Goal: Task Accomplishment & Management: Use online tool/utility

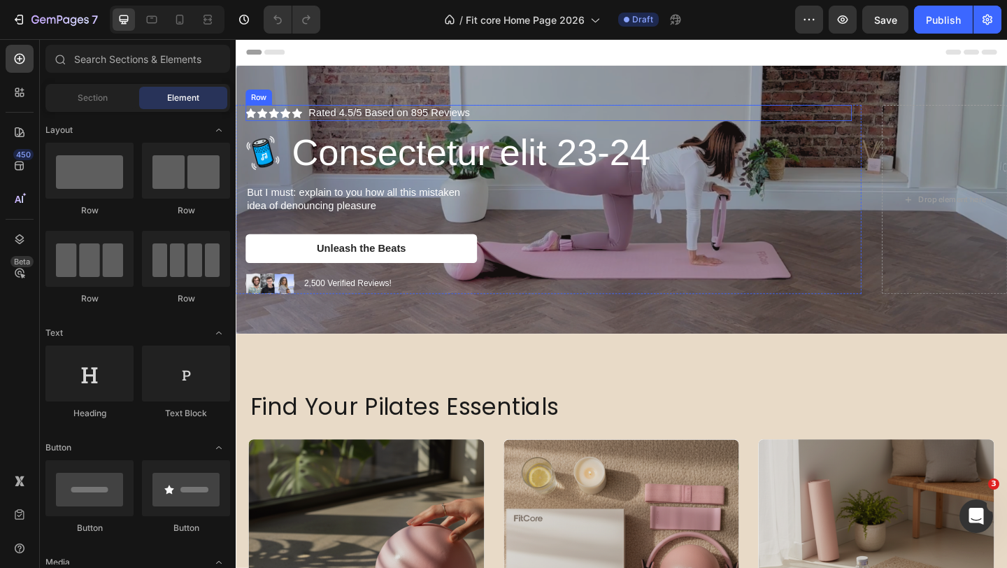
click at [509, 120] on div "Icon Icon Icon Icon Icon Icon List Image Rated 4.5/5 Based on 895 Reviews Text …" at bounding box center [575, 118] width 659 height 17
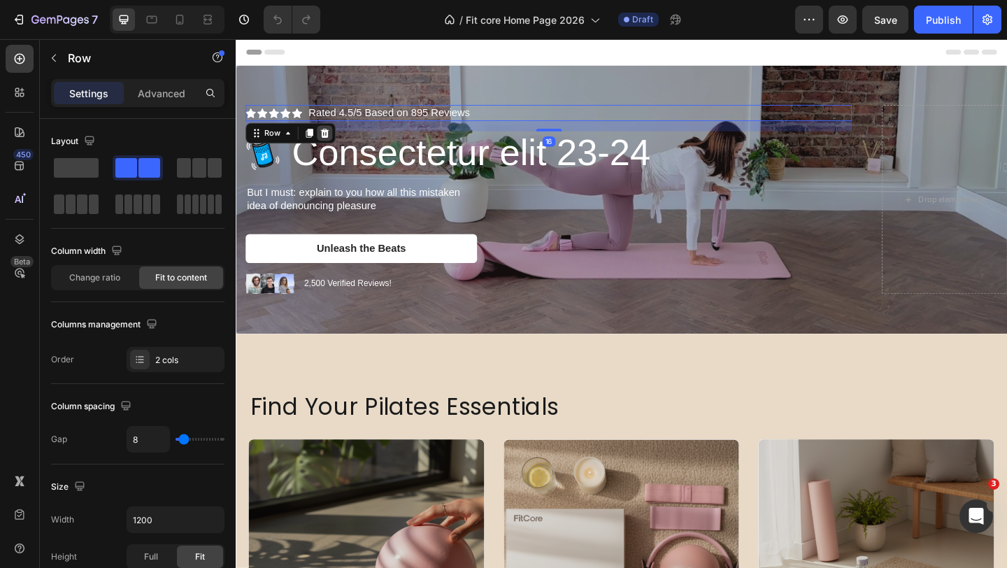
click at [333, 138] on icon at bounding box center [332, 141] width 9 height 10
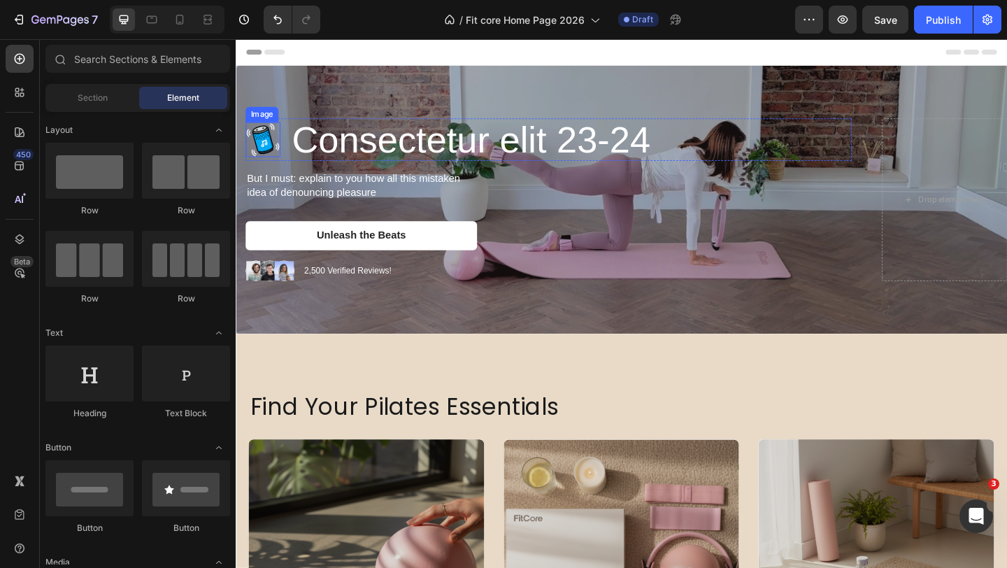
click at [275, 152] on img at bounding box center [265, 148] width 38 height 38
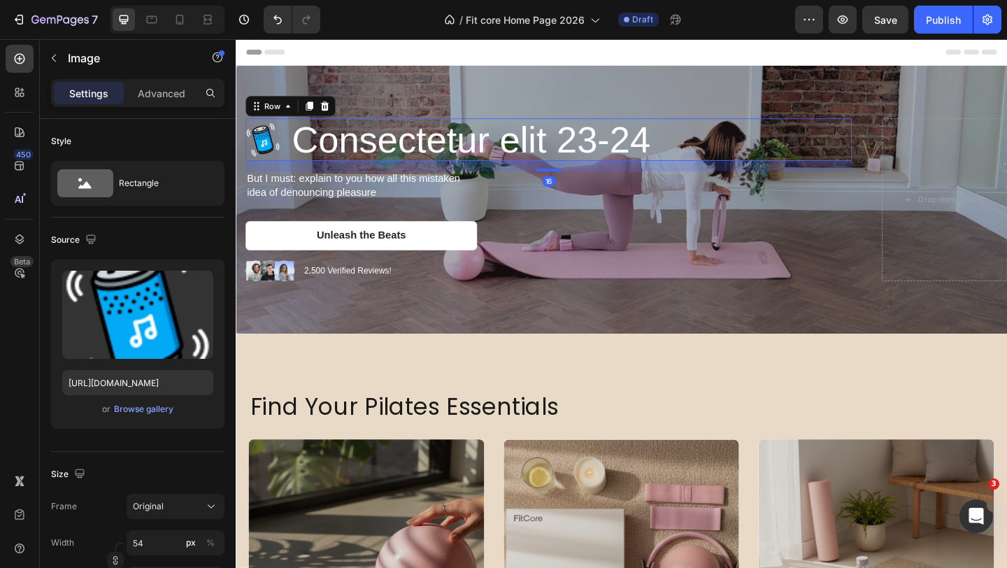
click at [293, 163] on div "Image Consectetur elit 23-24 Heading Row 16" at bounding box center [575, 148] width 659 height 47
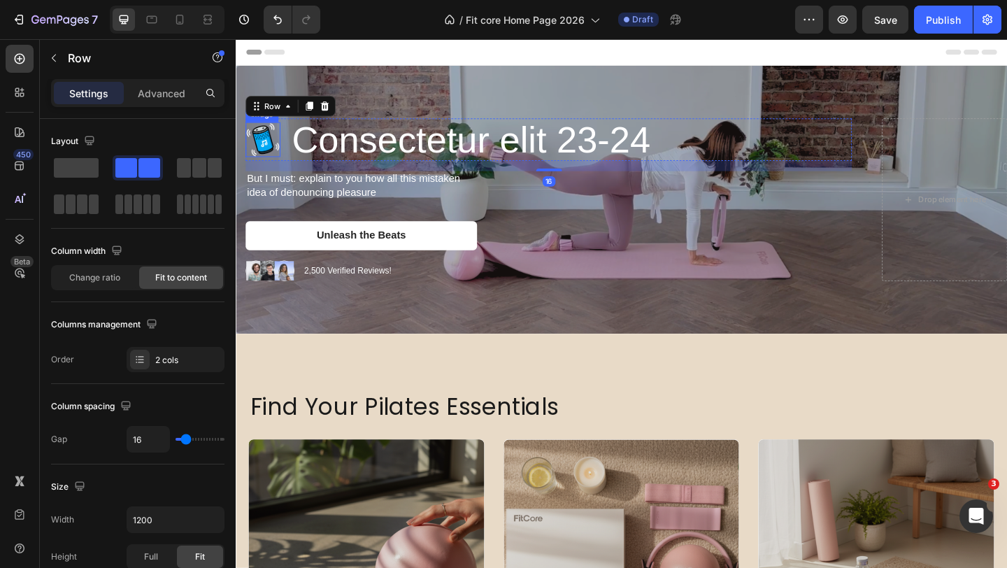
click at [273, 154] on img at bounding box center [265, 148] width 38 height 38
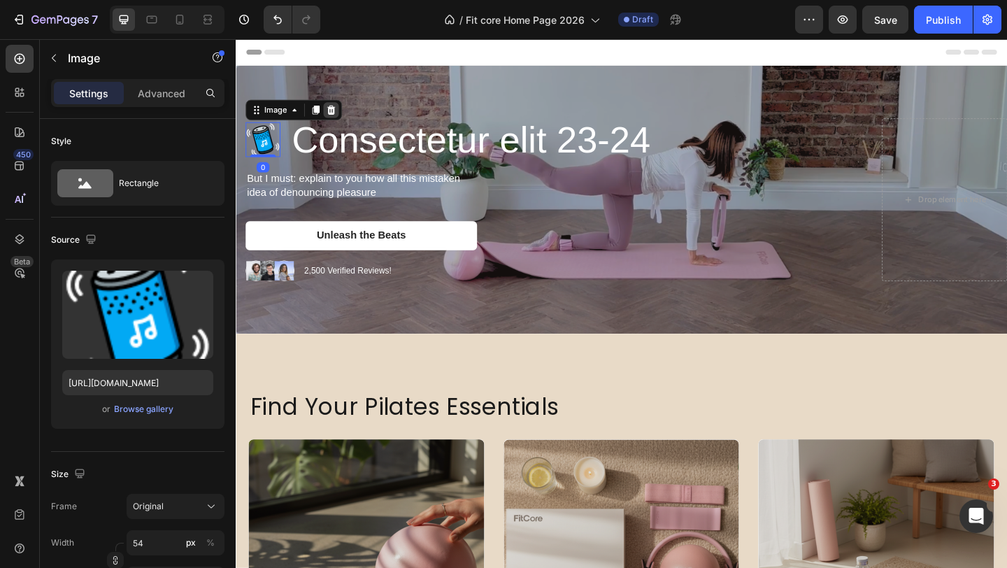
click at [340, 113] on icon at bounding box center [339, 116] width 9 height 10
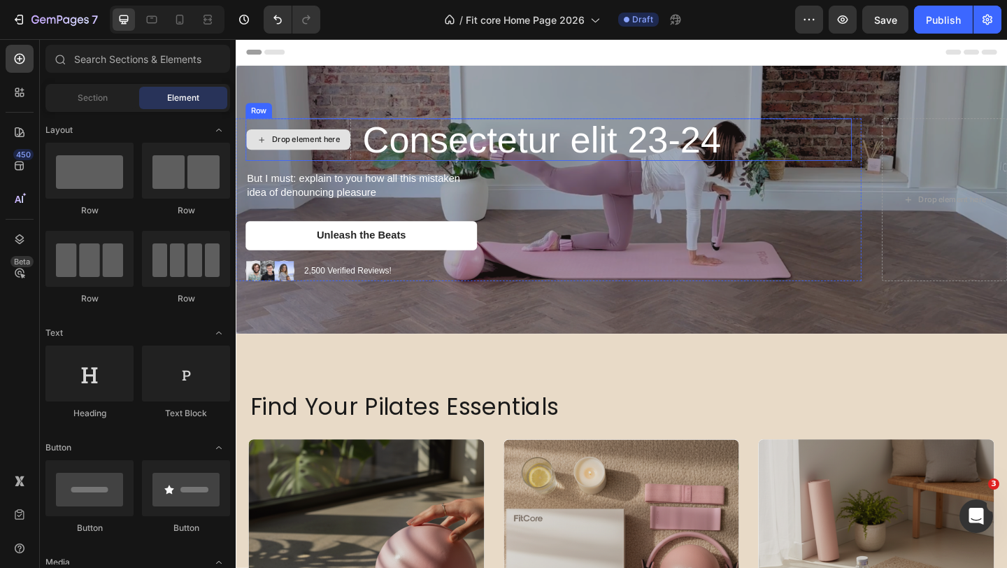
click at [360, 159] on div "Drop element here" at bounding box center [303, 148] width 115 height 47
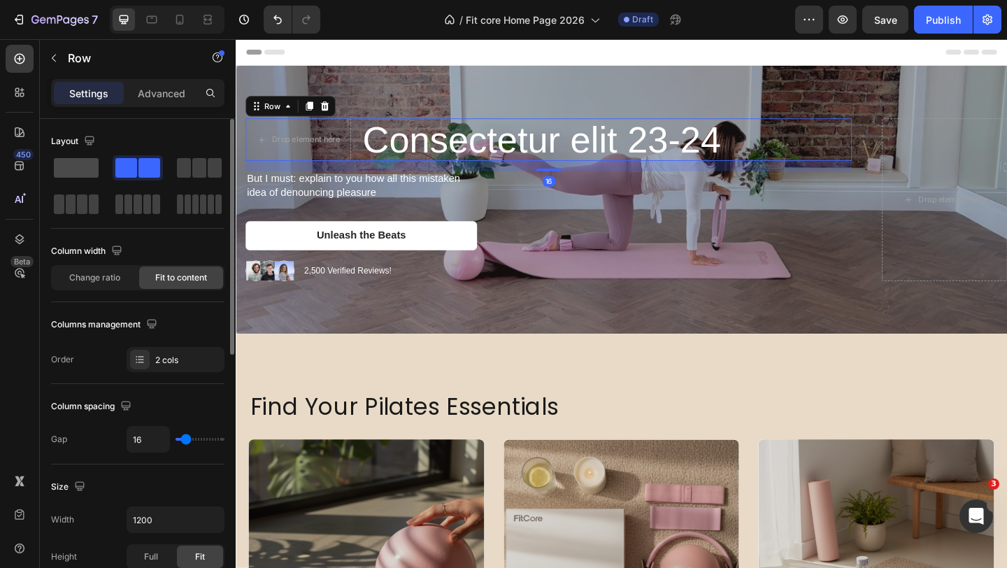
click at [94, 170] on span at bounding box center [76, 168] width 45 height 20
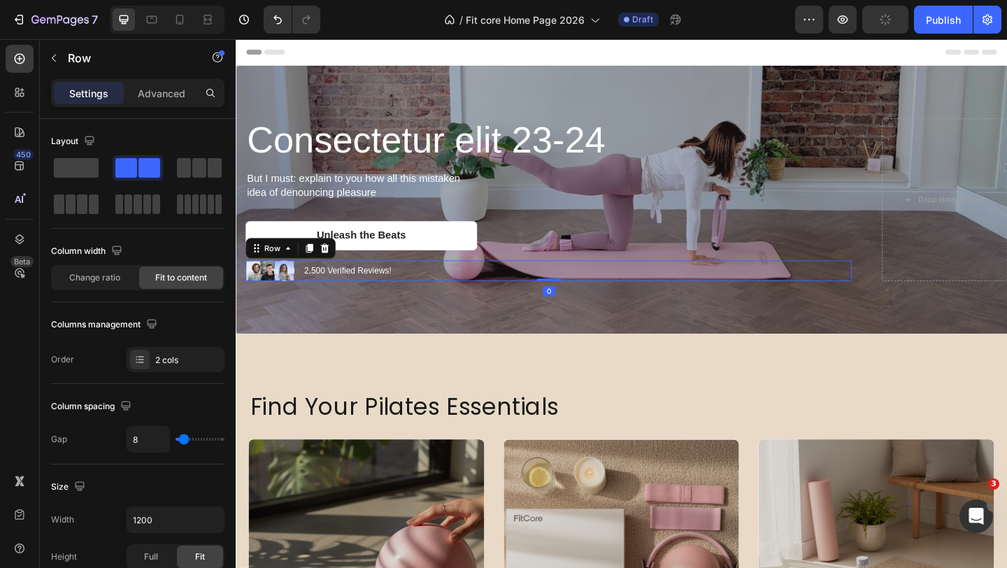
click at [438, 285] on div "Image Image Image Row 2,500 Verified Reviews! Text Block Row 0" at bounding box center [575, 291] width 659 height 22
click at [326, 267] on icon at bounding box center [331, 266] width 11 height 11
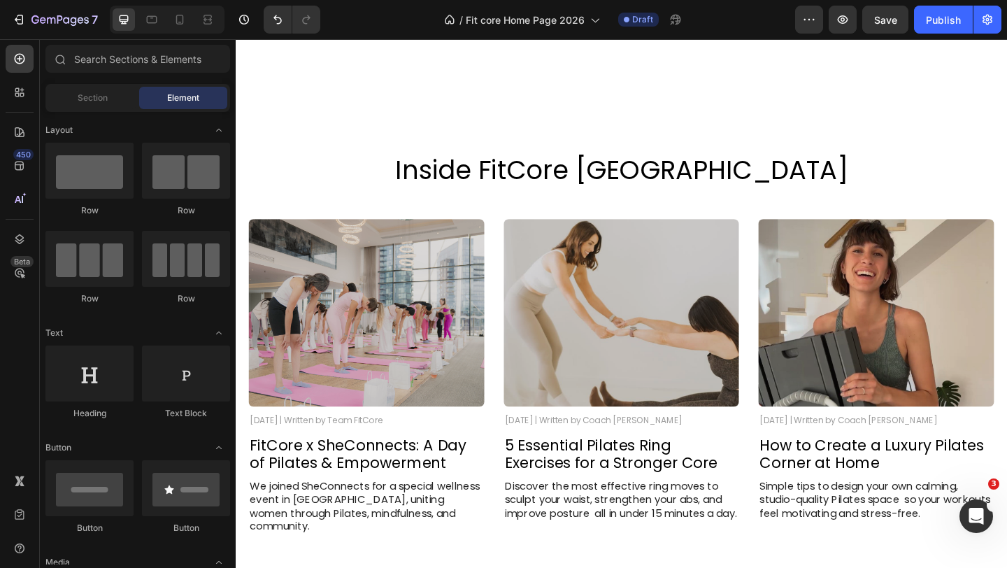
scroll to position [2180, 0]
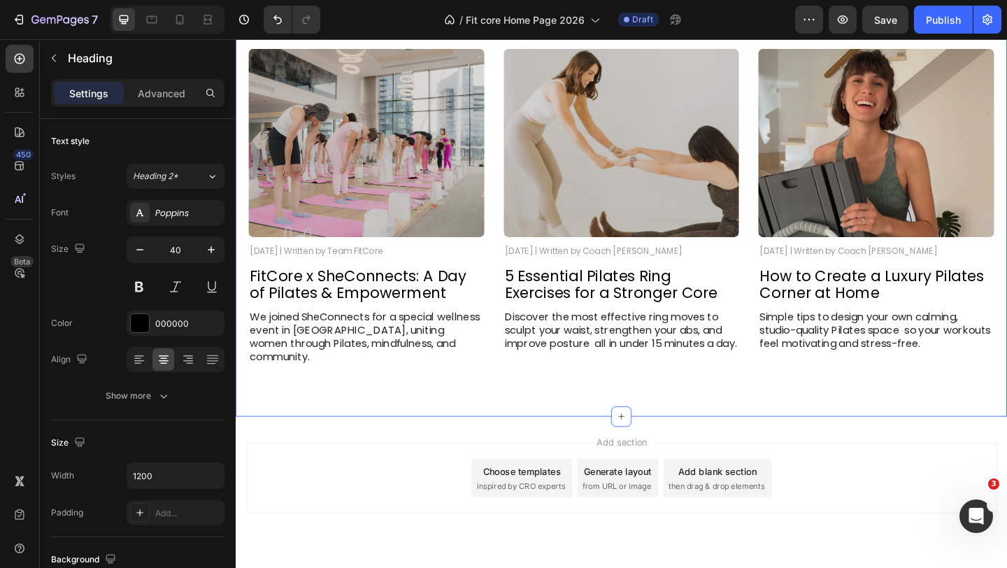
click at [588, 141] on div "Inside FitCore Heading 48 Image July 3, 2025 | Written by Team FitCore Text Blo…" at bounding box center [655, 202] width 839 height 495
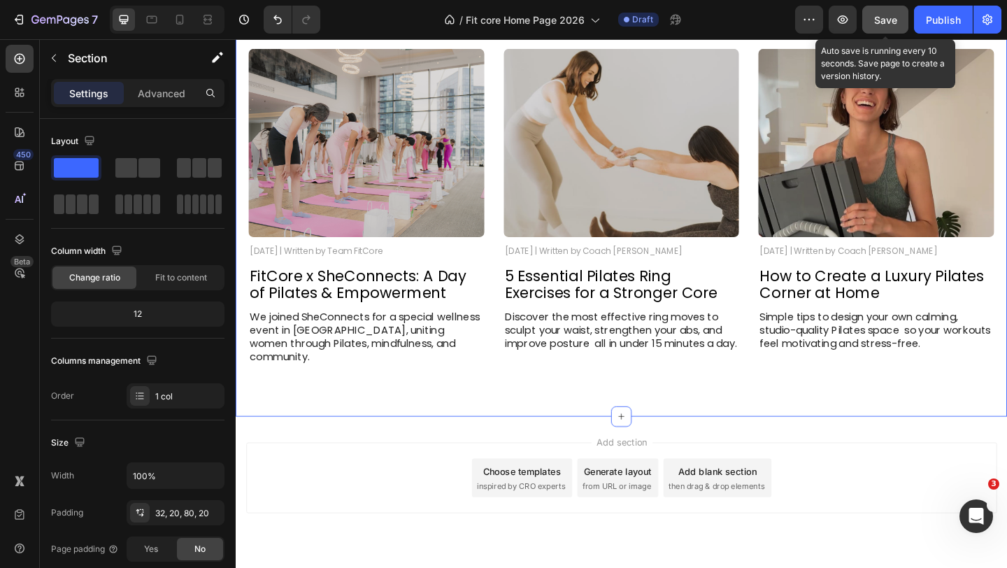
click at [890, 19] on span "Save" at bounding box center [885, 20] width 23 height 12
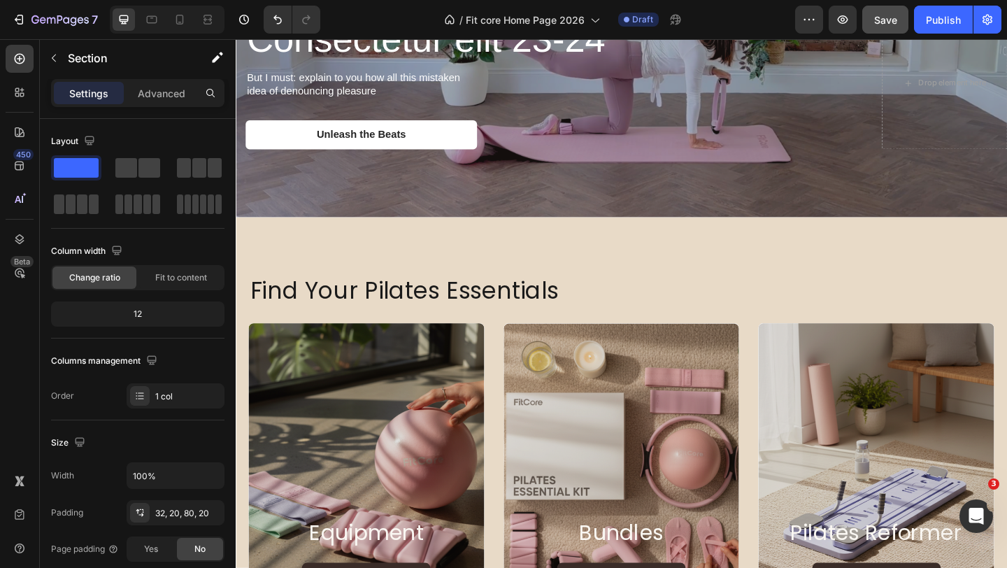
scroll to position [126, 0]
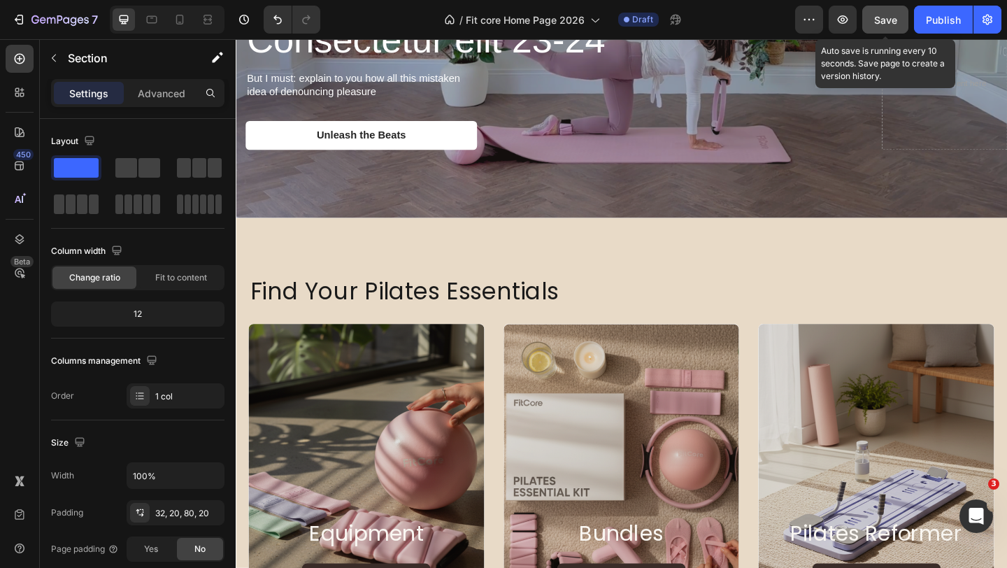
click at [888, 22] on span "Save" at bounding box center [885, 20] width 23 height 12
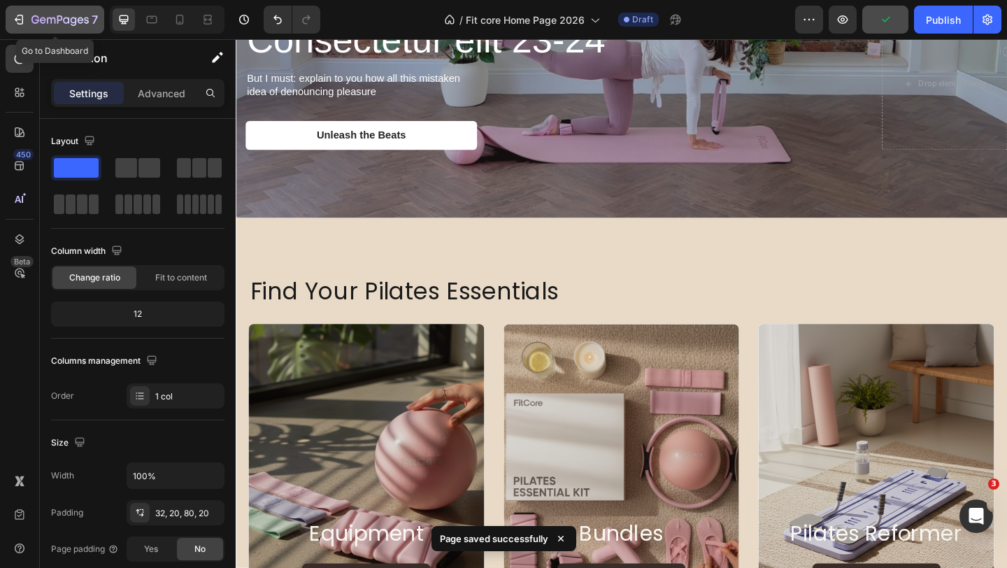
click at [70, 17] on icon "button" at bounding box center [59, 21] width 57 height 12
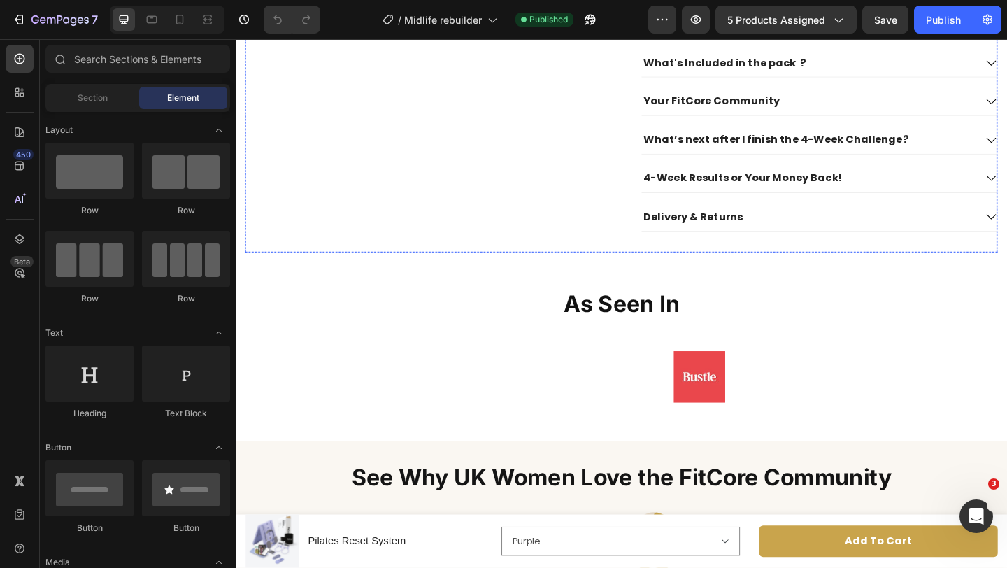
scroll to position [987, 0]
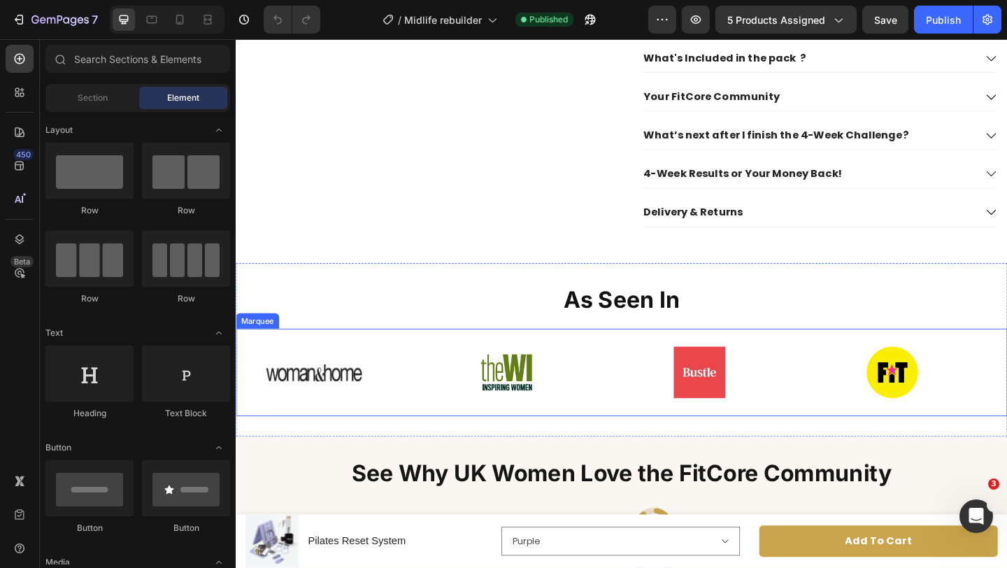
click at [435, 370] on div "Image" at bounding box center [341, 402] width 210 height 72
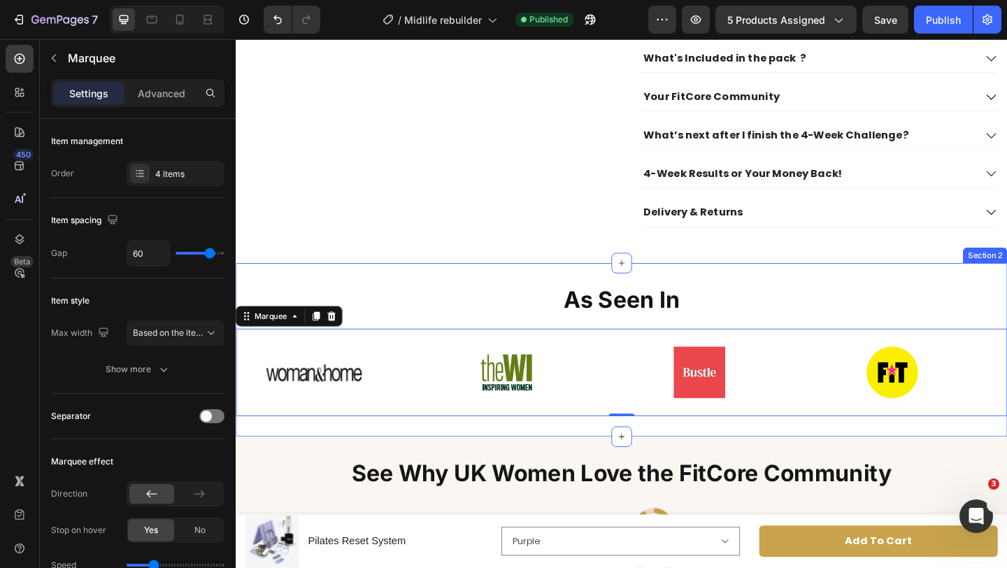
click at [472, 285] on div "As Seen In Heading Image Image Image Image Image Image Image Image Marquee 0 Se…" at bounding box center [655, 376] width 839 height 189
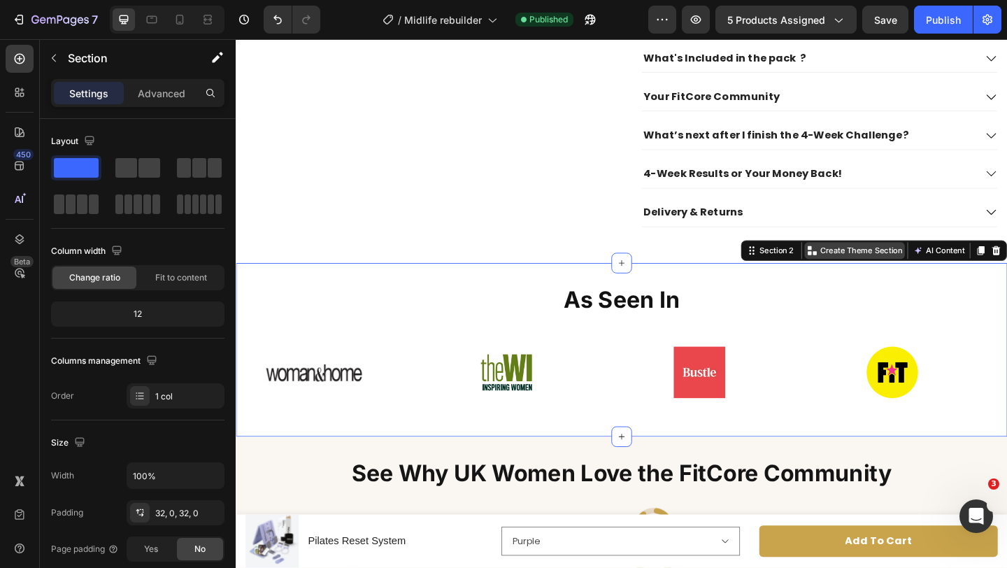
click at [890, 263] on p "Create Theme Section" at bounding box center [915, 269] width 89 height 13
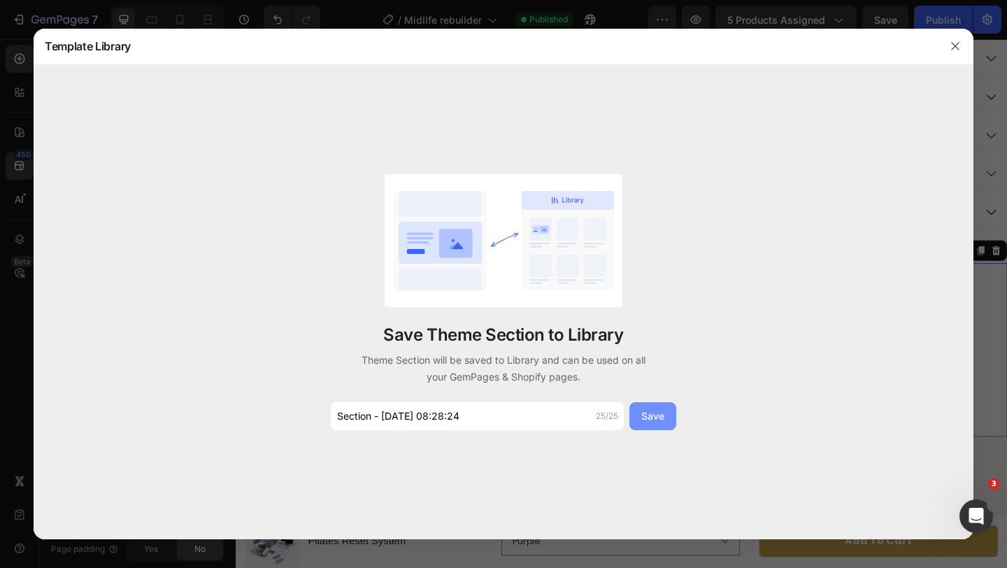
click at [648, 420] on div "Save" at bounding box center [652, 415] width 23 height 15
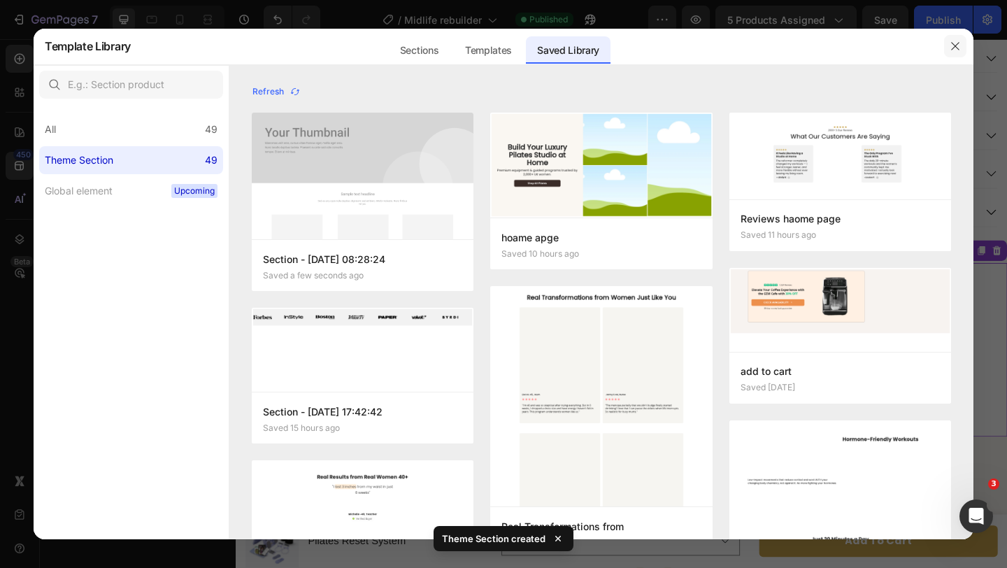
click at [960, 43] on button "button" at bounding box center [955, 46] width 22 height 22
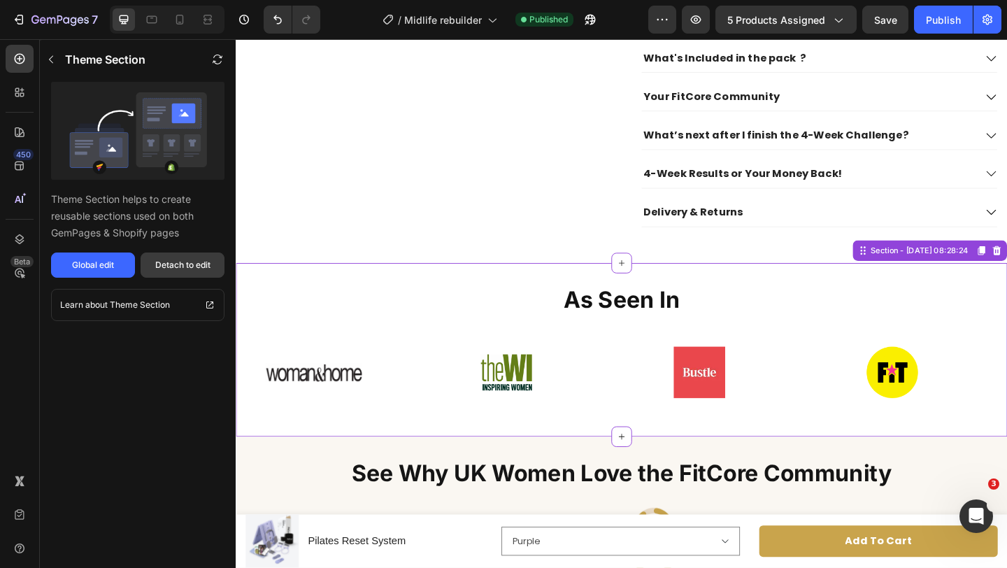
click at [210, 258] on button "Detach to edit" at bounding box center [183, 264] width 84 height 25
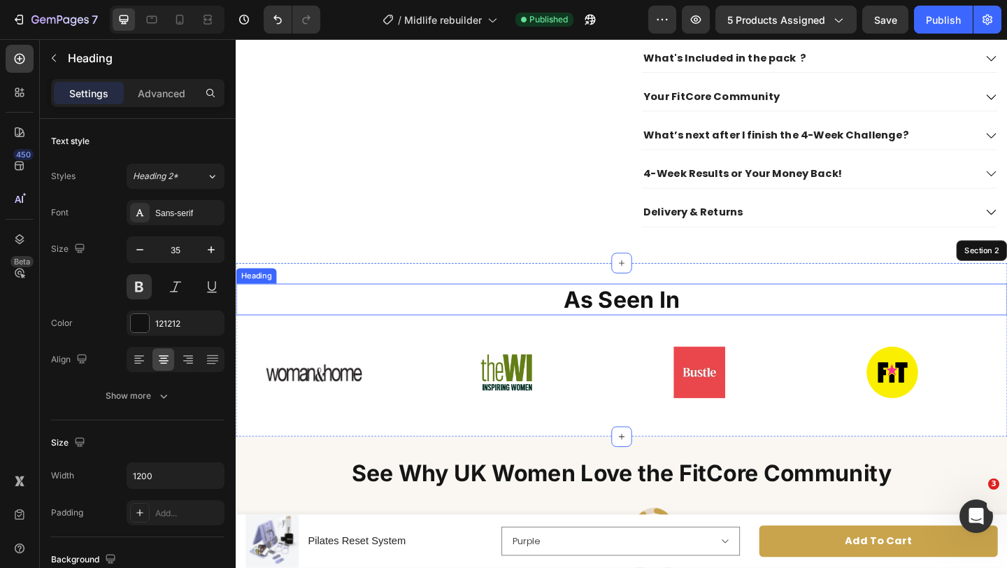
click at [521, 305] on h2 "As Seen In" at bounding box center [655, 322] width 839 height 35
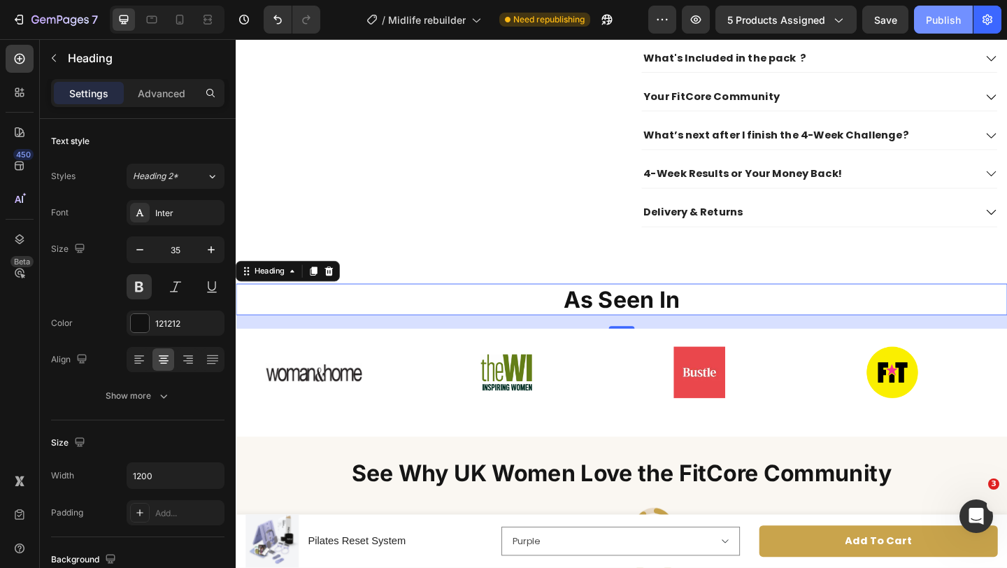
click at [930, 27] on button "Publish" at bounding box center [943, 20] width 59 height 28
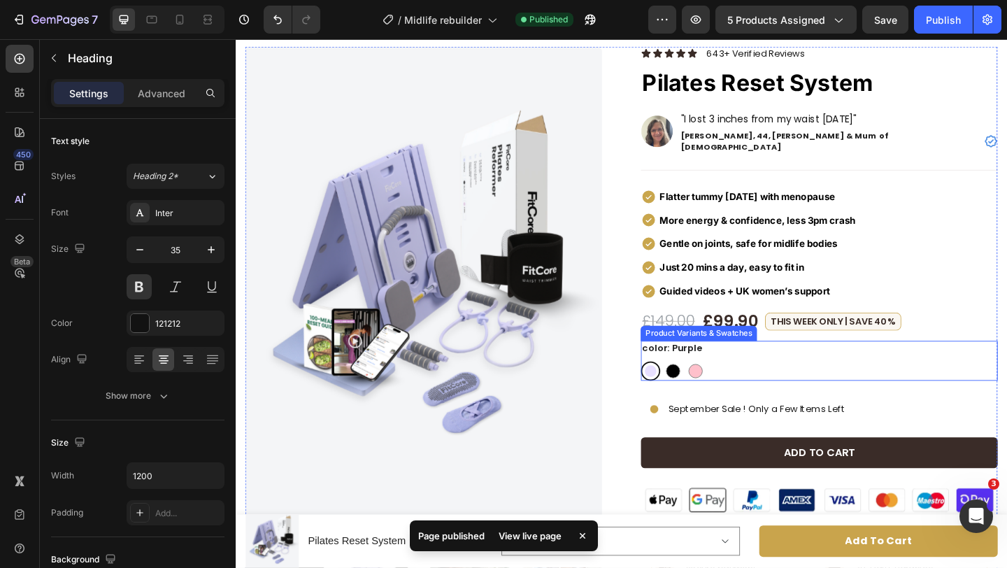
scroll to position [0, 0]
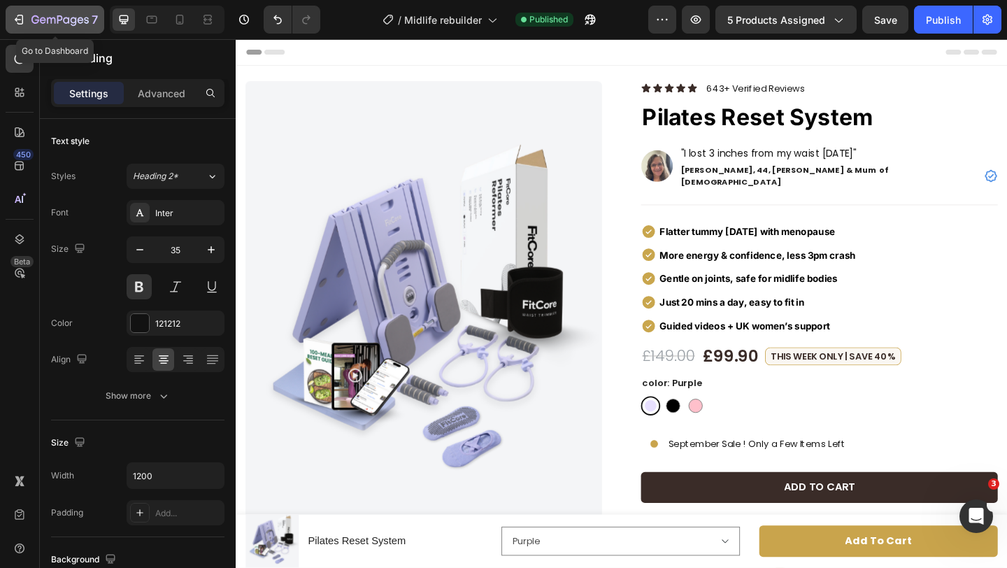
click at [61, 21] on icon "button" at bounding box center [59, 21] width 57 height 12
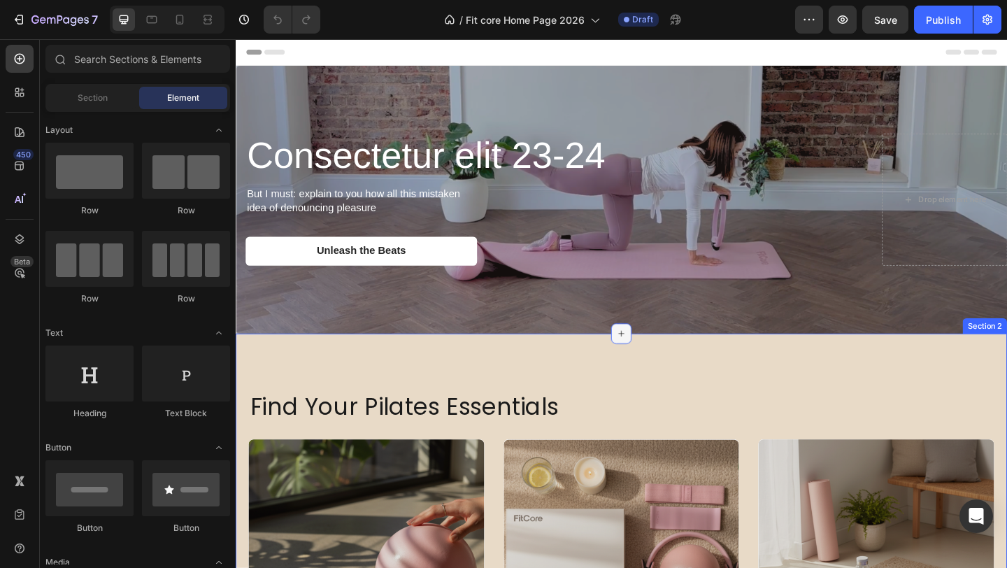
click at [657, 358] on icon at bounding box center [654, 359] width 11 height 11
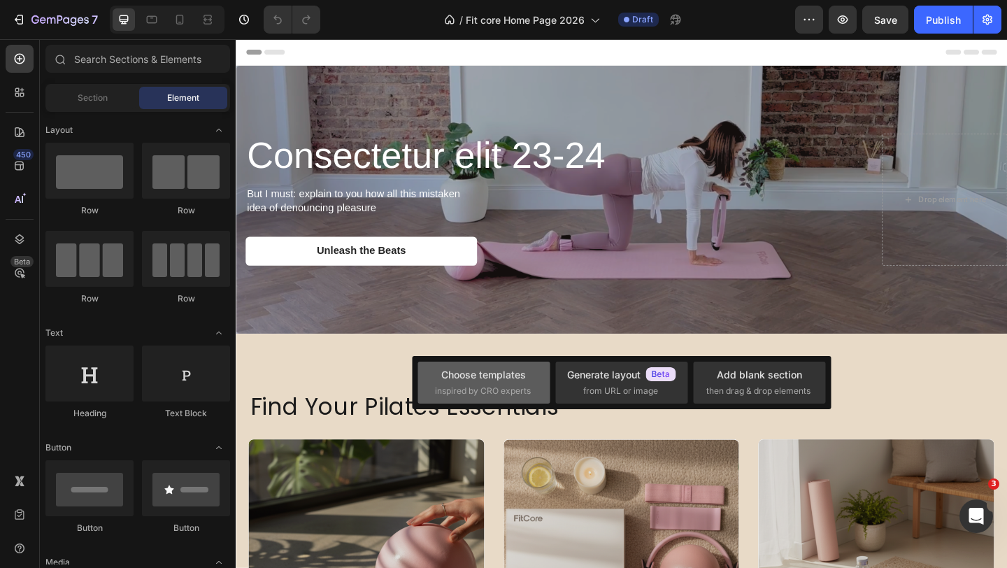
click at [521, 379] on div "Choose templates" at bounding box center [483, 374] width 85 height 15
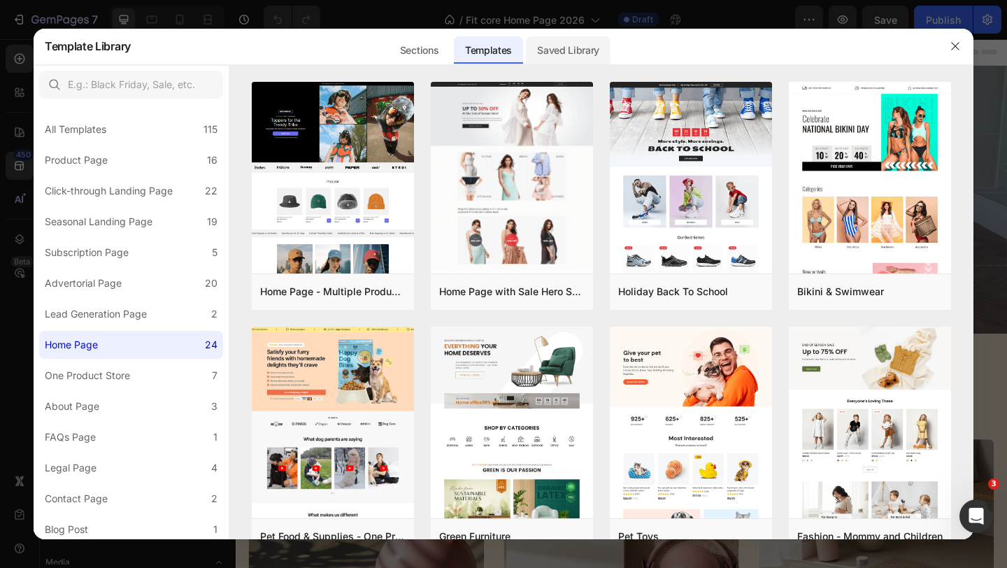
click at [566, 52] on div "Saved Library" at bounding box center [568, 50] width 85 height 28
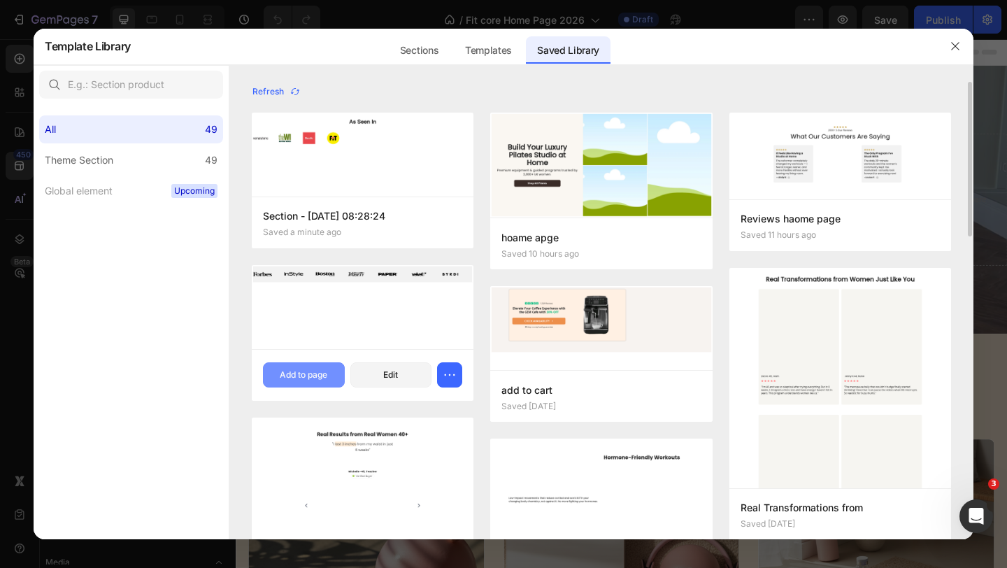
click at [317, 368] on div "Add to page" at bounding box center [304, 374] width 48 height 13
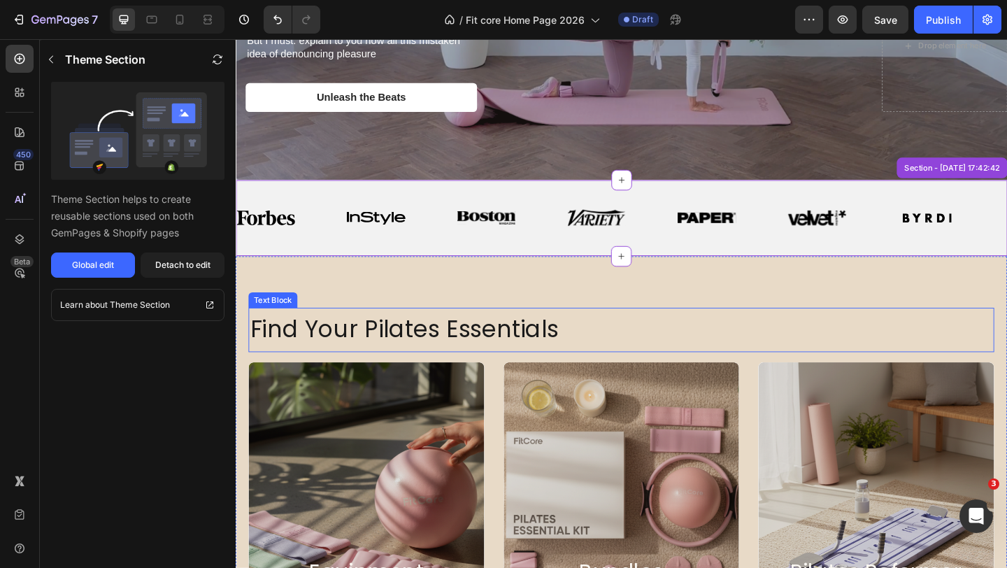
scroll to position [161, 0]
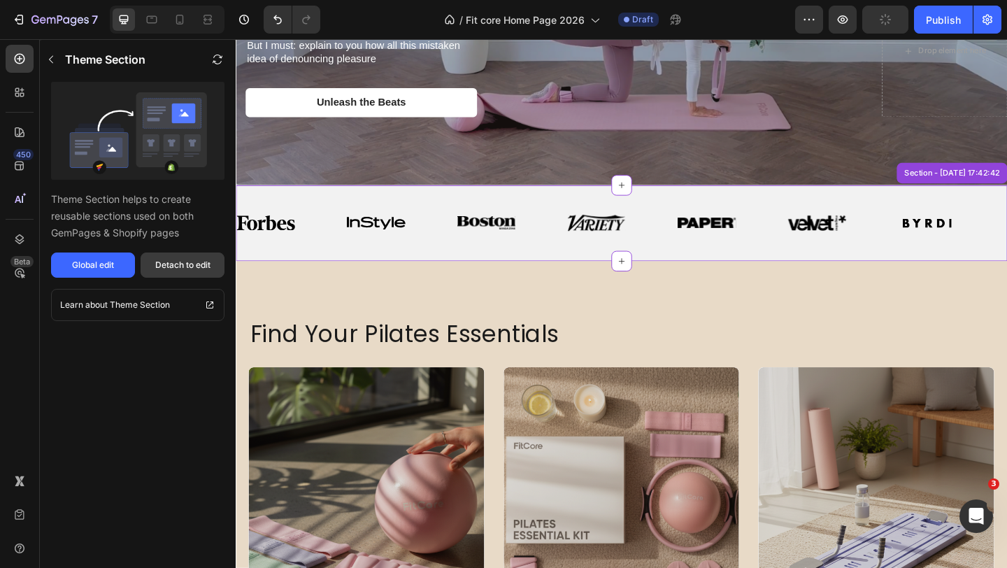
click at [201, 265] on div "Detach to edit" at bounding box center [182, 265] width 55 height 13
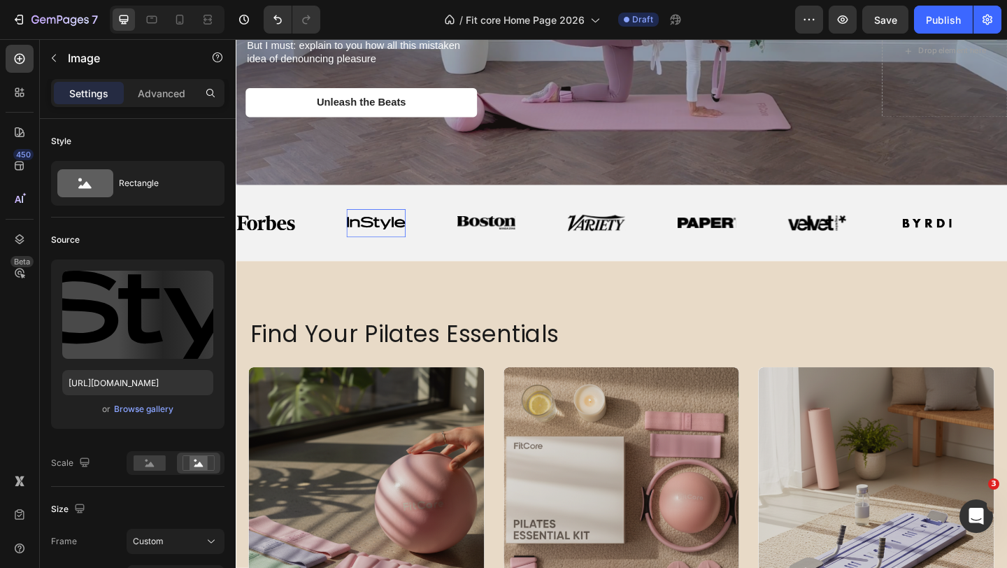
click at [412, 236] on img at bounding box center [388, 239] width 64 height 14
click at [477, 238] on img at bounding box center [508, 238] width 64 height 15
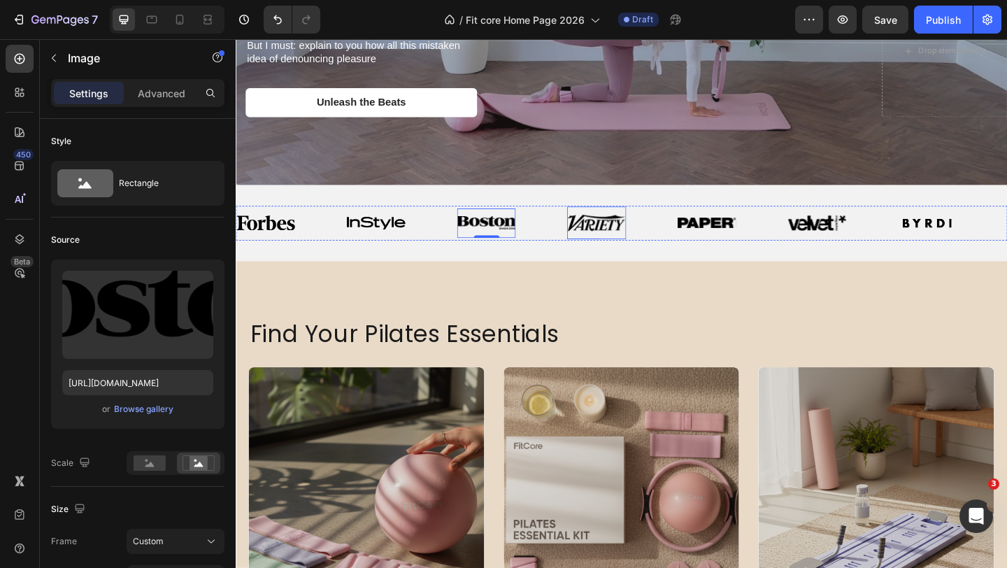
click at [618, 238] on img at bounding box center [628, 238] width 64 height 19
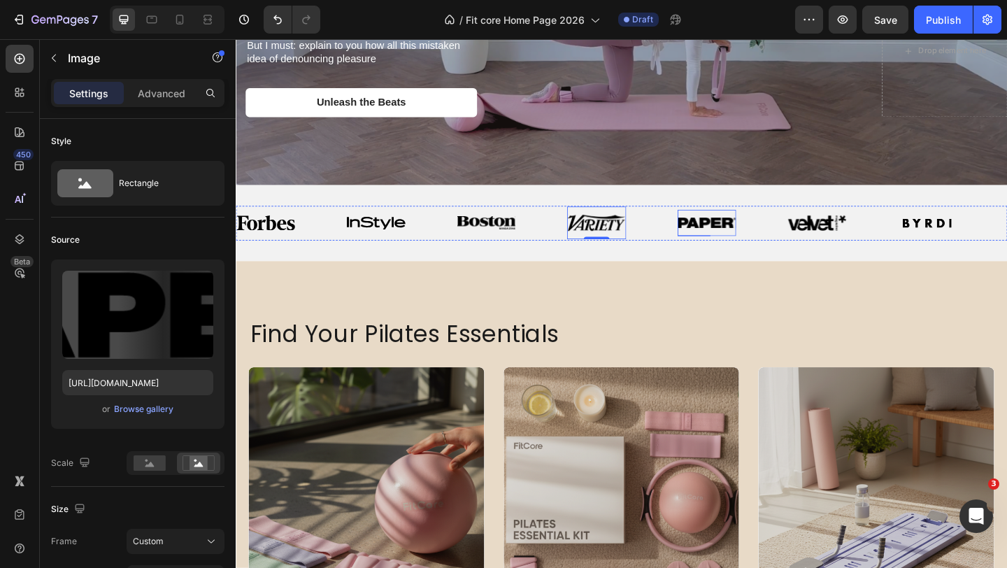
click at [729, 238] on img at bounding box center [748, 239] width 64 height 12
click at [853, 240] on img at bounding box center [867, 239] width 64 height 21
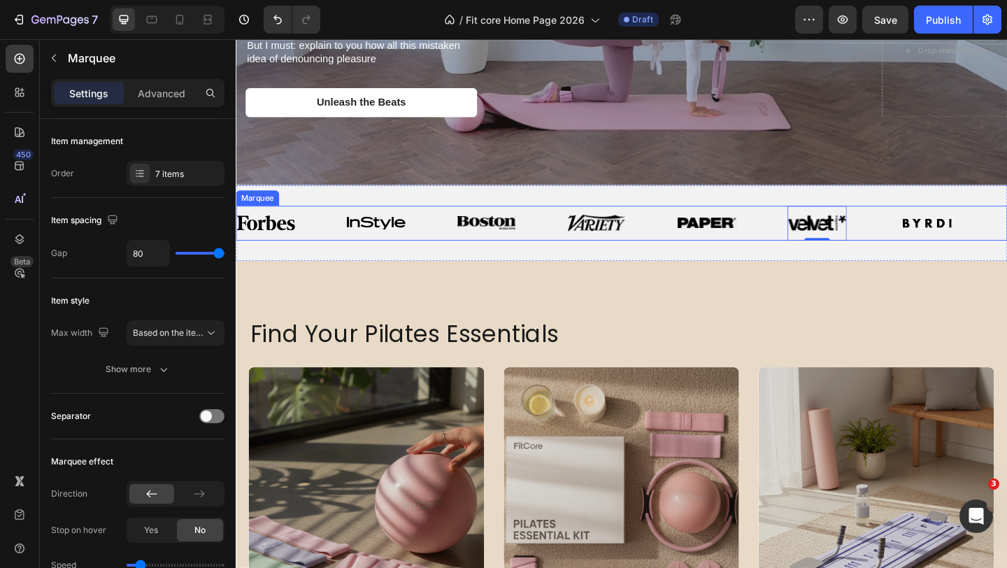
click at [949, 241] on div "Image 0" at bounding box center [895, 239] width 120 height 38
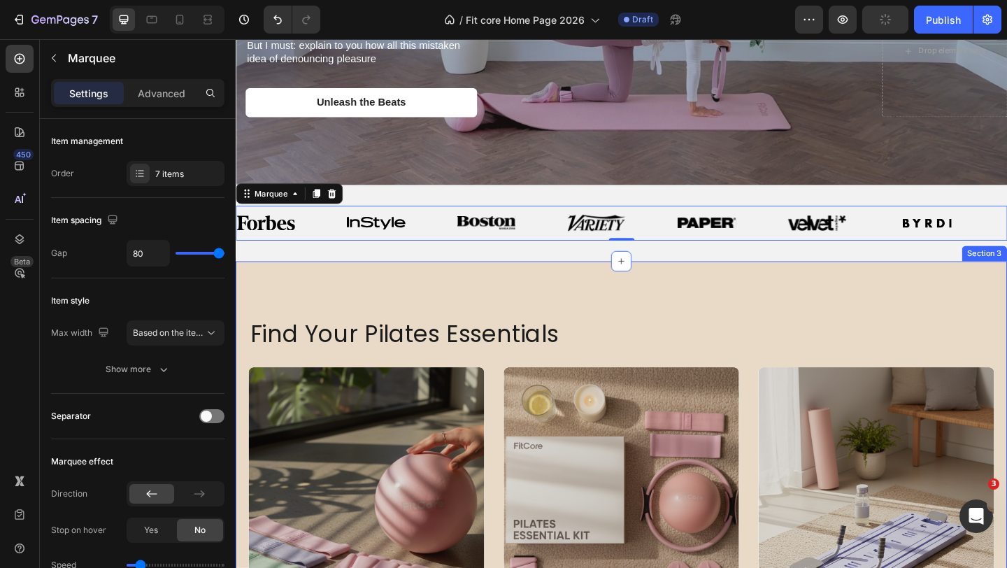
click at [855, 309] on div "Find Your Pilates Essentials Text Block equipment Heading Shop Equipment Button…" at bounding box center [655, 529] width 839 height 498
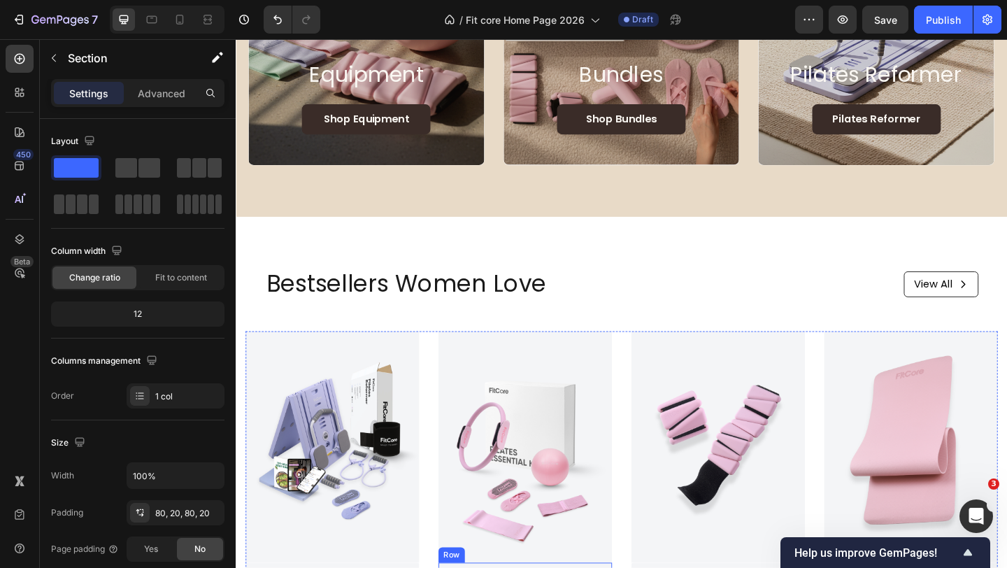
scroll to position [0, 0]
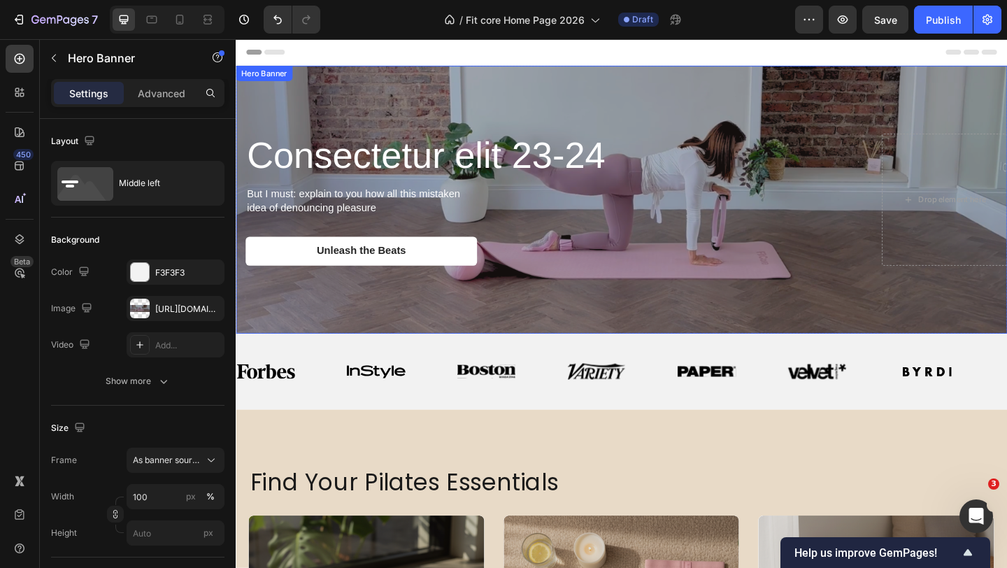
click at [461, 102] on div "Background Image" at bounding box center [655, 213] width 839 height 291
click at [177, 24] on icon at bounding box center [180, 20] width 8 height 10
type input "100%"
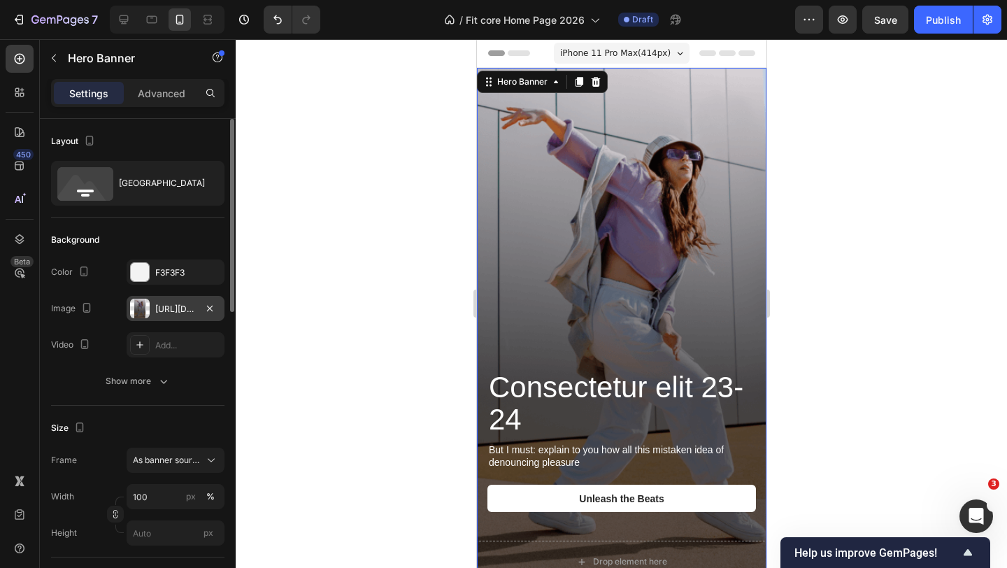
click at [178, 301] on div "https://cdn.shopify.com/s/files/1/0671/8675/3722/files/gempages_527756950092383…" at bounding box center [176, 308] width 98 height 25
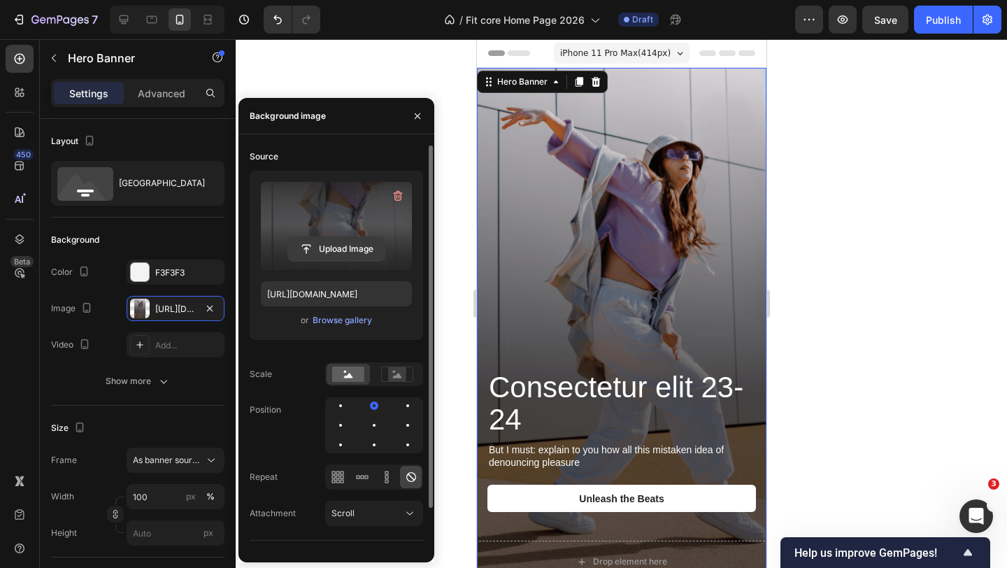
click at [326, 245] on input "file" at bounding box center [336, 249] width 96 height 24
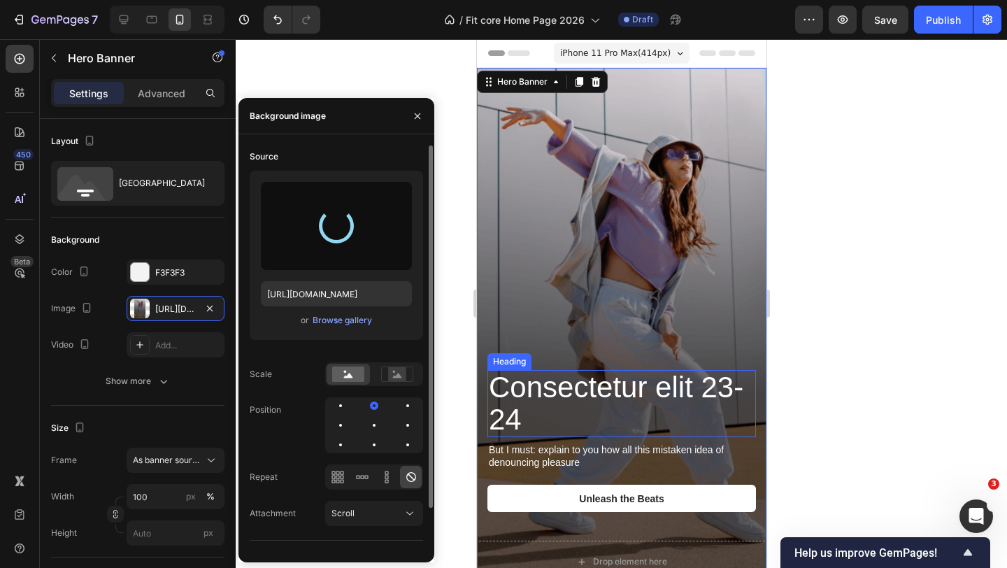
type input "https://cdn.shopify.com/s/files/1/0671/8675/3722/files/gempages_527756950092383…"
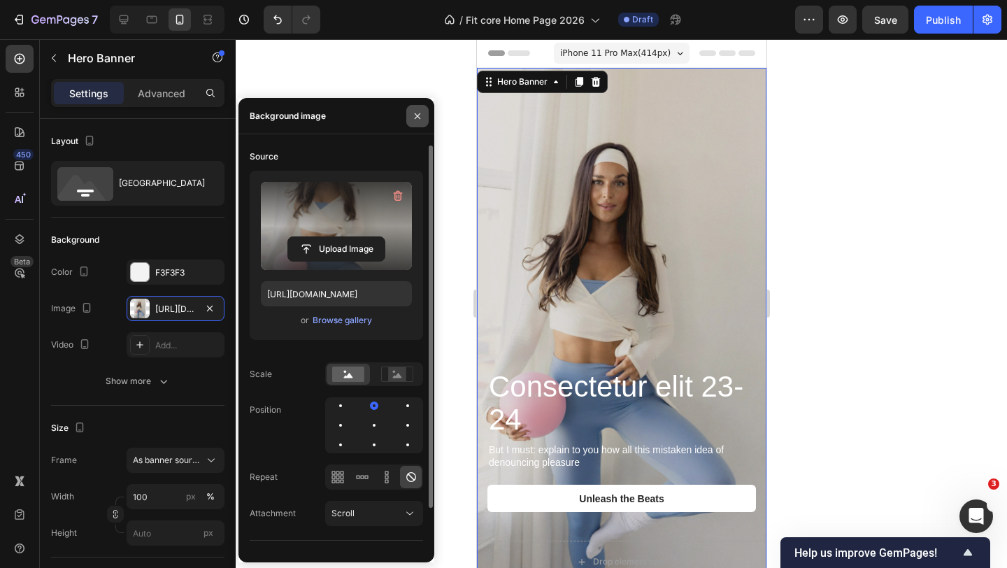
click at [418, 116] on icon "button" at bounding box center [418, 116] width 6 height 6
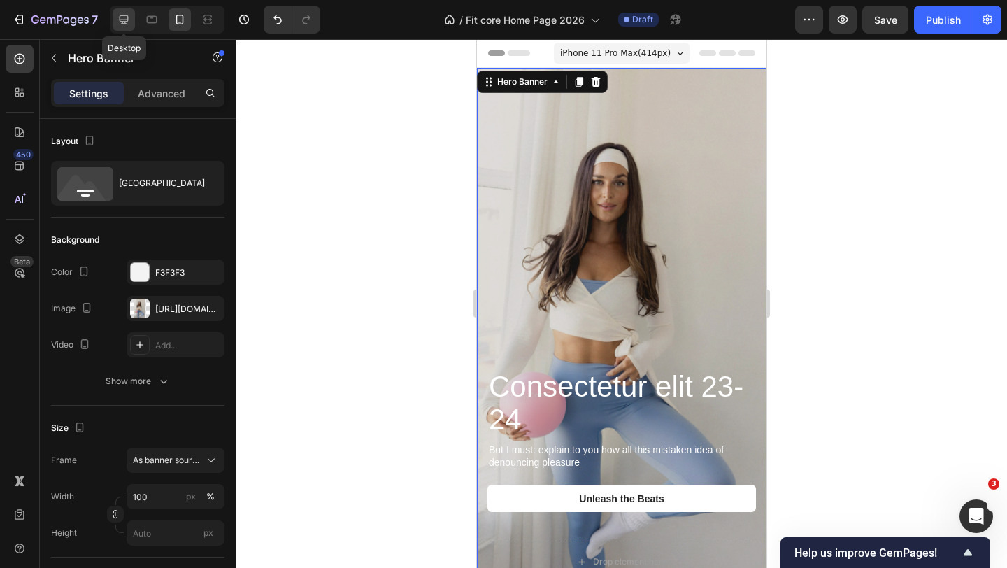
click at [118, 20] on icon at bounding box center [124, 20] width 14 height 14
type input "1230"
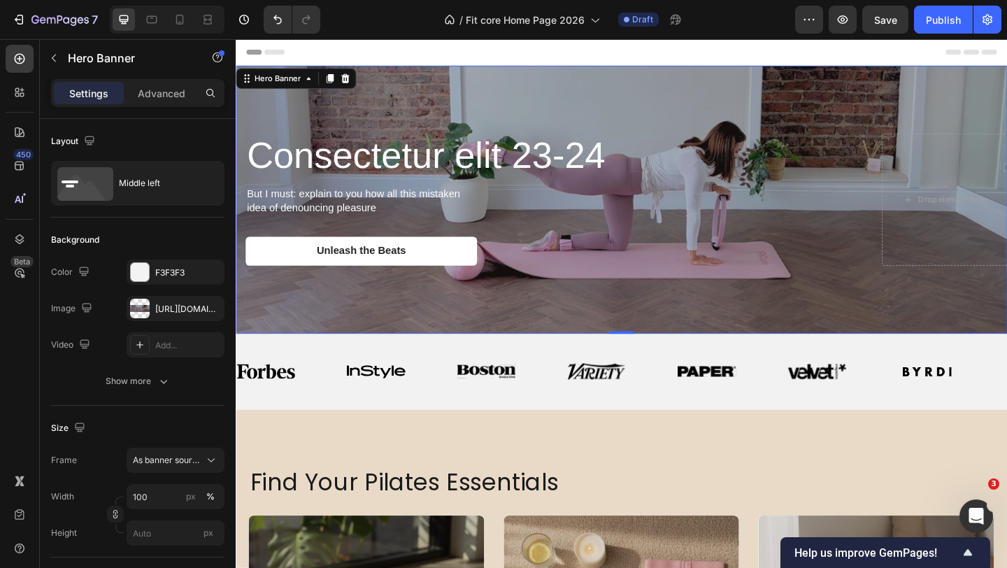
click at [542, 96] on div "Background Image" at bounding box center [655, 213] width 839 height 291
click at [171, 303] on div "https://cdn.shopify.com/s/files/1/0671/8675/3722/files/gempages_527756950092383…" at bounding box center [175, 309] width 41 height 13
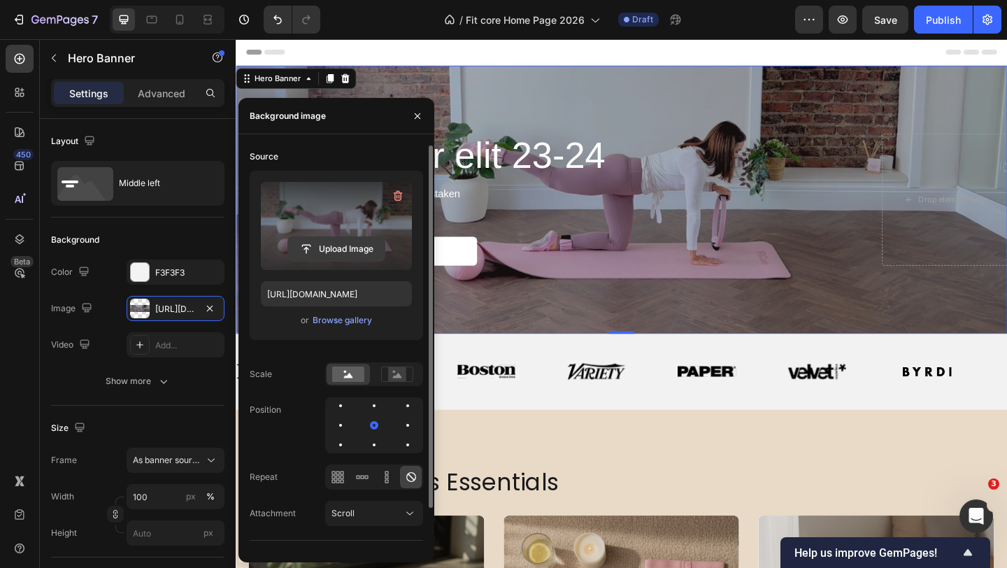
click at [304, 245] on input "file" at bounding box center [336, 249] width 96 height 24
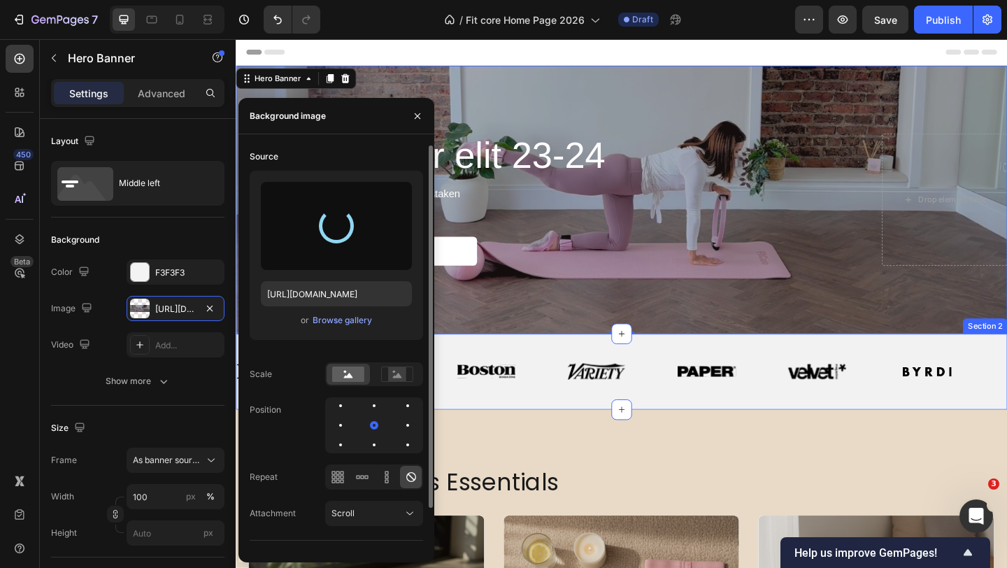
type input "https://cdn.shopify.com/s/files/1/0671/8675/3722/files/gempages_527756950092383…"
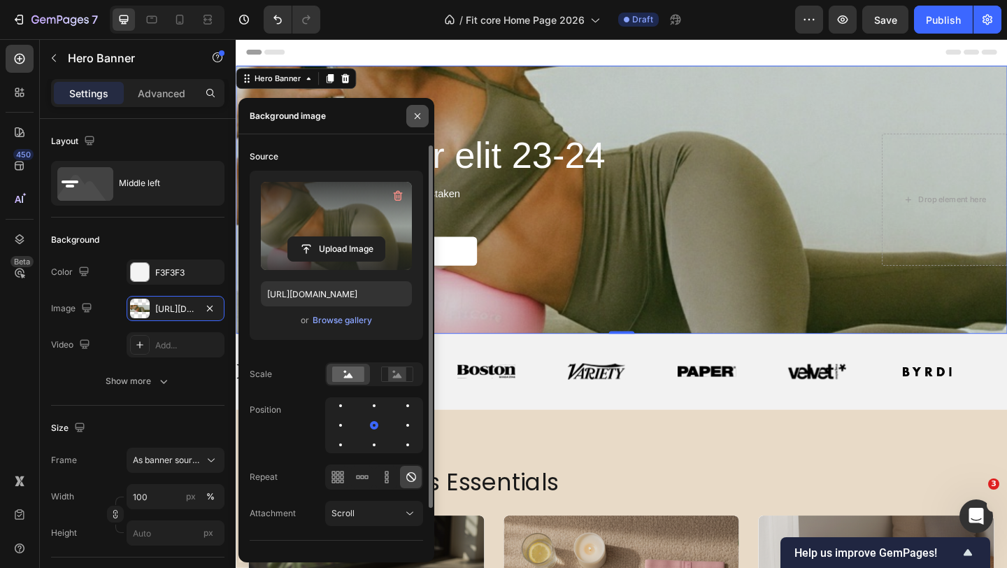
click at [426, 120] on button "button" at bounding box center [417, 116] width 22 height 22
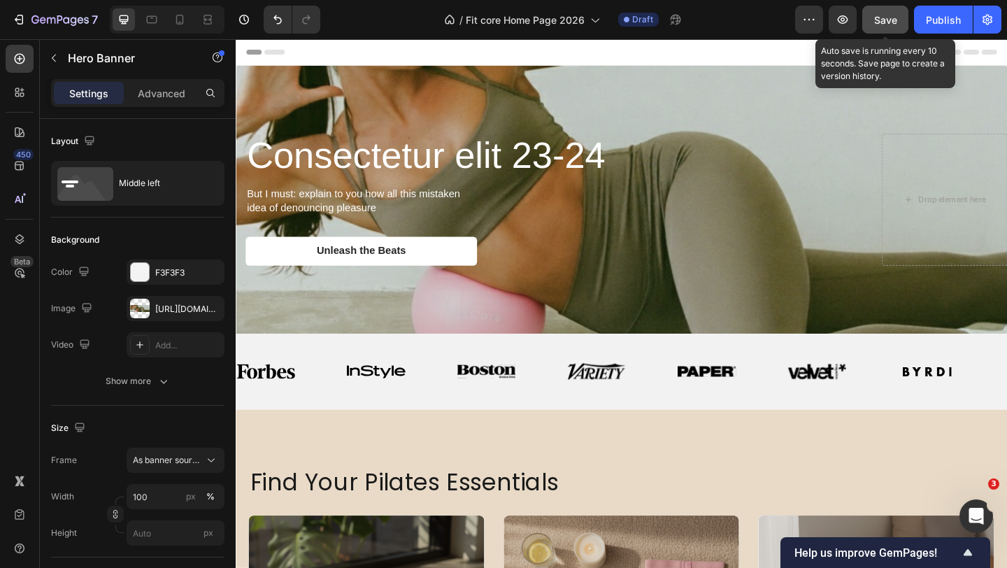
click at [874, 22] on span "Save" at bounding box center [885, 20] width 23 height 12
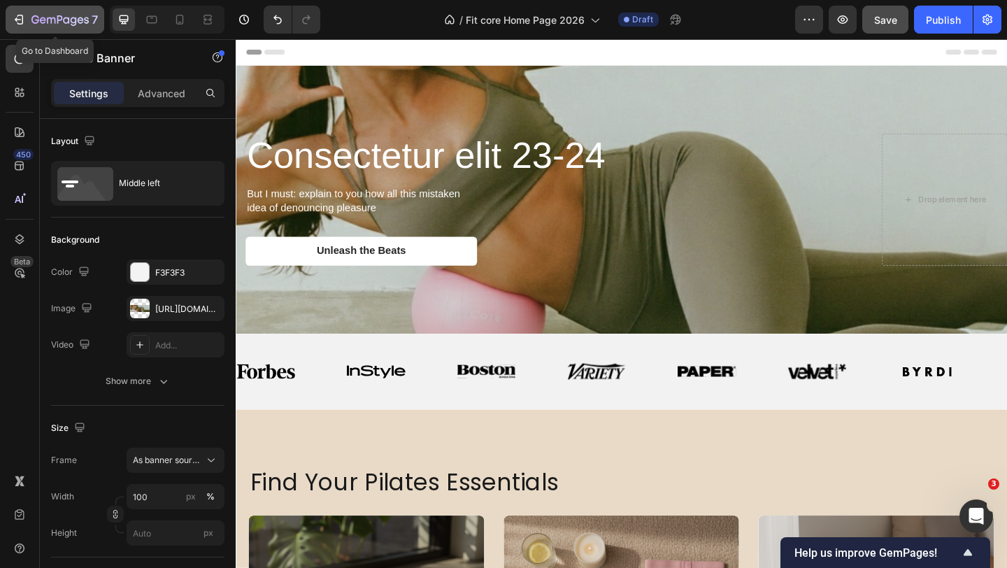
click at [62, 21] on icon "button" at bounding box center [59, 21] width 57 height 12
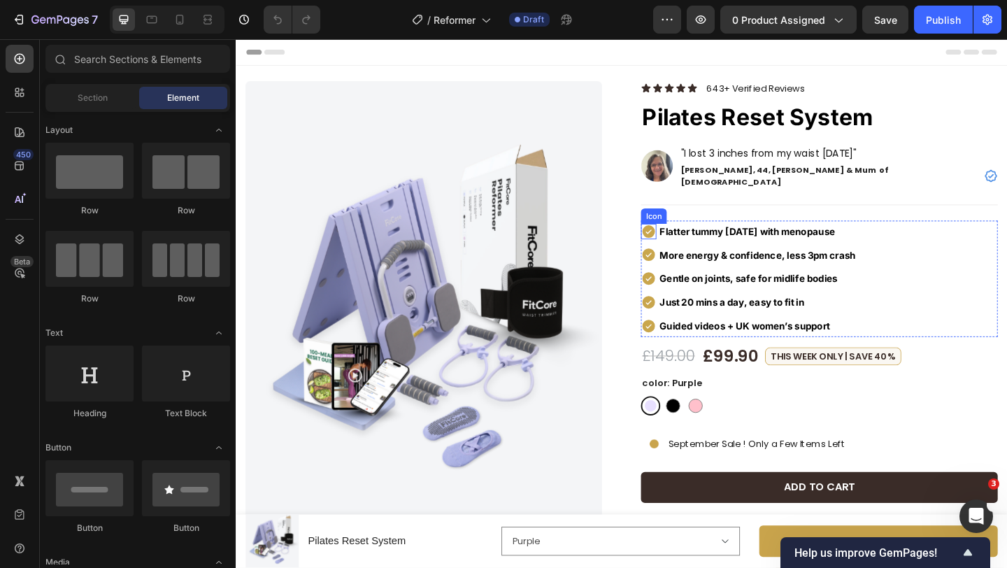
click at [684, 241] on icon at bounding box center [684, 248] width 14 height 14
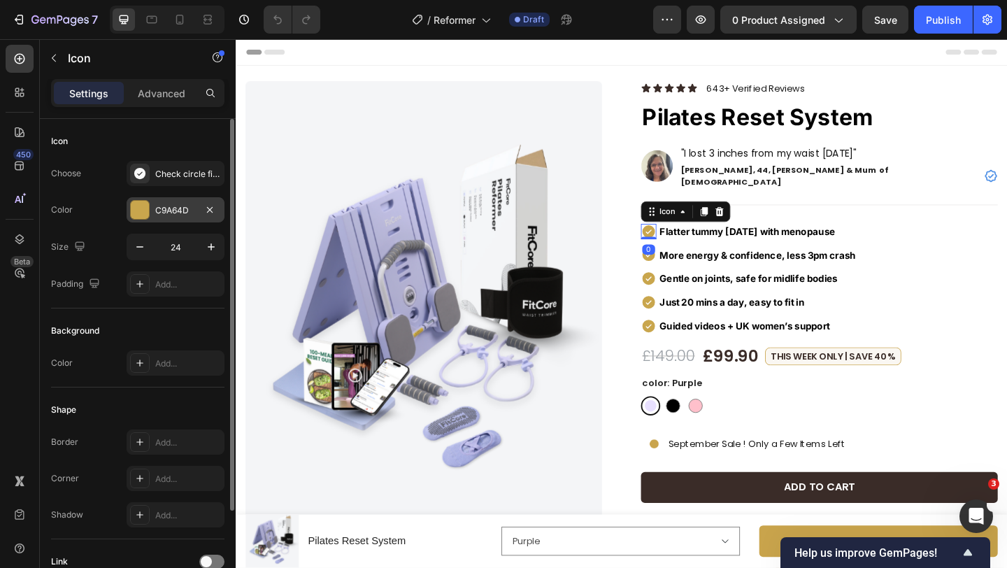
click at [161, 211] on div "C9A64D" at bounding box center [175, 210] width 41 height 13
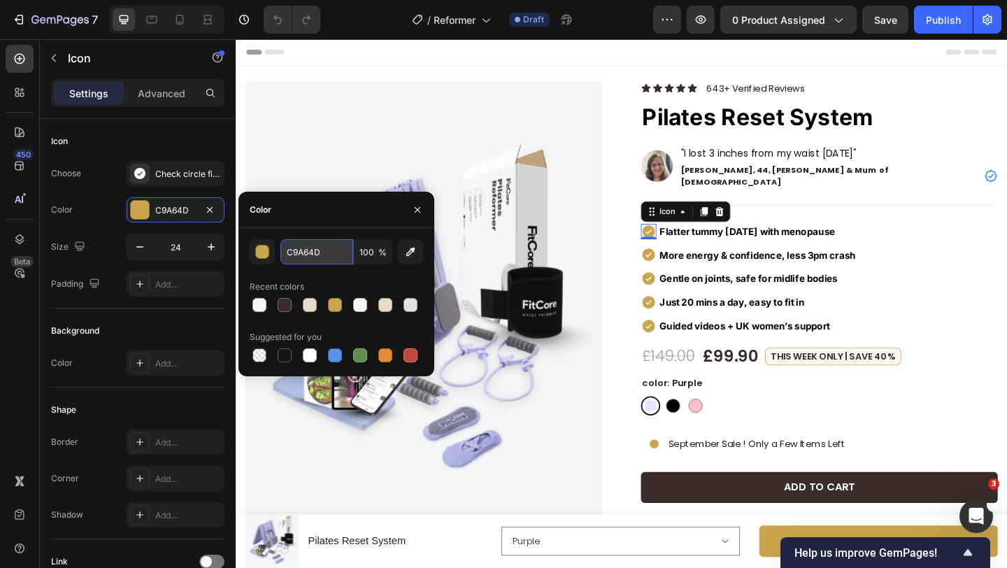
click at [298, 256] on input "C9A64D" at bounding box center [316, 251] width 73 height 25
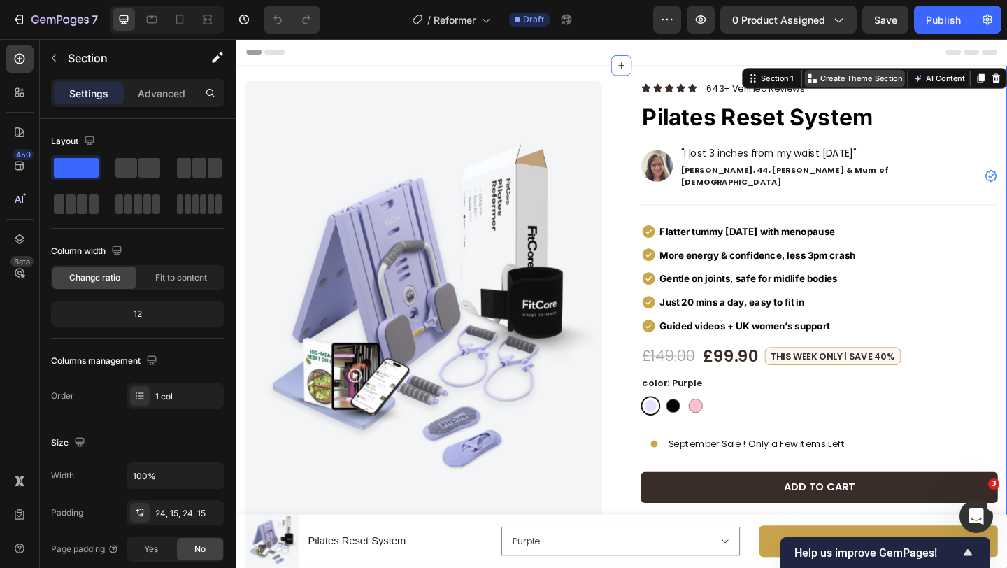
click at [887, 84] on p "Create Theme Section" at bounding box center [915, 81] width 89 height 13
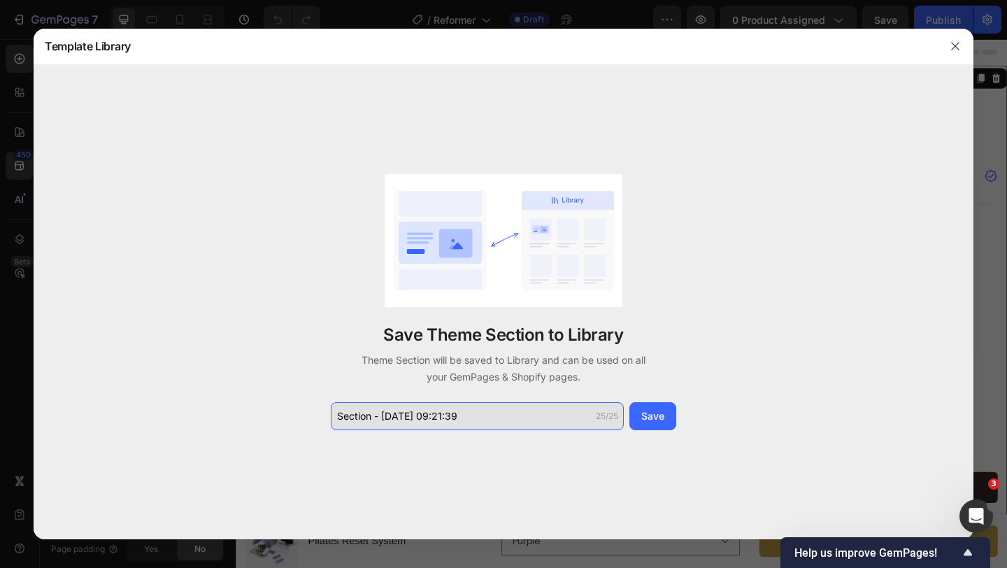
click at [520, 405] on input "Section - Sep 26 09:21:39" at bounding box center [477, 416] width 293 height 28
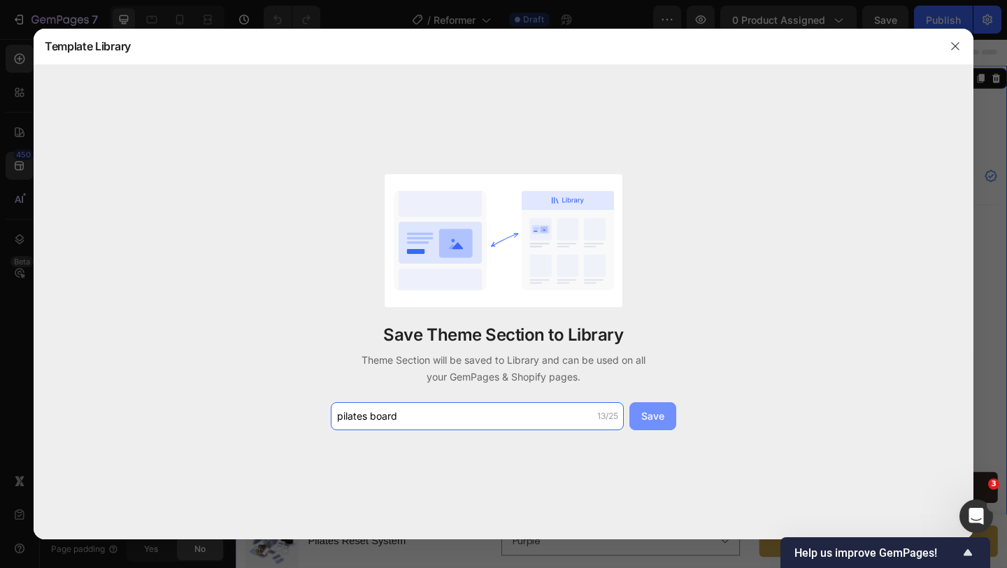
type input "pilates board"
click at [658, 417] on div "Save" at bounding box center [652, 415] width 23 height 15
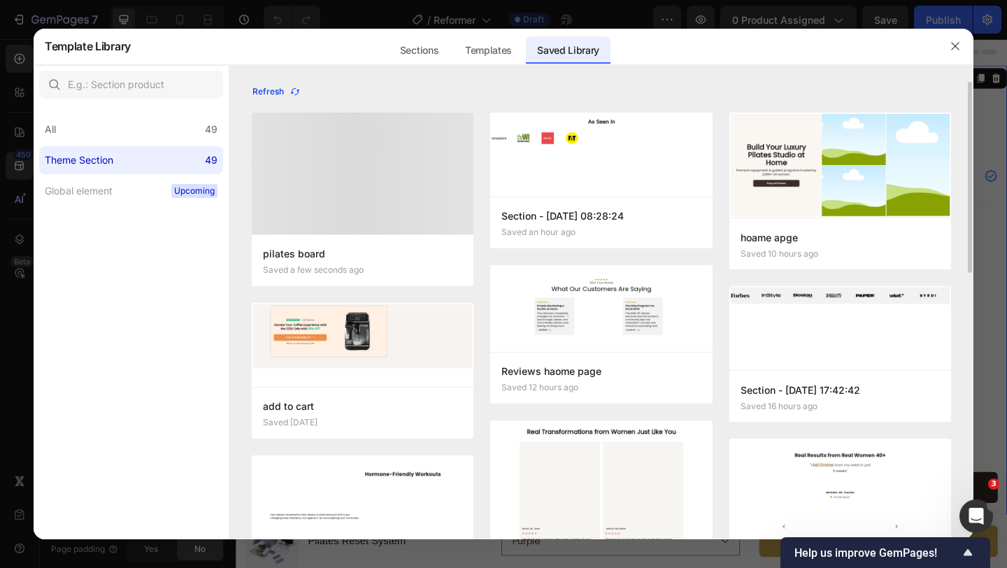
click at [293, 90] on icon "button" at bounding box center [294, 91] width 11 height 11
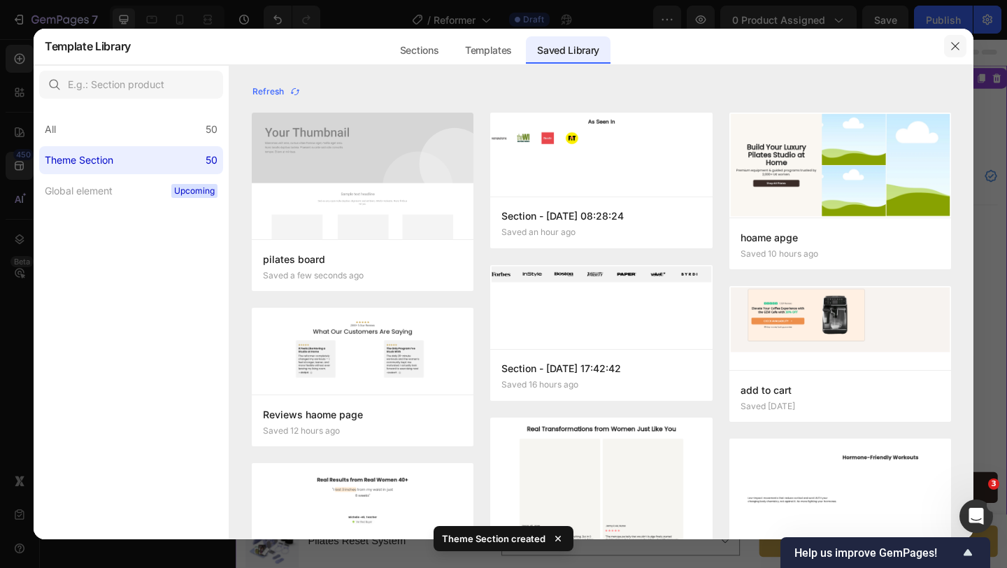
click at [958, 42] on icon "button" at bounding box center [955, 46] width 8 height 8
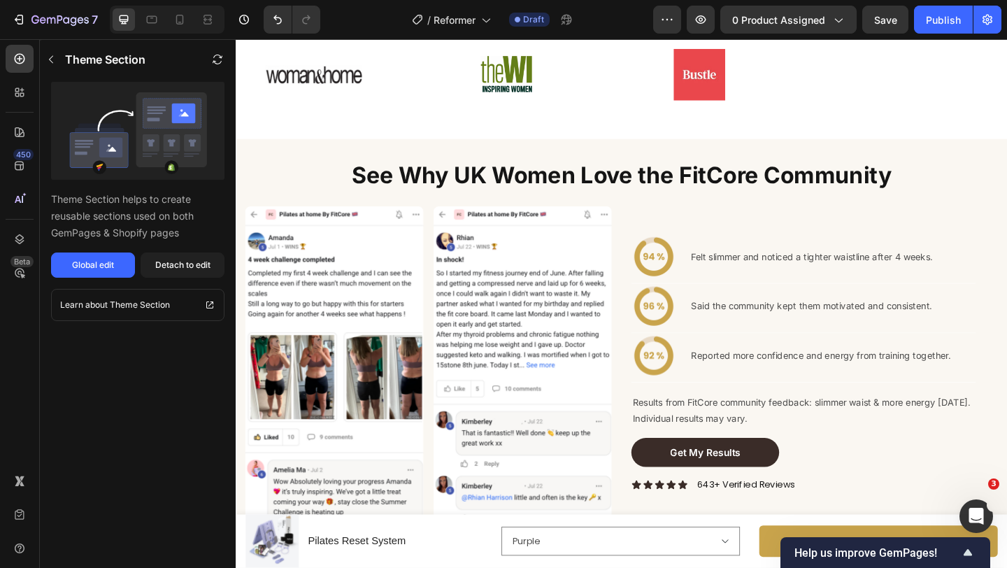
scroll to position [1317, 0]
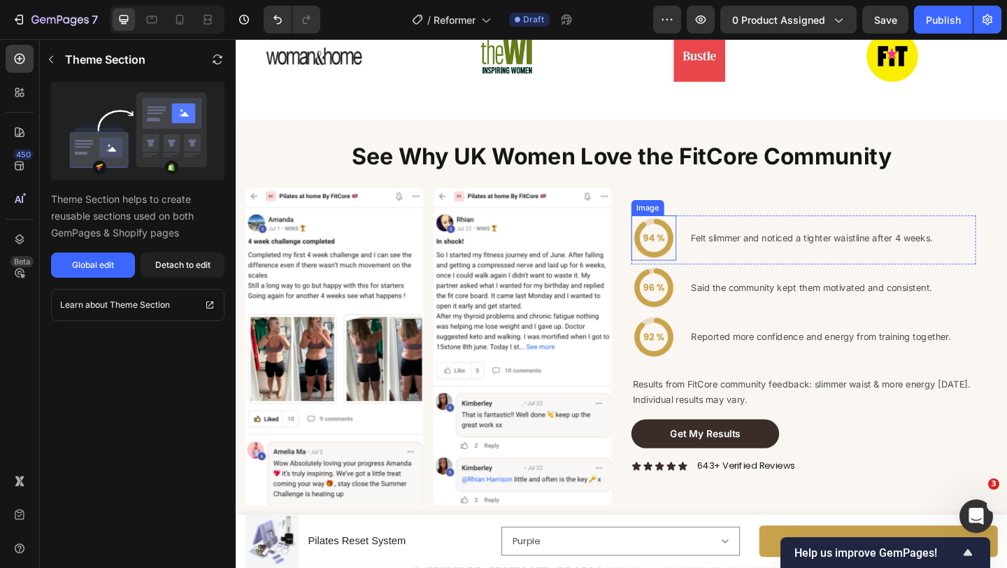
click at [684, 271] on img at bounding box center [689, 255] width 49 height 49
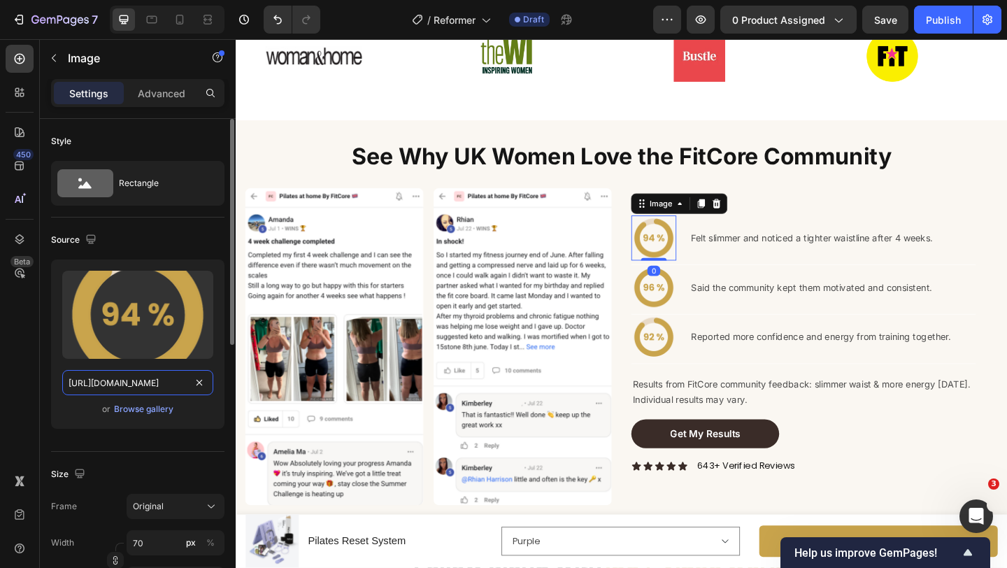
click at [133, 388] on input "https://cdn.shopify.com/s/files/1/0671/8675/3722/files/gempages_527756950092383…" at bounding box center [137, 382] width 151 height 25
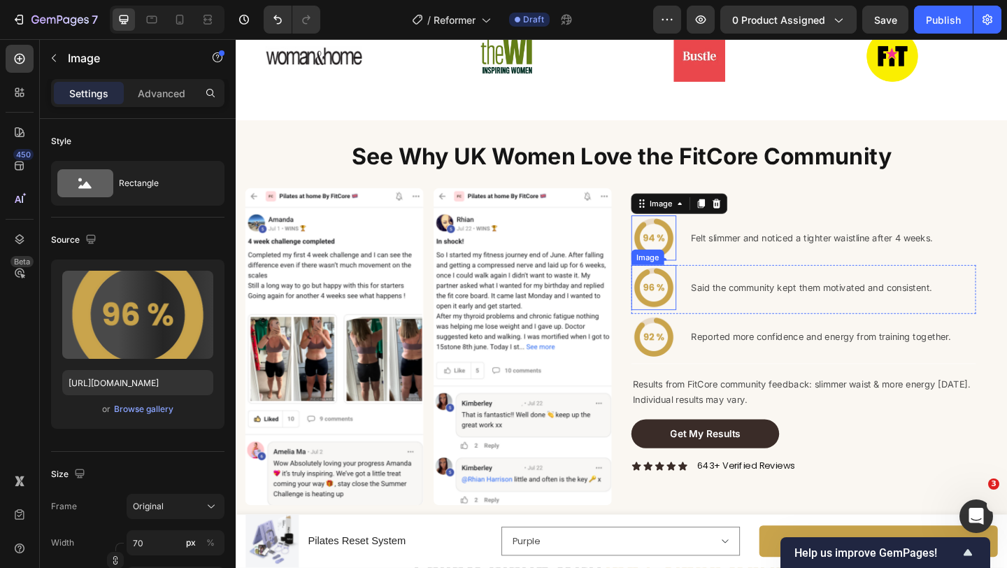
click at [697, 306] on img at bounding box center [689, 308] width 49 height 49
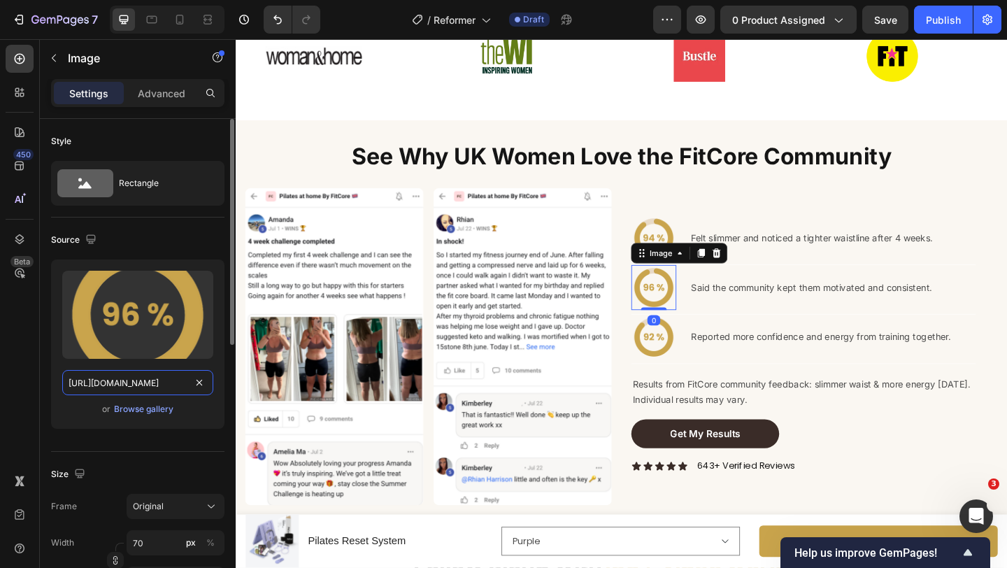
click at [151, 391] on input "https://cdn.shopify.com/s/files/1/0671/8675/3722/files/gempages_527756950092383…" at bounding box center [137, 382] width 151 height 25
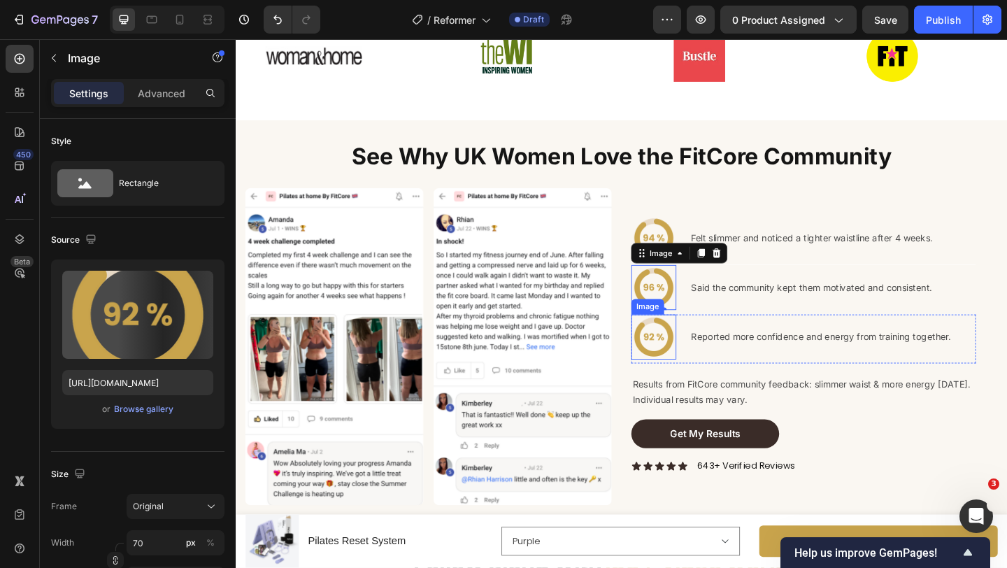
click at [686, 352] on img at bounding box center [689, 362] width 49 height 49
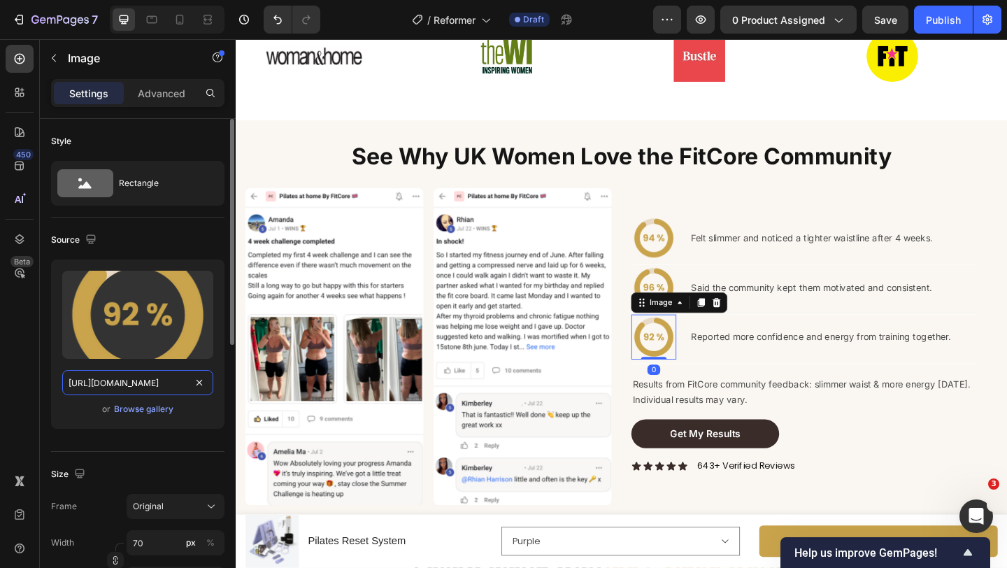
click at [150, 386] on input "https://cdn.shopify.com/s/files/1/0671/8675/3722/files/gempages_527756950092383…" at bounding box center [137, 382] width 151 height 25
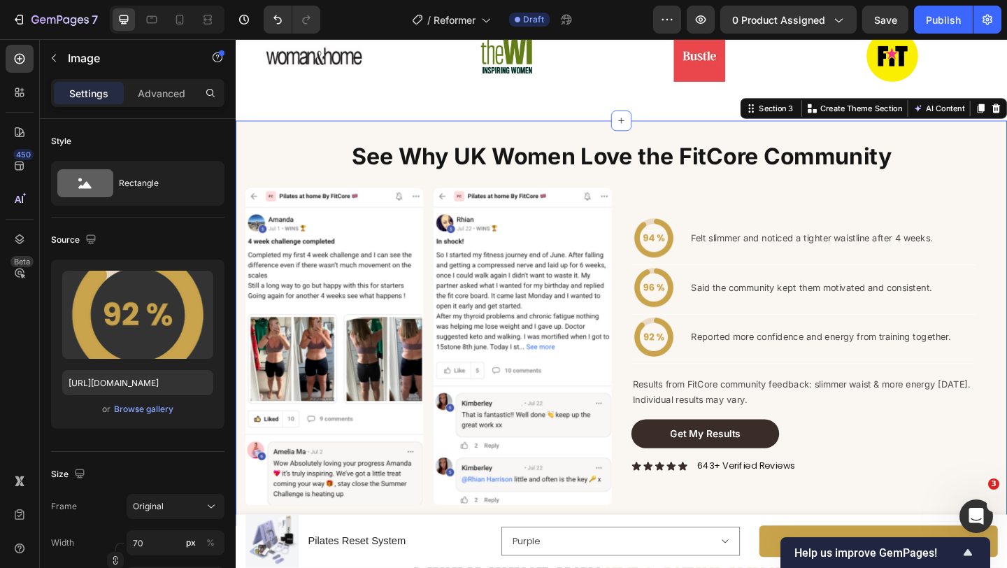
click at [326, 135] on div "See Why UK Women Love the FitCore Community Heading Image Felt slimmer and noti…" at bounding box center [655, 347] width 839 height 440
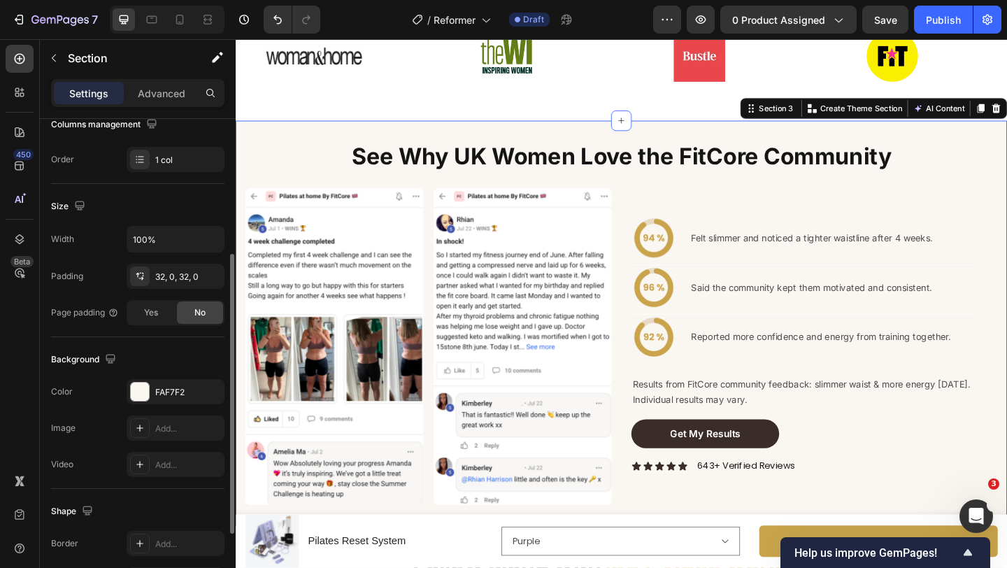
scroll to position [243, 0]
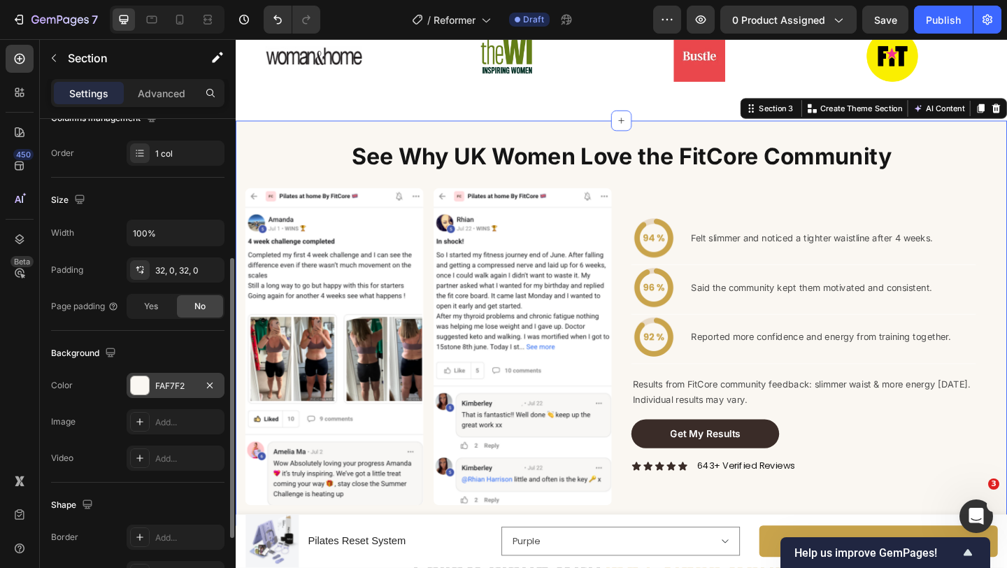
click at [173, 380] on div "FAF7F2" at bounding box center [175, 386] width 41 height 13
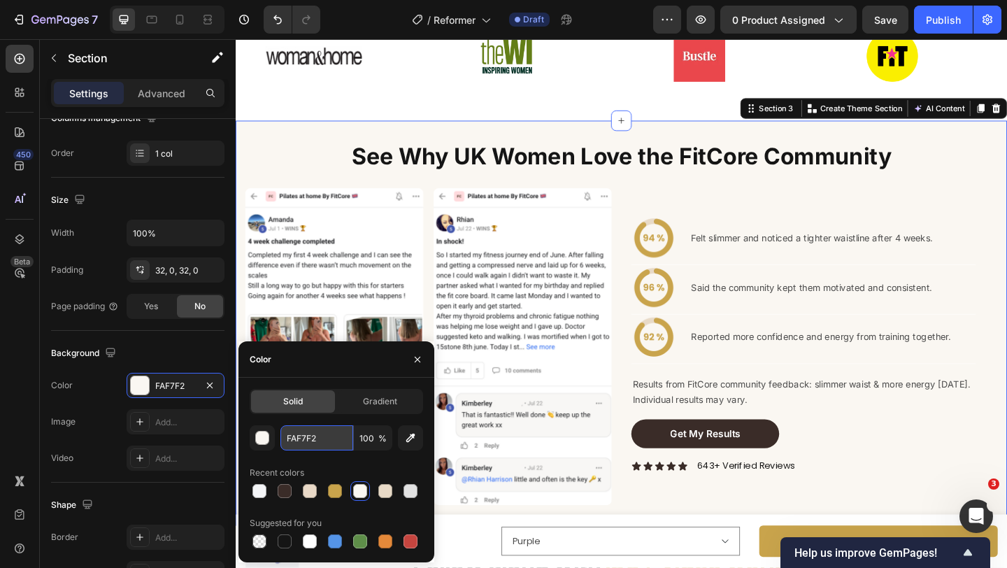
click at [321, 429] on input "FAF7F2" at bounding box center [316, 437] width 73 height 25
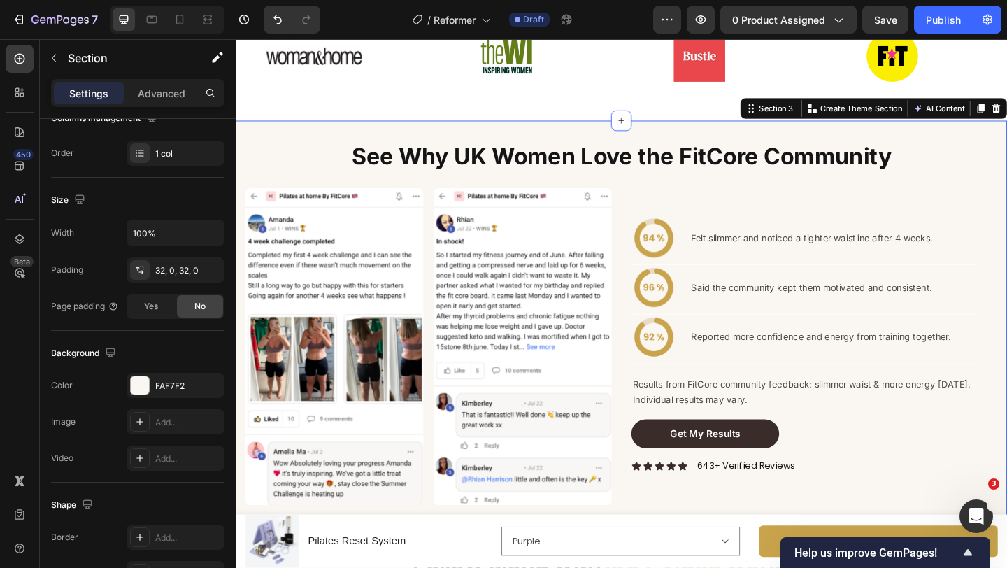
click at [678, 194] on div "See Why UK Women Love the FitCore Community Heading Image Felt slimmer and noti…" at bounding box center [655, 348] width 839 height 396
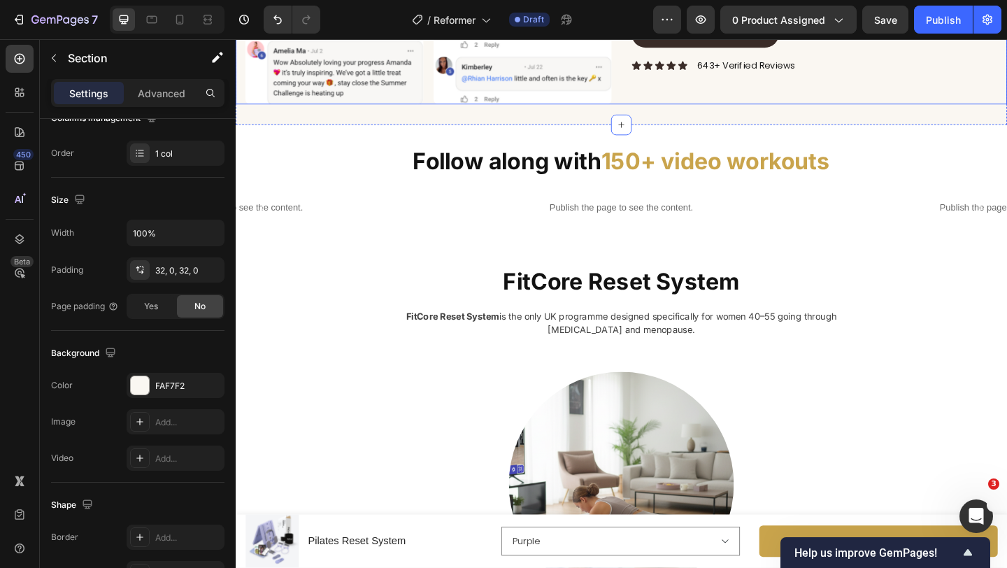
scroll to position [1763, 0]
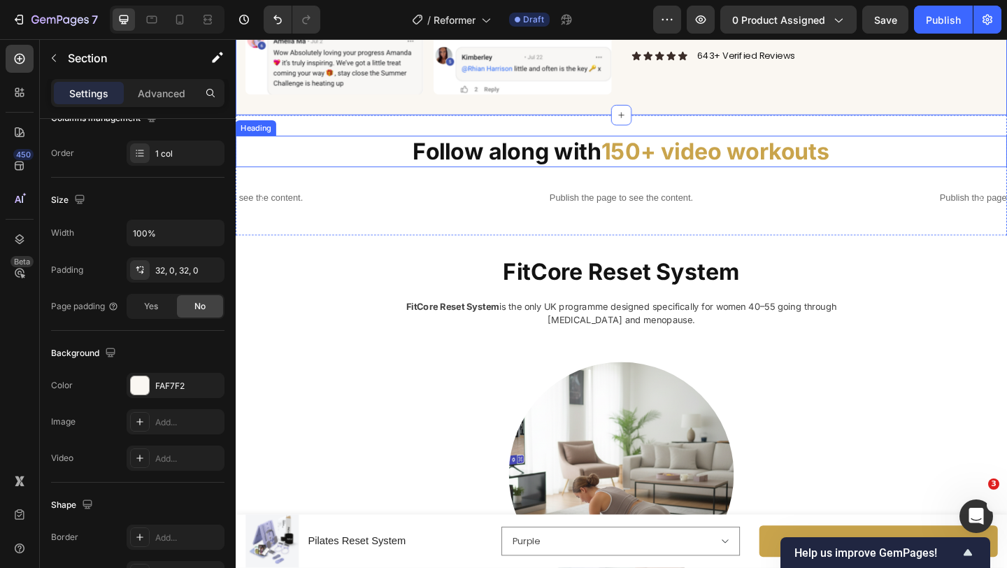
click at [677, 166] on span "150+ video workouts" at bounding box center [757, 160] width 249 height 29
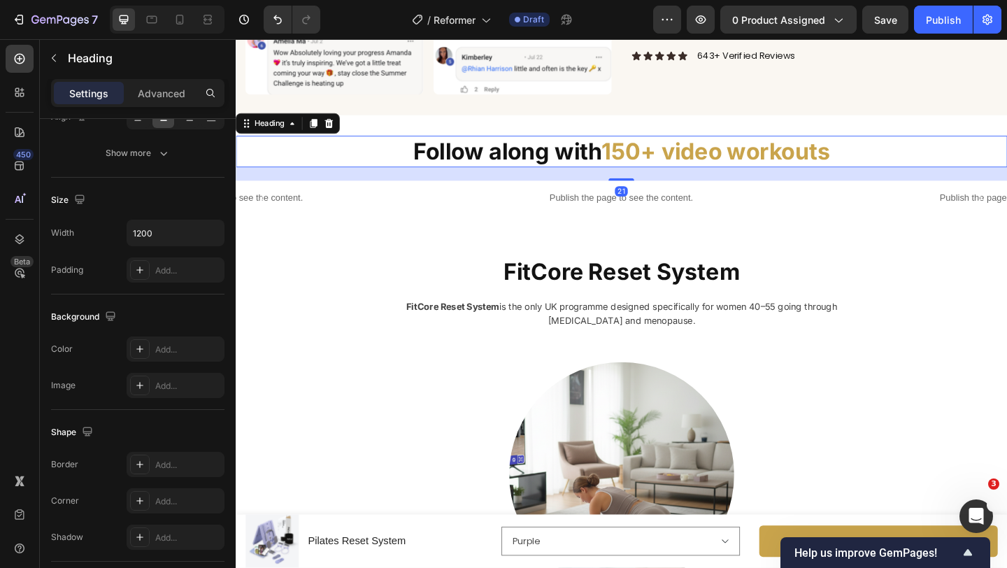
scroll to position [0, 0]
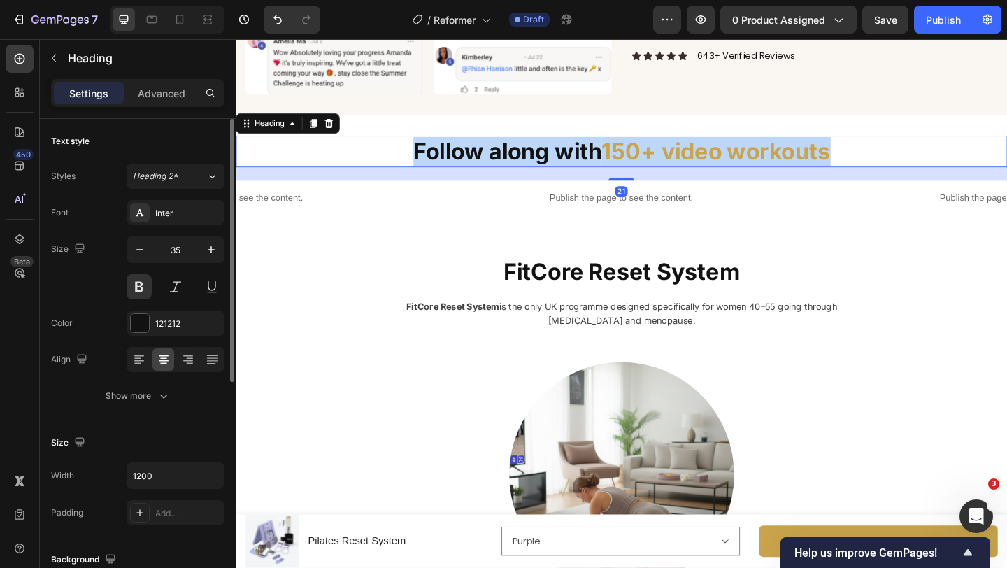
click at [677, 166] on span "150+ video workouts" at bounding box center [757, 160] width 249 height 29
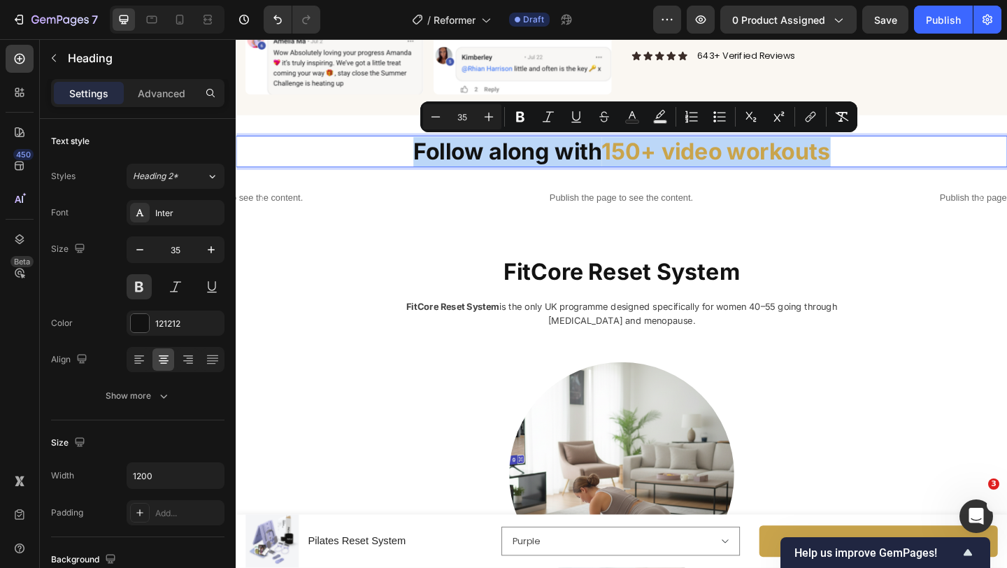
click at [679, 164] on span "150+ video workouts" at bounding box center [757, 160] width 249 height 29
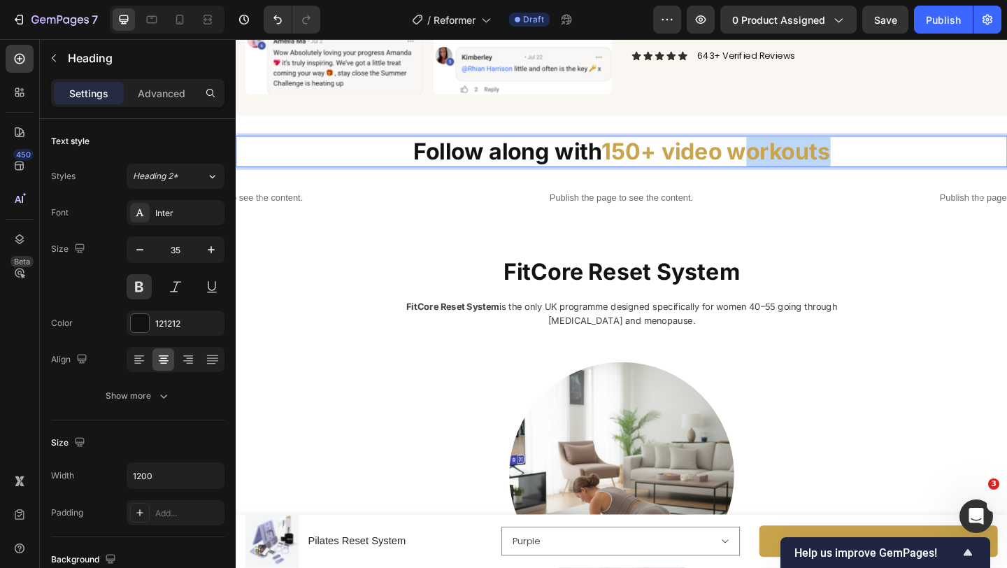
drag, startPoint x: 888, startPoint y: 161, endPoint x: 797, endPoint y: 165, distance: 91.6
click at [797, 165] on p "Follow along with 150+ video workouts" at bounding box center [655, 161] width 836 height 32
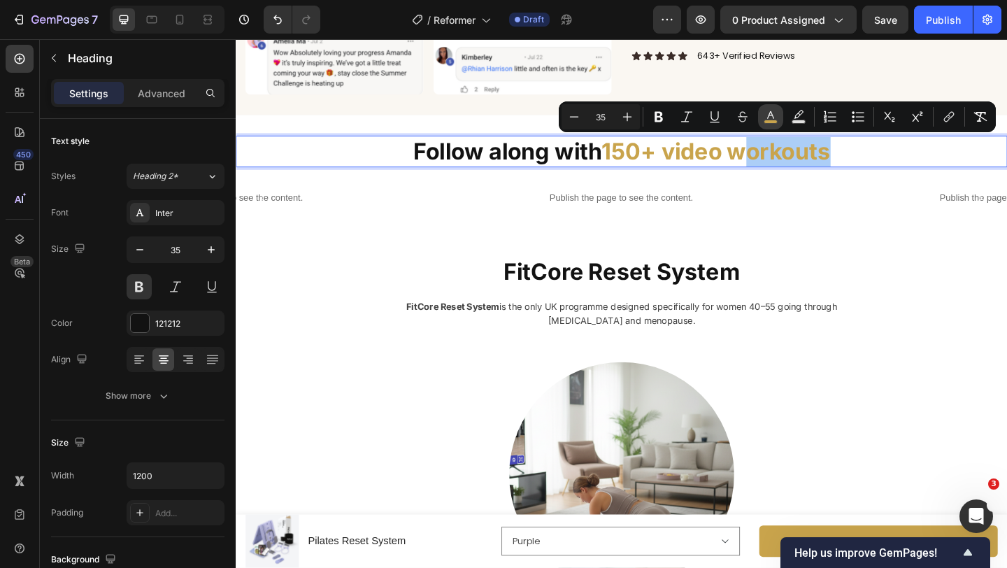
click at [765, 121] on rect "Editor contextual toolbar" at bounding box center [770, 121] width 13 height 3
type input "C9A44C"
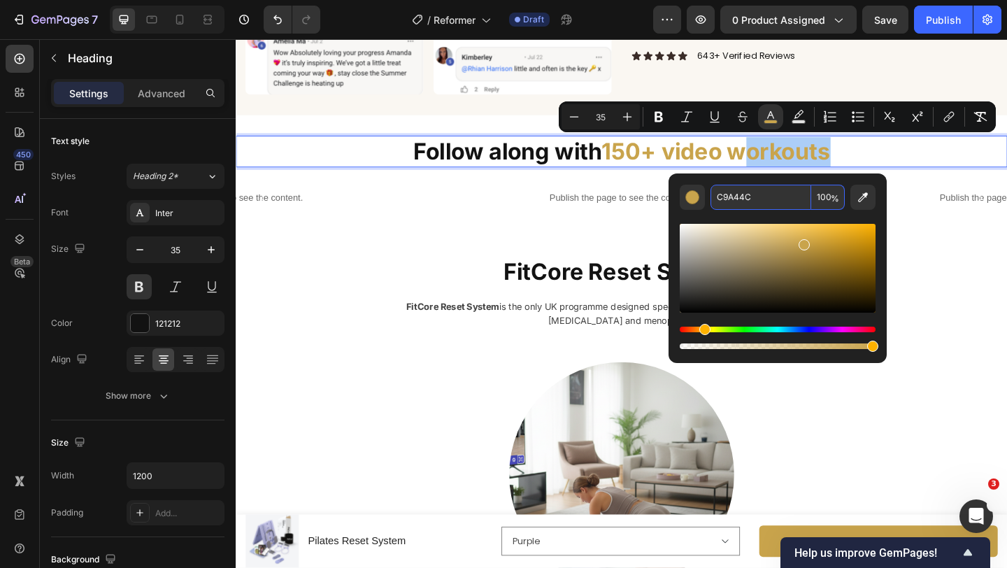
click at [728, 194] on input "C9A44C" at bounding box center [760, 197] width 101 height 25
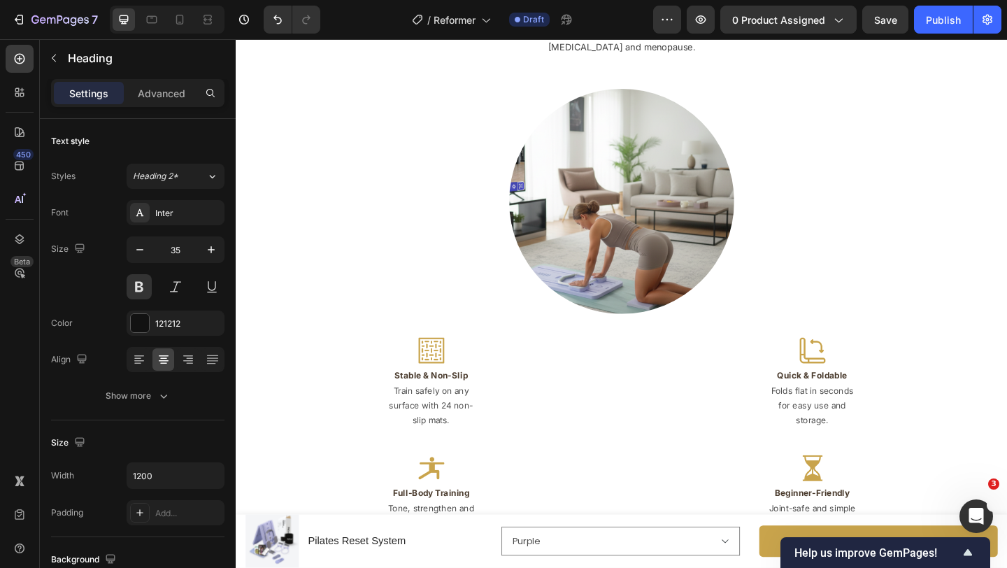
scroll to position [2110, 0]
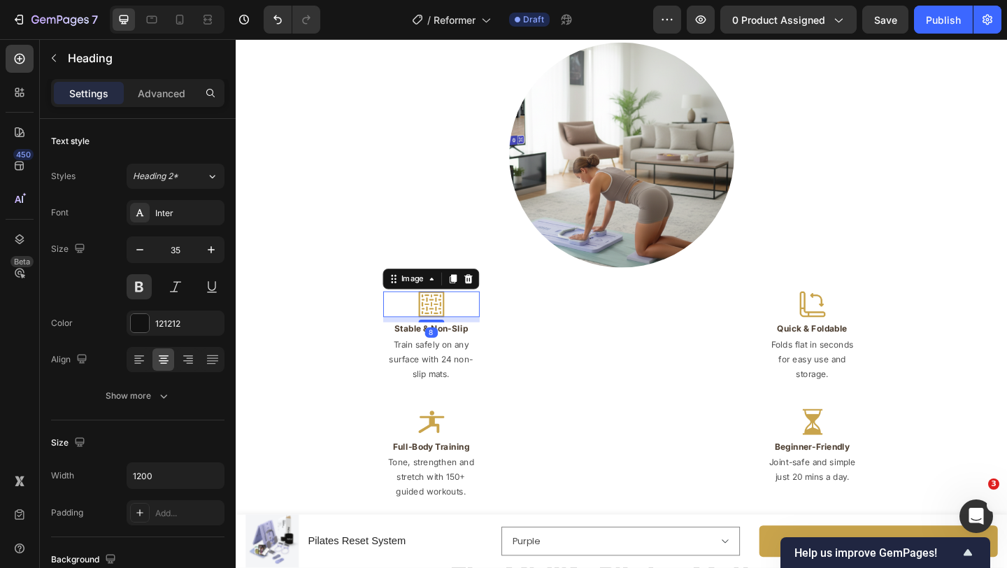
click at [449, 327] on img at bounding box center [448, 327] width 28 height 28
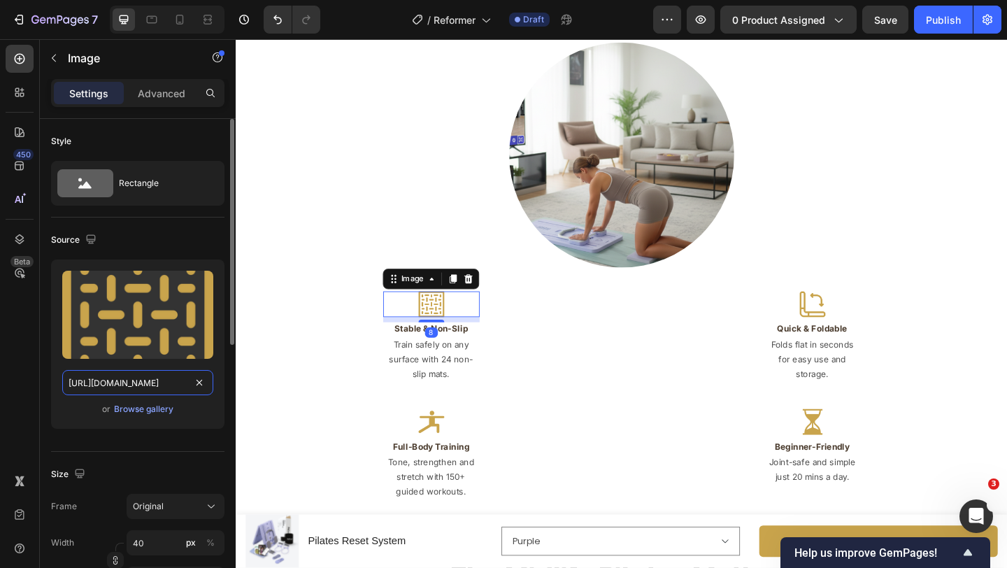
click at [157, 382] on input "https://cdn.shopify.com/s/files/1/0671/8675/3722/files/gempages_527756950092383…" at bounding box center [137, 382] width 151 height 25
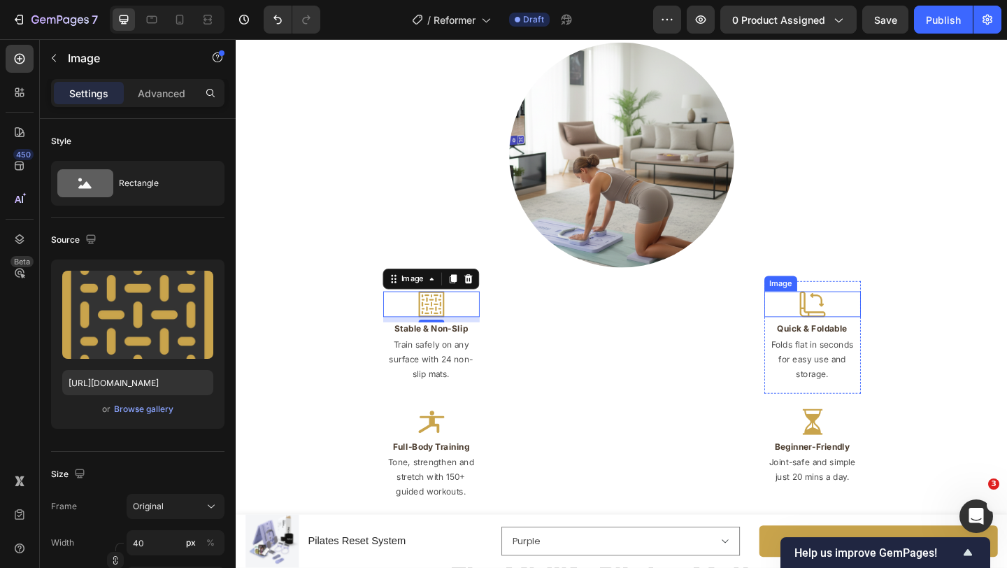
click at [862, 329] on img at bounding box center [863, 327] width 28 height 28
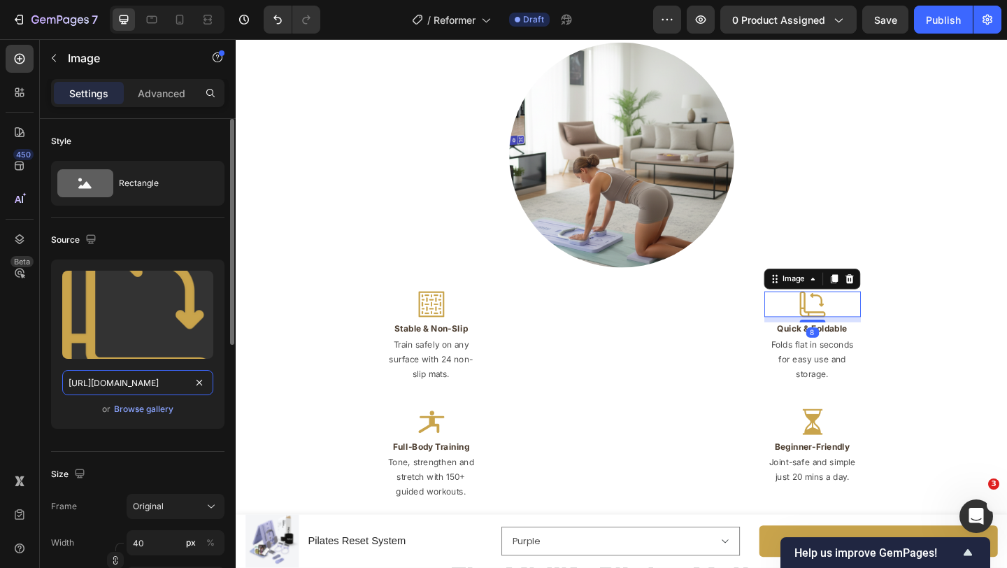
click at [154, 380] on input "https://cdn.shopify.com/s/files/1/0671/8675/3722/files/gempages_527756950092383…" at bounding box center [137, 382] width 151 height 25
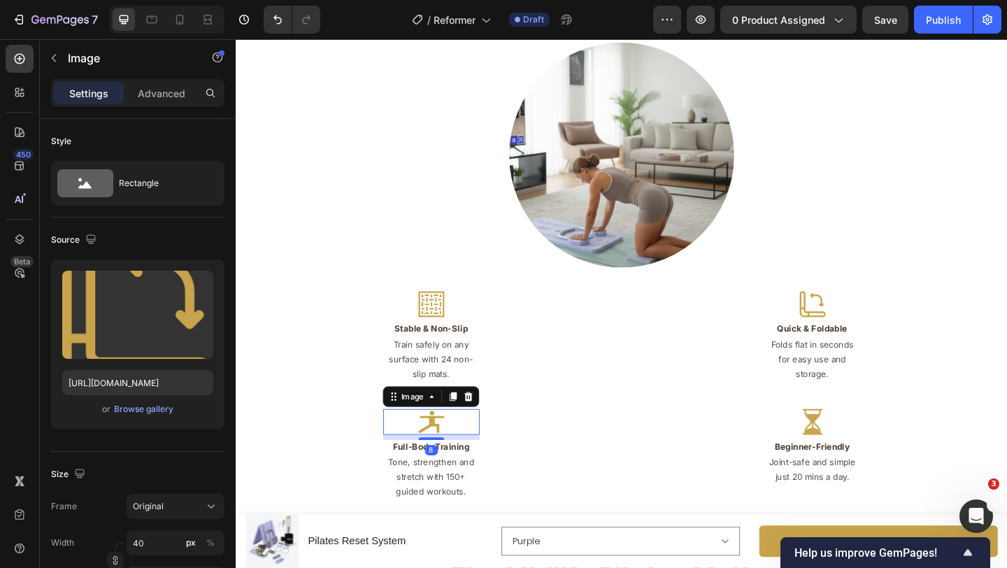
click at [444, 453] on img at bounding box center [448, 455] width 28 height 28
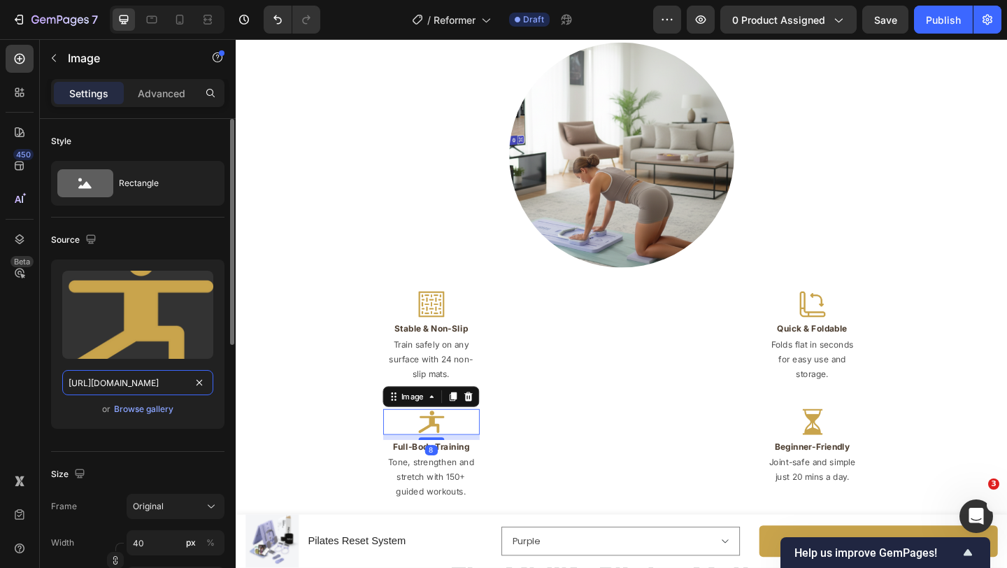
click at [138, 384] on input "https://cdn.shopify.com/s/files/1/0671/8675/3722/files/gempages_527756950092383…" at bounding box center [137, 382] width 151 height 25
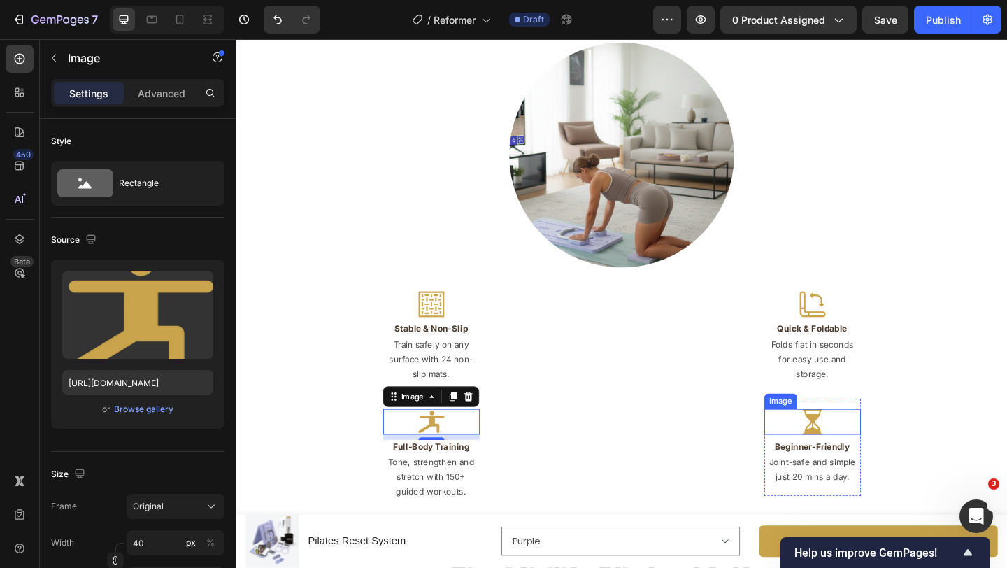
click at [851, 452] on img at bounding box center [863, 455] width 28 height 28
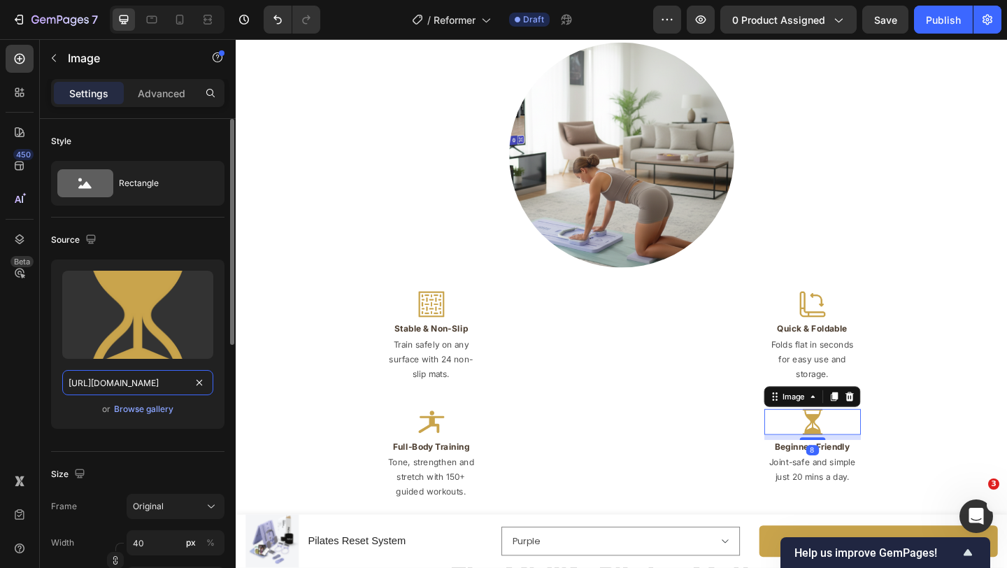
click at [150, 380] on input "https://cdn.shopify.com/s/files/1/0671/8675/3722/files/gempages_527756950092383…" at bounding box center [137, 382] width 151 height 25
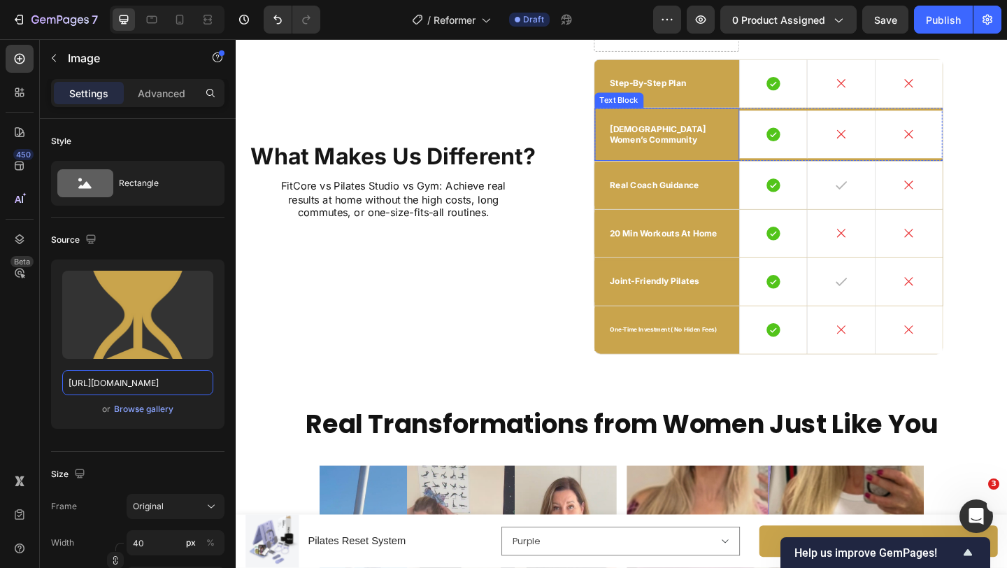
scroll to position [4816, 0]
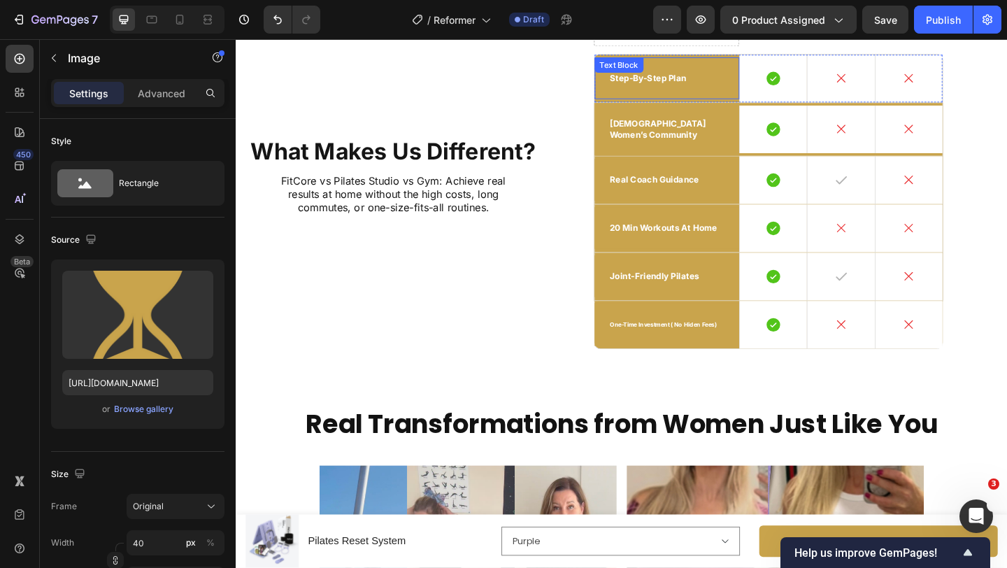
click at [761, 95] on div "step-by-step plan" at bounding box center [705, 81] width 158 height 45
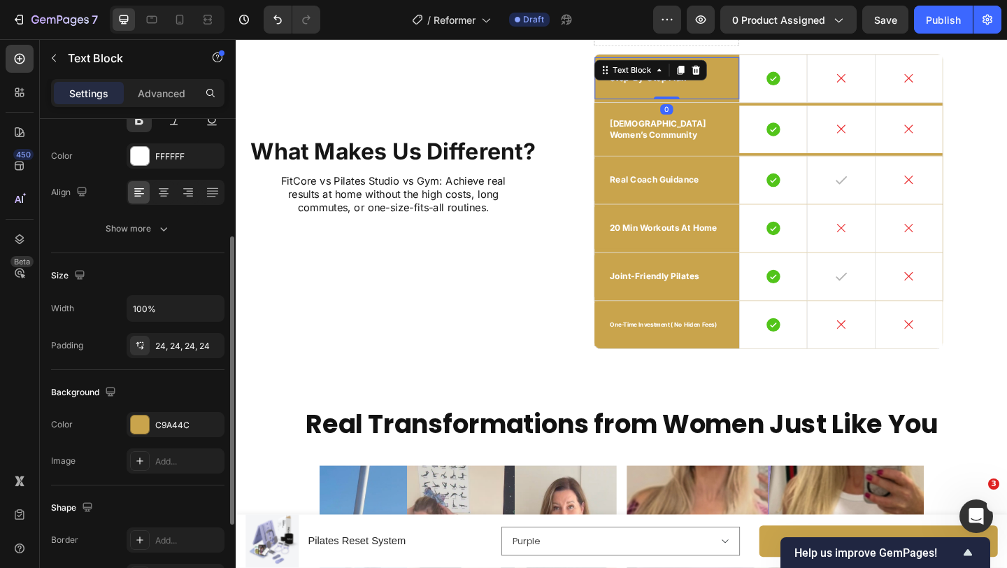
scroll to position [186, 0]
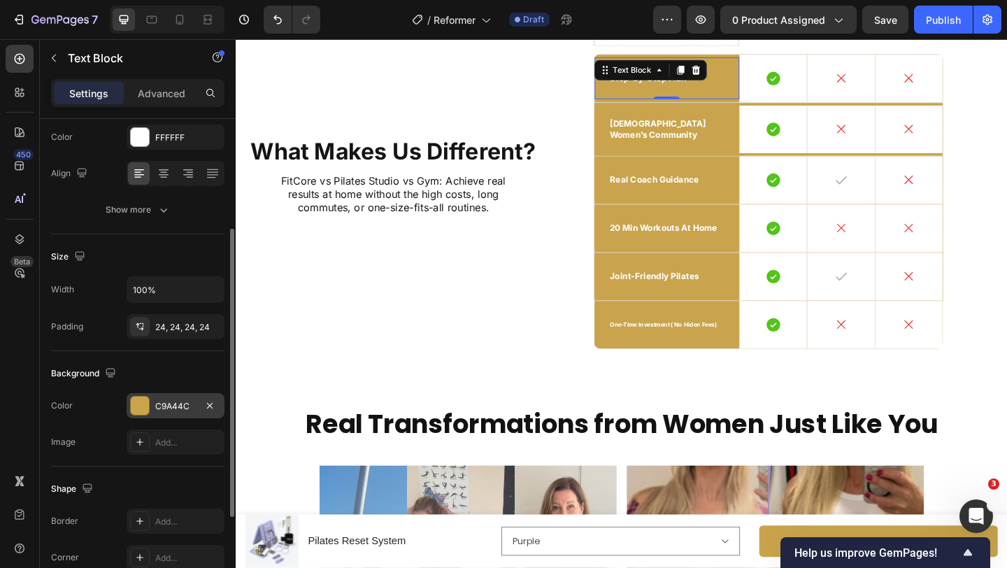
click at [171, 406] on div "C9A44C" at bounding box center [175, 406] width 41 height 13
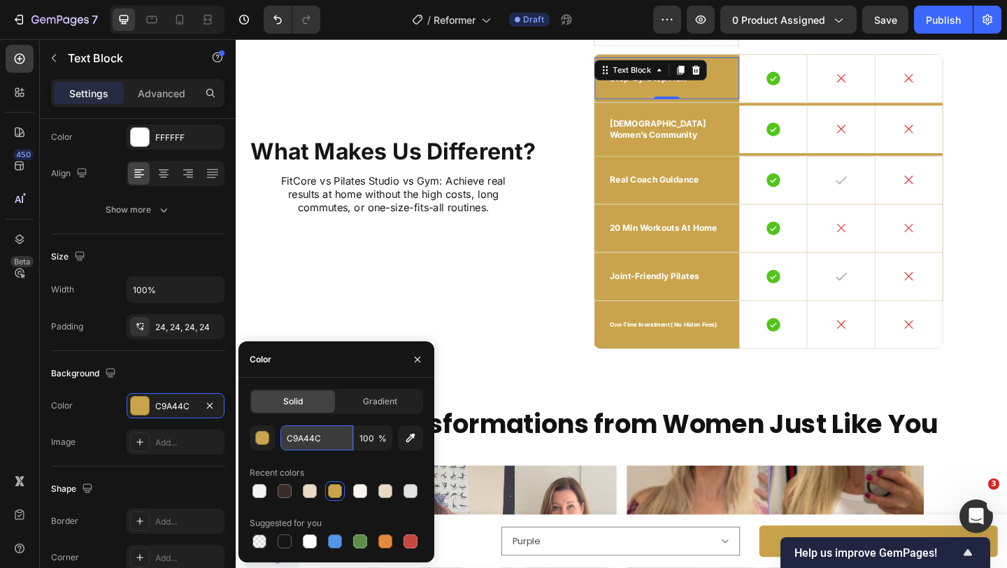
click at [328, 435] on input "C9A44C" at bounding box center [316, 437] width 73 height 25
click at [424, 348] on button "button" at bounding box center [417, 359] width 22 height 22
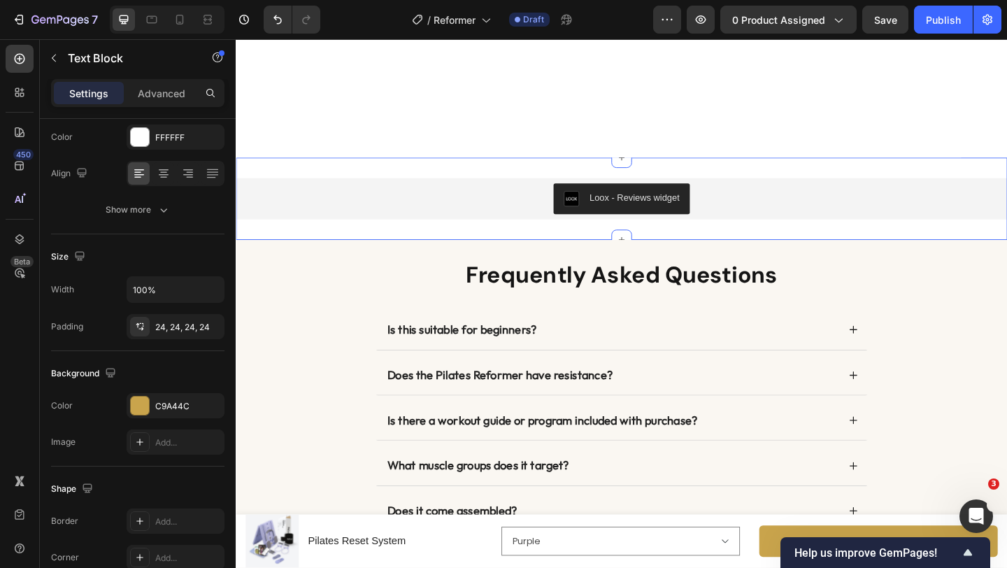
scroll to position [6847, 0]
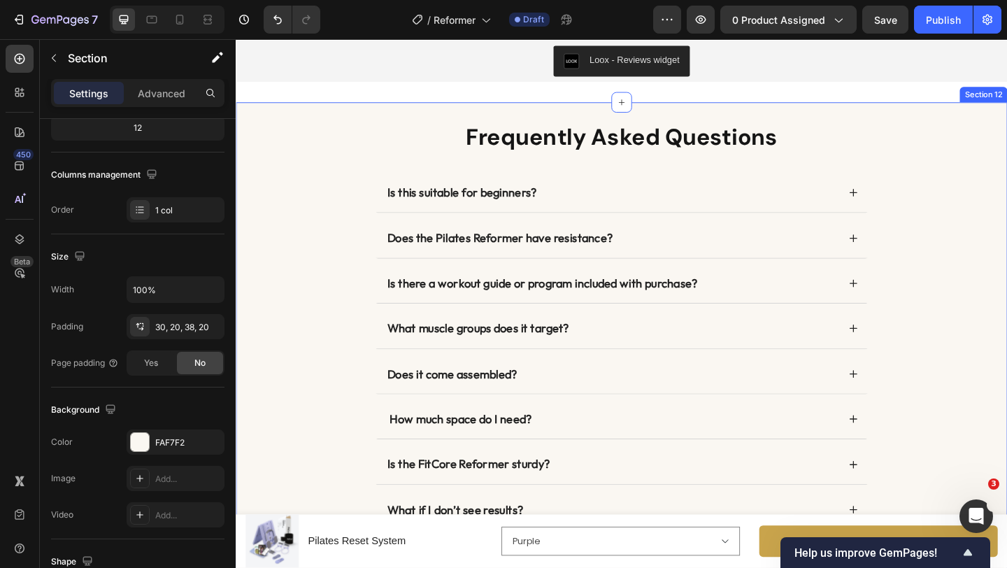
click at [323, 281] on div "Frequently Asked Questions Heading Is this suitable for beginners? Does the Pil…" at bounding box center [655, 384] width 811 height 510
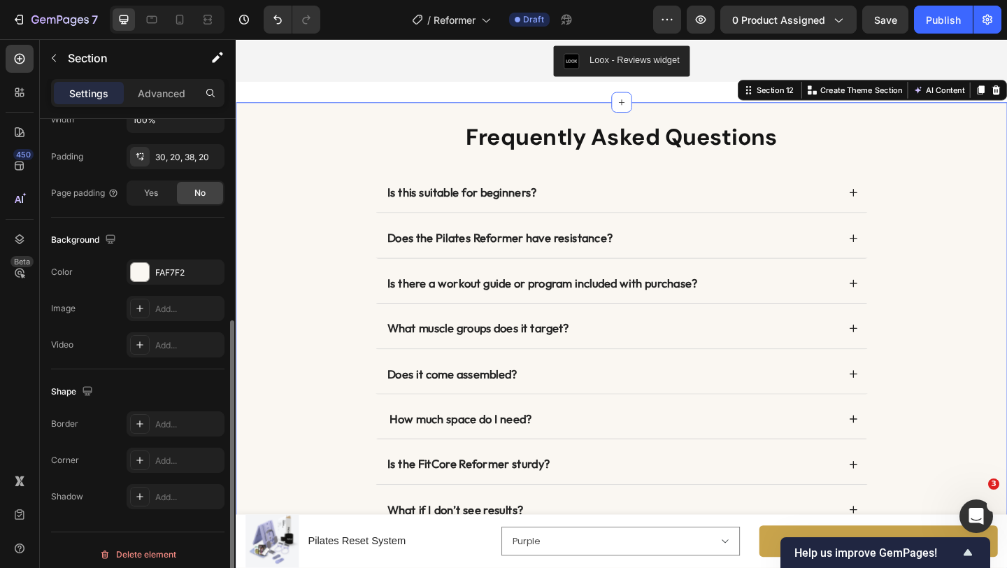
scroll to position [364, 0]
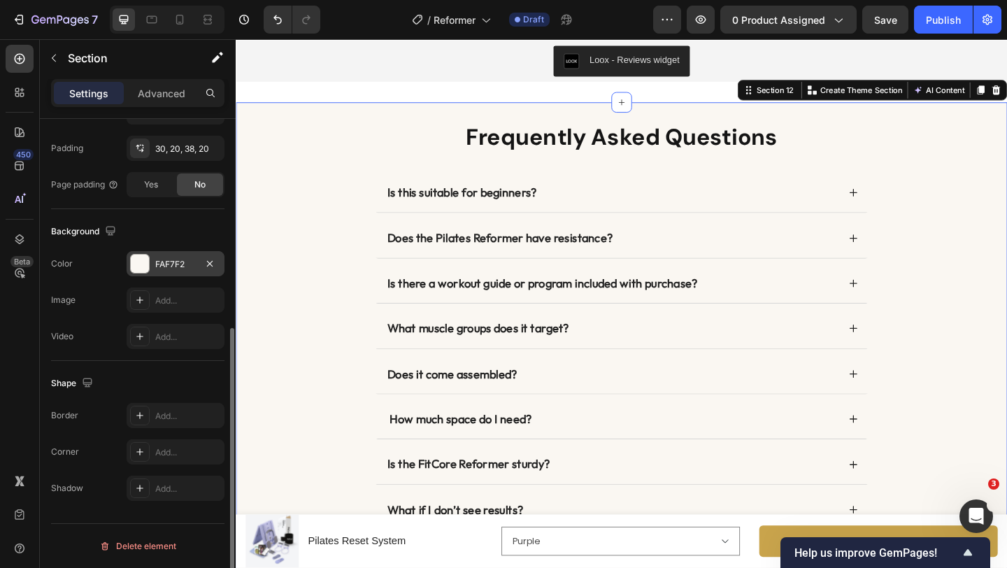
click at [172, 266] on div "FAF7F2" at bounding box center [175, 264] width 41 height 13
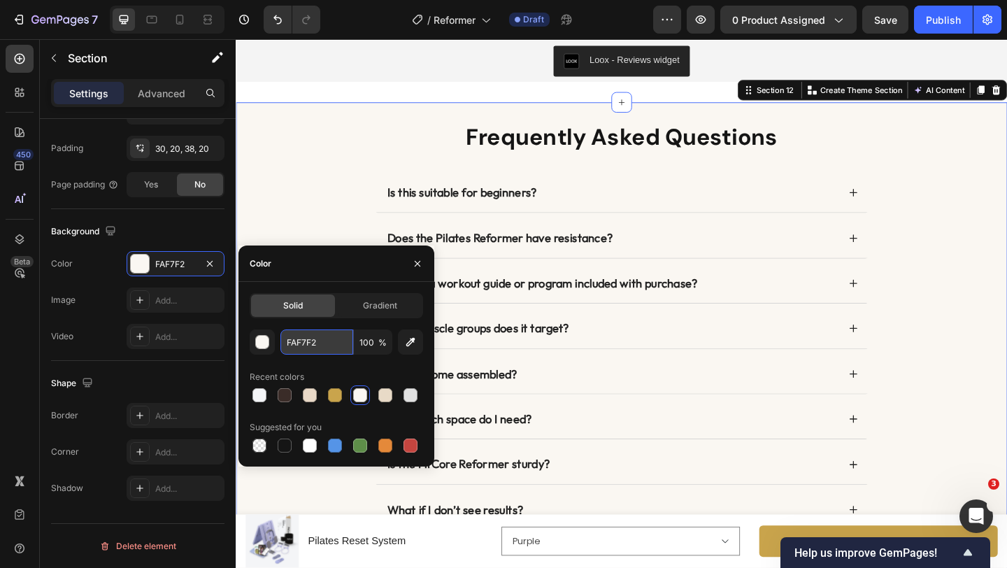
click at [326, 339] on input "FAF7F2" at bounding box center [316, 341] width 73 height 25
click at [416, 258] on icon "button" at bounding box center [417, 263] width 11 height 11
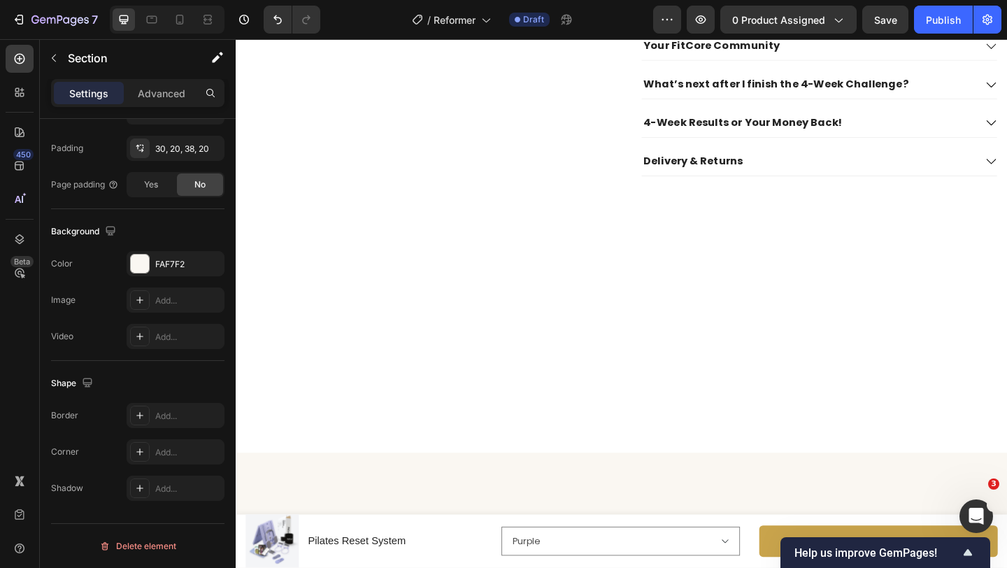
scroll to position [0, 0]
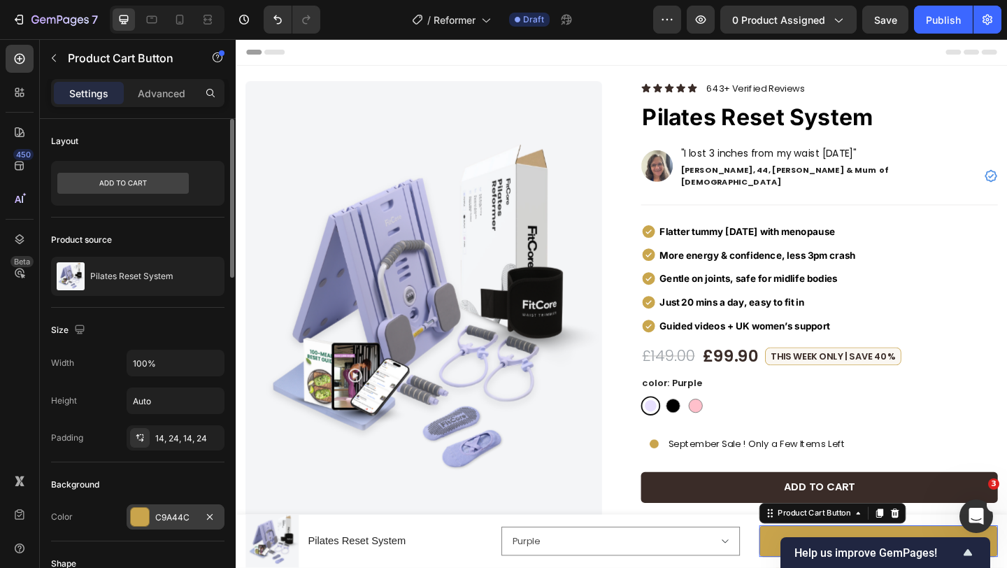
click at [173, 517] on div "C9A44C" at bounding box center [175, 517] width 41 height 13
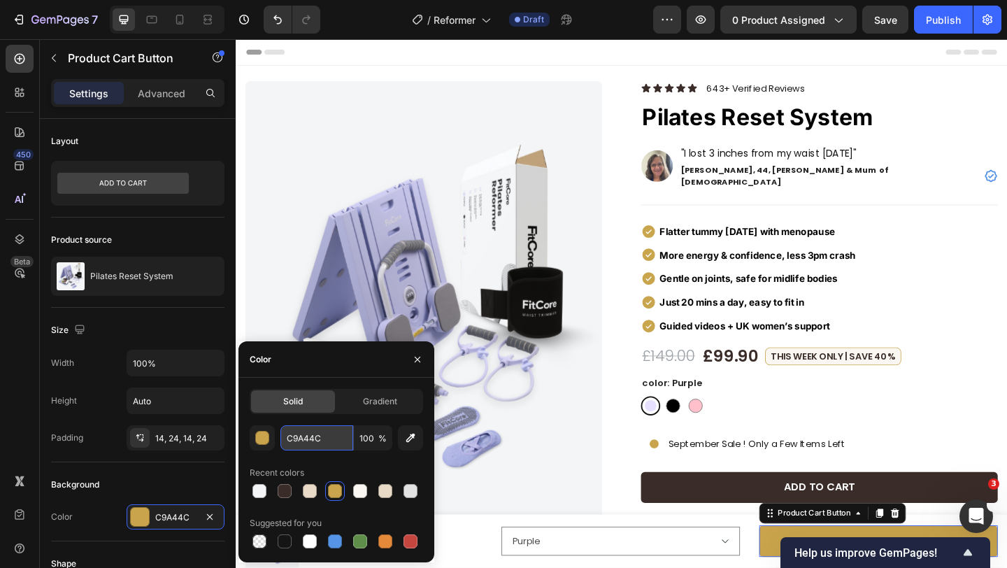
click at [327, 440] on input "C9A44C" at bounding box center [316, 437] width 73 height 25
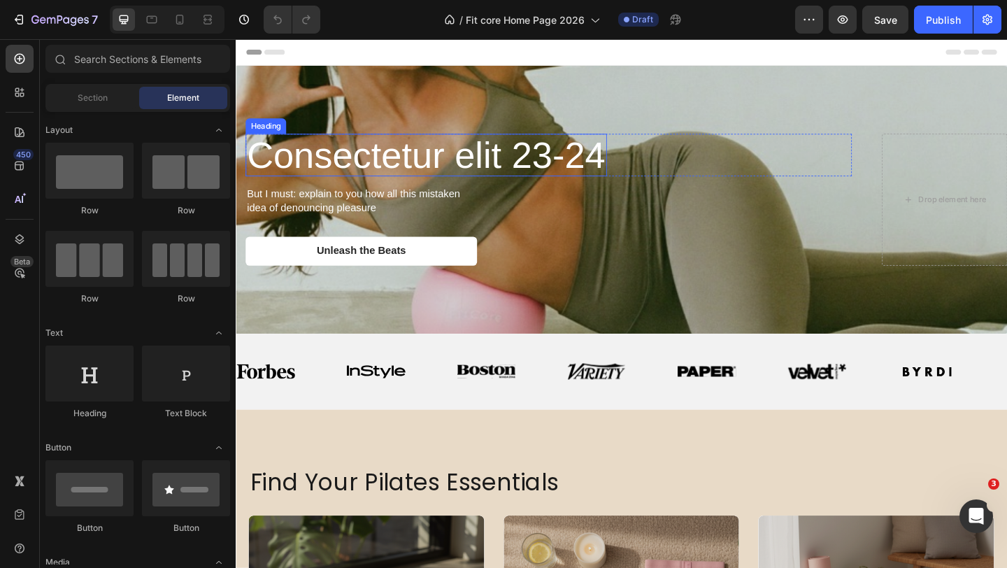
click at [391, 164] on h2 "Consectetur elit 23-24" at bounding box center [442, 165] width 393 height 47
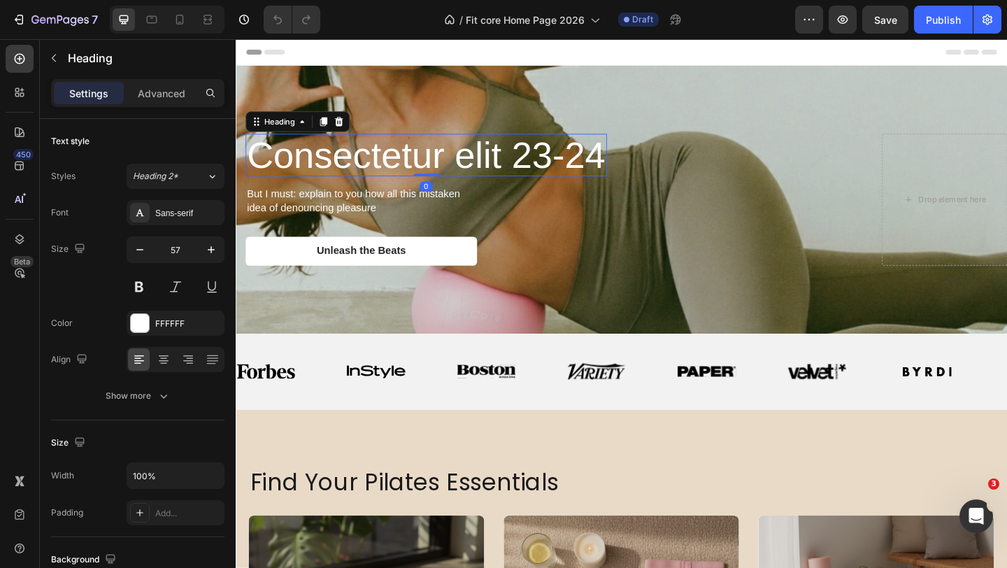
click at [391, 164] on h2 "Consectetur elit 23-24" at bounding box center [442, 165] width 393 height 47
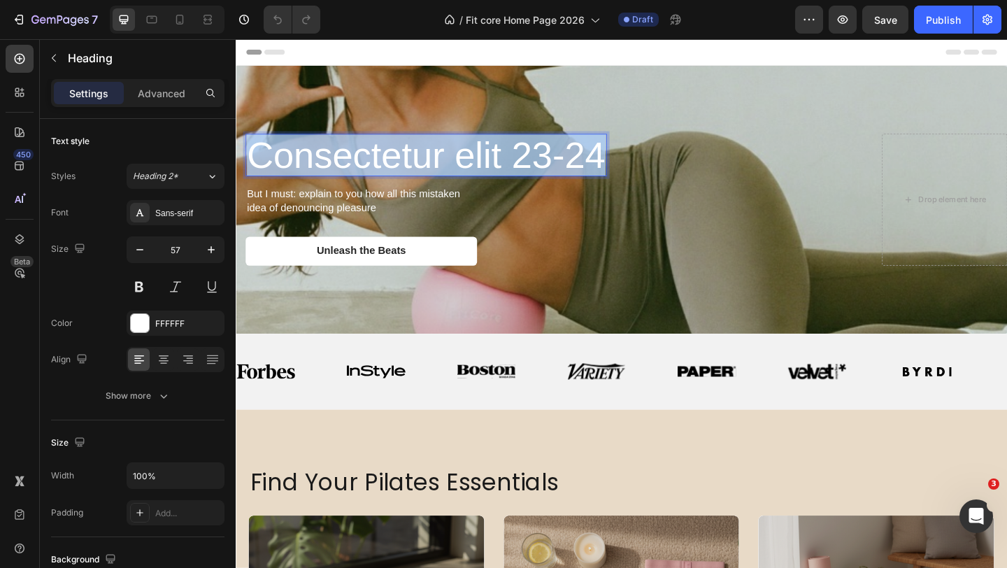
click at [391, 164] on p "Consectetur elit 23-24" at bounding box center [442, 165] width 390 height 44
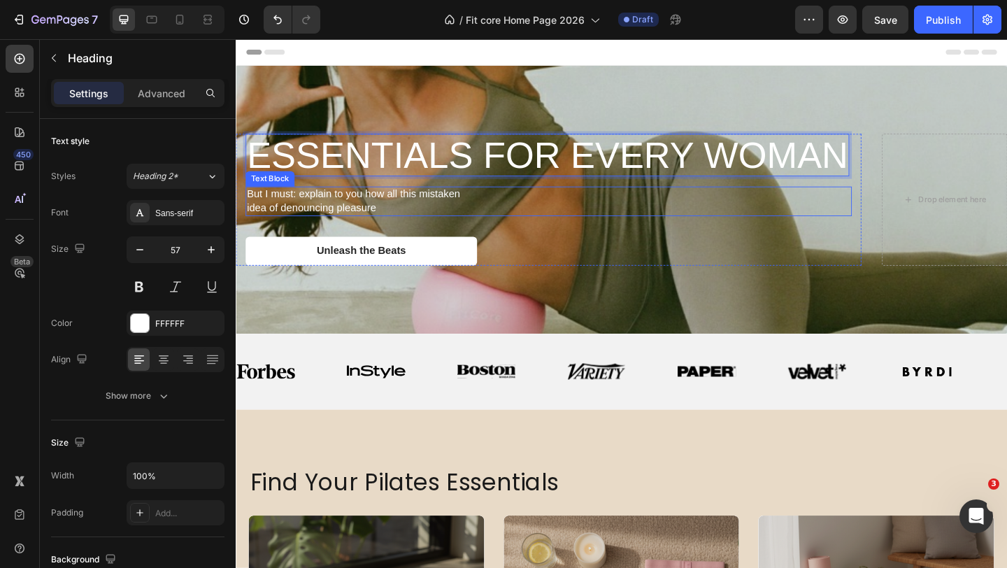
click at [572, 217] on div "But I must: explain to you how all this mistaken idea of denouncing pleasure" at bounding box center [575, 215] width 659 height 32
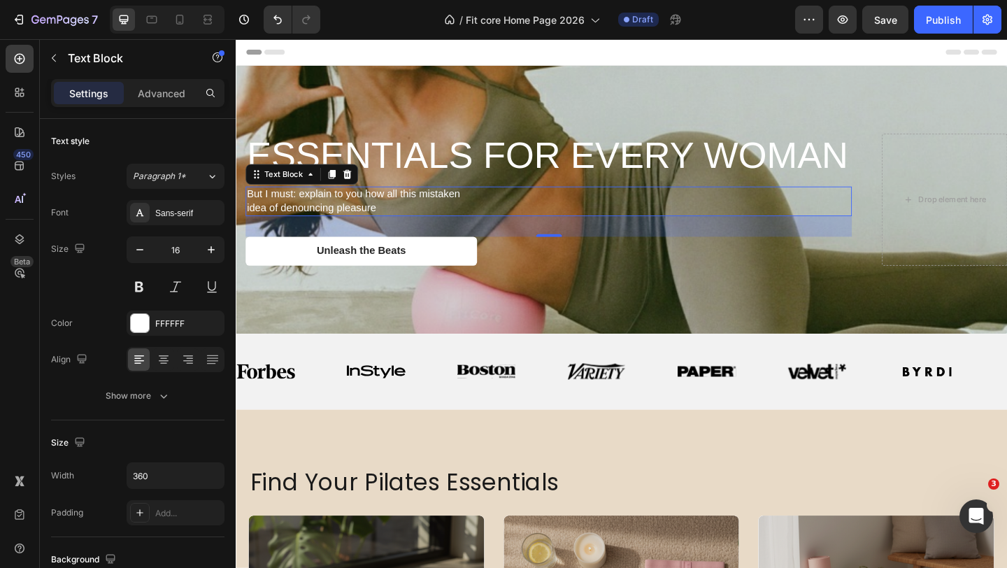
click at [410, 219] on p "But I must: explain to you how all this mistaken idea of denouncing pleasure" at bounding box center [371, 215] width 249 height 29
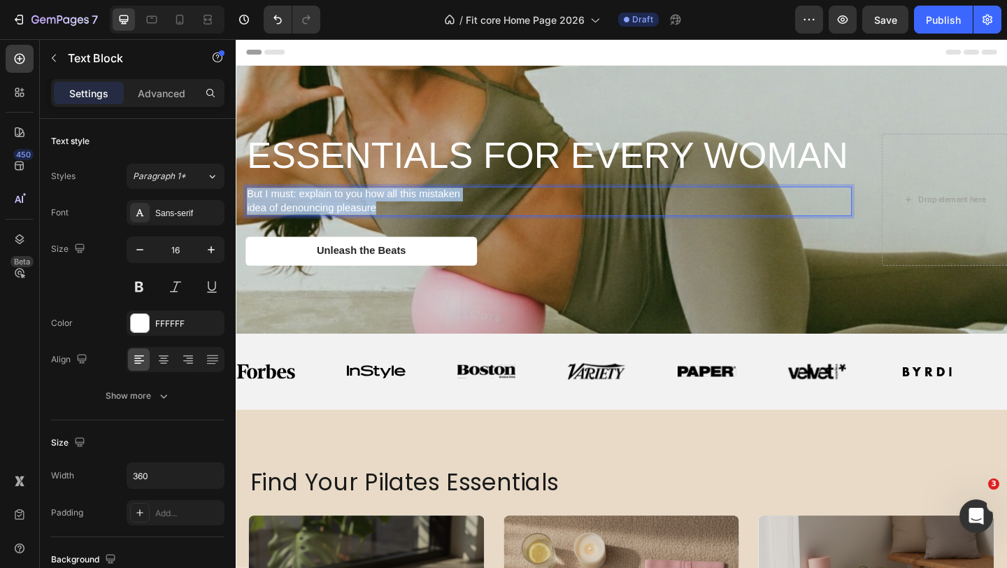
click at [410, 219] on p "But I must: explain to you how all this mistaken idea of denouncing pleasure" at bounding box center [371, 215] width 249 height 29
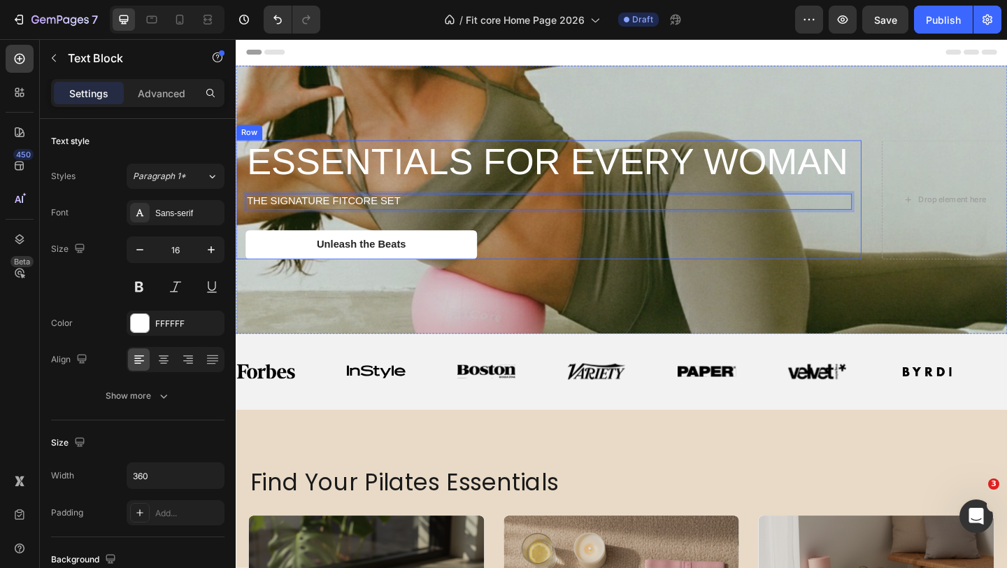
click at [441, 236] on div "ESSENTIALS FOR EVERY WOMAN Heading Row THE SIGNATURE FITCORE SET Text Block 32 …" at bounding box center [575, 213] width 659 height 129
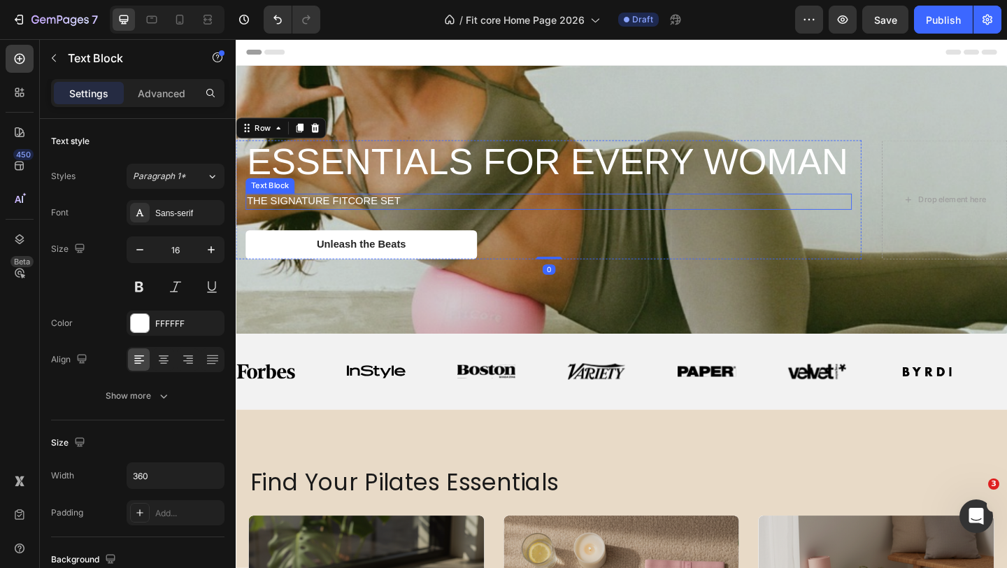
click at [403, 215] on p "THE SIGNATURE FITCORE SET" at bounding box center [371, 215] width 249 height 15
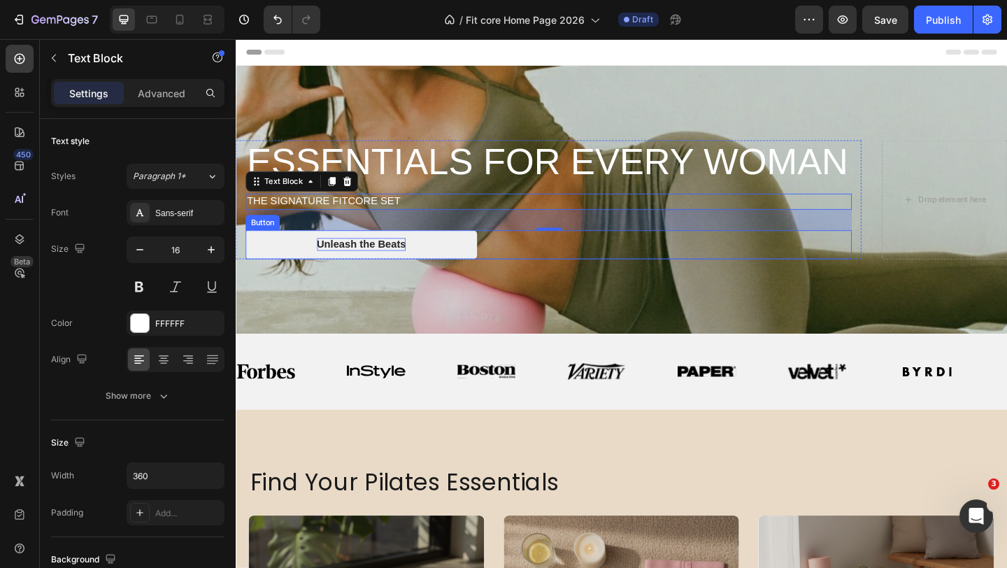
click at [382, 259] on div "Unleash the Beats" at bounding box center [372, 262] width 97 height 15
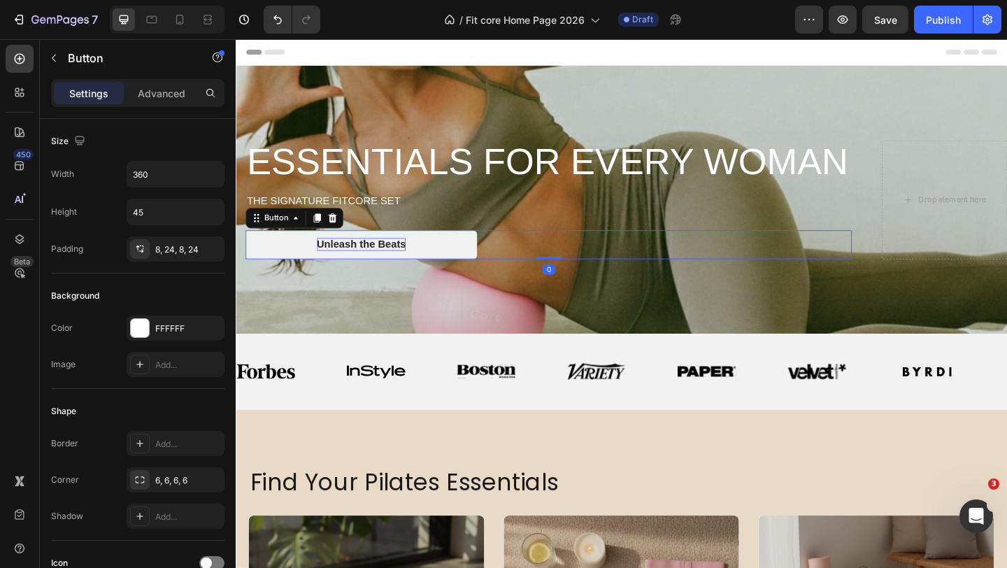
click at [382, 259] on div "Unleash the Beats" at bounding box center [372, 262] width 97 height 15
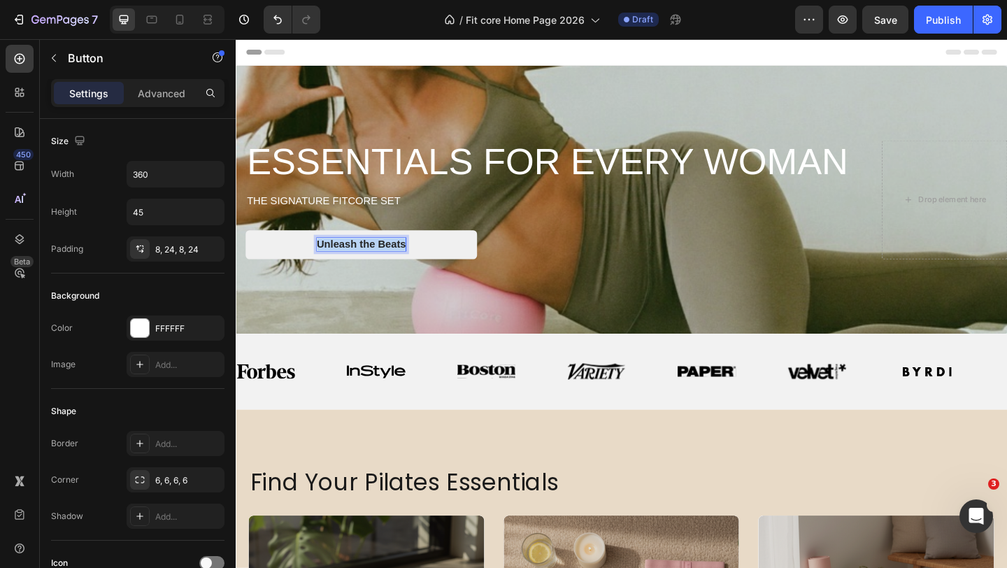
click at [382, 259] on p "Unleash the Beats" at bounding box center [372, 262] width 97 height 15
click at [435, 268] on button "Shop Now" at bounding box center [372, 262] width 252 height 31
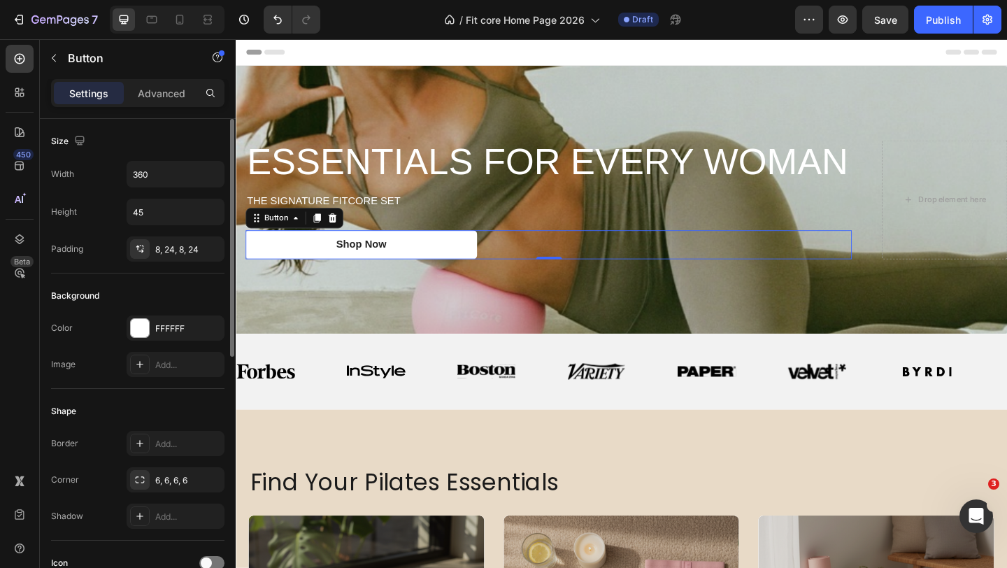
scroll to position [514, 0]
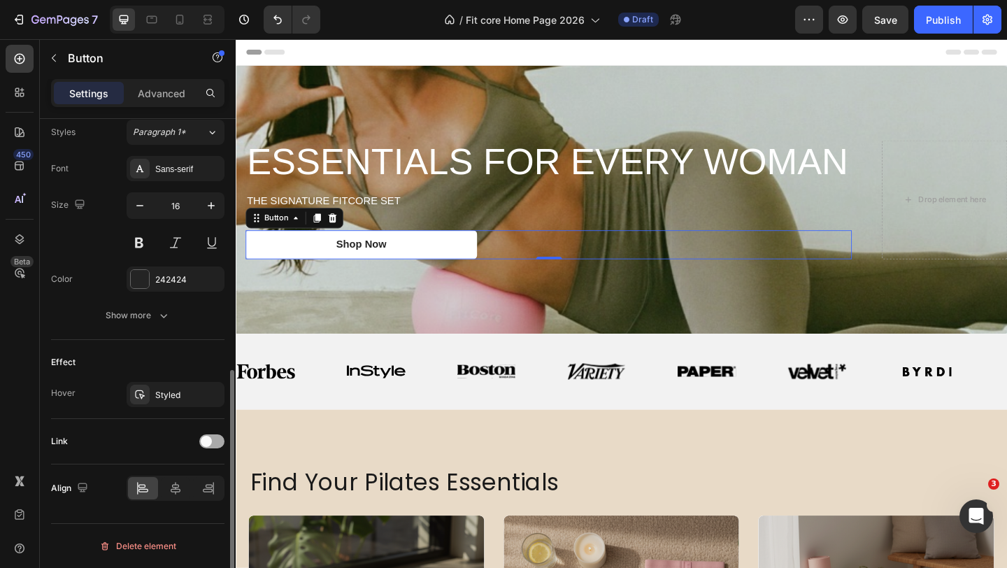
click at [208, 435] on div at bounding box center [211, 441] width 25 height 14
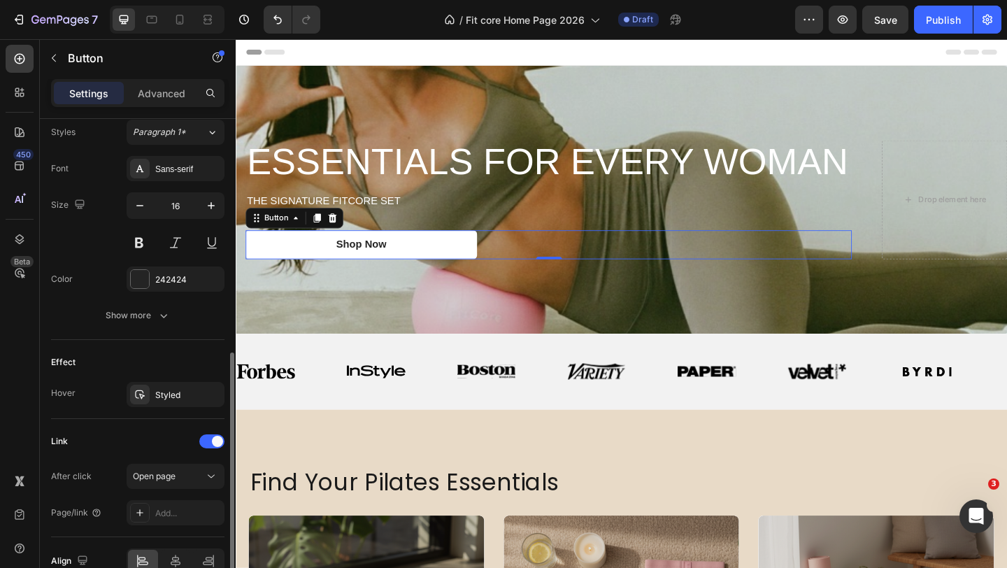
scroll to position [586, 0]
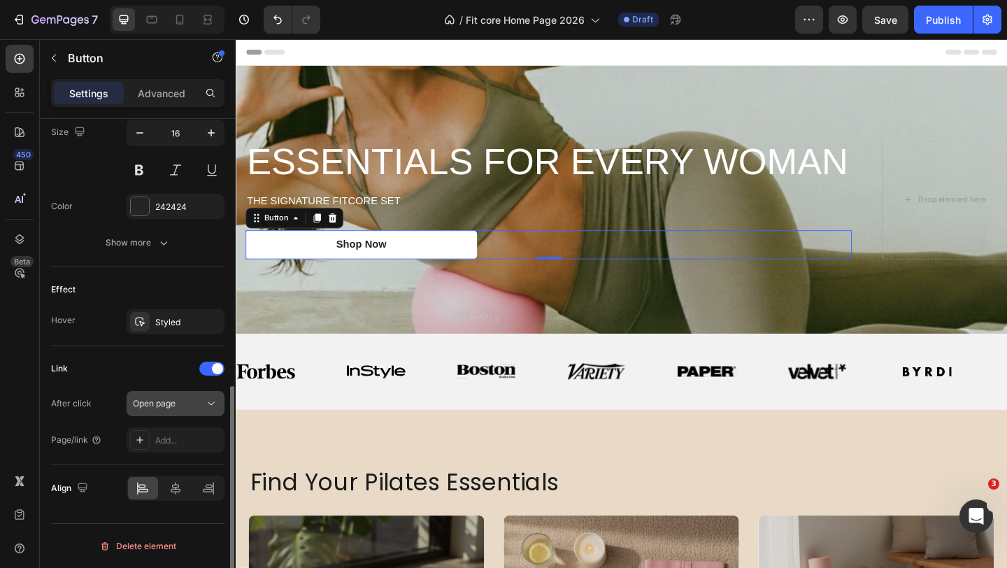
click at [179, 407] on div "Open page" at bounding box center [168, 403] width 71 height 13
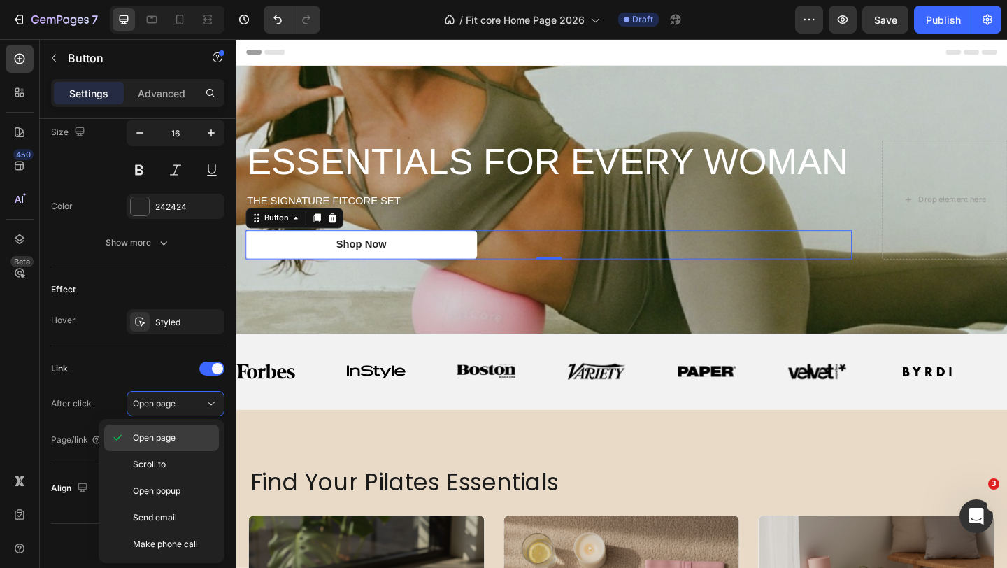
click at [191, 433] on p "Open page" at bounding box center [173, 437] width 80 height 13
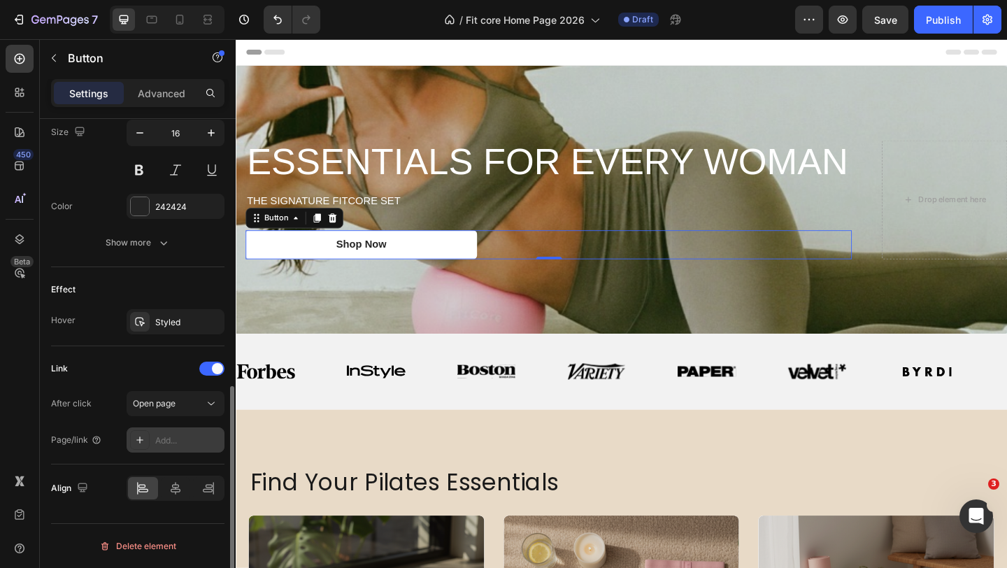
click at [185, 440] on div "Add..." at bounding box center [188, 440] width 66 height 13
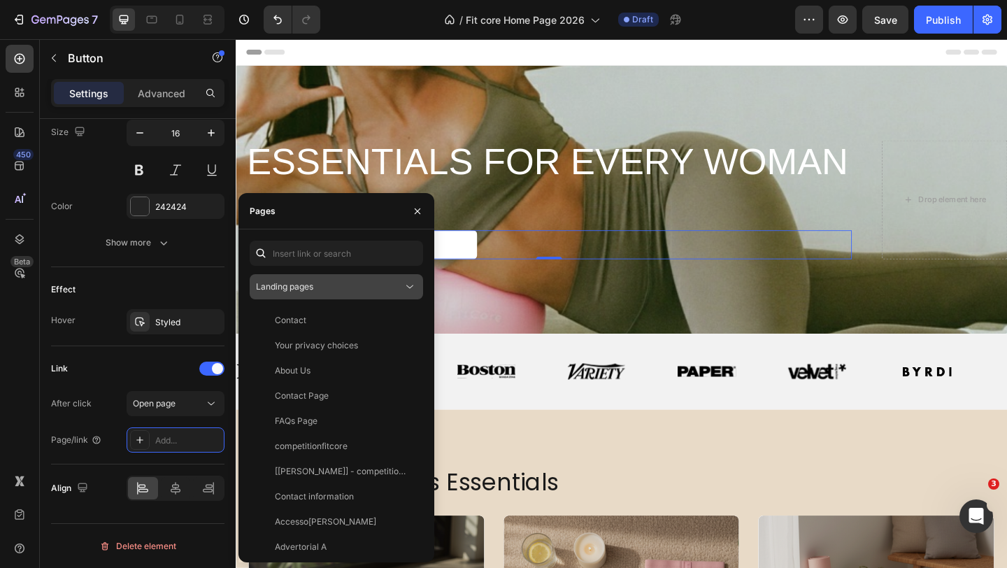
click at [333, 283] on div "Landing pages" at bounding box center [329, 286] width 147 height 13
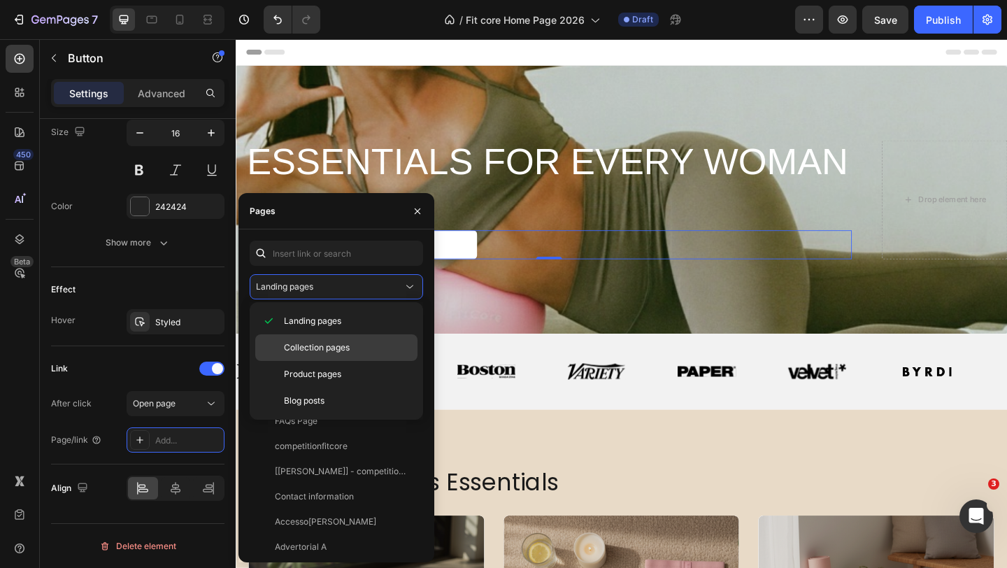
click at [347, 348] on span "Collection pages" at bounding box center [317, 347] width 66 height 13
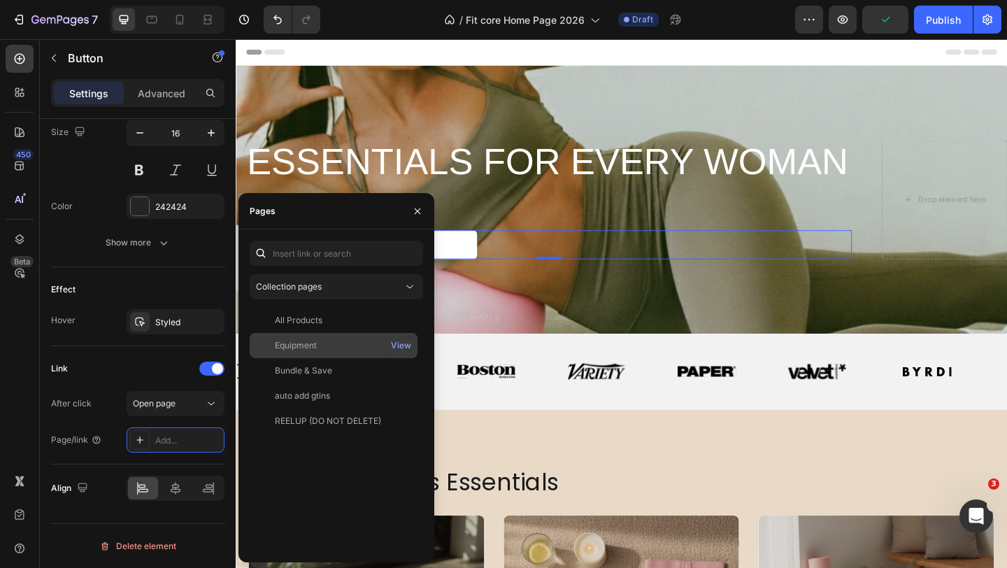
click at [349, 350] on div "Equipment" at bounding box center [333, 345] width 157 height 13
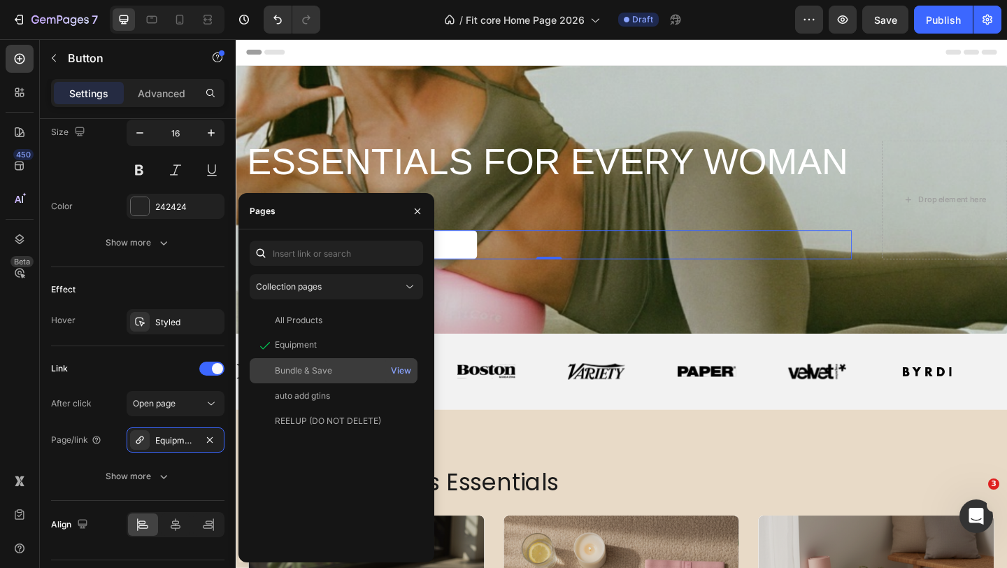
click at [341, 366] on div "Bundle & Save" at bounding box center [333, 370] width 157 height 13
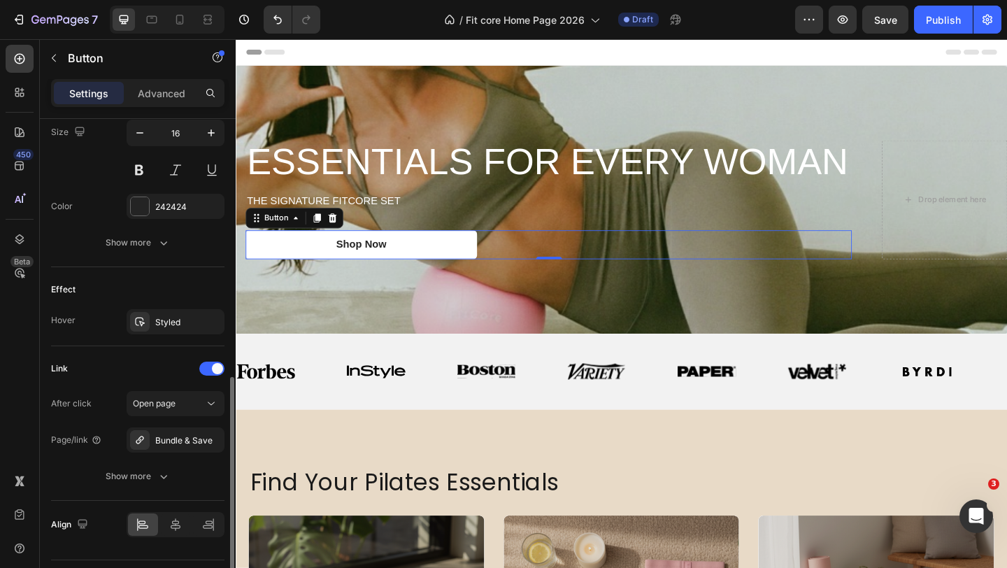
click at [143, 373] on div "Link" at bounding box center [137, 368] width 173 height 22
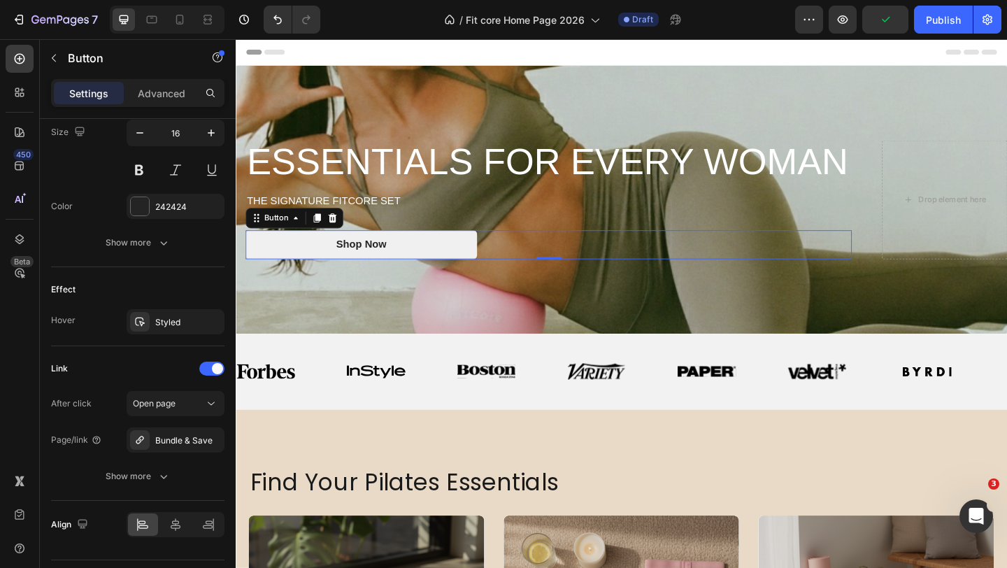
click at [432, 261] on link "Shop Now" at bounding box center [372, 262] width 252 height 31
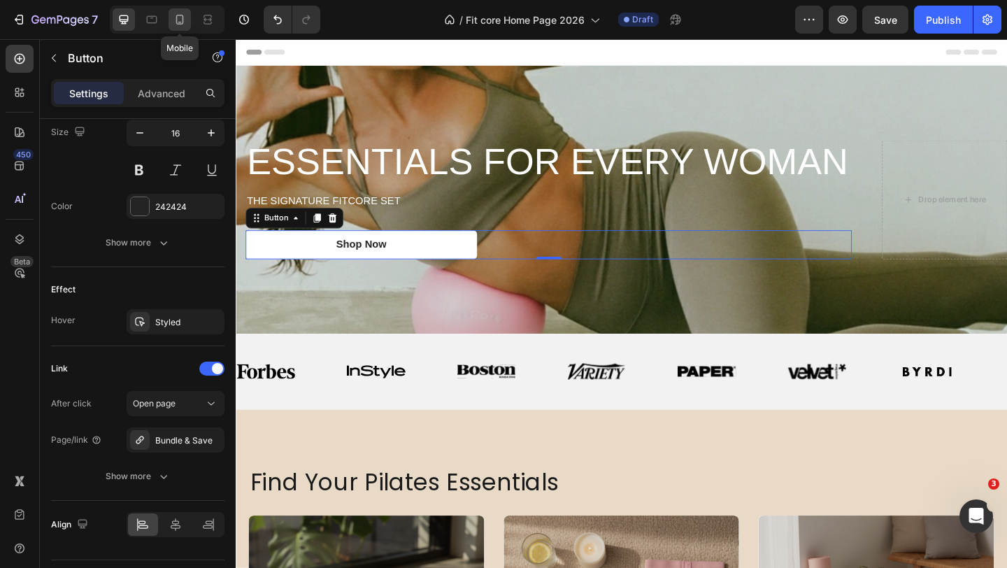
click at [180, 24] on icon at bounding box center [180, 20] width 14 height 14
type input "39"
type input "100%"
type input "14"
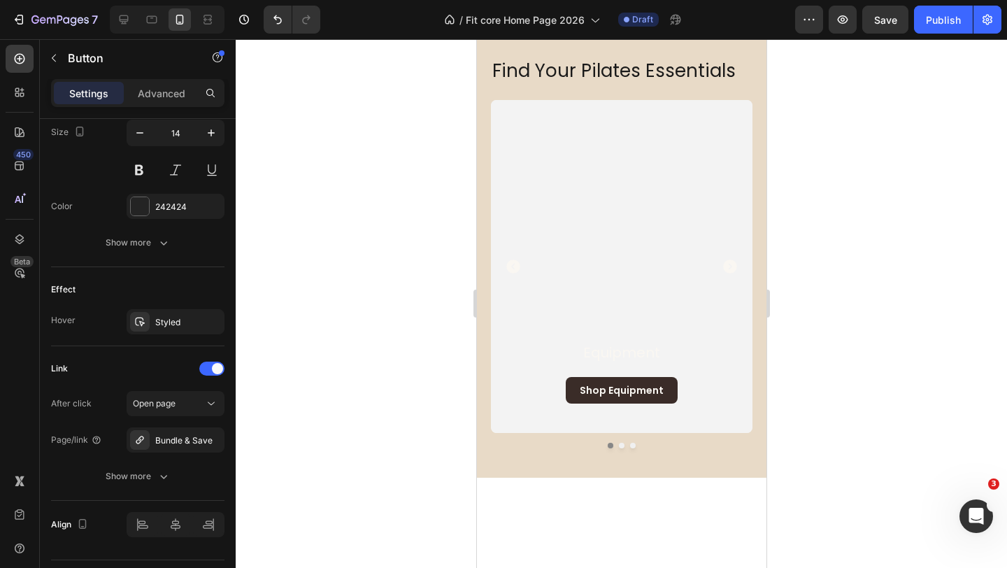
scroll to position [237, 0]
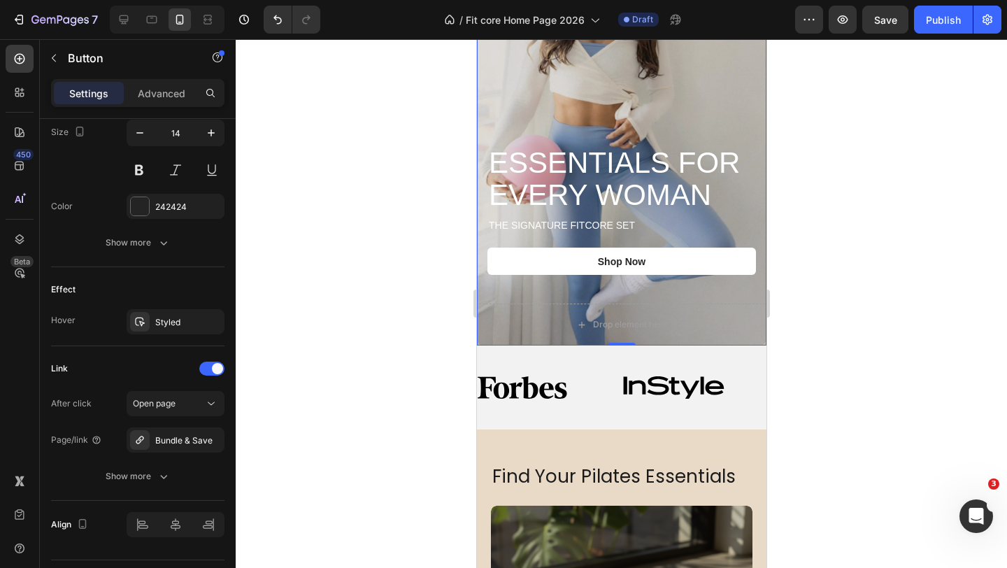
click at [582, 114] on div "Background Image" at bounding box center [620, 88] width 289 height 514
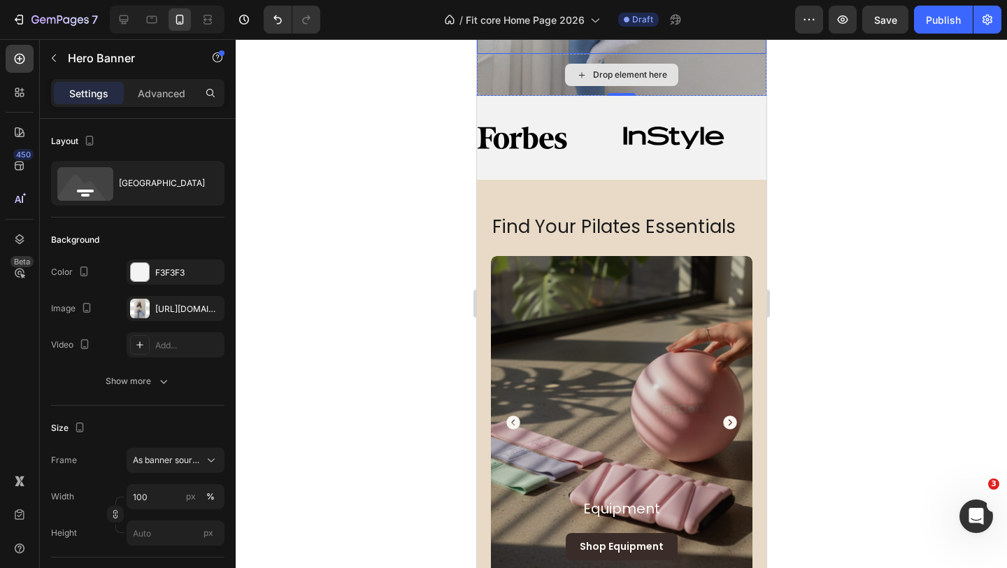
scroll to position [490, 0]
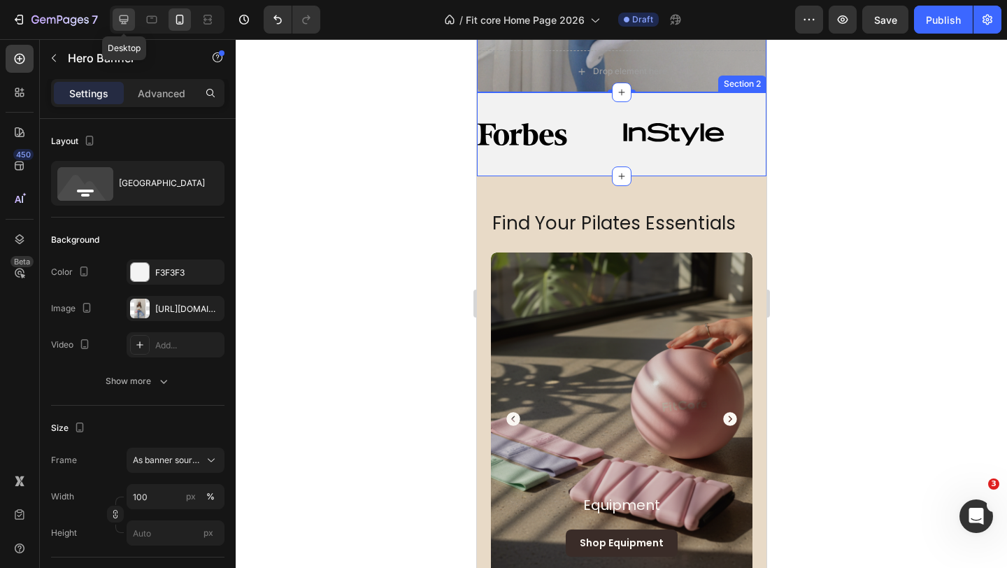
click at [122, 17] on icon at bounding box center [124, 20] width 14 height 14
type input "1230"
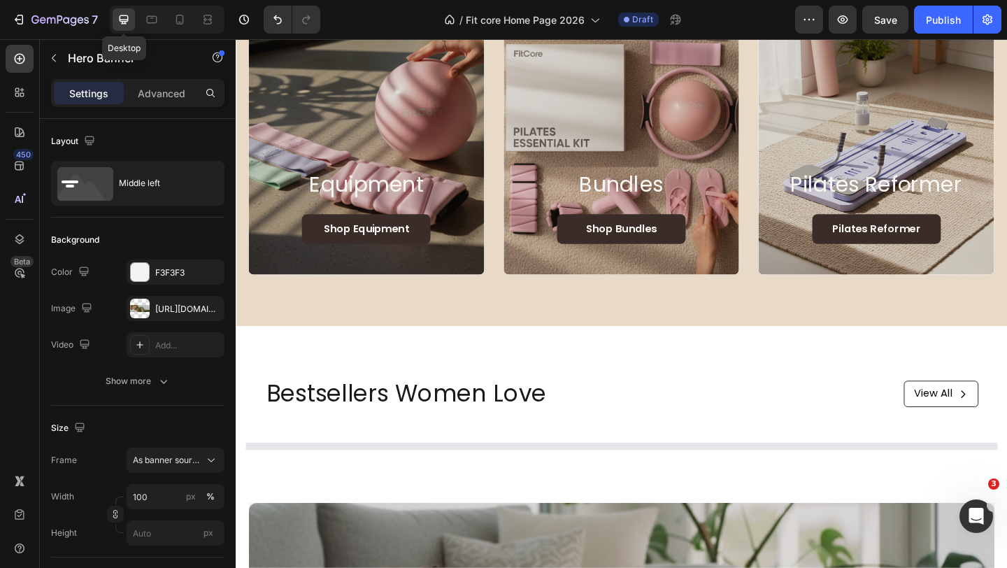
scroll to position [515, 0]
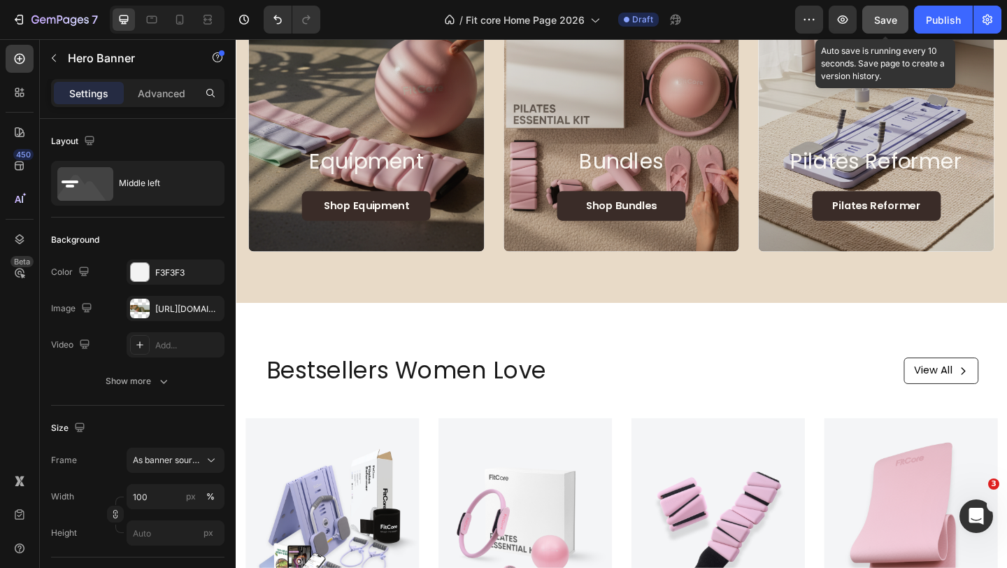
click at [870, 20] on button "Save" at bounding box center [885, 20] width 46 height 28
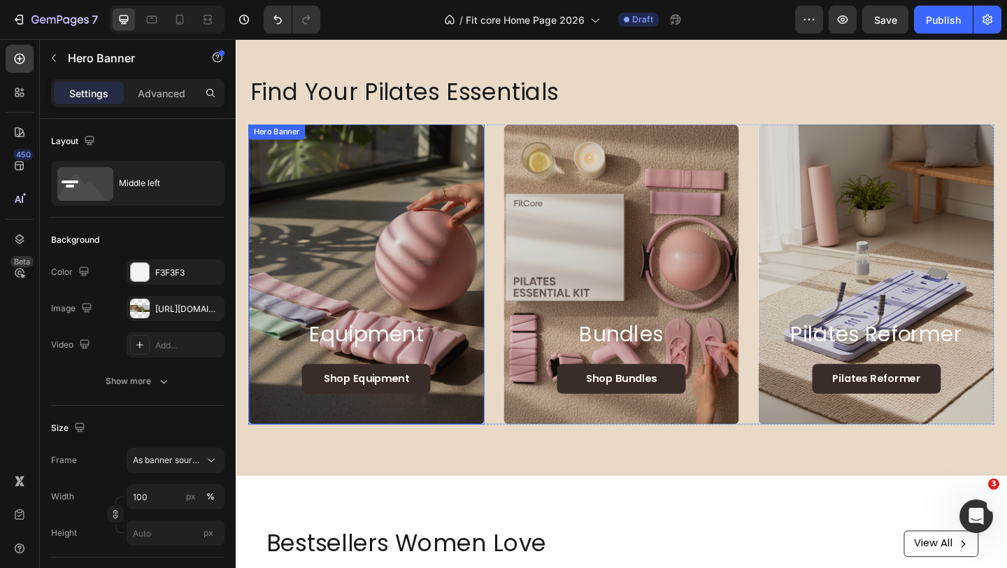
scroll to position [308, 0]
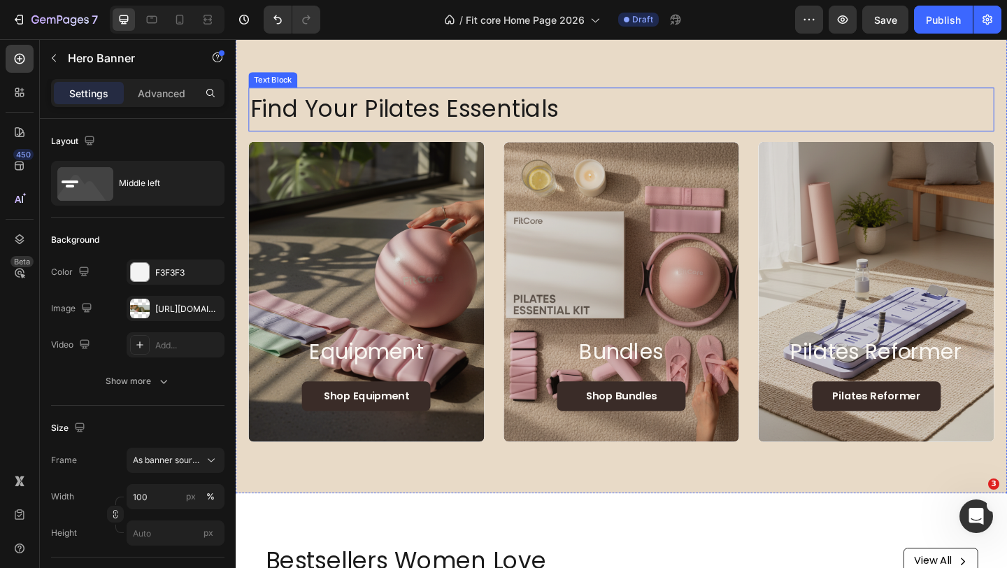
click at [372, 117] on p "Find Your Pilates Essentials" at bounding box center [655, 115] width 808 height 45
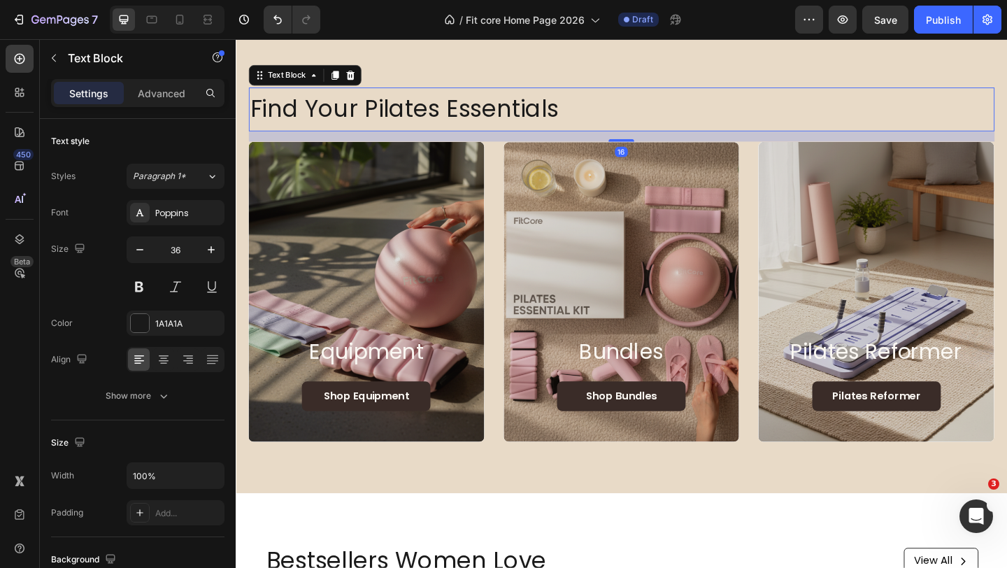
click at [372, 117] on p "Find Your Pilates Essentials" at bounding box center [655, 115] width 808 height 45
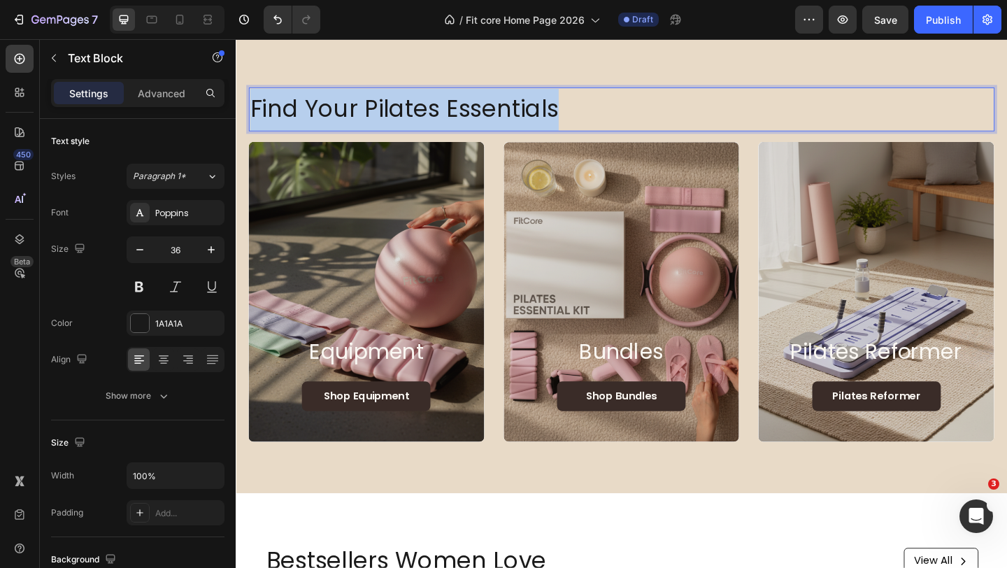
click at [372, 117] on p "Find Your Pilates Essentials" at bounding box center [655, 115] width 808 height 45
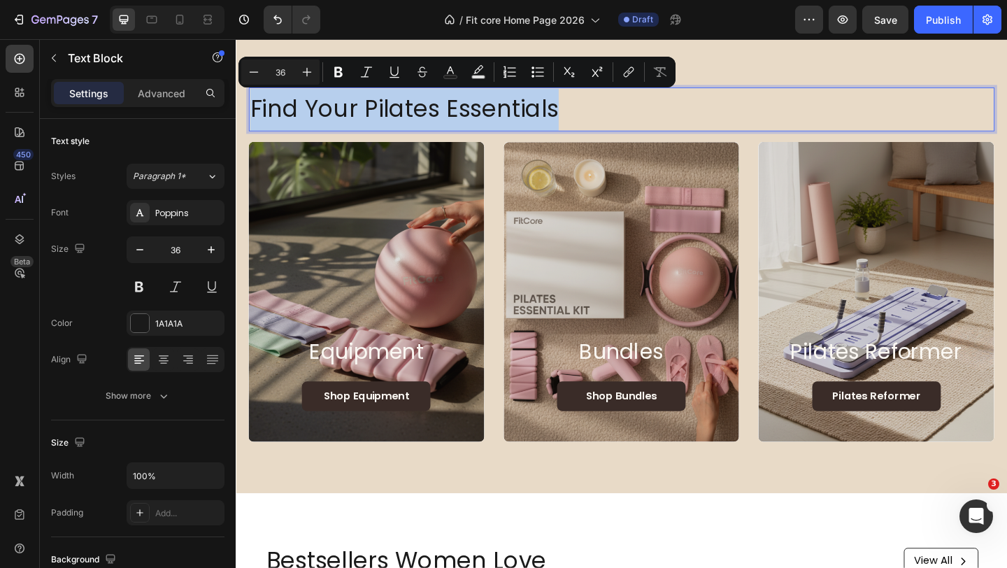
copy p "Find Your Pilates Essentials"
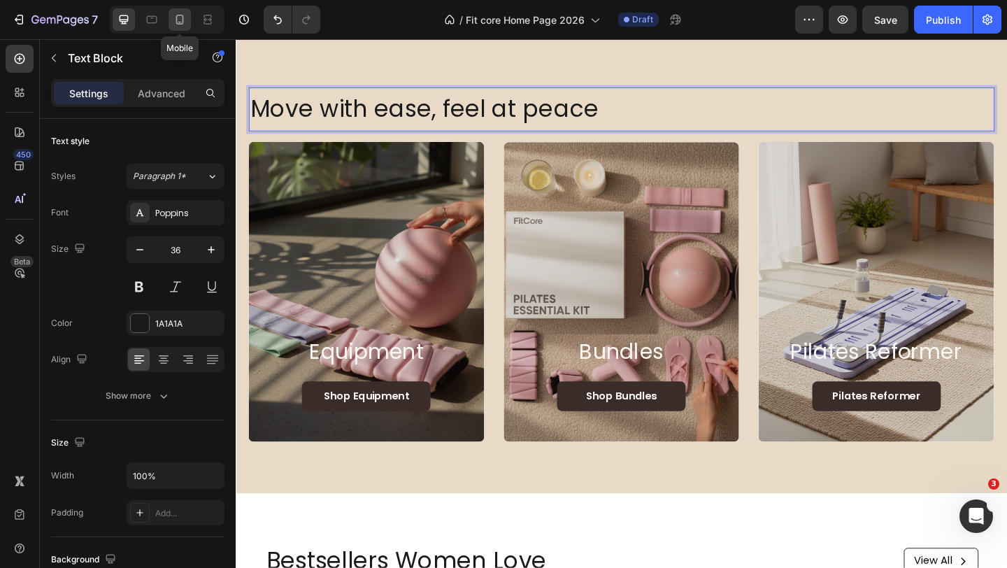
click at [185, 25] on icon at bounding box center [180, 20] width 14 height 14
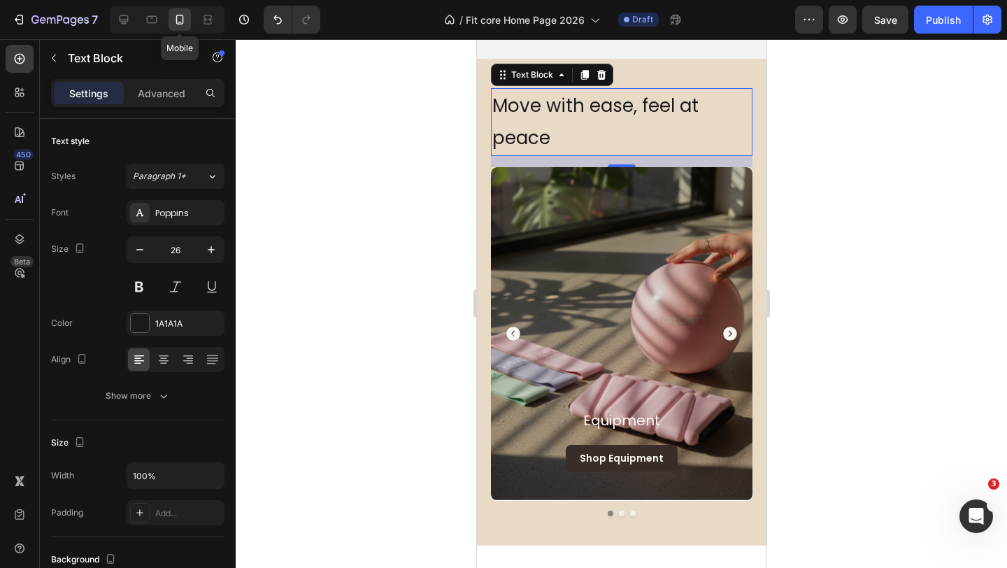
scroll to position [284, 0]
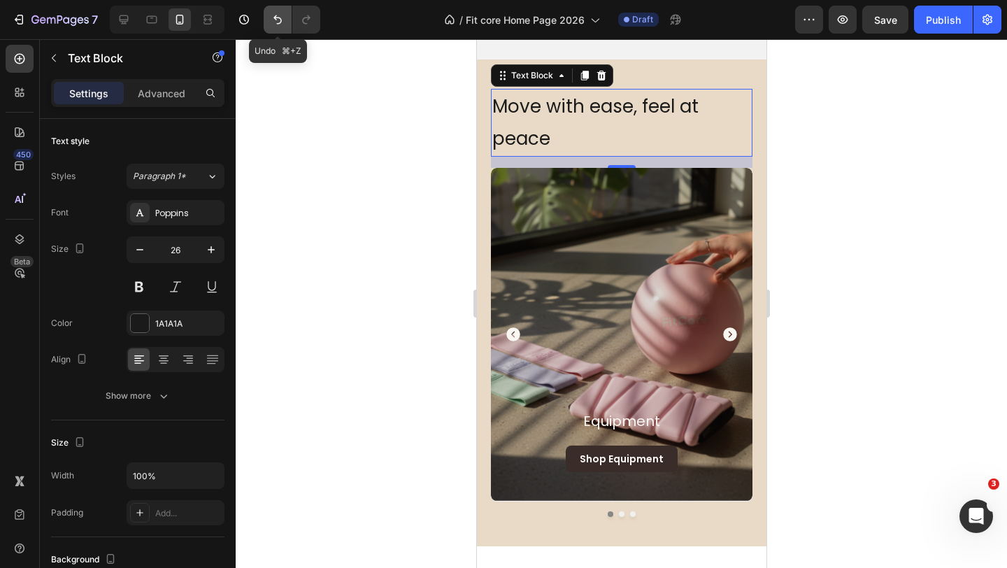
click at [267, 17] on button "Undo/Redo" at bounding box center [278, 20] width 28 height 28
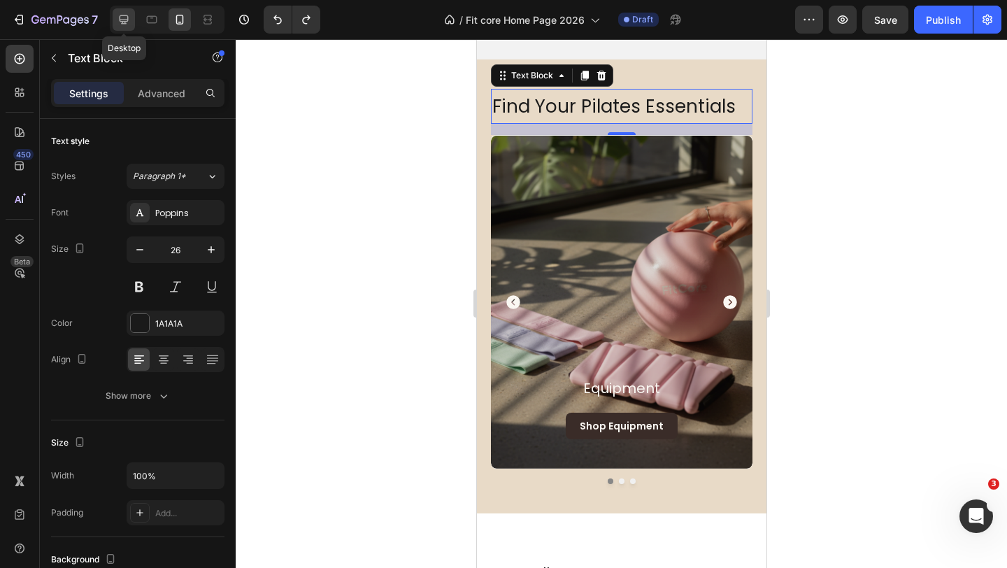
click at [126, 24] on icon at bounding box center [124, 19] width 9 height 9
type input "36"
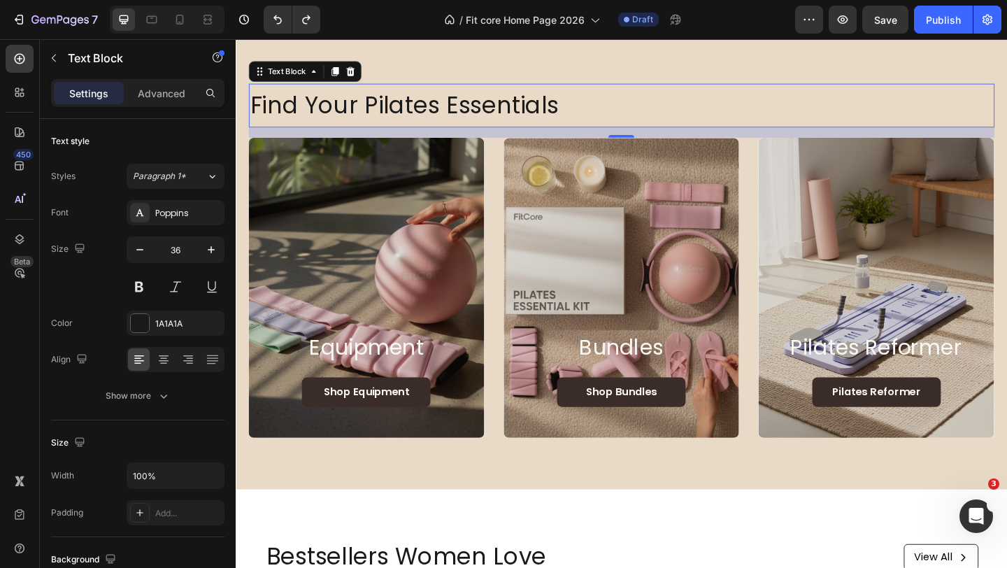
scroll to position [311, 0]
click at [668, 377] on h2 "bundles" at bounding box center [655, 374] width 223 height 31
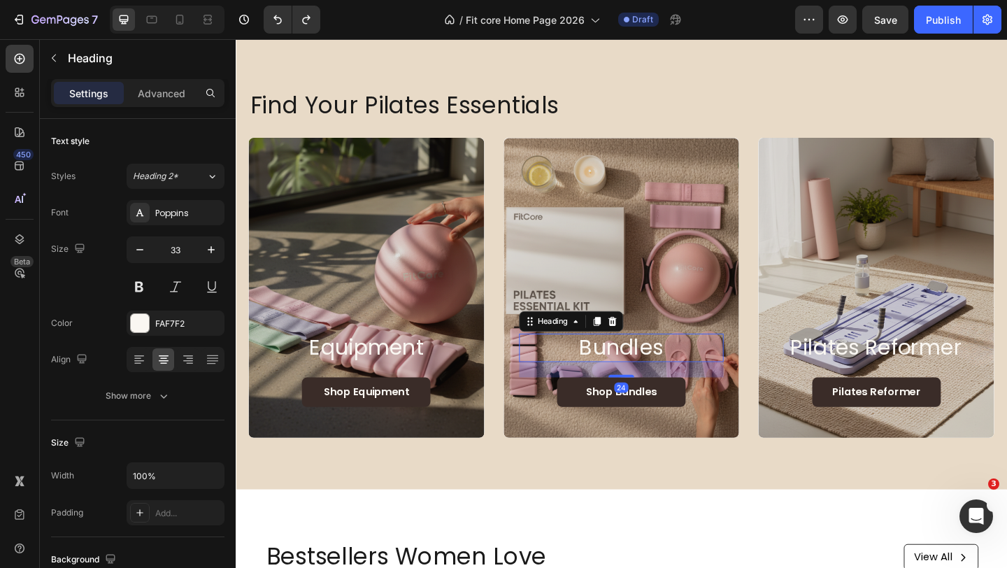
click at [668, 377] on h2 "bundles" at bounding box center [655, 374] width 223 height 31
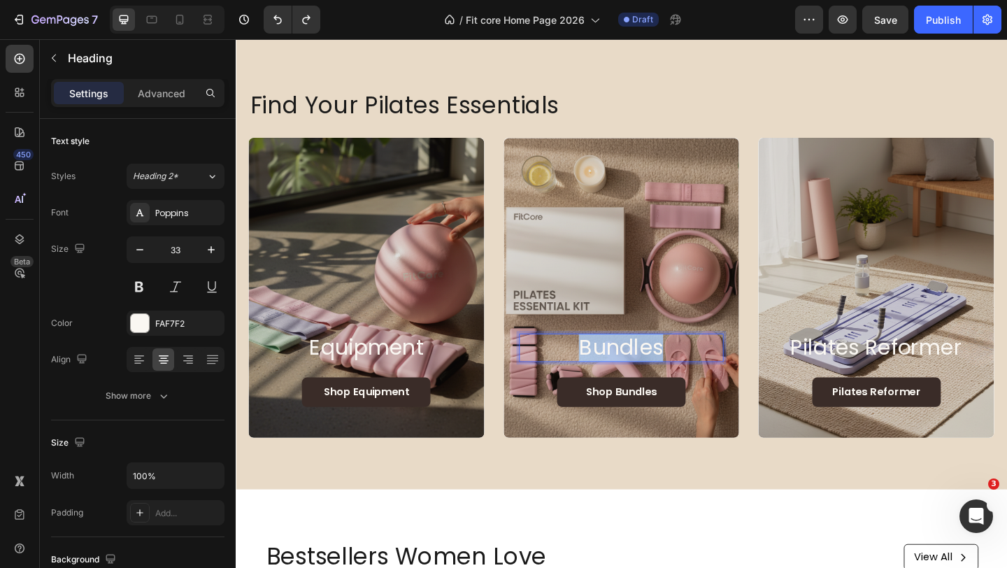
click at [668, 377] on p "bundles" at bounding box center [655, 375] width 220 height 28
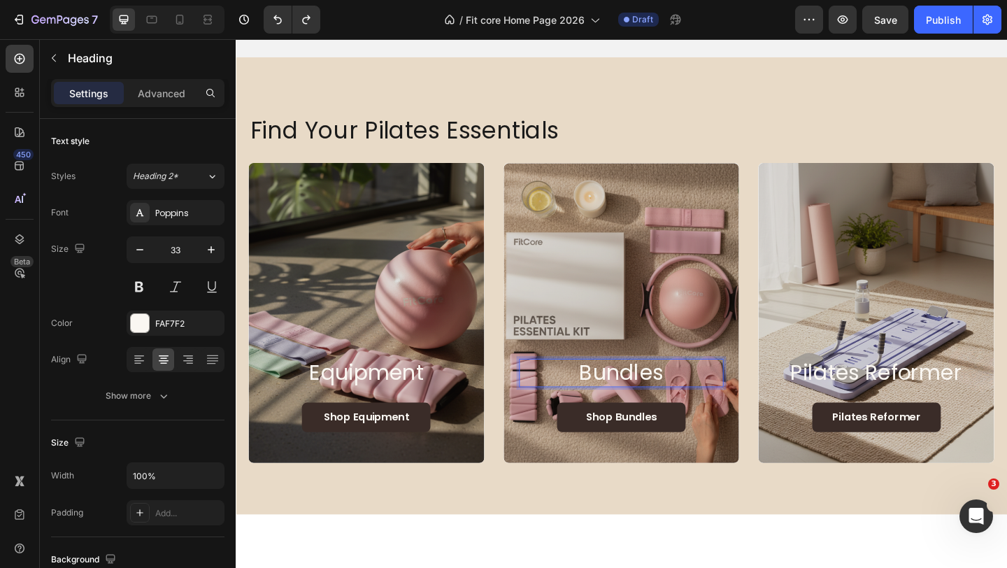
scroll to position [1, 0]
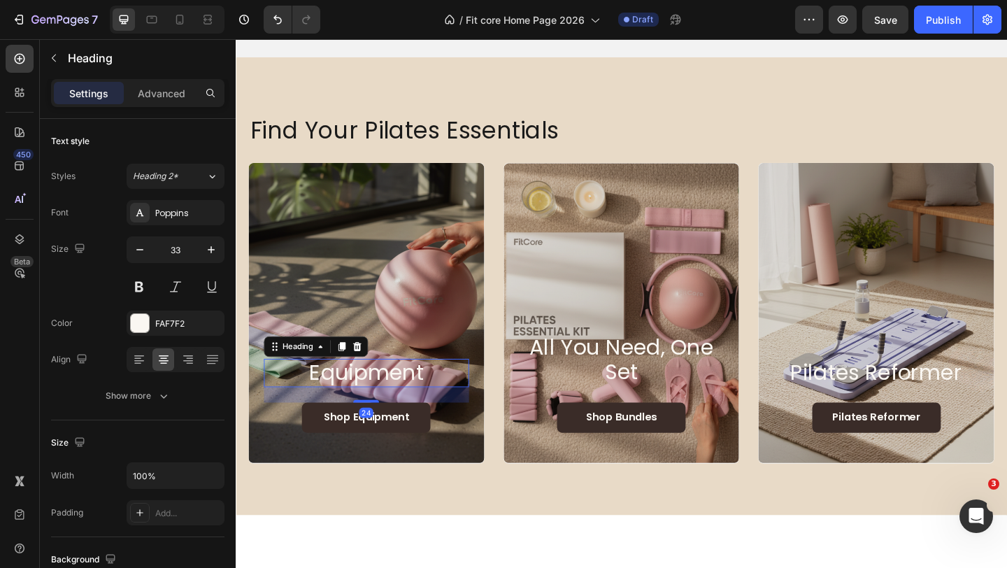
click at [394, 403] on h2 "equipment" at bounding box center [377, 402] width 223 height 31
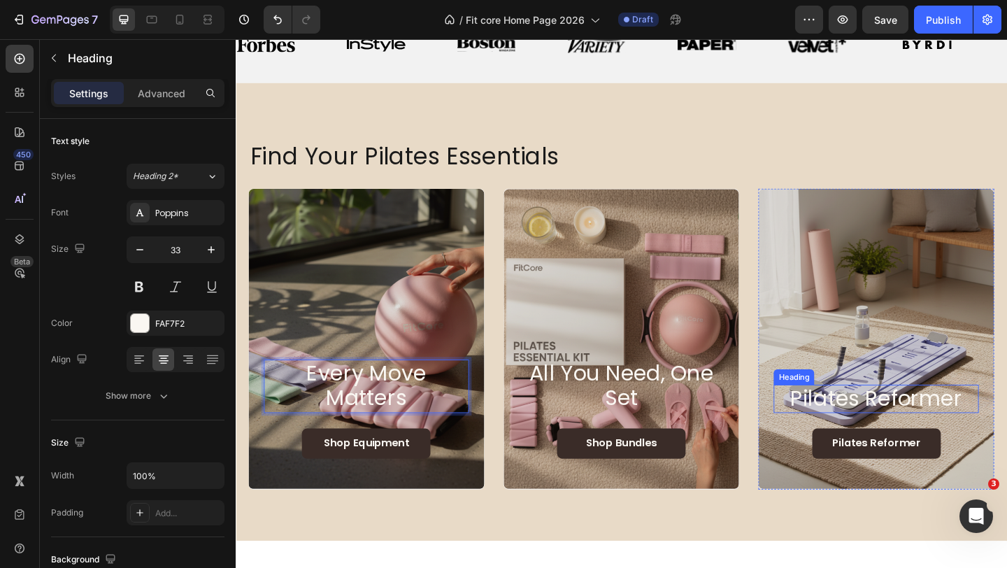
click at [884, 435] on h2 "pilates reformer" at bounding box center [932, 430] width 223 height 31
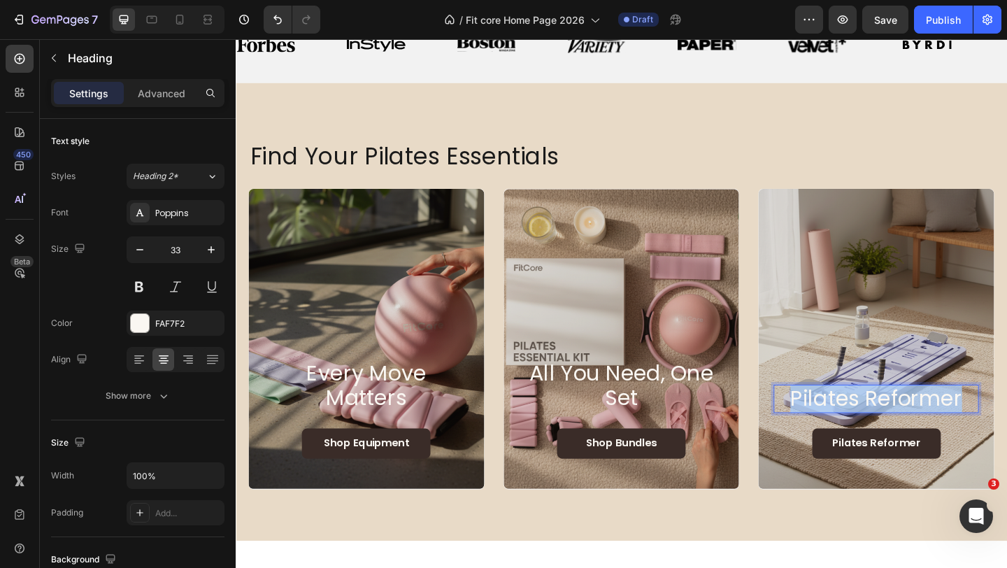
click at [884, 435] on p "pilates reformer" at bounding box center [932, 430] width 220 height 28
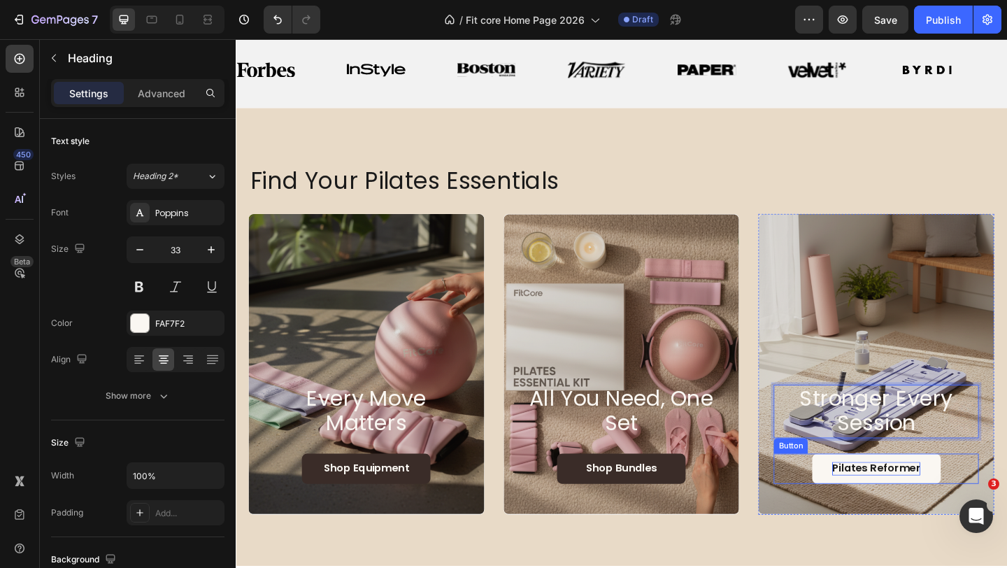
click at [929, 505] on p "pilates reformer" at bounding box center [932, 505] width 96 height 15
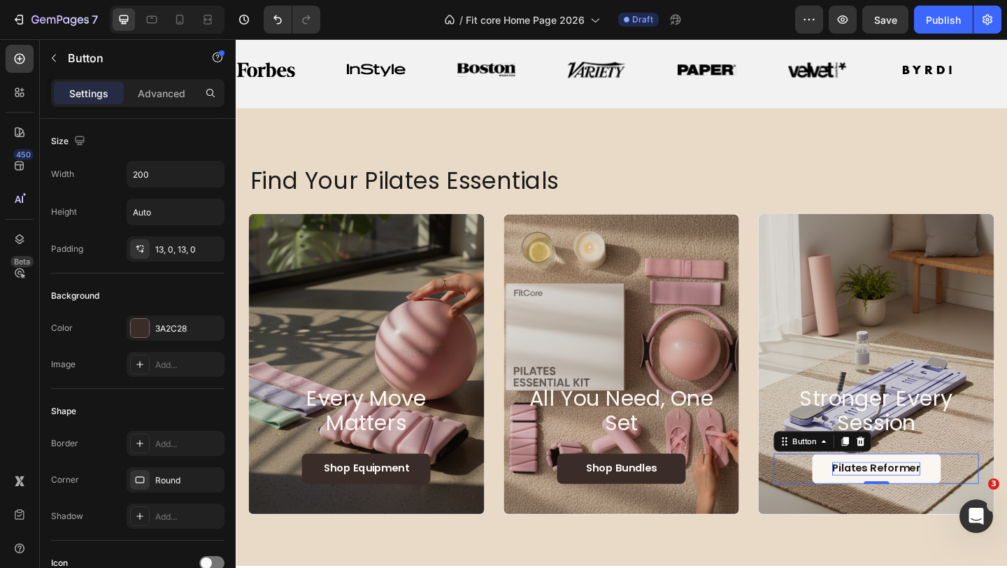
click at [929, 505] on p "pilates reformer" at bounding box center [932, 505] width 96 height 15
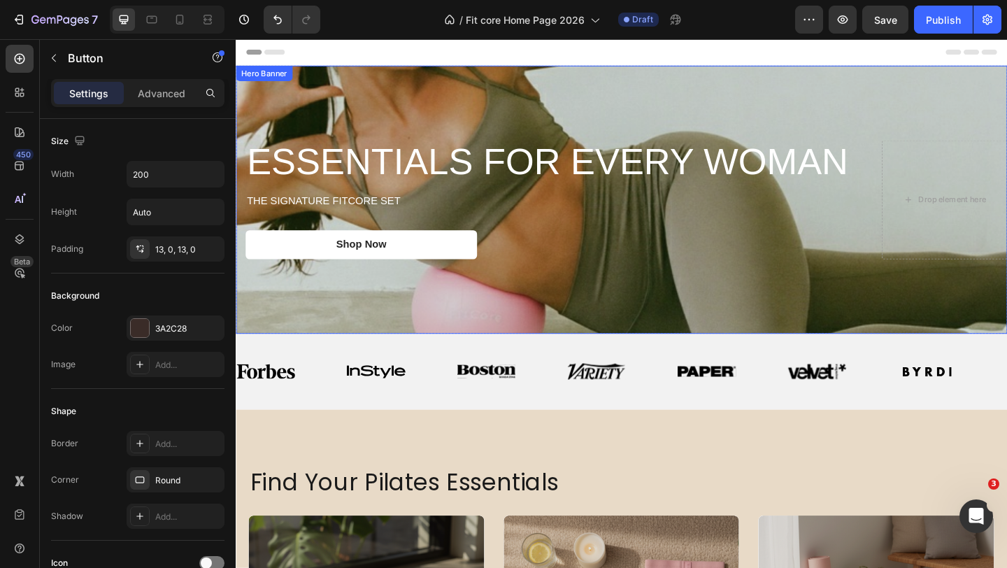
scroll to position [1, 0]
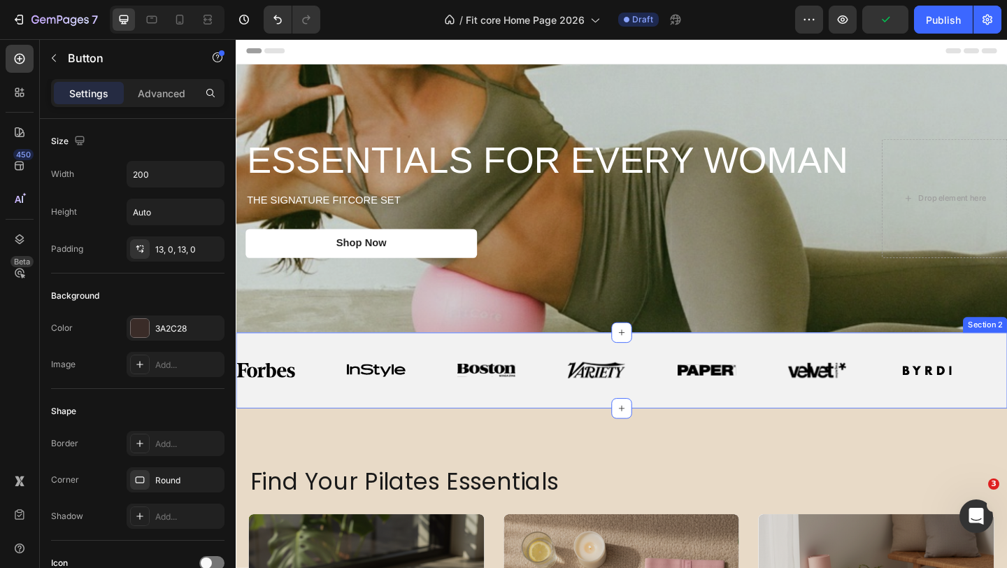
click at [686, 370] on div "Image Image Image Image Image Image Image Image Image Image Image Image Image I…" at bounding box center [655, 399] width 839 height 82
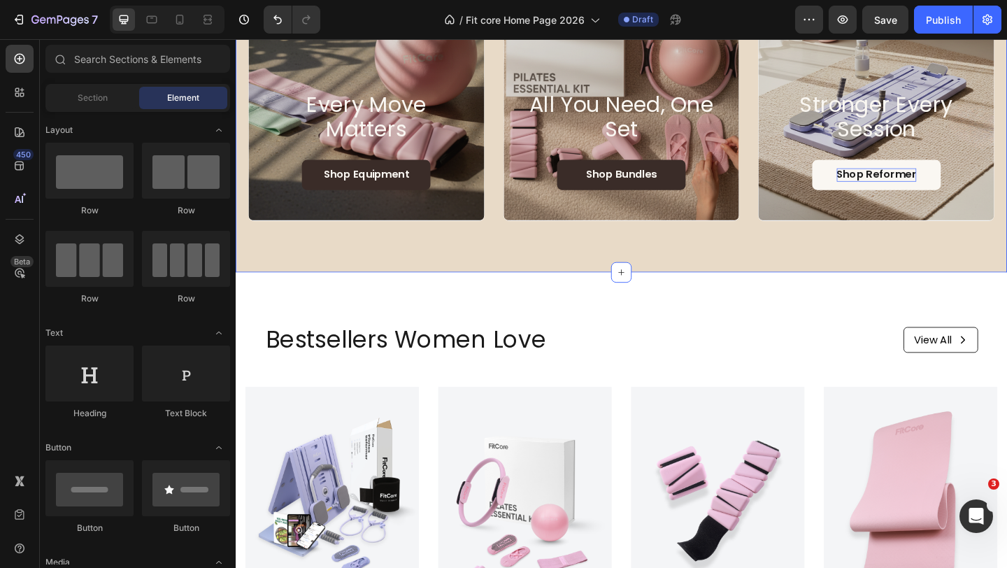
scroll to position [561, 0]
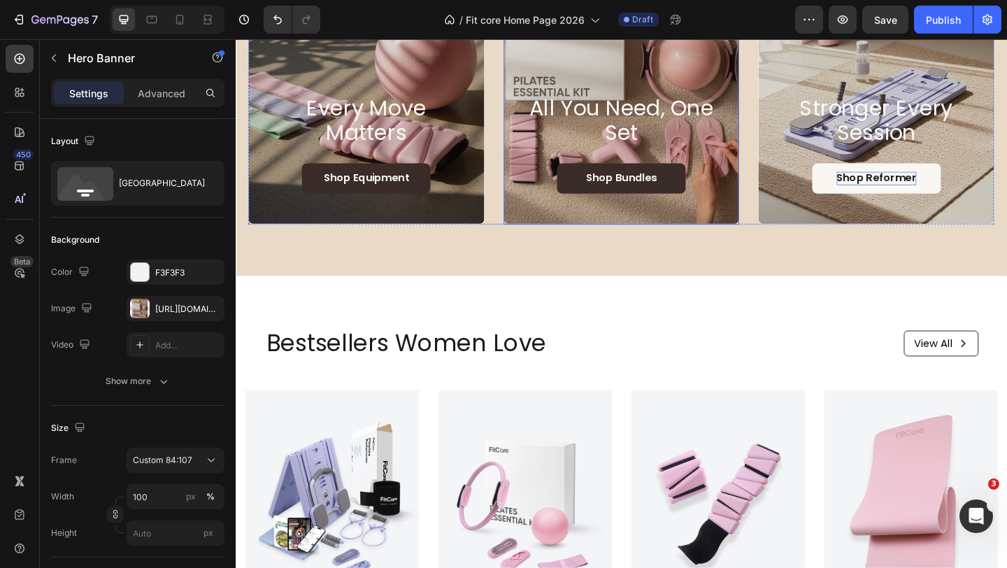
click at [684, 159] on div "All You Need, One Set Heading Shop Bundles Button" at bounding box center [655, 153] width 223 height 108
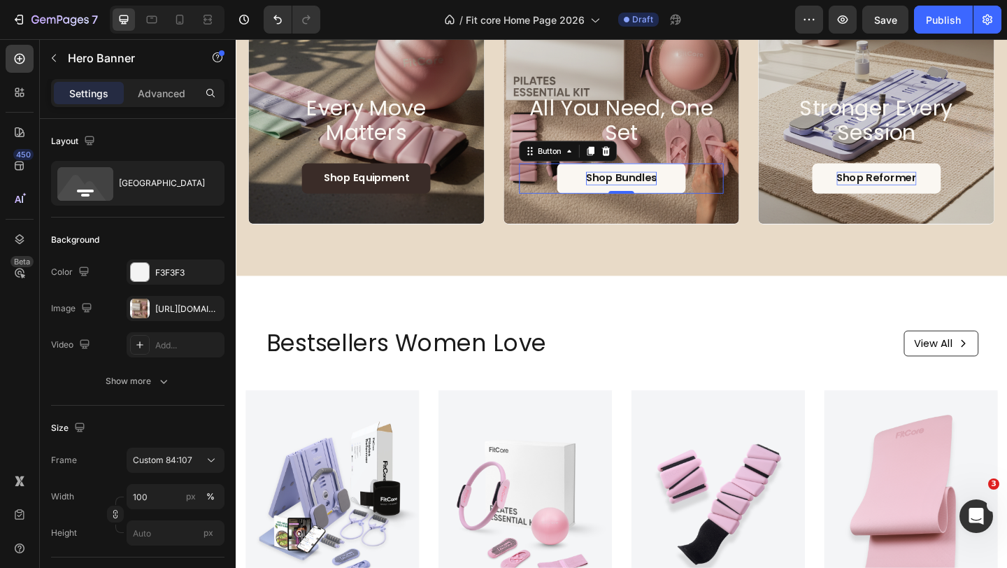
click at [656, 184] on p "Shop Bundles" at bounding box center [655, 190] width 77 height 15
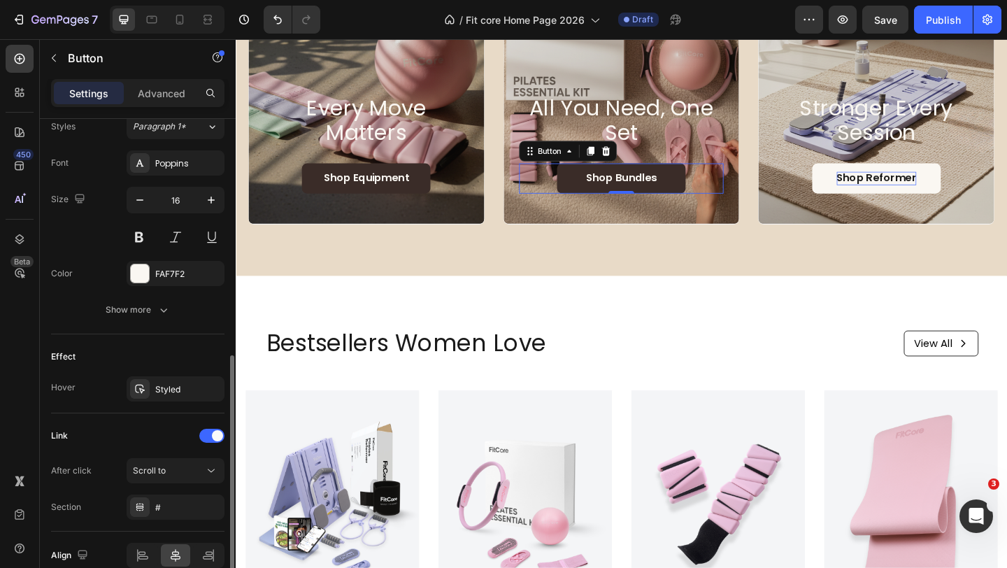
scroll to position [586, 0]
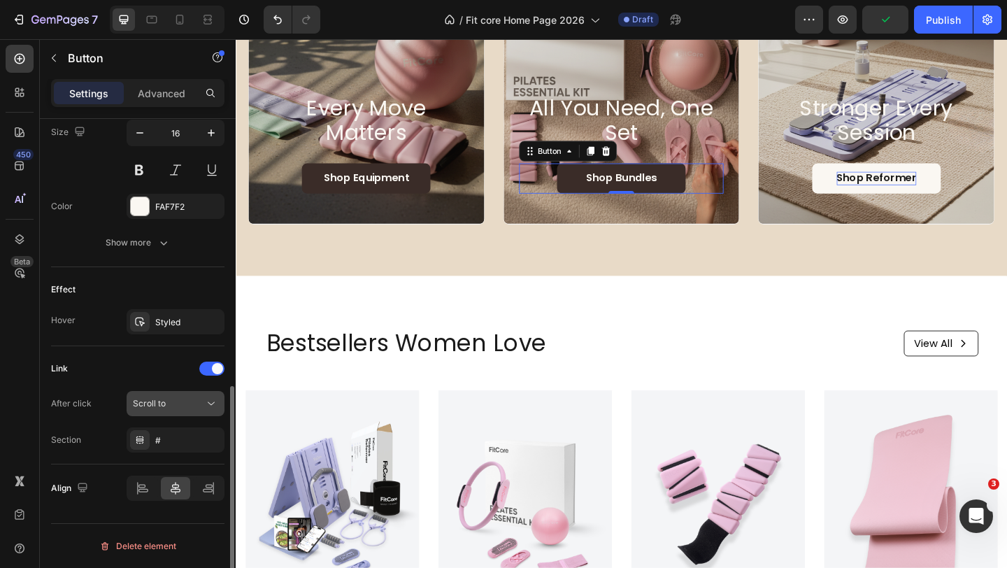
click at [200, 405] on div "Scroll to" at bounding box center [168, 403] width 71 height 13
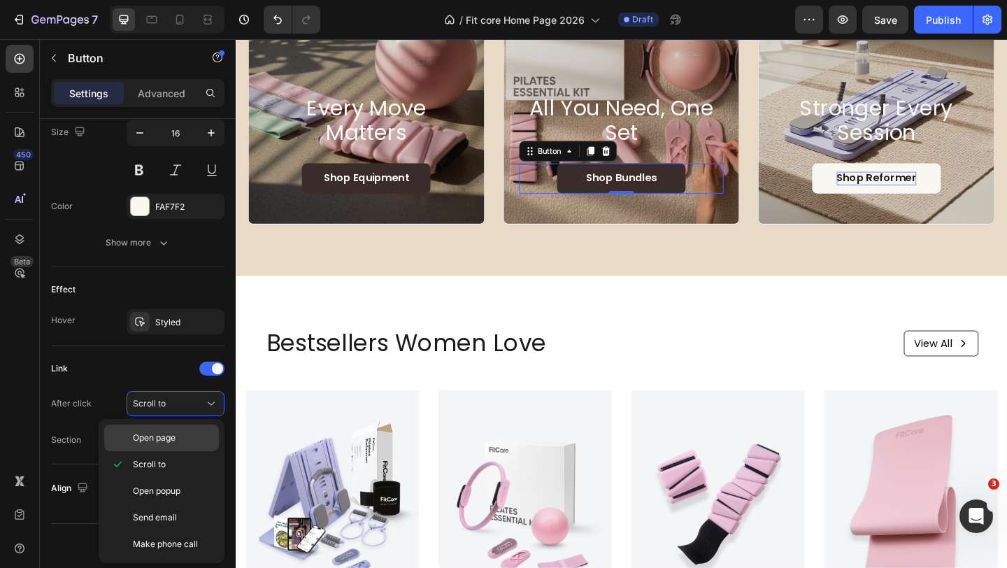
click at [175, 439] on span "Open page" at bounding box center [154, 437] width 43 height 13
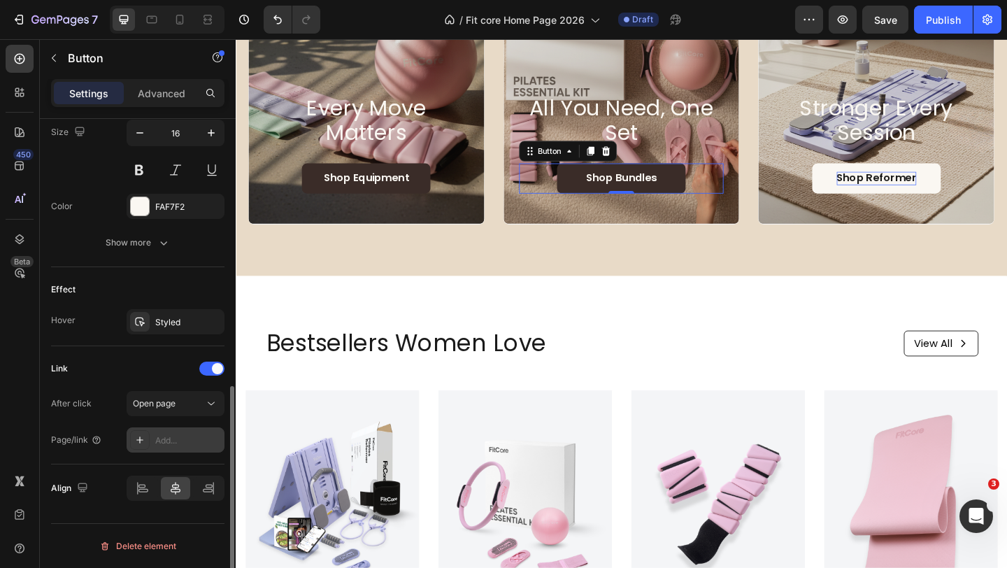
click at [177, 436] on div "Add..." at bounding box center [188, 440] width 66 height 13
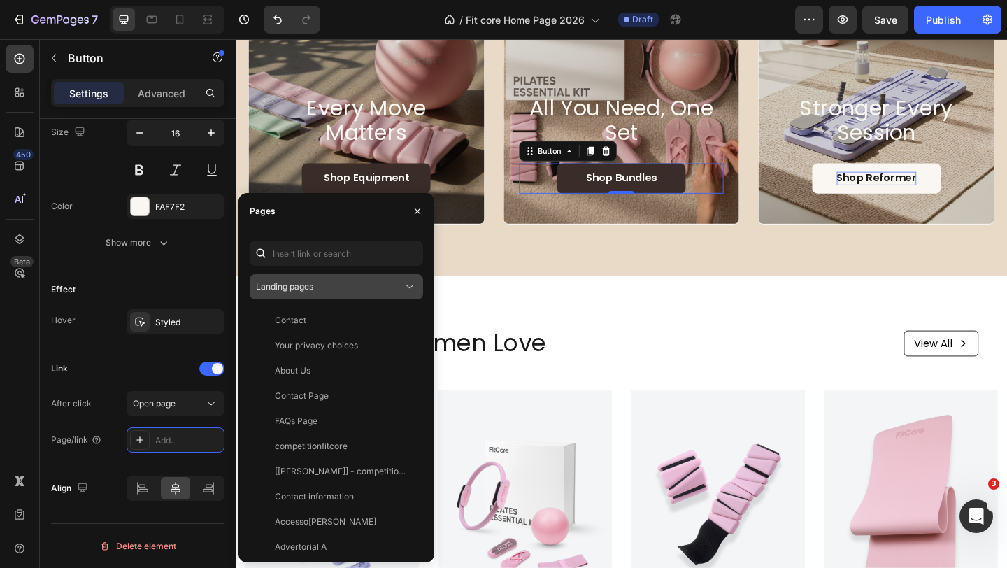
click at [344, 287] on div "Landing pages" at bounding box center [329, 286] width 147 height 13
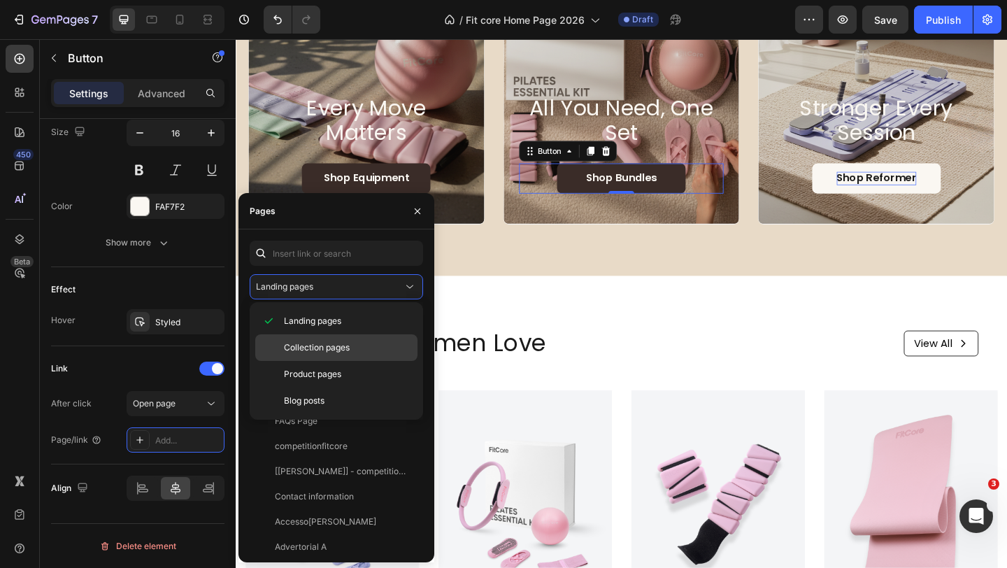
click at [366, 347] on p "Collection pages" at bounding box center [347, 347] width 127 height 13
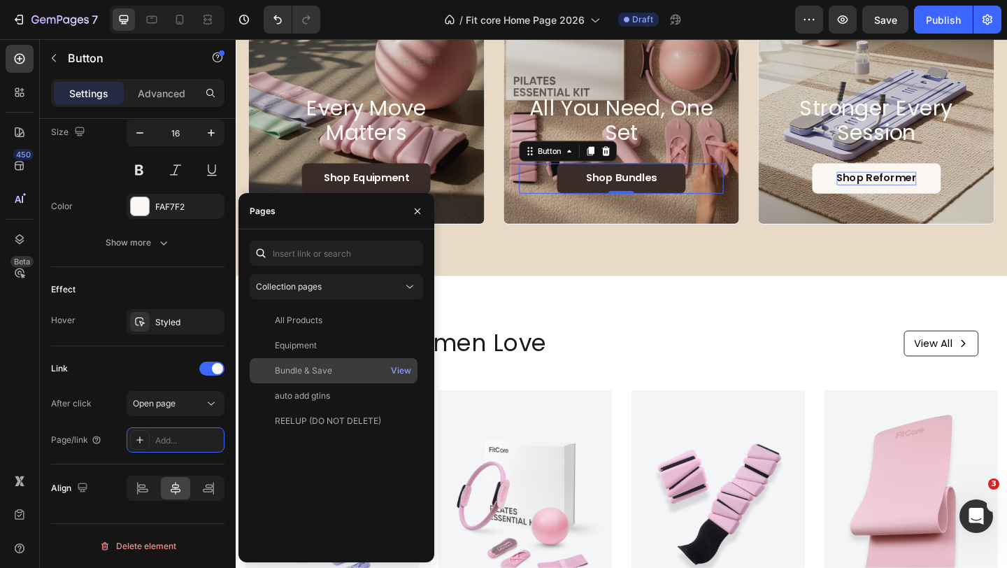
click at [350, 372] on div "Bundle & Save" at bounding box center [333, 370] width 157 height 13
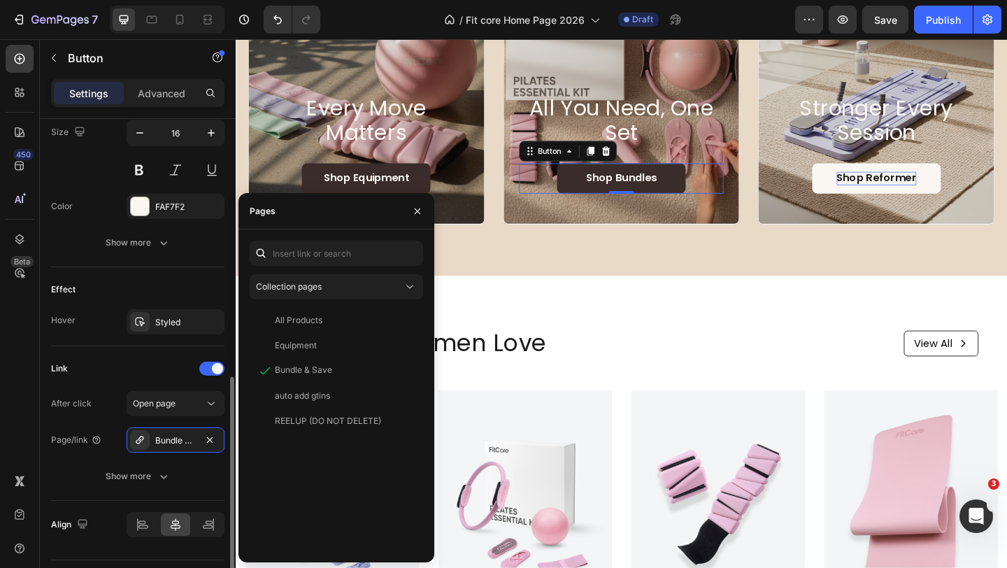
click at [162, 373] on div "Link" at bounding box center [137, 368] width 173 height 22
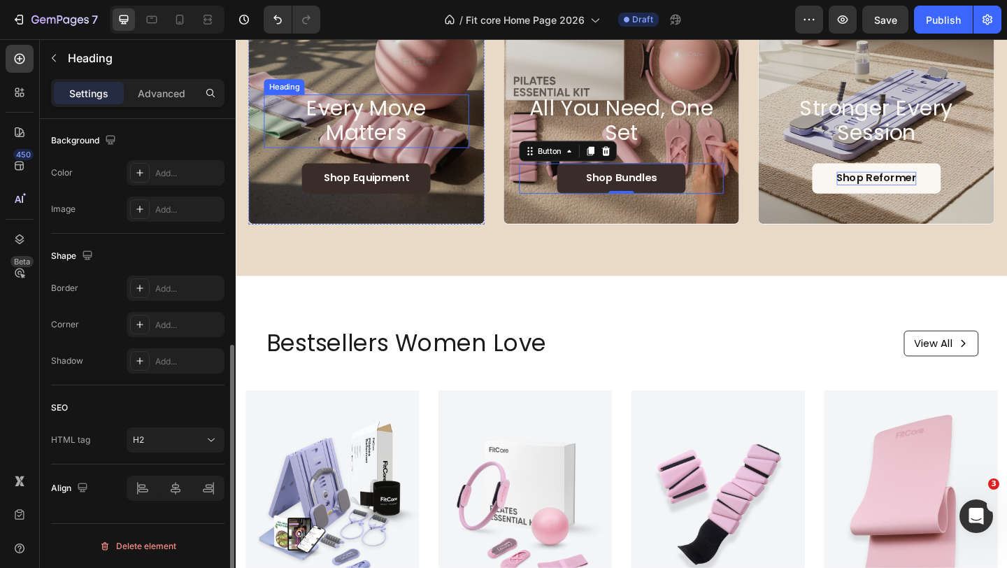
click at [440, 141] on p "Every Move Matters" at bounding box center [378, 127] width 220 height 55
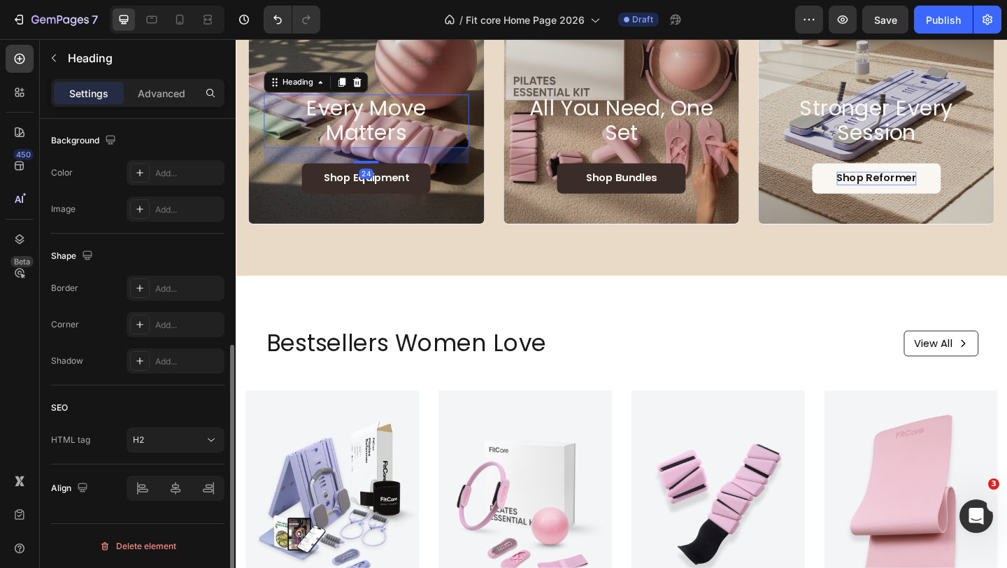
scroll to position [0, 0]
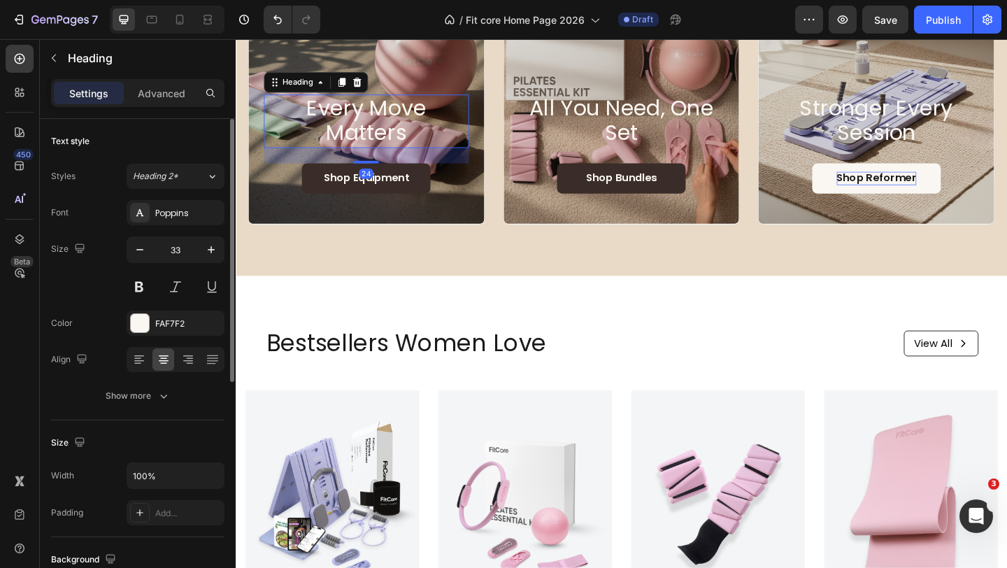
click at [468, 173] on div "24" at bounding box center [377, 165] width 223 height 17
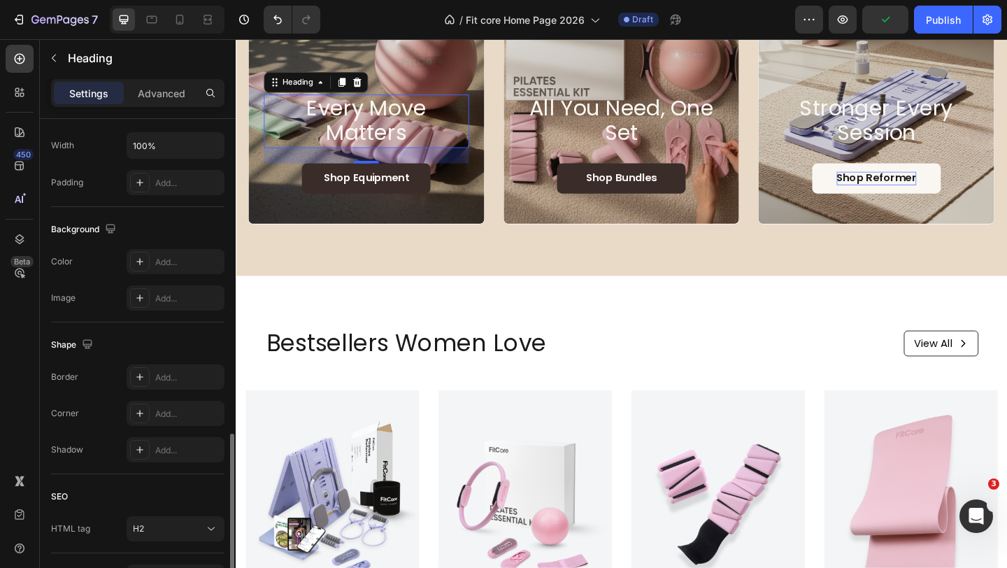
scroll to position [419, 0]
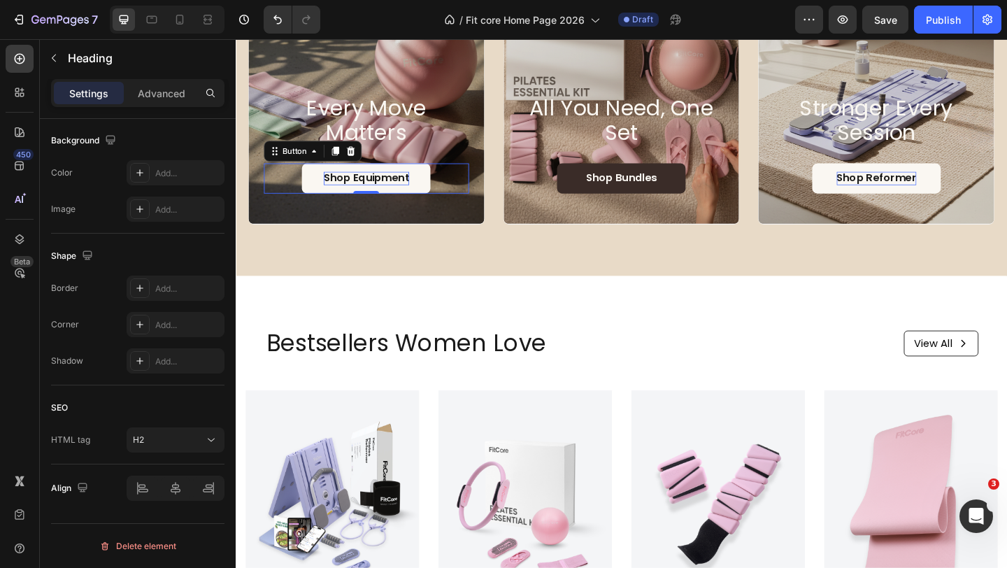
click at [405, 193] on p "Shop Equipment" at bounding box center [377, 190] width 93 height 15
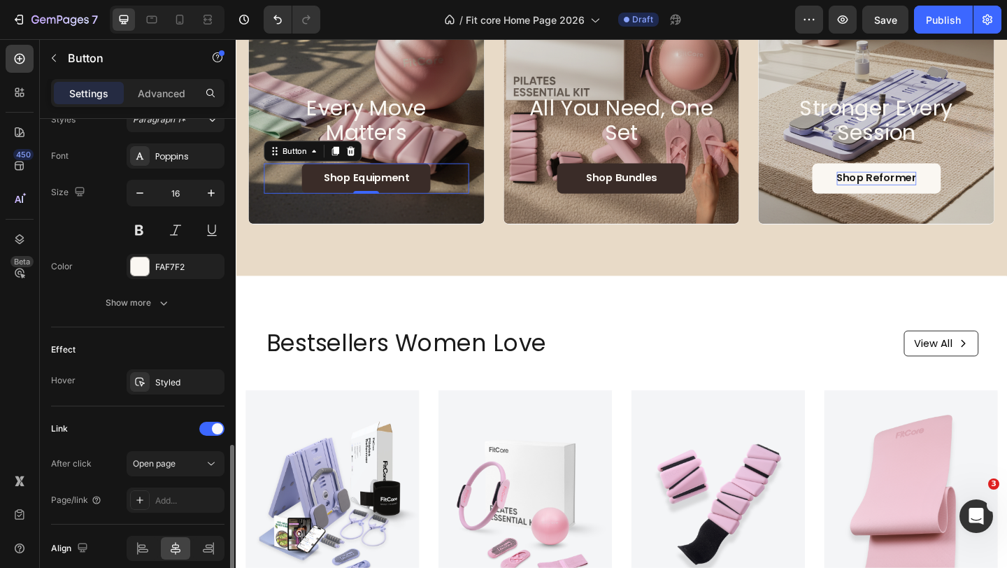
scroll to position [586, 0]
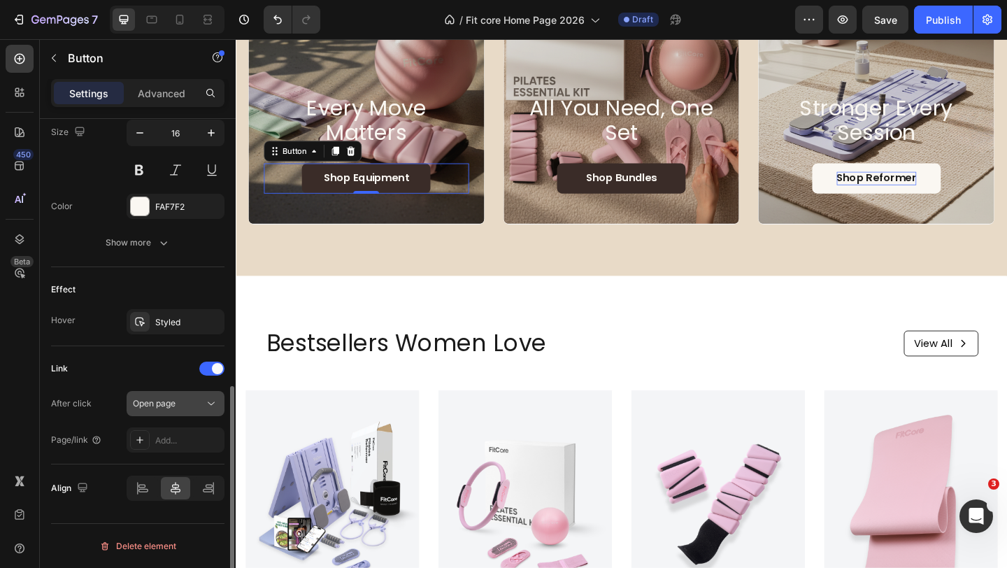
click at [183, 408] on div "Open page" at bounding box center [168, 403] width 71 height 13
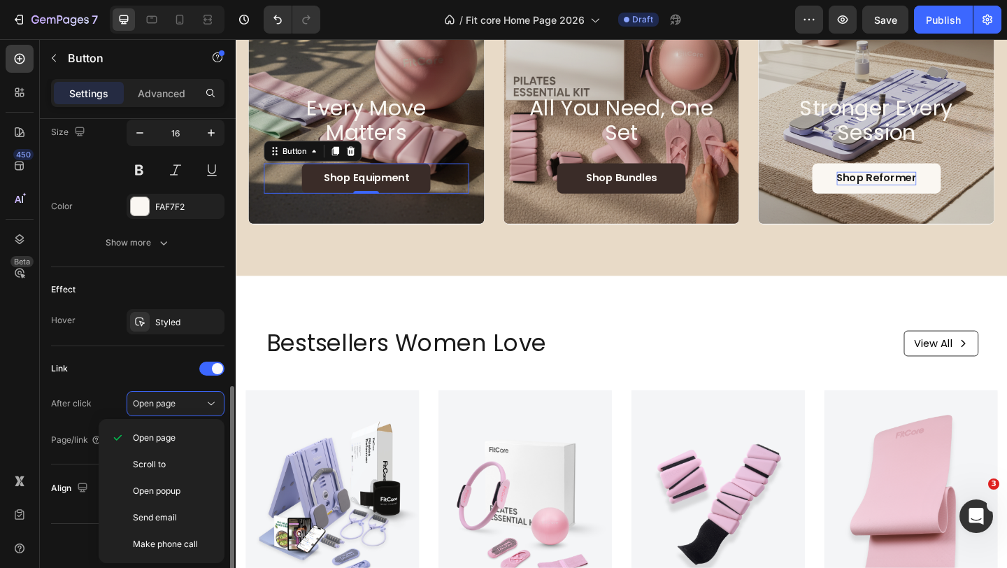
click at [108, 409] on div "After click Open page" at bounding box center [137, 403] width 173 height 25
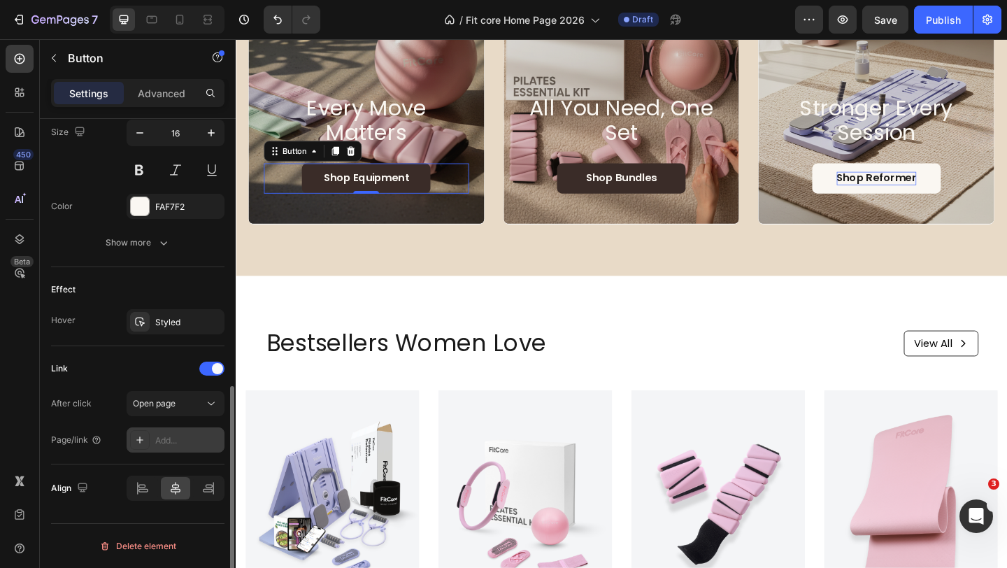
click at [166, 440] on div "Add..." at bounding box center [188, 440] width 66 height 13
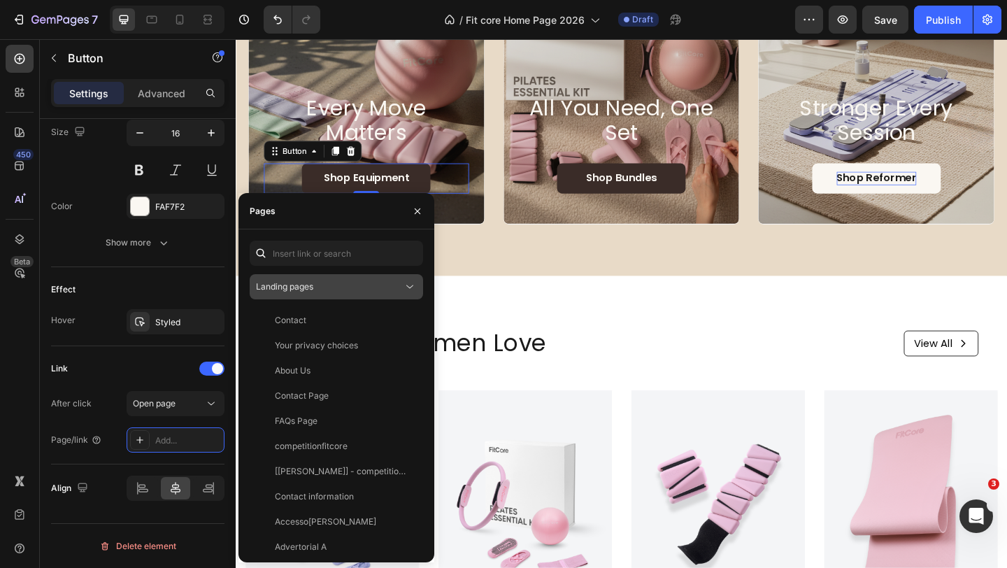
click at [352, 286] on div "Landing pages" at bounding box center [329, 286] width 147 height 13
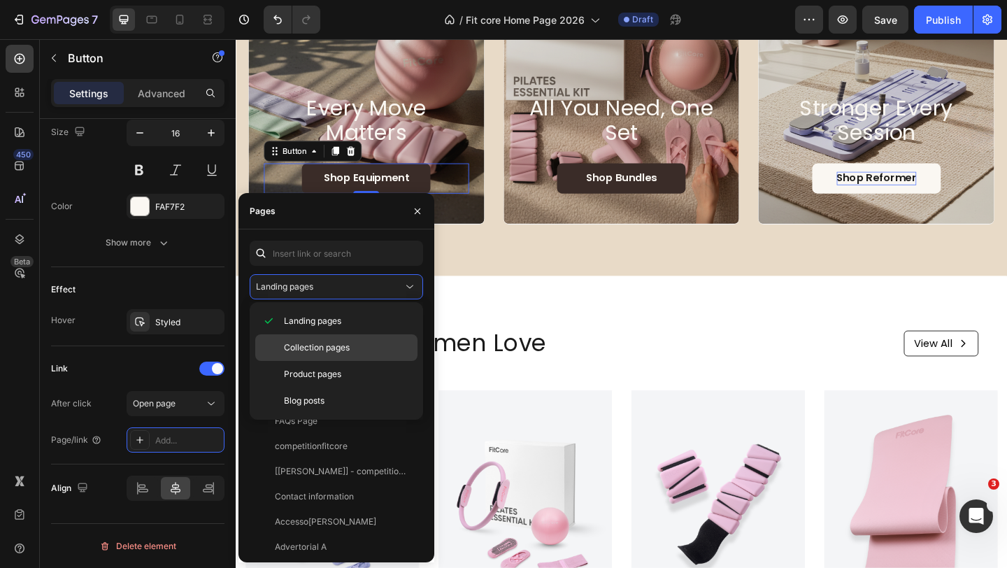
click at [352, 341] on p "Collection pages" at bounding box center [347, 347] width 127 height 13
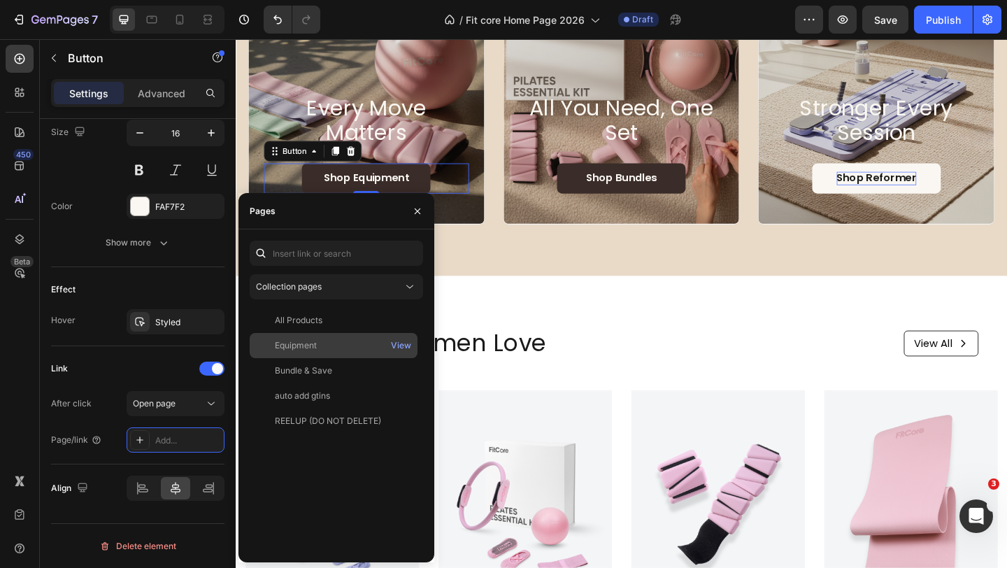
click at [346, 351] on div "Equipment" at bounding box center [333, 345] width 157 height 13
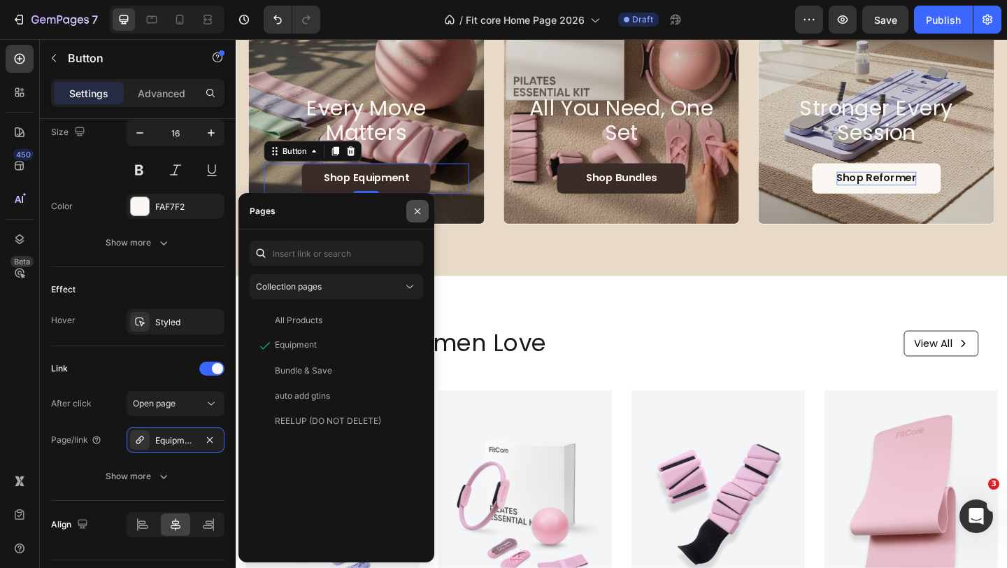
click at [426, 208] on button "button" at bounding box center [417, 211] width 22 height 22
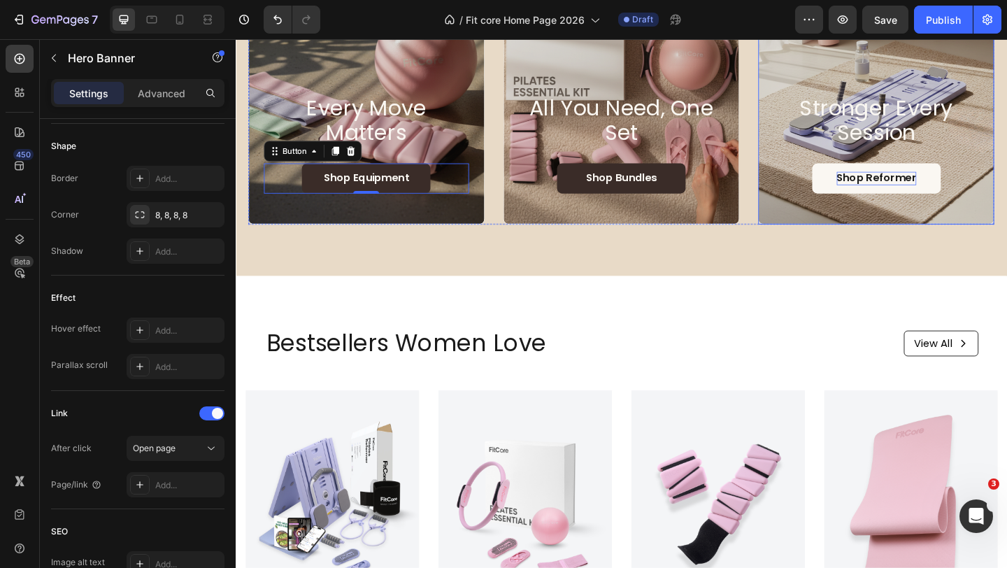
click at [842, 157] on div "Stronger Every Session Heading Shop Reformer Button" at bounding box center [932, 153] width 223 height 108
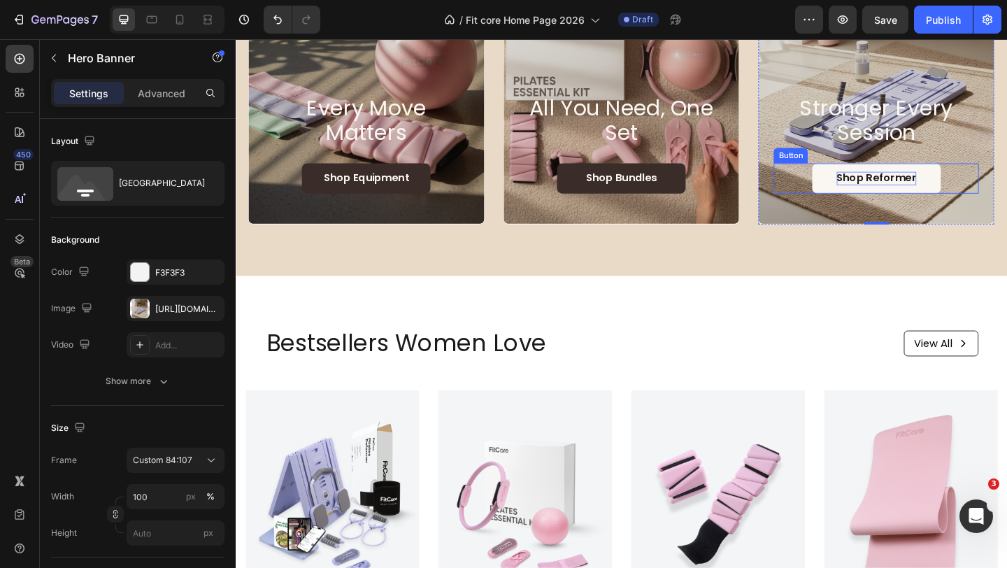
click at [880, 191] on link "Shop Reformer" at bounding box center [933, 190] width 140 height 33
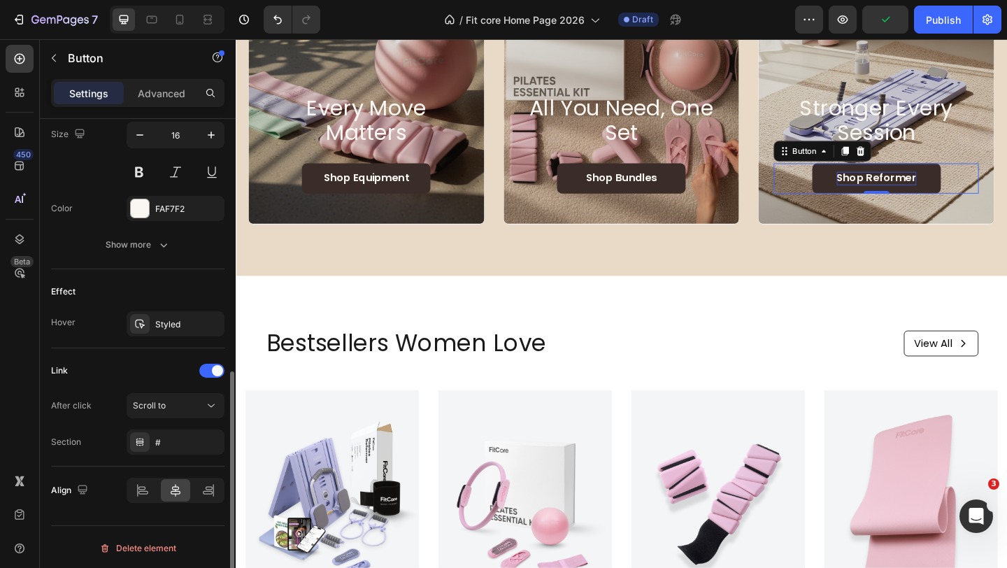
scroll to position [586, 0]
click at [173, 399] on div "Scroll to" at bounding box center [168, 403] width 71 height 13
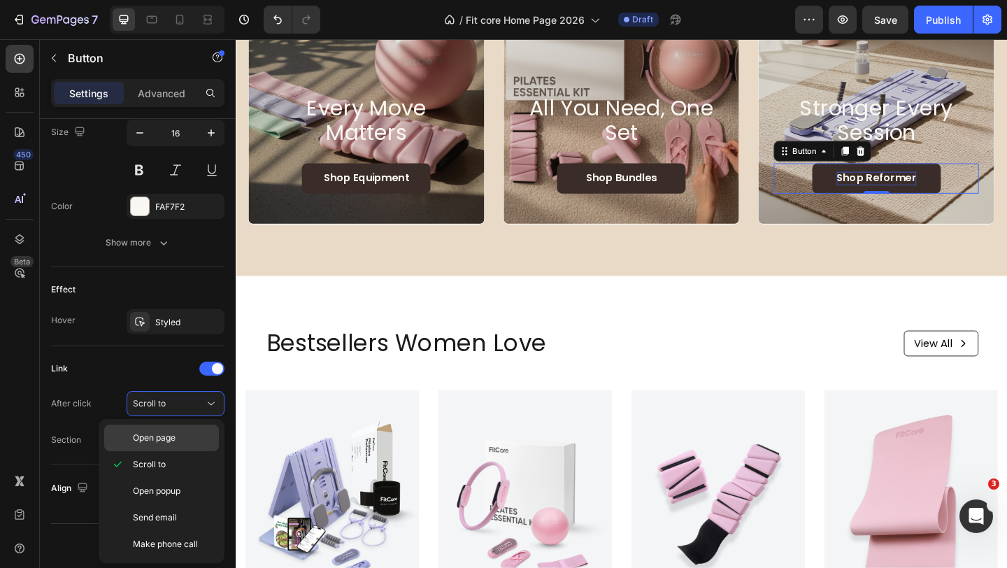
click at [181, 436] on p "Open page" at bounding box center [173, 437] width 80 height 13
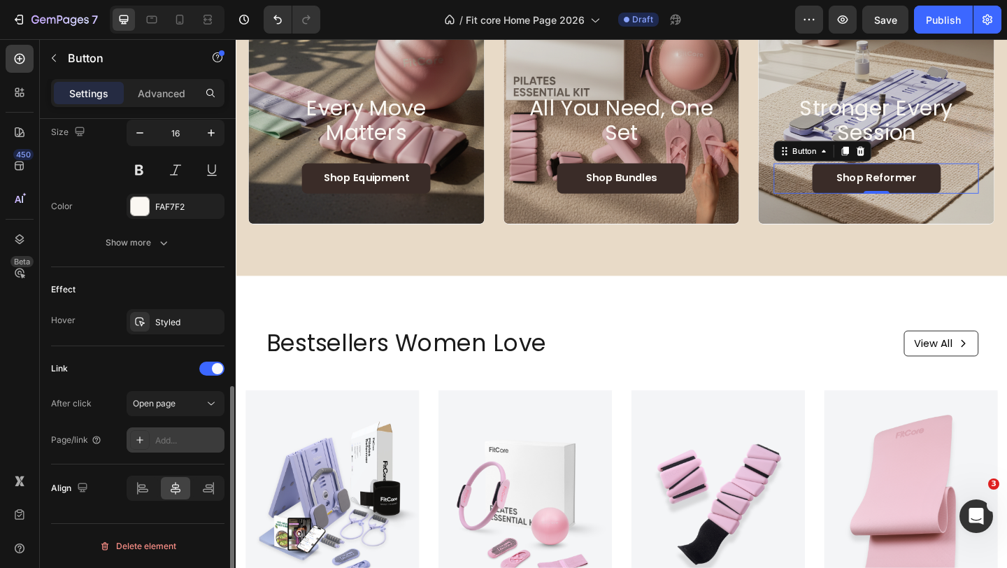
click at [192, 440] on div "Add..." at bounding box center [188, 440] width 66 height 13
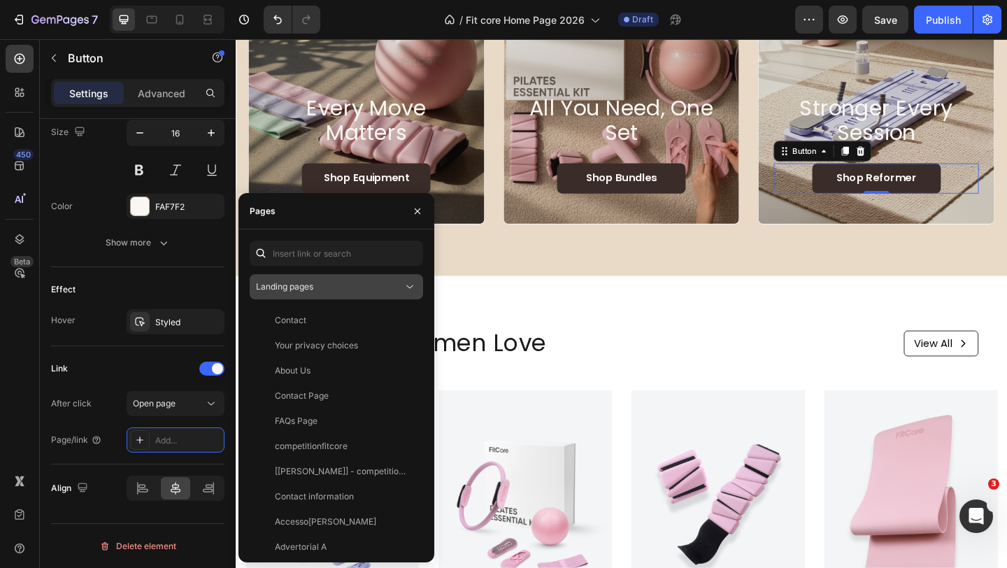
click at [327, 282] on div "Landing pages" at bounding box center [329, 286] width 147 height 13
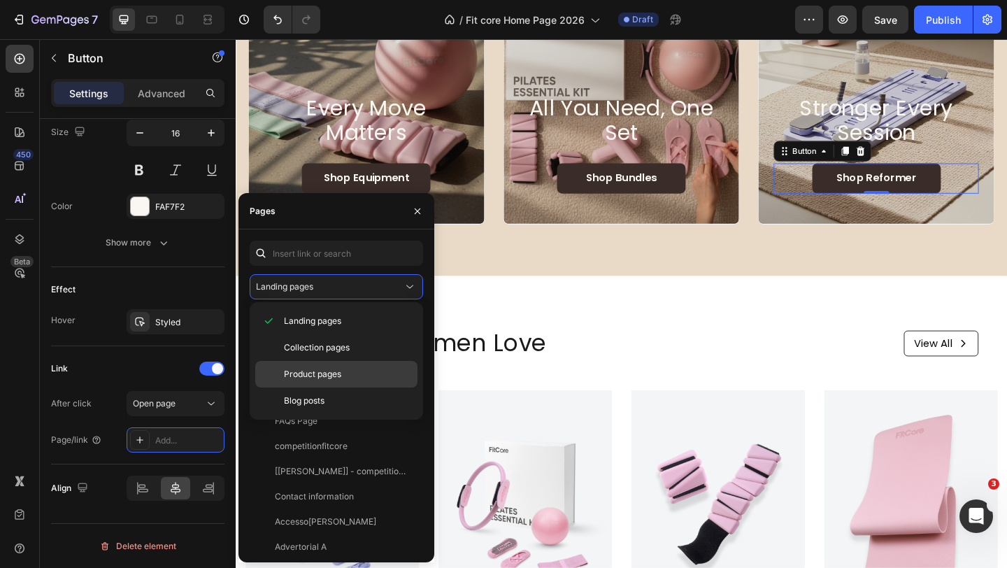
click at [347, 370] on p "Product pages" at bounding box center [347, 374] width 127 height 13
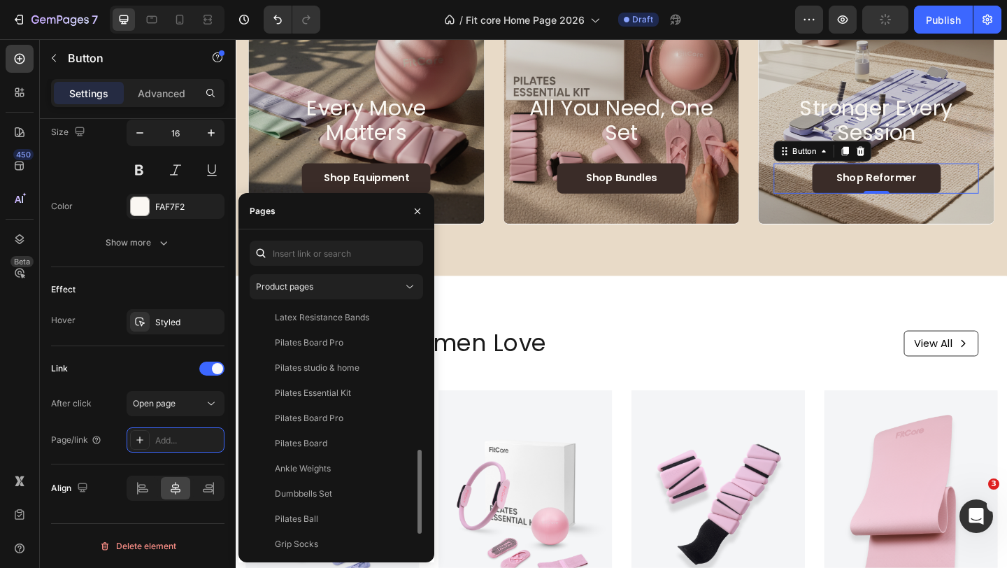
scroll to position [412, 0]
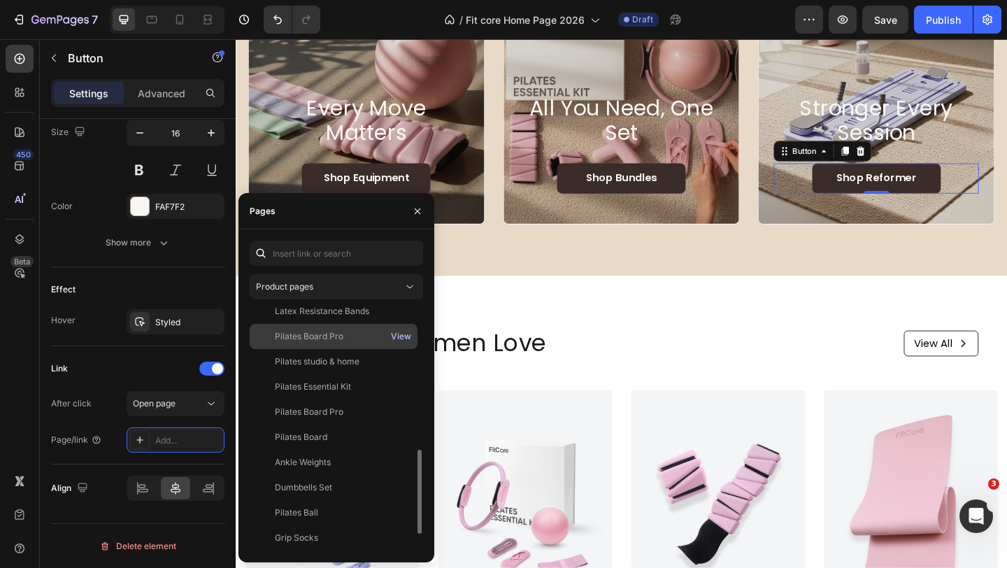
click at [397, 332] on div "View" at bounding box center [401, 336] width 20 height 13
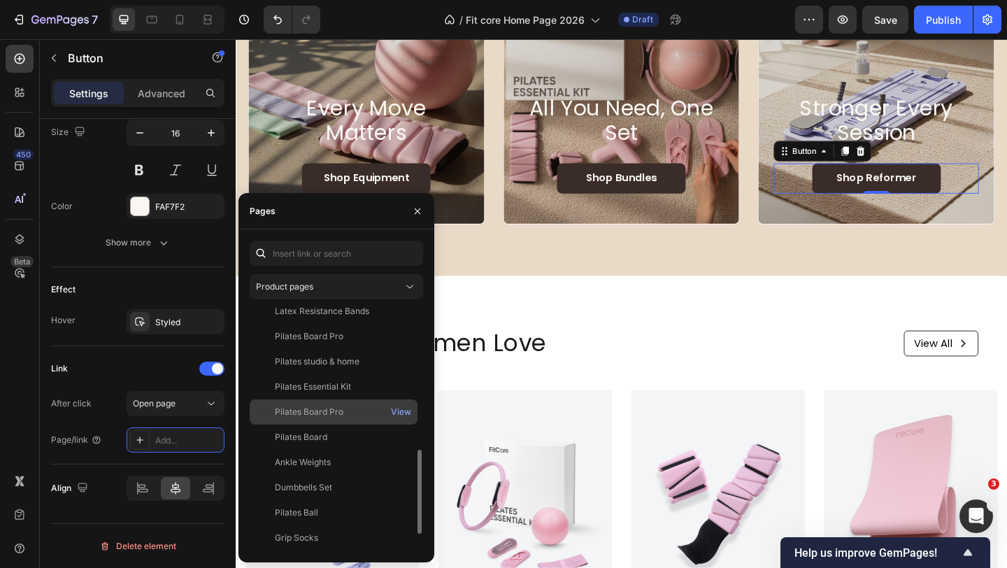
click at [328, 411] on div "Pilates Board Pro" at bounding box center [309, 411] width 69 height 13
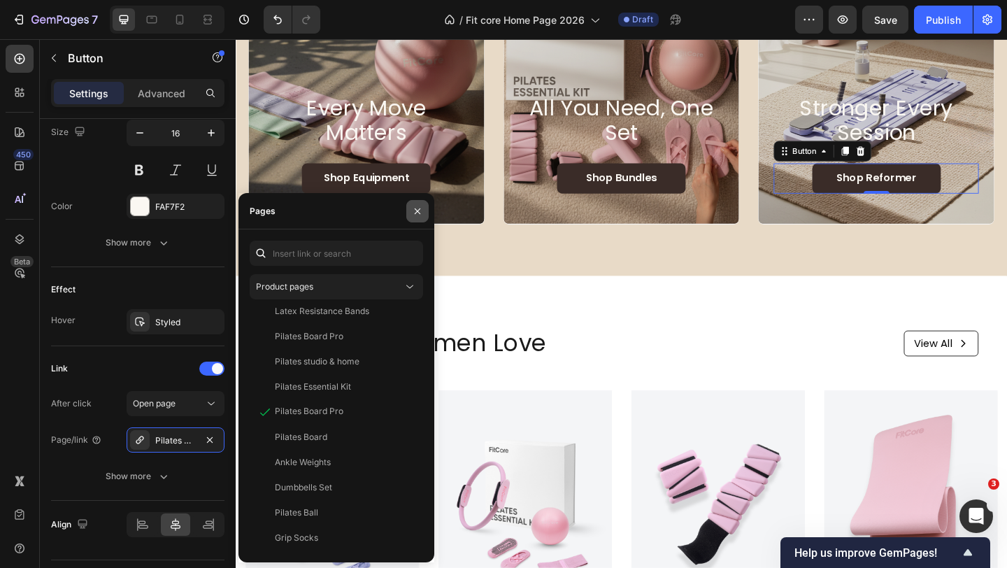
click at [414, 211] on icon "button" at bounding box center [417, 211] width 11 height 11
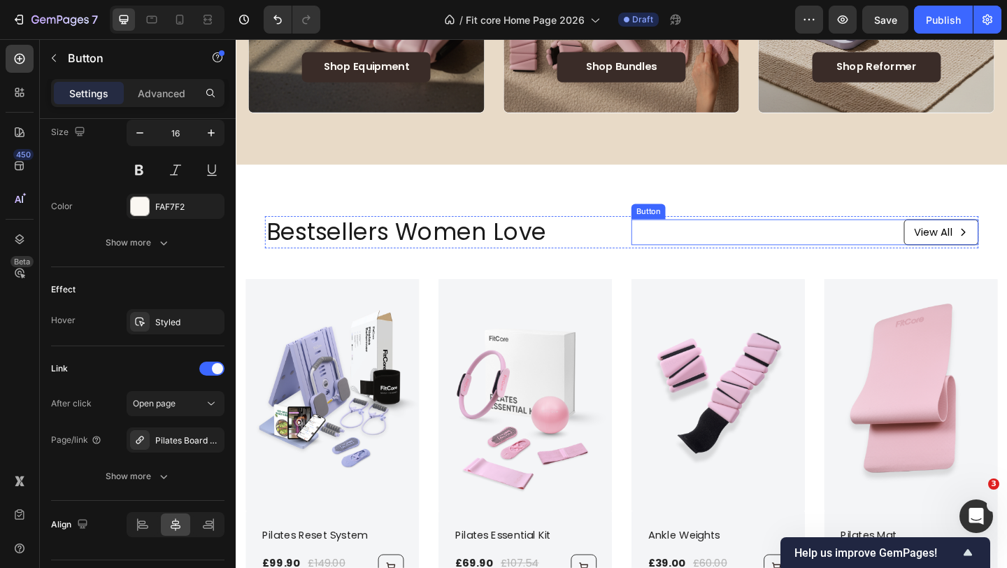
scroll to position [0, 0]
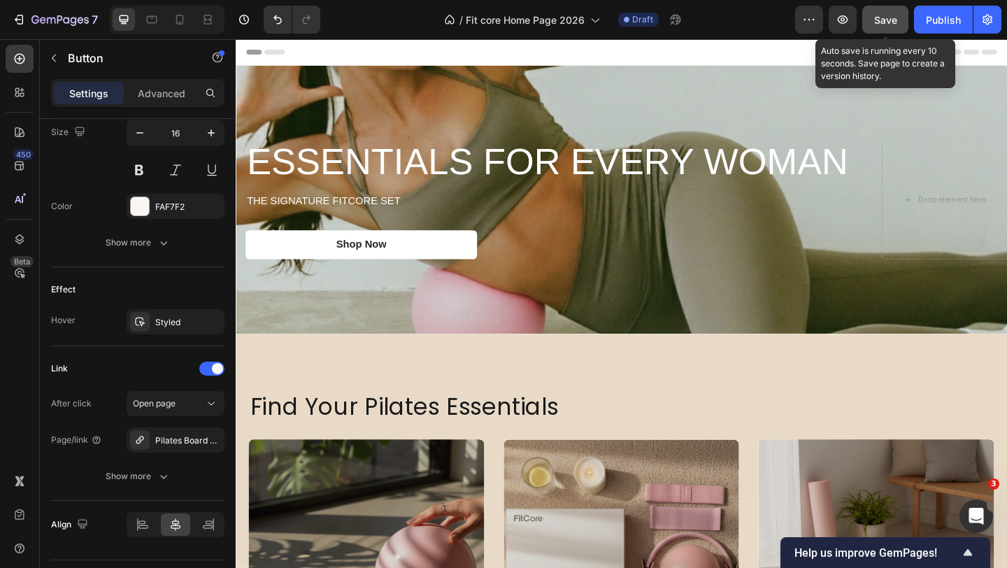
click at [877, 24] on span "Save" at bounding box center [885, 20] width 23 height 12
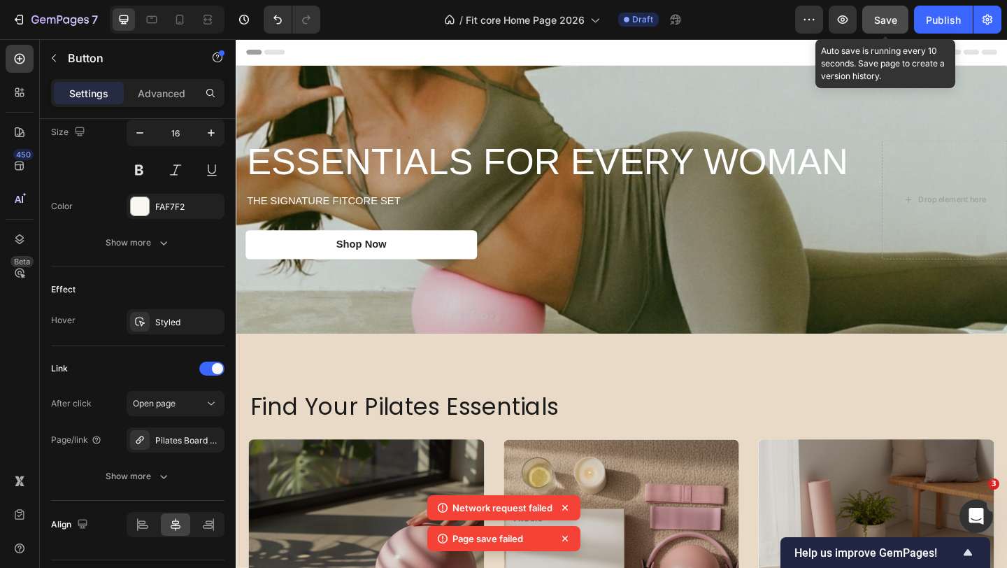
click at [881, 8] on button "Save" at bounding box center [885, 20] width 46 height 28
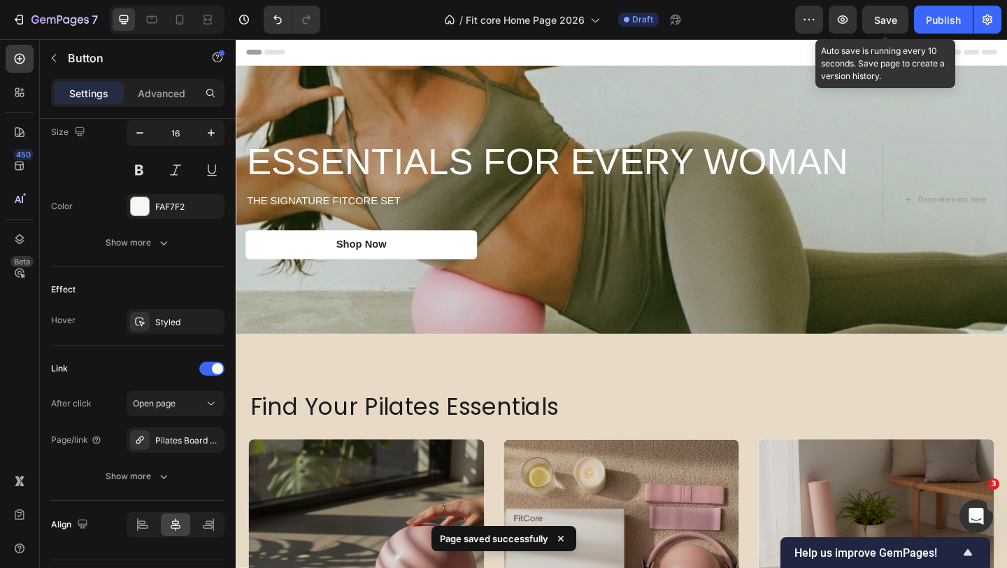
click at [886, 22] on span "Save" at bounding box center [885, 20] width 23 height 12
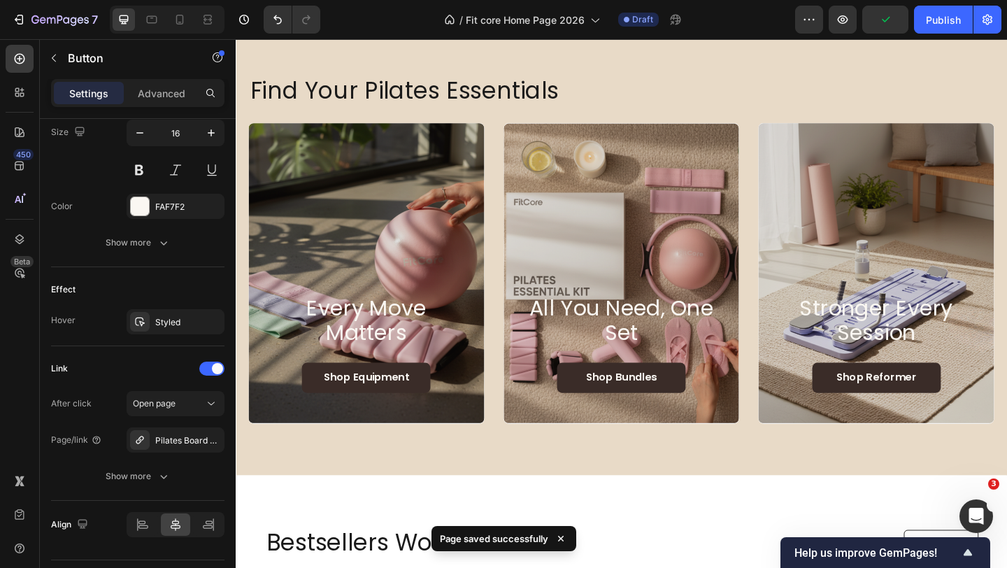
scroll to position [366, 0]
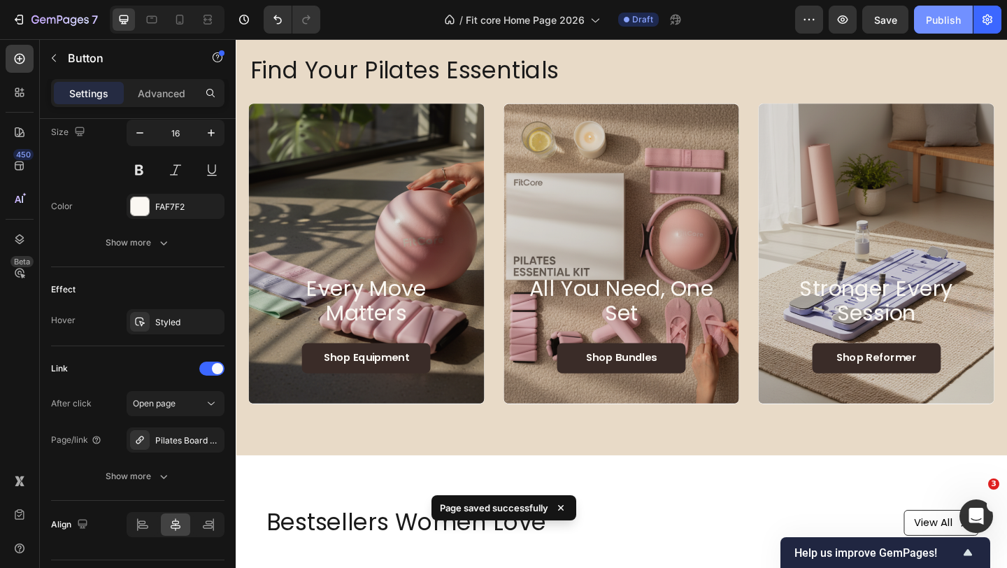
click at [932, 14] on div "Publish" at bounding box center [942, 20] width 35 height 15
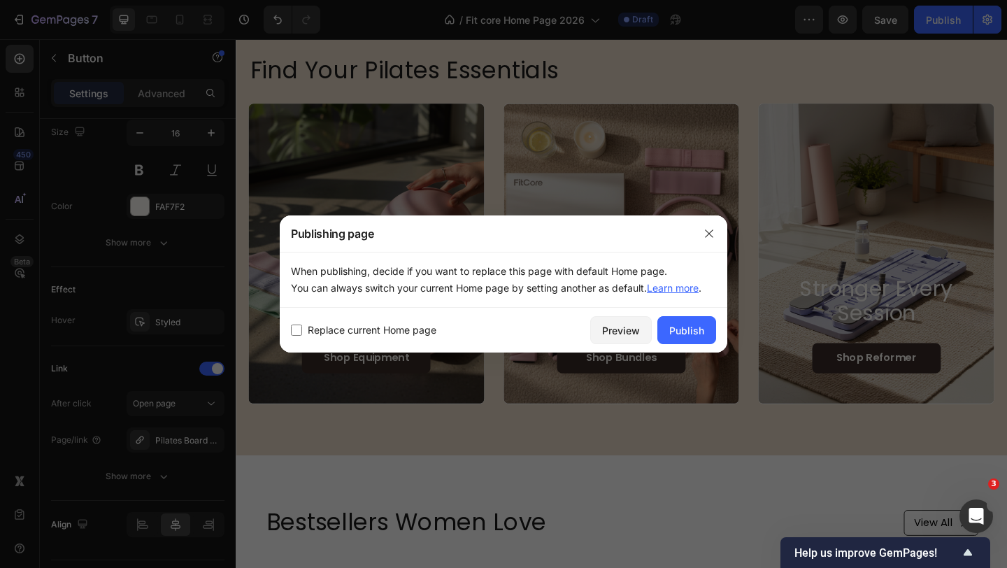
click at [389, 329] on span "Replace current Home page" at bounding box center [372, 330] width 129 height 17
checkbox input "true"
click at [682, 334] on div "Publish" at bounding box center [686, 330] width 35 height 15
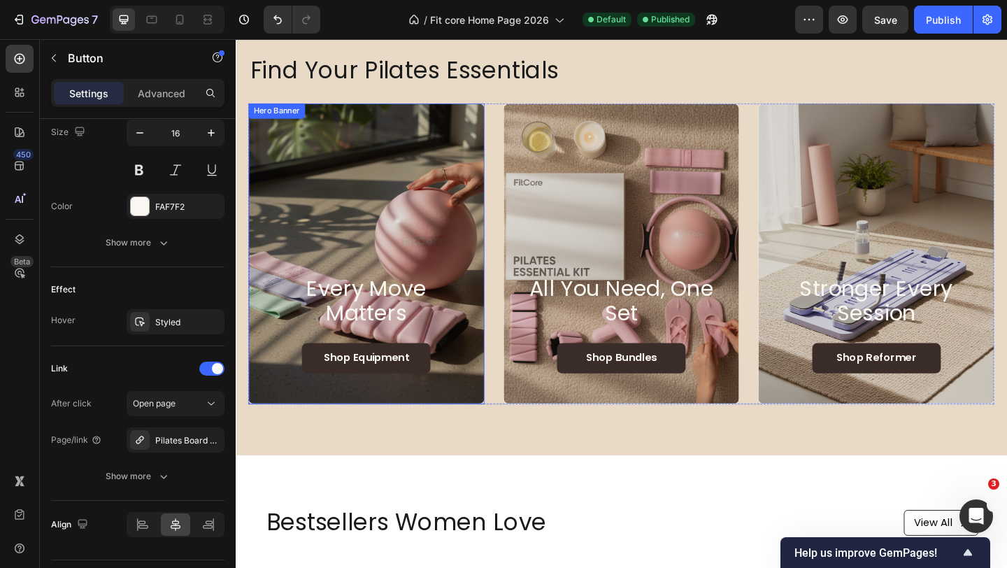
click at [366, 208] on div "Background Image" at bounding box center [378, 271] width 257 height 326
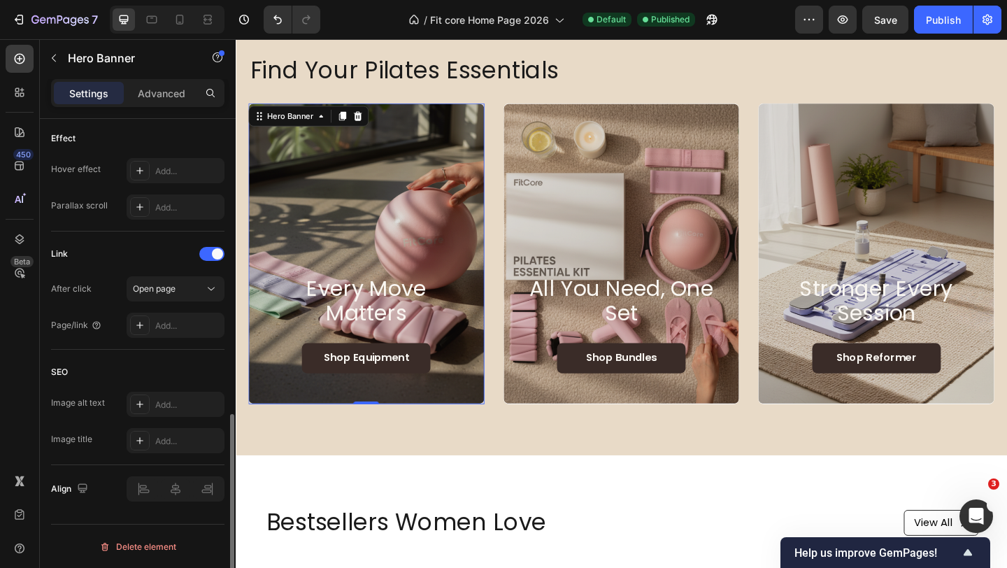
scroll to position [747, 0]
click at [151, 94] on p "Advanced" at bounding box center [162, 93] width 48 height 15
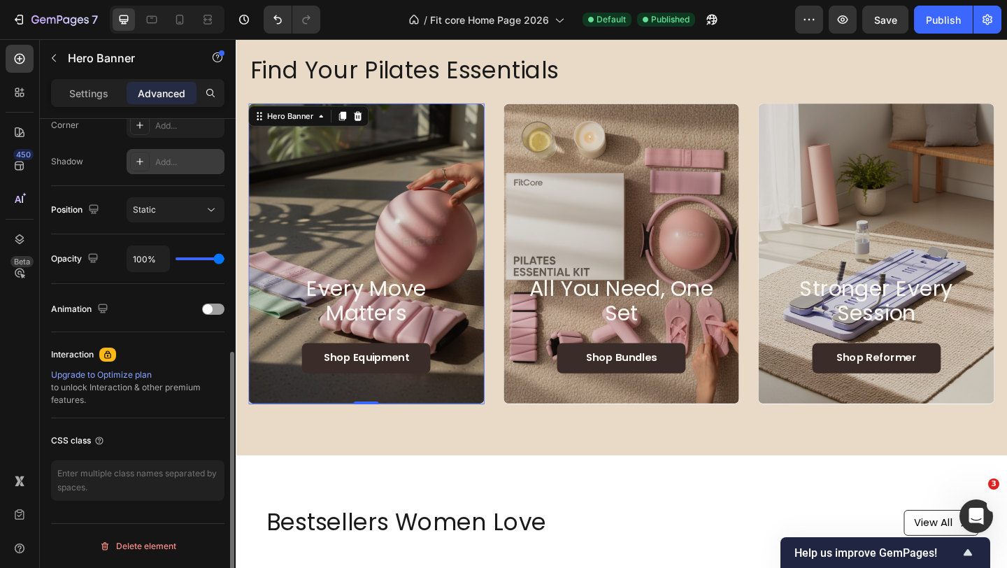
scroll to position [444, 0]
click at [213, 313] on div at bounding box center [213, 308] width 22 height 11
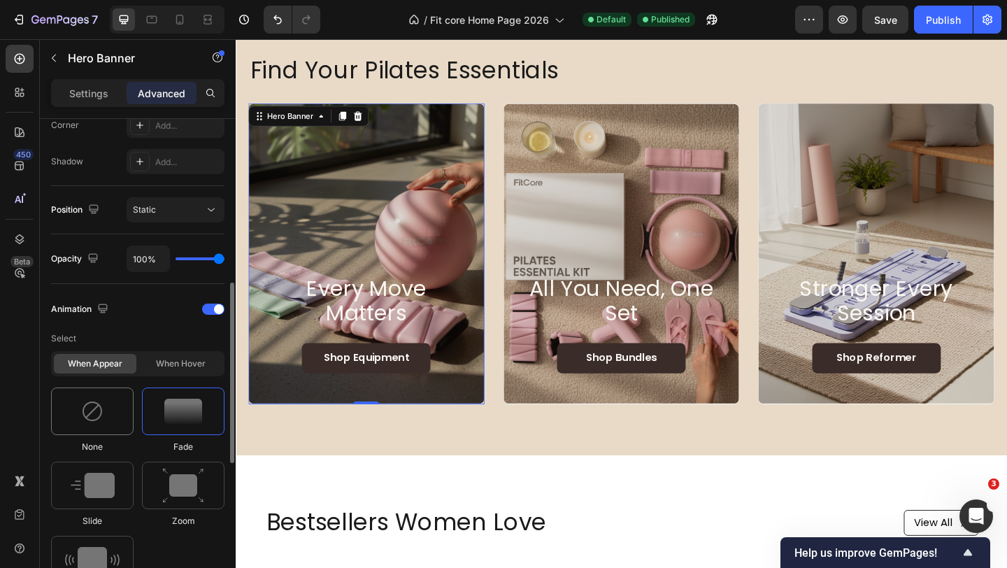
click at [105, 410] on div at bounding box center [92, 411] width 82 height 48
click at [178, 359] on div "When hover" at bounding box center [180, 364] width 82 height 20
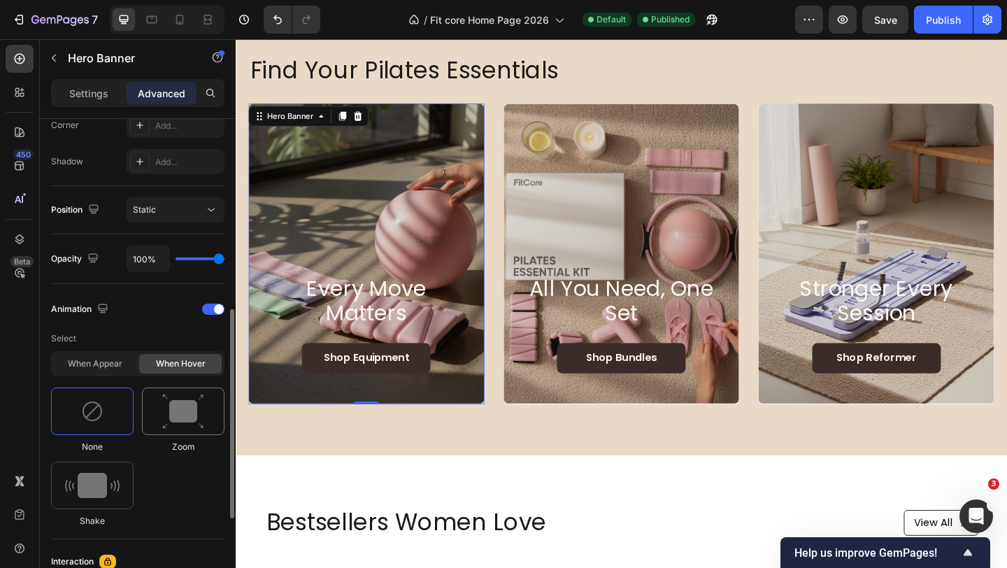
click at [178, 403] on img at bounding box center [183, 412] width 42 height 36
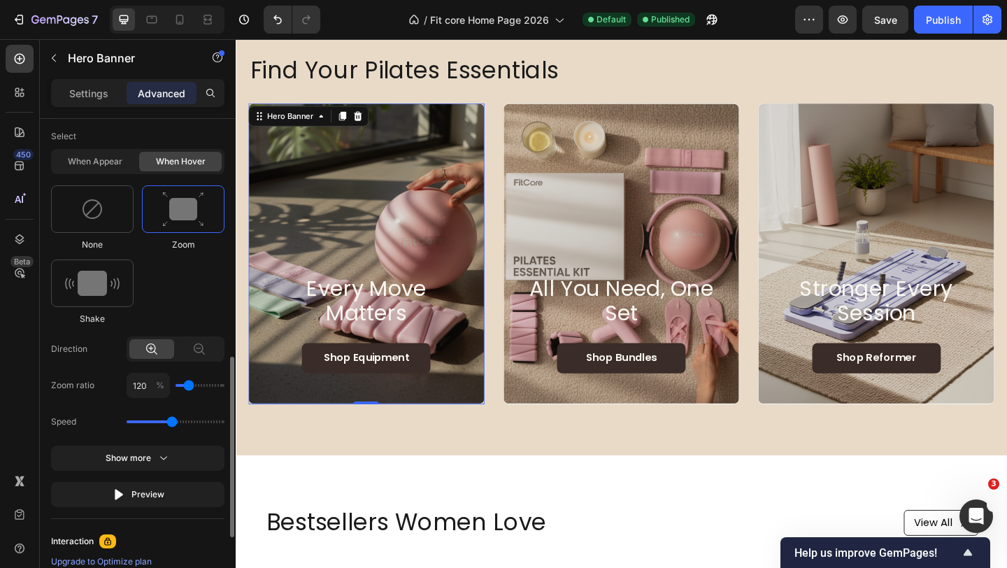
scroll to position [647, 0]
click at [107, 221] on div at bounding box center [92, 208] width 82 height 48
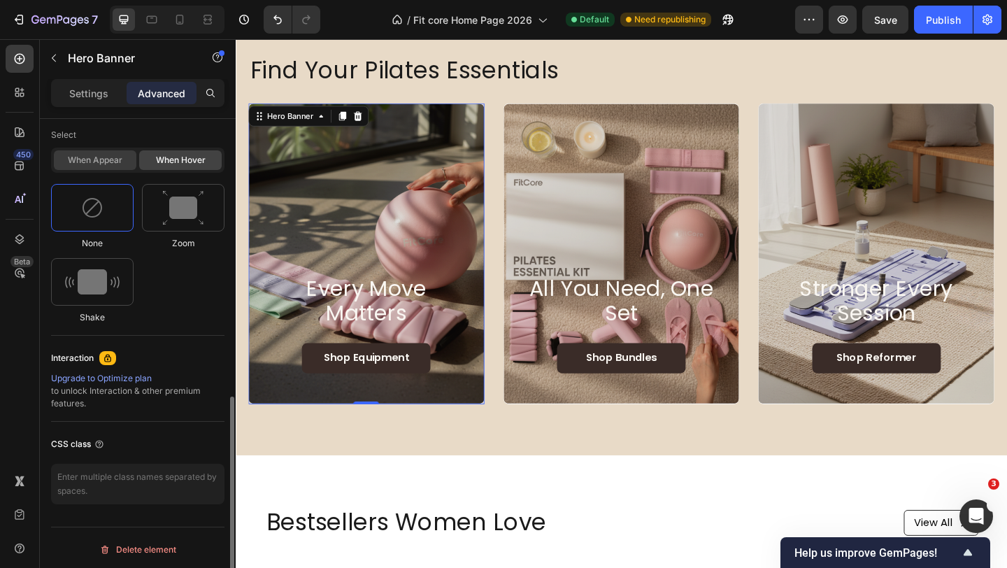
click at [97, 159] on div "When appear" at bounding box center [95, 160] width 82 height 20
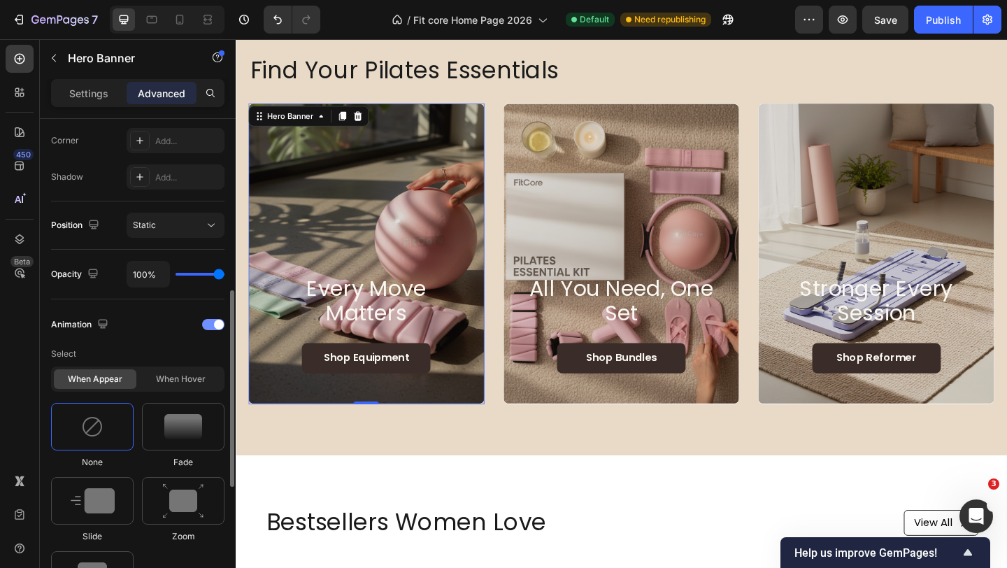
scroll to position [426, 0]
click at [215, 330] on div at bounding box center [213, 326] width 22 height 11
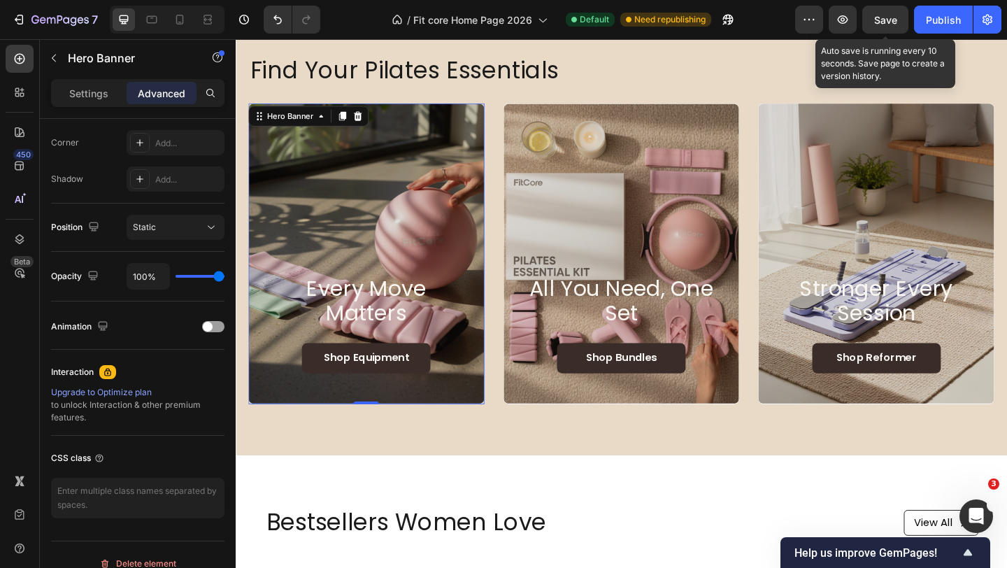
click at [889, 26] on div "Save" at bounding box center [885, 20] width 23 height 15
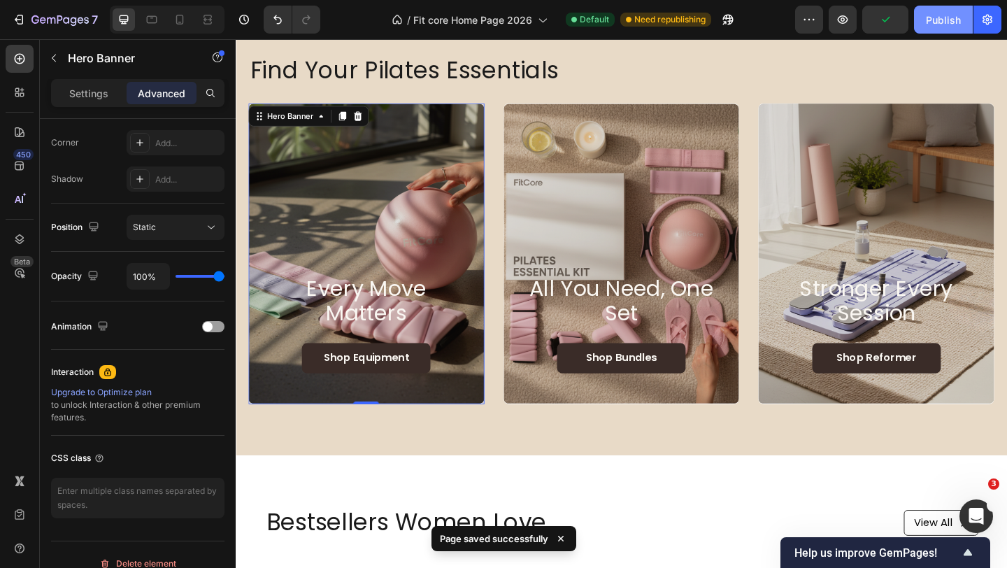
click at [933, 24] on div "Publish" at bounding box center [942, 20] width 35 height 15
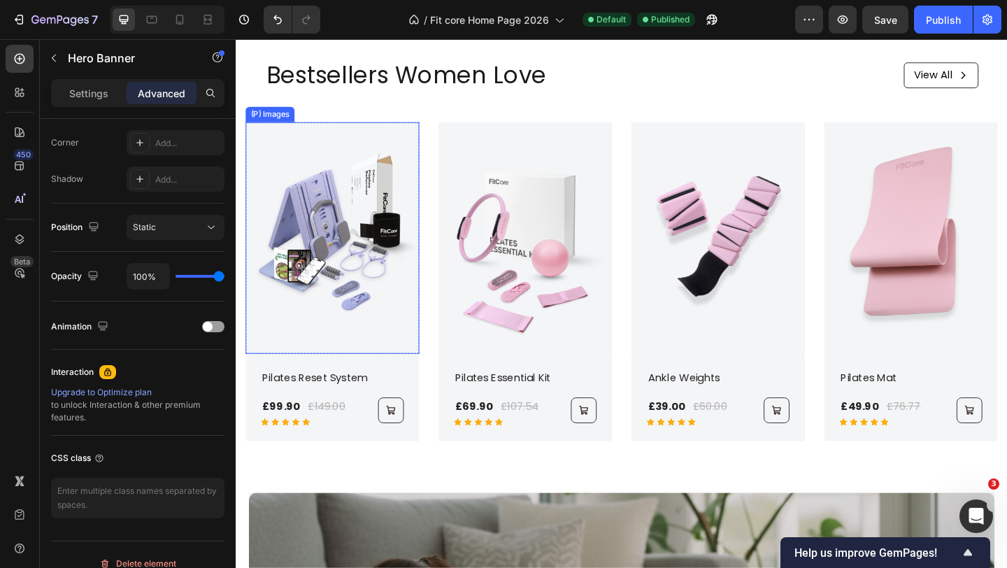
scroll to position [853, 0]
click at [358, 243] on img at bounding box center [340, 255] width 189 height 252
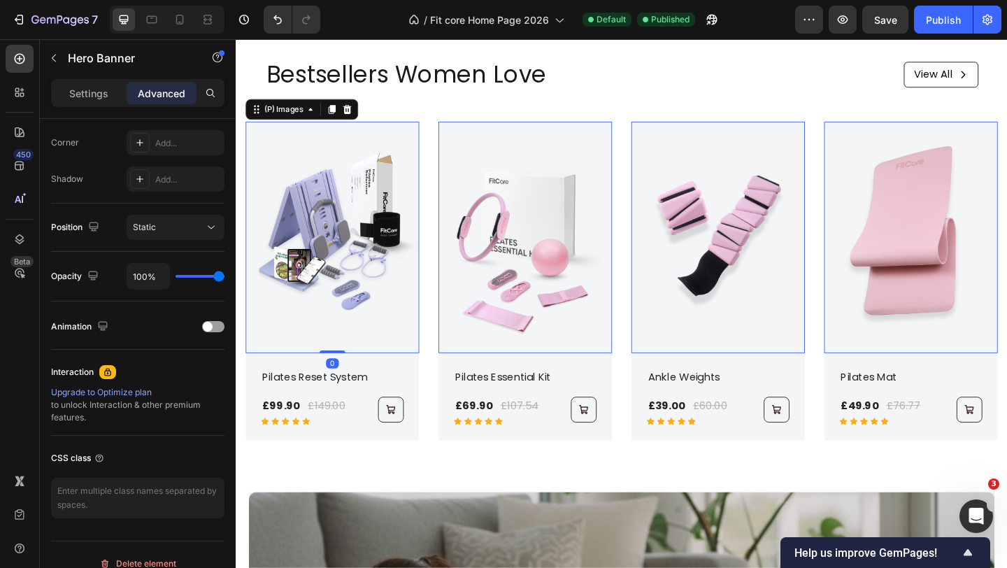
scroll to position [0, 0]
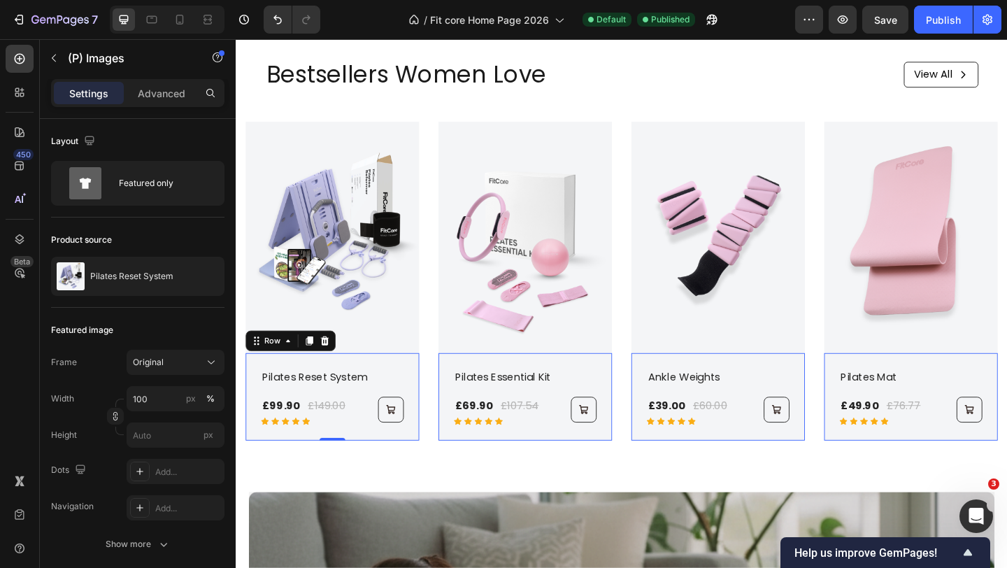
click at [419, 388] on div "Pilates Reset System (P) Title £99.90 (P) Price (P) Price £149.00 (P) Price (P)…" at bounding box center [340, 427] width 189 height 95
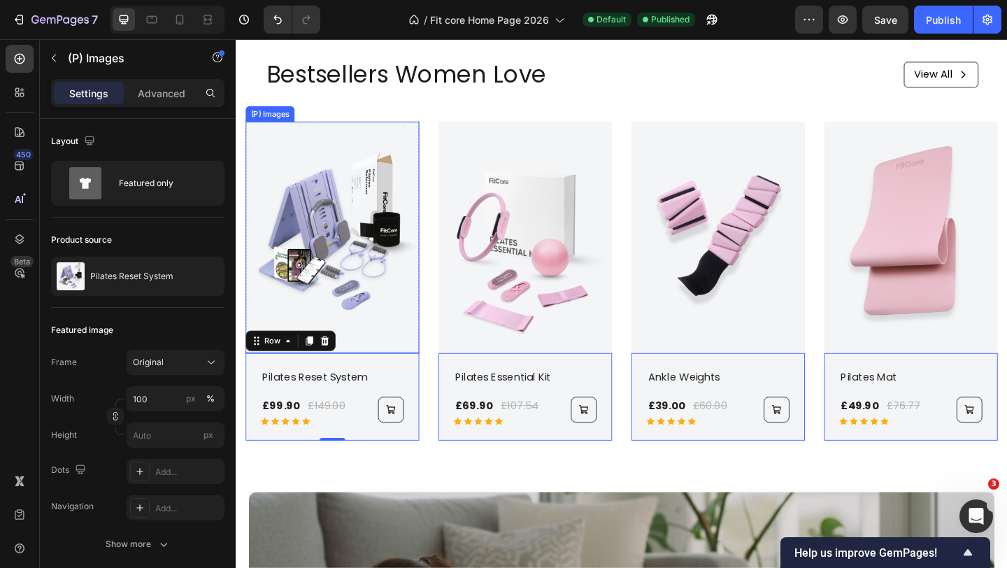
click at [417, 347] on img at bounding box center [340, 255] width 189 height 252
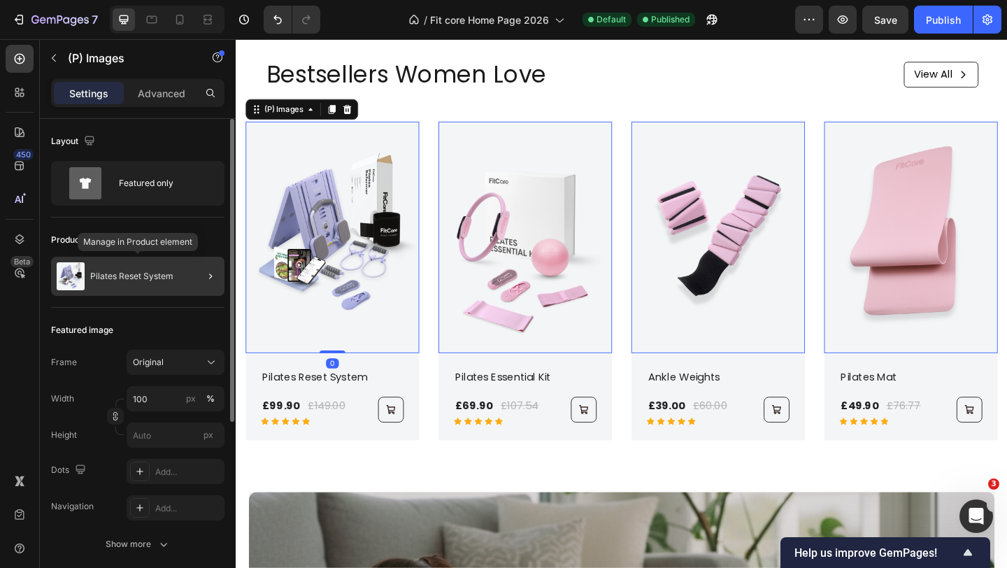
click at [164, 282] on div "Pilates Reset System" at bounding box center [137, 276] width 173 height 39
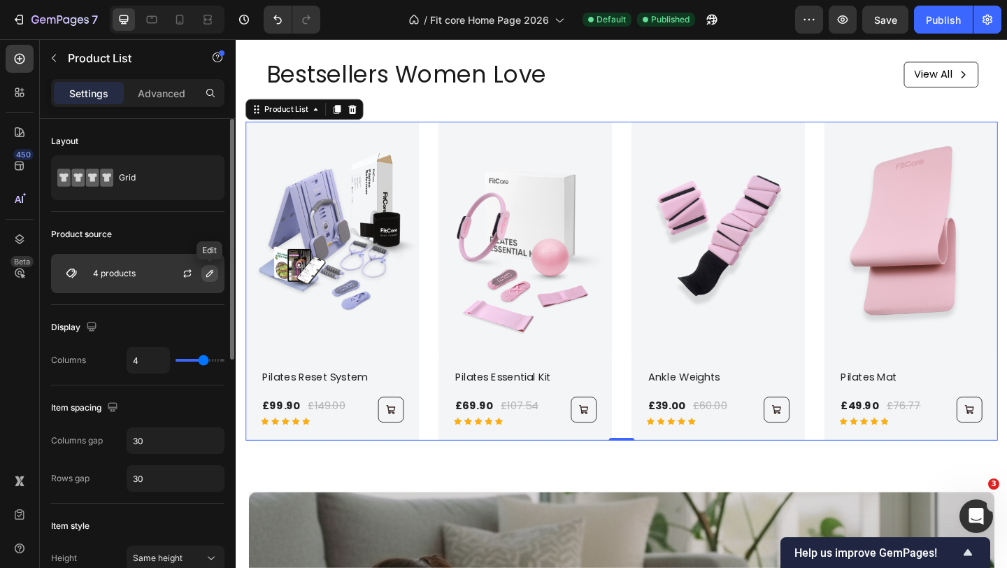
click at [206, 277] on icon "button" at bounding box center [209, 273] width 11 height 11
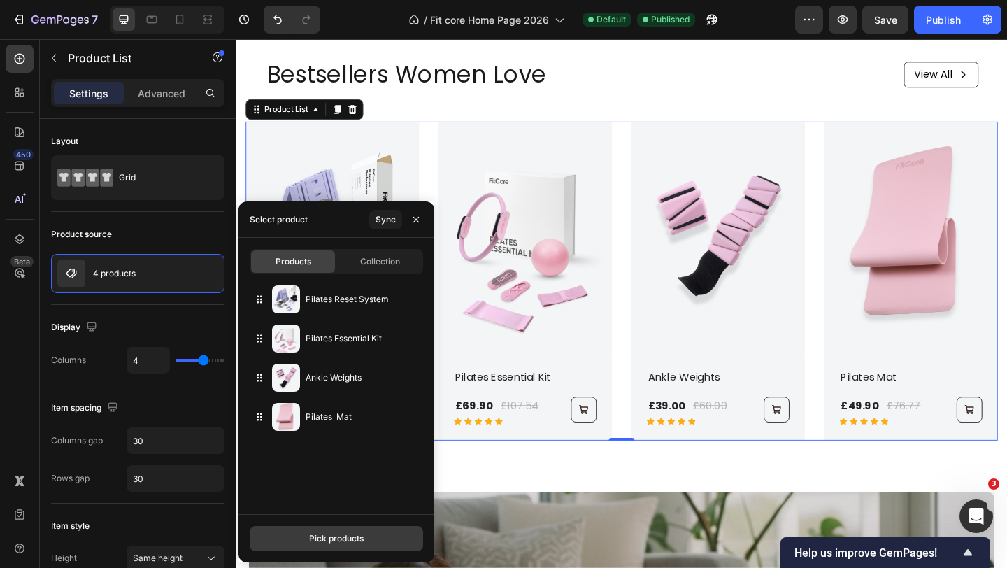
click at [327, 533] on div "Pick products" at bounding box center [336, 538] width 55 height 13
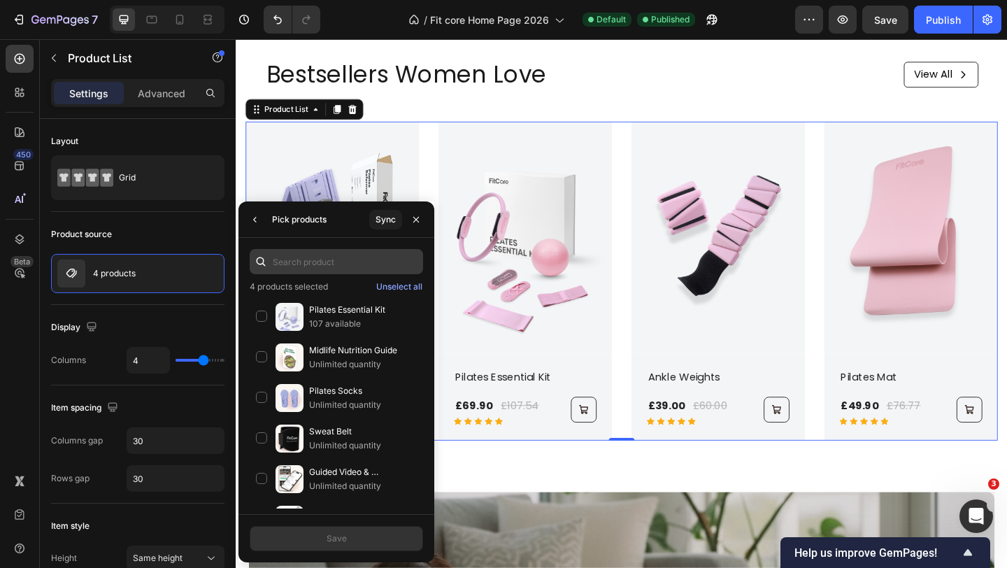
click at [310, 269] on input "text" at bounding box center [336, 261] width 173 height 25
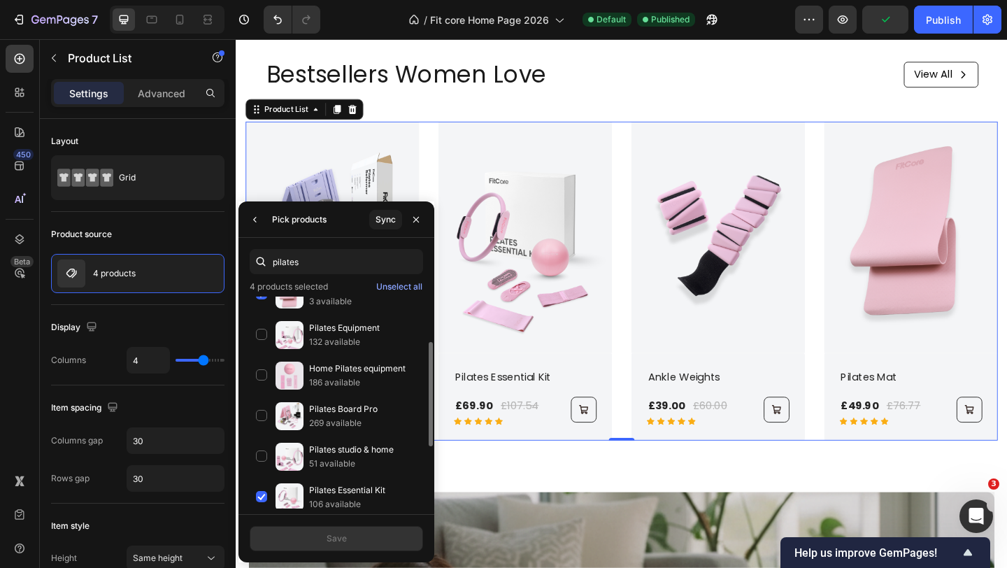
scroll to position [146, 0]
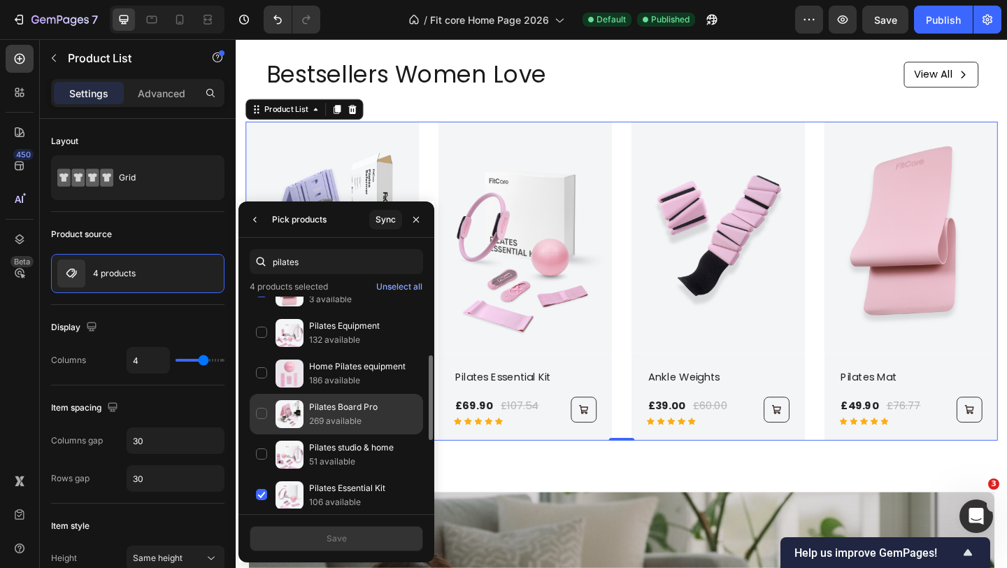
type input "pilates"
click at [261, 416] on div "Pilates Board Pro 269 available" at bounding box center [336, 414] width 173 height 41
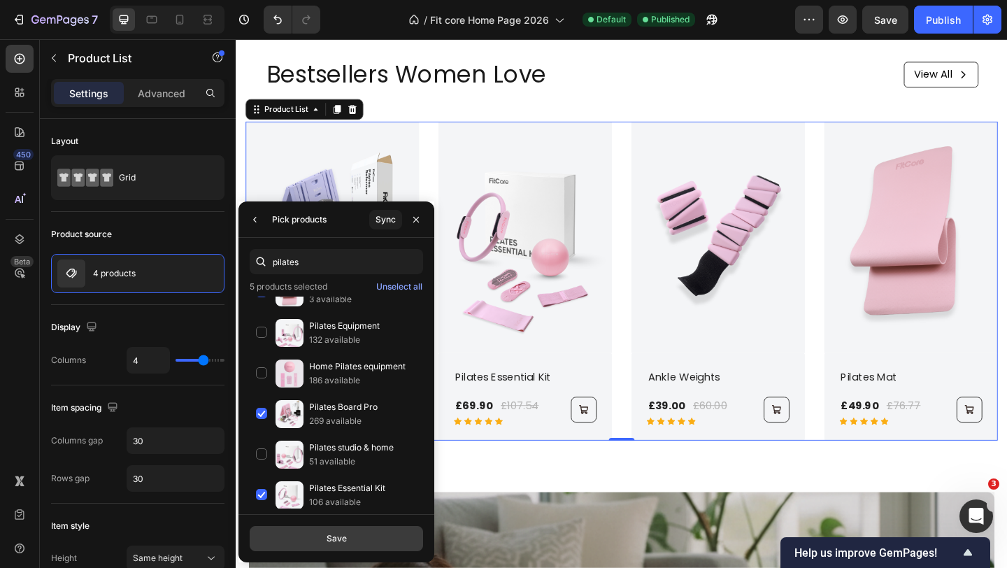
click at [345, 533] on div "Save" at bounding box center [336, 538] width 20 height 13
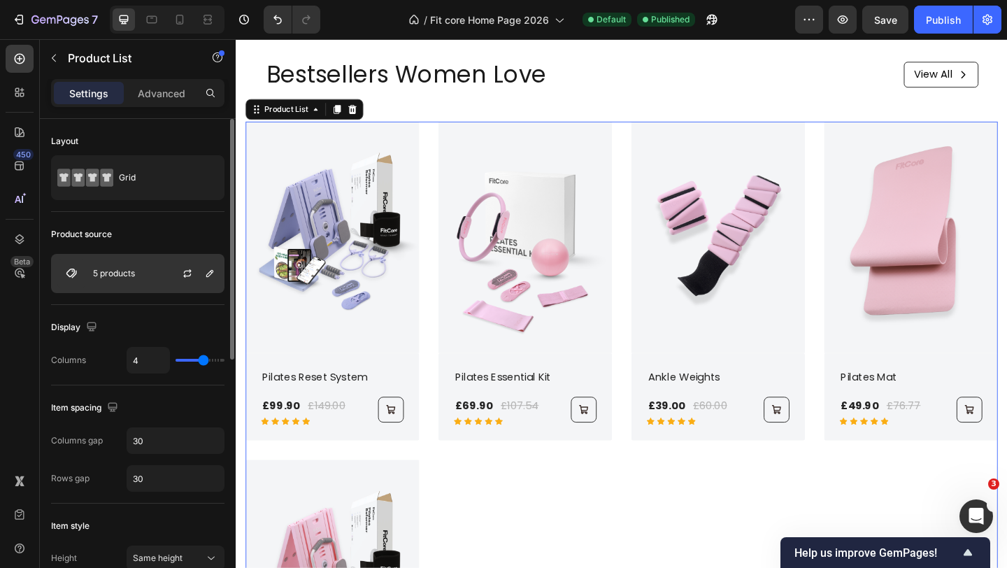
click at [152, 278] on div "5 products" at bounding box center [137, 273] width 173 height 39
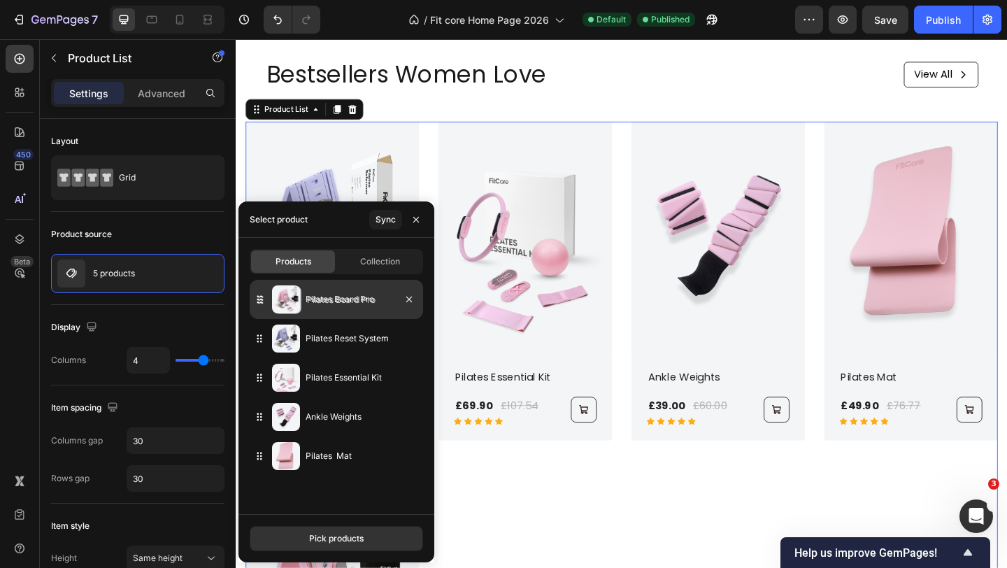
drag, startPoint x: 317, startPoint y: 457, endPoint x: 319, endPoint y: 301, distance: 155.9
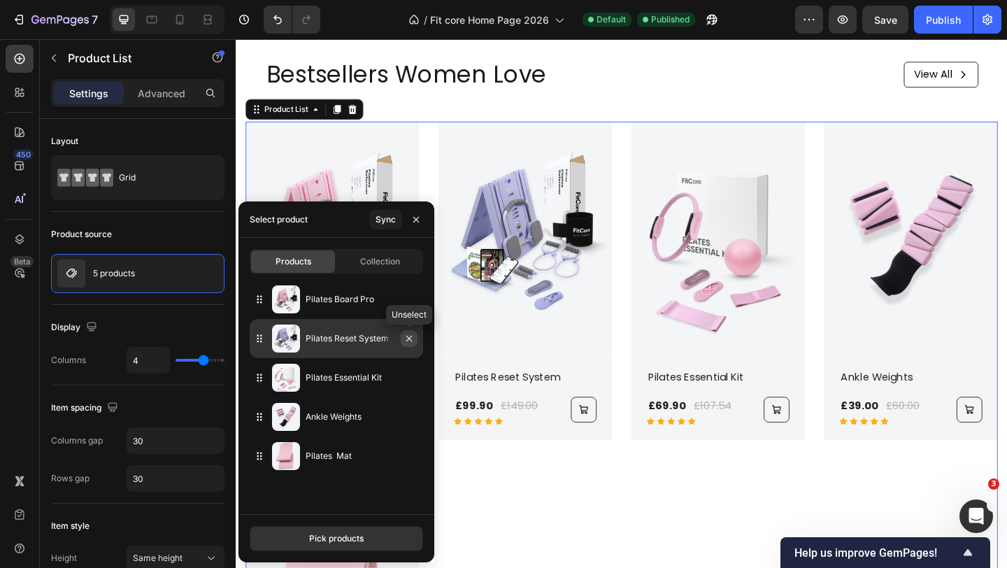
click at [410, 342] on icon "button" at bounding box center [408, 338] width 11 height 11
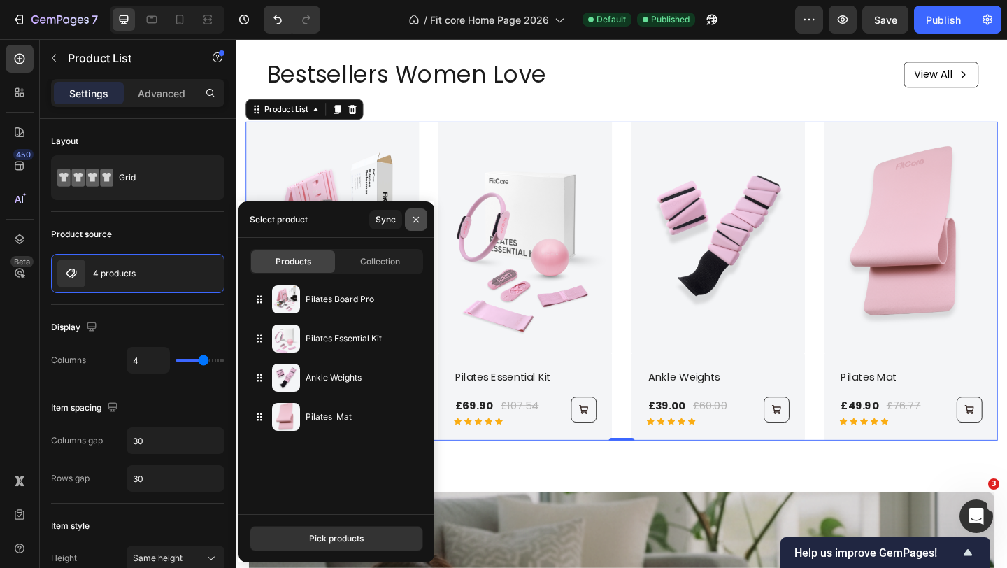
drag, startPoint x: 416, startPoint y: 220, endPoint x: 196, endPoint y: 196, distance: 220.8
click at [416, 220] on icon "button" at bounding box center [415, 219] width 11 height 11
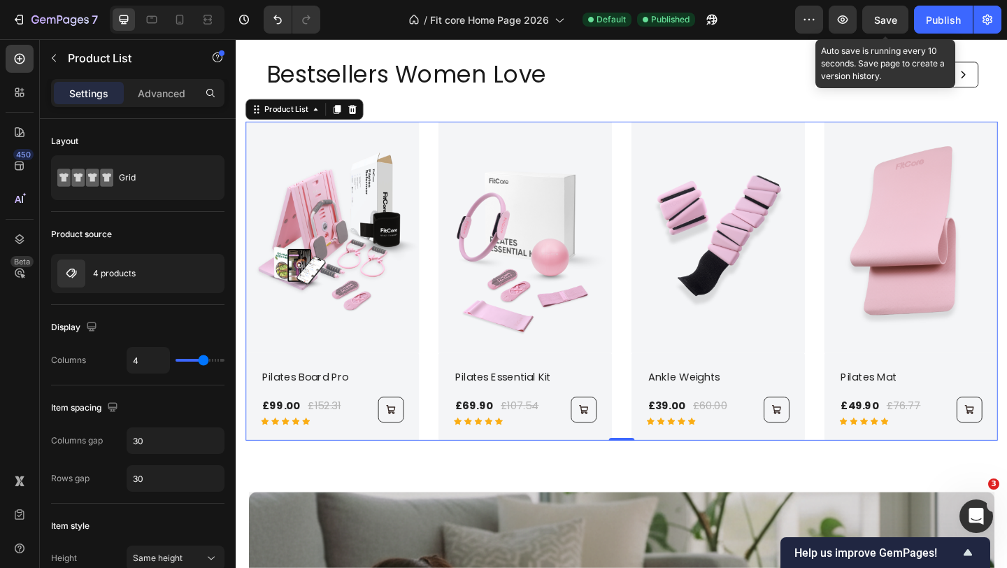
click at [877, 15] on span "Save" at bounding box center [885, 20] width 23 height 12
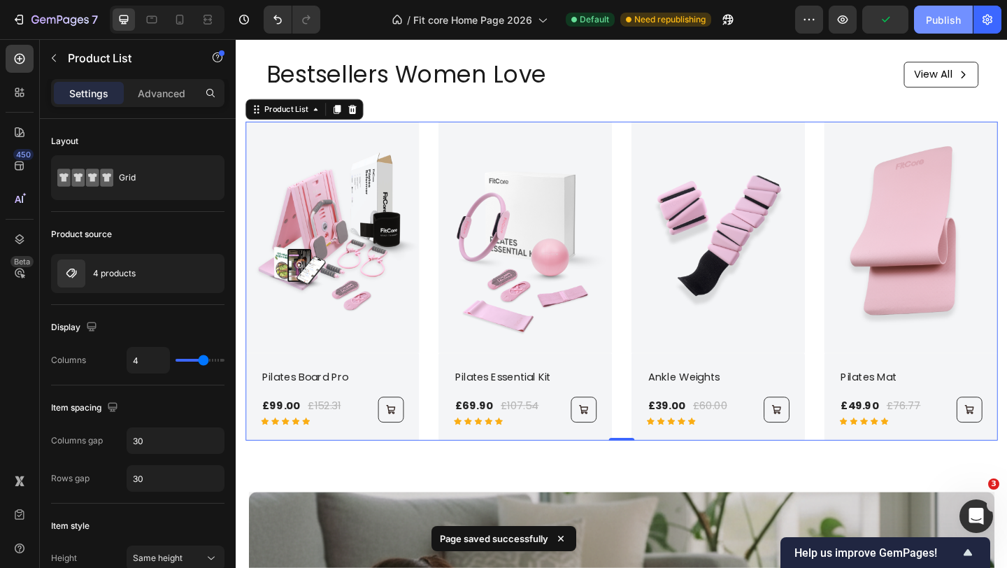
click at [926, 20] on div "Publish" at bounding box center [942, 20] width 35 height 15
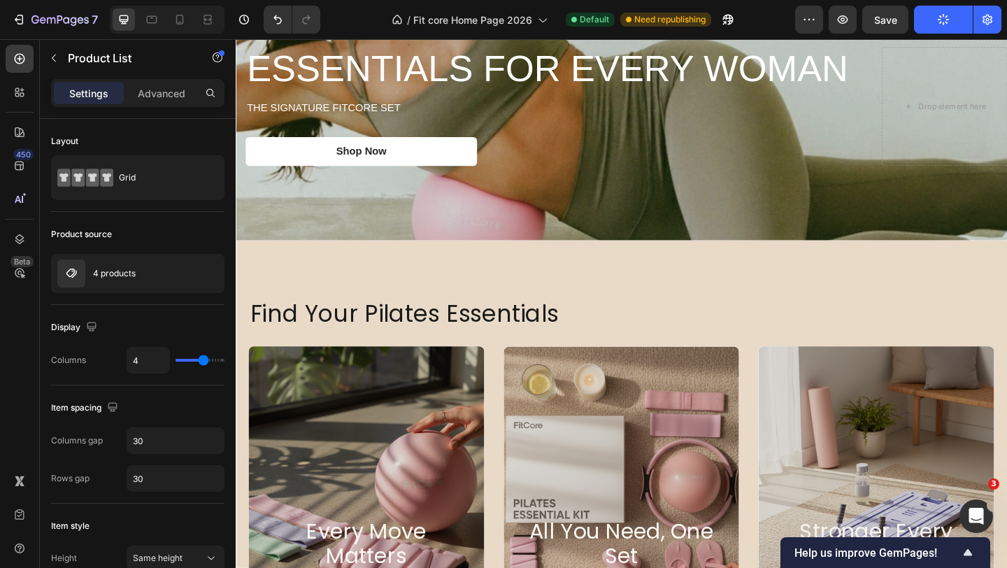
scroll to position [0, 0]
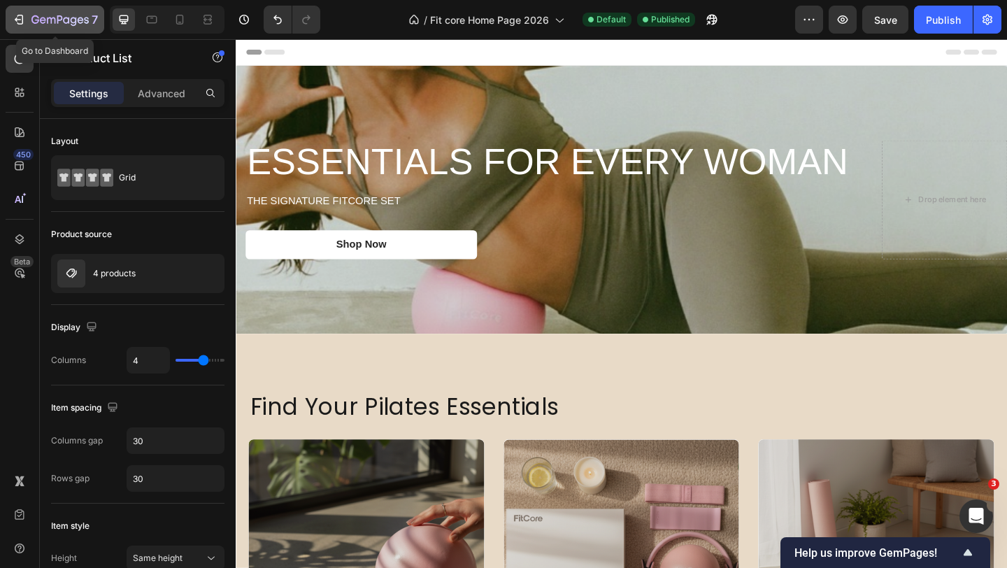
click at [51, 22] on icon "button" at bounding box center [51, 20] width 8 height 6
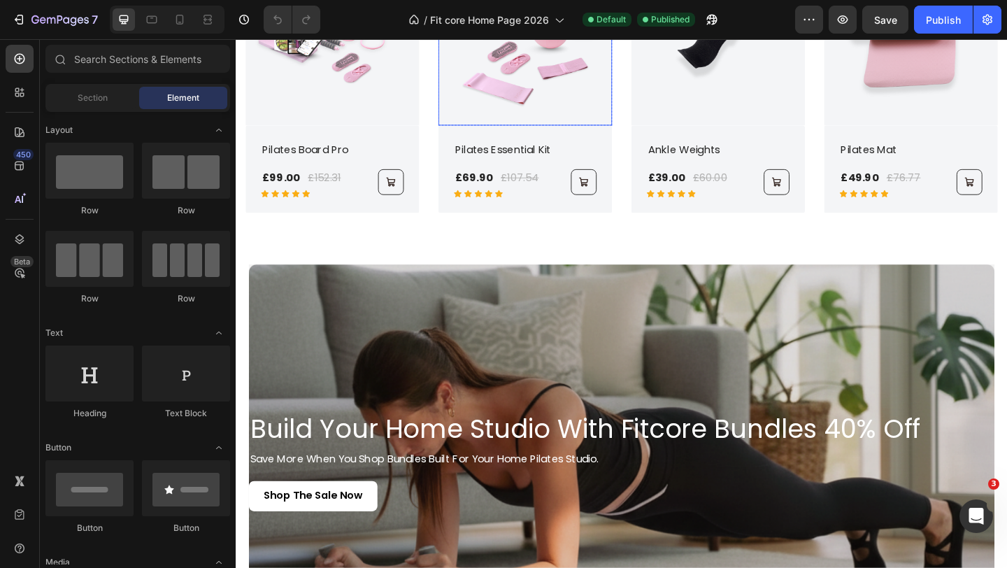
scroll to position [1112, 0]
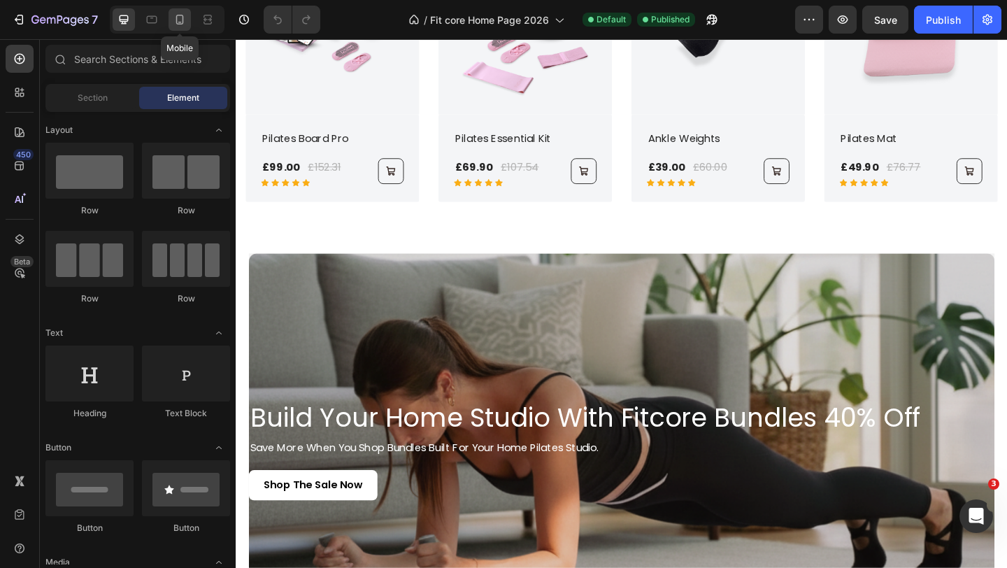
click at [175, 17] on icon at bounding box center [180, 20] width 14 height 14
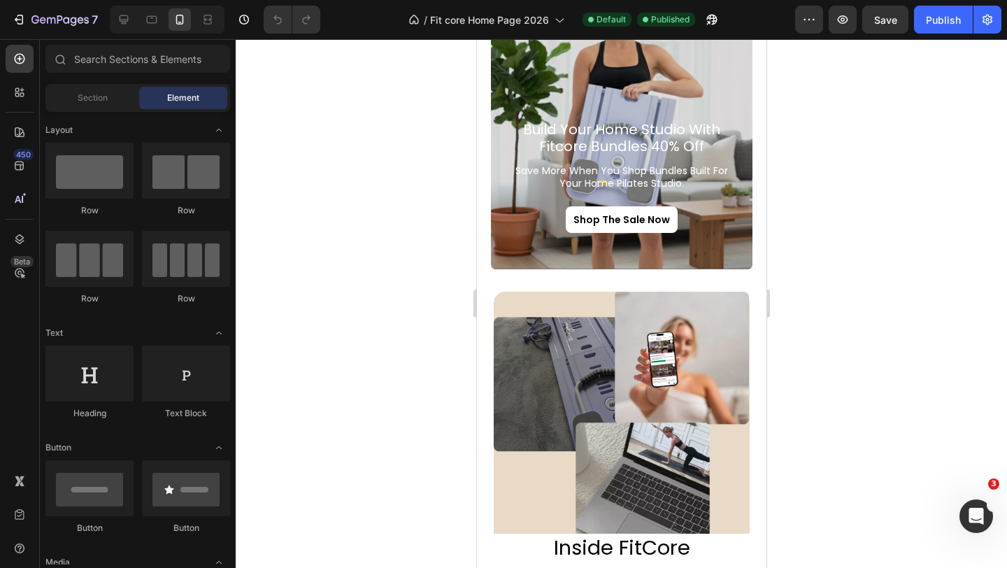
scroll to position [1609, 0]
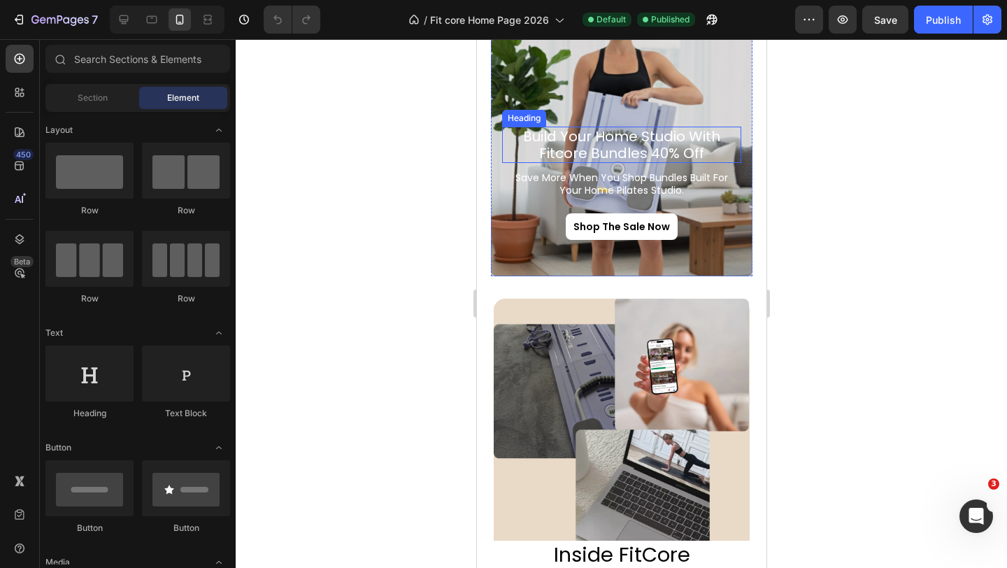
click at [607, 142] on h2 "build your home studio with fitcore bundles 40% off" at bounding box center [620, 145] width 239 height 36
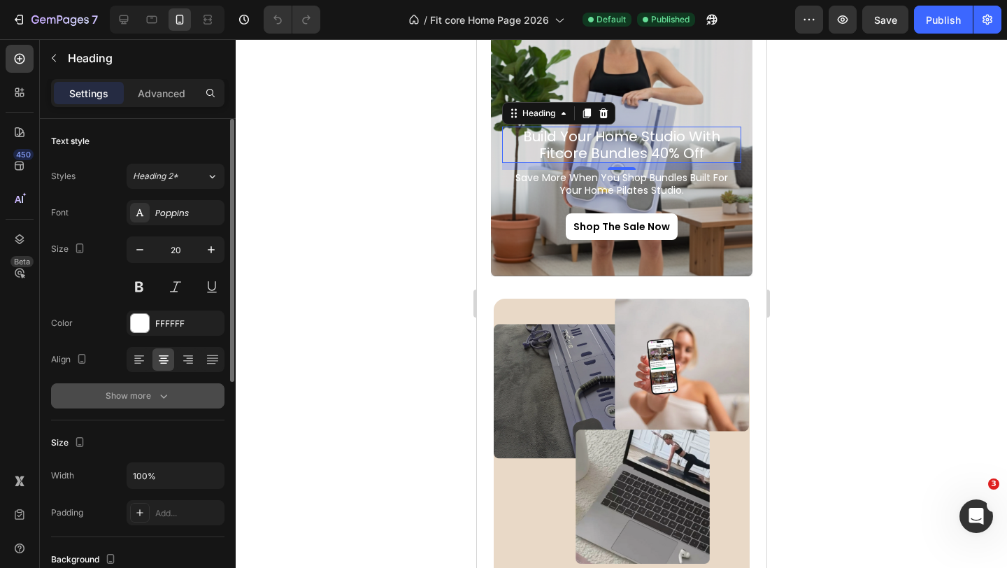
click at [167, 396] on icon "button" at bounding box center [164, 396] width 14 height 14
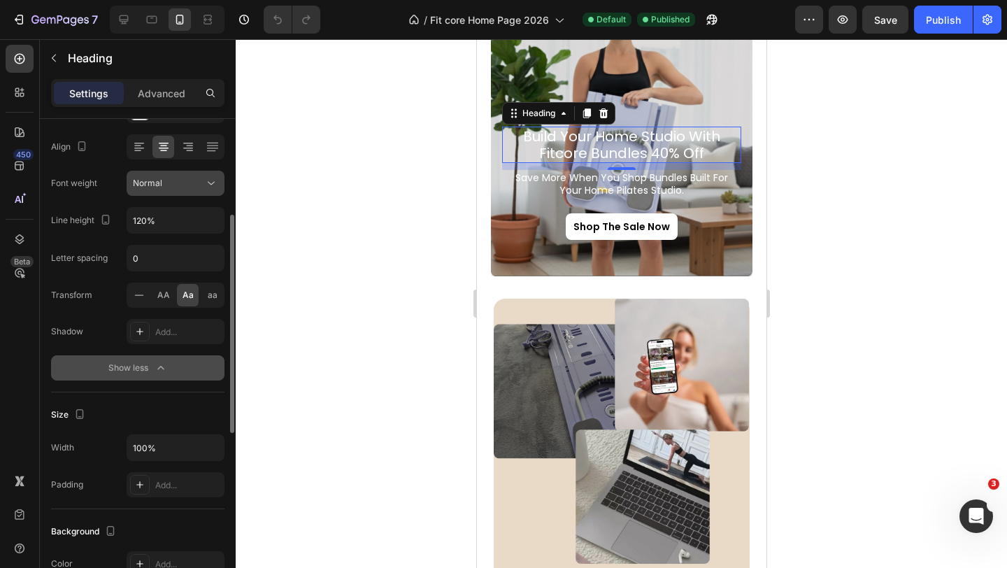
scroll to position [213, 0]
click at [142, 336] on icon at bounding box center [139, 330] width 11 height 11
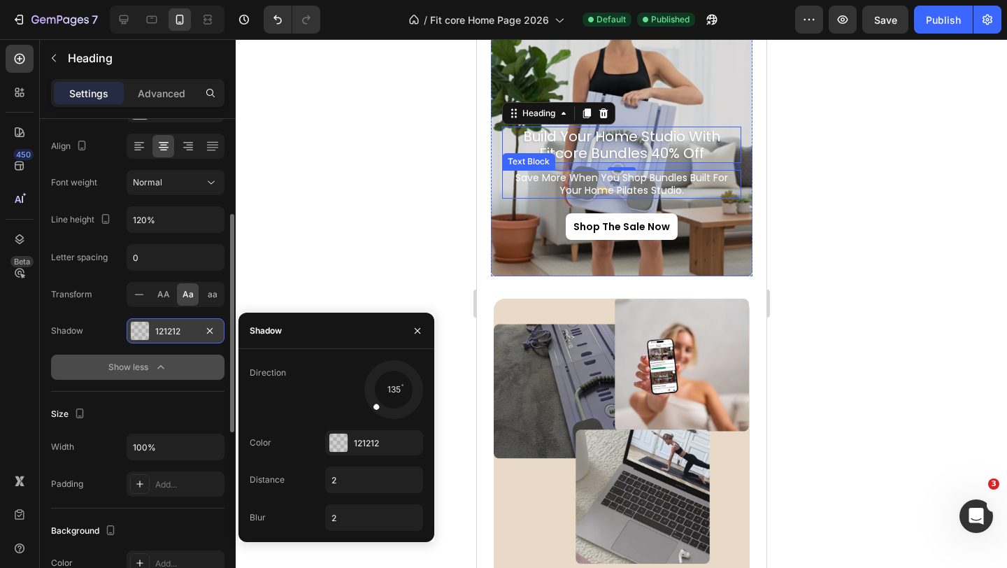
click at [603, 182] on p "save more when you shop bundles built for your home pilates studio." at bounding box center [621, 183] width 236 height 25
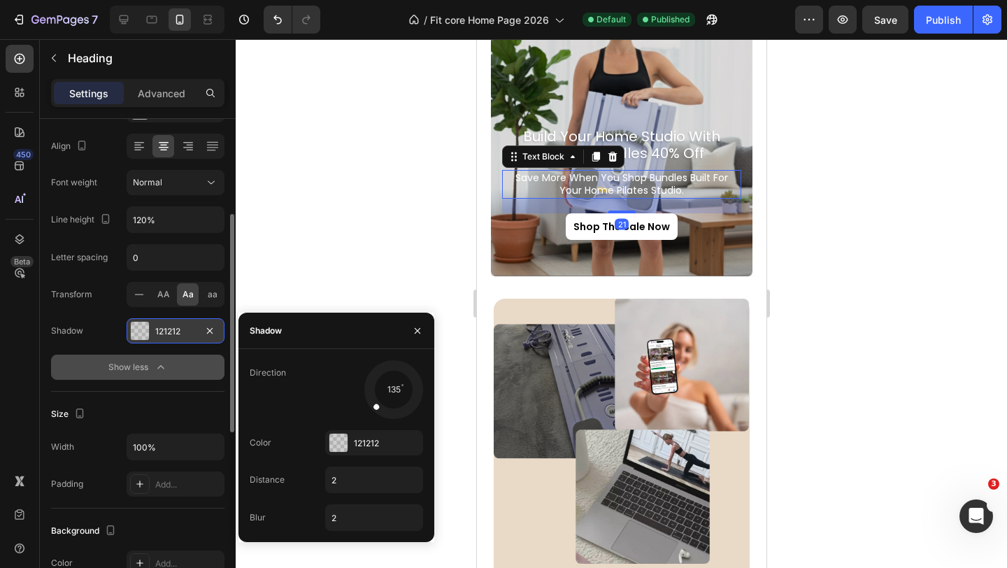
scroll to position [0, 0]
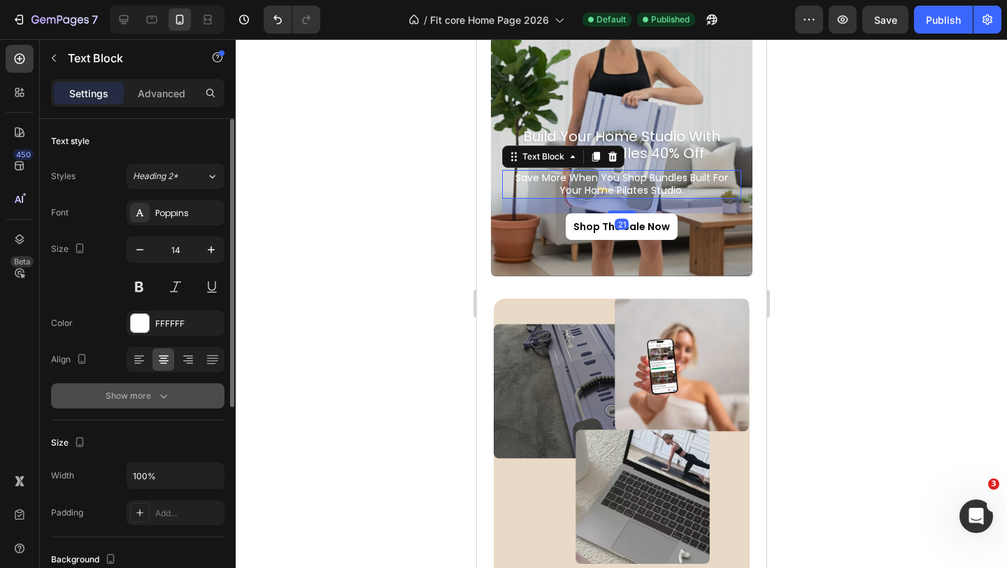
click at [152, 394] on div "Show more" at bounding box center [138, 396] width 65 height 14
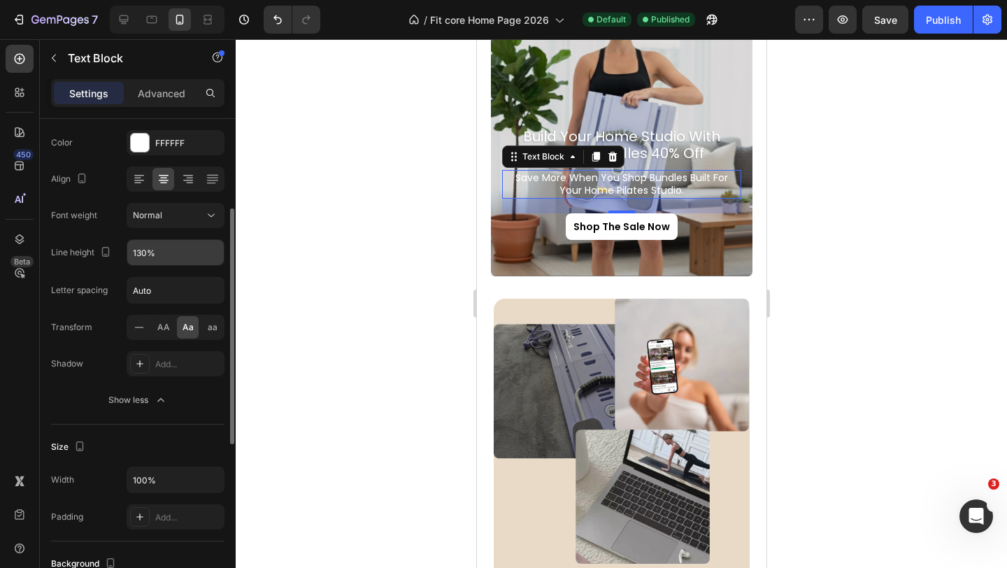
scroll to position [182, 0]
click at [141, 361] on icon at bounding box center [139, 361] width 7 height 7
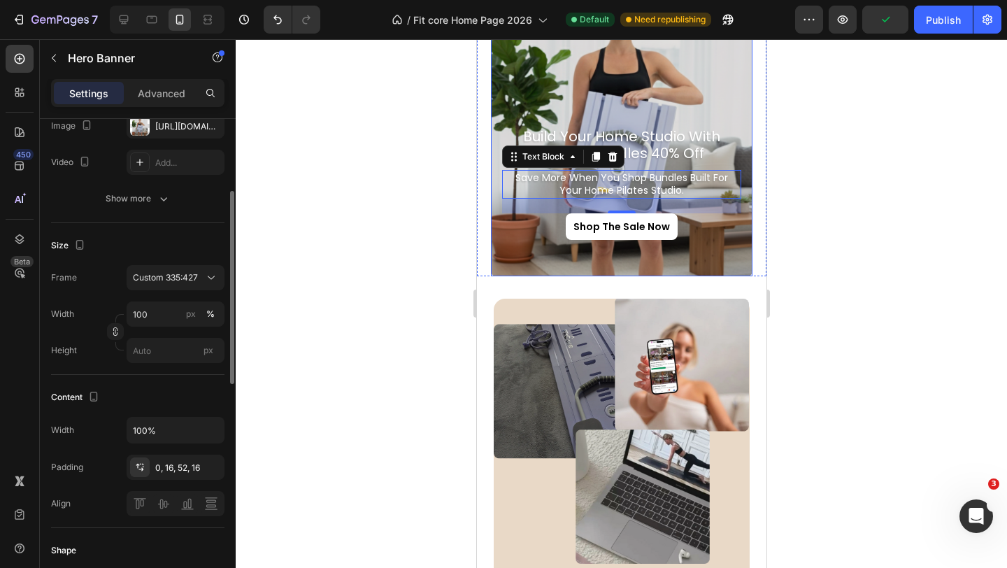
click at [545, 246] on div "build your home studio with fitcore bundles 40% off Heading save more when you …" at bounding box center [620, 202] width 261 height 150
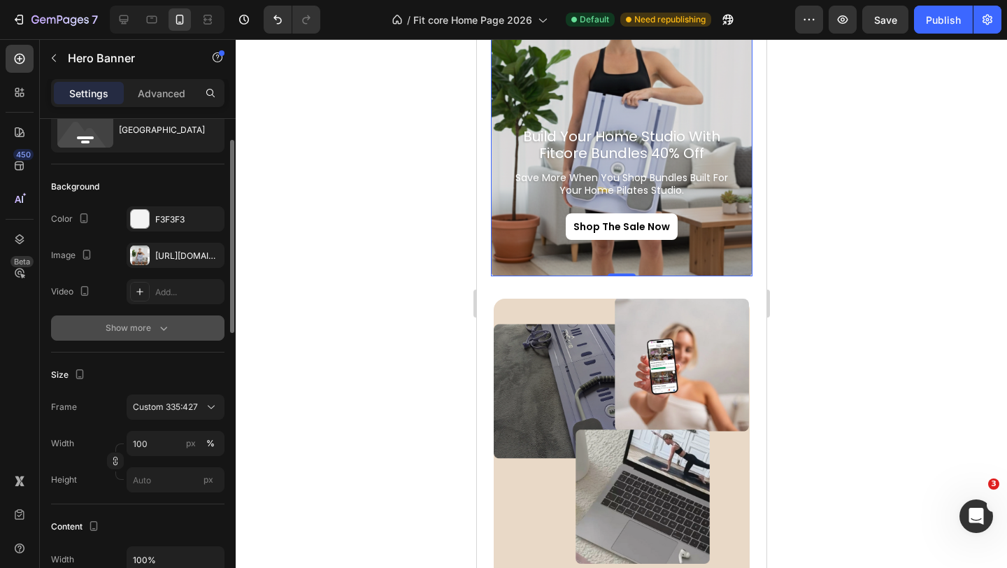
click at [113, 333] on div "Show more" at bounding box center [138, 328] width 65 height 14
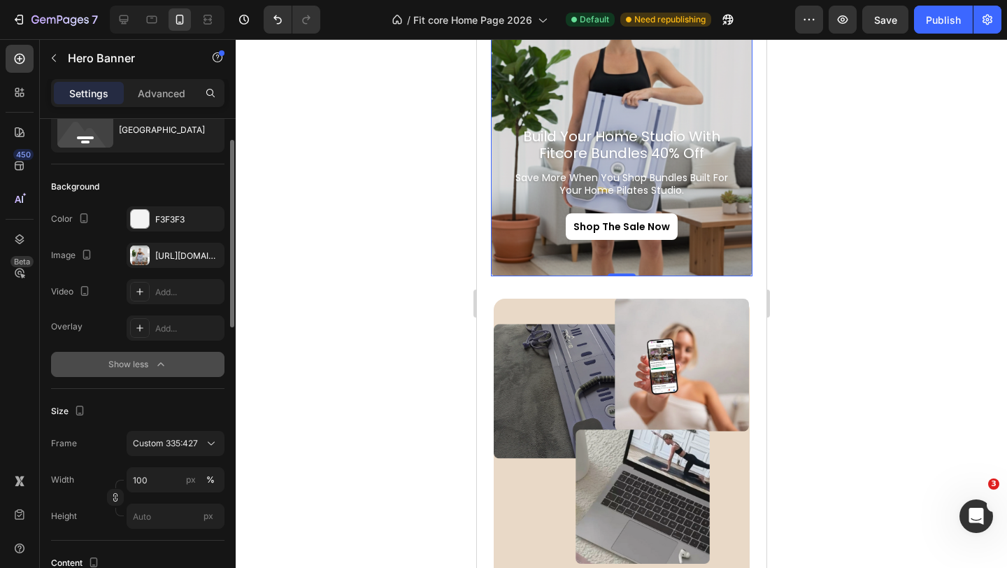
scroll to position [54, 0]
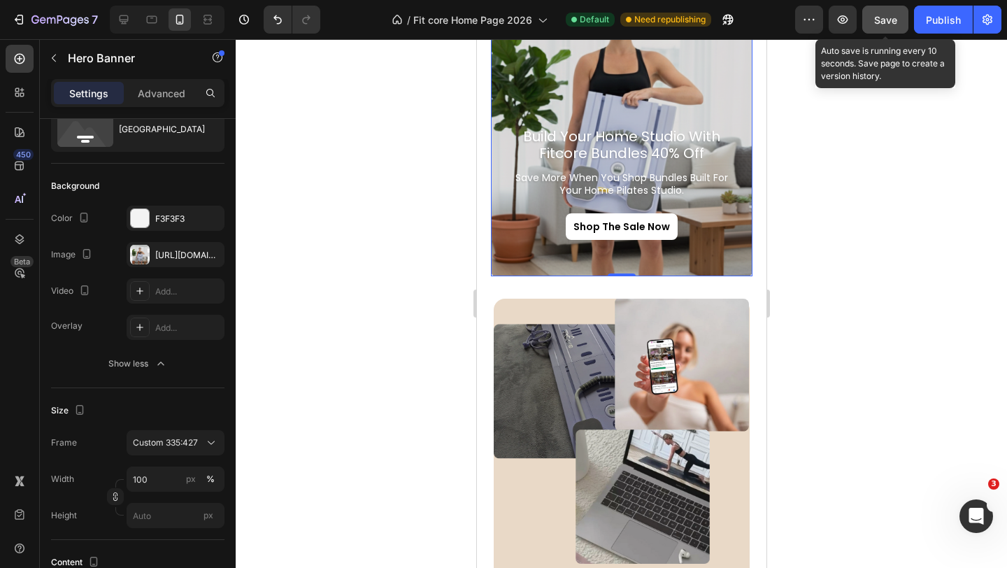
click at [893, 24] on span "Save" at bounding box center [885, 20] width 23 height 12
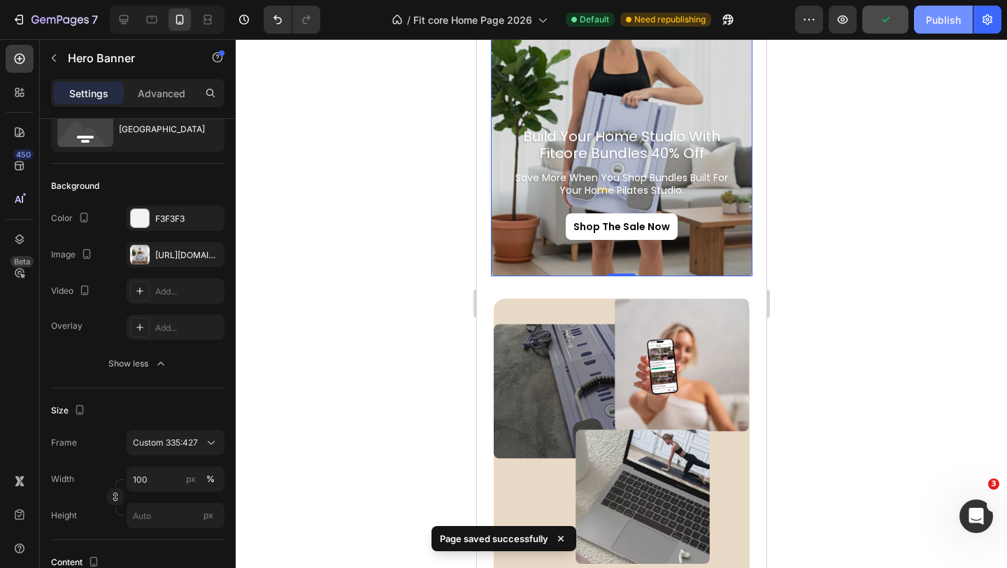
click at [923, 24] on button "Publish" at bounding box center [943, 20] width 59 height 28
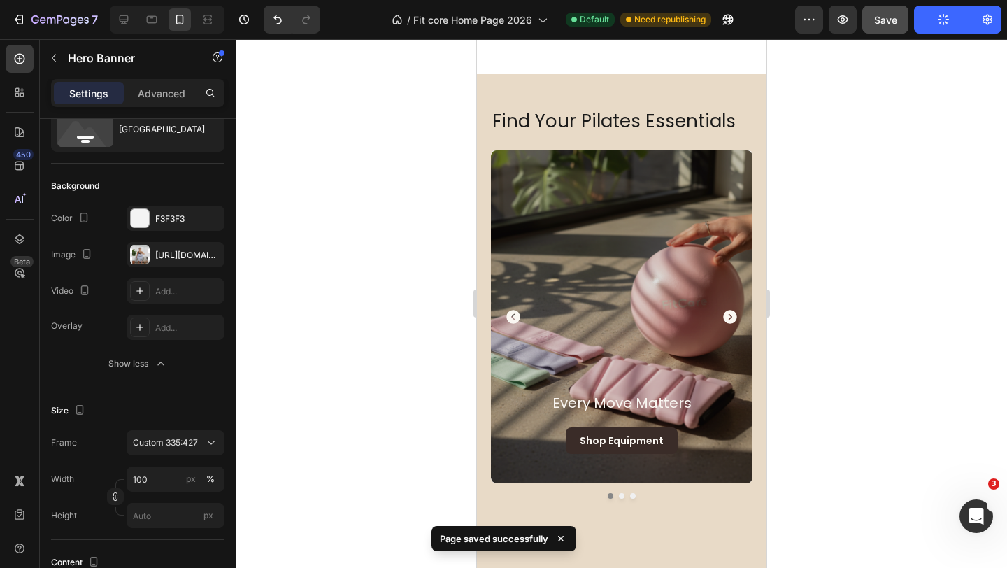
scroll to position [0, 0]
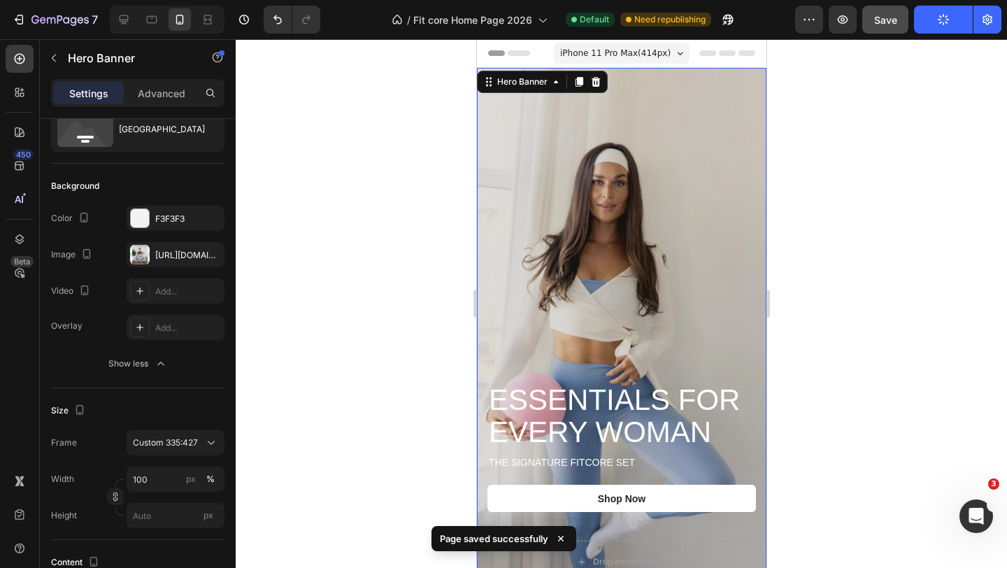
click at [632, 350] on div "Background Image" at bounding box center [620, 325] width 289 height 514
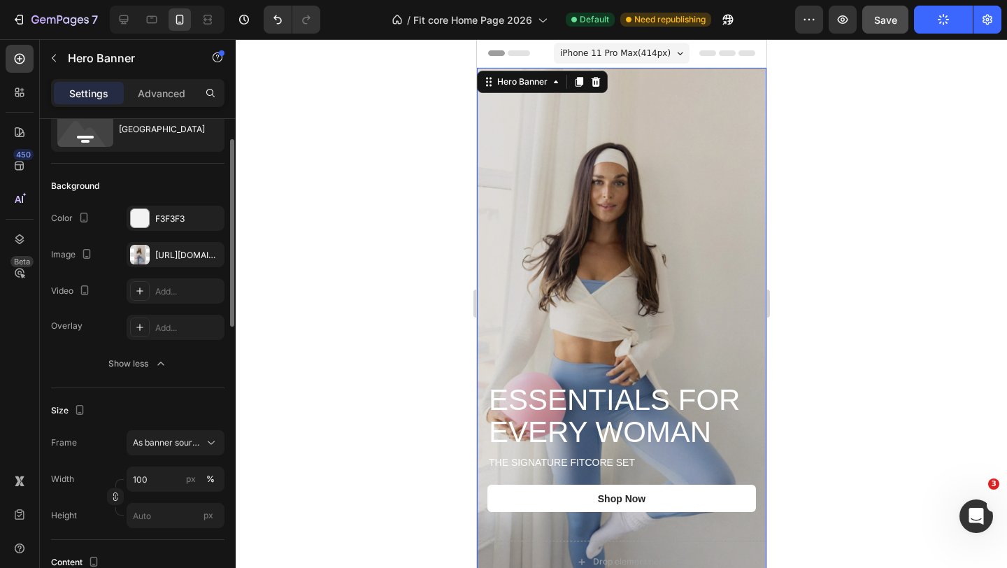
scroll to position [12, 0]
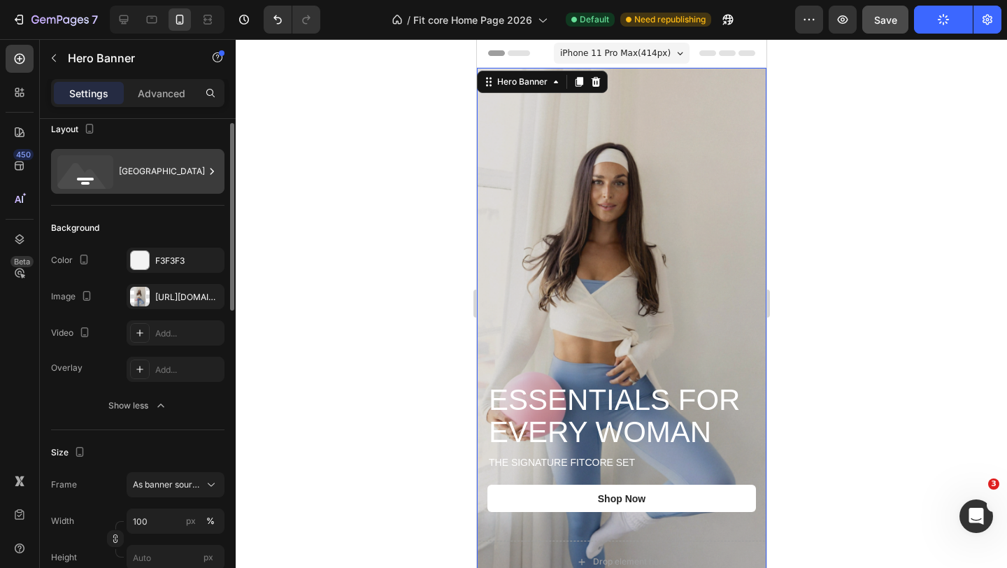
click at [154, 178] on div "Bottom center" at bounding box center [161, 171] width 85 height 32
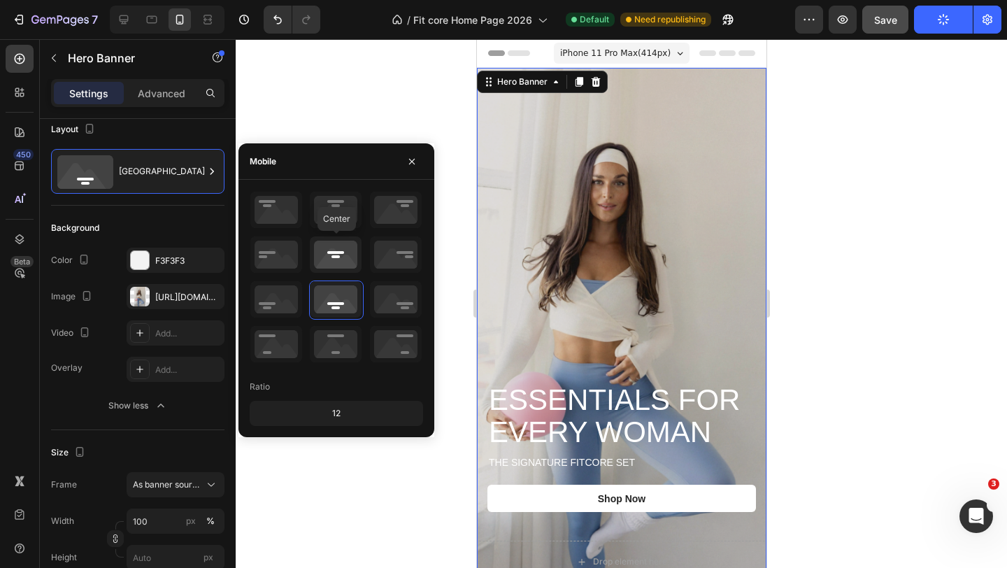
click at [322, 252] on icon at bounding box center [336, 254] width 52 height 36
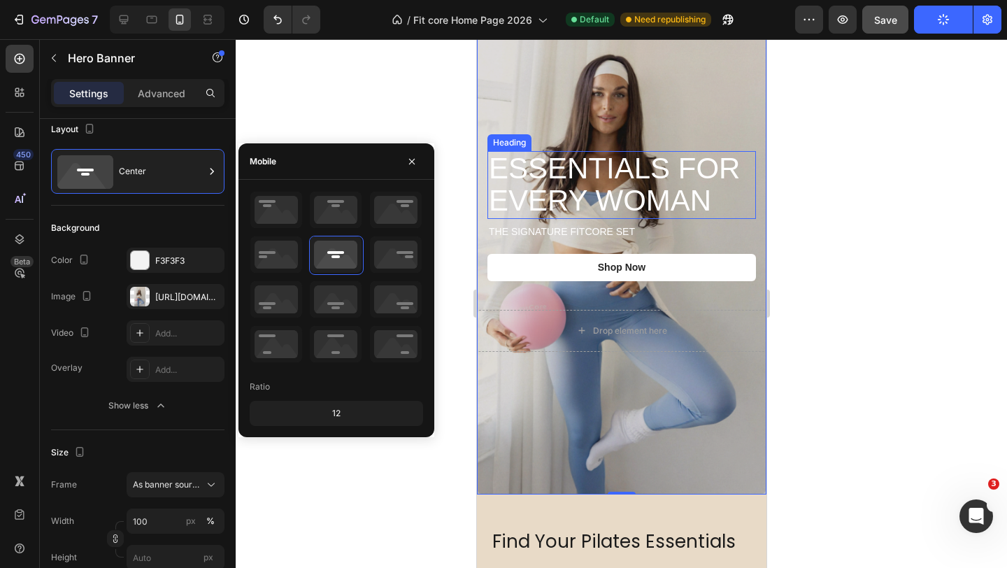
scroll to position [101, 0]
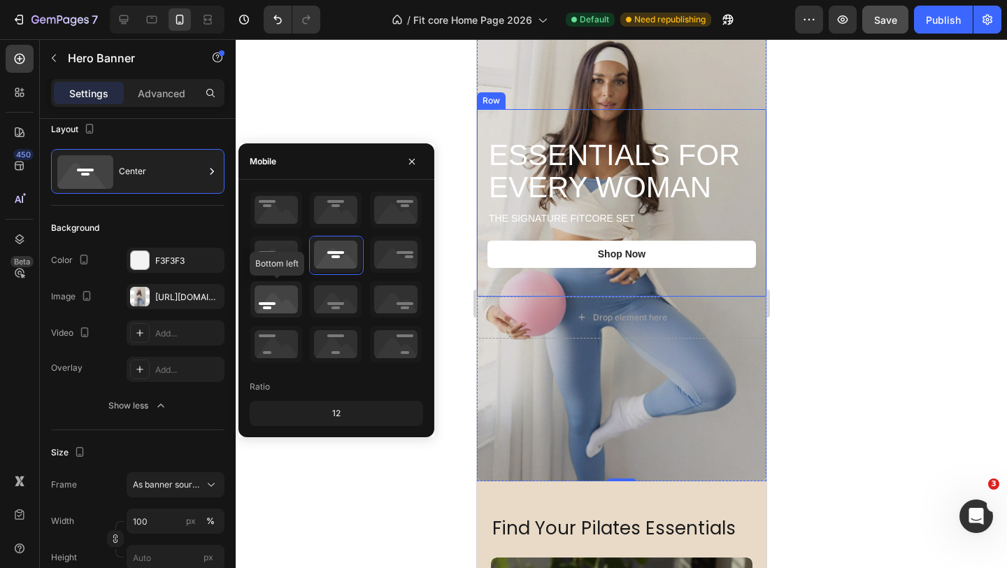
click at [284, 304] on icon at bounding box center [276, 299] width 52 height 36
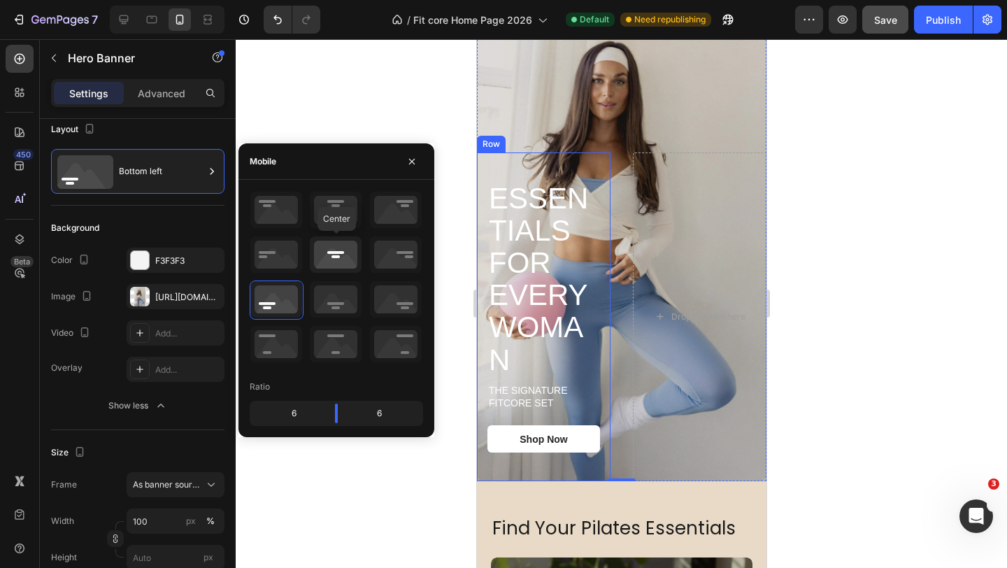
click at [338, 257] on icon at bounding box center [336, 254] width 52 height 36
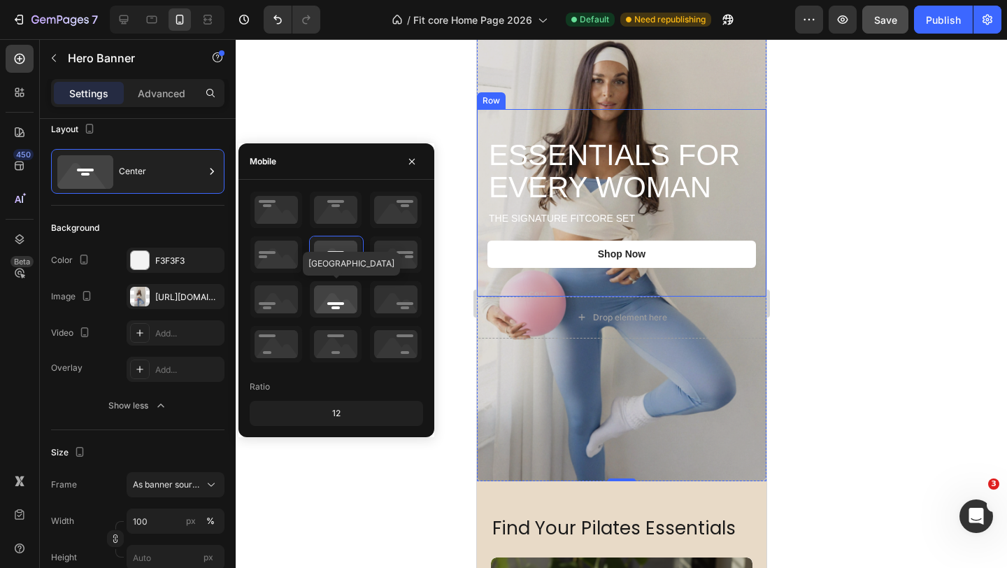
click at [340, 298] on icon at bounding box center [336, 299] width 52 height 36
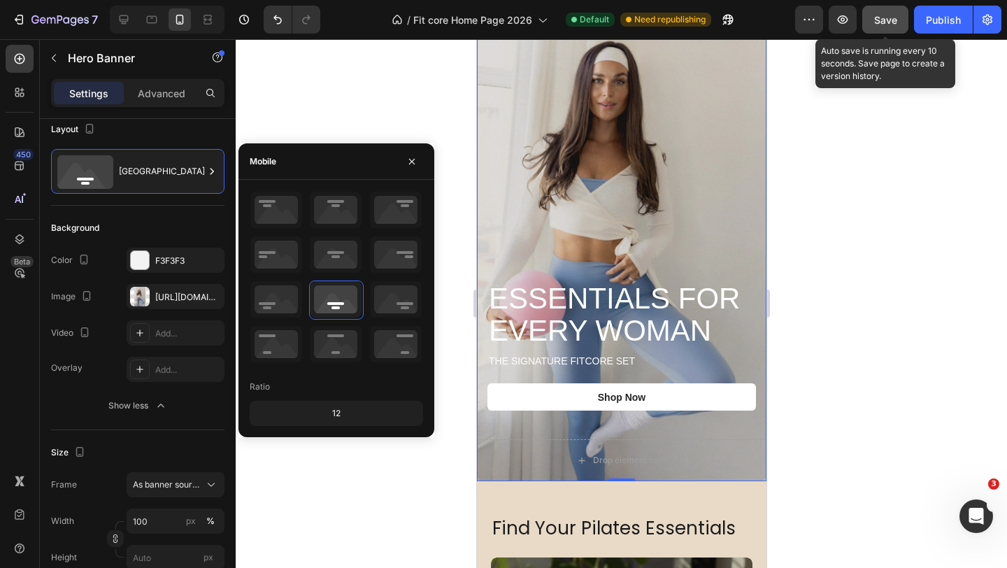
click at [888, 25] on span "Save" at bounding box center [885, 20] width 23 height 12
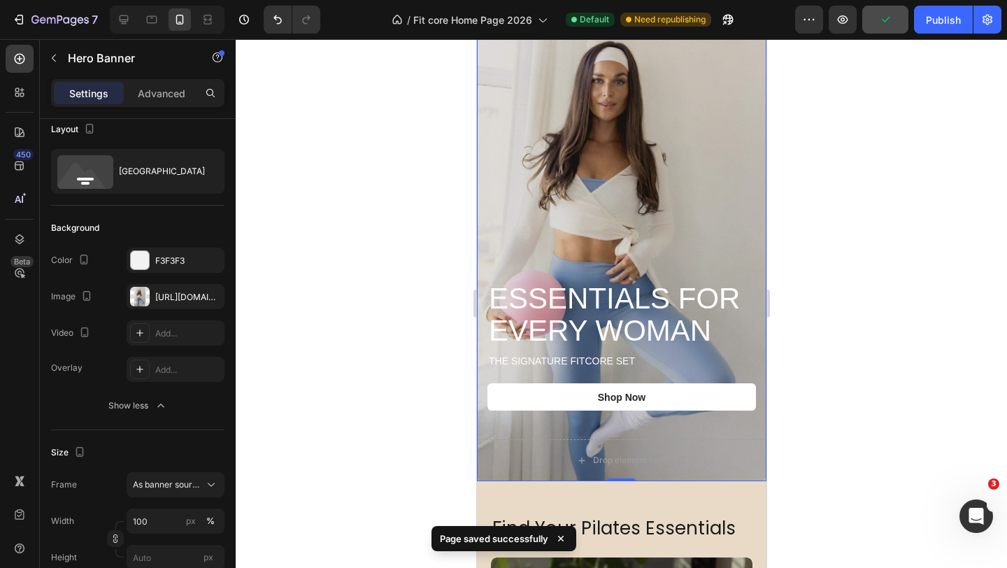
scroll to position [436, 0]
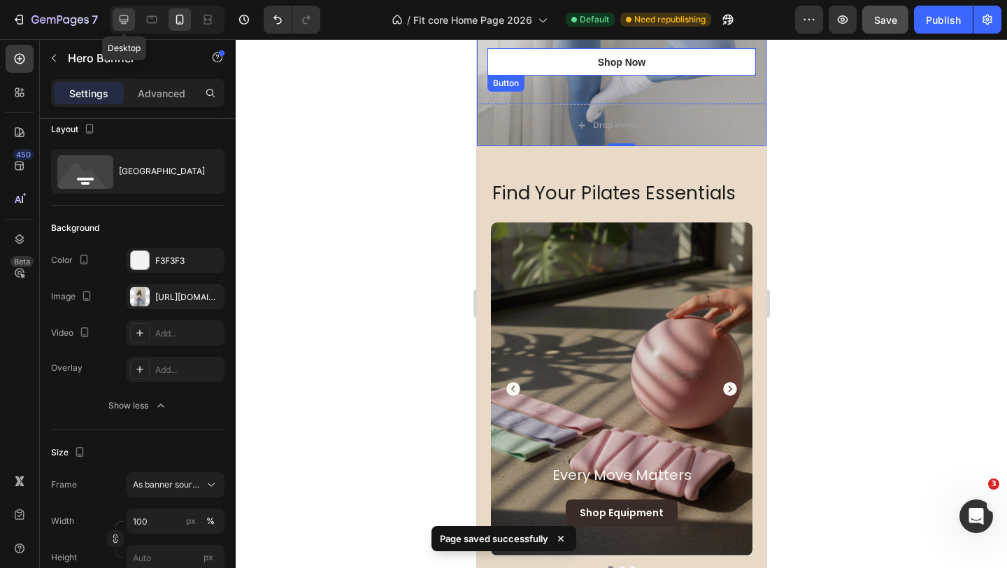
click at [118, 24] on icon at bounding box center [124, 20] width 14 height 14
type input "1230"
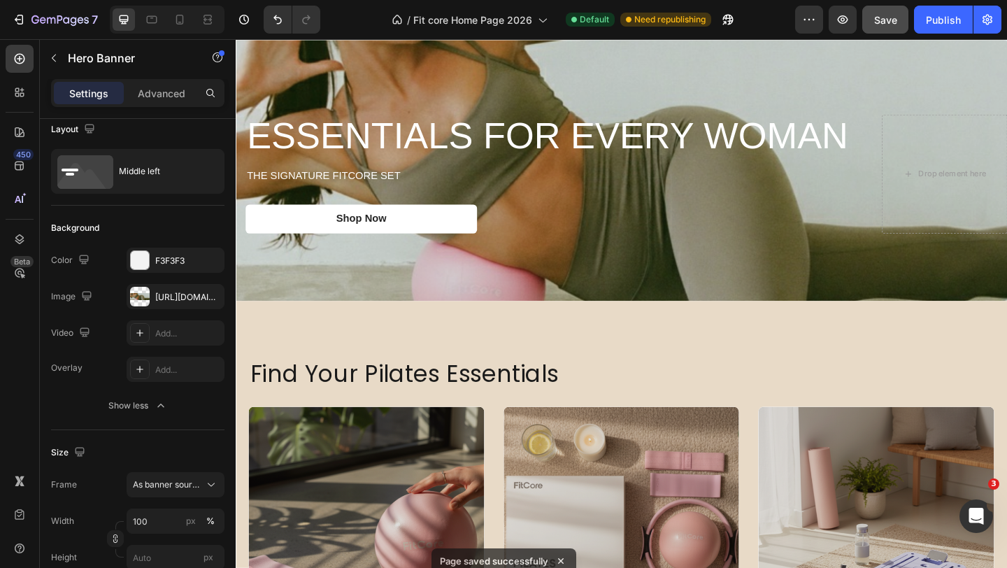
scroll to position [10, 0]
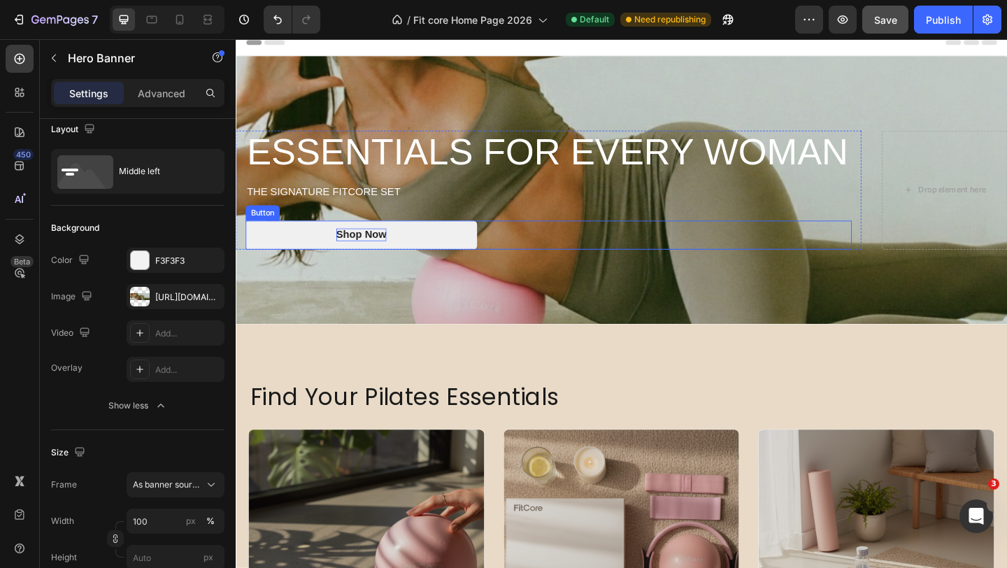
click at [384, 252] on p "Shop Now" at bounding box center [372, 252] width 55 height 15
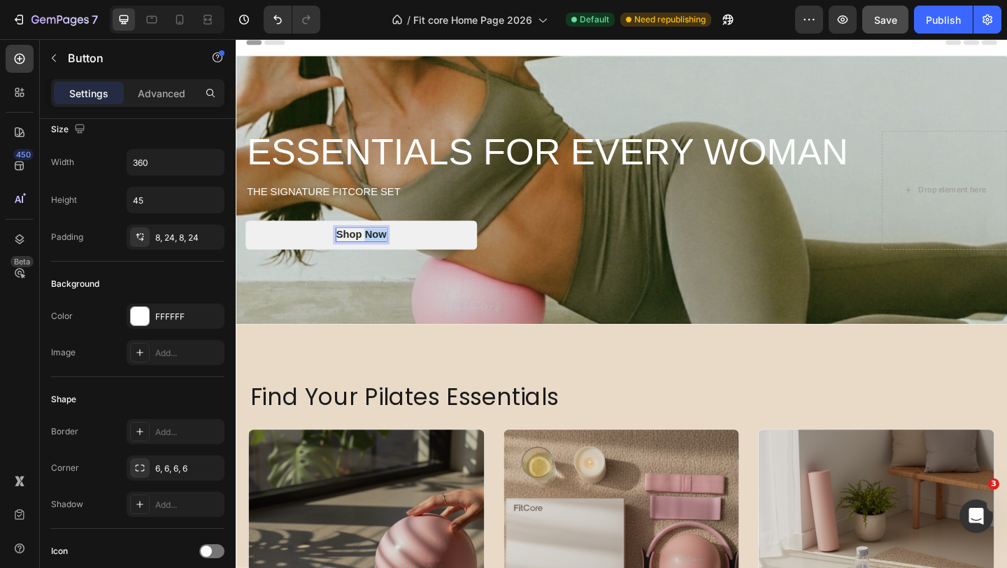
scroll to position [0, 0]
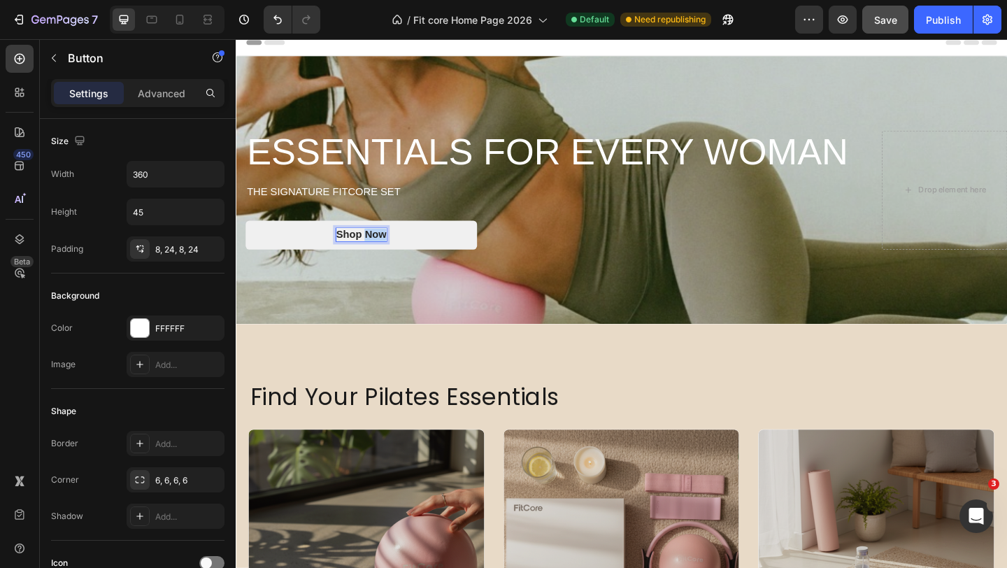
click at [384, 252] on p "Shop Now" at bounding box center [372, 252] width 55 height 15
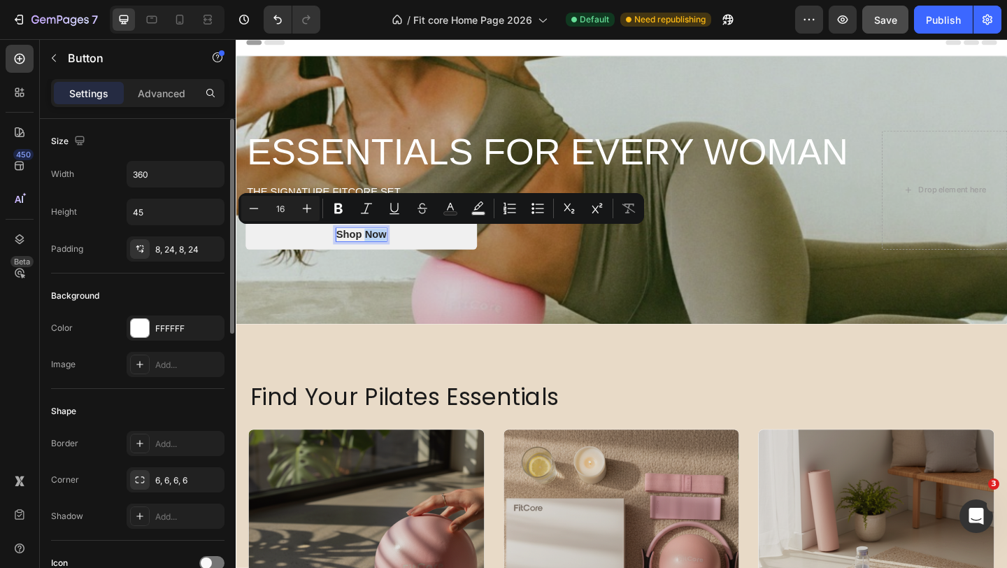
click at [384, 252] on p "Shop Now" at bounding box center [372, 252] width 55 height 15
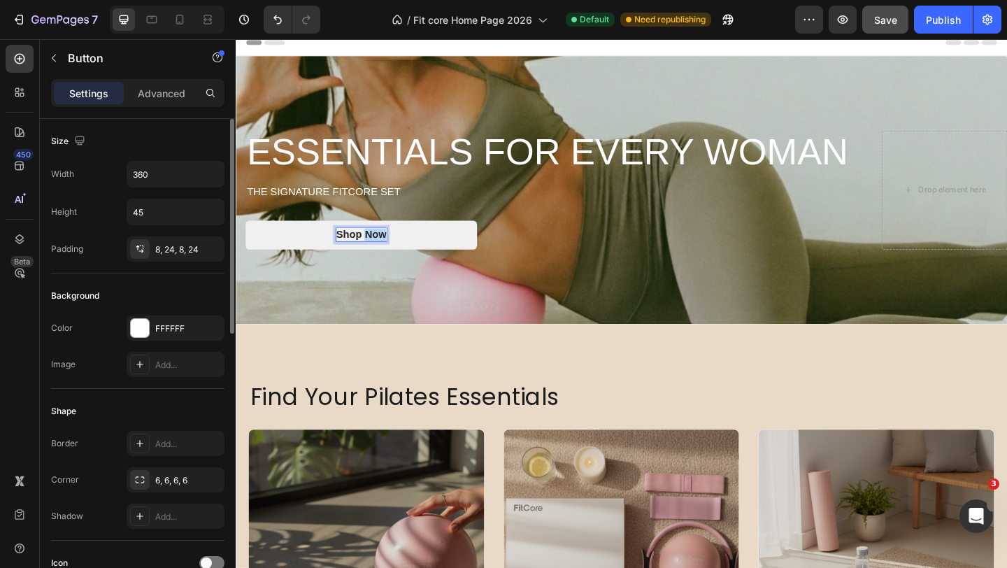
click at [384, 252] on p "Shop Now" at bounding box center [372, 252] width 55 height 15
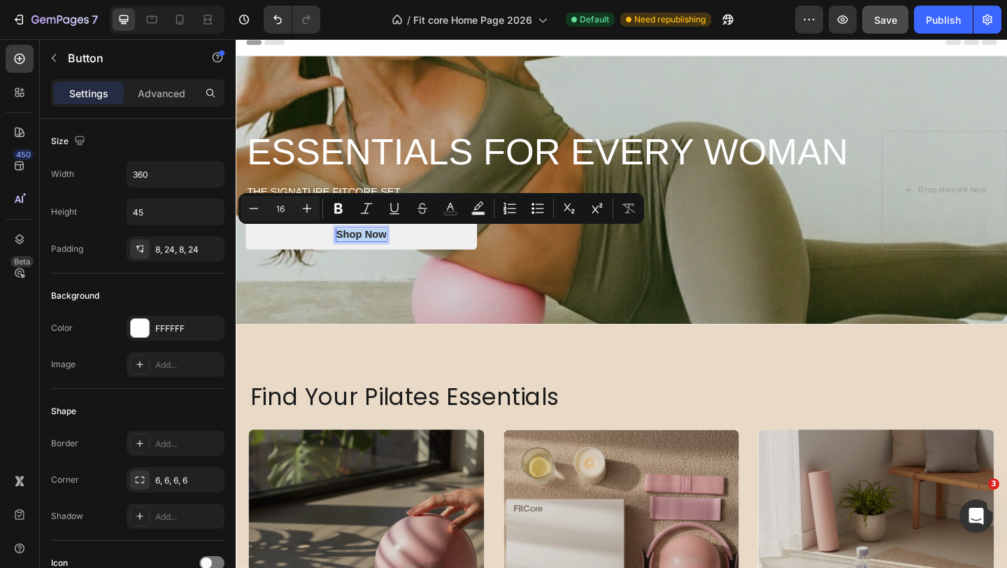
copy p "Shop Now"
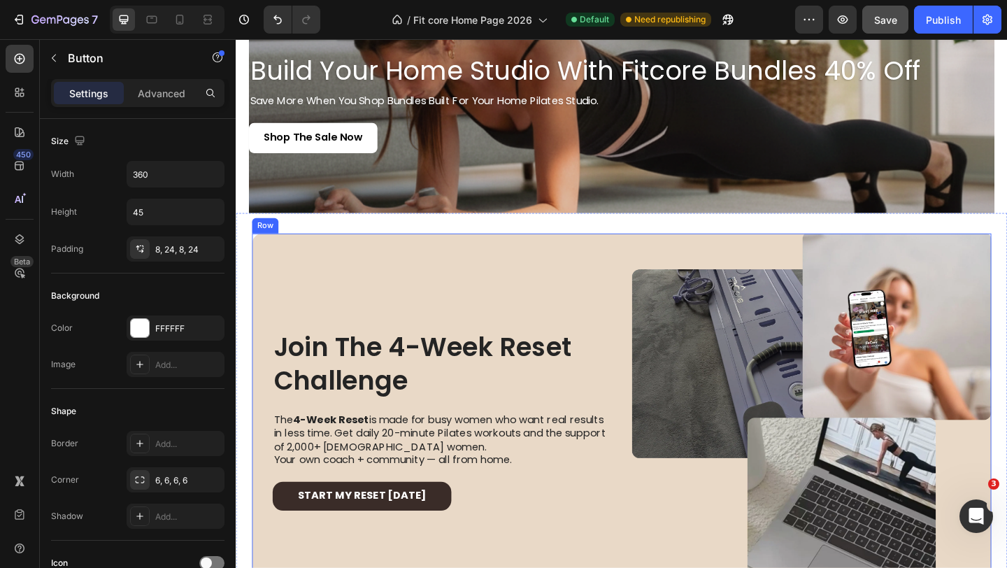
scroll to position [1492, 0]
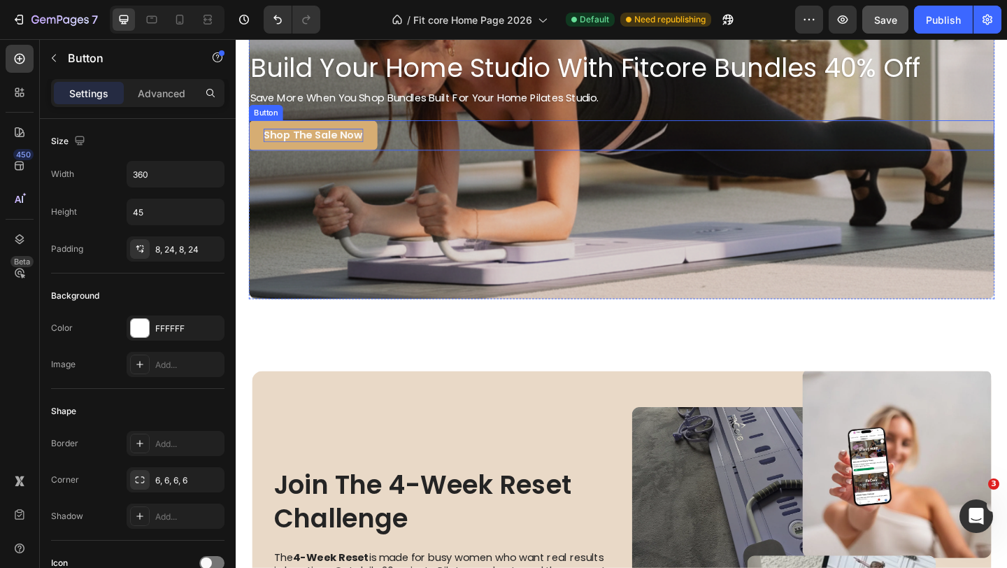
click at [331, 145] on p "Shop the Sale Now" at bounding box center [320, 143] width 108 height 15
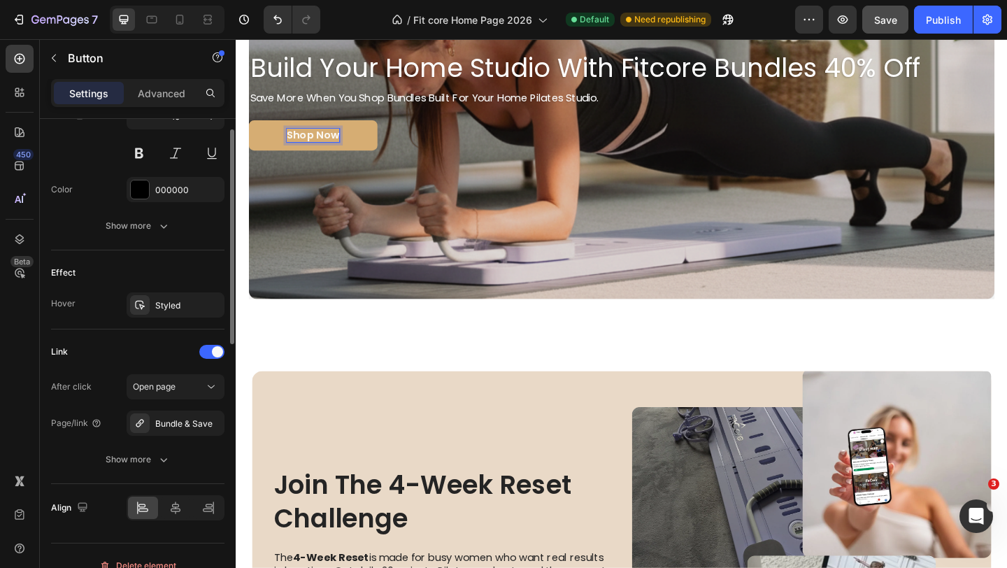
scroll to position [623, 0]
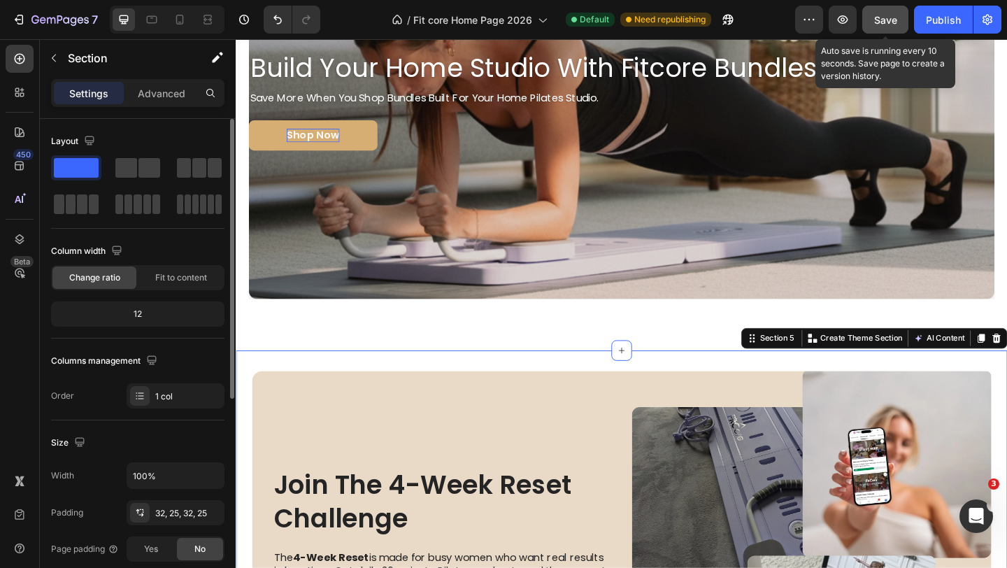
click at [894, 27] on div "Save" at bounding box center [885, 20] width 23 height 15
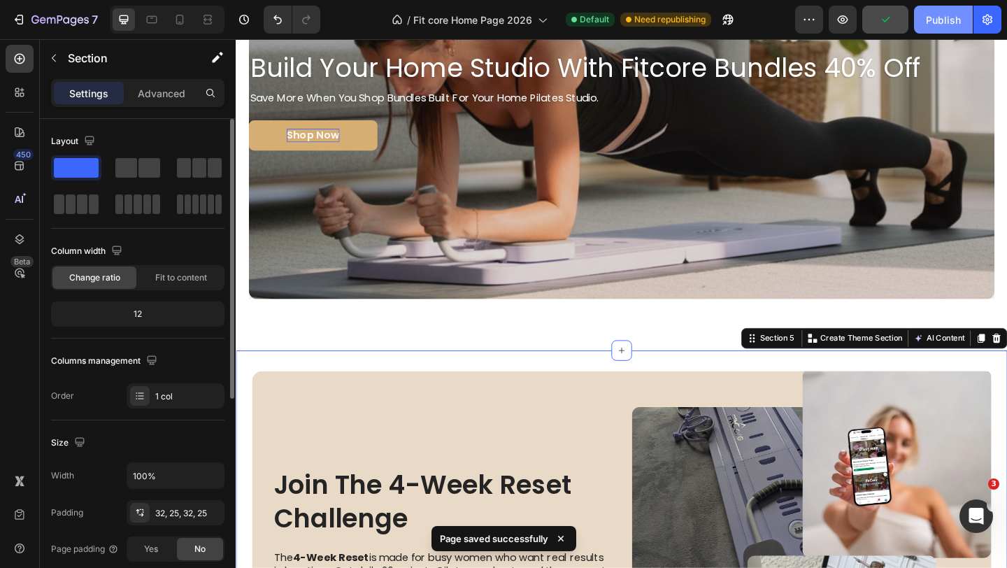
click at [925, 22] on button "Publish" at bounding box center [943, 20] width 59 height 28
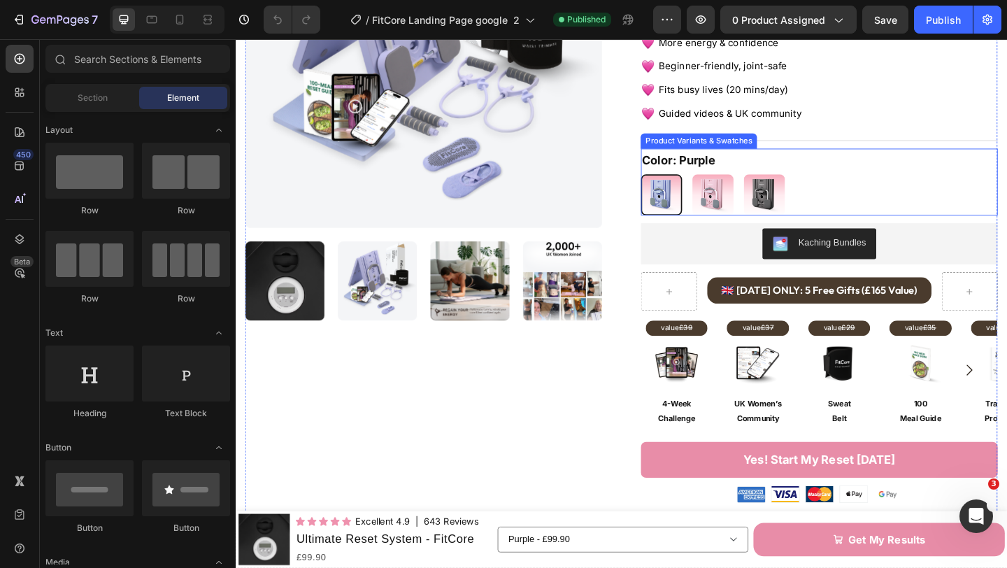
scroll to position [231, 0]
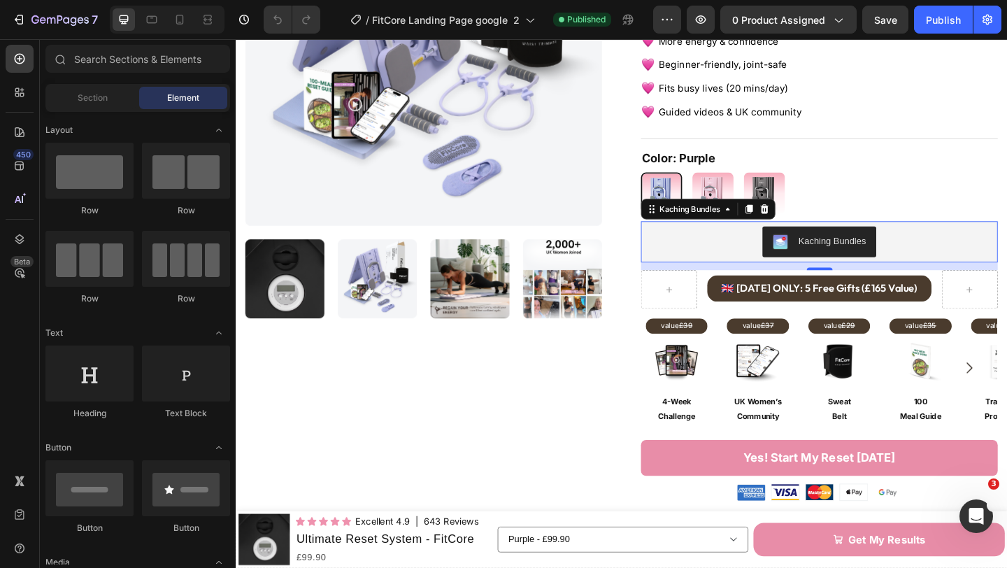
click at [765, 249] on div "Kaching Bundles" at bounding box center [870, 260] width 377 height 34
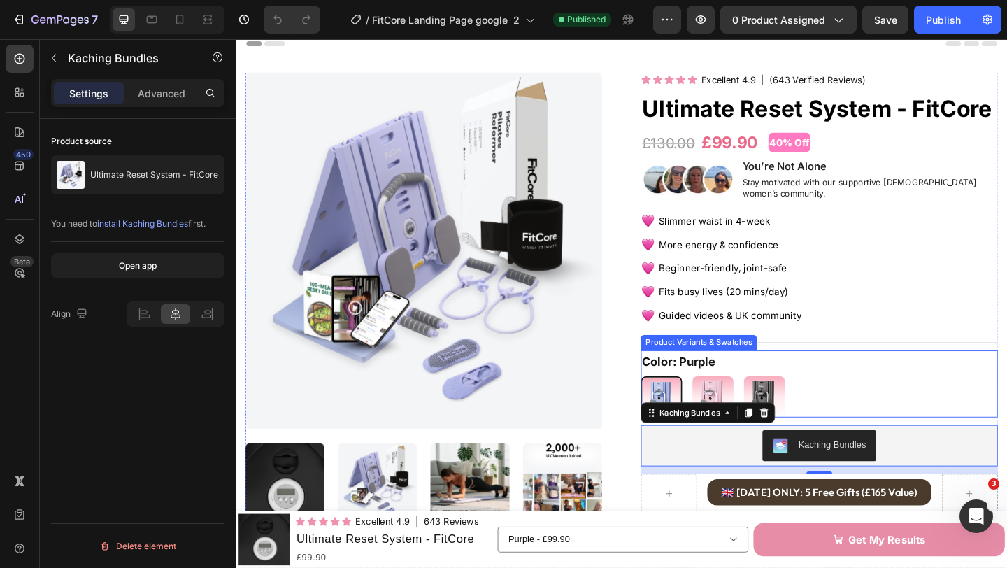
scroll to position [0, 0]
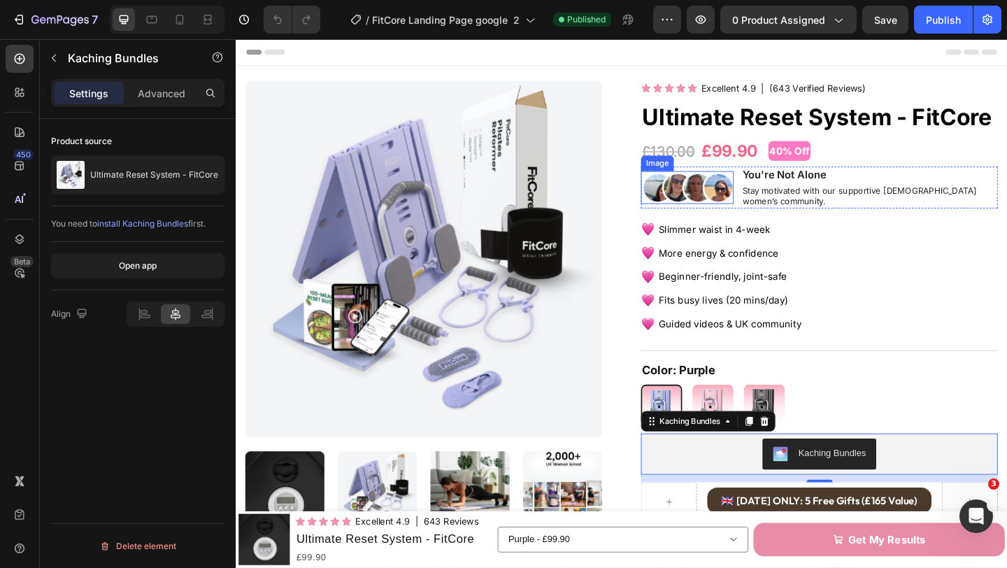
click at [654, 196] on div "Product Images Icon Icon Icon Icon Icon Icon List Excellent 4.9 Text Block | (6…" at bounding box center [655, 579] width 818 height 988
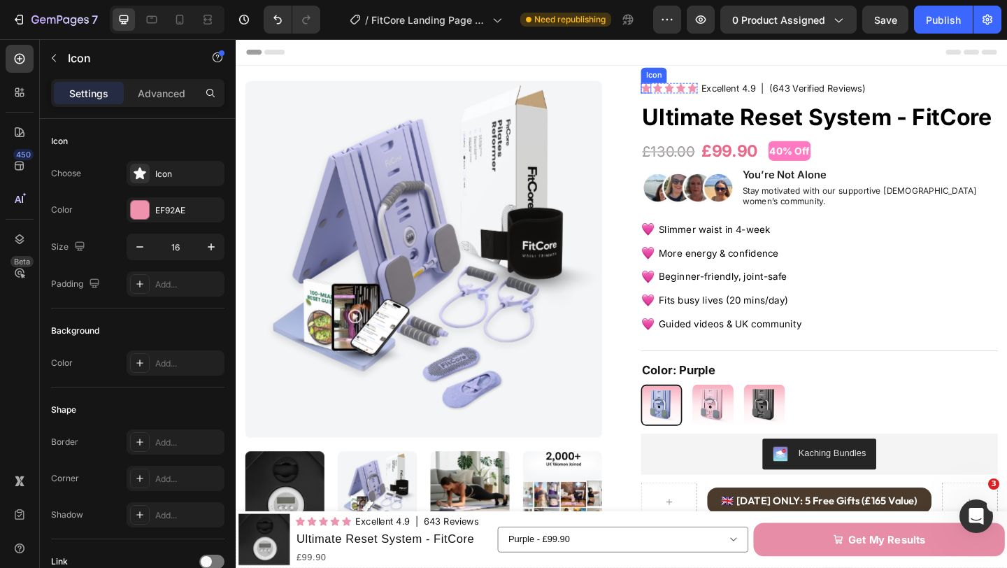
click at [682, 94] on icon at bounding box center [682, 91] width 10 height 9
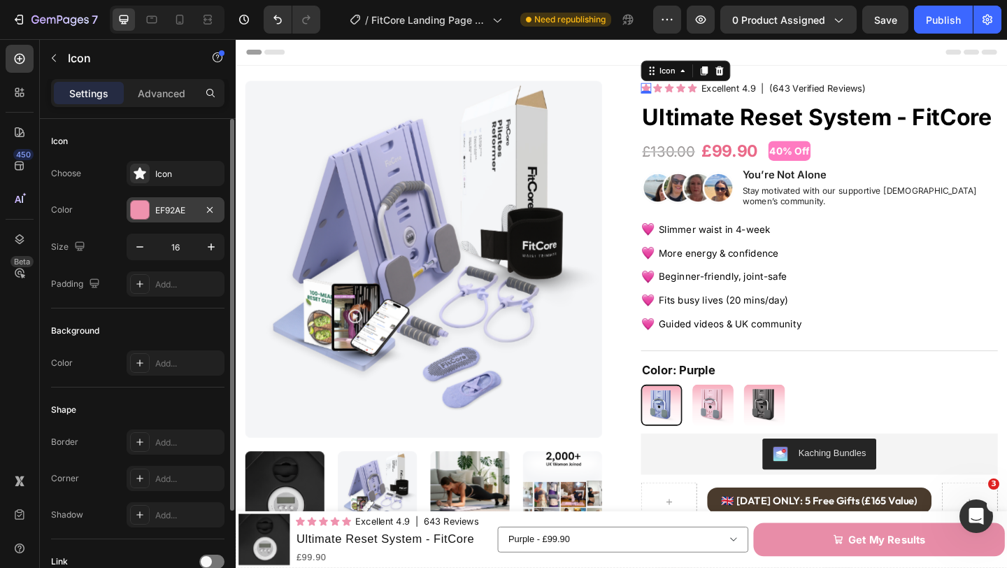
click at [155, 215] on div "EF92AE" at bounding box center [175, 210] width 41 height 13
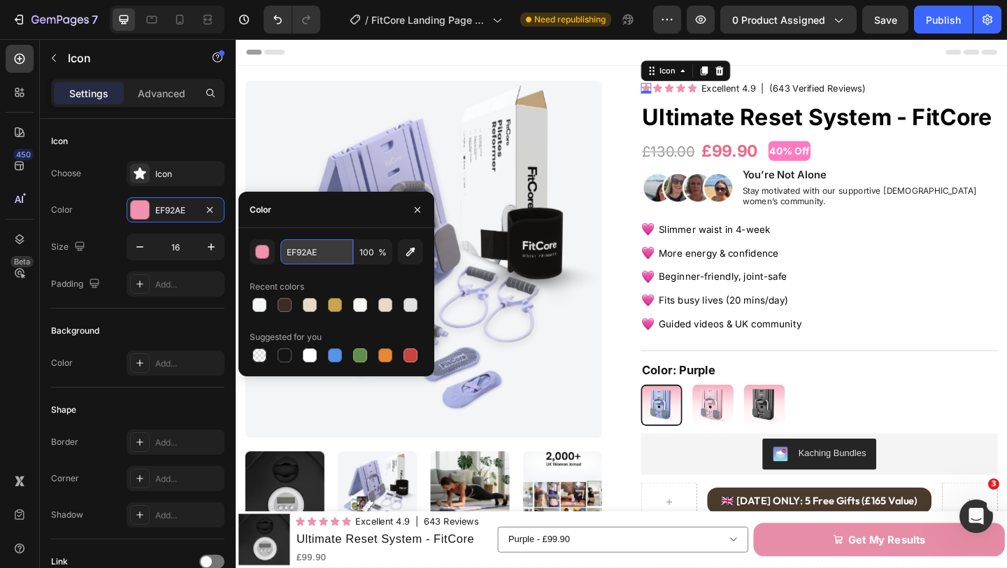
click at [316, 259] on input "EF92AE" at bounding box center [316, 251] width 73 height 25
paste input "C9A64D"
type input "C9A64D"
click at [691, 96] on icon at bounding box center [694, 91] width 10 height 9
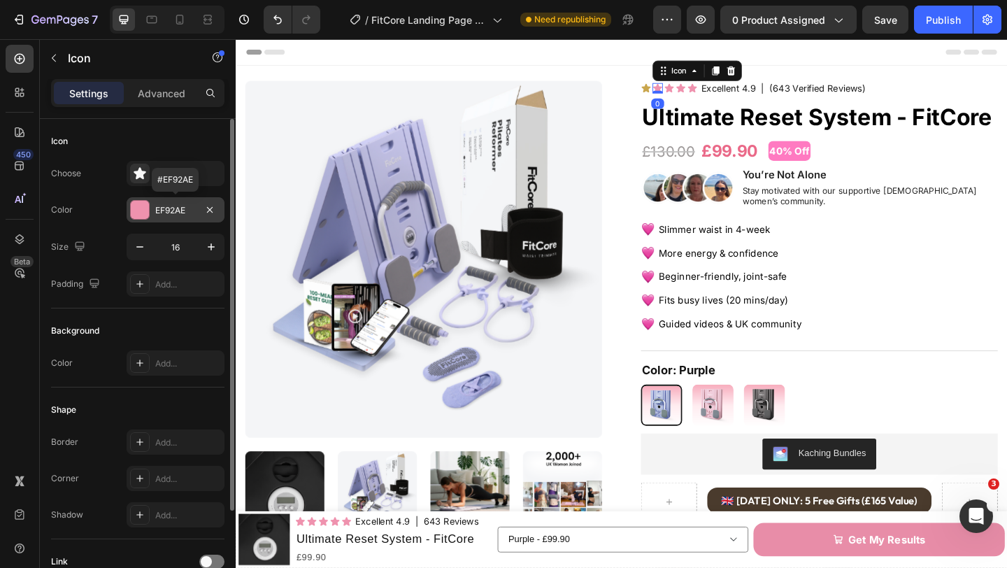
click at [171, 209] on div "EF92AE" at bounding box center [175, 210] width 41 height 13
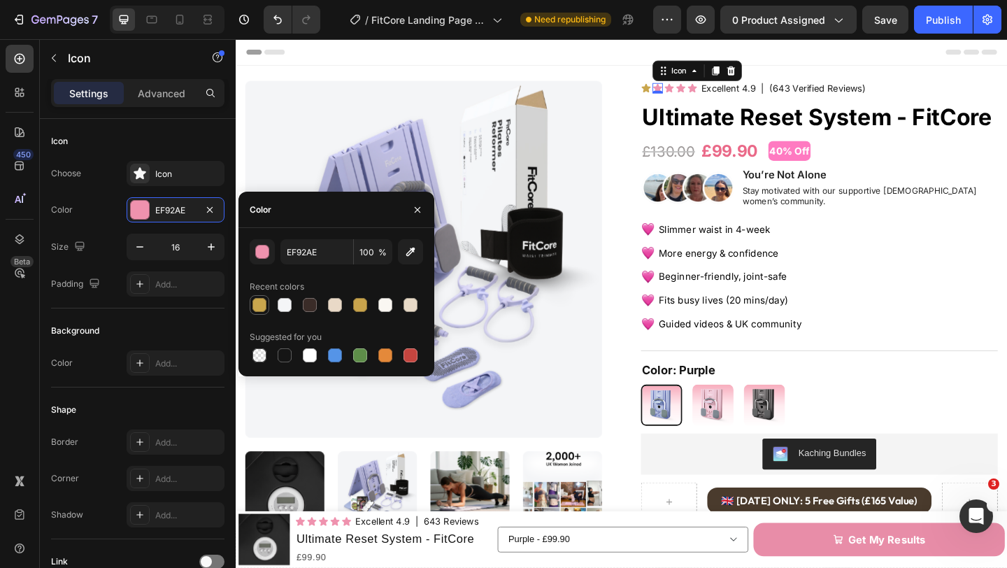
click at [264, 305] on div at bounding box center [259, 305] width 14 height 14
type input "C9A64D"
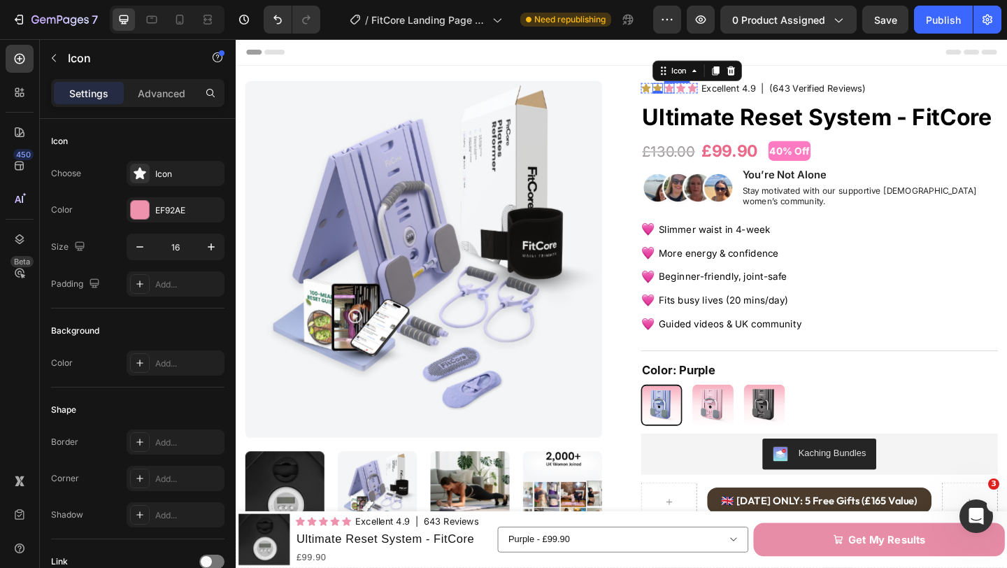
click at [710, 92] on icon at bounding box center [707, 91] width 10 height 9
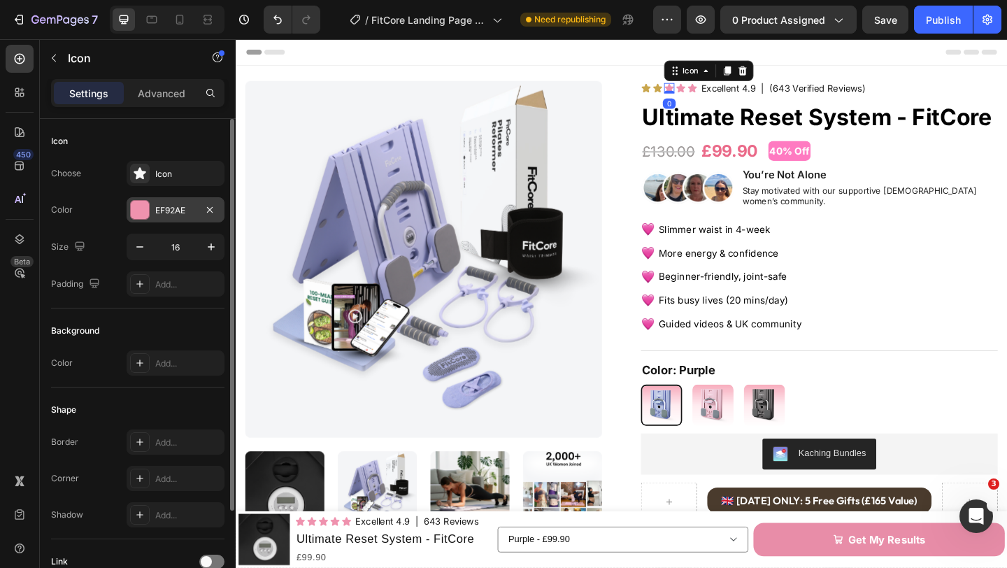
click at [155, 207] on div "EF92AE" at bounding box center [175, 210] width 41 height 13
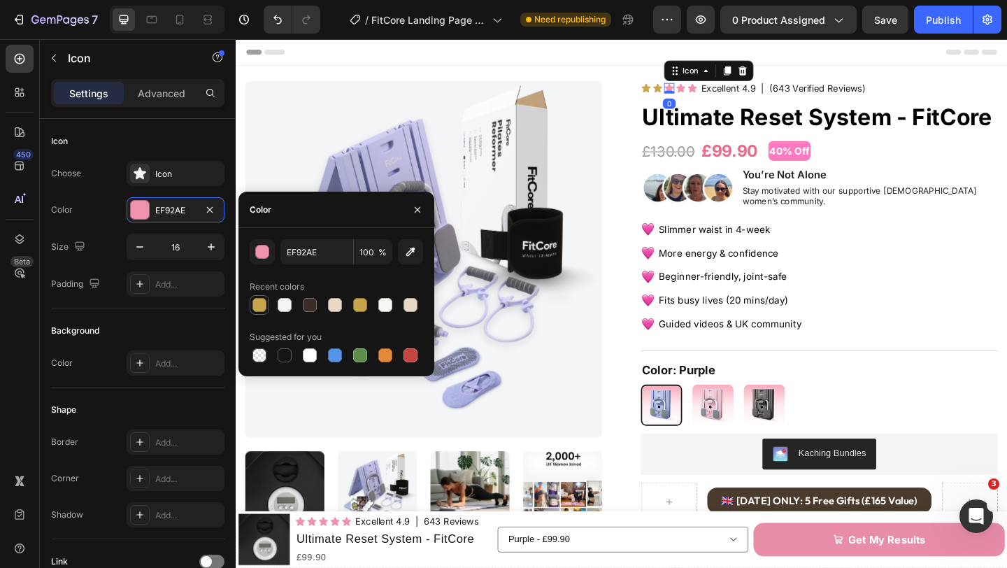
click at [257, 302] on div at bounding box center [259, 305] width 14 height 14
type input "C9A64D"
click at [721, 94] on div "Icon" at bounding box center [719, 92] width 11 height 11
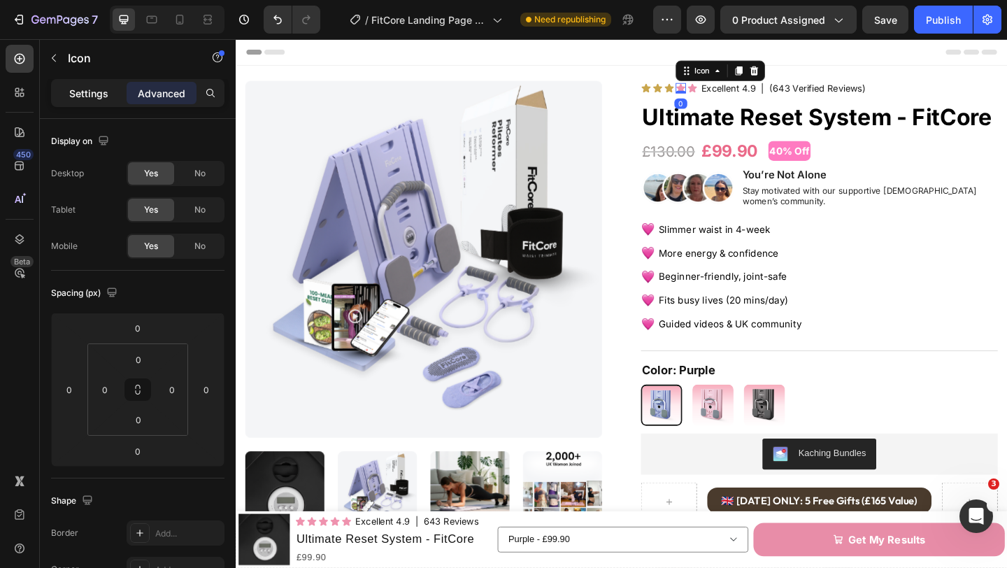
click at [81, 98] on p "Settings" at bounding box center [88, 93] width 39 height 15
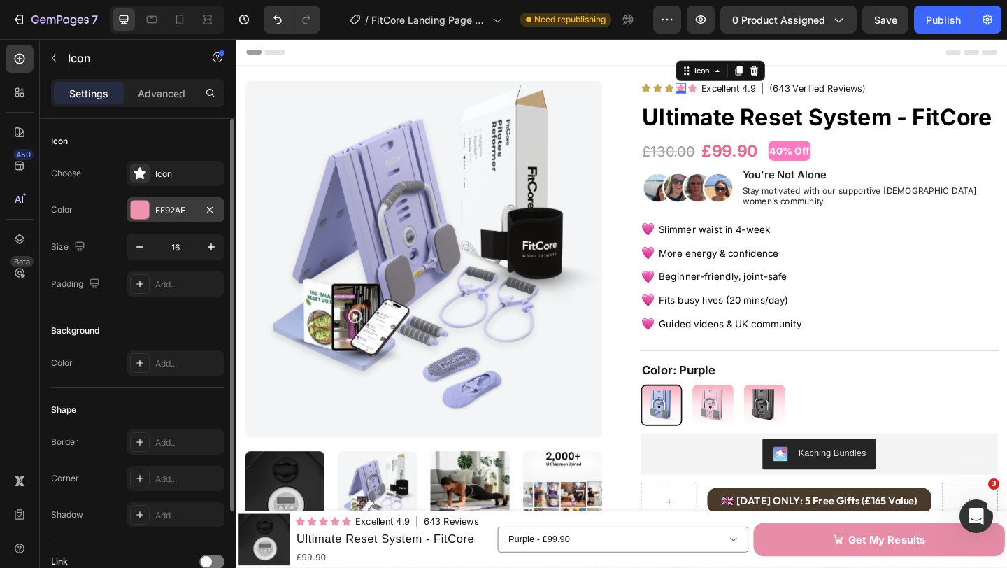
click at [152, 213] on div "EF92AE" at bounding box center [176, 209] width 98 height 25
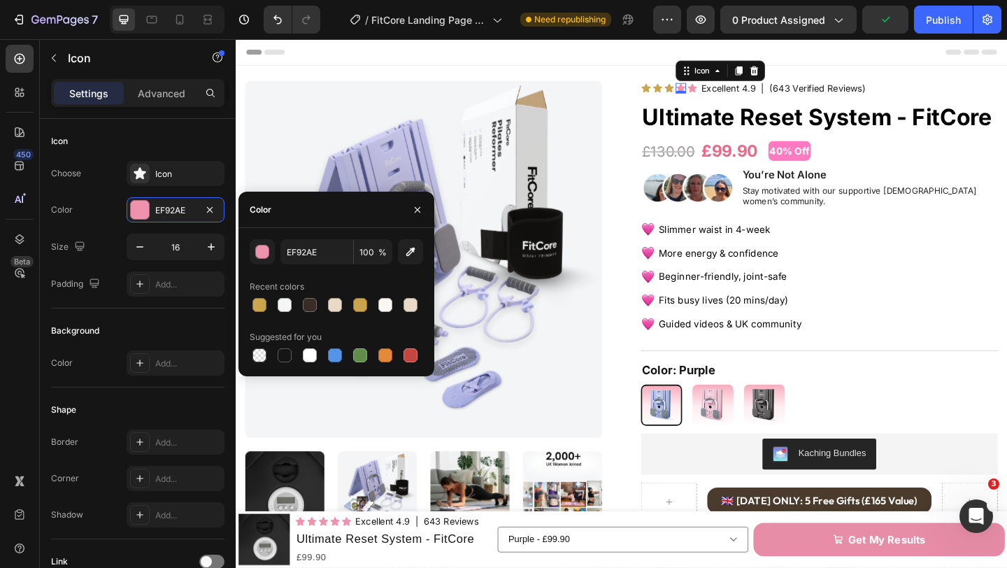
drag, startPoint x: 256, startPoint y: 302, endPoint x: 394, endPoint y: 213, distance: 164.4
click at [256, 302] on div at bounding box center [259, 305] width 14 height 14
type input "C9A64D"
click at [731, 91] on icon at bounding box center [732, 91] width 10 height 9
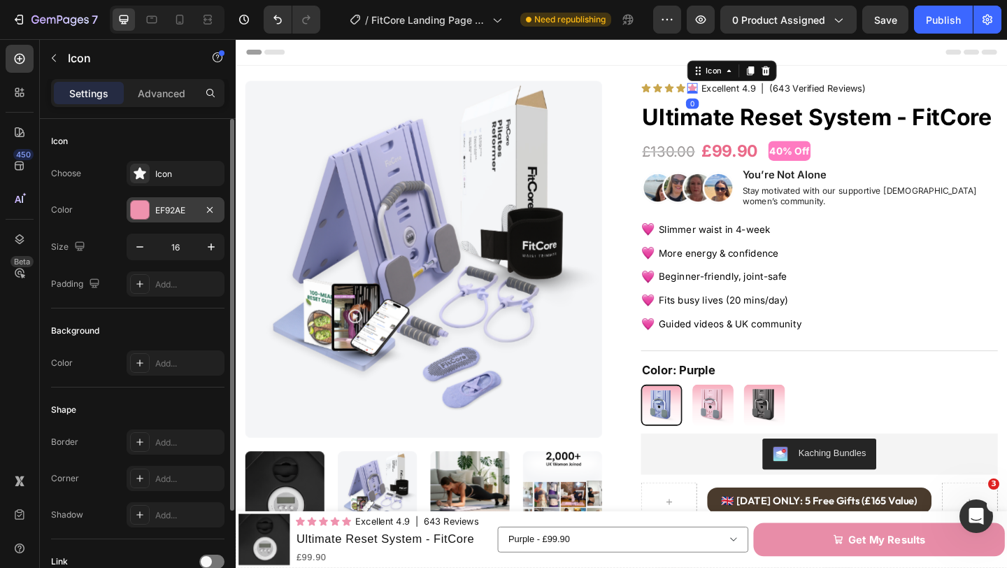
click at [141, 203] on div at bounding box center [140, 210] width 18 height 18
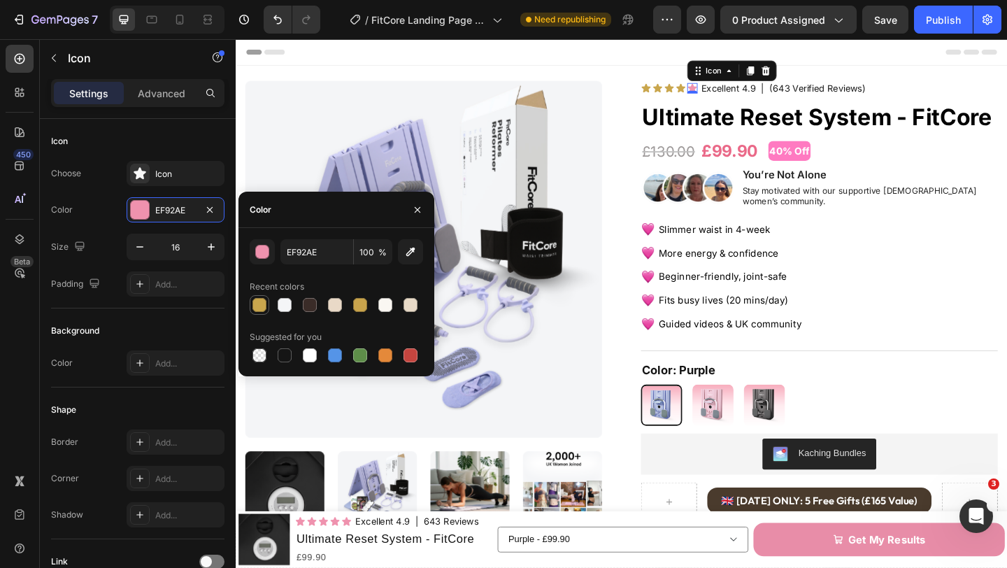
click at [261, 302] on div at bounding box center [259, 305] width 14 height 14
type input "C9A64D"
click at [859, 164] on p "40% Off" at bounding box center [837, 160] width 43 height 19
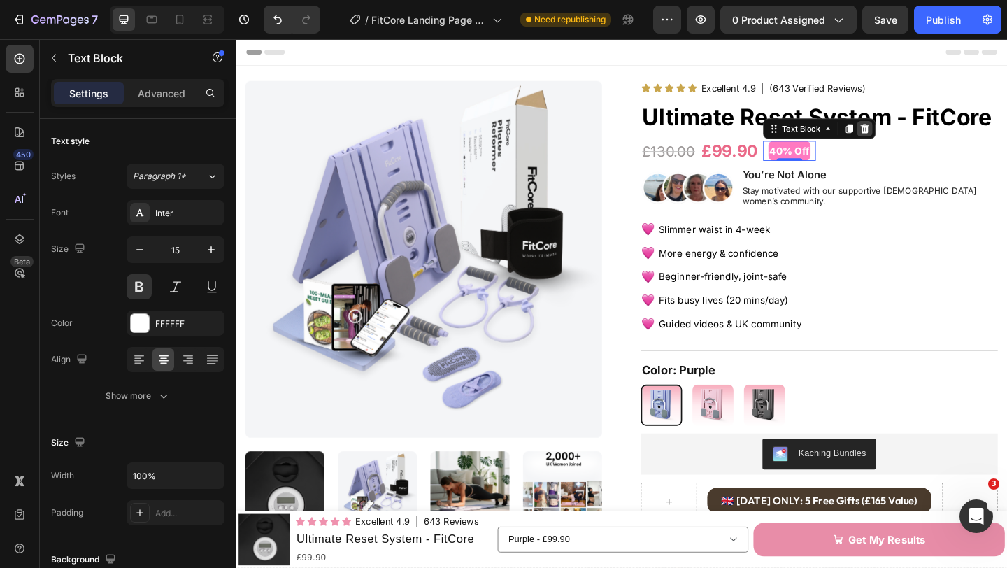
click at [917, 135] on icon at bounding box center [919, 136] width 9 height 10
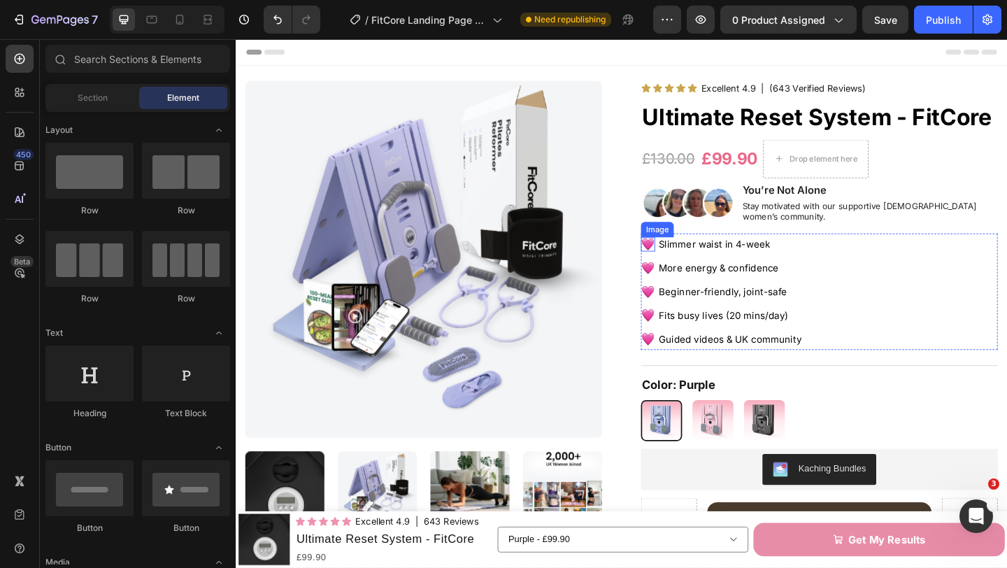
click at [681, 254] on img at bounding box center [683, 261] width 15 height 15
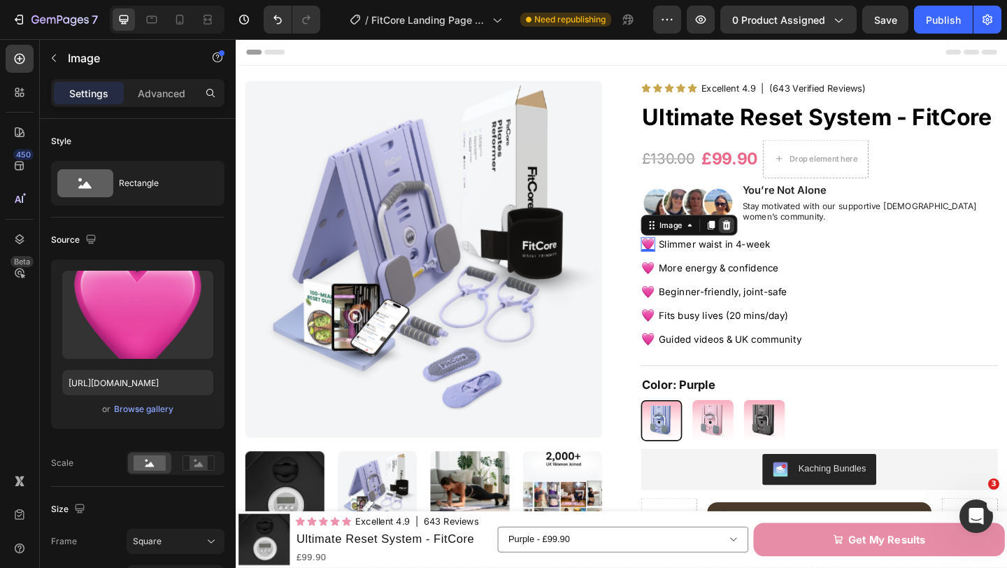
click at [768, 238] on div at bounding box center [769, 241] width 17 height 17
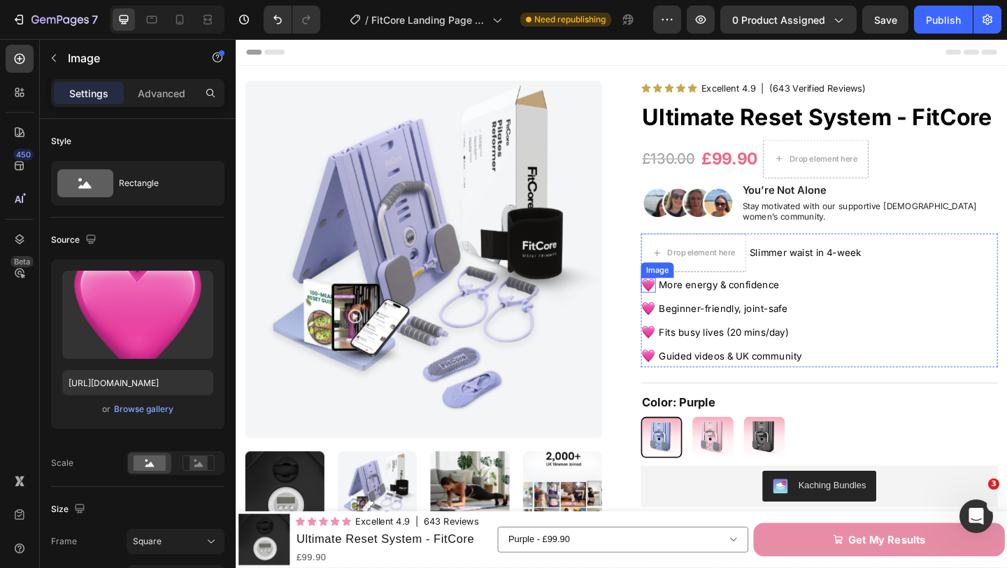
click at [679, 298] on img at bounding box center [684, 306] width 16 height 16
click at [768, 280] on icon at bounding box center [769, 285] width 9 height 10
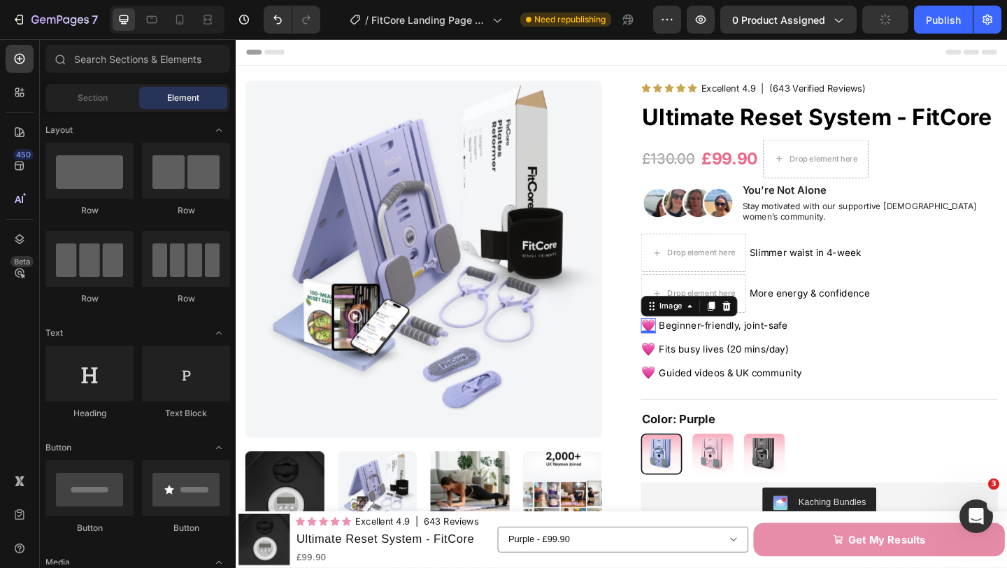
drag, startPoint x: 686, startPoint y: 341, endPoint x: 708, endPoint y: 329, distance: 25.1
click at [687, 343] on img at bounding box center [684, 351] width 16 height 16
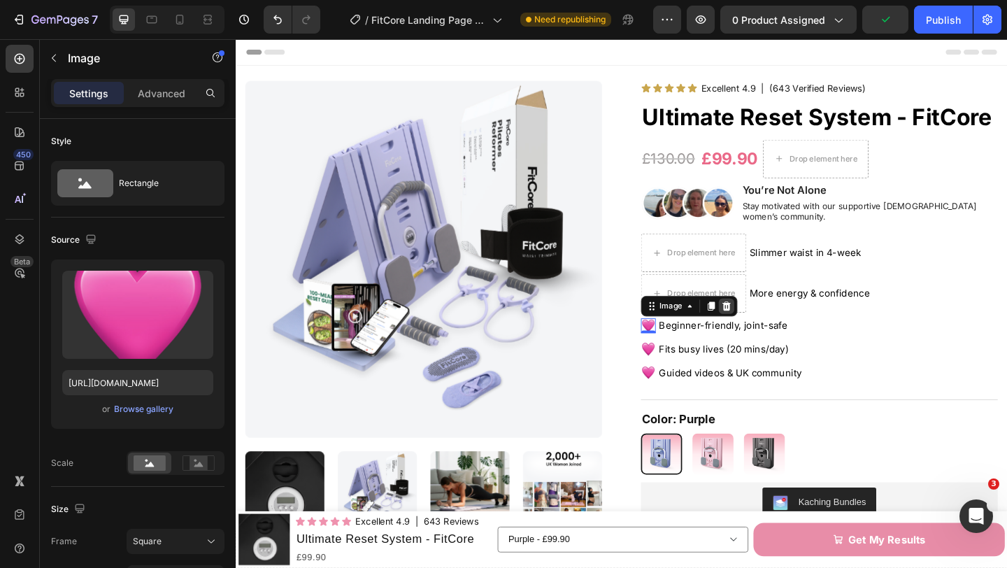
click at [774, 324] on icon at bounding box center [768, 329] width 11 height 11
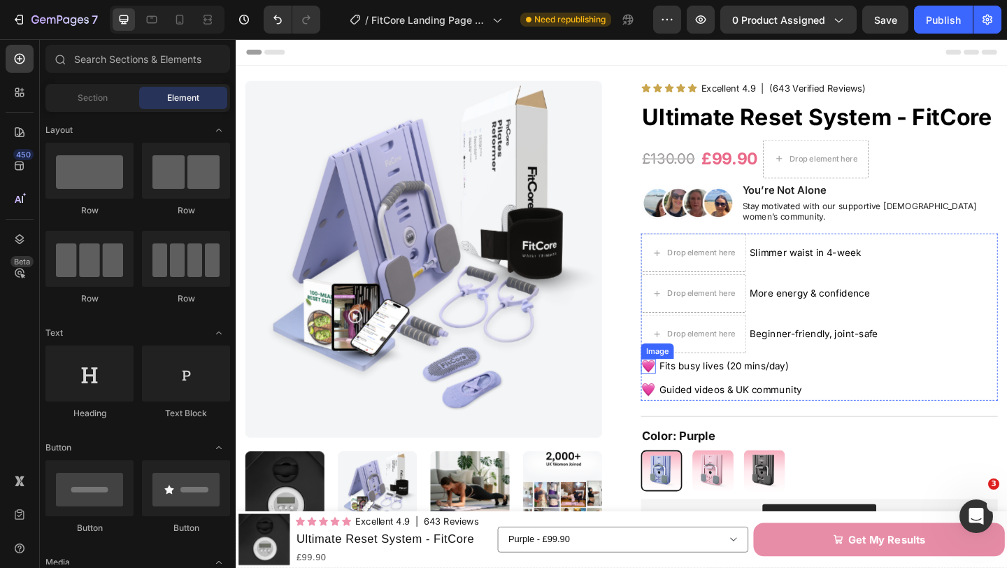
click at [688, 387] on img at bounding box center [684, 395] width 16 height 16
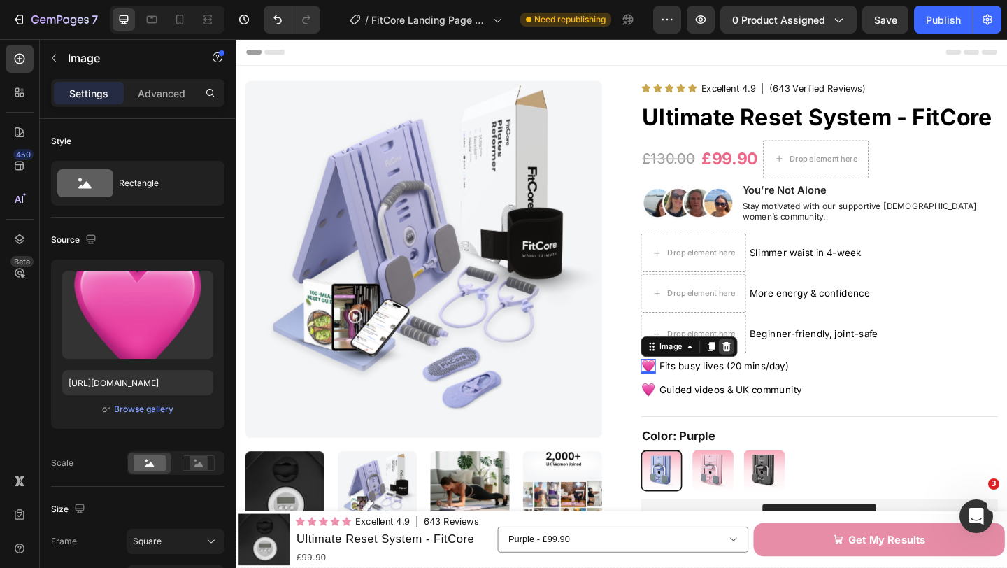
click at [772, 368] on icon at bounding box center [768, 373] width 11 height 11
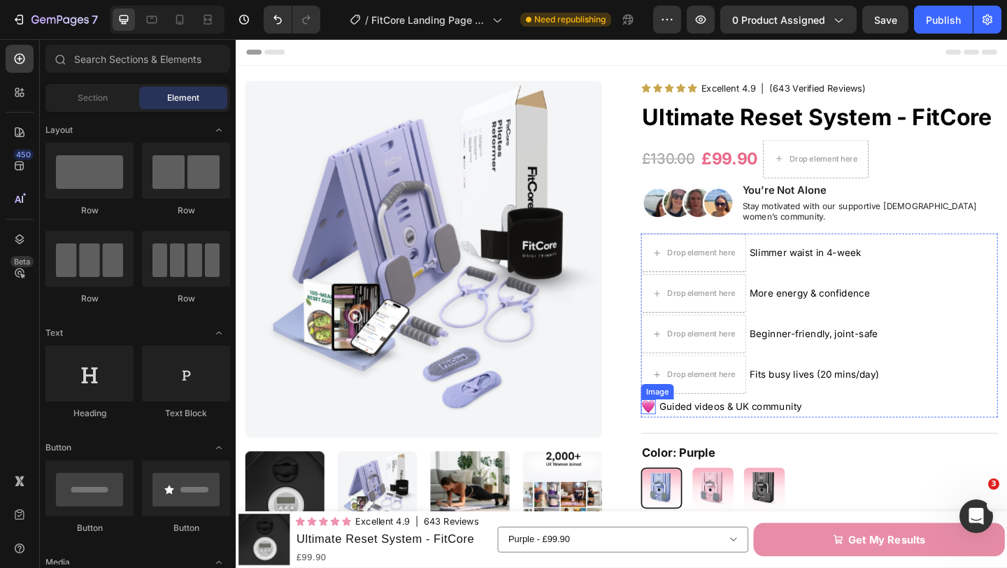
click at [687, 431] on img at bounding box center [684, 439] width 16 height 16
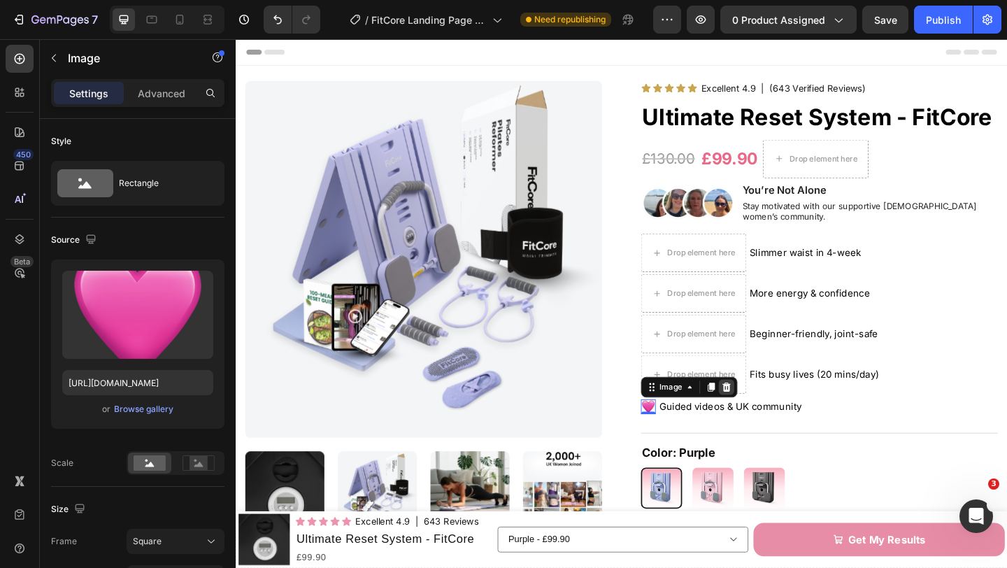
click at [771, 412] on icon at bounding box center [769, 417] width 9 height 10
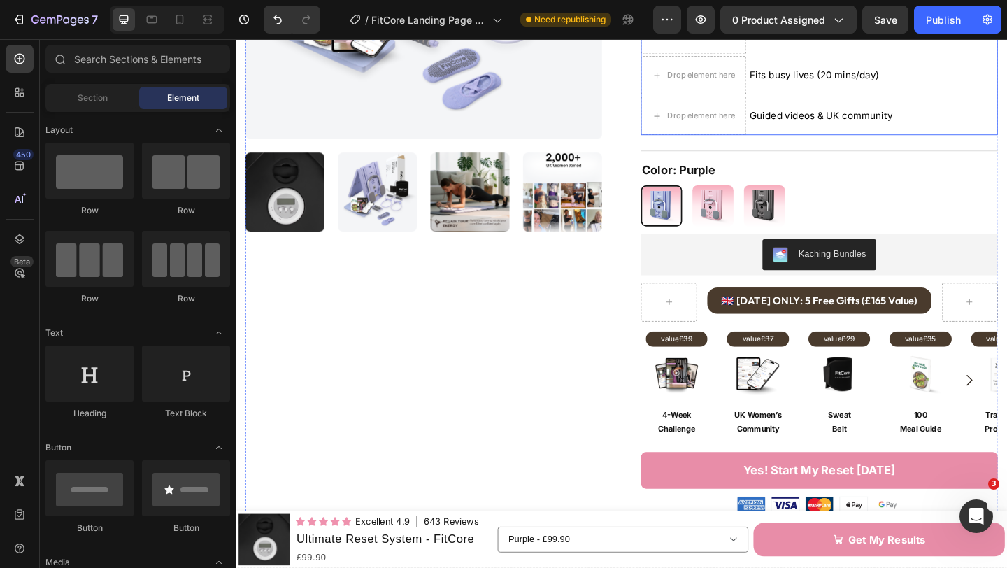
scroll to position [327, 0]
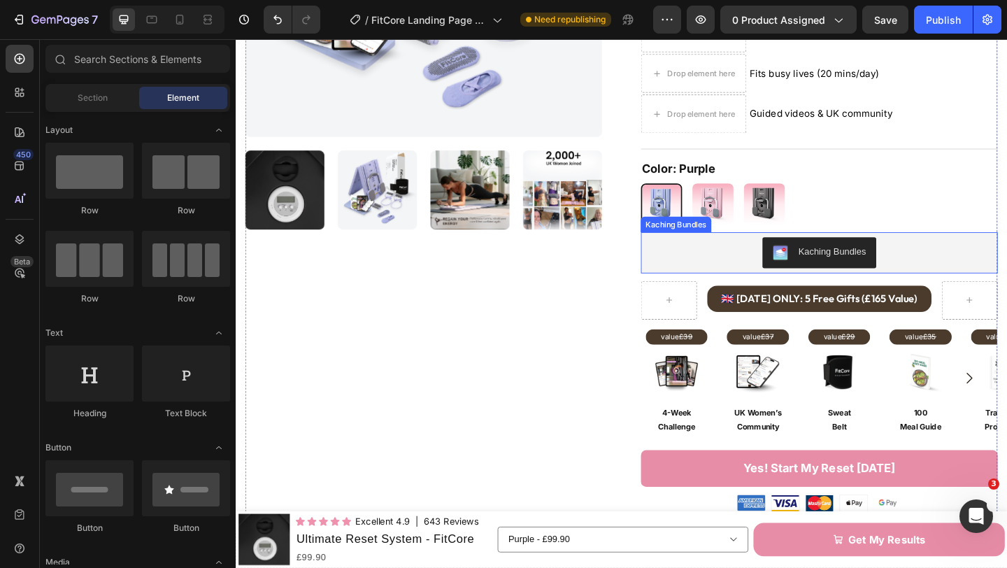
click at [745, 270] on div "Kaching Bundles" at bounding box center [870, 271] width 377 height 34
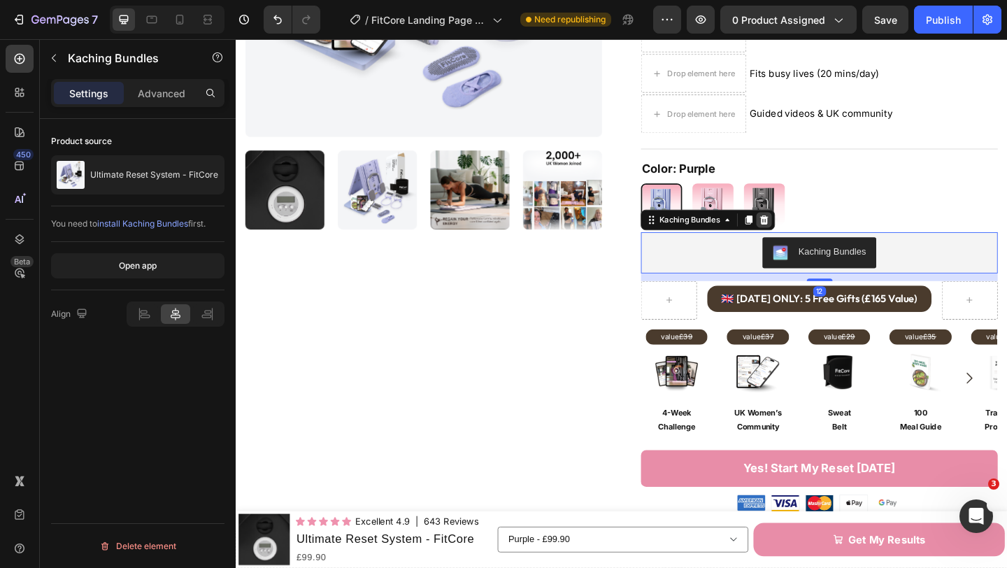
click at [809, 231] on icon at bounding box center [810, 236] width 9 height 10
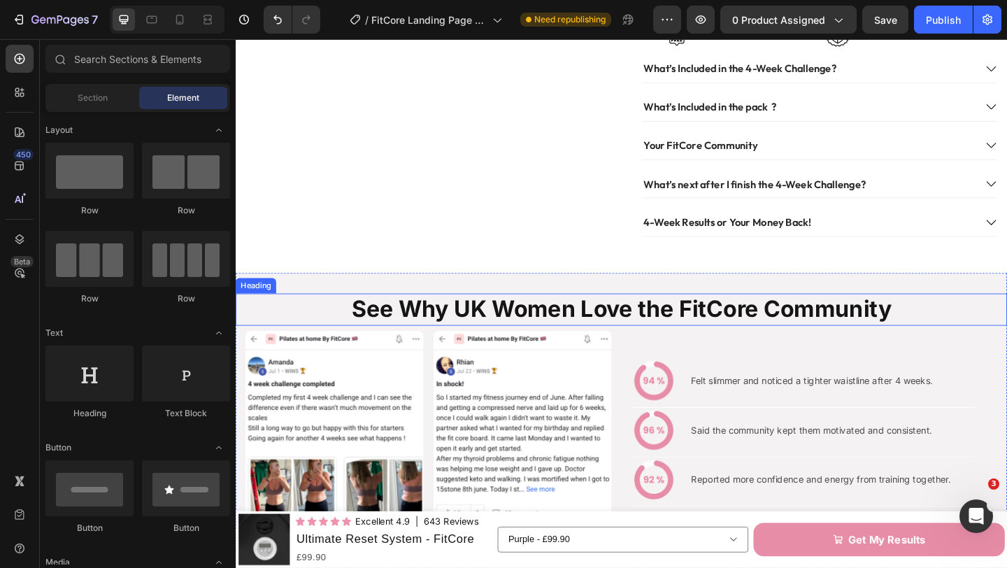
scroll to position [852, 0]
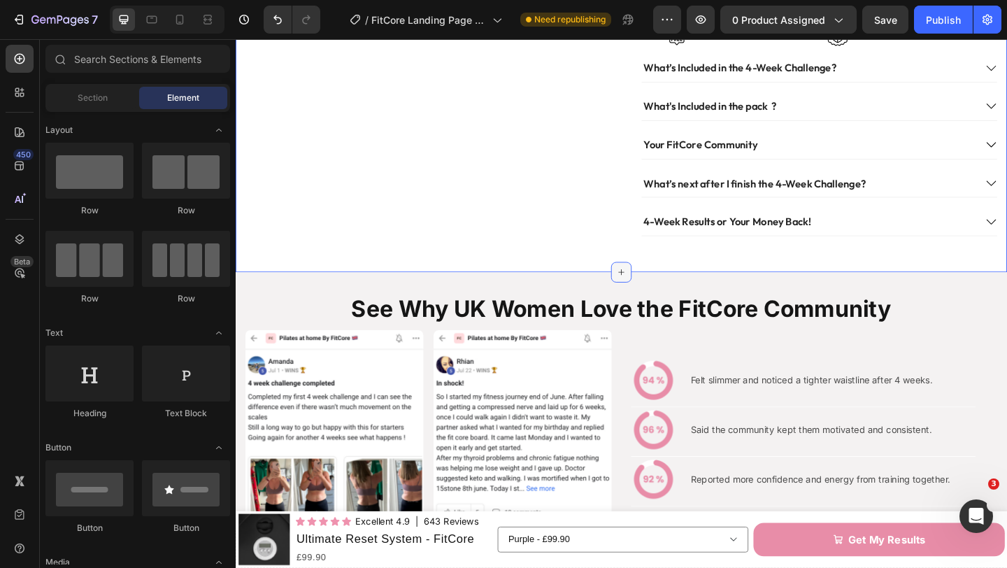
click at [652, 287] on icon at bounding box center [654, 292] width 11 height 11
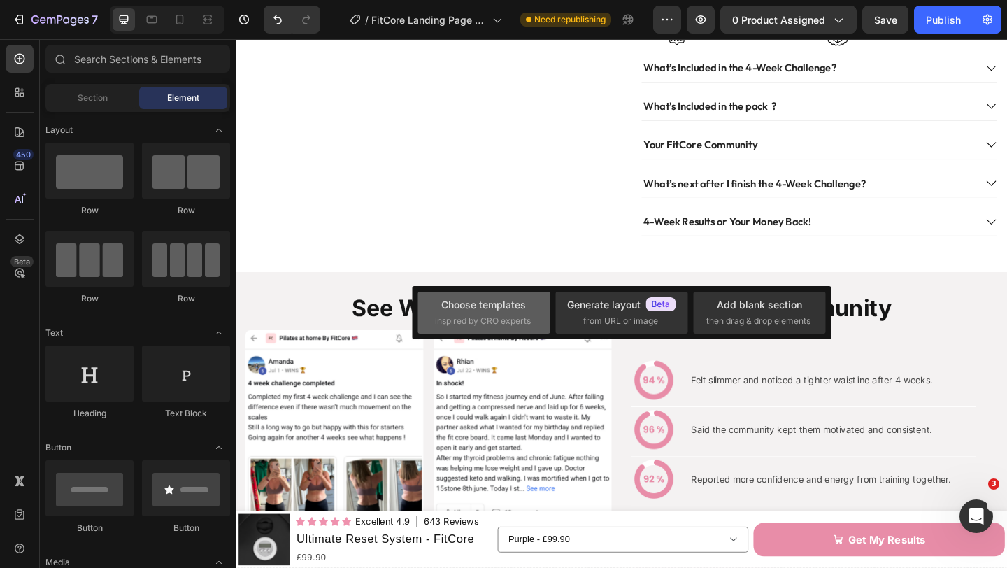
click at [517, 315] on span "inspired by CRO experts" at bounding box center [483, 321] width 96 height 13
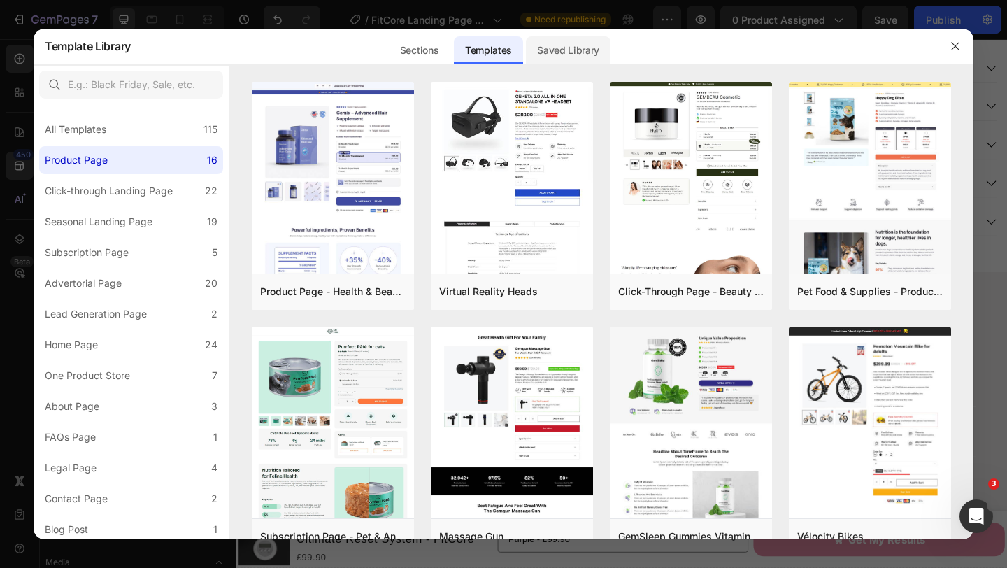
click at [561, 57] on div "Saved Library" at bounding box center [568, 50] width 85 height 28
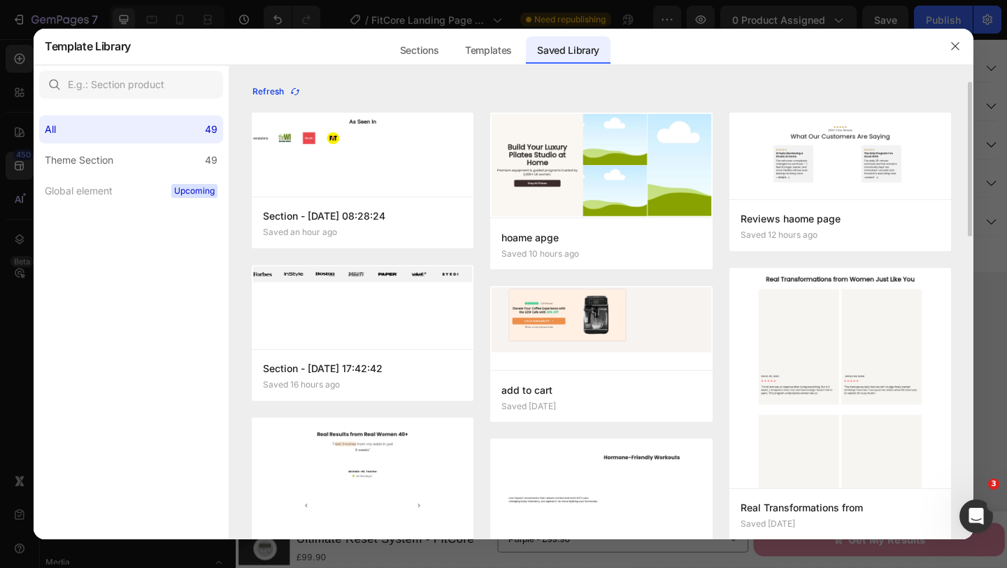
click at [289, 89] on icon "button" at bounding box center [294, 91] width 11 height 11
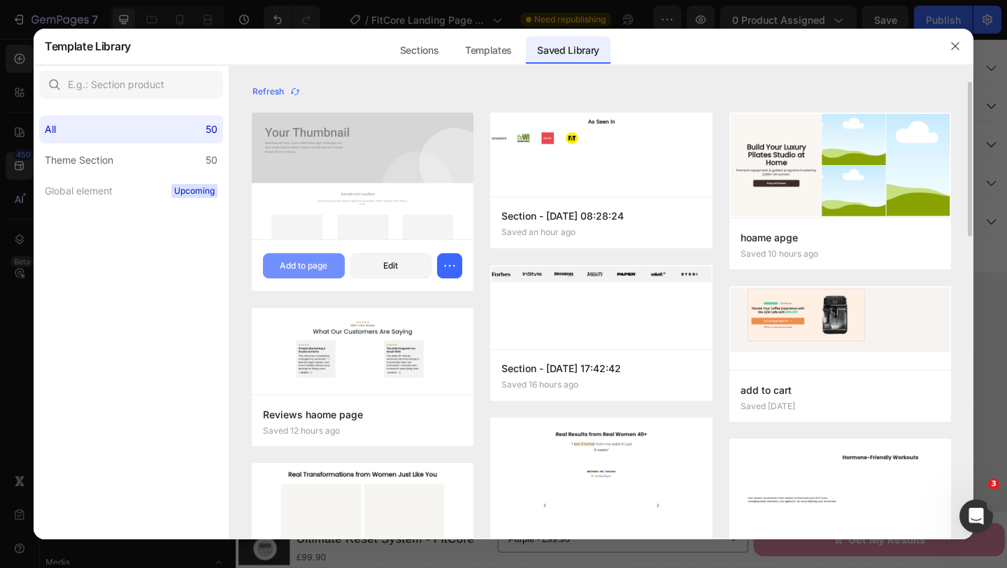
click at [317, 260] on div "Add to page" at bounding box center [304, 265] width 48 height 13
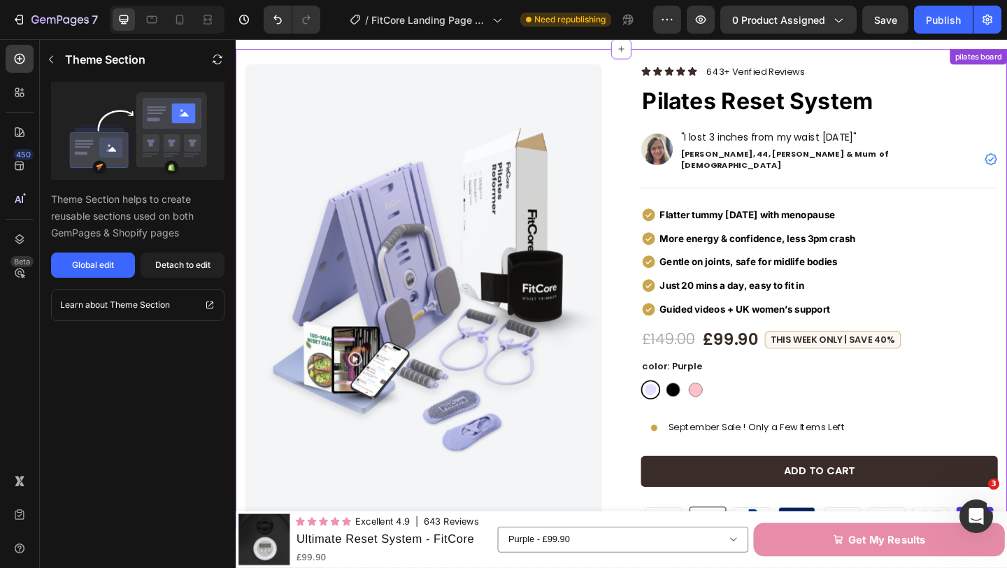
scroll to position [1096, 0]
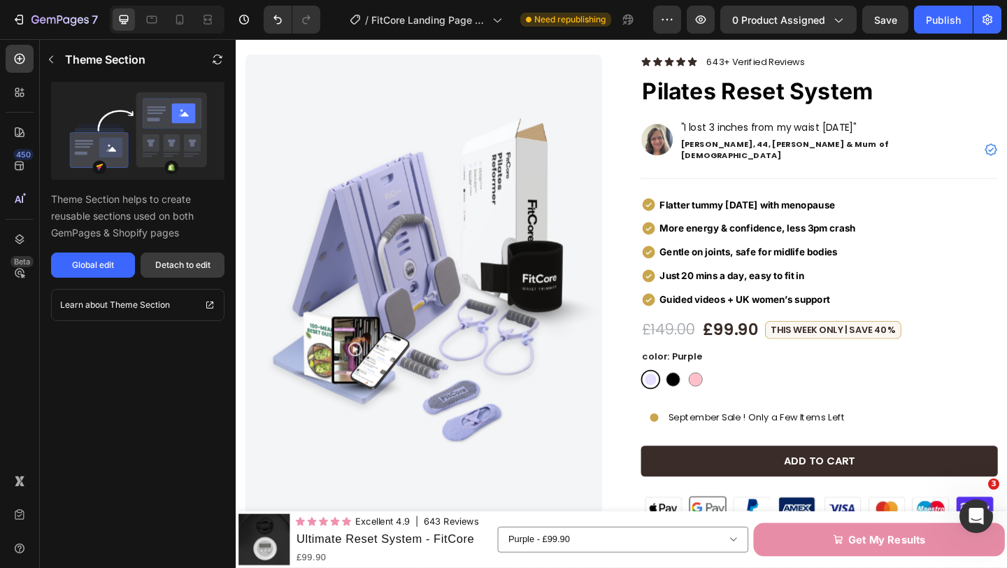
click at [206, 261] on div "Detach to edit" at bounding box center [182, 265] width 55 height 13
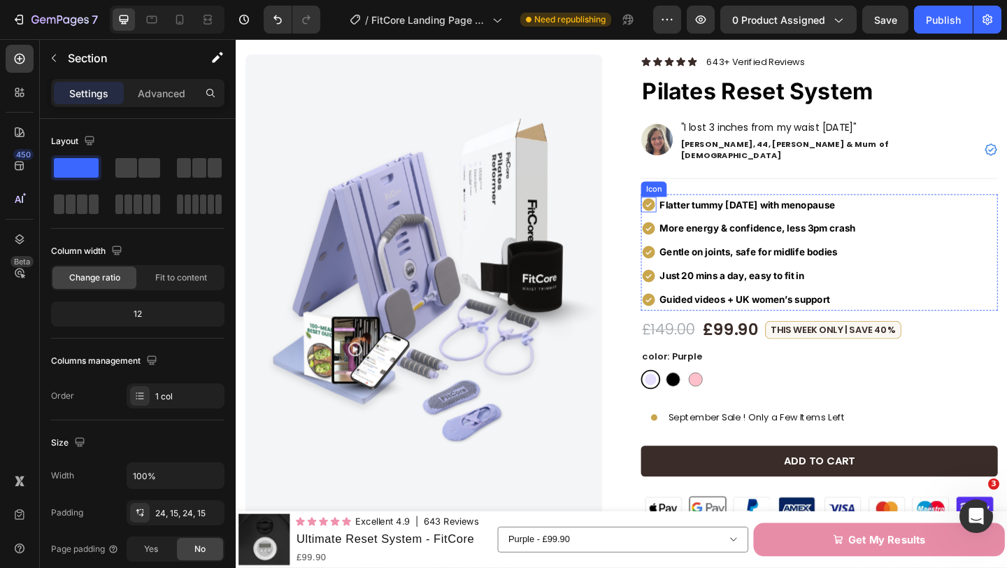
click at [683, 213] on icon at bounding box center [684, 220] width 14 height 14
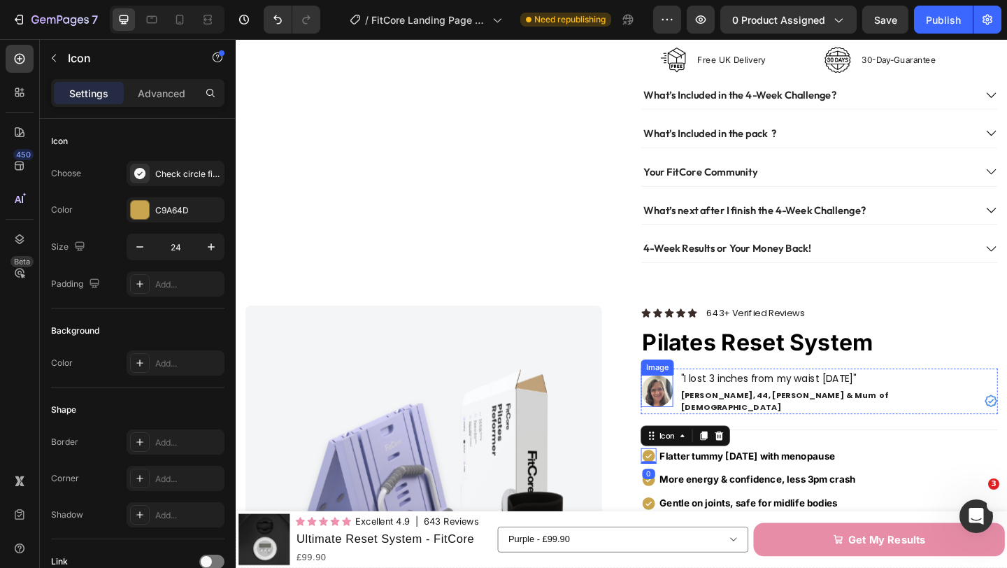
scroll to position [821, 0]
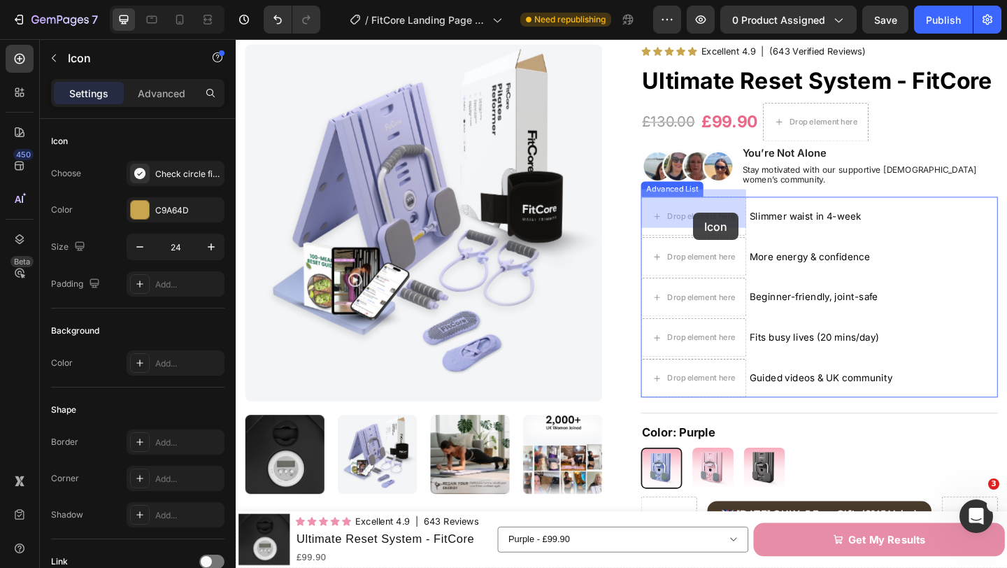
drag, startPoint x: 686, startPoint y: 457, endPoint x: 733, endPoint y: 228, distance: 234.2
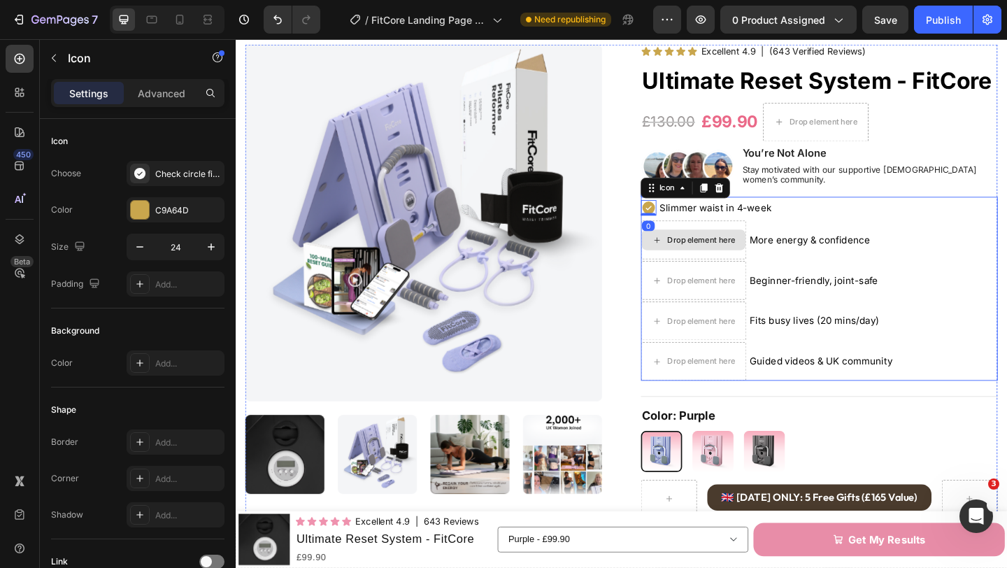
scroll to position [42, 0]
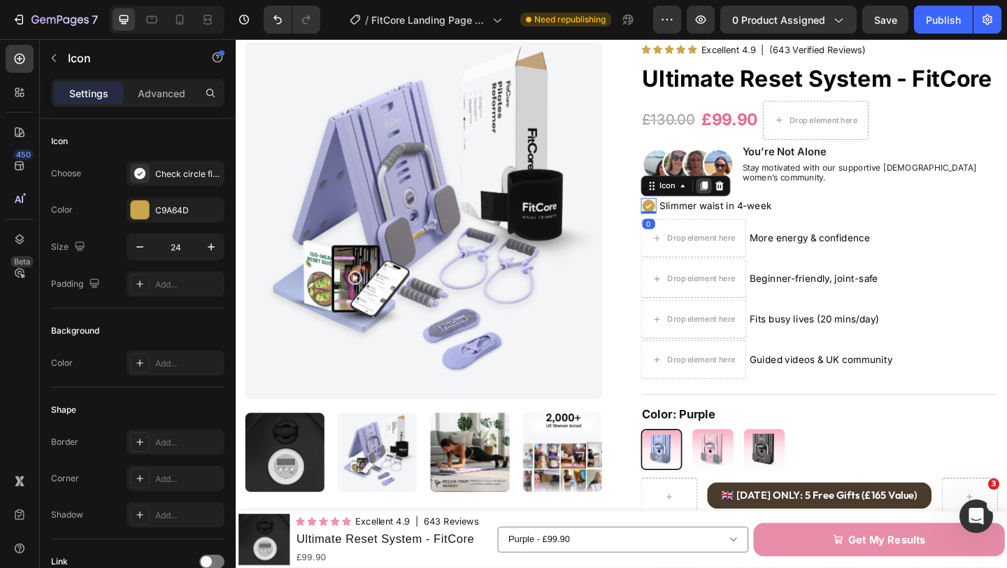
click at [747, 194] on icon at bounding box center [745, 199] width 8 height 10
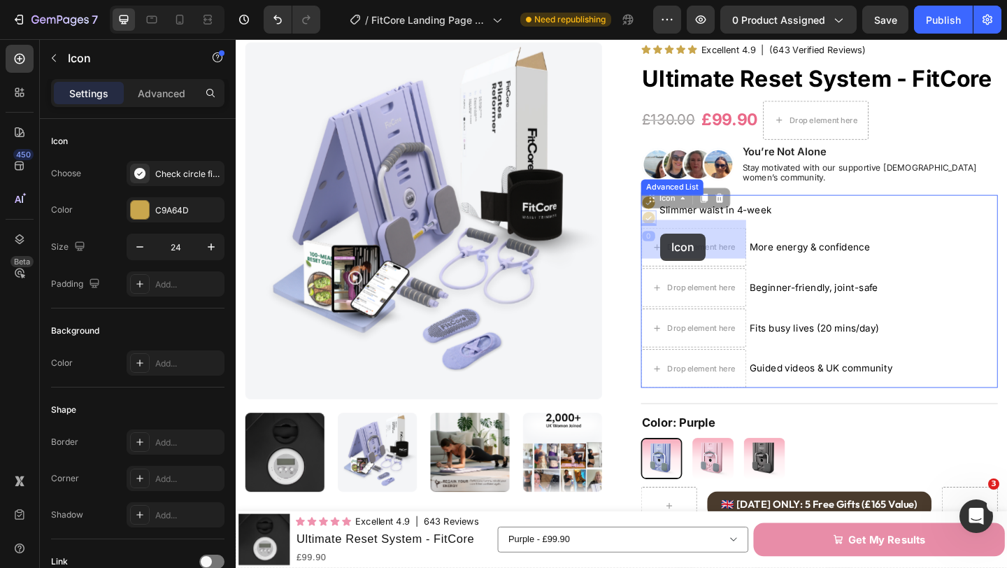
drag, startPoint x: 686, startPoint y: 203, endPoint x: 697, endPoint y: 250, distance: 48.8
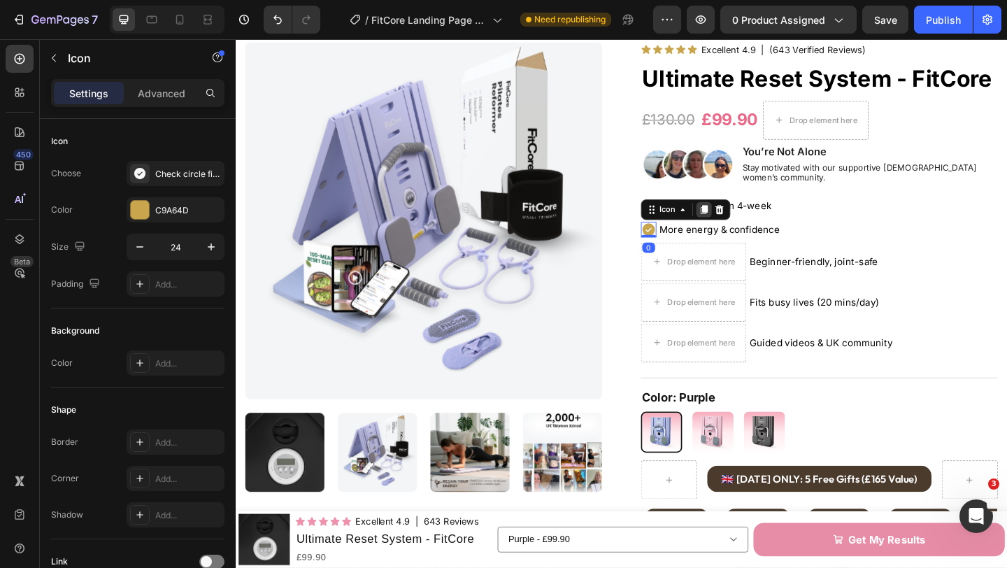
click at [741, 219] on icon at bounding box center [744, 224] width 11 height 11
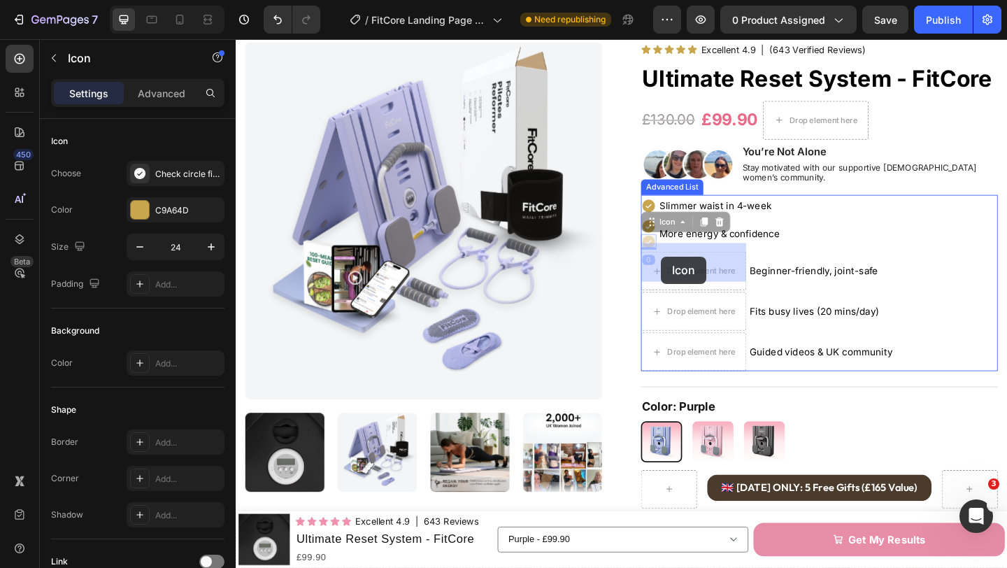
drag, startPoint x: 686, startPoint y: 236, endPoint x: 697, endPoint y: 275, distance: 40.5
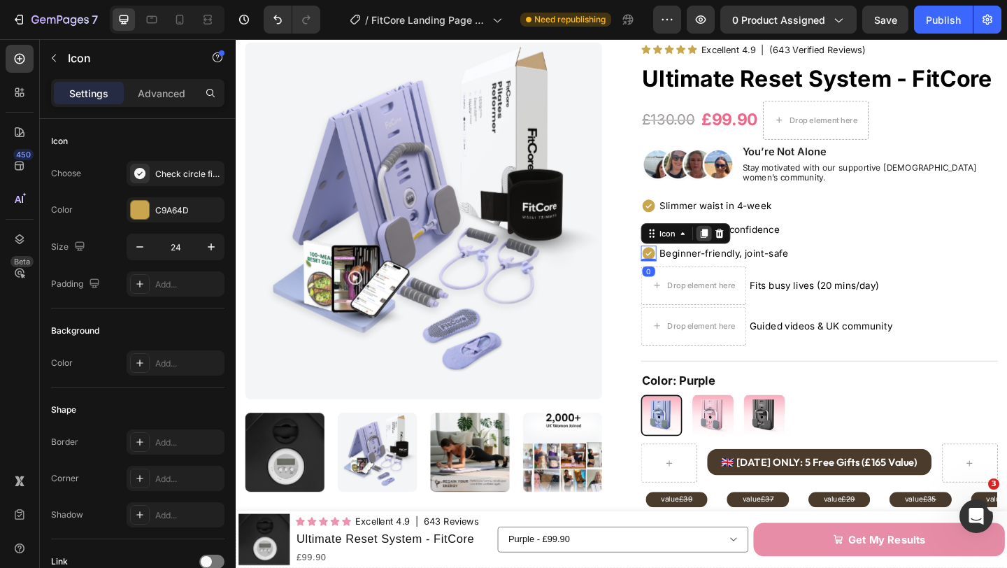
click at [745, 245] on icon at bounding box center [745, 250] width 8 height 10
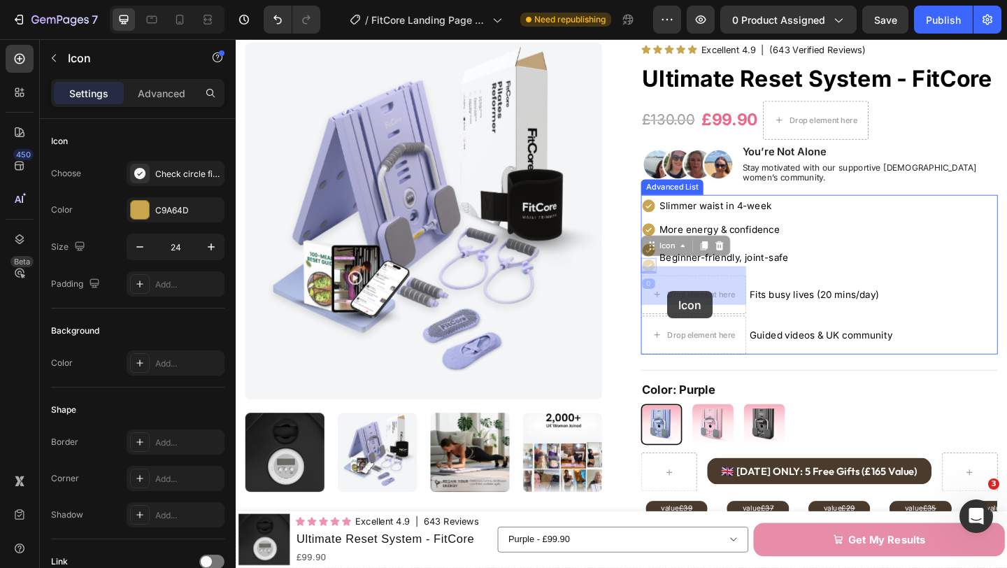
drag, startPoint x: 686, startPoint y: 257, endPoint x: 705, endPoint y: 310, distance: 56.6
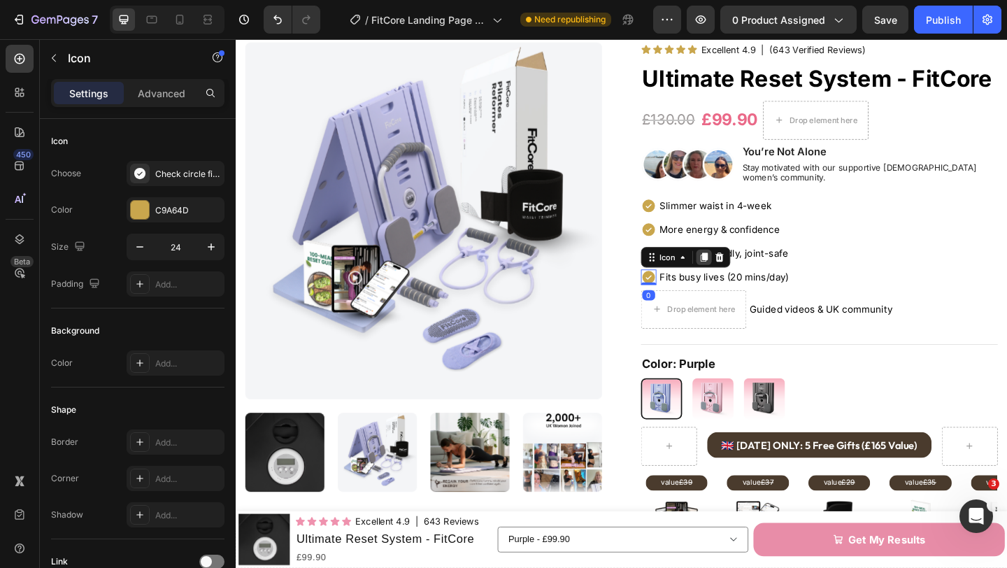
click at [747, 271] on icon at bounding box center [745, 276] width 8 height 10
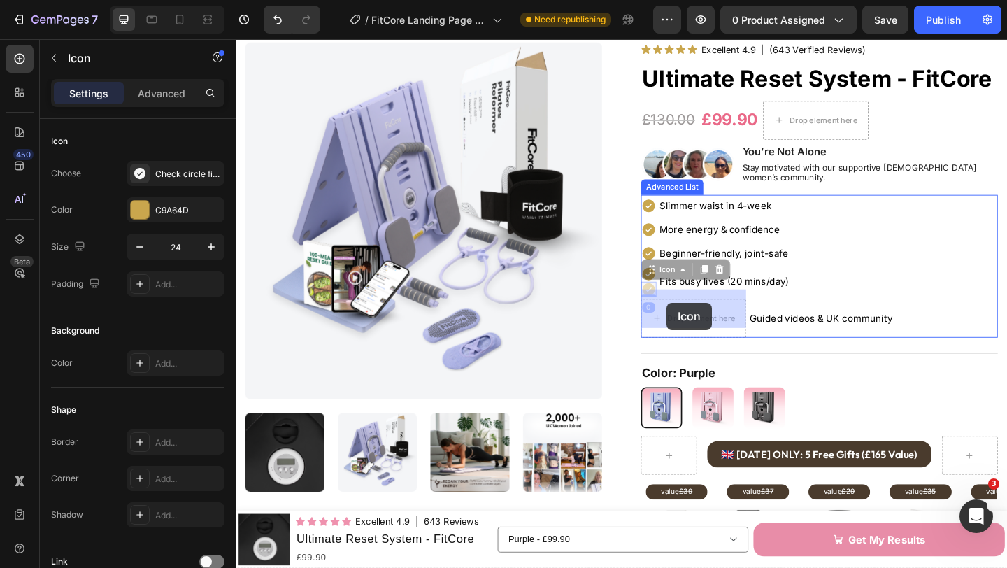
drag, startPoint x: 683, startPoint y: 284, endPoint x: 705, endPoint y: 330, distance: 50.6
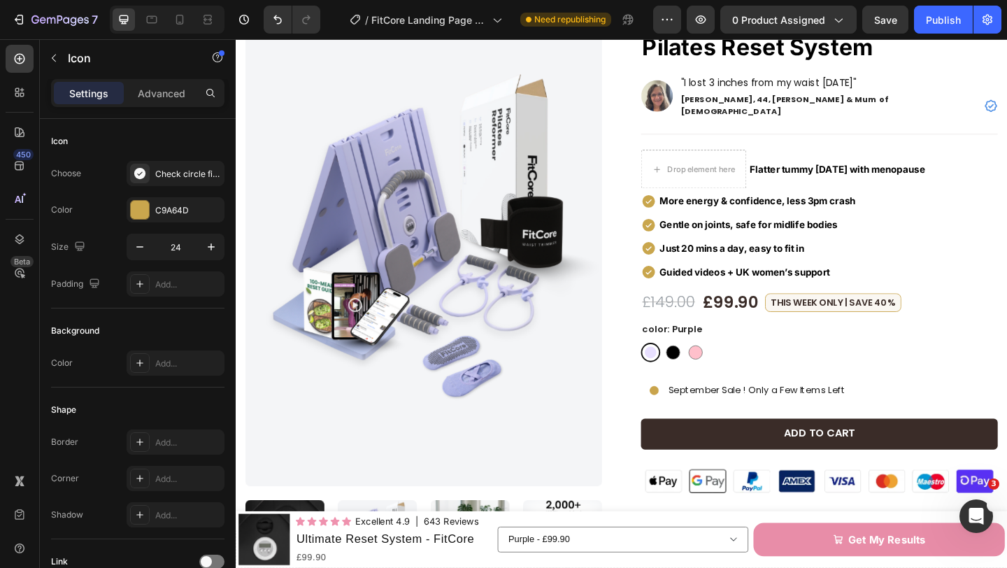
scroll to position [1043, 0]
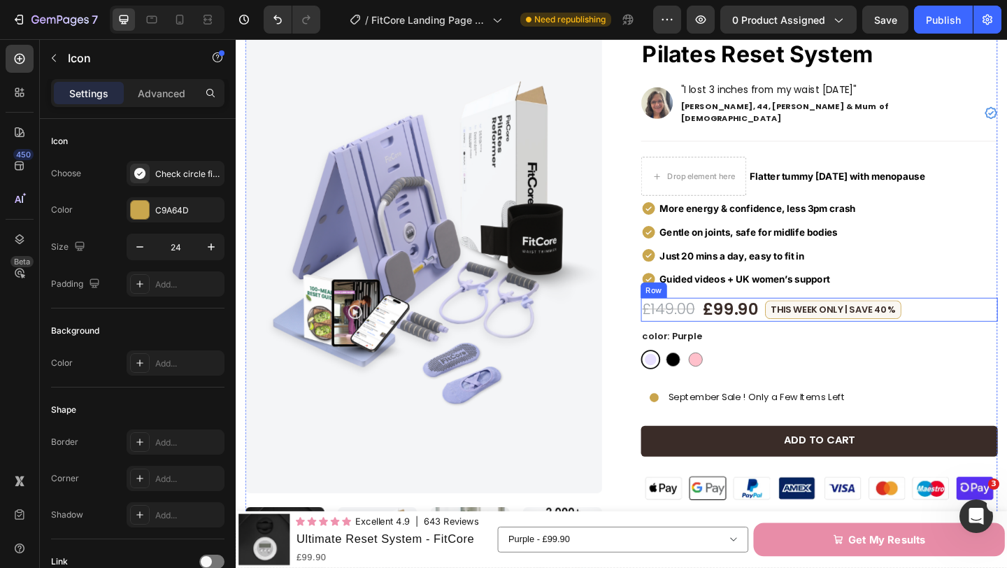
click at [959, 320] on div "£149.00 Product Price Product Price £99.90 Product Price Product Price This Wee…" at bounding box center [870, 333] width 388 height 26
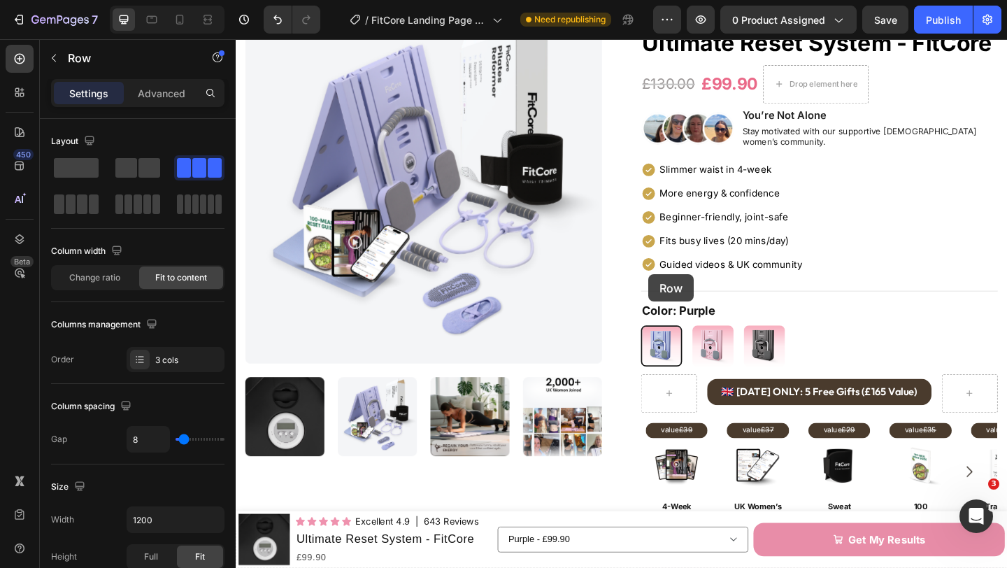
scroll to position [44, 0]
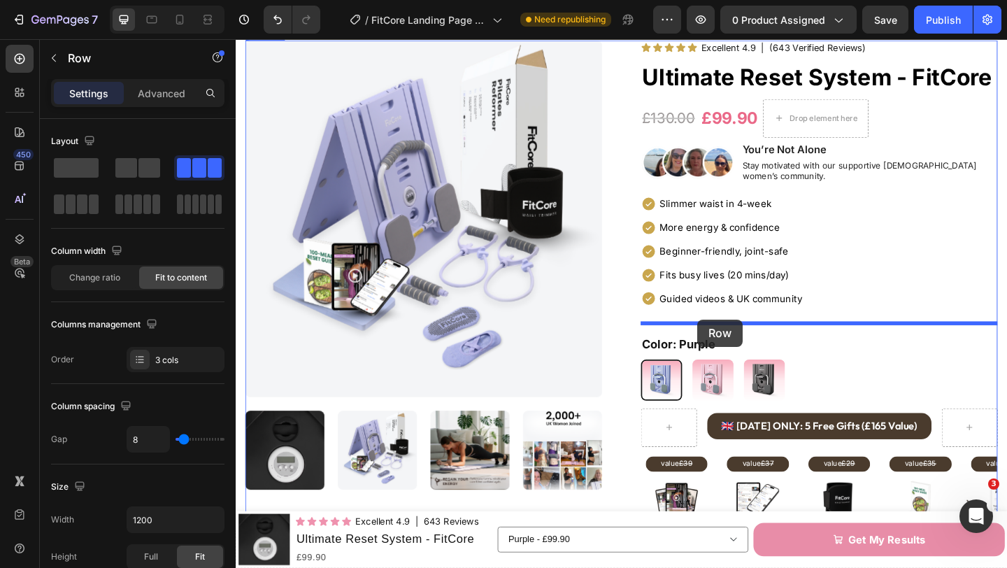
drag, startPoint x: 684, startPoint y: 295, endPoint x: 737, endPoint y: 344, distance: 72.2
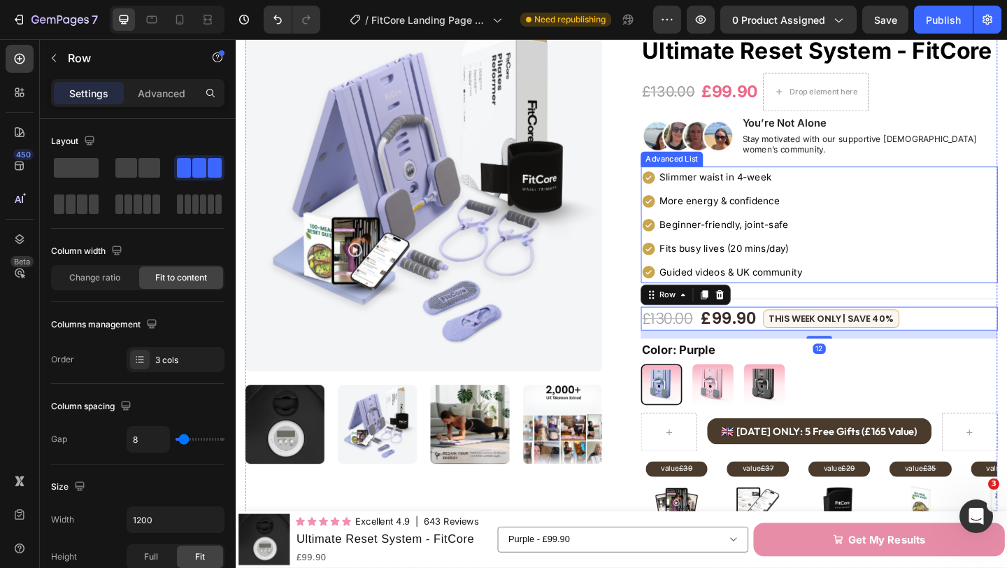
scroll to position [73, 0]
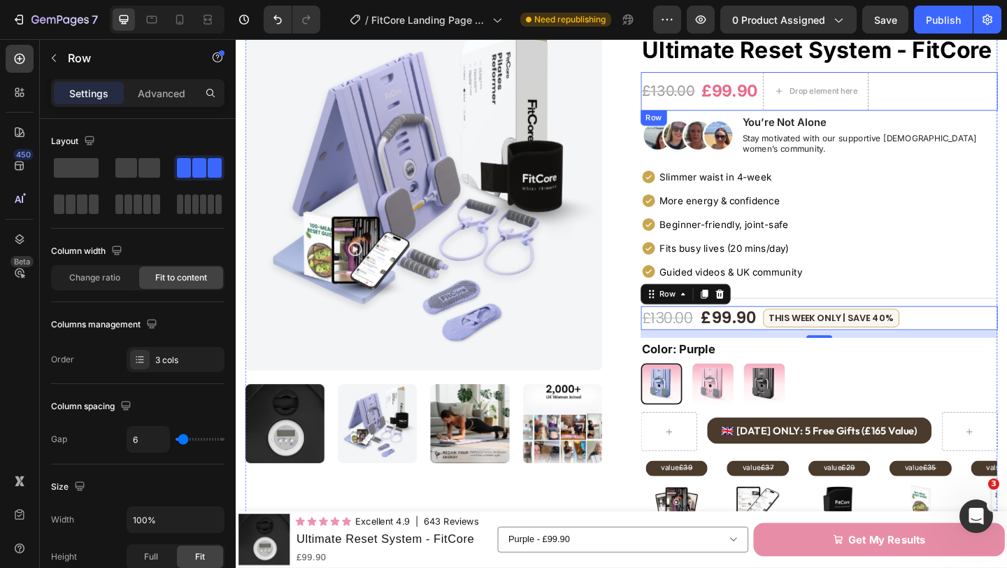
click at [962, 94] on div "£130.00 Product Price Product Price £99.90 Product Price Product Price Drop ele…" at bounding box center [870, 96] width 388 height 42
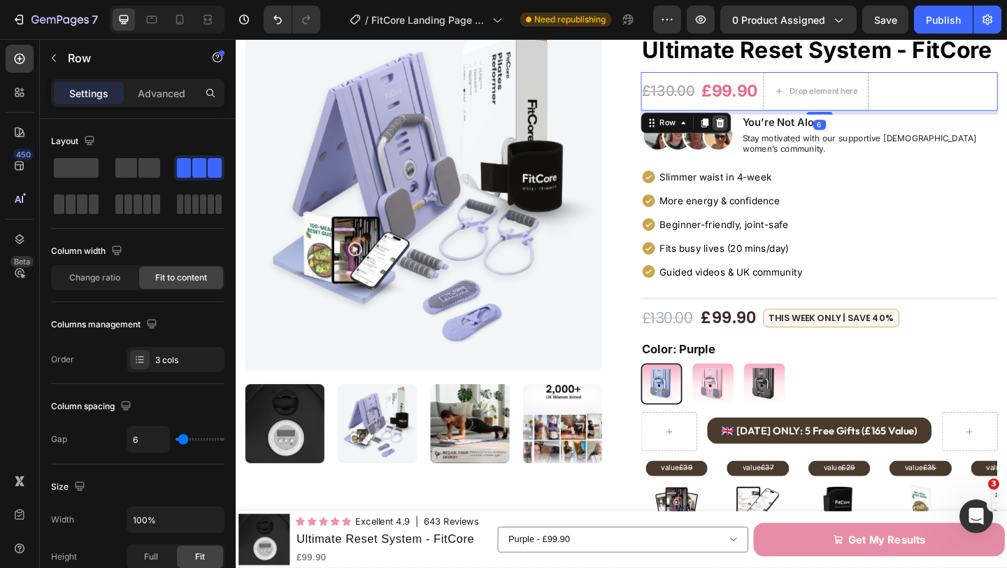
click at [768, 127] on div at bounding box center [762, 130] width 17 height 17
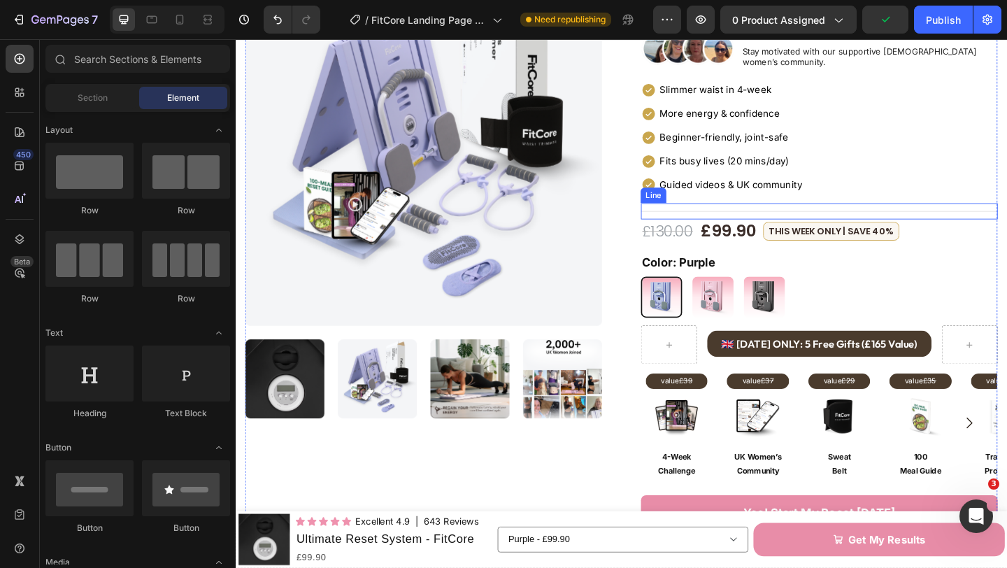
scroll to position [106, 0]
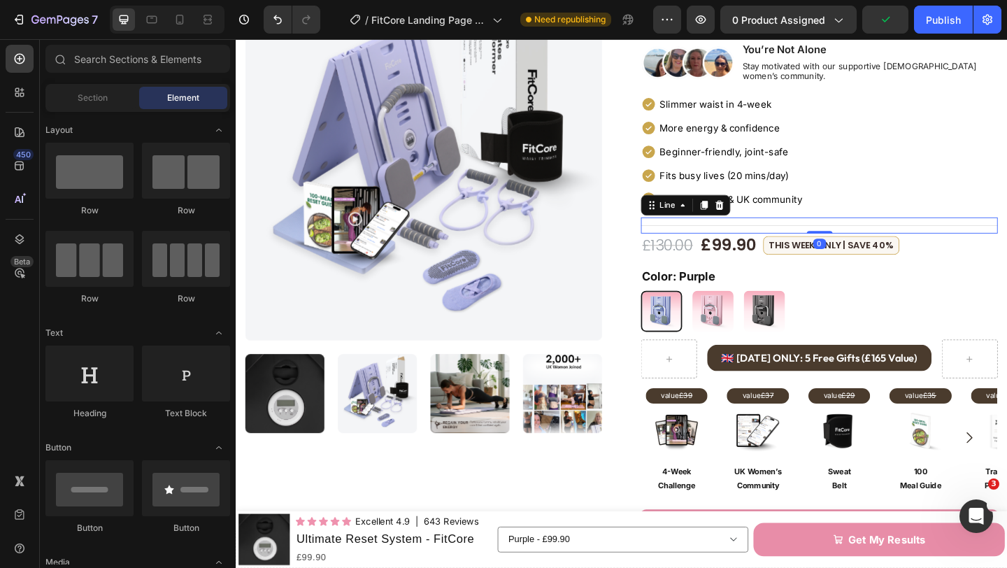
click at [952, 237] on div "Title Line 0" at bounding box center [870, 241] width 388 height 17
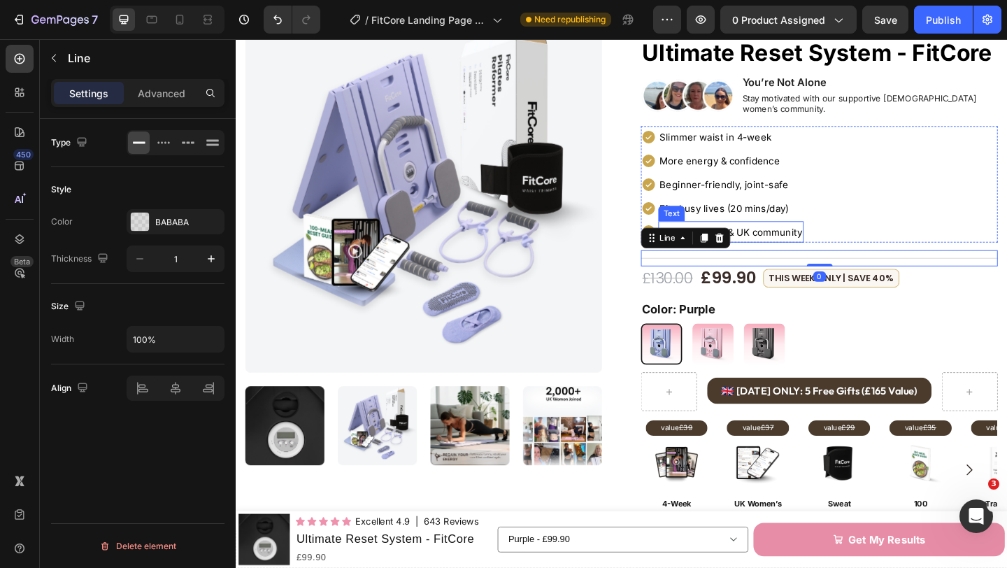
scroll to position [41, 0]
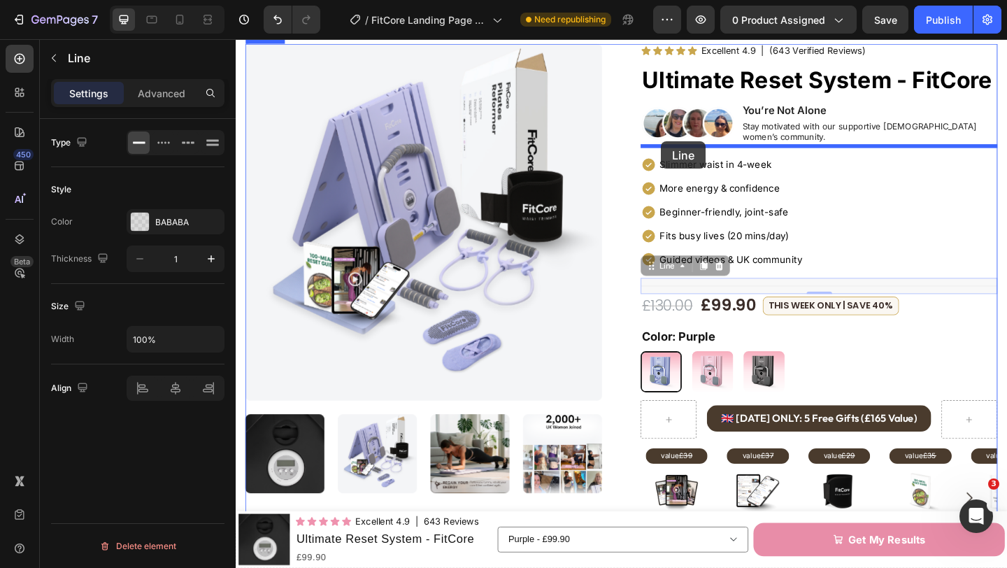
drag, startPoint x: 688, startPoint y: 277, endPoint x: 698, endPoint y: 150, distance: 127.0
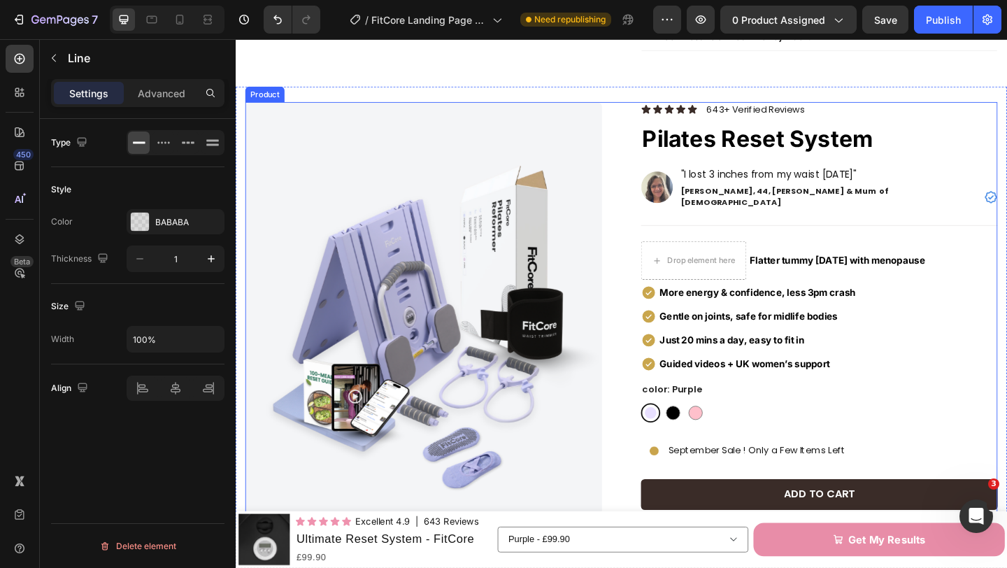
scroll to position [973, 0]
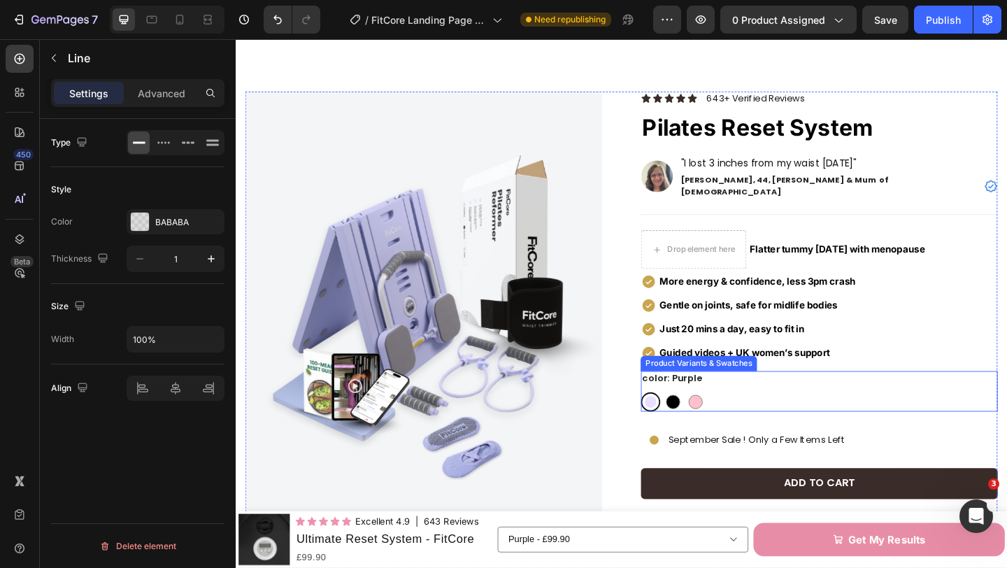
click at [772, 423] on div "Purple Purple Black Black pink pink" at bounding box center [870, 433] width 388 height 21
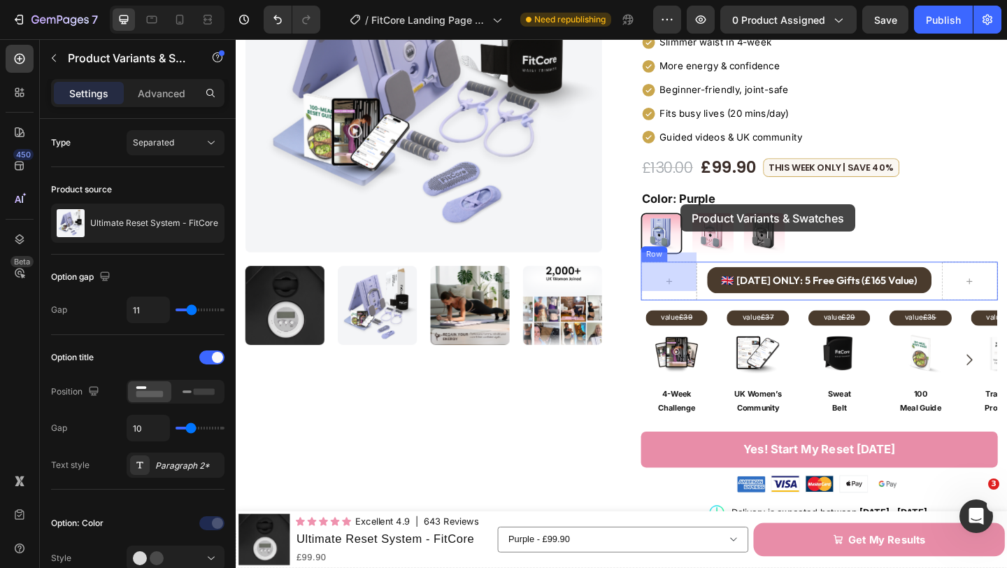
scroll to position [160, 0]
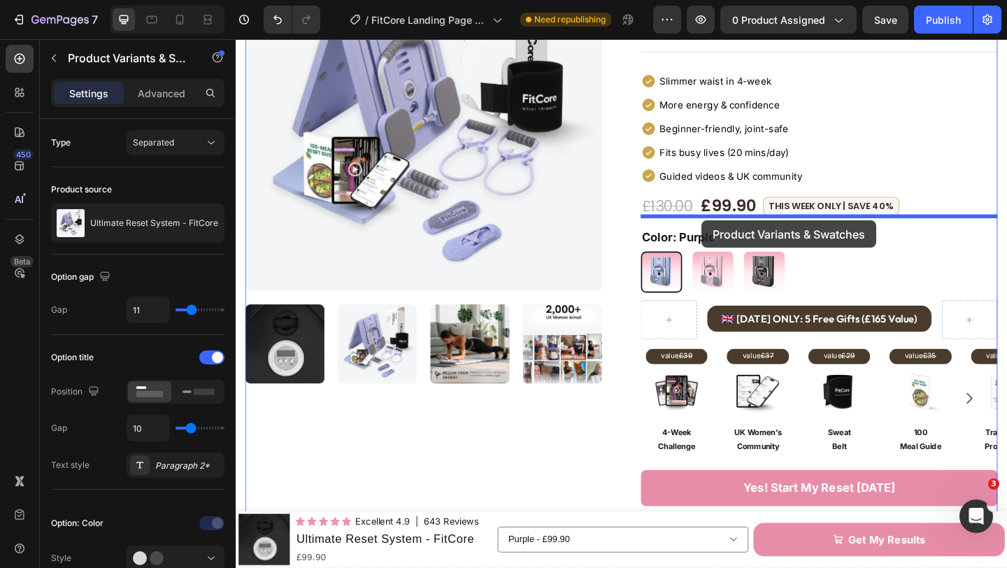
drag, startPoint x: 689, startPoint y: 365, endPoint x: 742, endPoint y: 236, distance: 139.4
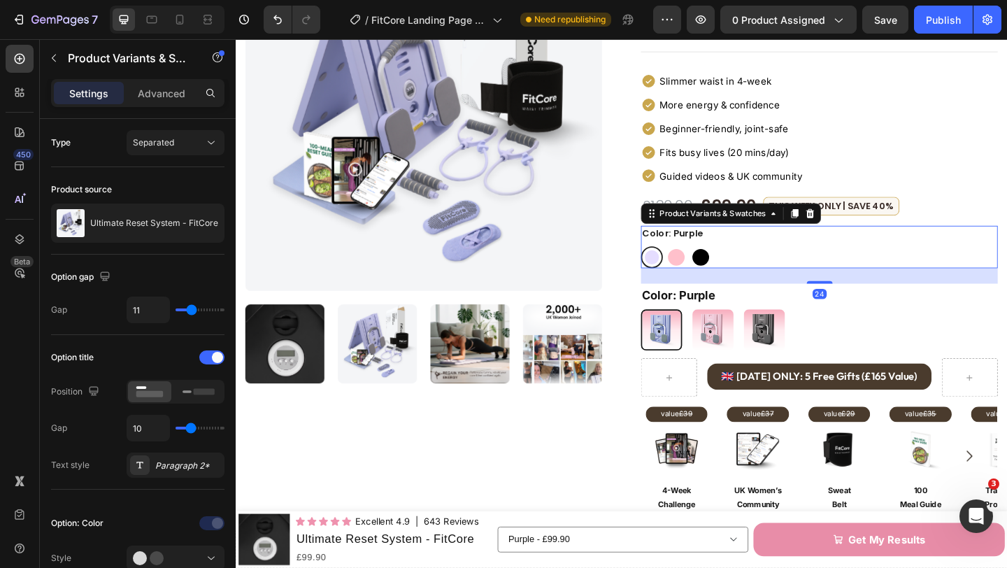
scroll to position [162, 0]
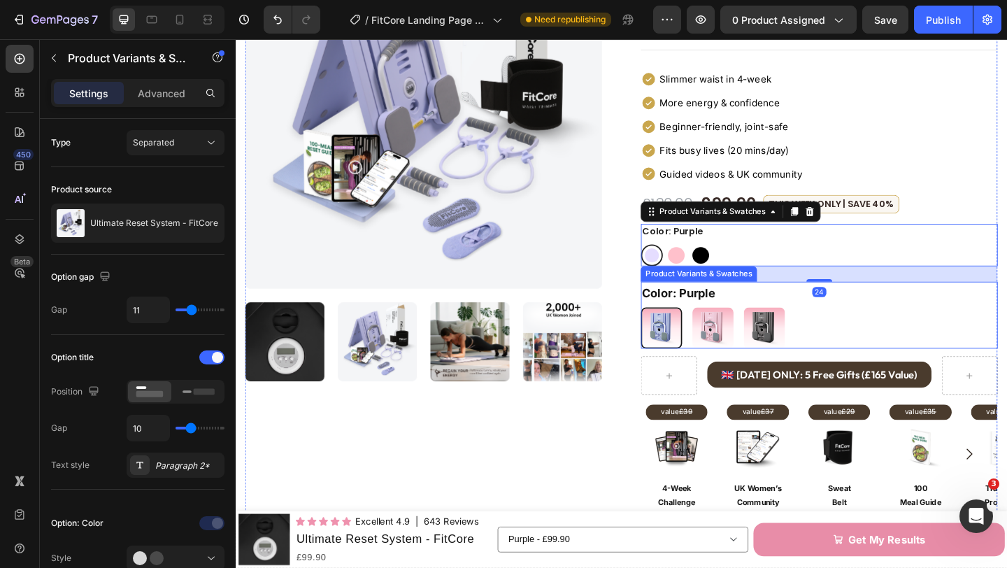
click at [881, 331] on div "Purple Purple Pink Pink Black Black" at bounding box center [870, 353] width 388 height 45
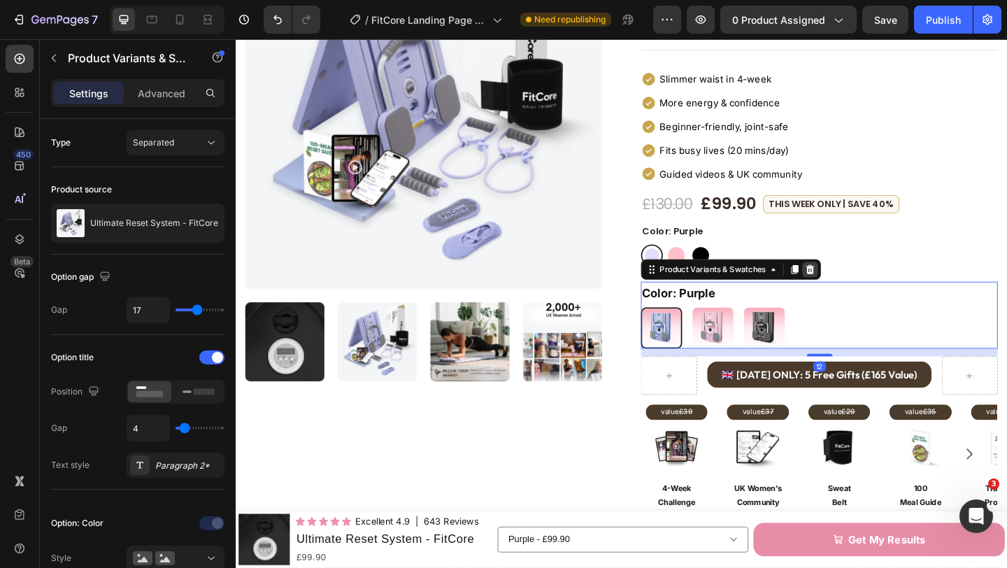
click at [857, 284] on icon at bounding box center [860, 289] width 9 height 10
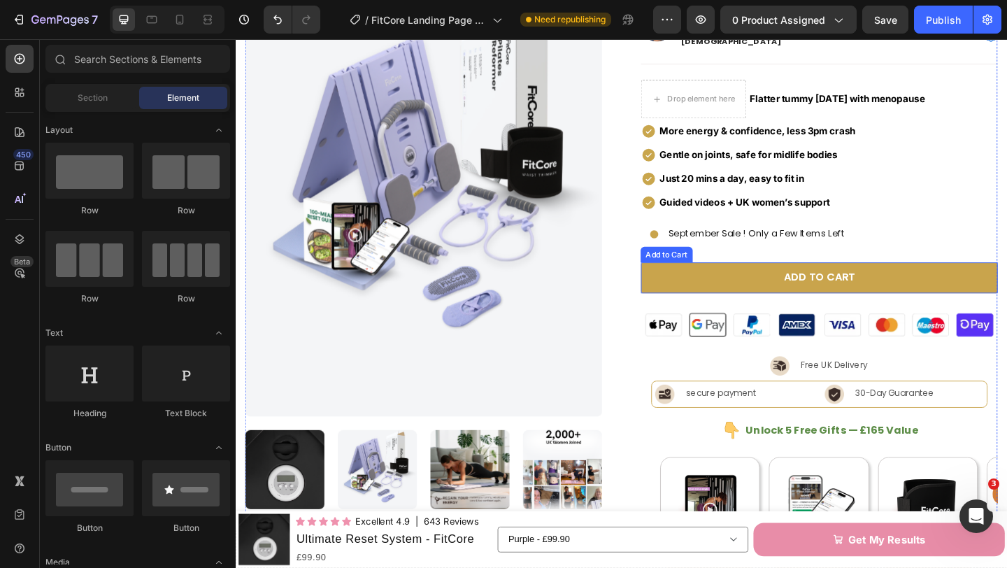
scroll to position [1107, 0]
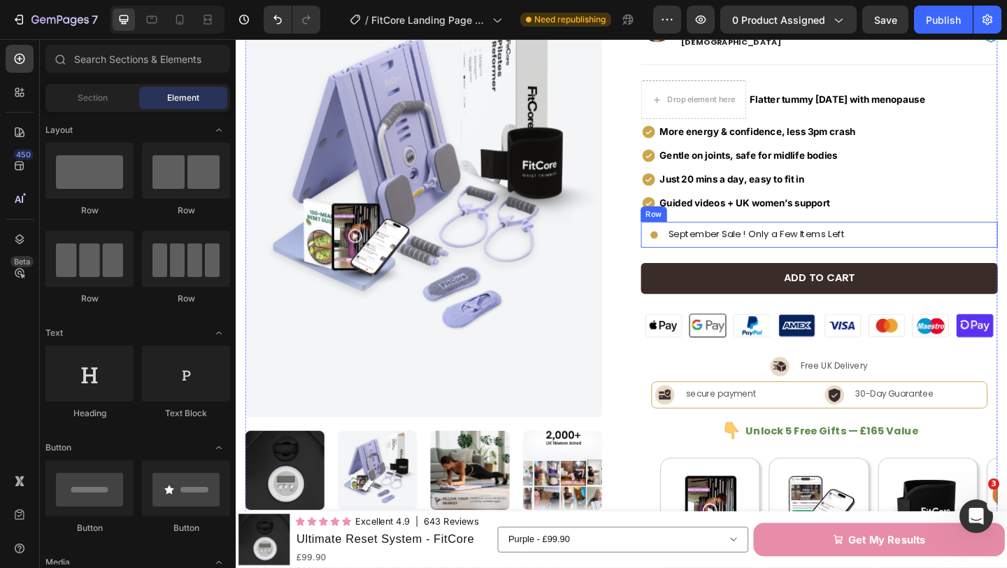
click at [925, 238] on div "Image September Sale ! Only a Few Items Left Text Block Row" at bounding box center [870, 252] width 388 height 28
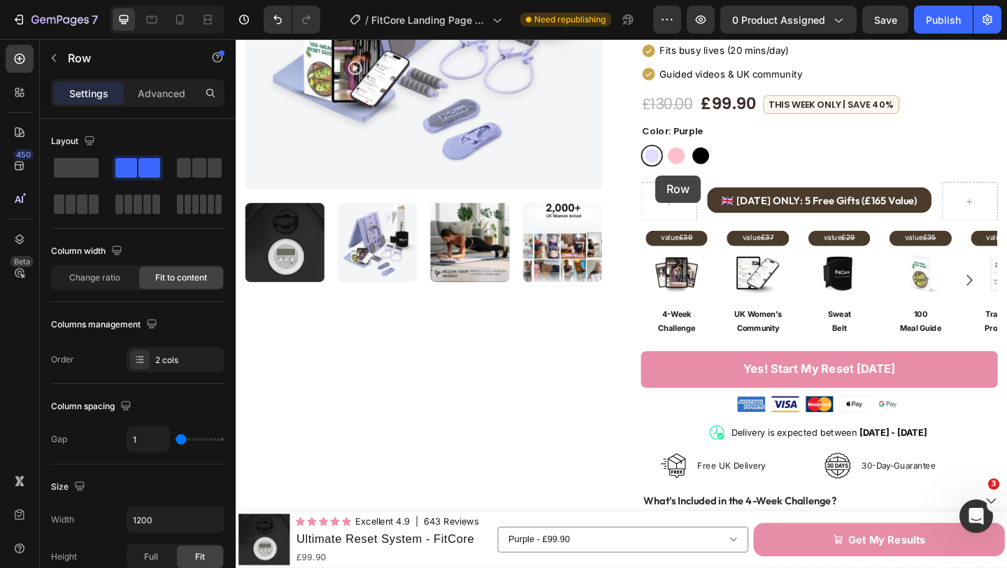
scroll to position [235, 0]
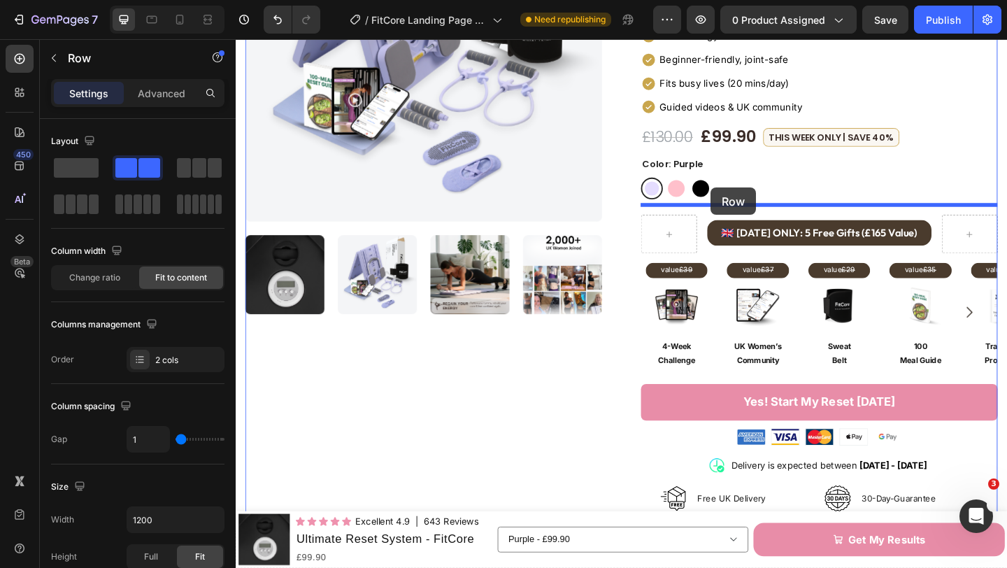
drag, startPoint x: 688, startPoint y: 211, endPoint x: 752, endPoint y: 201, distance: 65.2
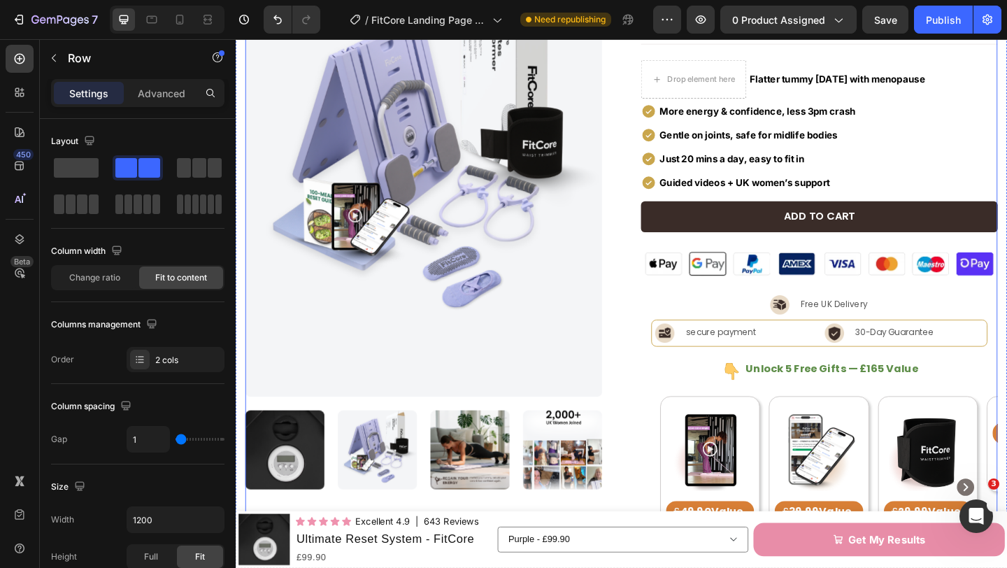
scroll to position [1123, 0]
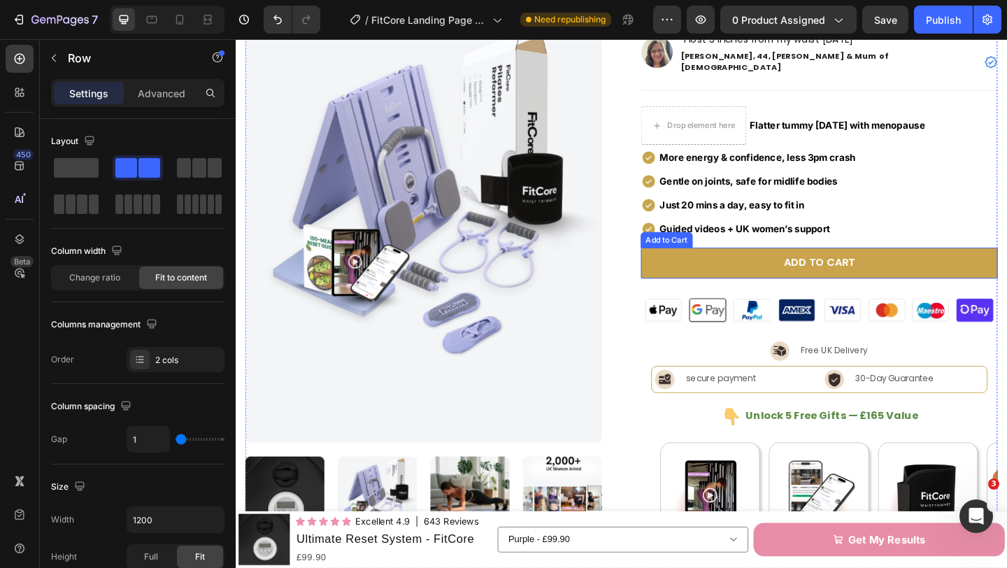
click at [694, 269] on button "Add to cart" at bounding box center [870, 283] width 388 height 34
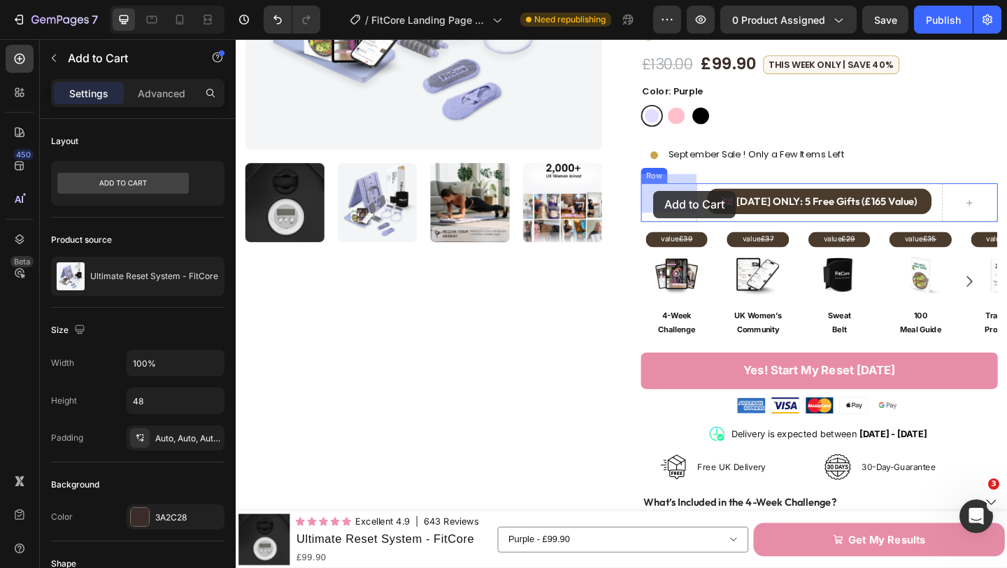
scroll to position [315, 0]
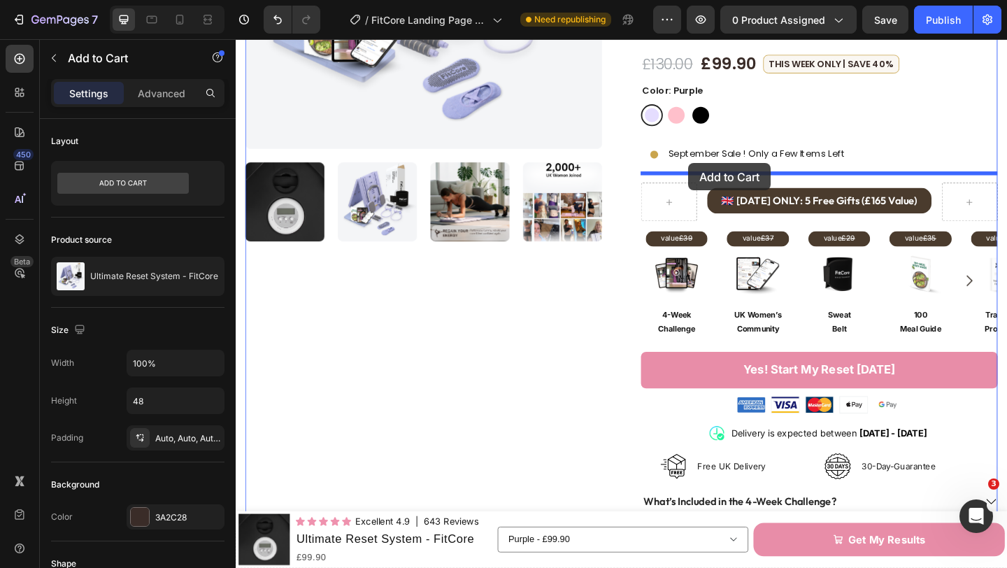
drag, startPoint x: 684, startPoint y: 238, endPoint x: 728, endPoint y: 174, distance: 77.0
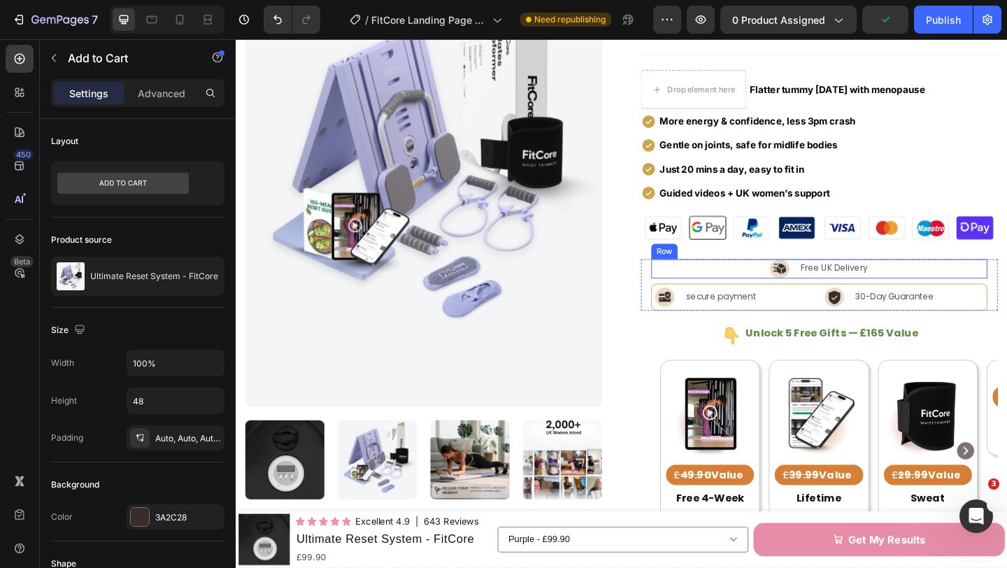
scroll to position [1214, 0]
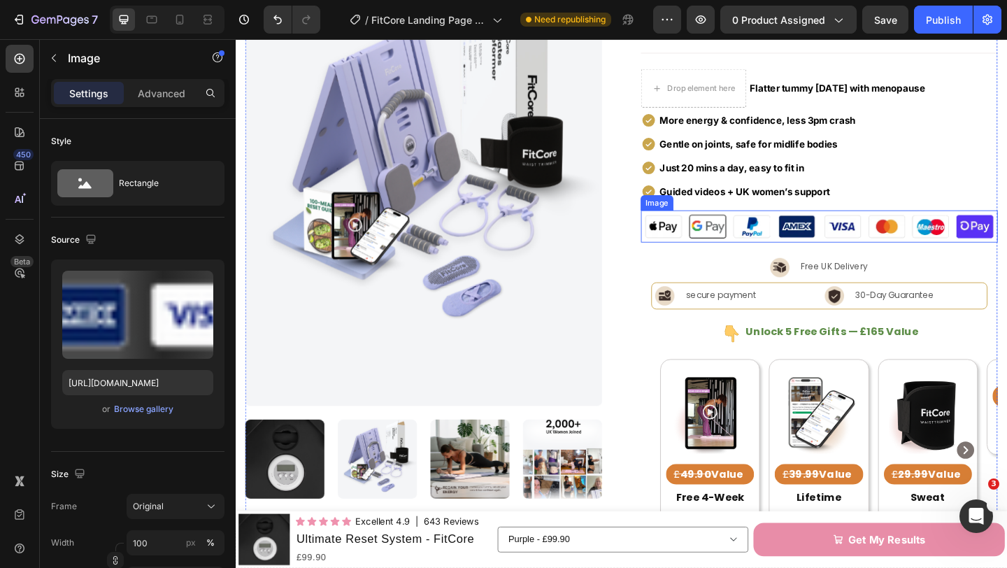
click at [724, 230] on img at bounding box center [870, 242] width 388 height 35
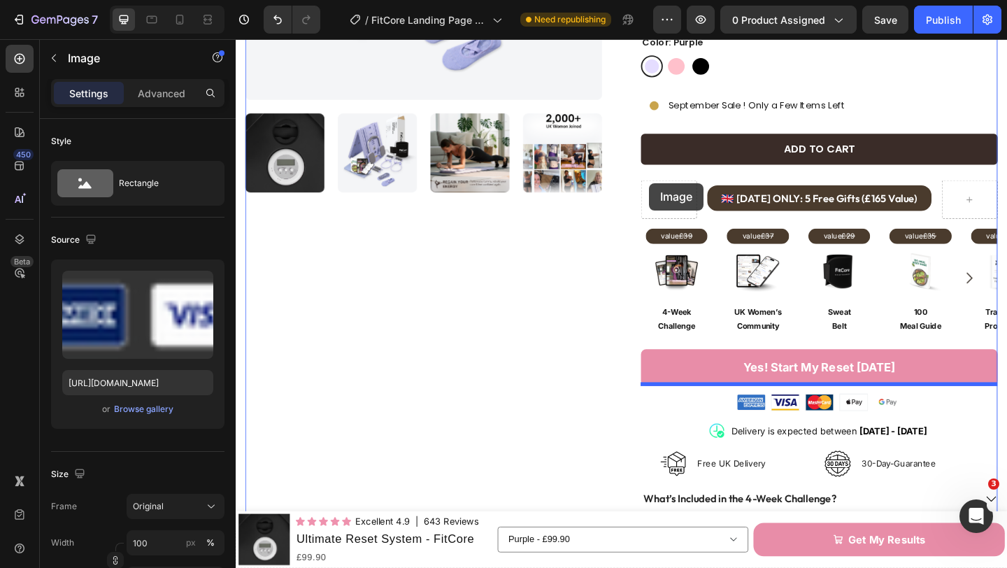
scroll to position [315, 0]
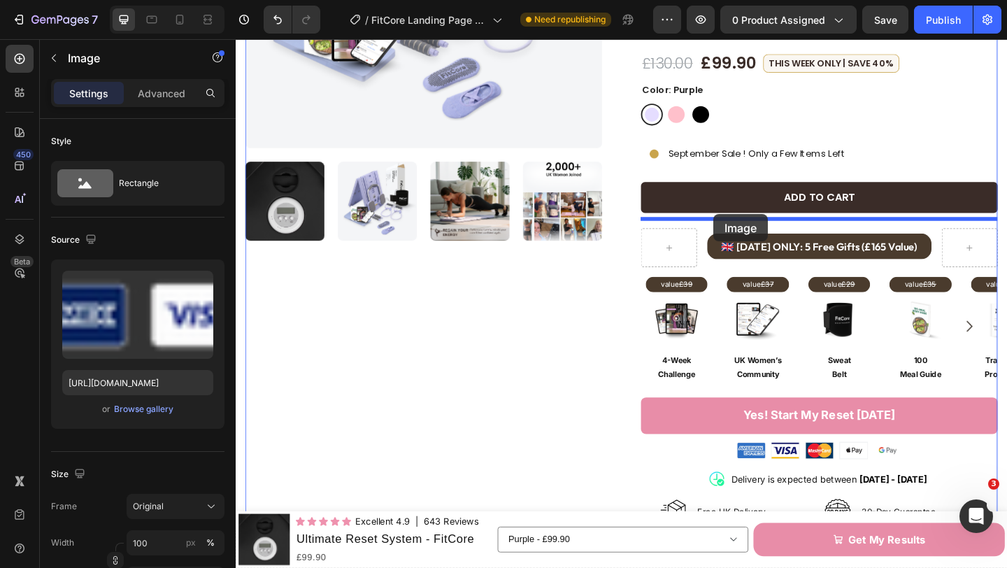
drag, startPoint x: 683, startPoint y: 201, endPoint x: 755, endPoint y: 229, distance: 77.5
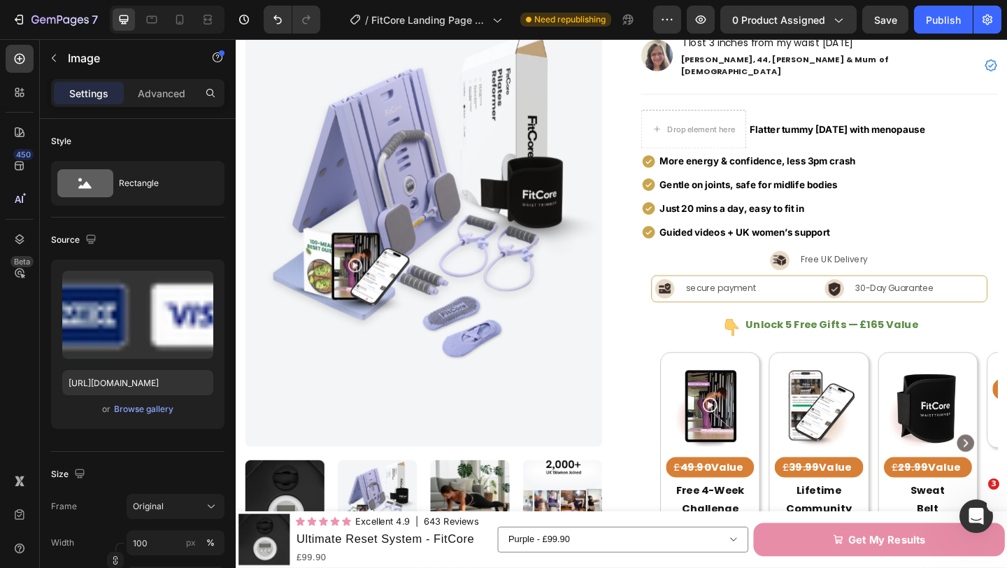
scroll to position [1225, 0]
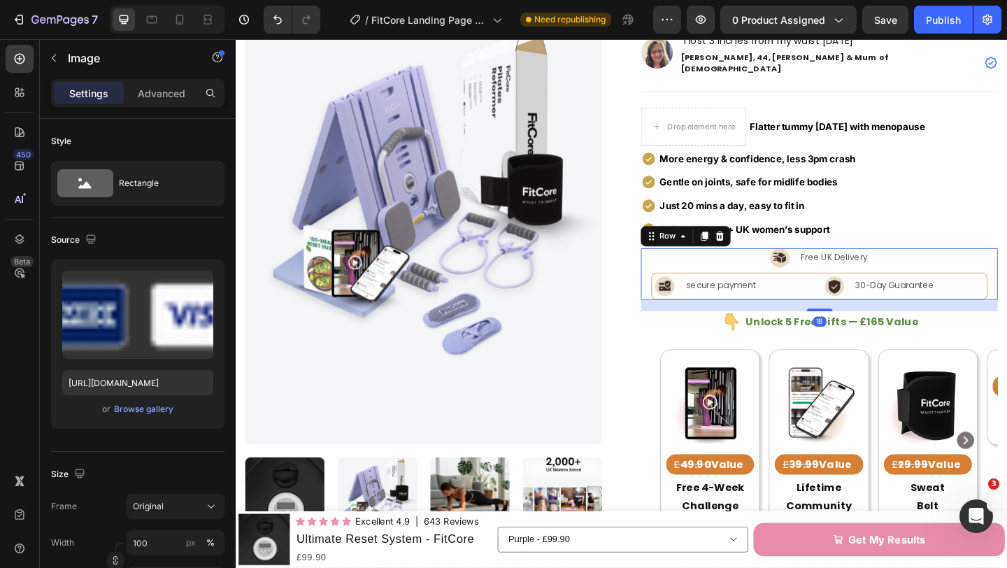
click at [679, 278] on div "Image Free UK Delivery Text Block Row Image secure payment Text Block Row Image…" at bounding box center [870, 294] width 388 height 56
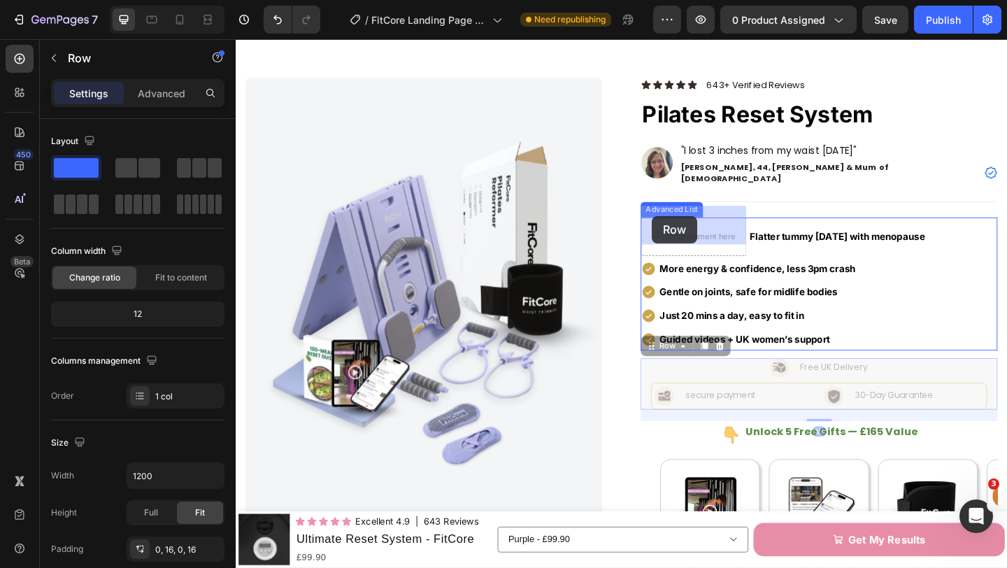
scroll to position [887, 0]
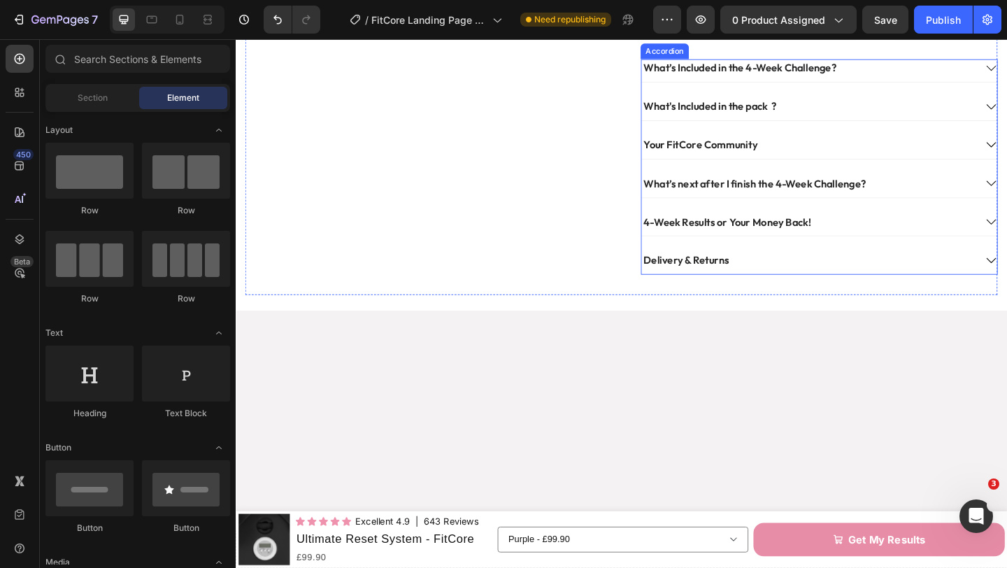
click at [916, 247] on div "4-Week Results or Your Money Back!" at bounding box center [858, 238] width 363 height 19
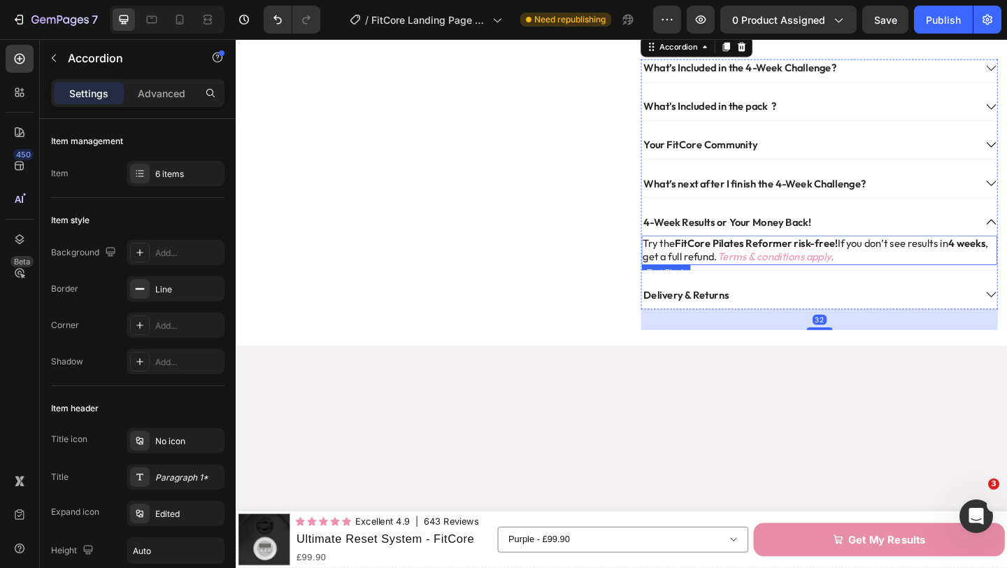
click at [857, 282] on icon "Terms & conditions apply" at bounding box center [820, 275] width 123 height 14
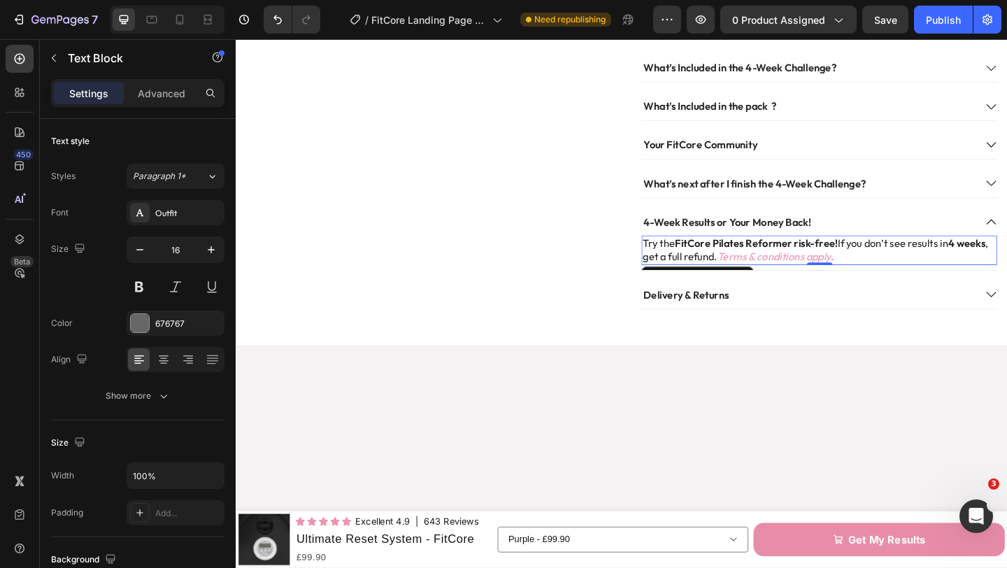
click at [857, 282] on icon "Terms & conditions apply" at bounding box center [820, 275] width 123 height 14
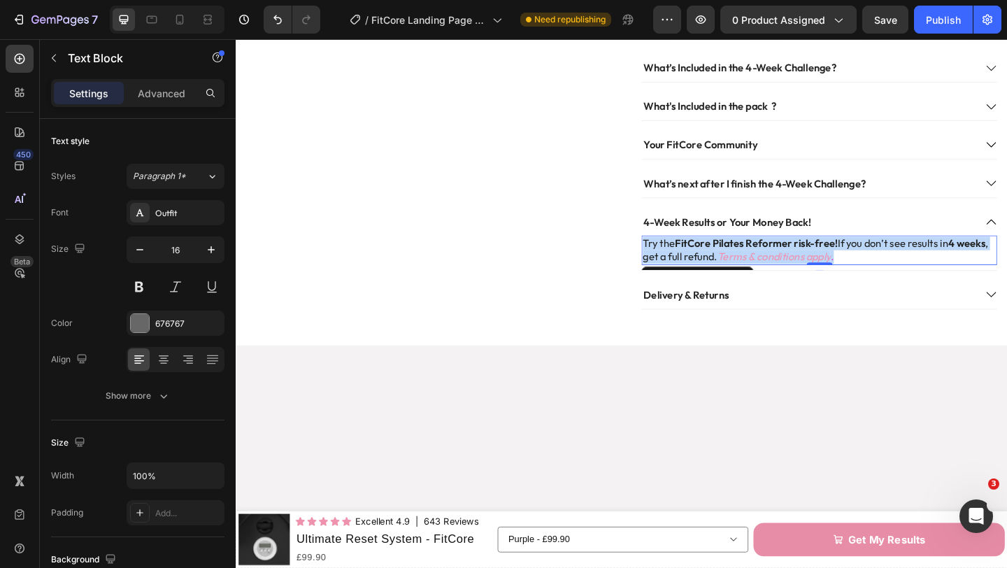
click at [857, 282] on icon "Terms & conditions apply" at bounding box center [820, 275] width 123 height 14
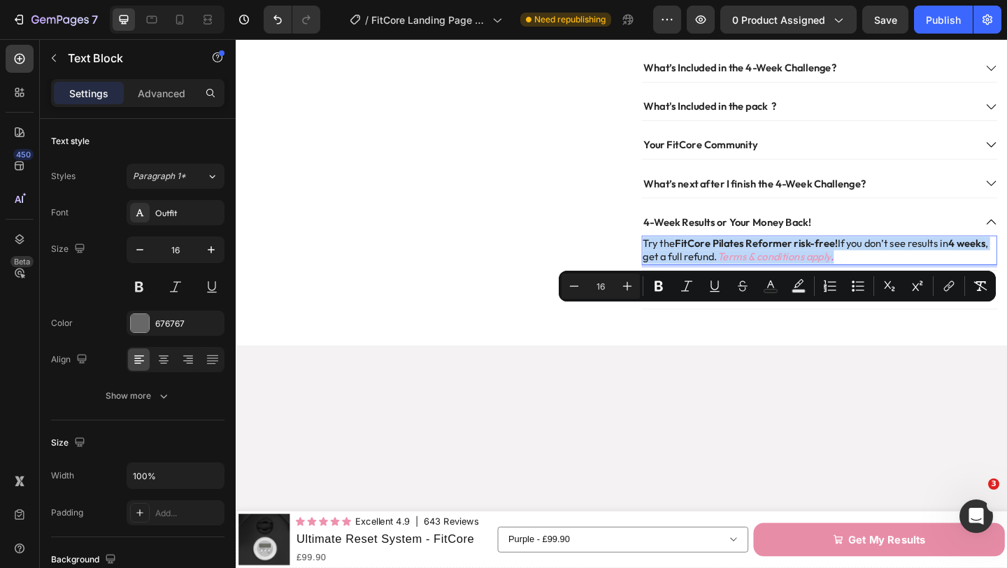
click at [888, 284] on div "Try the FitCore Pilates Reformer risk-free! If you don’t see results [DATE] , g…" at bounding box center [870, 268] width 387 height 32
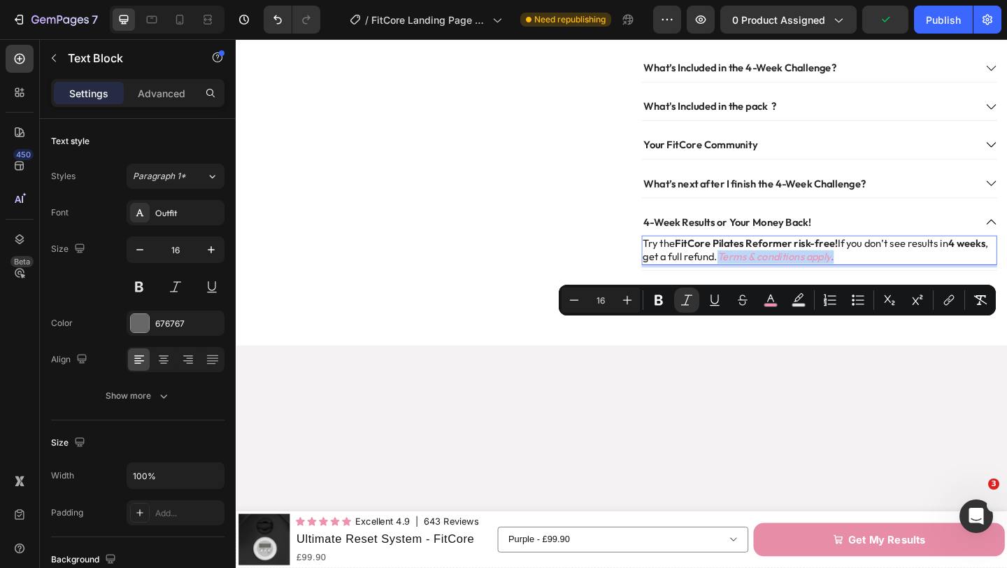
drag, startPoint x: 888, startPoint y: 356, endPoint x: 763, endPoint y: 352, distance: 125.2
click at [763, 283] on p "Try the FitCore Pilates Reformer risk-free! If you don’t see results [DATE] , g…" at bounding box center [870, 268] width 384 height 29
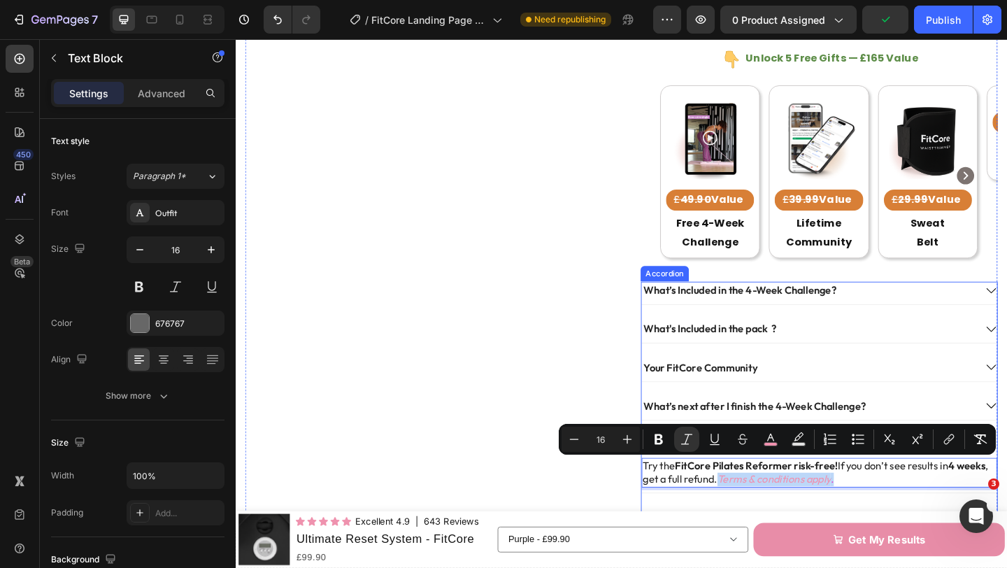
scroll to position [613, 0]
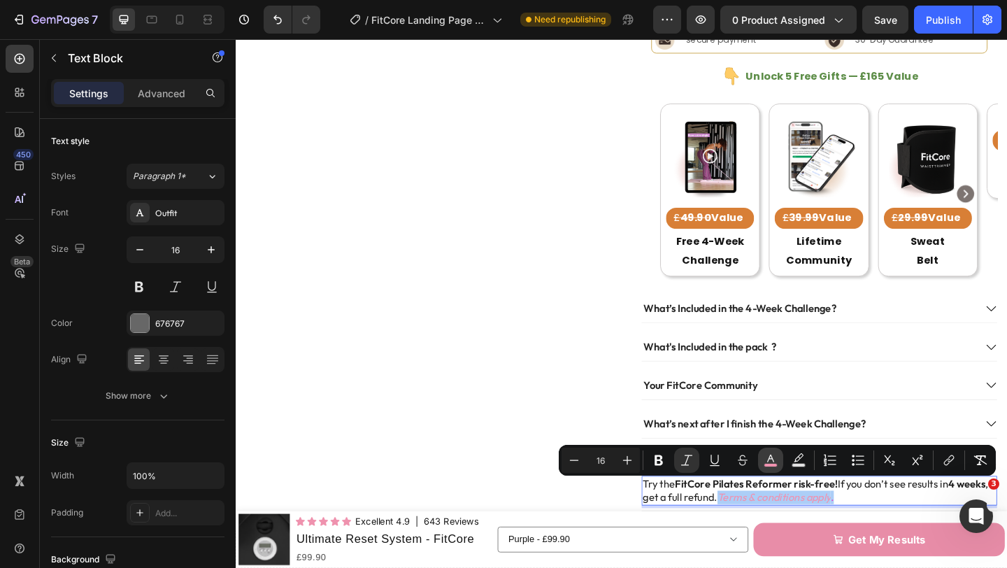
click at [769, 459] on icon "Editor contextual toolbar" at bounding box center [770, 458] width 7 height 8
type input "F091AF"
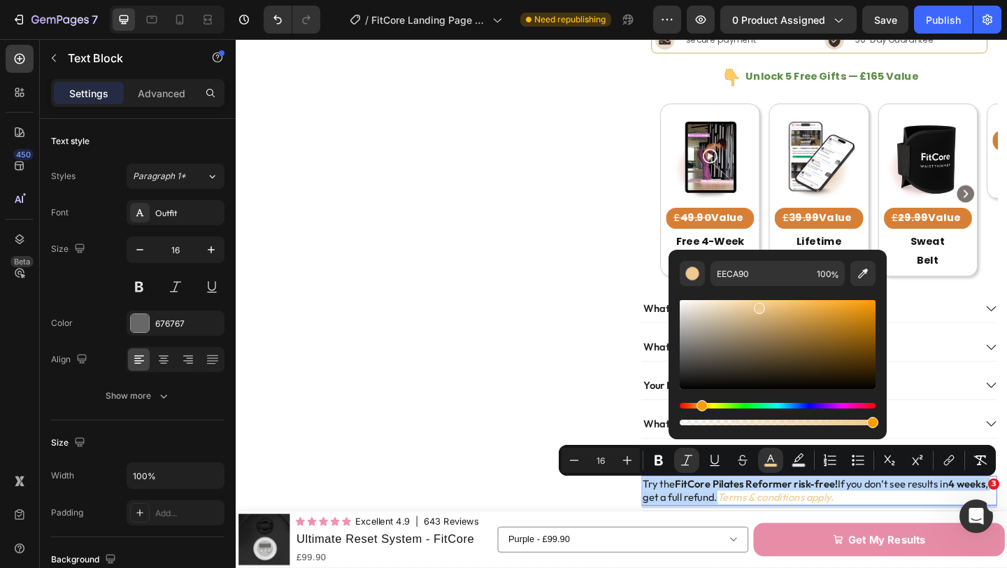
drag, startPoint x: 864, startPoint y: 404, endPoint x: 699, endPoint y: 403, distance: 165.0
click at [700, 403] on div "Hue" at bounding box center [701, 405] width 11 height 11
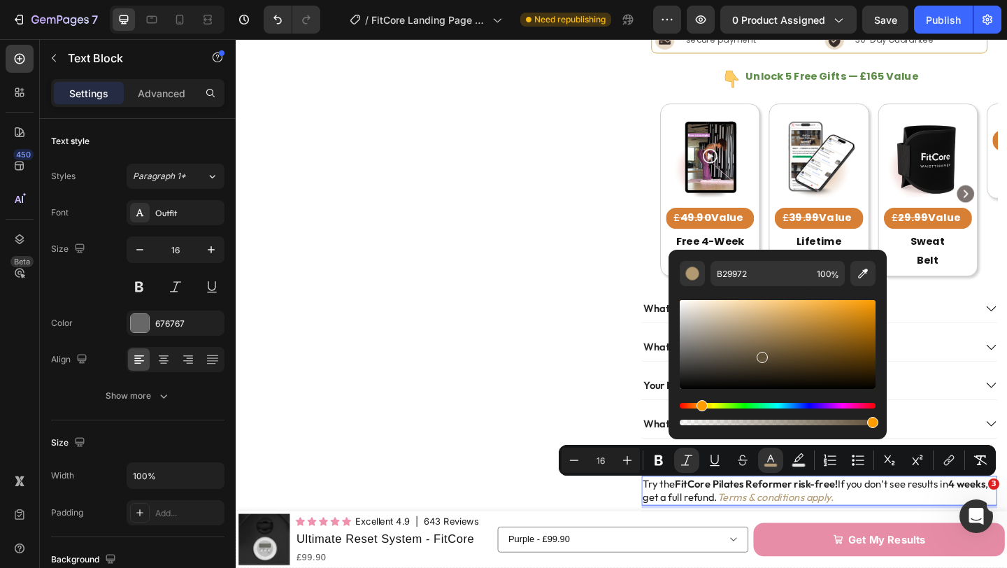
drag, startPoint x: 758, startPoint y: 309, endPoint x: 761, endPoint y: 358, distance: 49.1
click at [761, 358] on div "Editor contextual toolbar" at bounding box center [761, 357] width 11 height 11
type input "564933"
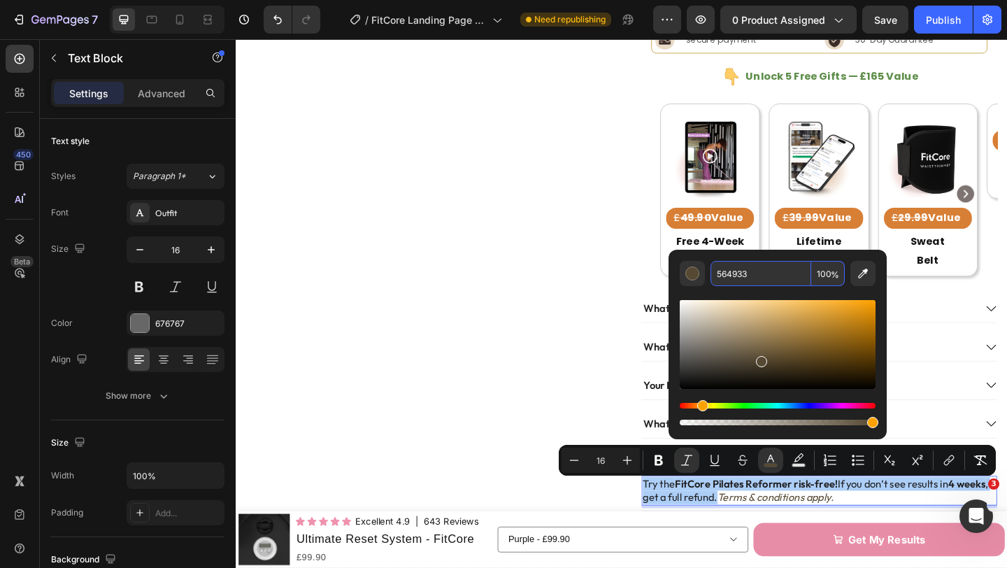
click at [744, 276] on input "564933" at bounding box center [760, 273] width 101 height 25
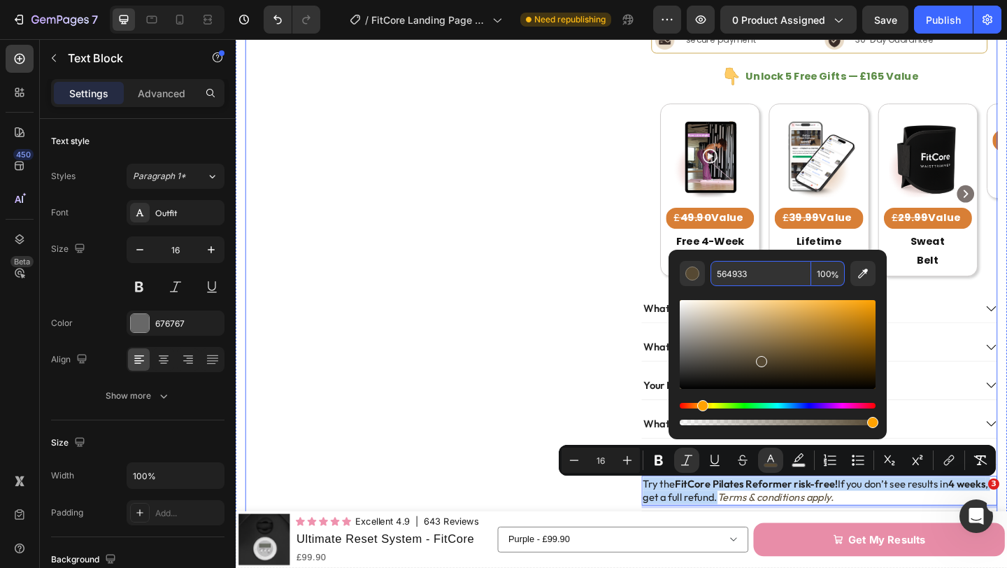
click at [579, 355] on div "Product Images" at bounding box center [440, 44] width 388 height 1145
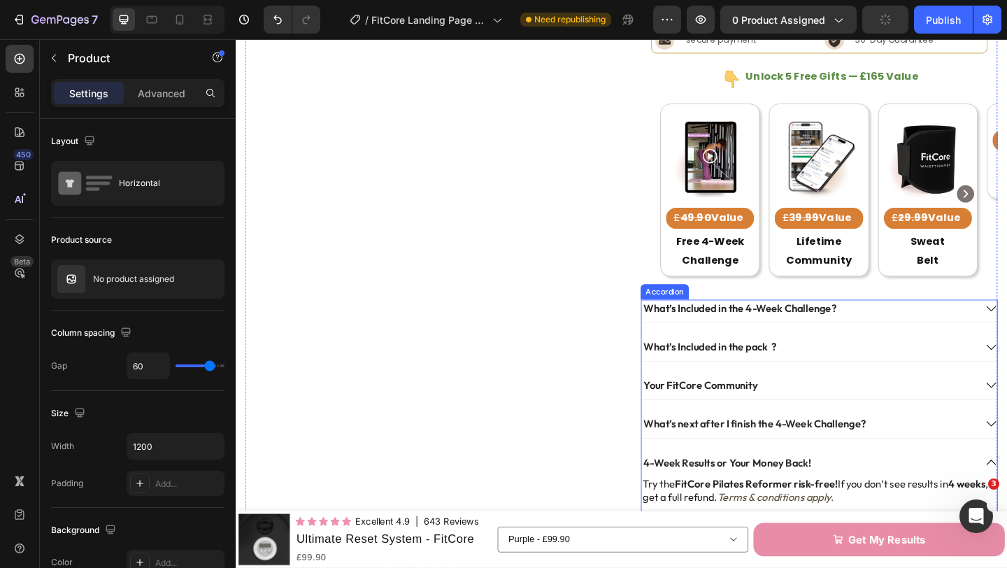
scroll to position [682, 0]
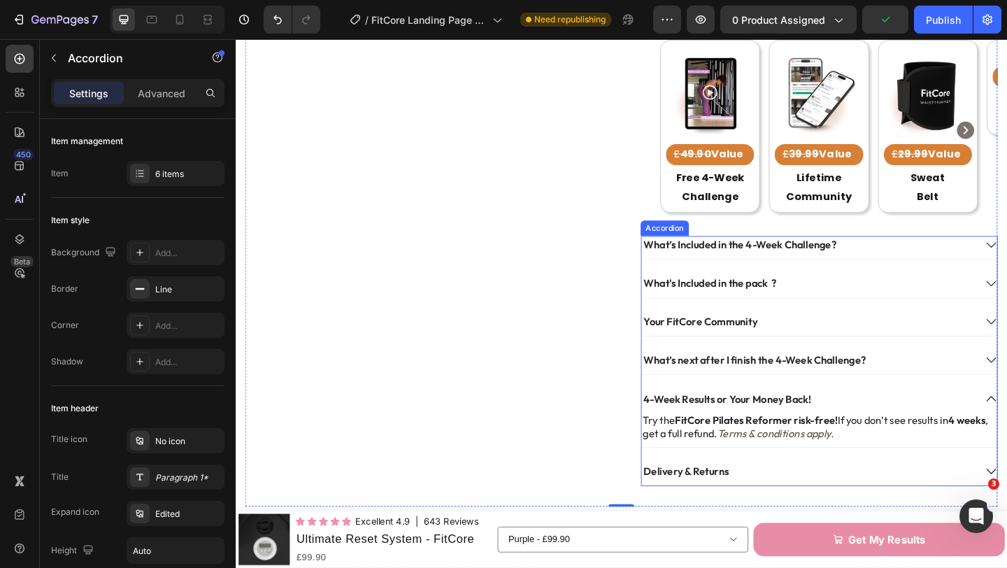
click at [1003, 387] on div "What’s next after I finish the 4-Week Challenge?" at bounding box center [870, 391] width 387 height 24
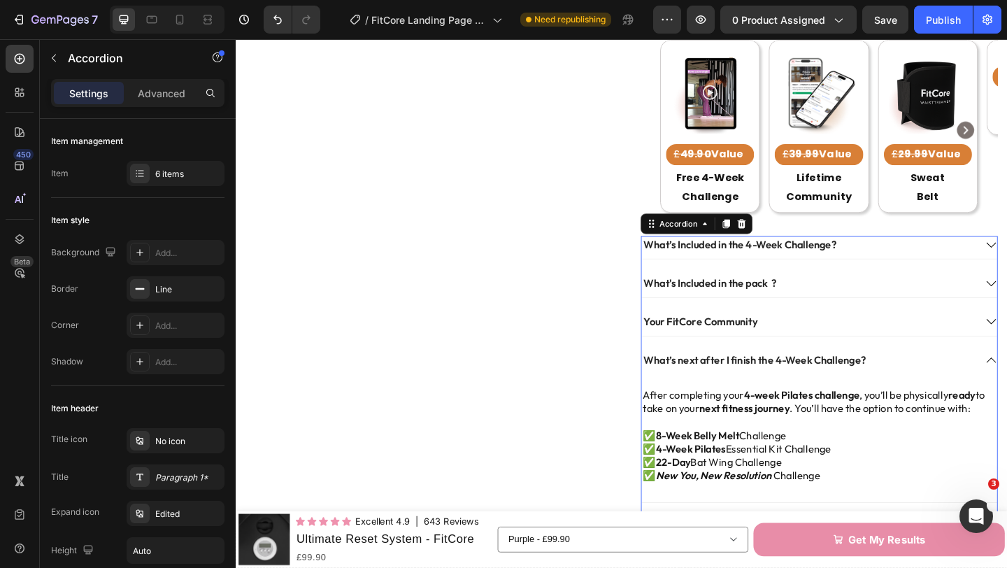
click at [1003, 387] on div "What’s next after I finish the 4-Week Challenge?" at bounding box center [870, 391] width 387 height 24
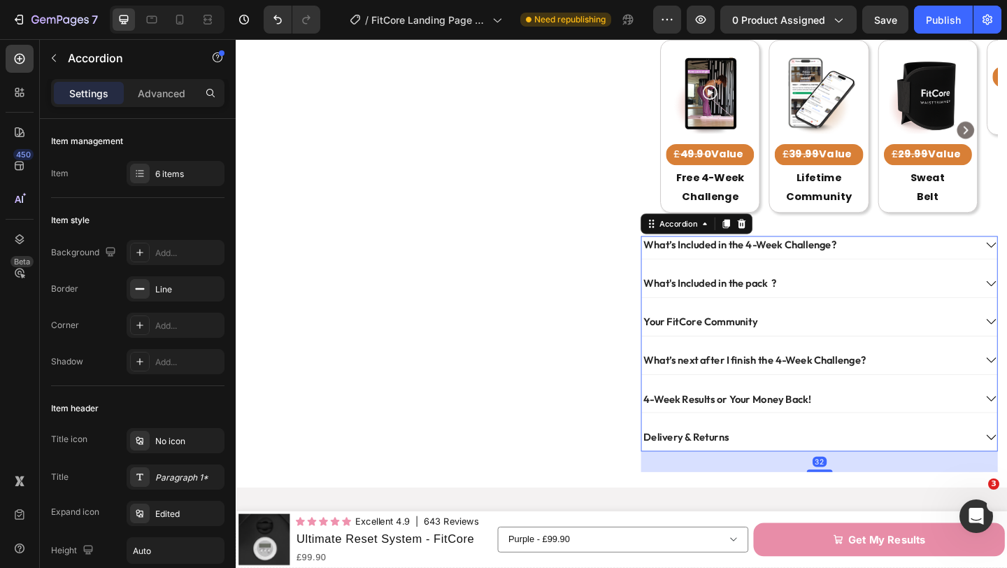
click at [972, 342] on div "Your FitCore Community" at bounding box center [858, 346] width 363 height 19
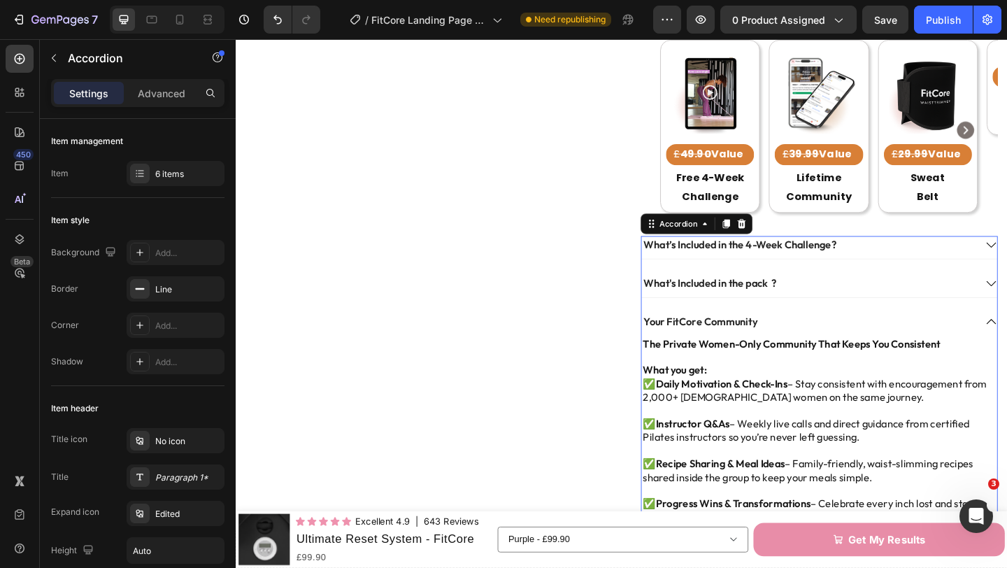
click at [972, 342] on div "Your FitCore Community" at bounding box center [858, 346] width 363 height 19
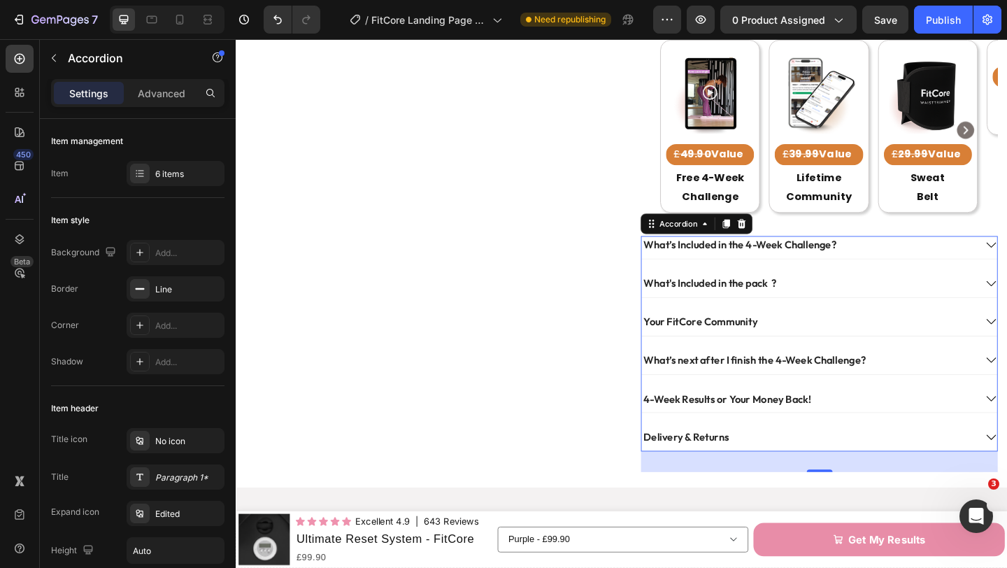
click at [926, 298] on div "What's Included in the pack ?" at bounding box center [858, 304] width 363 height 19
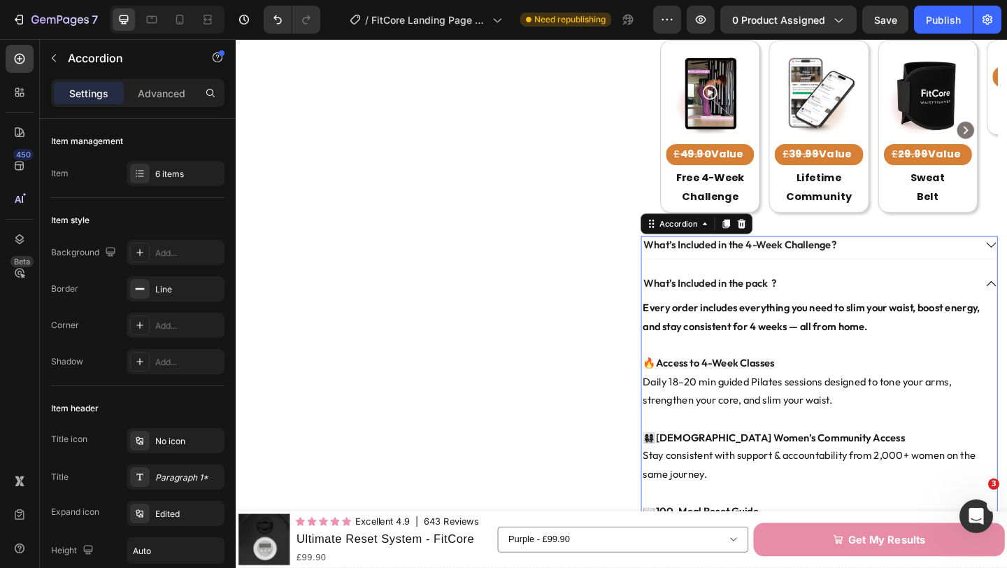
click at [926, 298] on div "What's Included in the pack ?" at bounding box center [858, 304] width 363 height 19
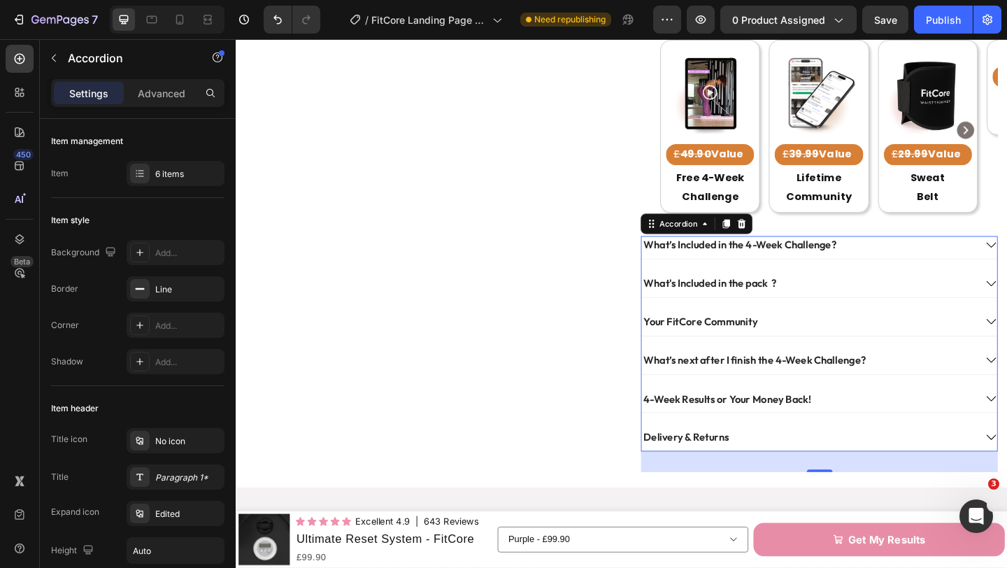
click at [914, 262] on div "What’s Included in the 4-Week Challenge?" at bounding box center [870, 265] width 387 height 24
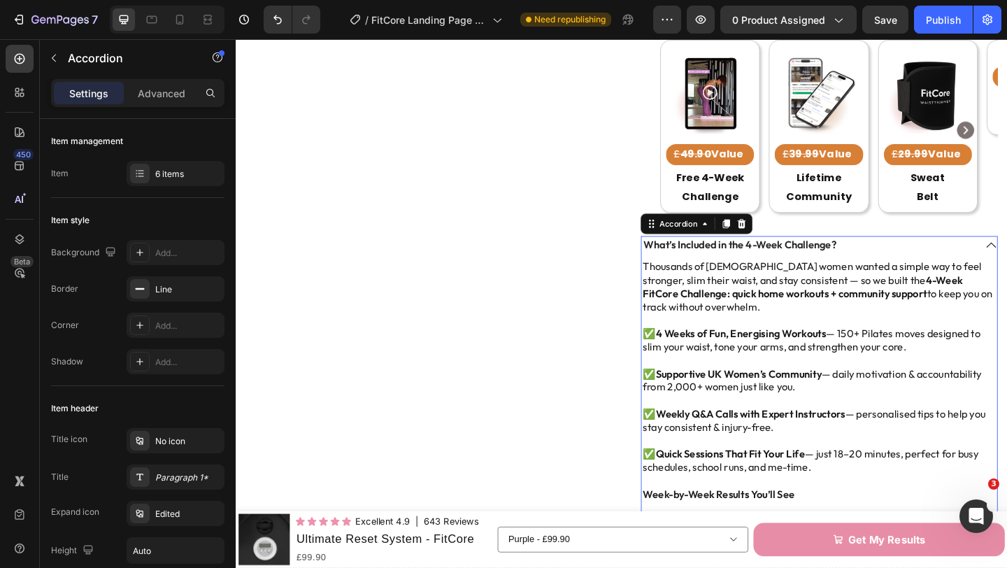
click at [914, 262] on div "What’s Included in the 4-Week Challenge?" at bounding box center [870, 265] width 387 height 24
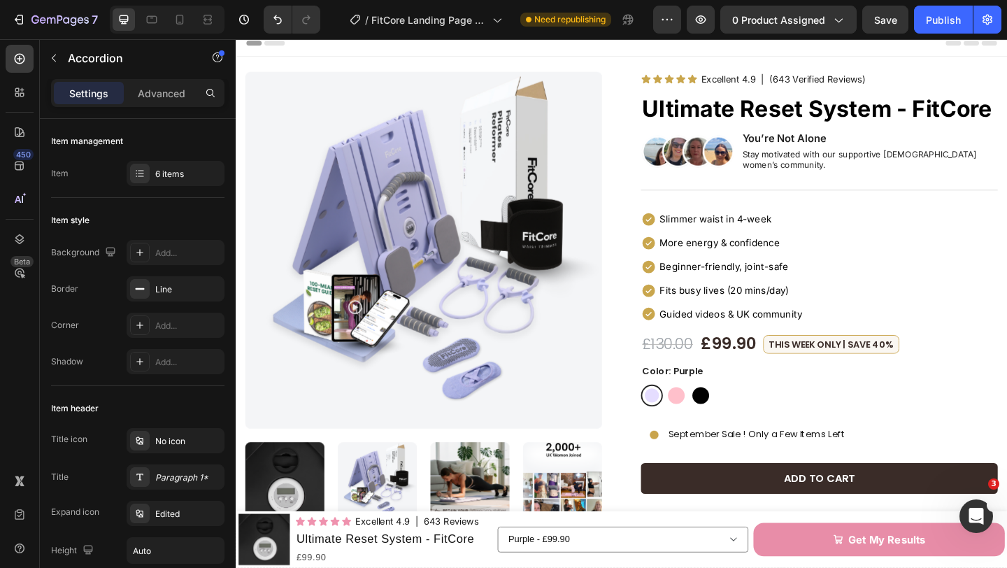
scroll to position [0, 0]
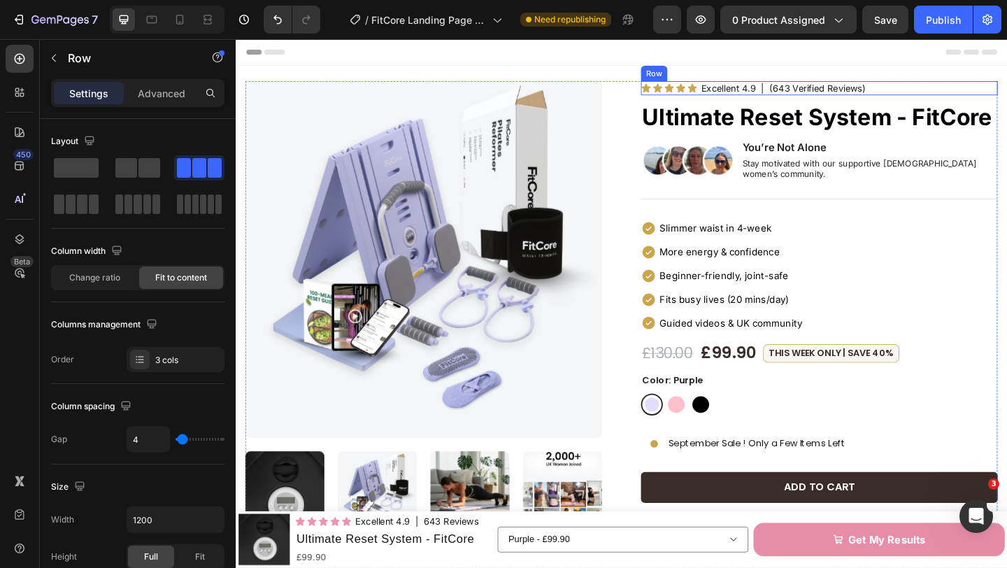
click at [737, 96] on div "Icon Icon Icon Icon Icon Icon List Excellent 4.9 Text Block | (643 Verified Rev…" at bounding box center [870, 92] width 388 height 15
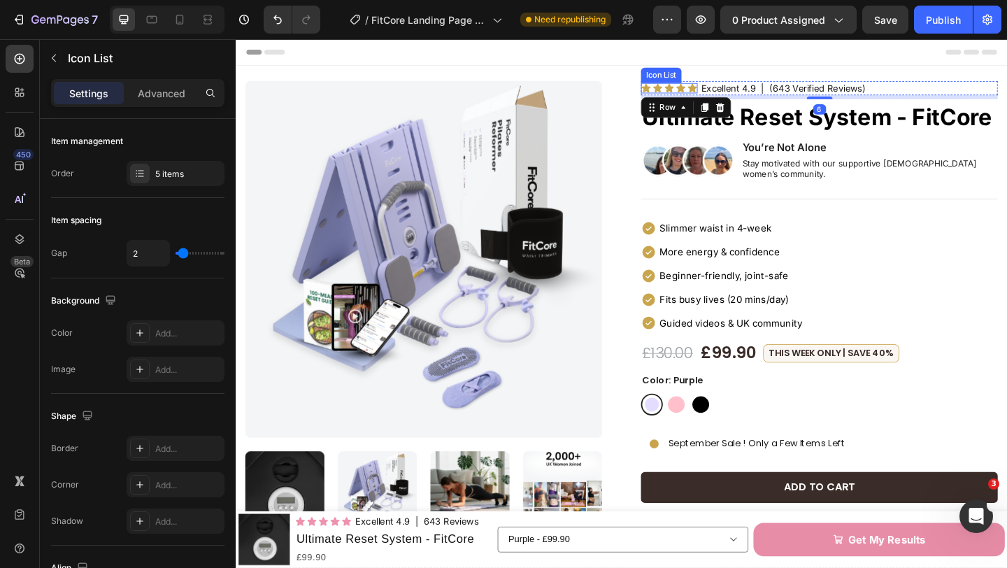
click at [725, 96] on div "Icon Icon Icon Icon Icon" at bounding box center [707, 92] width 62 height 11
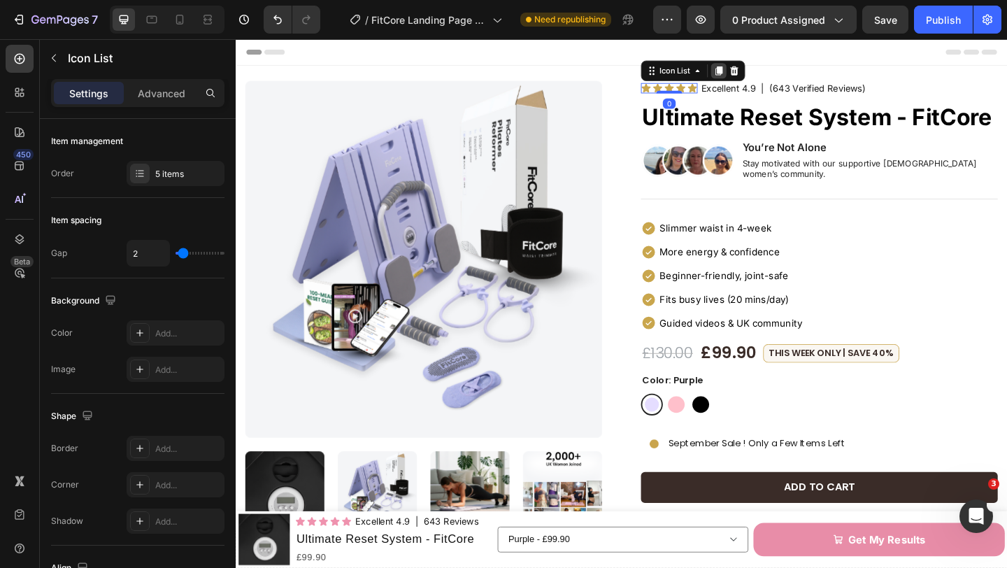
click at [756, 74] on icon at bounding box center [760, 73] width 11 height 11
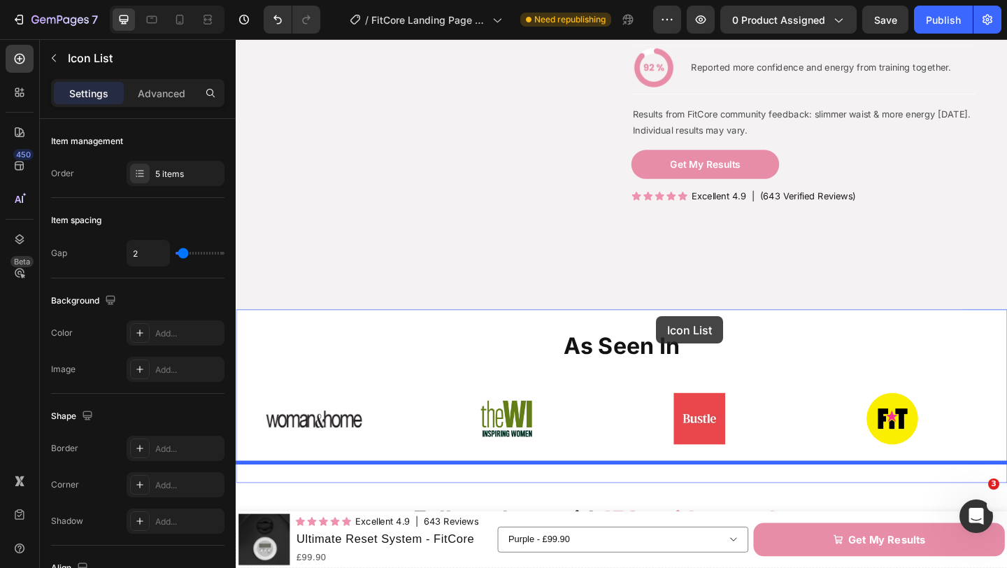
scroll to position [1301, 0]
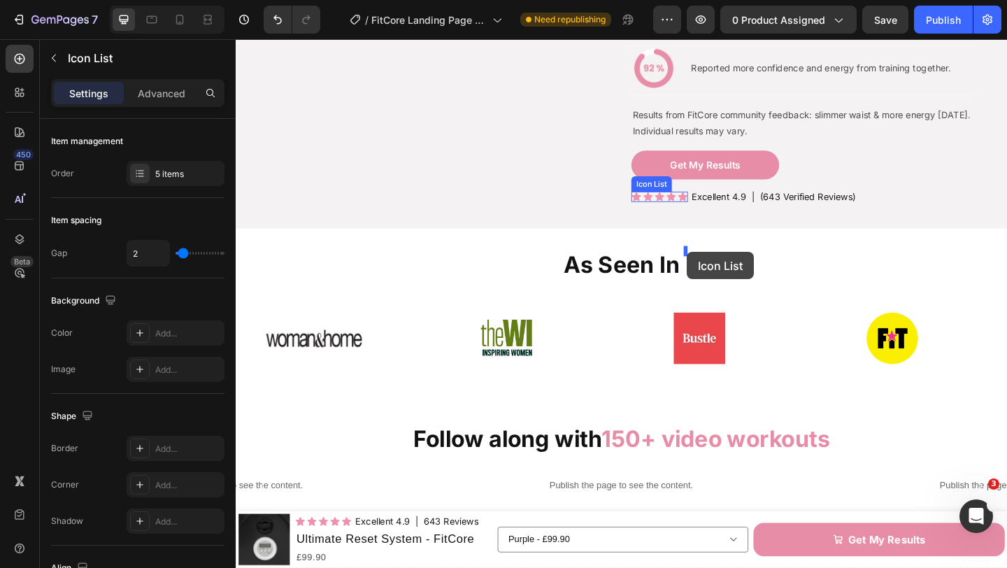
drag, startPoint x: 684, startPoint y: 86, endPoint x: 726, endPoint y: 271, distance: 189.4
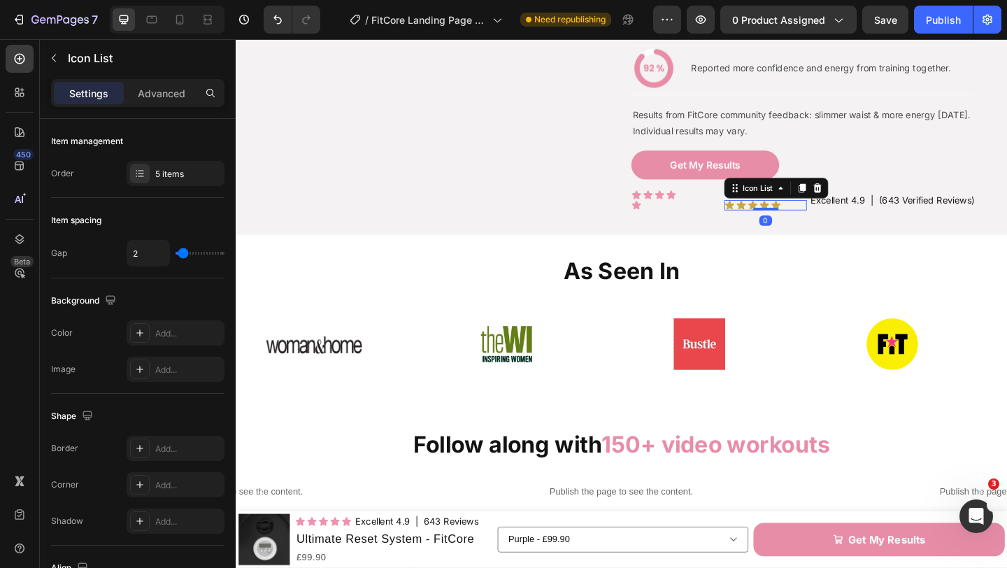
scroll to position [1297, 0]
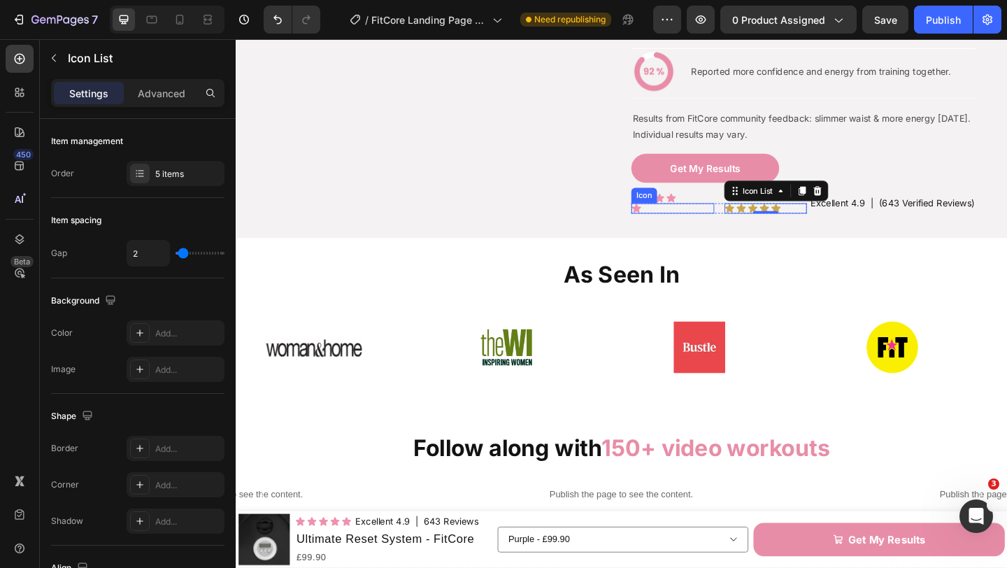
click at [687, 229] on div "Icon" at bounding box center [710, 222] width 90 height 11
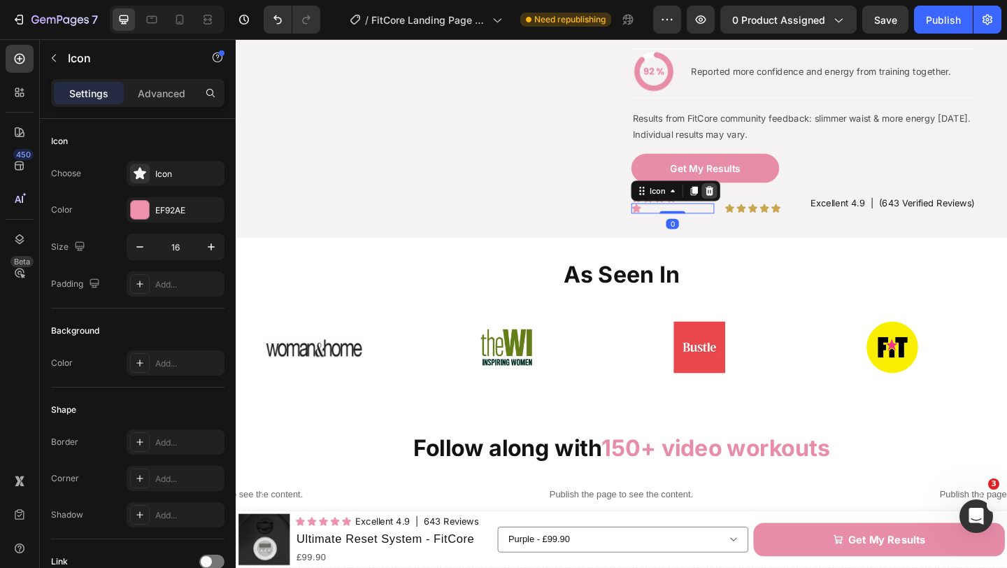
click at [752, 210] on icon at bounding box center [750, 204] width 11 height 11
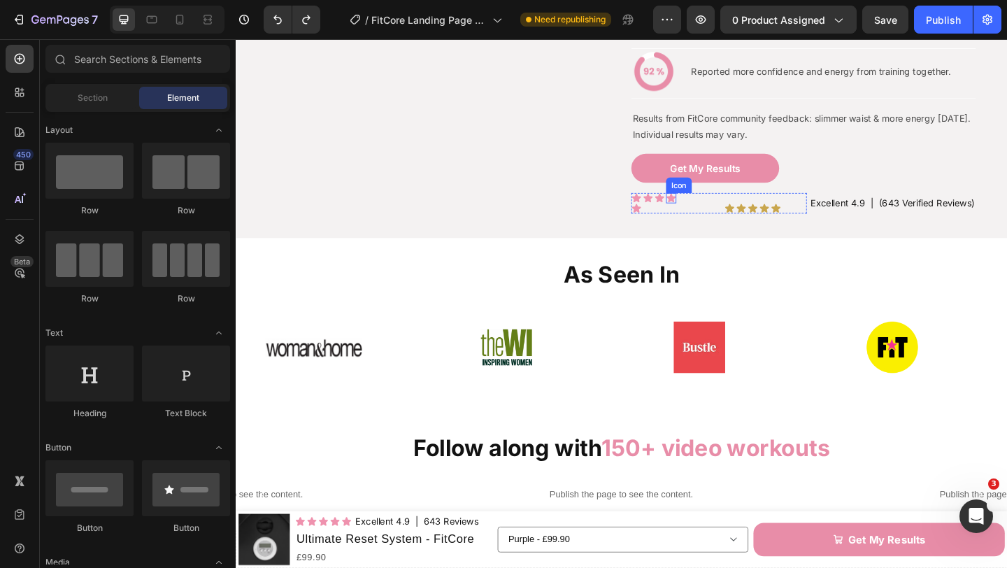
scroll to position [1301, 0]
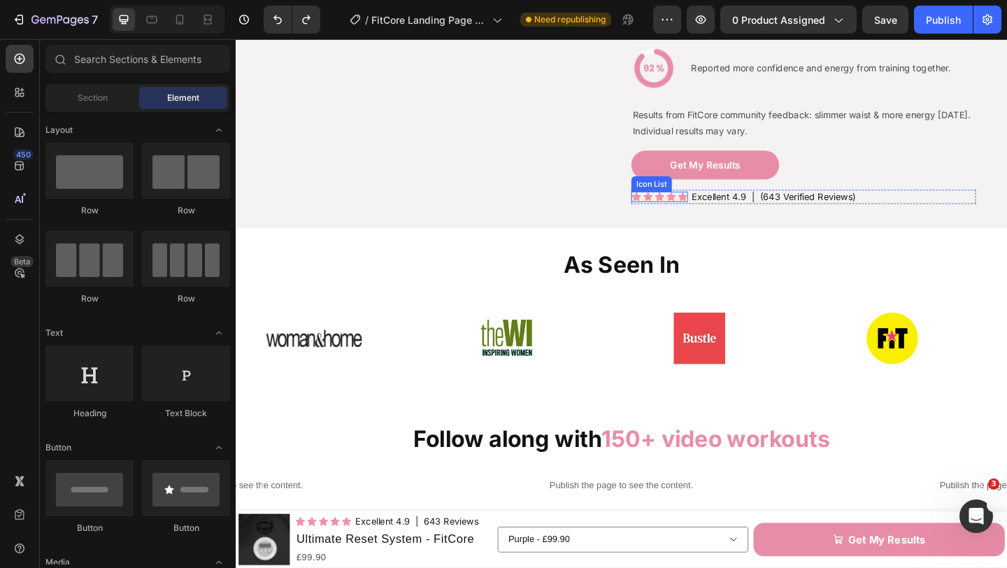
click at [703, 216] on div "Icon Icon Icon Icon Icon Icon List" at bounding box center [696, 210] width 62 height 11
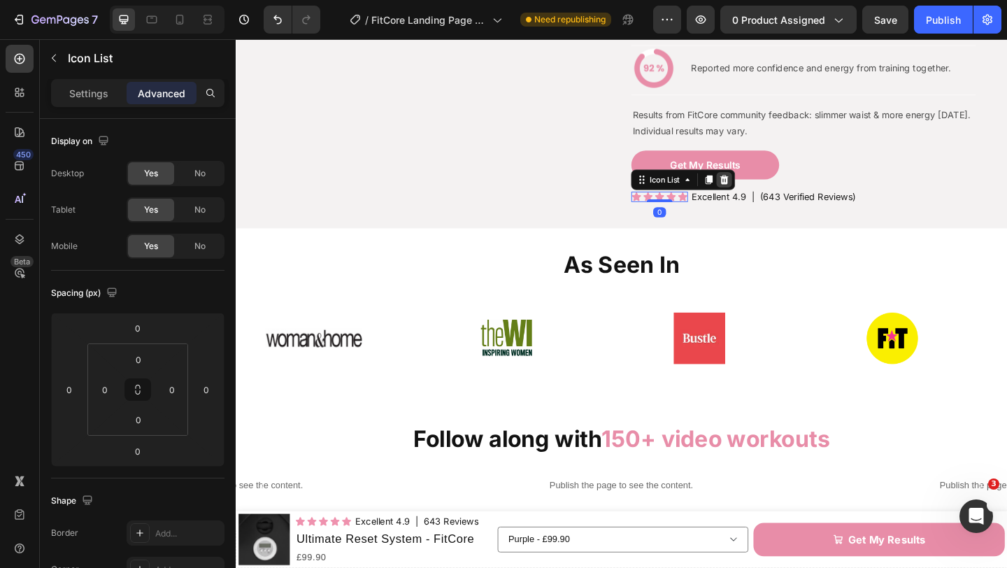
click at [768, 196] on icon at bounding box center [767, 192] width 9 height 10
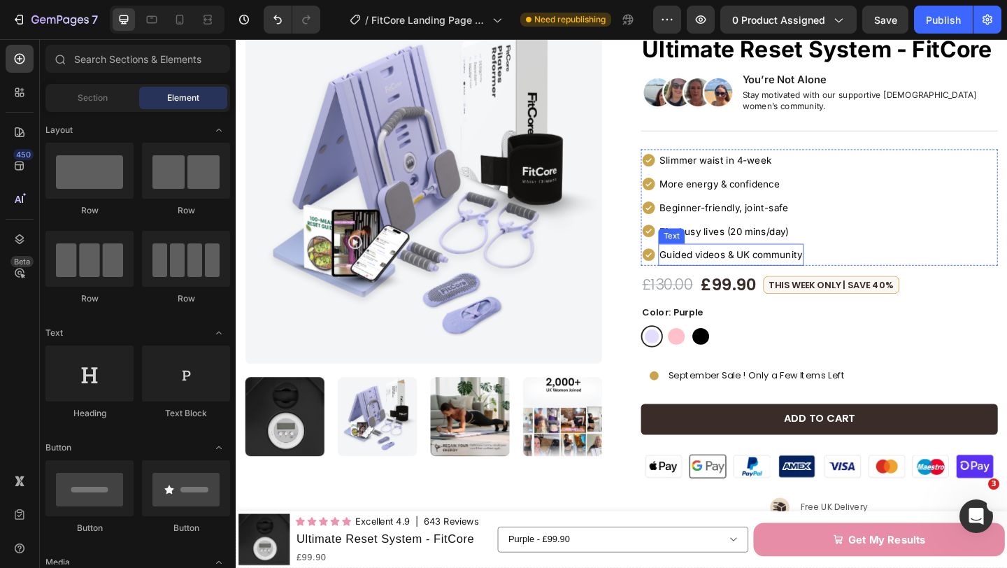
scroll to position [0, 0]
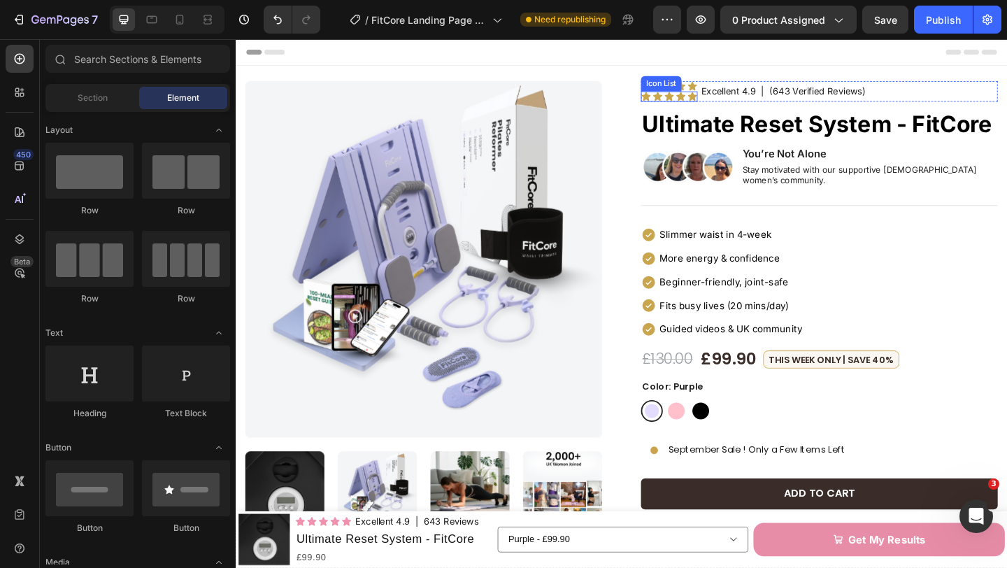
click at [726, 104] on div "Icon Icon Icon Icon Icon" at bounding box center [707, 101] width 62 height 11
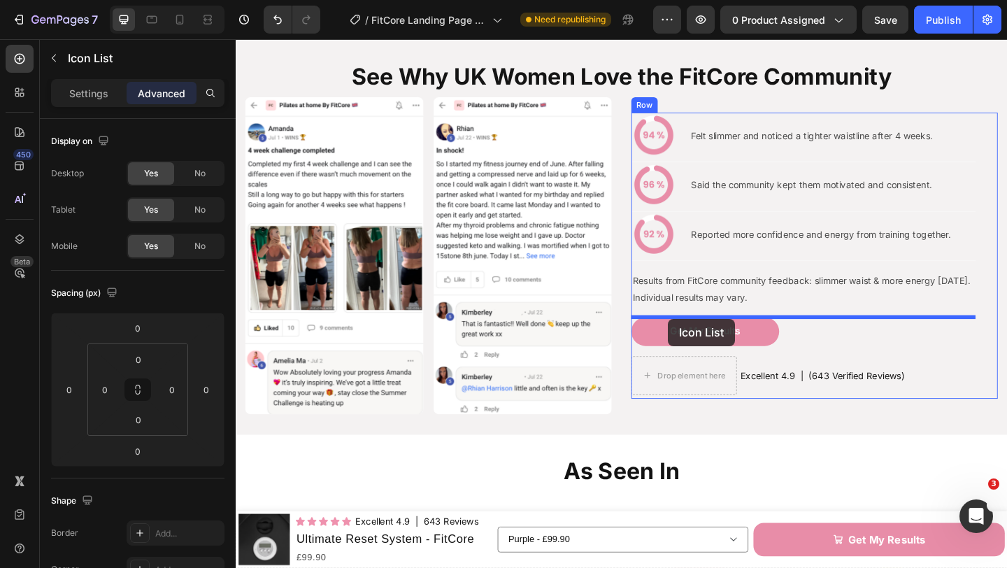
scroll to position [1156, 0]
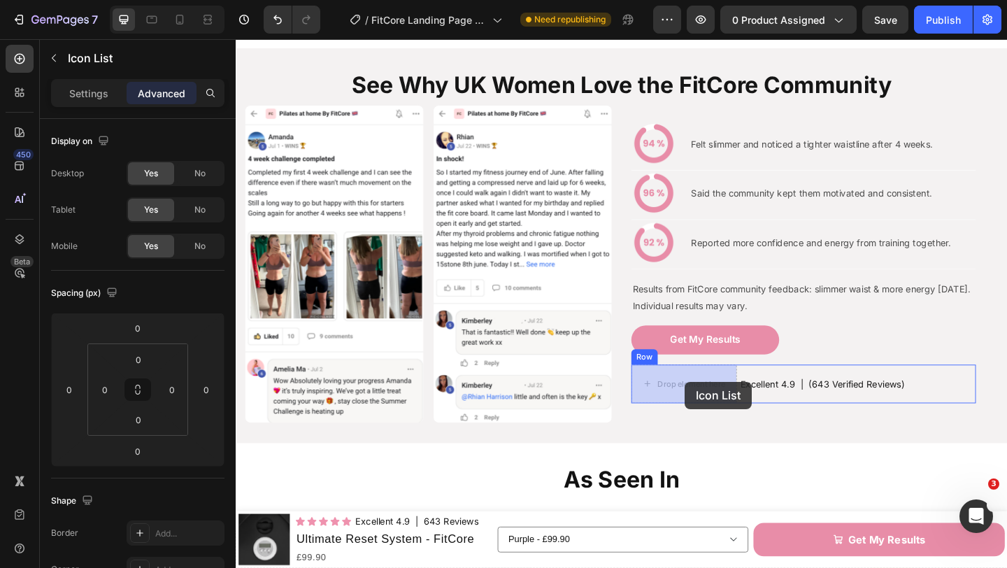
drag, startPoint x: 686, startPoint y: 82, endPoint x: 723, endPoint y: 412, distance: 331.3
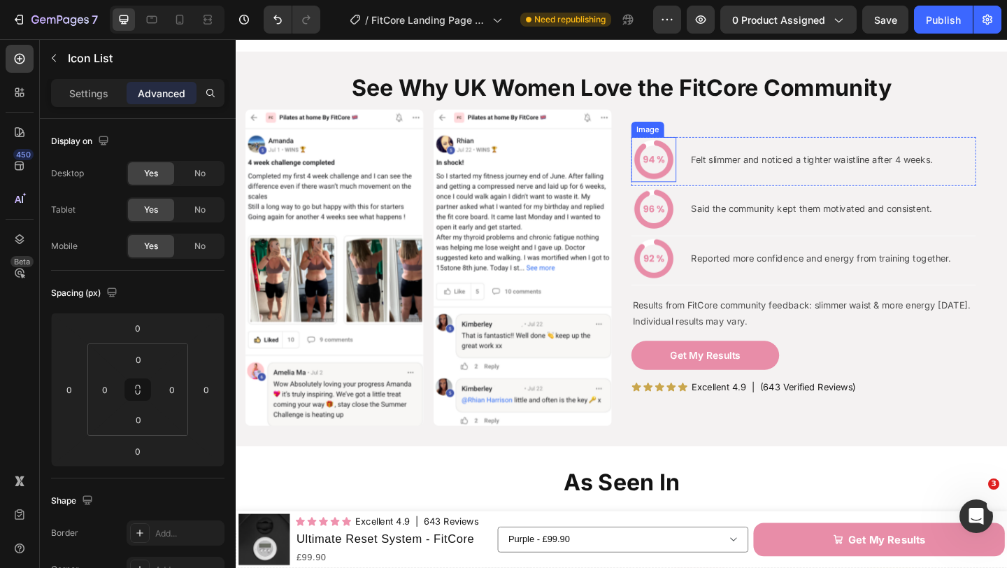
click at [680, 162] on img at bounding box center [689, 169] width 49 height 49
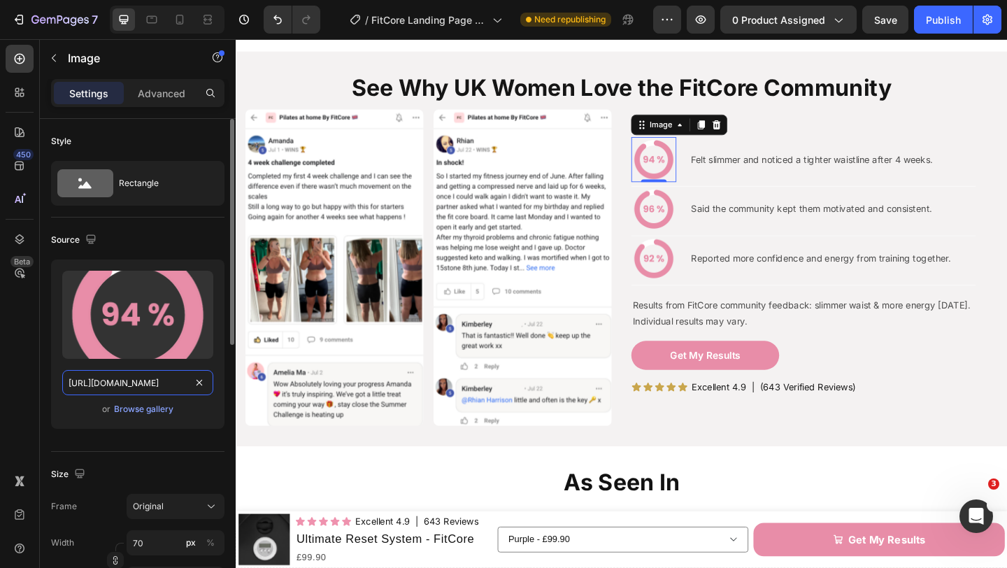
click at [135, 380] on input "[URL][DOMAIN_NAME]" at bounding box center [137, 382] width 151 height 25
paste input "9c50ecd1-c8a2-4051-aa4b-ecf1d2bd07d4"
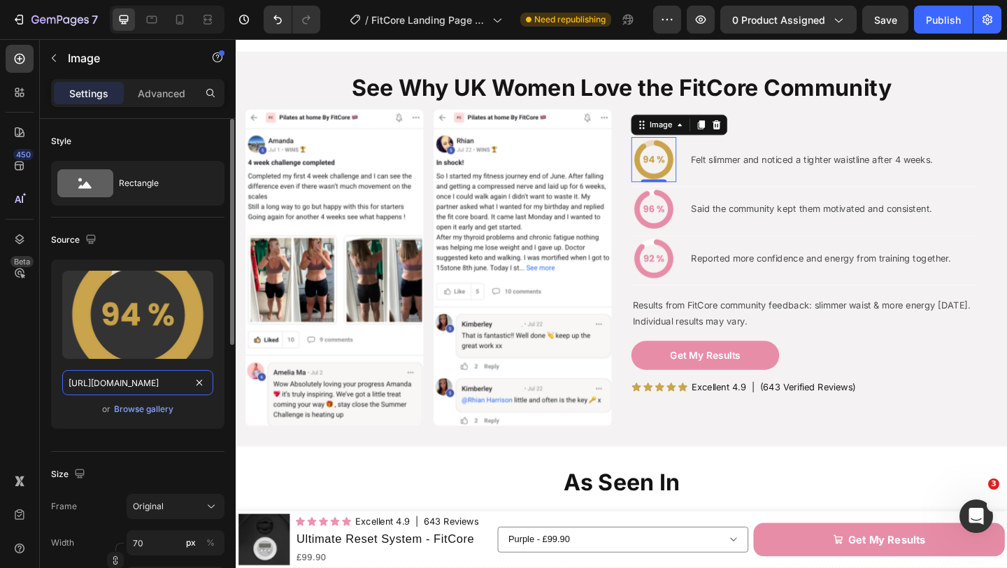
scroll to position [0, 428]
type input "[URL][DOMAIN_NAME]"
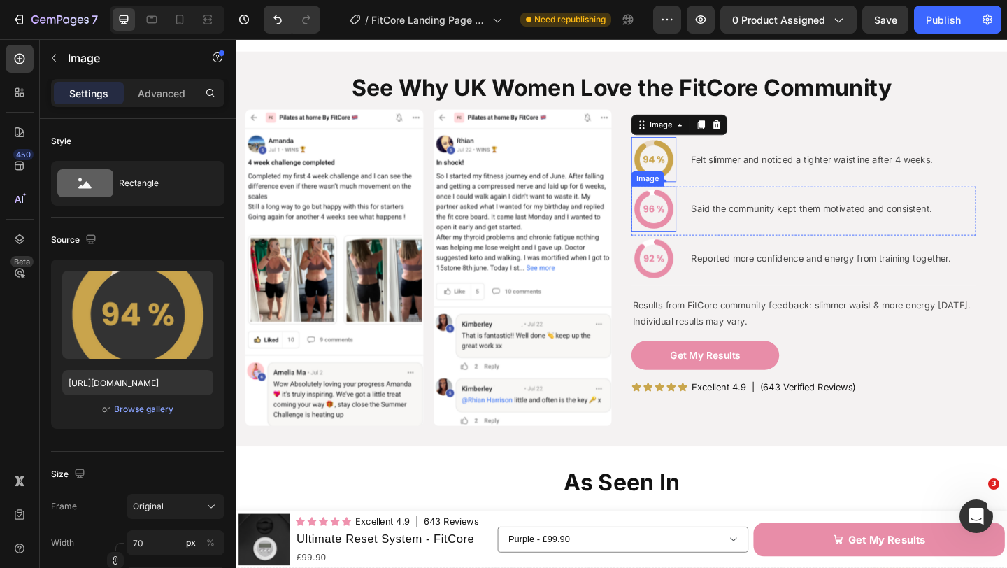
click at [690, 219] on img at bounding box center [689, 223] width 49 height 49
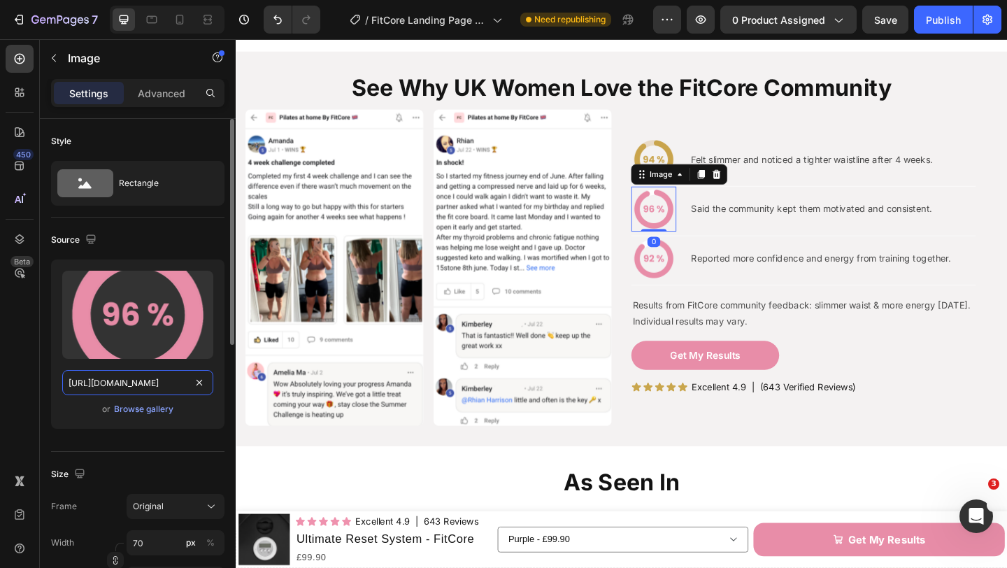
click at [145, 389] on input "[URL][DOMAIN_NAME]" at bounding box center [137, 382] width 151 height 25
paste input "0ea4abc1-39ca-46b8-af92-b6ae7c25eb9f"
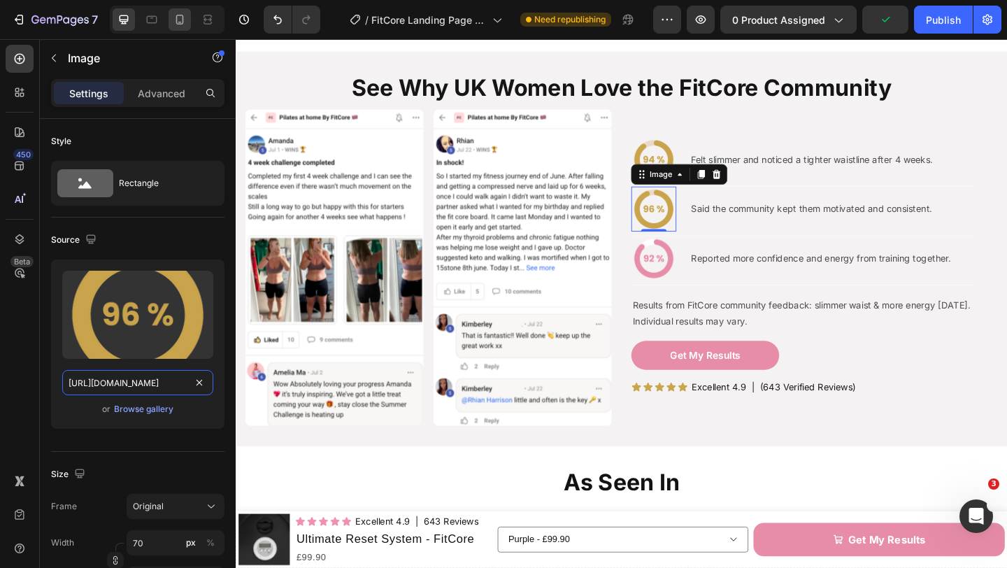
type input "[URL][DOMAIN_NAME]"
click at [684, 275] on img at bounding box center [689, 277] width 49 height 49
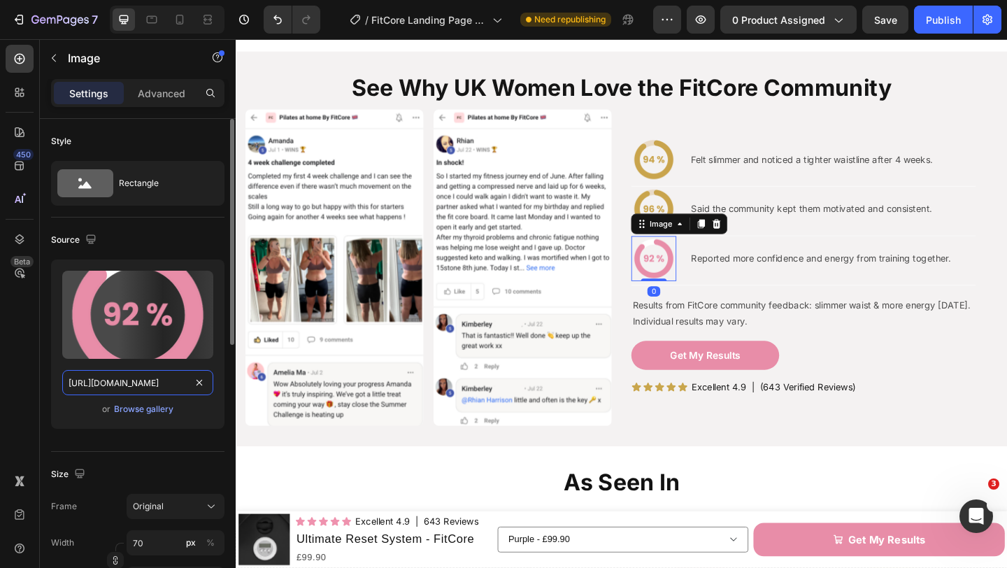
click at [93, 377] on input "[URL][DOMAIN_NAME]" at bounding box center [137, 382] width 151 height 25
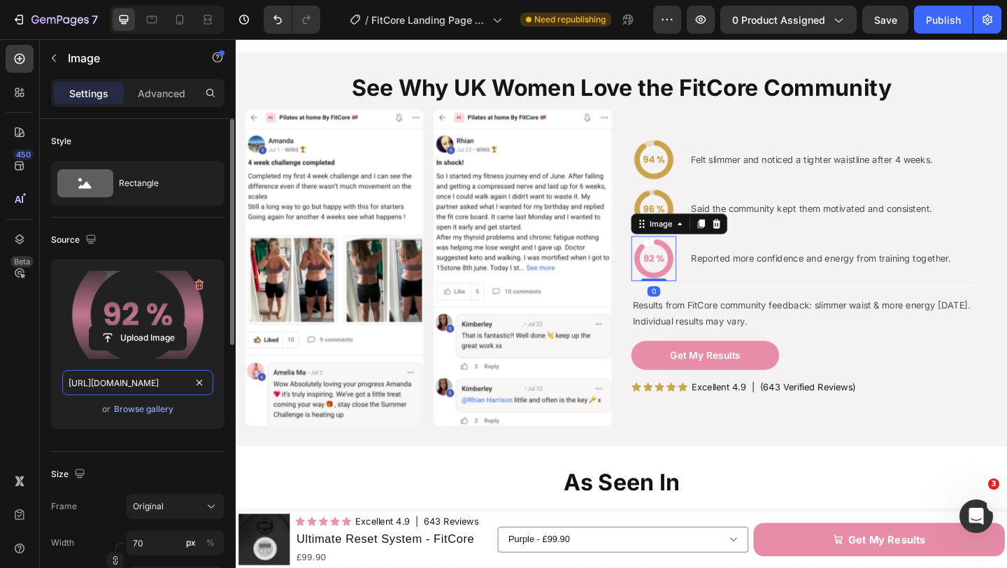
paste input "242e264a-d2d0-49ba-97e9-d8f26a787c8b"
type input "[URL][DOMAIN_NAME]"
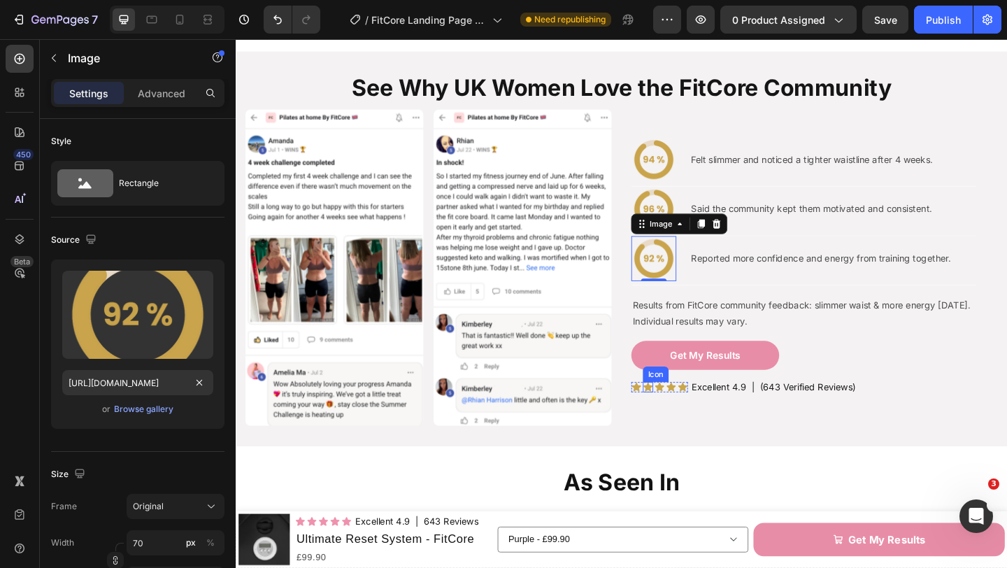
click at [682, 412] on icon at bounding box center [684, 416] width 10 height 9
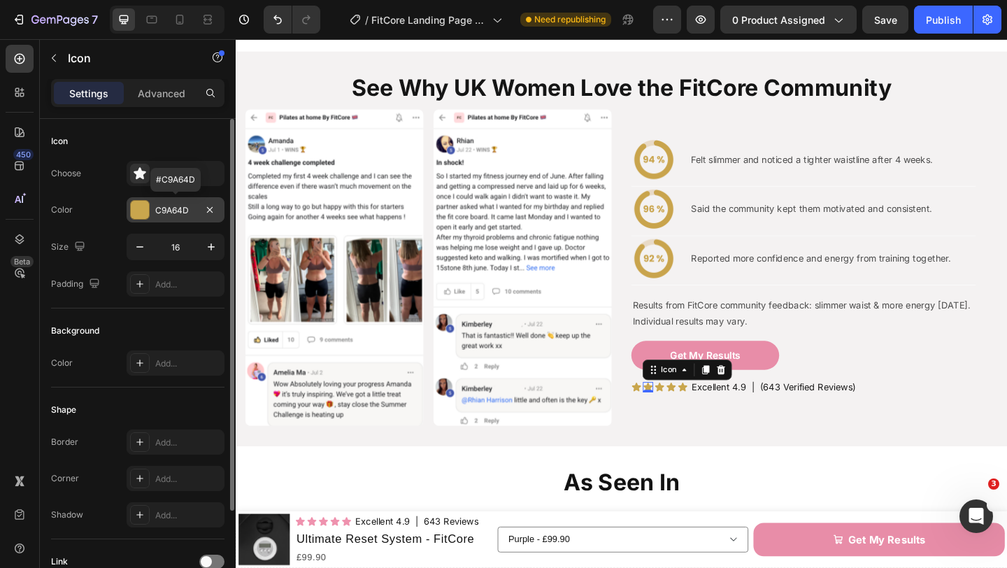
click at [151, 215] on div "C9A64D" at bounding box center [176, 209] width 98 height 25
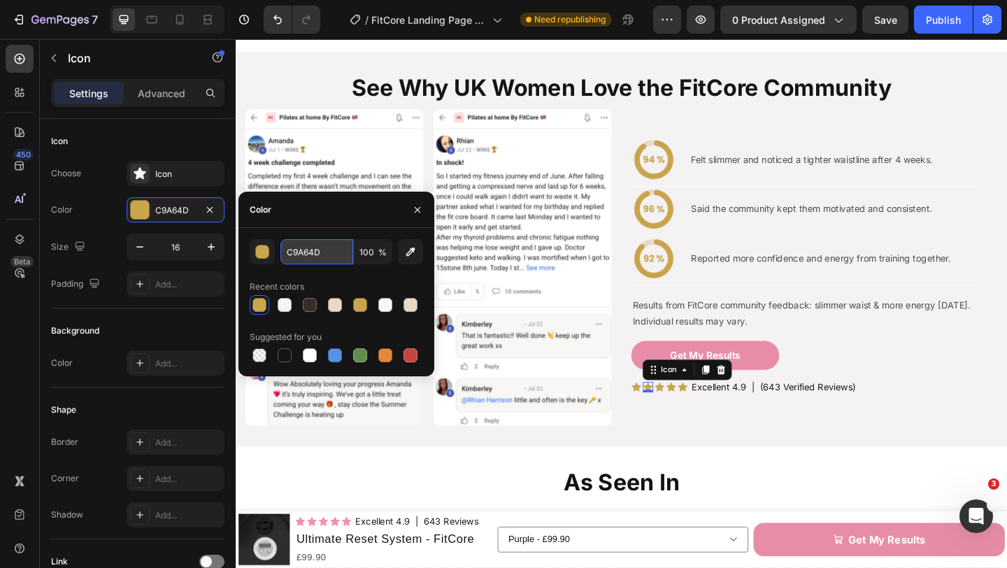
click at [300, 247] on input "C9A64D" at bounding box center [316, 251] width 73 height 25
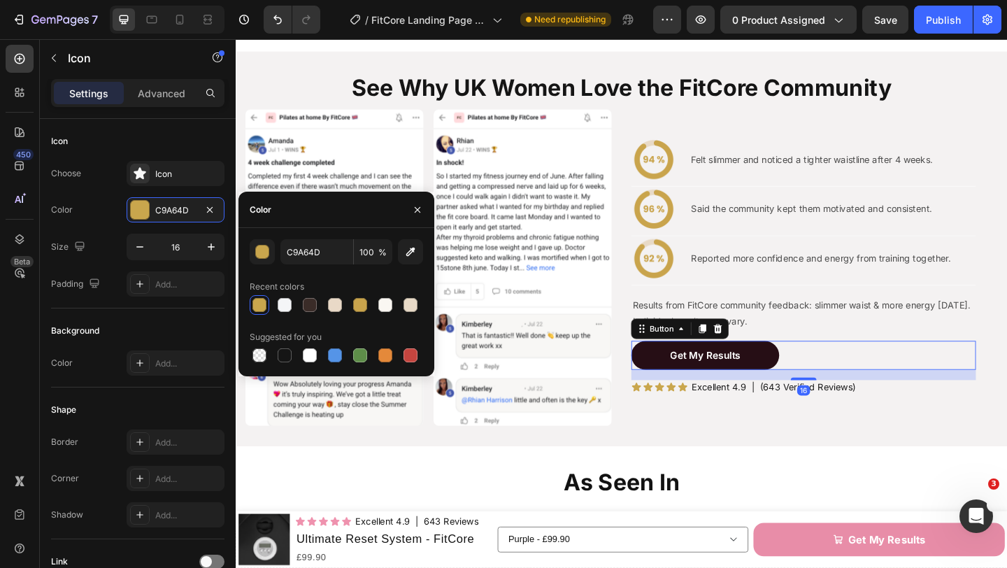
click at [805, 368] on link "Get My Results" at bounding box center [745, 382] width 161 height 31
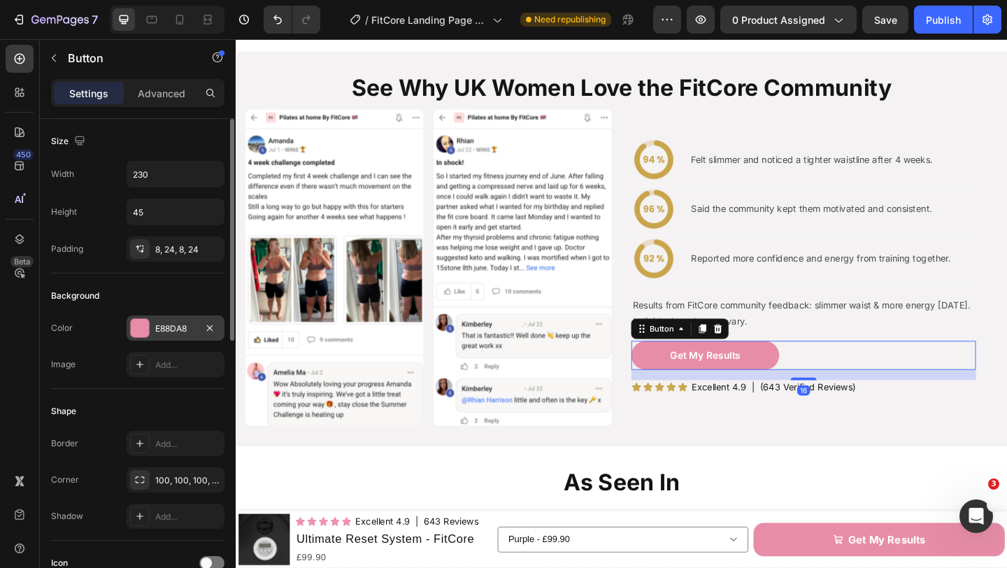
click at [148, 335] on div at bounding box center [140, 328] width 20 height 20
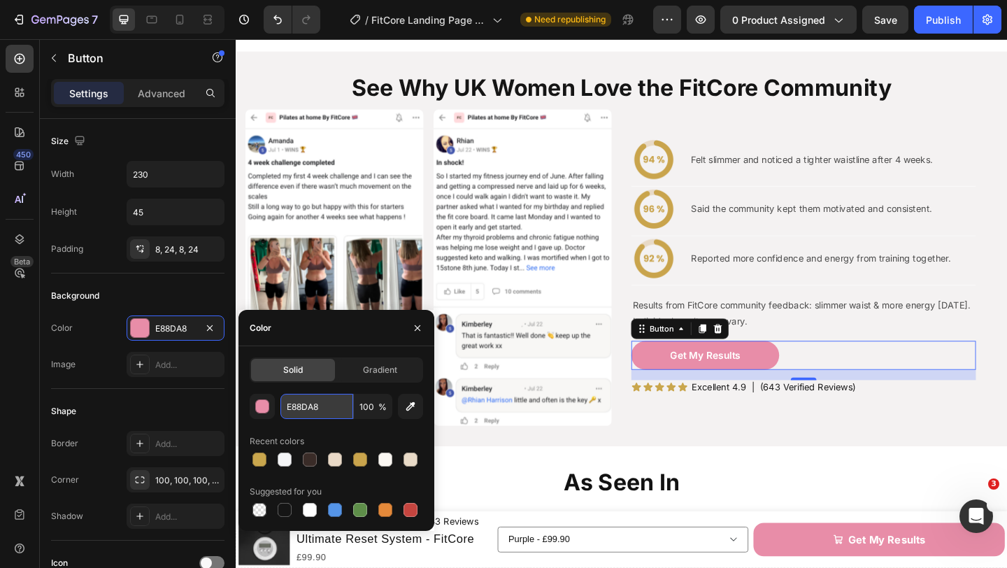
click at [319, 411] on input "E88DA8" at bounding box center [316, 406] width 73 height 25
paste input "C9A64D"
type input "C9A64D"
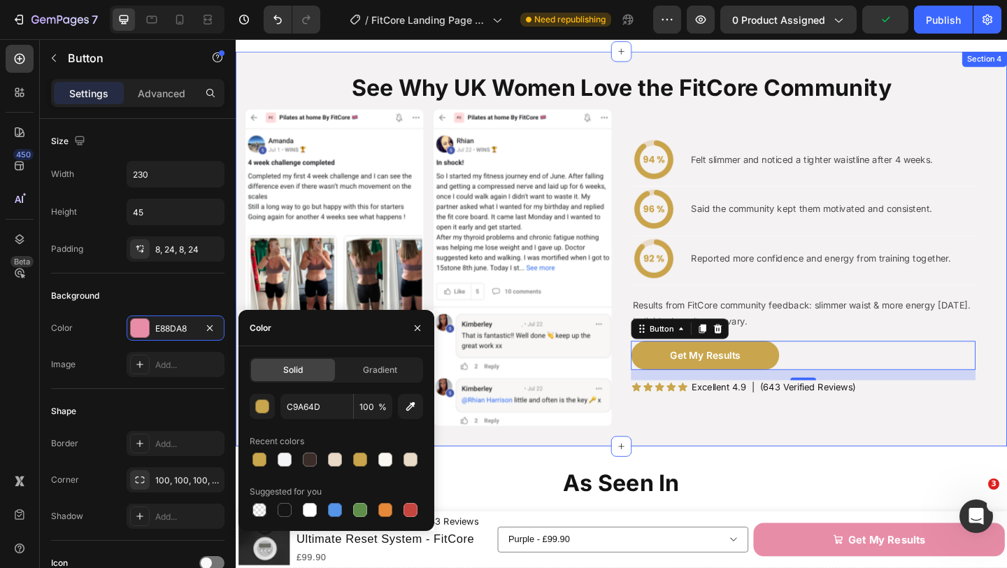
click at [737, 451] on div "See Why UK Women Love the FitCore Community Heading Image Felt slimmer and noti…" at bounding box center [655, 266] width 839 height 429
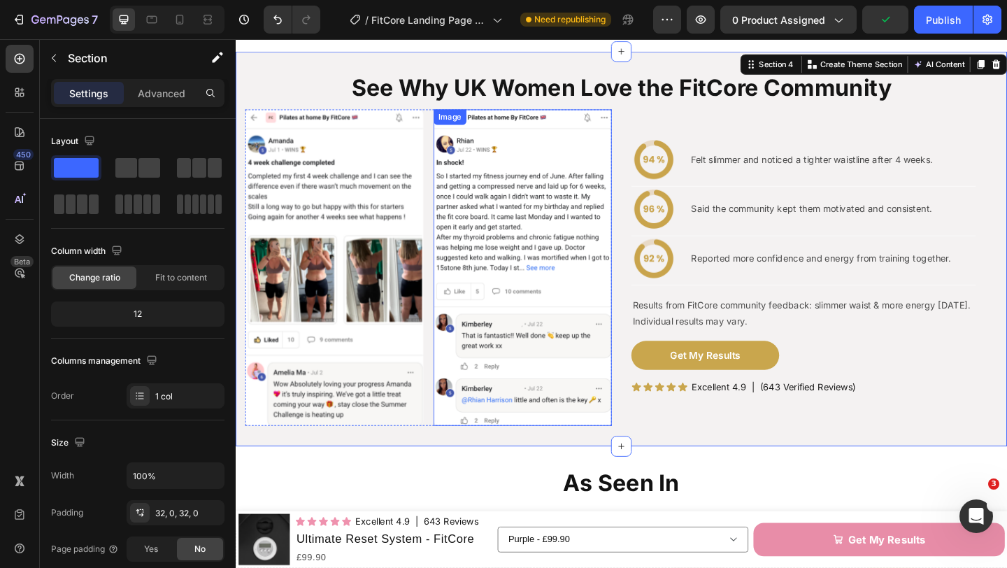
scroll to position [1131, 0]
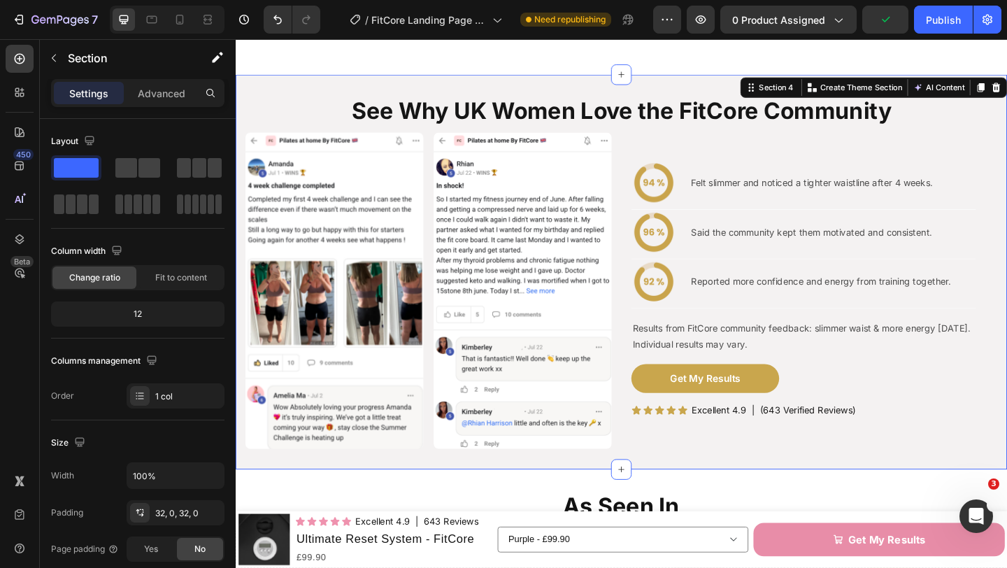
click at [318, 85] on div "See Why UK Women Love the FitCore Community Heading Image Felt slimmer and noti…" at bounding box center [655, 292] width 839 height 429
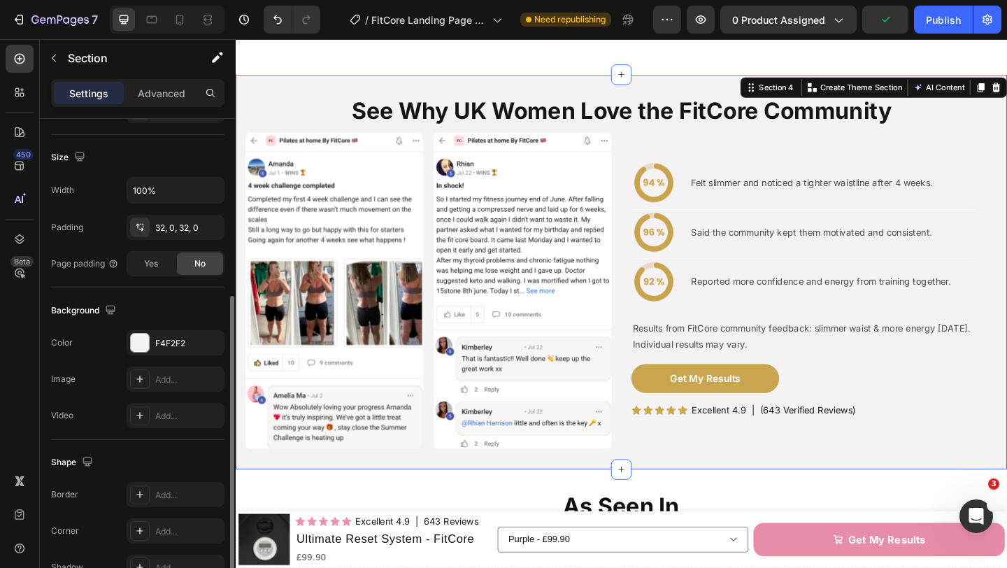
scroll to position [299, 0]
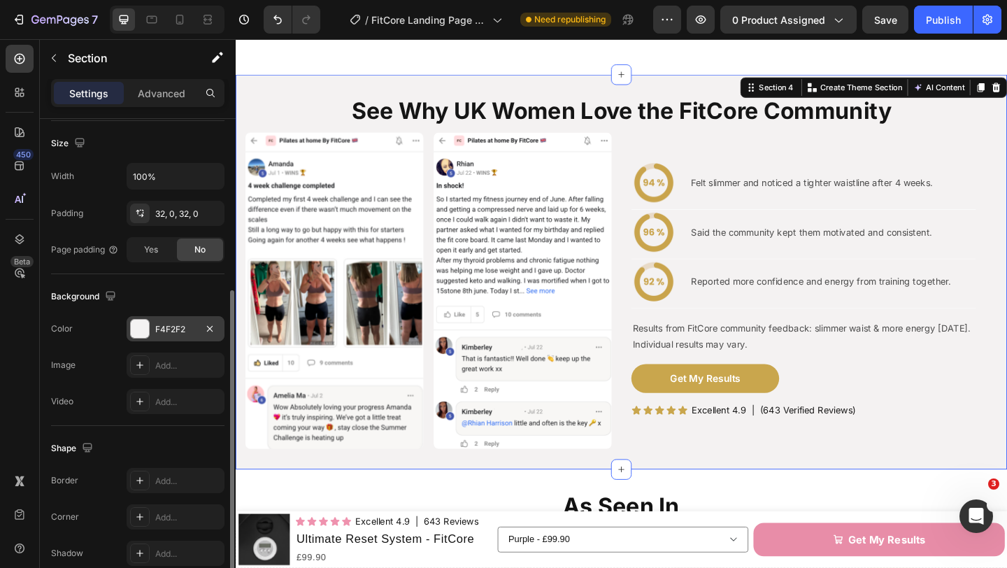
click at [169, 329] on div "F4F2F2" at bounding box center [175, 329] width 41 height 13
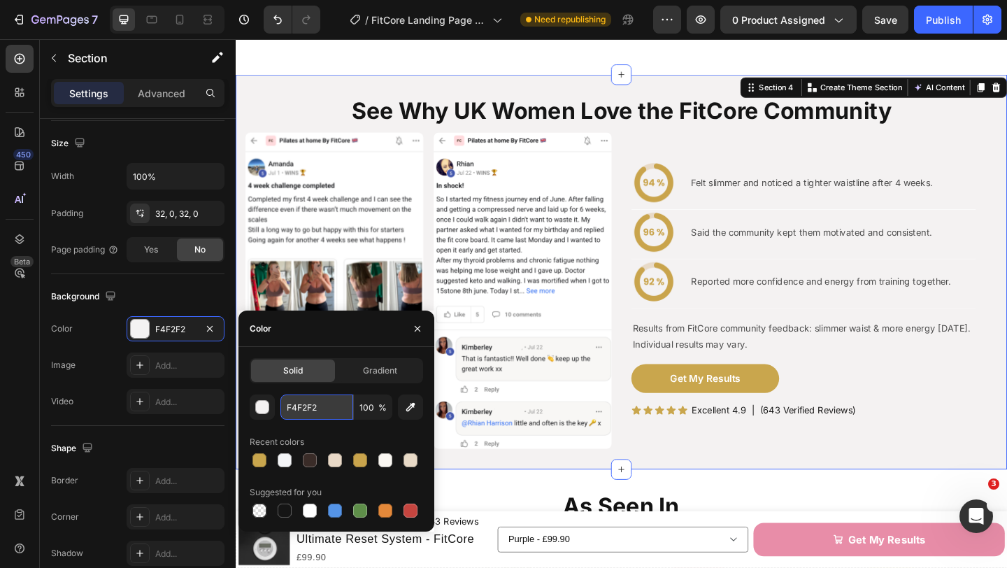
click at [326, 403] on input "F4F2F2" at bounding box center [316, 406] width 73 height 25
paste input "AF7"
type input "FAF7F2"
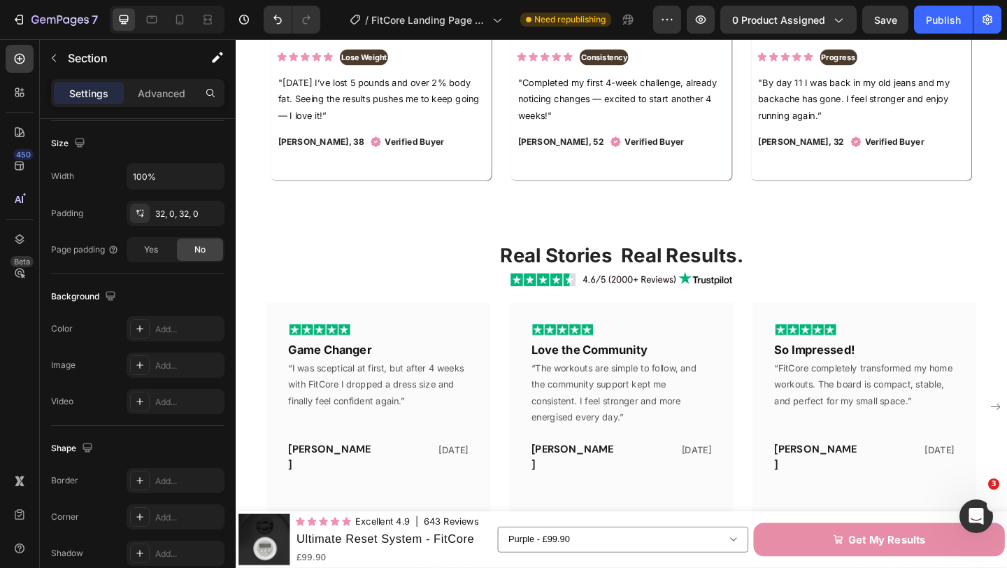
scroll to position [2711, 0]
click at [642, 157] on img at bounding box center [649, 150] width 14 height 14
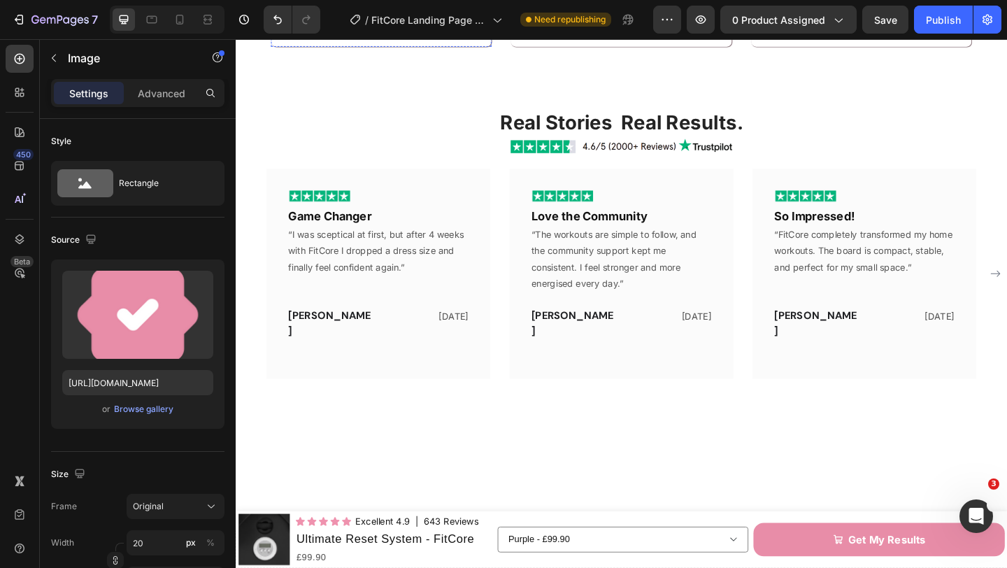
scroll to position [2856, 0]
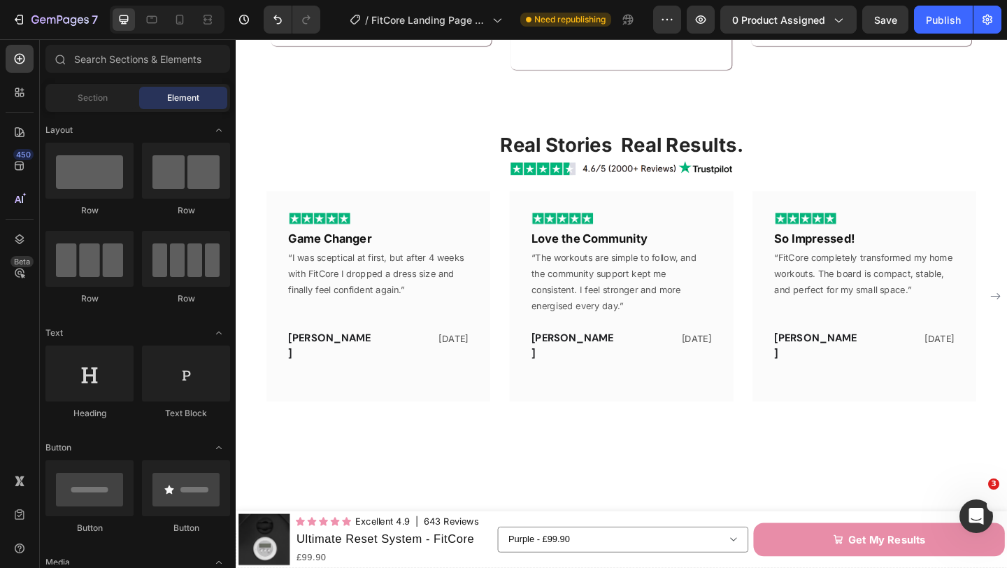
click at [381, 11] on img at bounding box center [388, 4] width 14 height 14
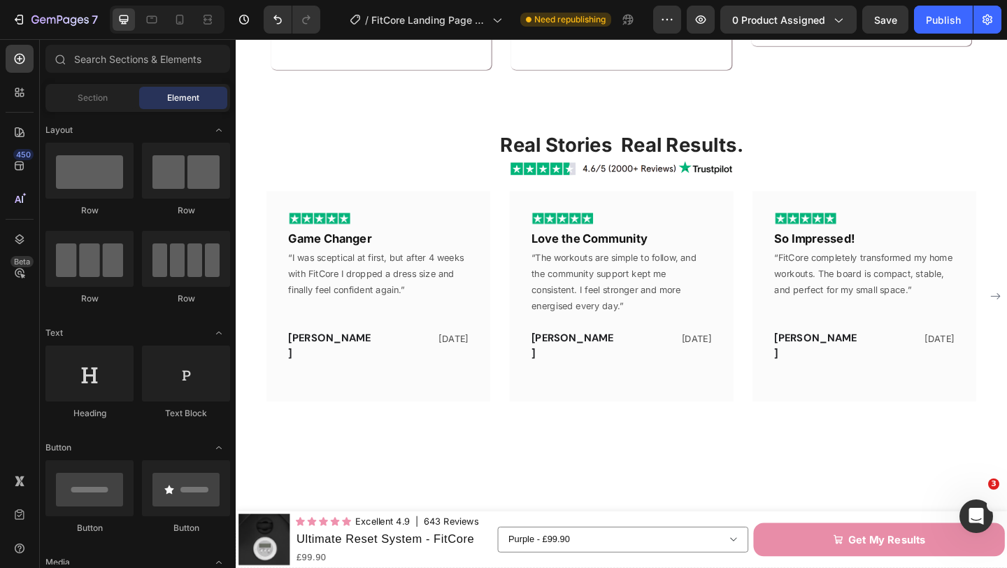
click at [903, 11] on img at bounding box center [910, 4] width 14 height 14
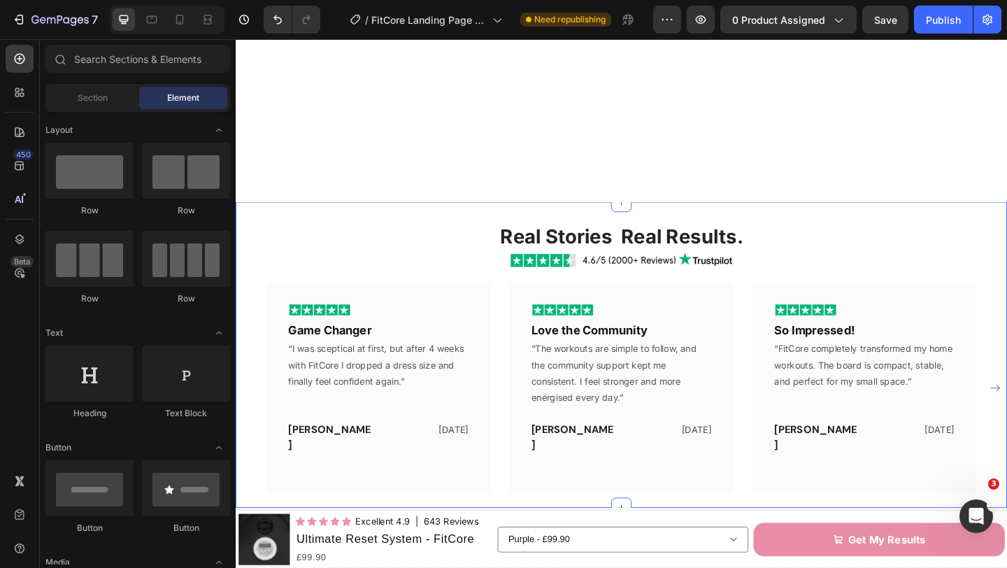
scroll to position [2941, 0]
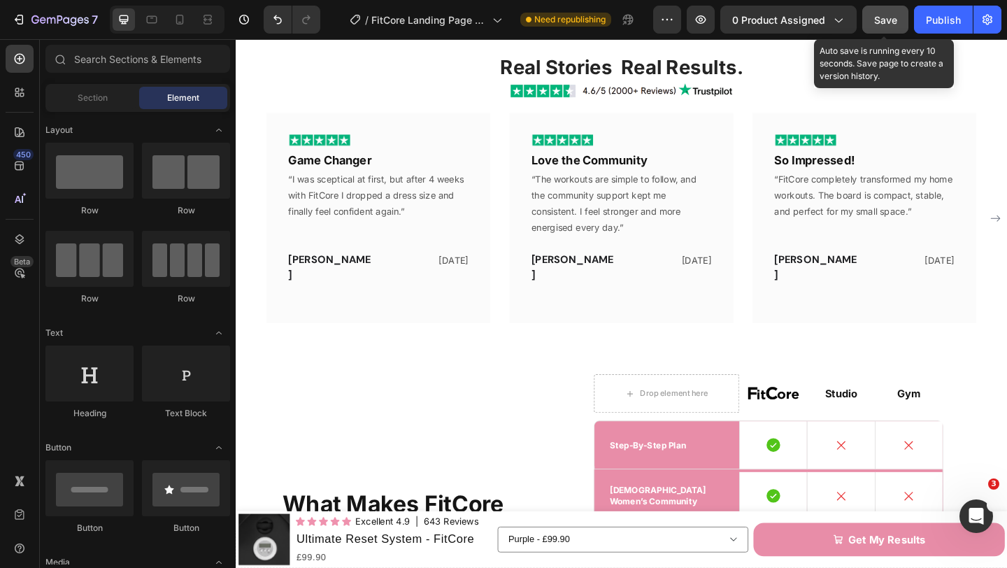
click at [874, 24] on span "Save" at bounding box center [885, 20] width 23 height 12
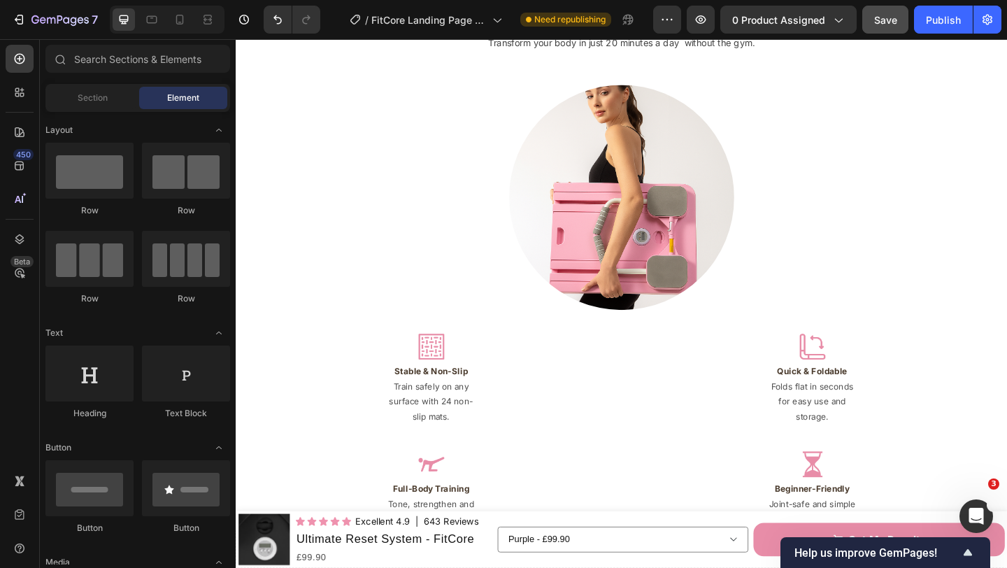
scroll to position [2014, 0]
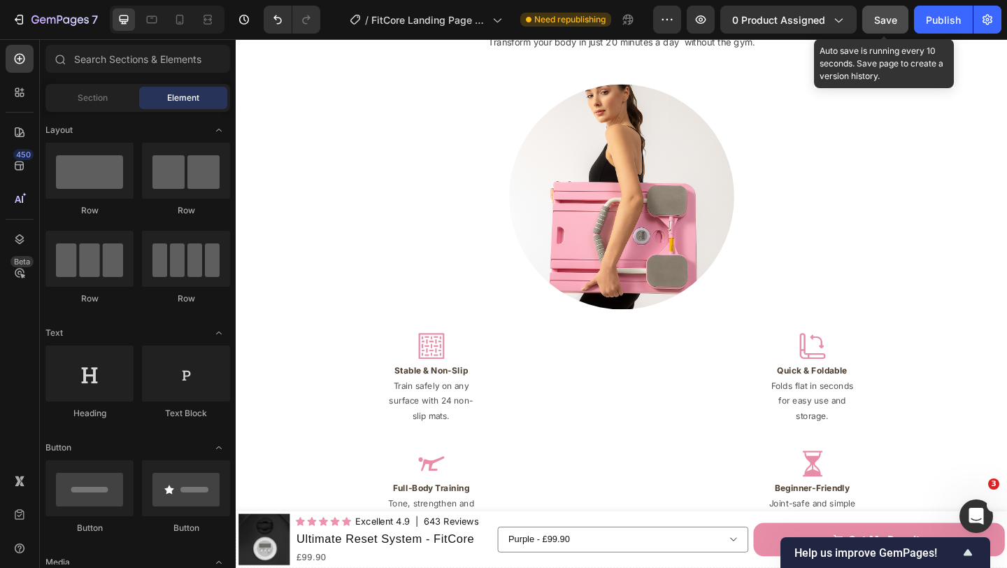
click at [879, 23] on span "Save" at bounding box center [885, 20] width 23 height 12
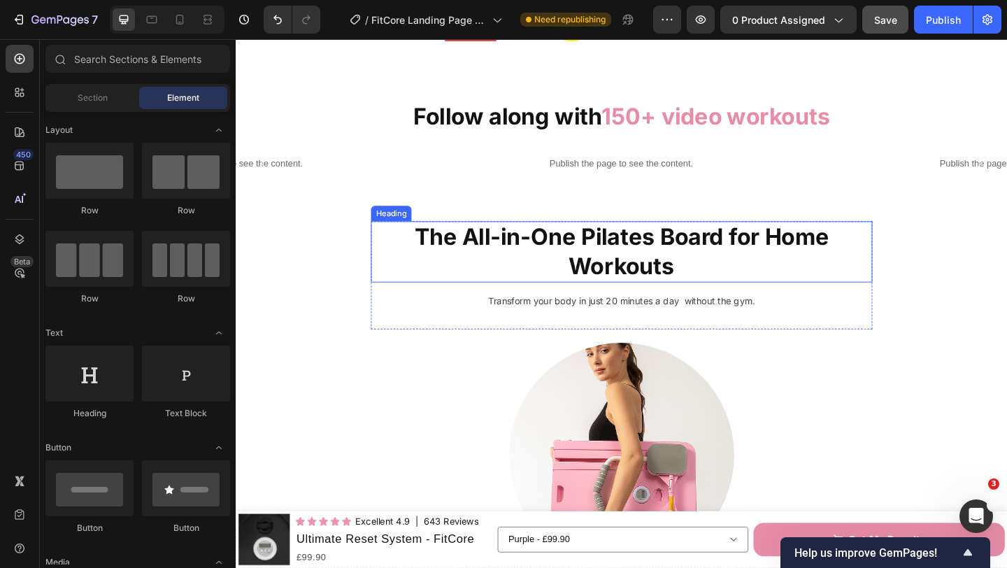
scroll to position [1732, 0]
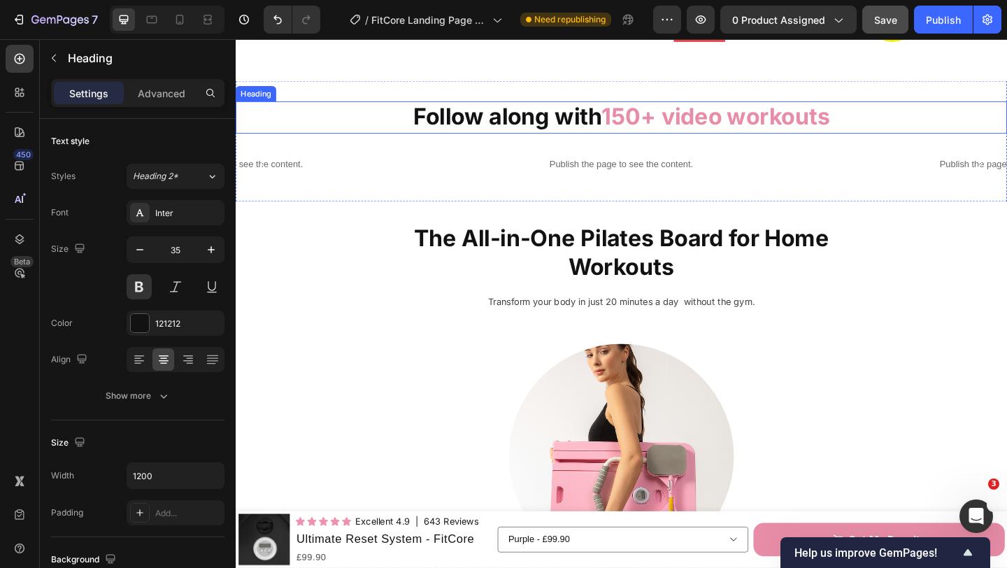
click at [753, 128] on span "150+ video workouts" at bounding box center [757, 122] width 249 height 29
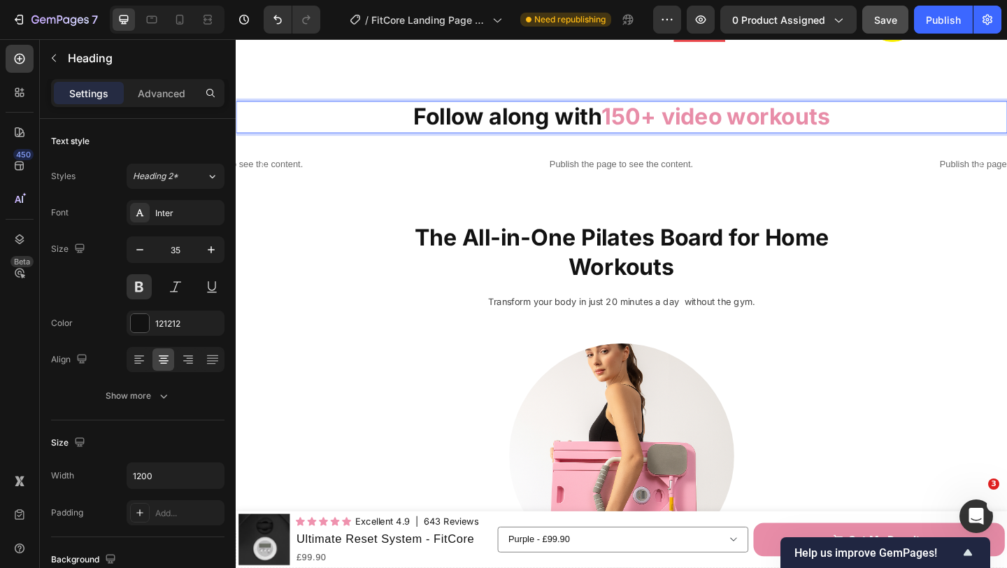
click at [890, 125] on p "Follow along with 150+ video workouts" at bounding box center [655, 124] width 836 height 32
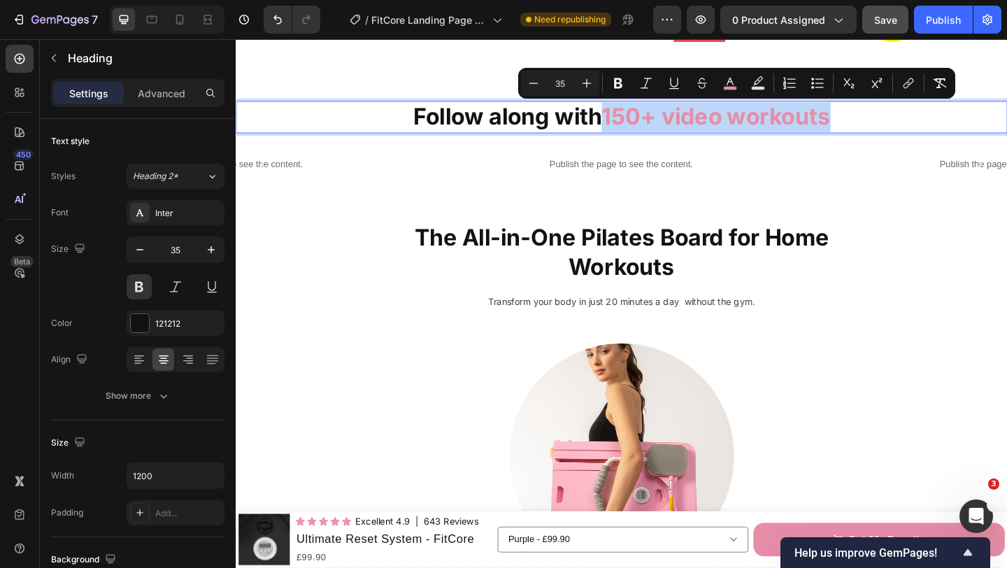
drag, startPoint x: 890, startPoint y: 125, endPoint x: 636, endPoint y: 120, distance: 253.8
click at [636, 120] on p "Follow along with 150+ video workouts" at bounding box center [655, 124] width 836 height 32
click at [733, 87] on rect "Editor contextual toolbar" at bounding box center [729, 88] width 13 height 3
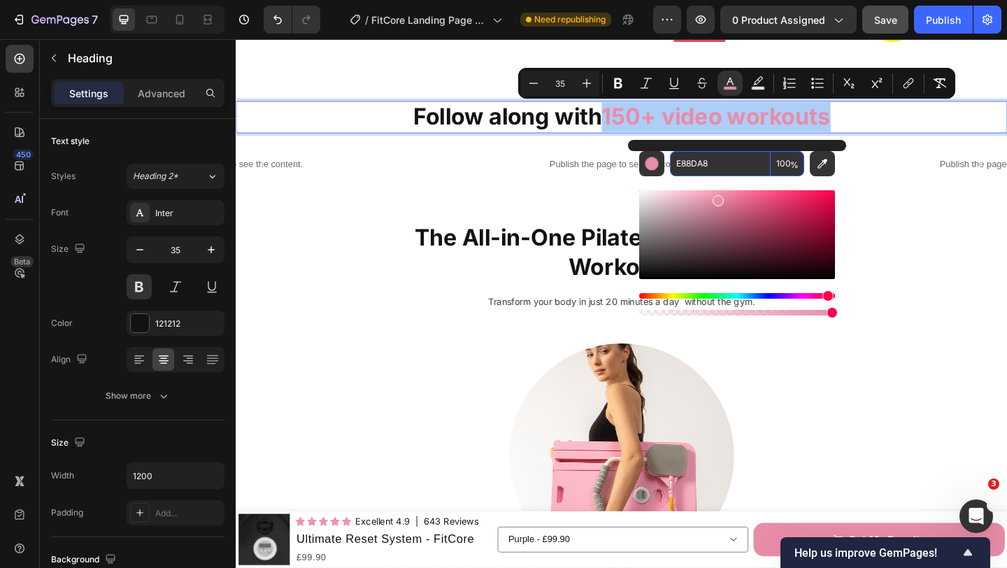
click at [698, 170] on input "E88DA8" at bounding box center [720, 163] width 101 height 25
paste input "C9A44C"
type input "C9A44C"
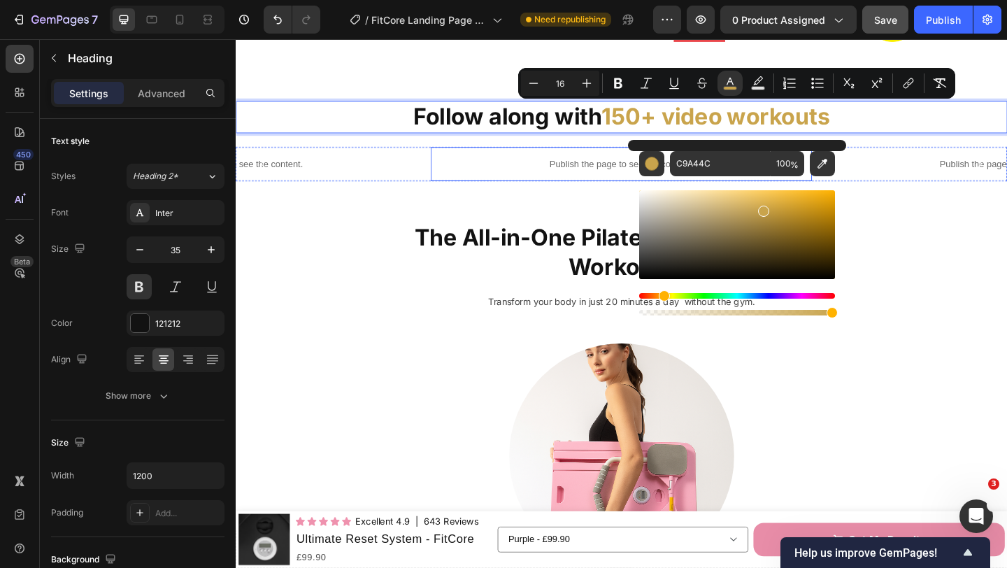
click at [486, 171] on p "Publish the page to see the content." at bounding box center [655, 174] width 415 height 15
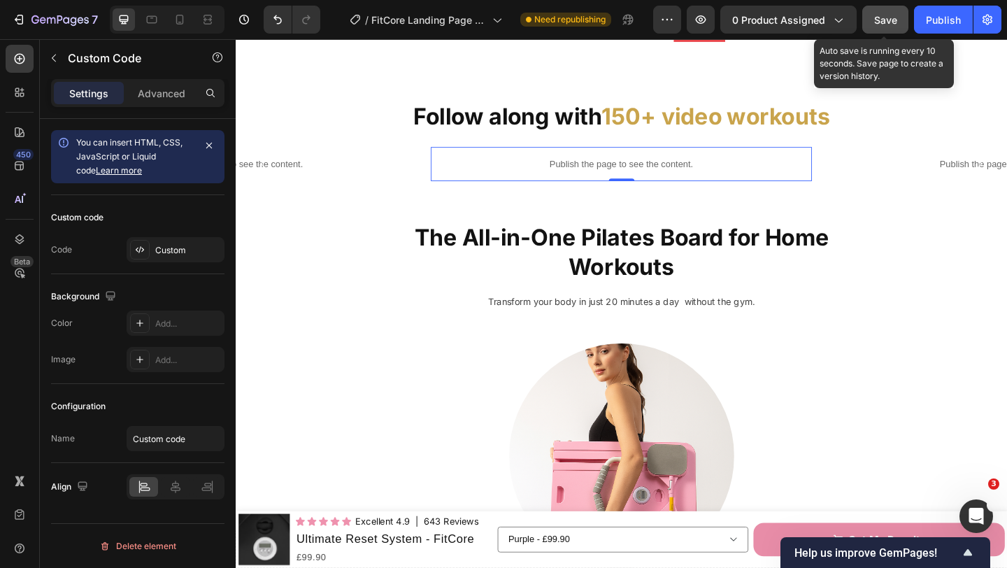
click at [872, 21] on button "Save" at bounding box center [885, 20] width 46 height 28
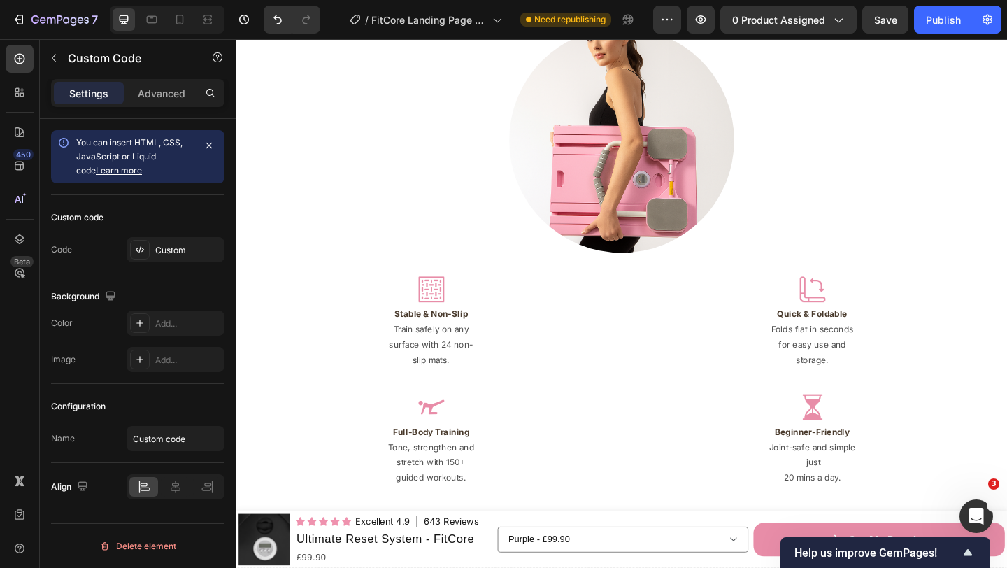
scroll to position [2080, 0]
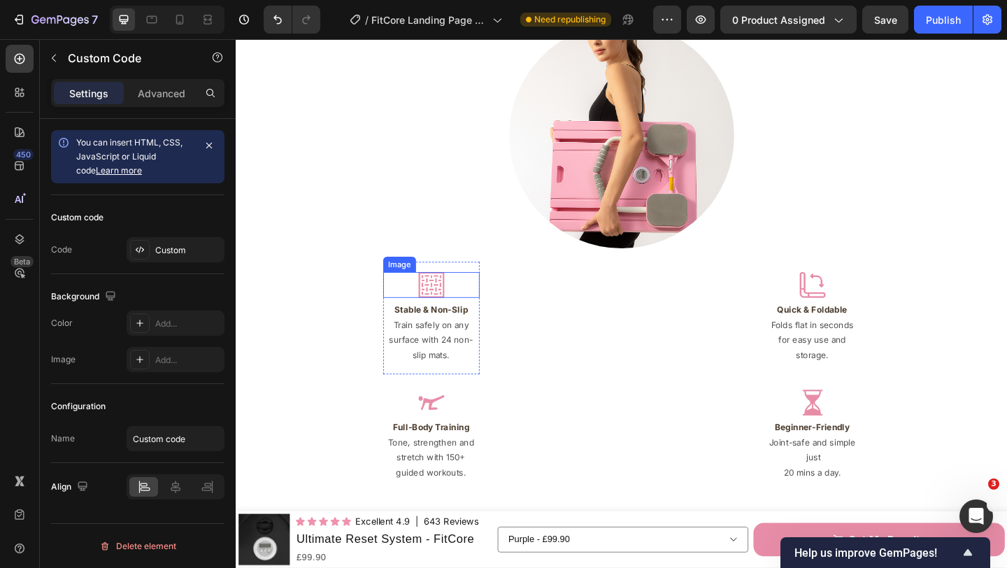
click at [433, 301] on div at bounding box center [448, 306] width 105 height 28
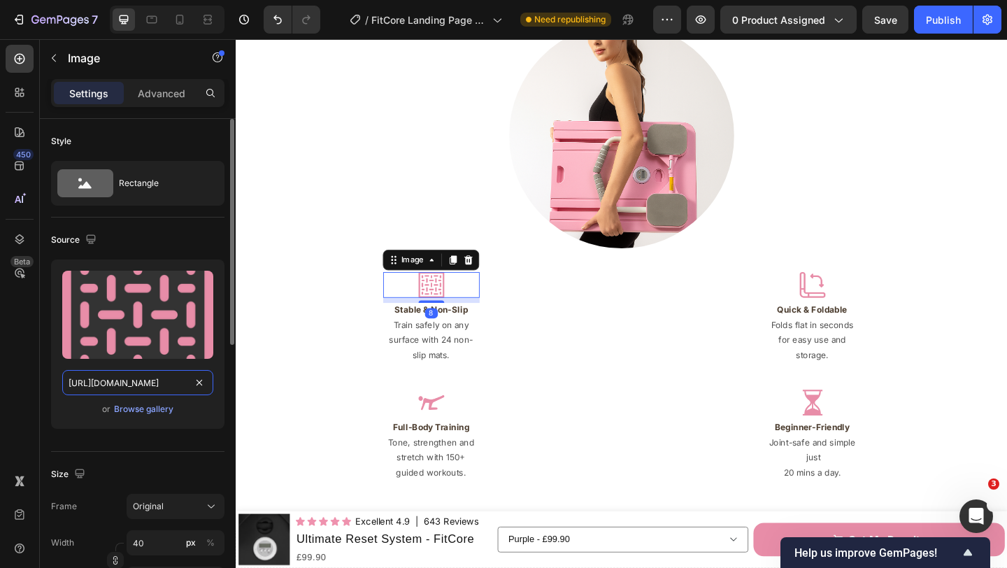
click at [138, 384] on input "https://cdn.shopify.com/s/files/1/0671/8675/3722/files/gempages_527756950092383…" at bounding box center [137, 382] width 151 height 25
paste input "61bf7b1a-974f-4e01-8b55-edf85e9ad91f"
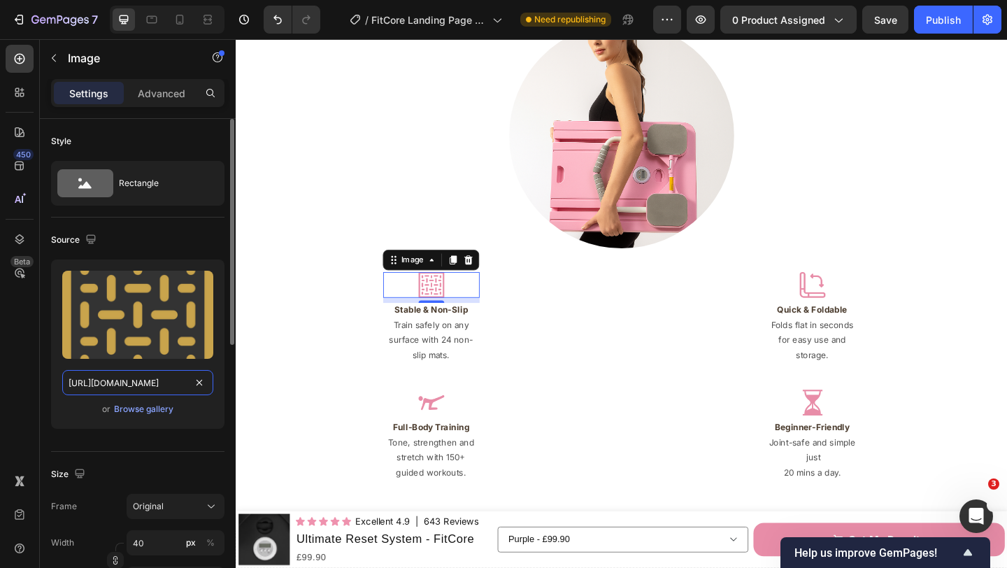
scroll to position [0, 420]
type input "https://cdn.shopify.com/s/files/1/0671/8675/3722/files/gempages_527756950092383…"
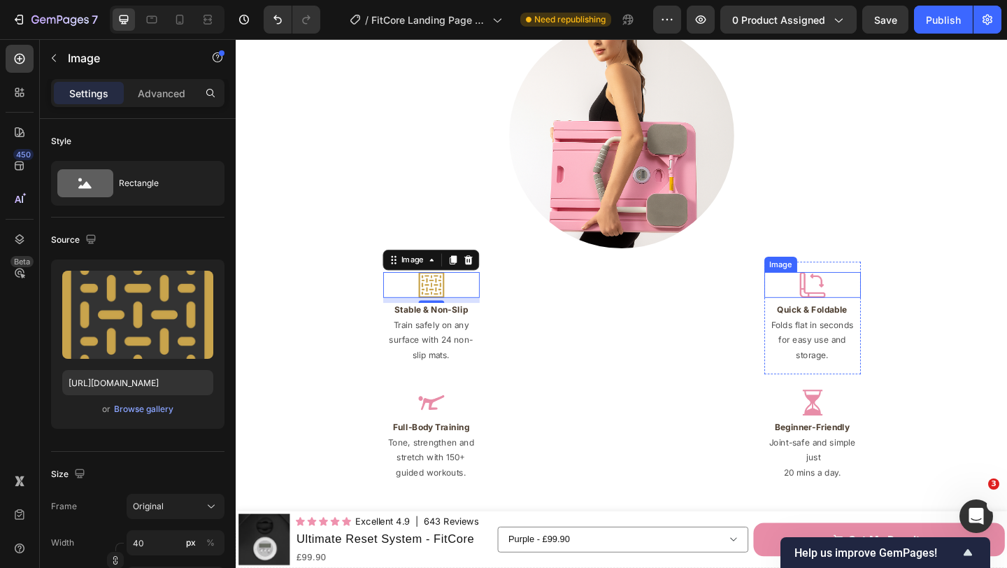
click at [872, 310] on img at bounding box center [863, 306] width 28 height 28
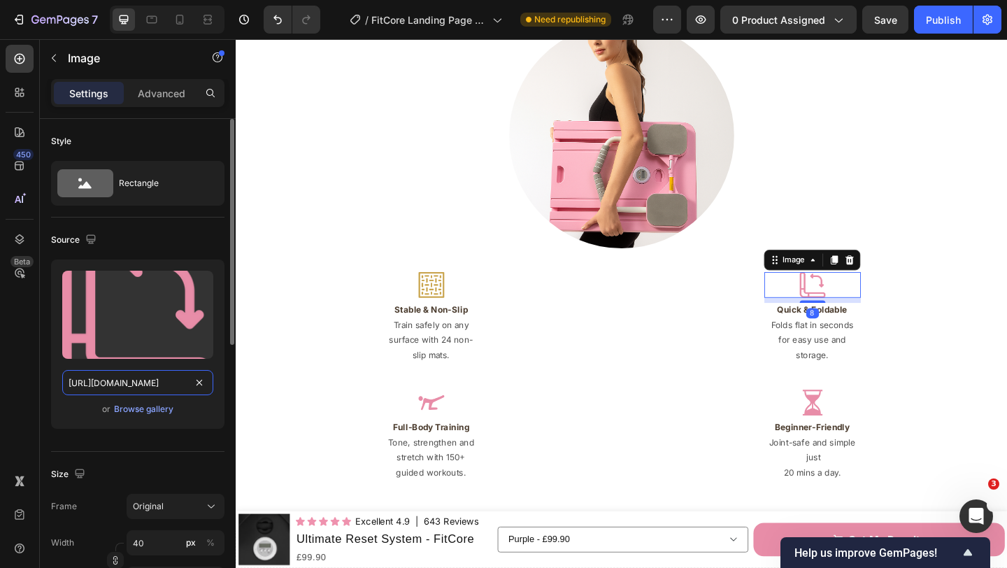
click at [138, 382] on input "https://cdn.shopify.com/s/files/1/0671/8675/3722/files/gempages_527756950092383…" at bounding box center [137, 382] width 151 height 25
paste input "3396b7a3-1aa2-41ab-8a50-402f517c8729"
type input "https://cdn.shopify.com/s/files/1/0671/8675/3722/files/gempages_527756950092383…"
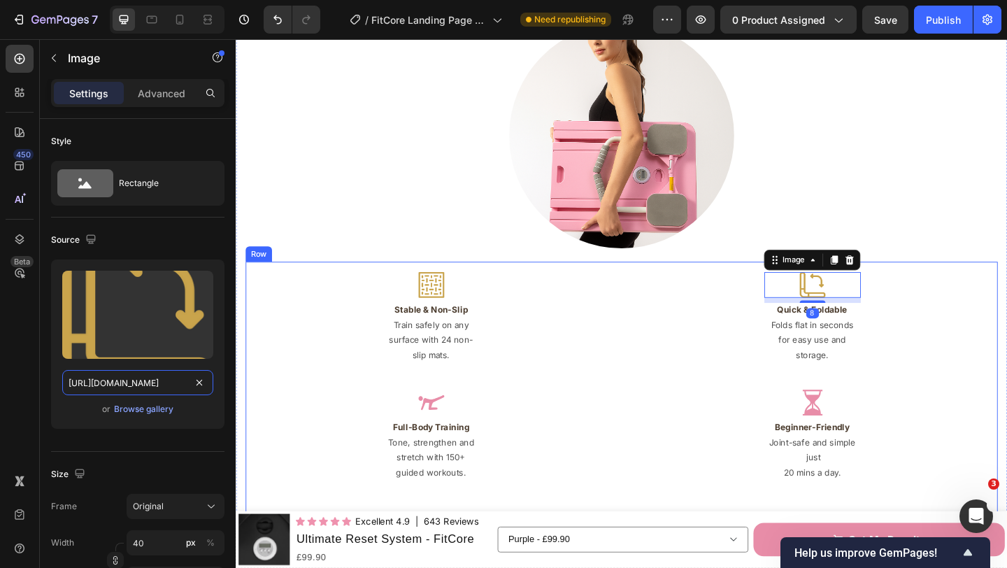
scroll to position [0, 427]
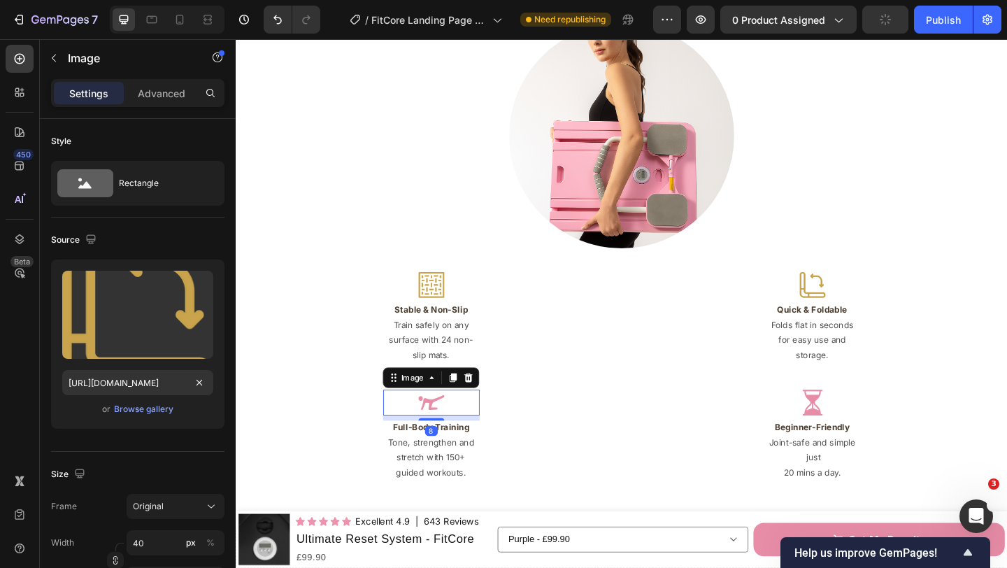
click at [441, 439] on img at bounding box center [448, 434] width 28 height 28
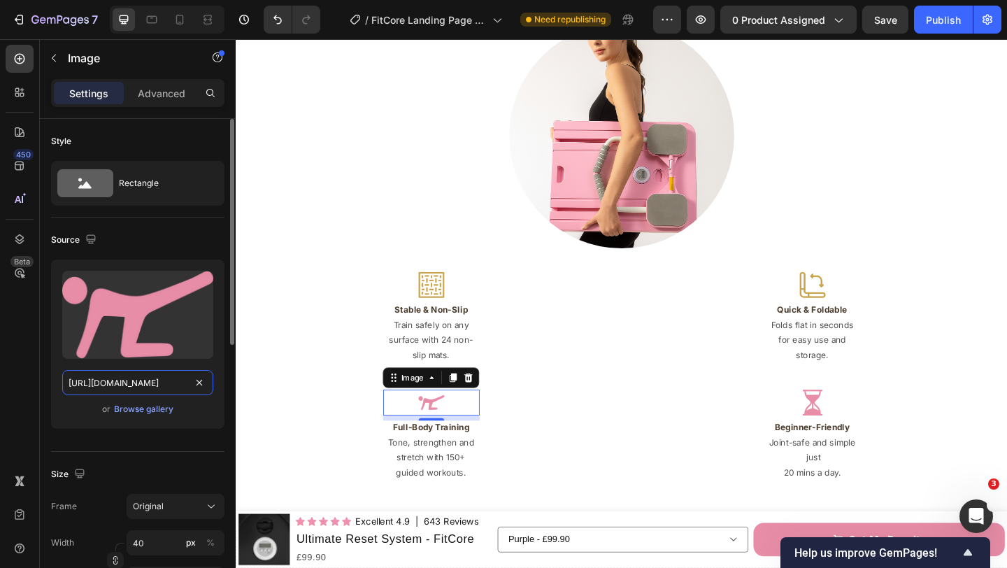
click at [131, 389] on input "https://cdn.shopify.com/s/files/1/0671/8675/3722/files/gempages_527756950092383…" at bounding box center [137, 382] width 151 height 25
paste input "7a8df704-1eda-45f3-af71-94863fded9f0"
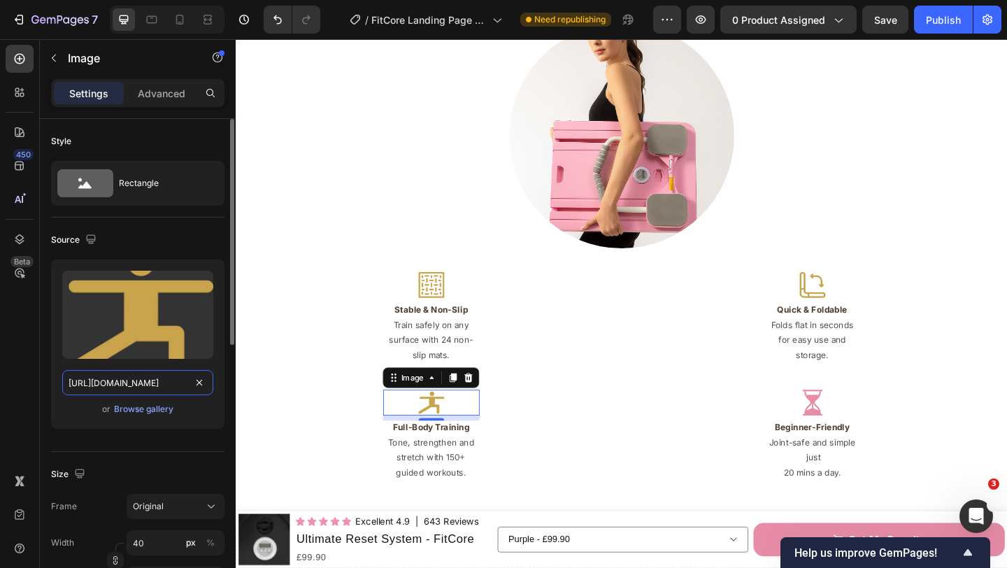
scroll to position [0, 422]
type input "https://cdn.shopify.com/s/files/1/0671/8675/3722/files/gempages_527756950092383…"
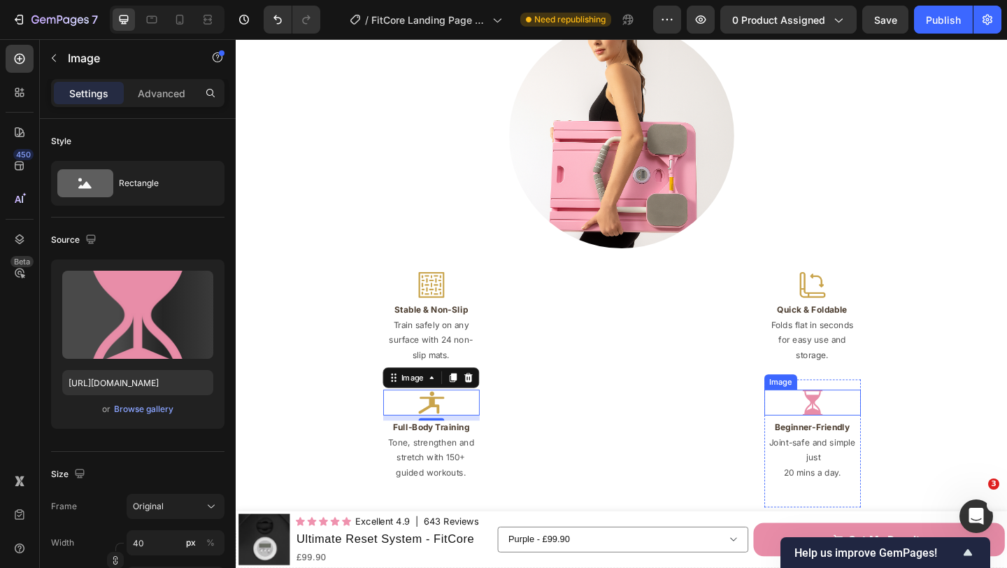
click at [879, 438] on div at bounding box center [862, 434] width 105 height 28
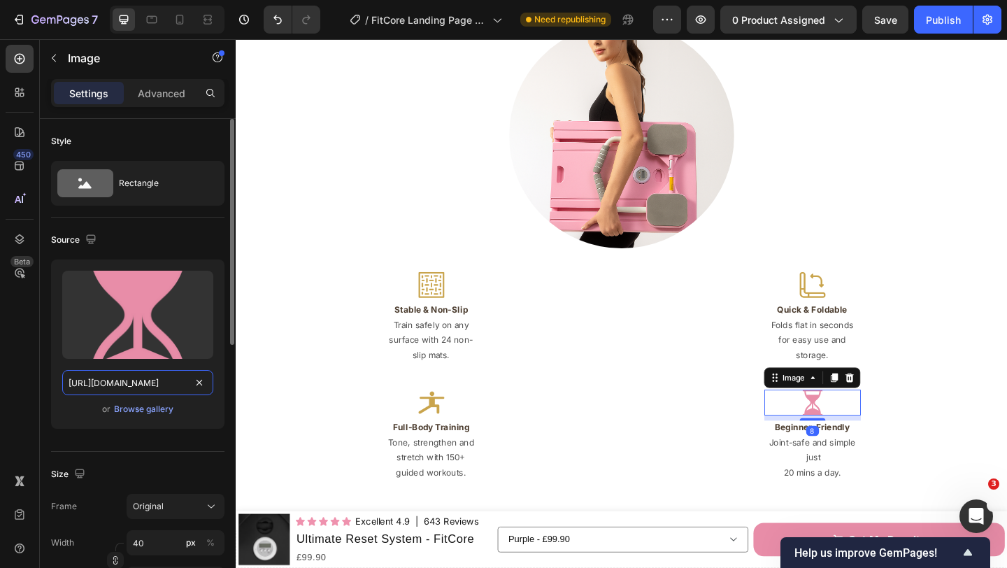
click at [140, 383] on input "https://cdn.shopify.com/s/files/1/0671/8675/3722/files/gempages_527756950092383…" at bounding box center [137, 382] width 151 height 25
paste input "7cd6e812-a28d-4519-8a55-53522145ae05"
type input "https://cdn.shopify.com/s/files/1/0671/8675/3722/files/gempages_527756950092383…"
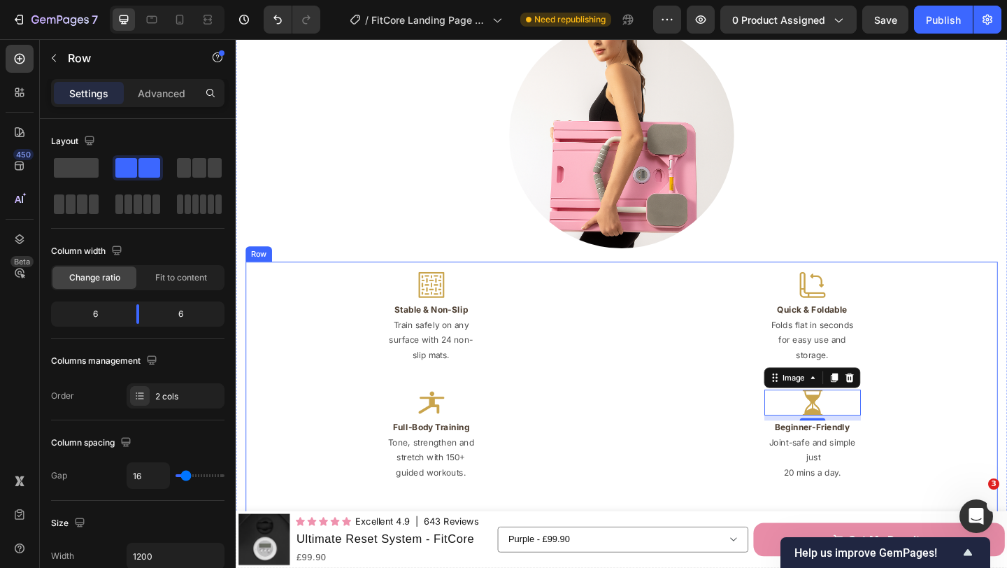
click at [631, 391] on div "Image Stable & Non-Slip Heading Train safely on any surface with 24 non-slip ma…" at bounding box center [447, 417] width 403 height 273
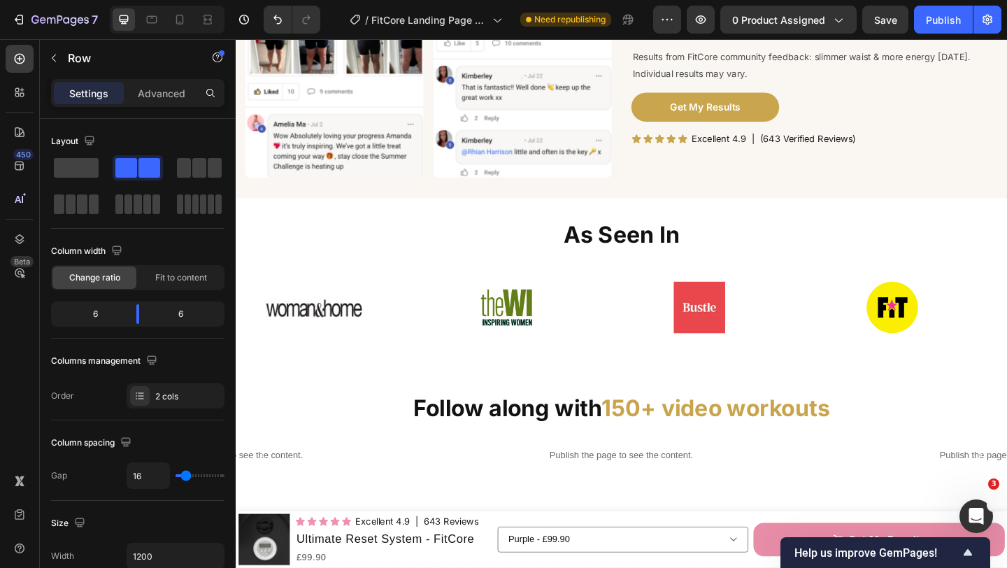
scroll to position [1384, 0]
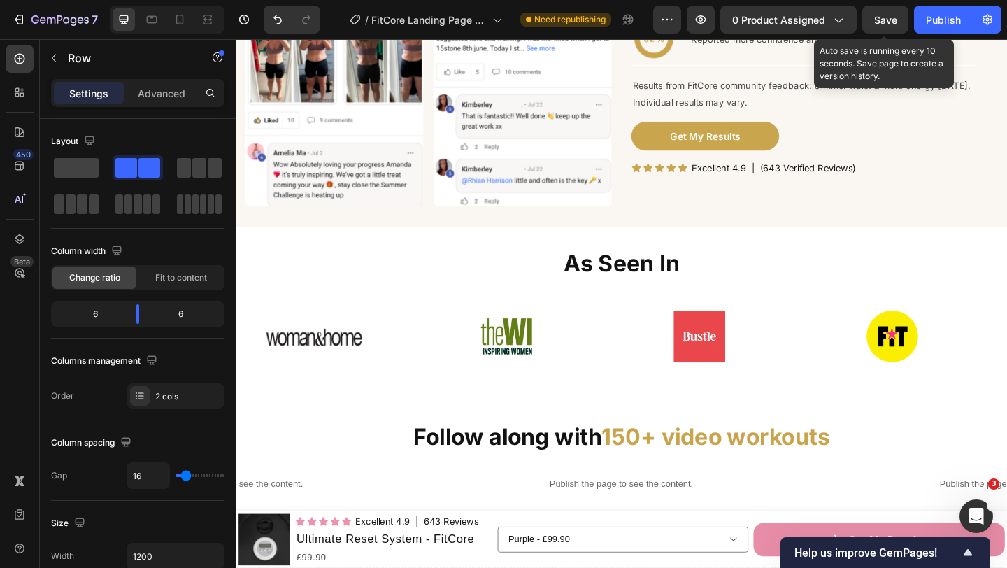
click at [884, 22] on span "Save" at bounding box center [885, 20] width 23 height 12
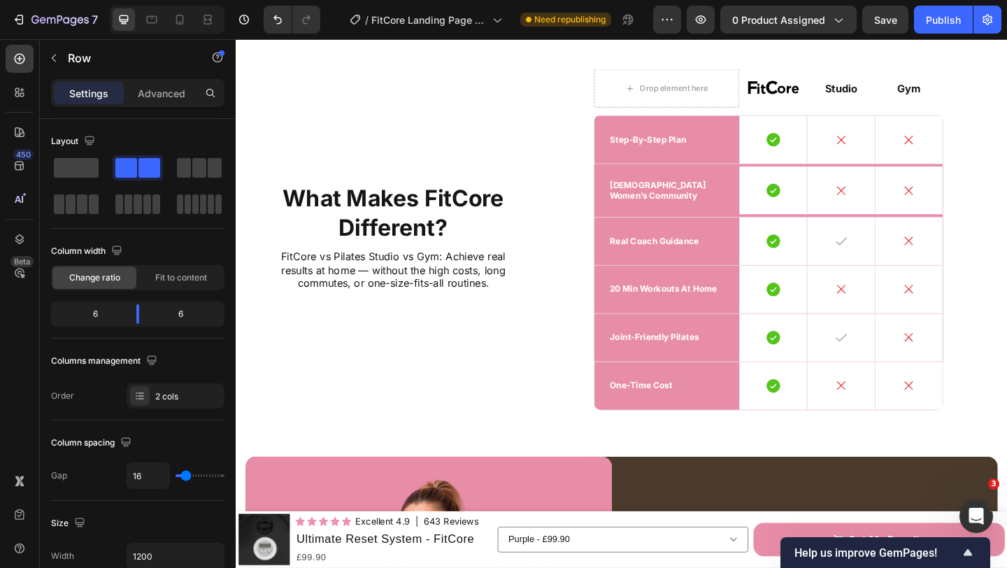
scroll to position [3450, 0]
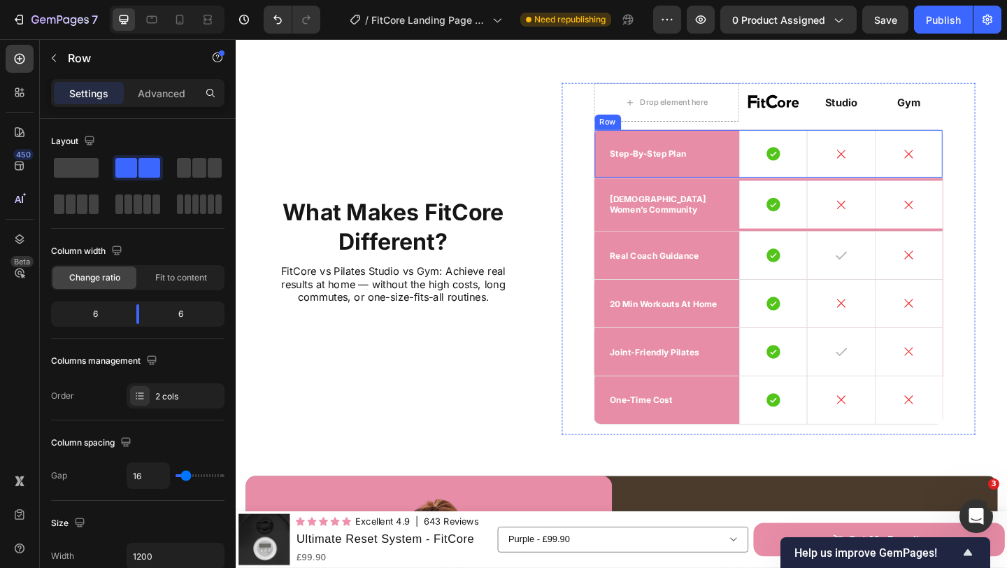
click at [767, 171] on div "step-by-step plan Text Block" at bounding box center [705, 164] width 158 height 52
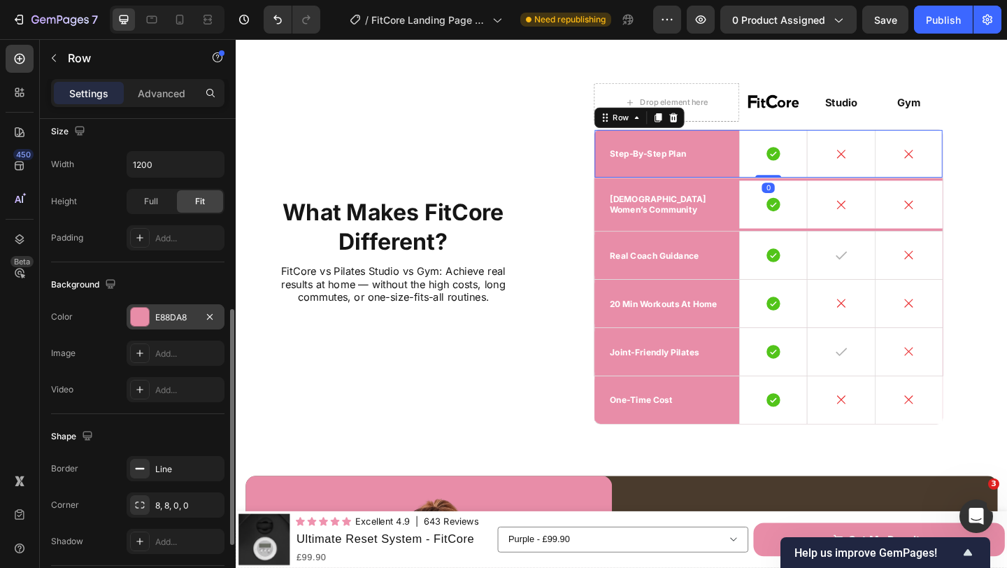
scroll to position [392, 0]
click at [170, 325] on div "E88DA8" at bounding box center [176, 315] width 98 height 25
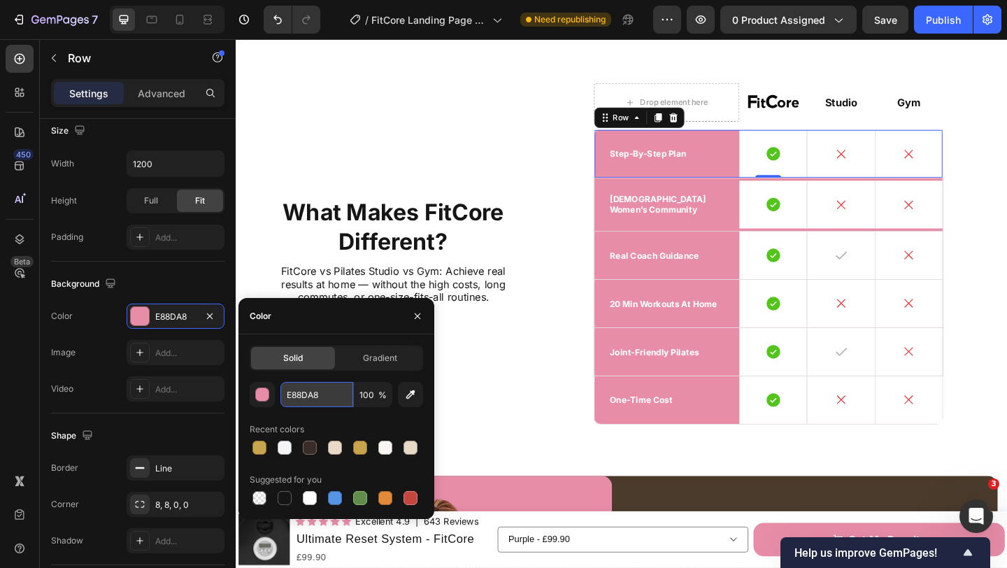
click at [319, 392] on input "E88DA8" at bounding box center [316, 394] width 73 height 25
paste input "C9A44C"
type input "C9A44C"
click at [757, 158] on p "step-by-step plan" at bounding box center [704, 164] width 124 height 12
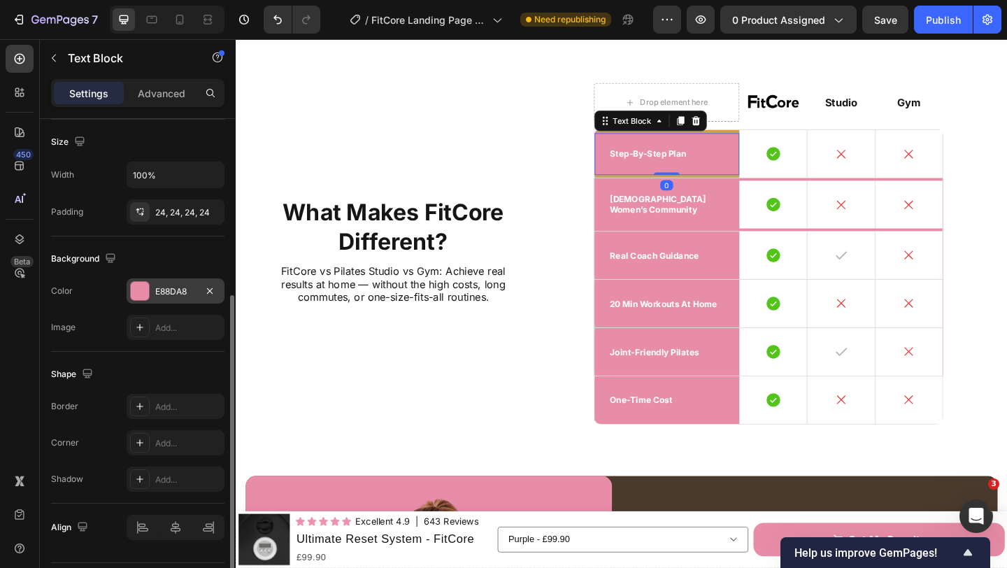
scroll to position [330, 0]
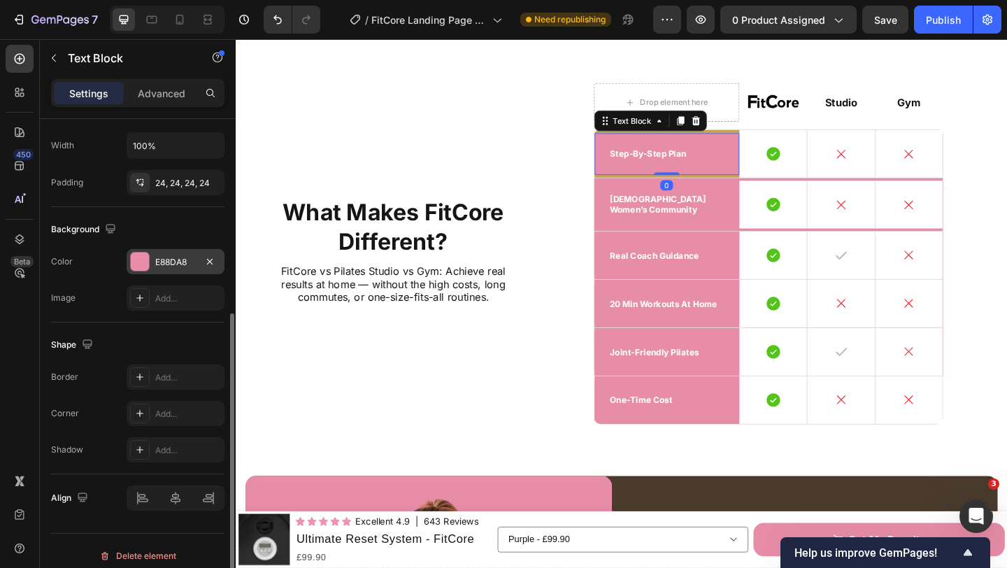
click at [168, 260] on div "E88DA8" at bounding box center [175, 262] width 41 height 13
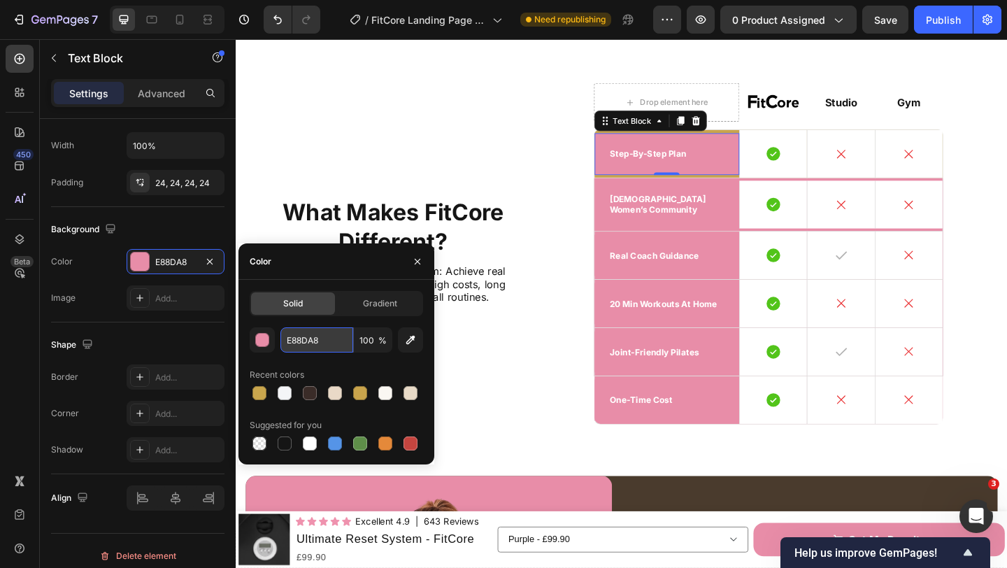
click at [314, 339] on input "E88DA8" at bounding box center [316, 339] width 73 height 25
paste input "C9A44C"
type input "C9A44C"
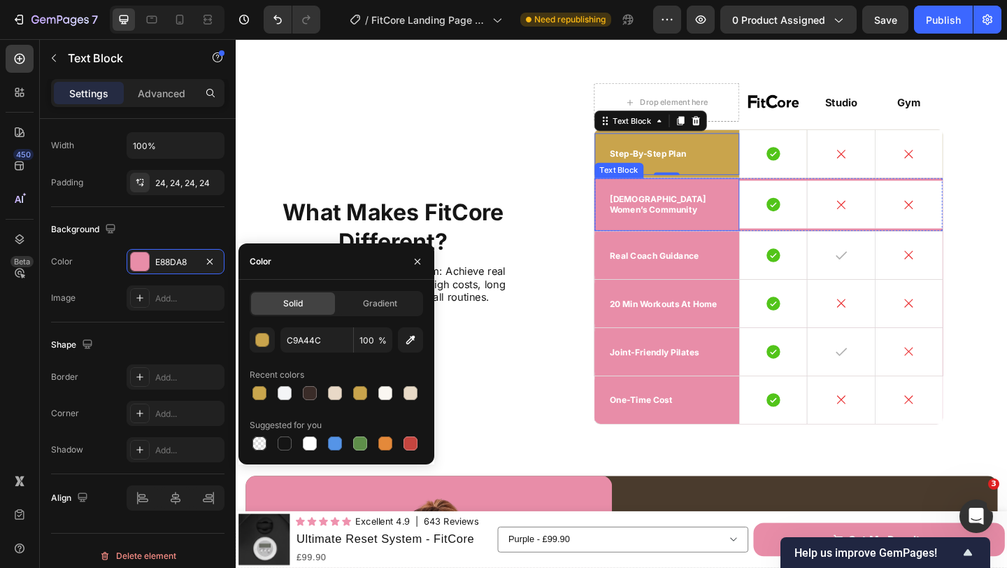
click at [635, 219] on div "[DEMOGRAPHIC_DATA] women’s community" at bounding box center [705, 218] width 158 height 57
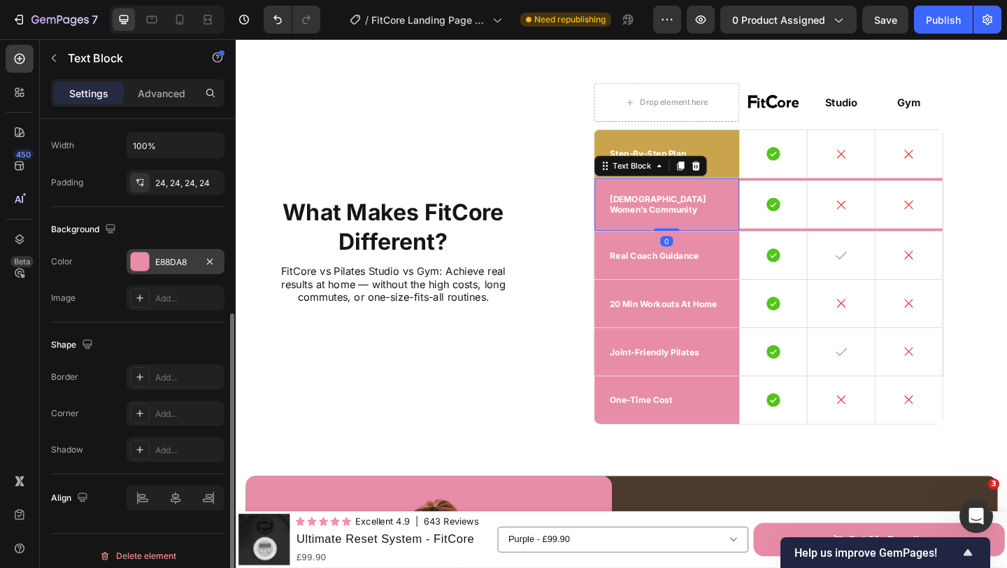
click at [166, 262] on div "E88DA8" at bounding box center [175, 262] width 41 height 13
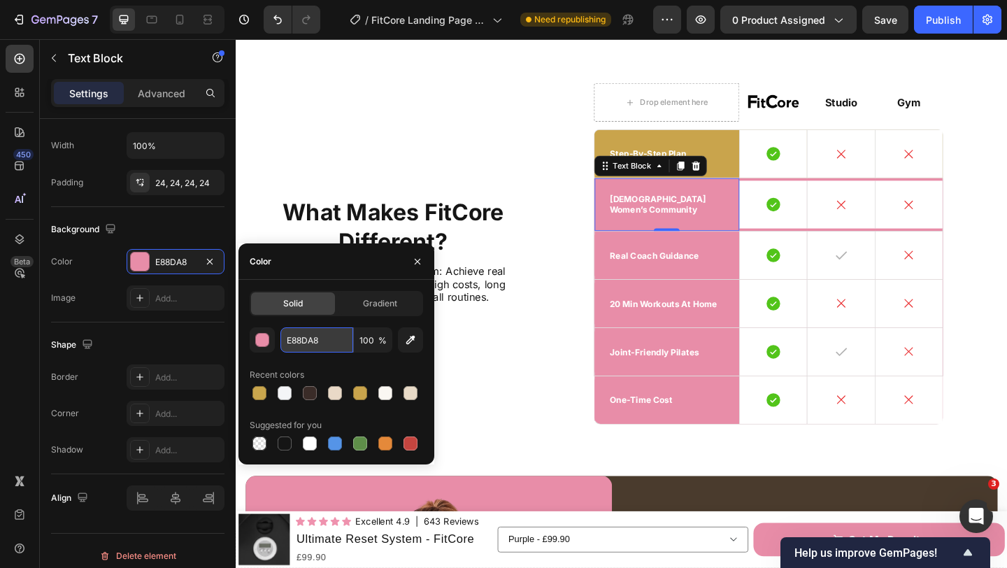
click at [329, 345] on input "E88DA8" at bounding box center [316, 339] width 73 height 25
paste input "C9A44C"
type input "C9A44C"
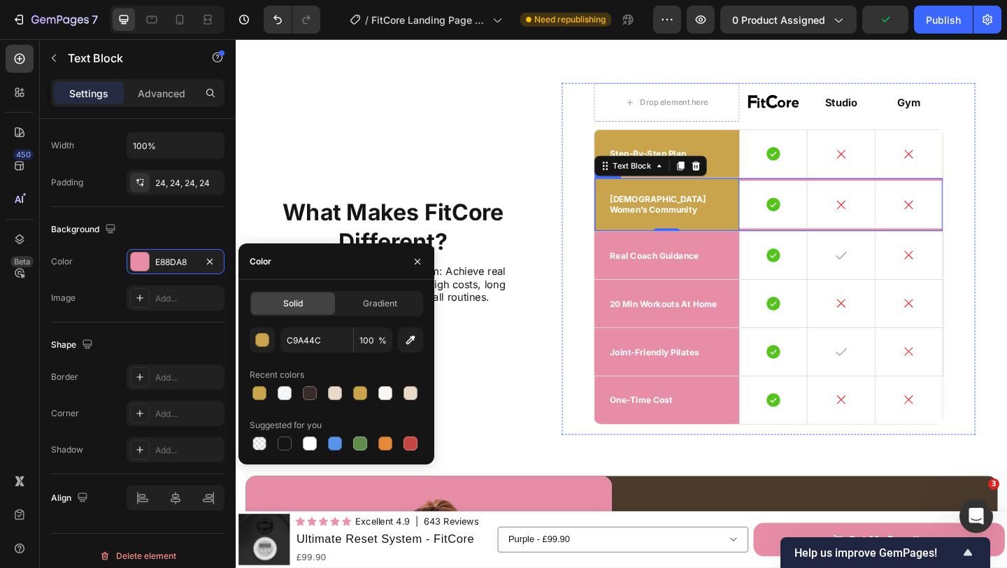
click at [768, 190] on div "uk women’s community Text Block 0" at bounding box center [705, 218] width 158 height 57
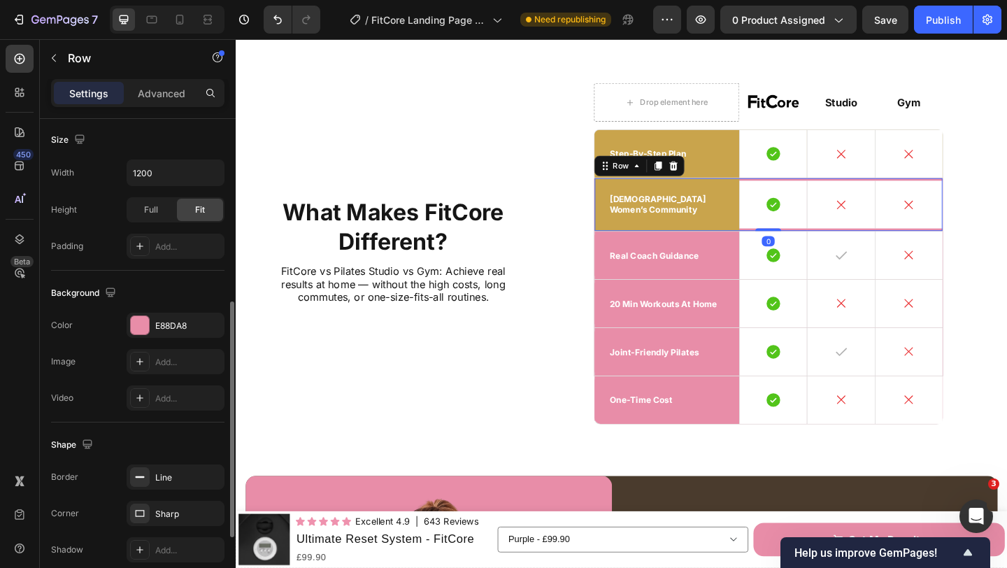
scroll to position [385, 0]
click at [160, 317] on div "E88DA8" at bounding box center [175, 323] width 41 height 13
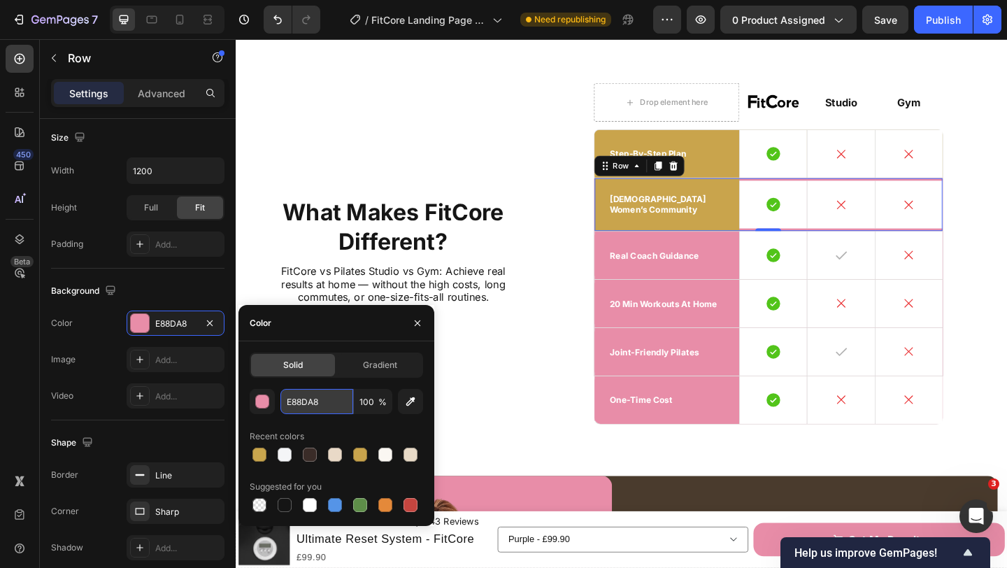
click at [311, 398] on input "E88DA8" at bounding box center [316, 401] width 73 height 25
paste input "C9A44C"
type input "C9A44C"
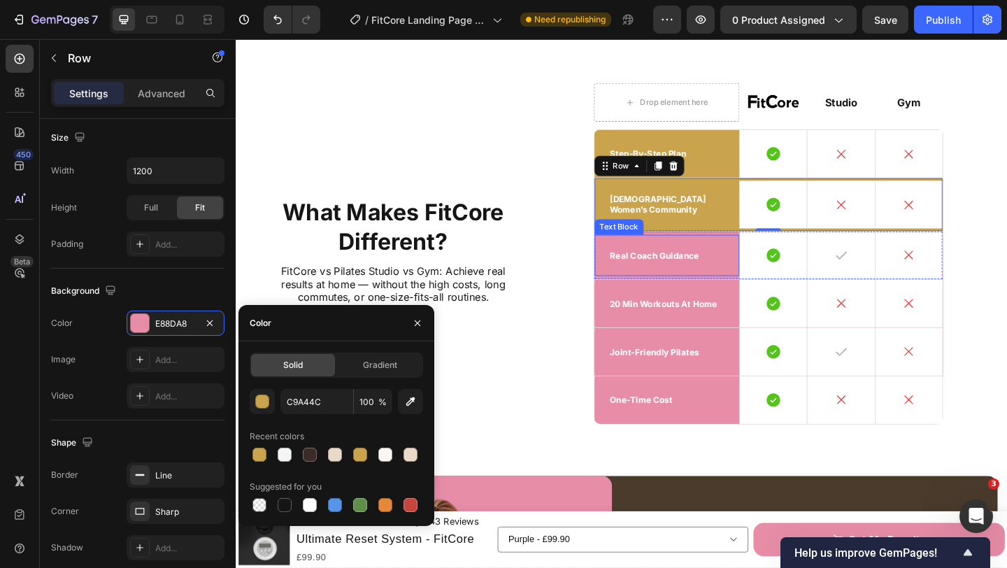
click at [628, 252] on div "real coach guidance" at bounding box center [705, 274] width 158 height 45
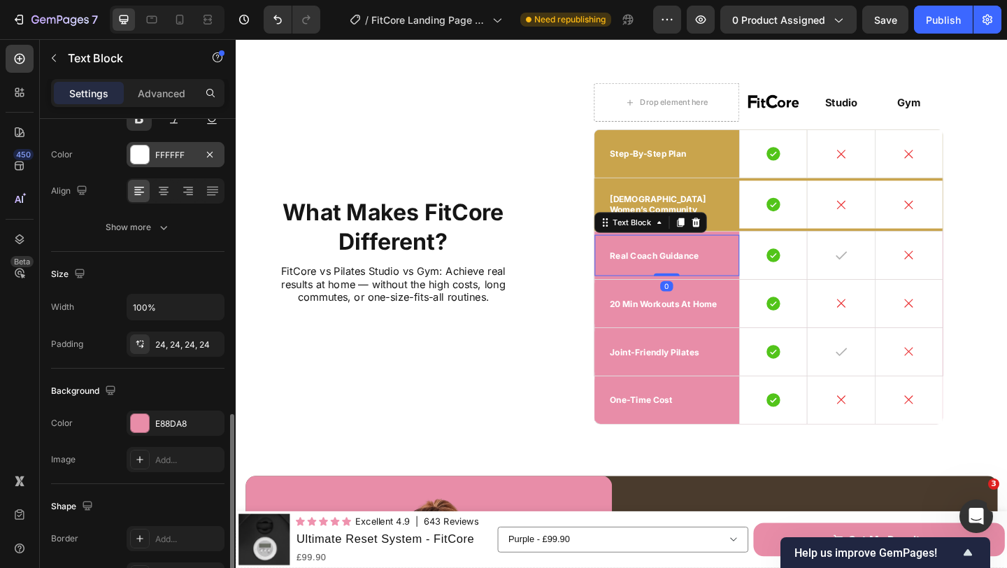
scroll to position [340, 0]
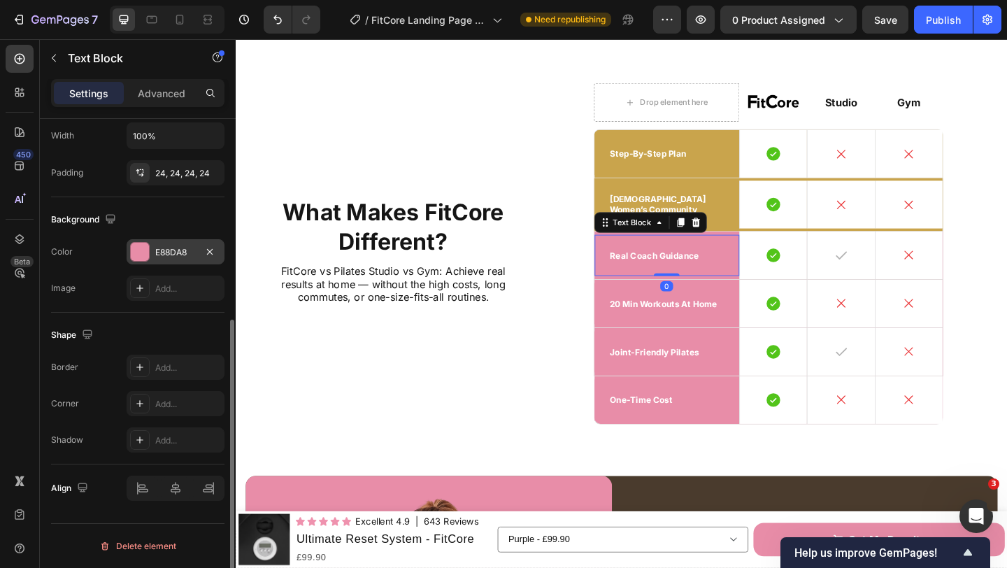
click at [173, 255] on div "E88DA8" at bounding box center [175, 252] width 41 height 13
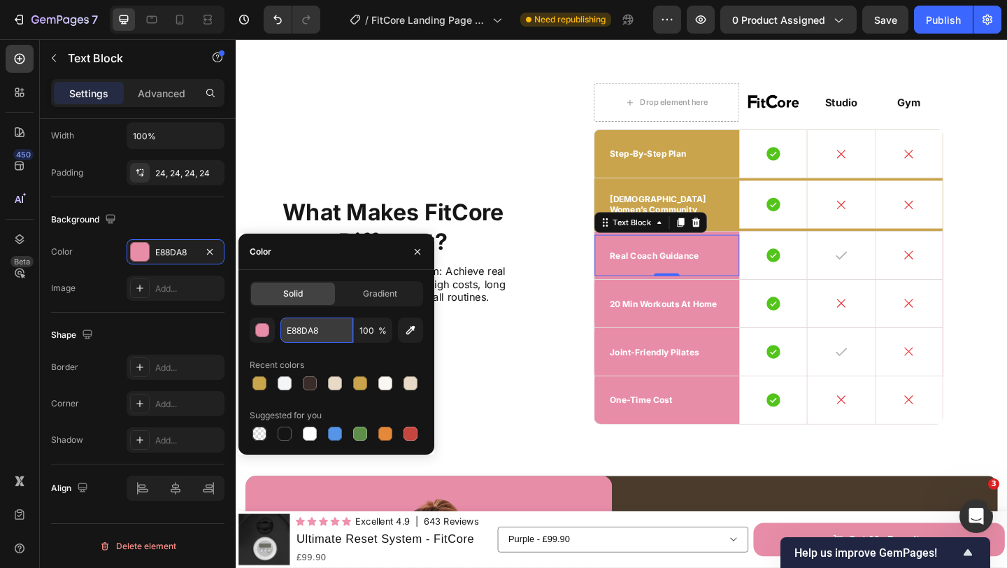
click at [316, 331] on input "E88DA8" at bounding box center [316, 329] width 73 height 25
click at [257, 389] on div at bounding box center [259, 383] width 14 height 14
type input "C9A64D"
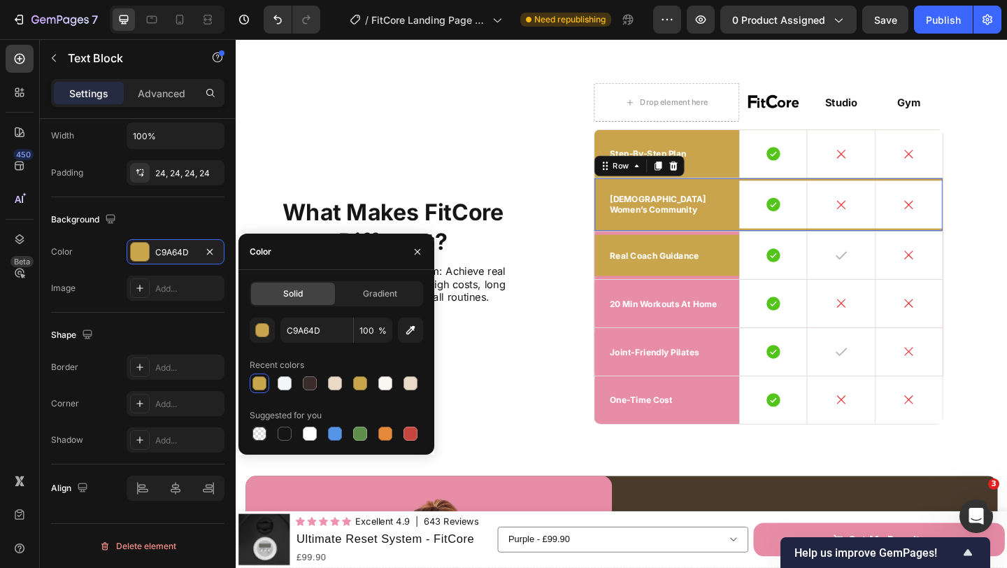
click at [766, 225] on div "uk women’s community Text Block Icon Hero Banner Icon Hero Banner Icon Hero Ban…" at bounding box center [815, 219] width 380 height 58
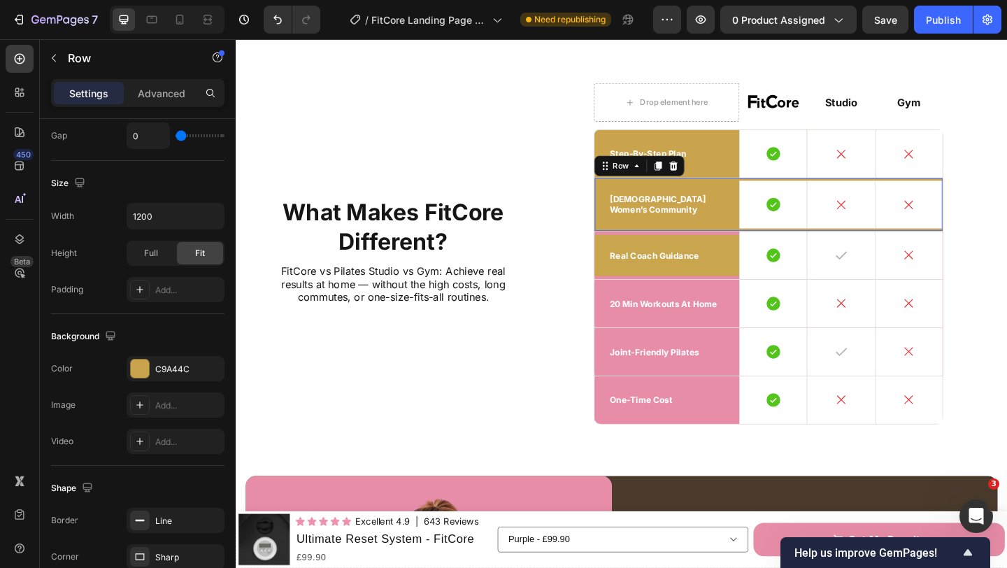
scroll to position [0, 0]
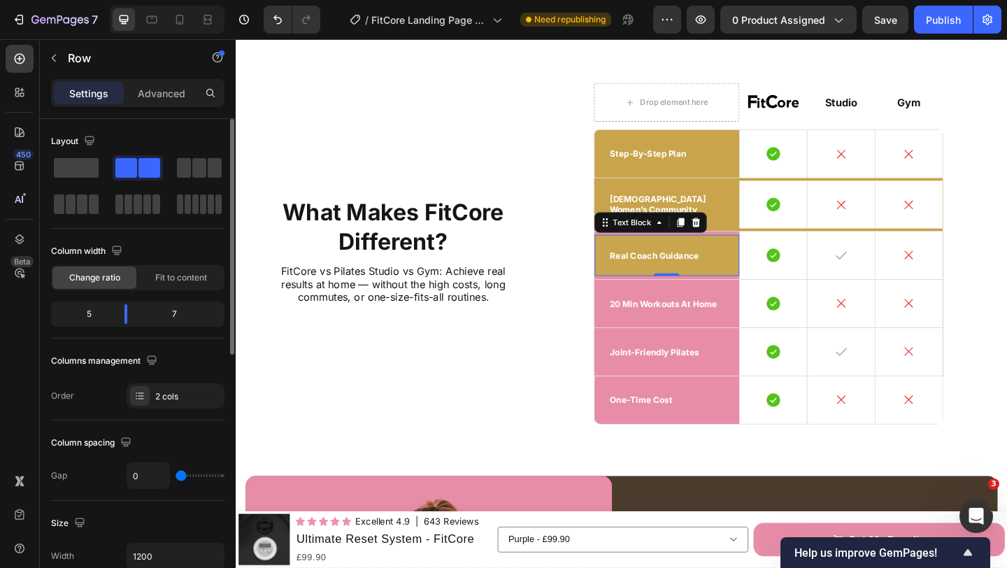
click at [765, 252] on div "real coach guidance" at bounding box center [705, 274] width 158 height 45
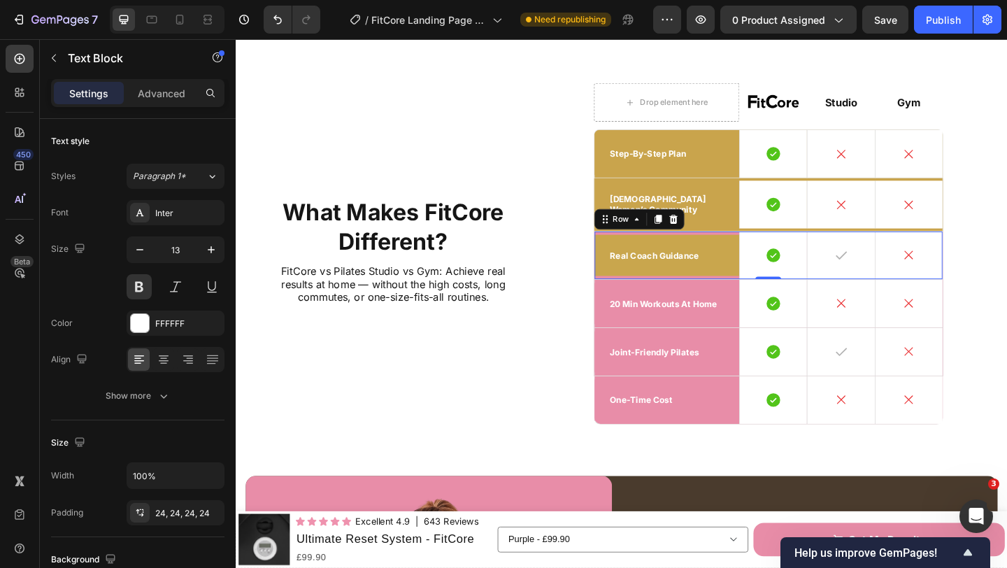
click at [765, 248] on div "real coach guidance Text Block" at bounding box center [705, 274] width 158 height 52
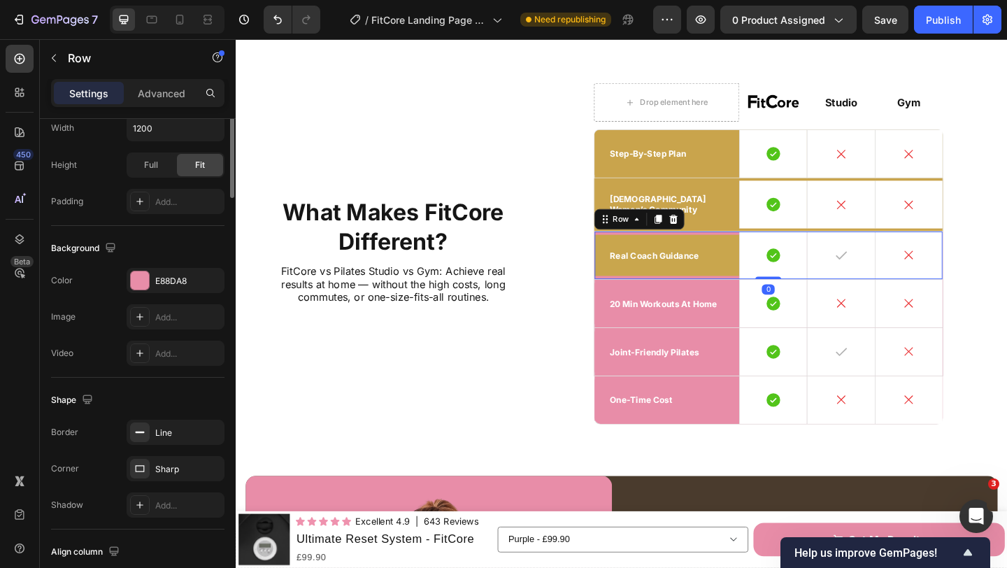
scroll to position [524, 0]
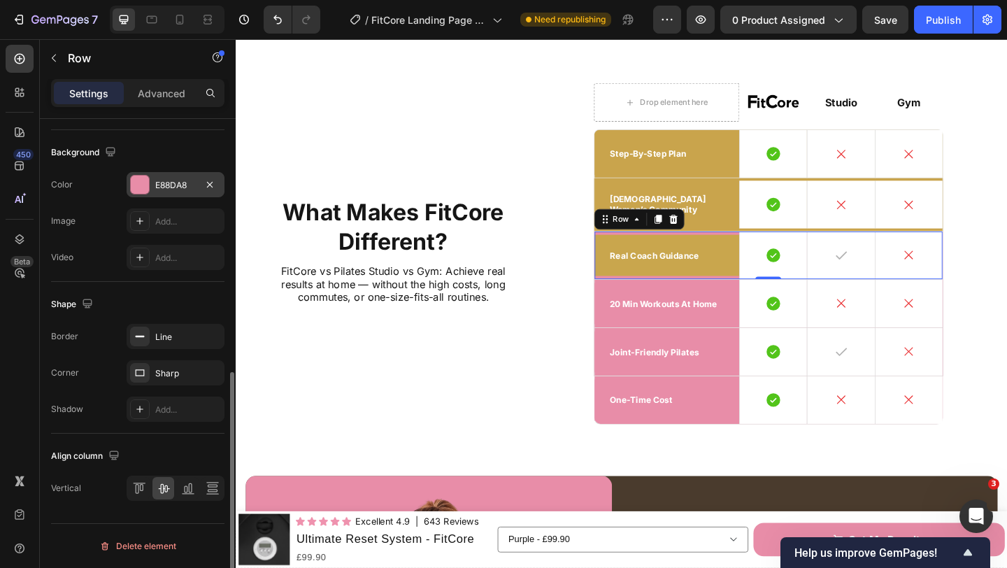
click at [153, 187] on div "E88DA8" at bounding box center [176, 184] width 98 height 25
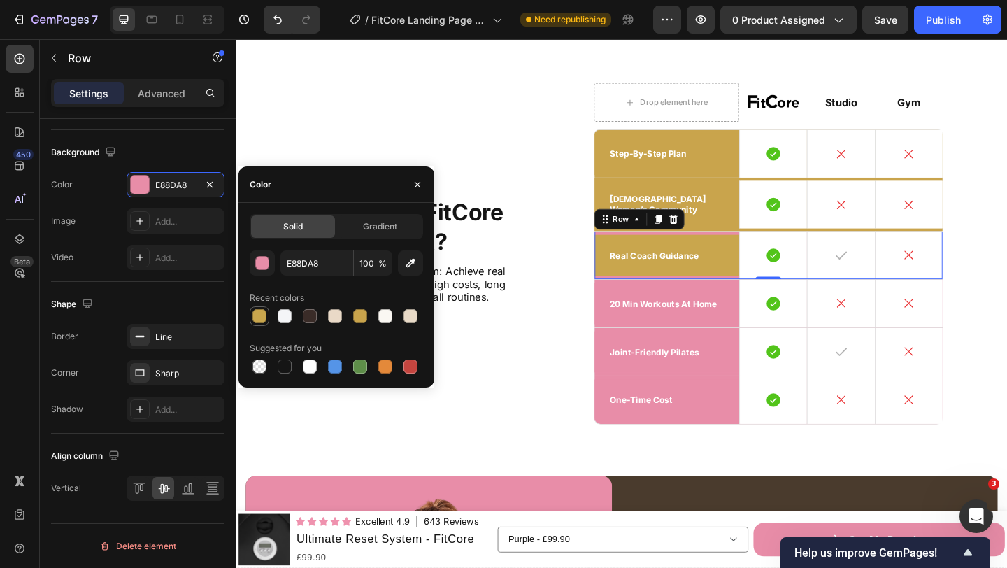
click at [255, 312] on div at bounding box center [259, 316] width 14 height 14
type input "C9A64D"
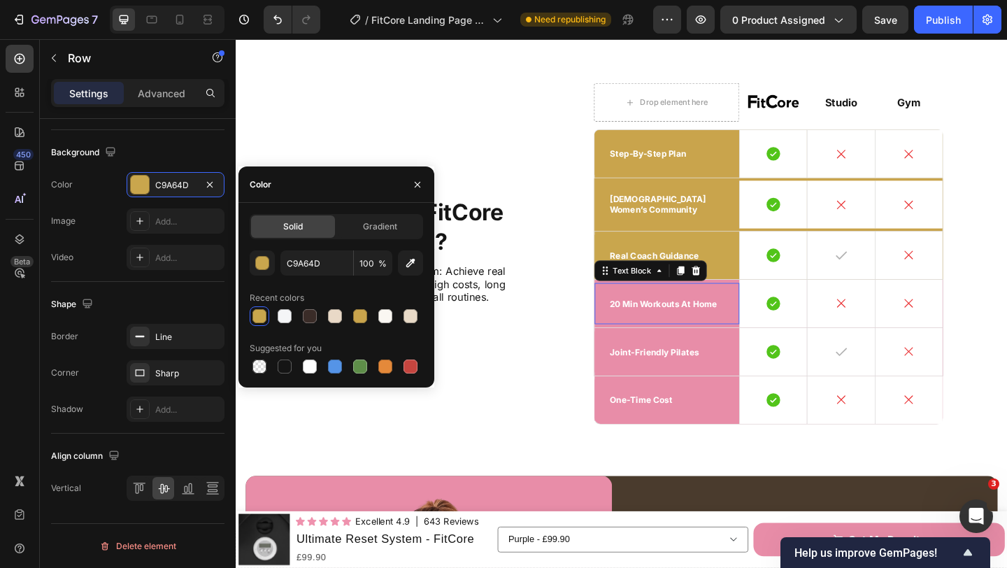
click at [630, 309] on div "20 min workouts at home" at bounding box center [705, 326] width 158 height 45
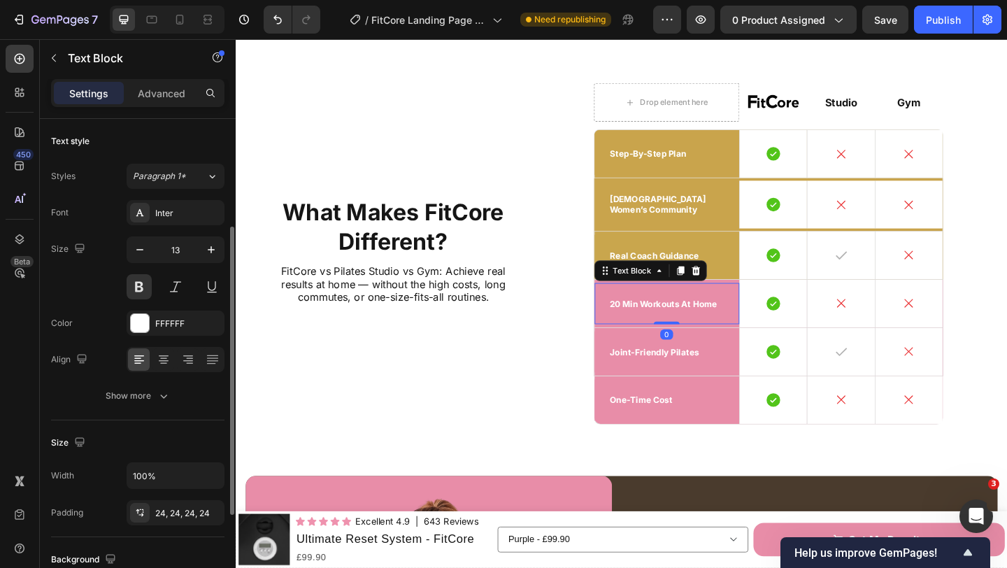
scroll to position [129, 0]
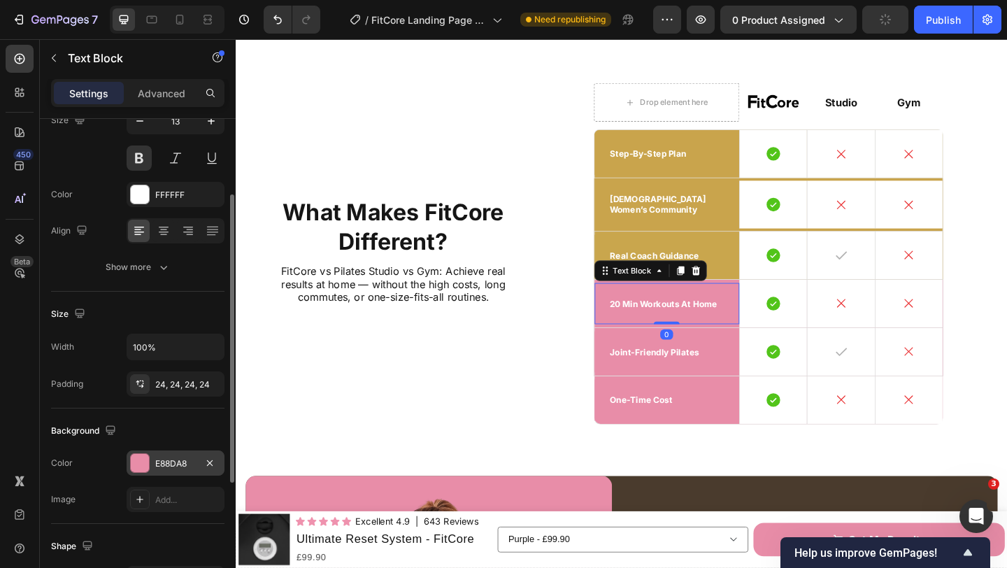
click at [166, 462] on div "E88DA8" at bounding box center [175, 463] width 41 height 13
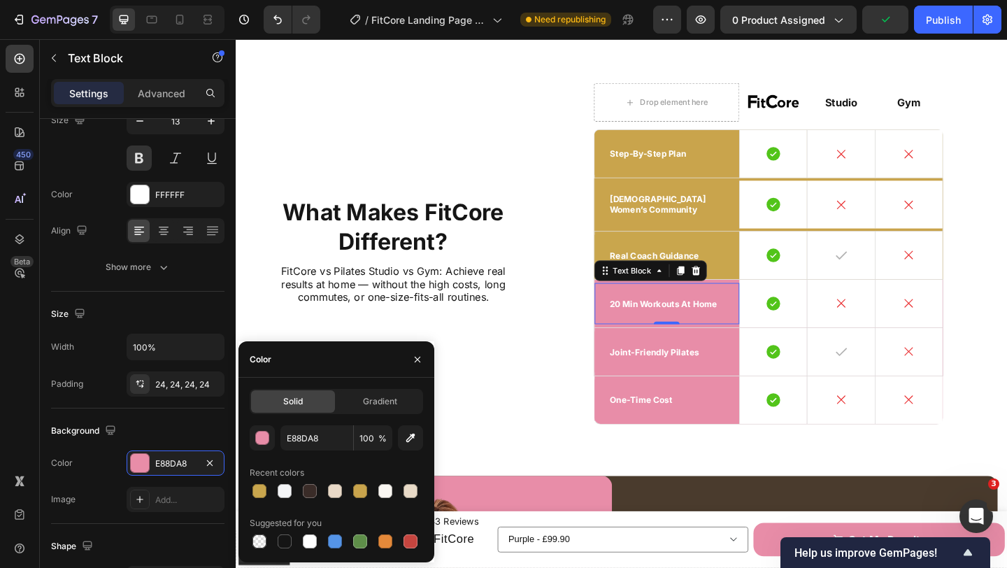
drag, startPoint x: 259, startPoint y: 489, endPoint x: 247, endPoint y: 486, distance: 13.1
click at [259, 489] on div at bounding box center [259, 491] width 14 height 14
type input "C9A64D"
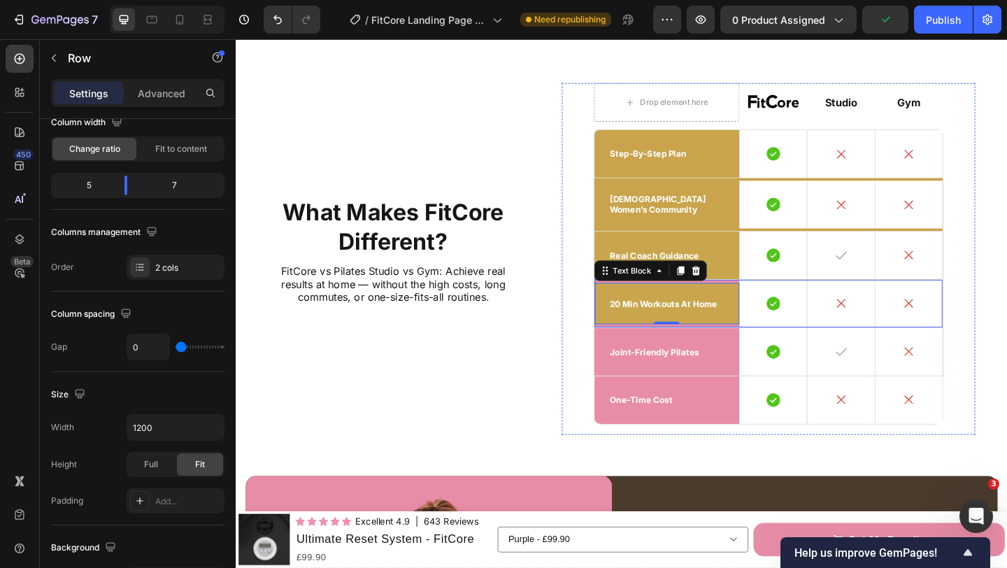
click at [664, 328] on div "20 min workouts at home Text Block 0" at bounding box center [705, 327] width 158 height 52
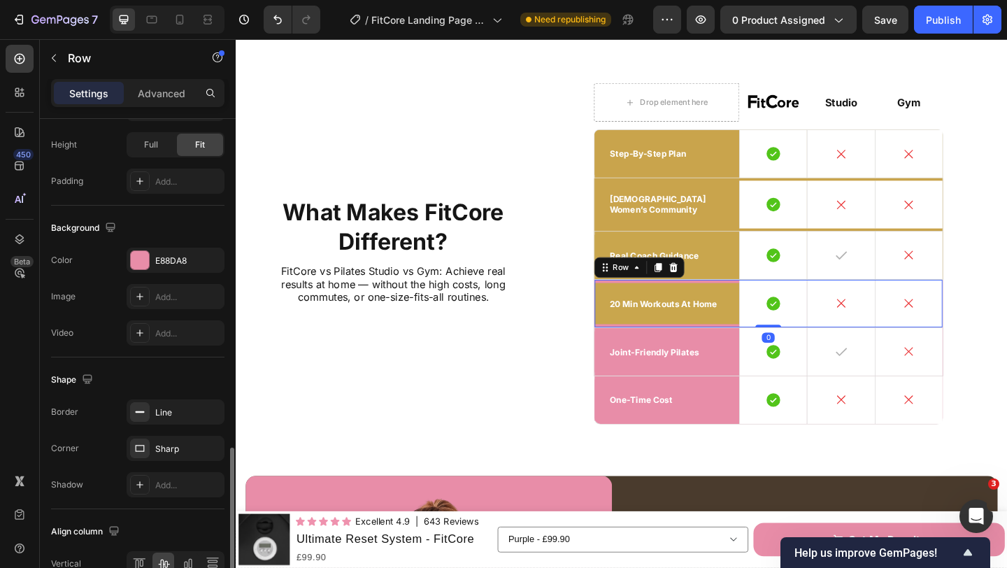
scroll to position [524, 0]
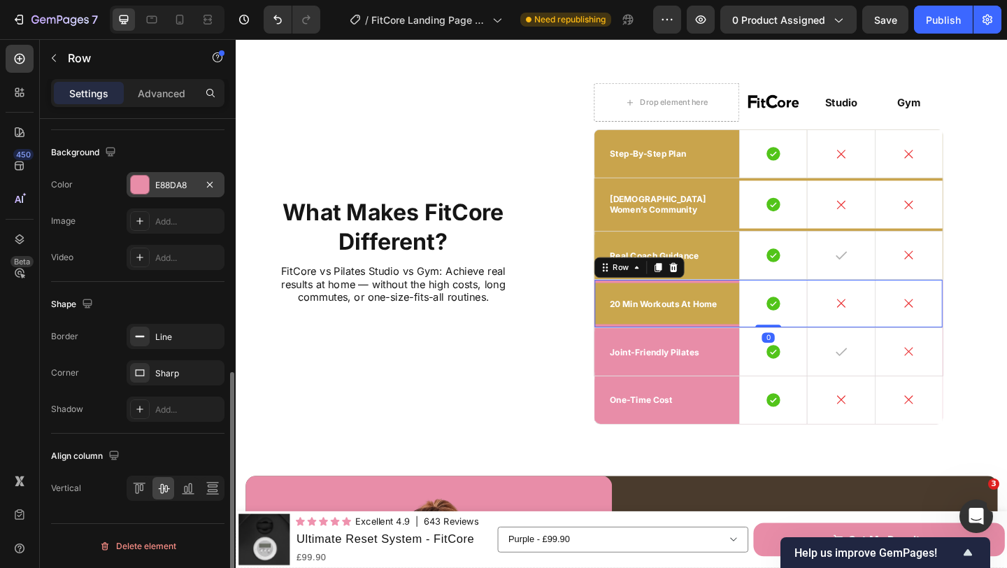
click at [169, 190] on div "E88DA8" at bounding box center [175, 185] width 41 height 13
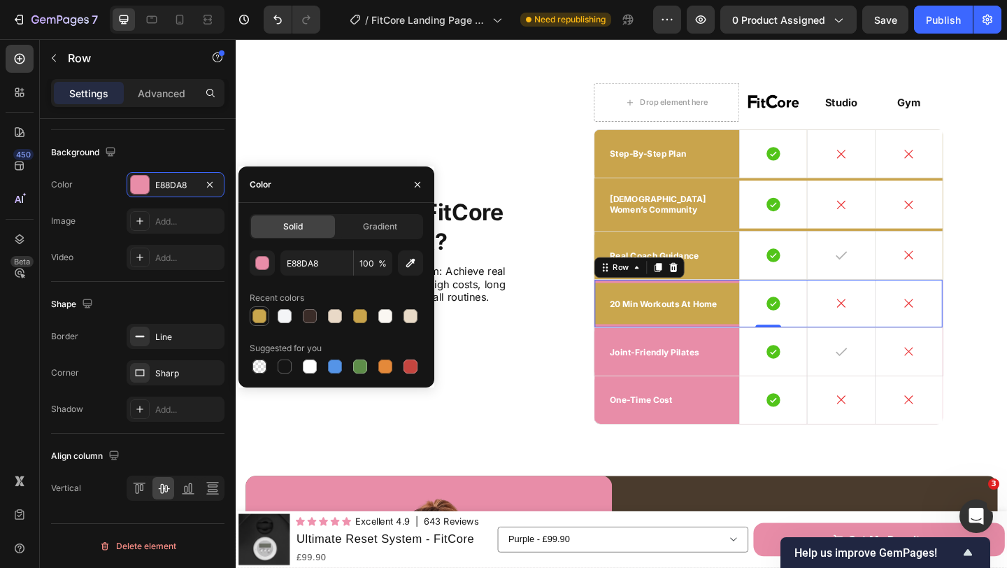
click at [268, 324] on div at bounding box center [260, 316] width 20 height 20
type input "C9A64D"
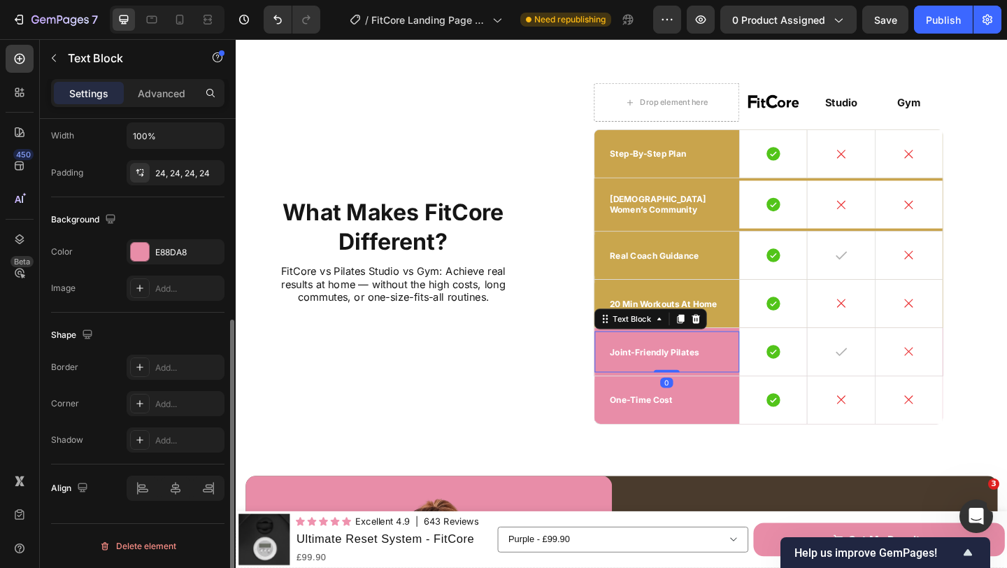
click at [758, 356] on div "joint-friendly pilates" at bounding box center [705, 378] width 158 height 45
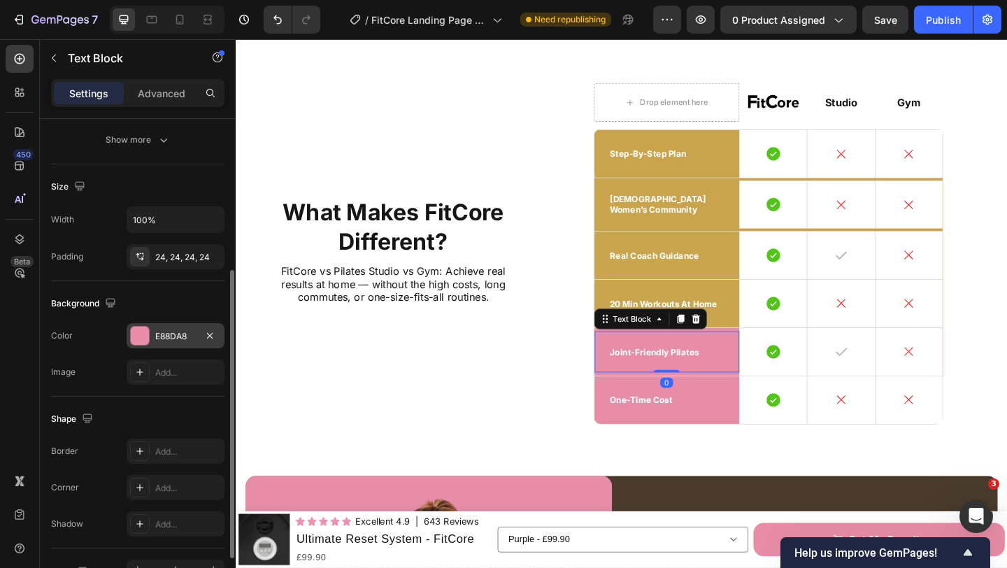
scroll to position [266, 0]
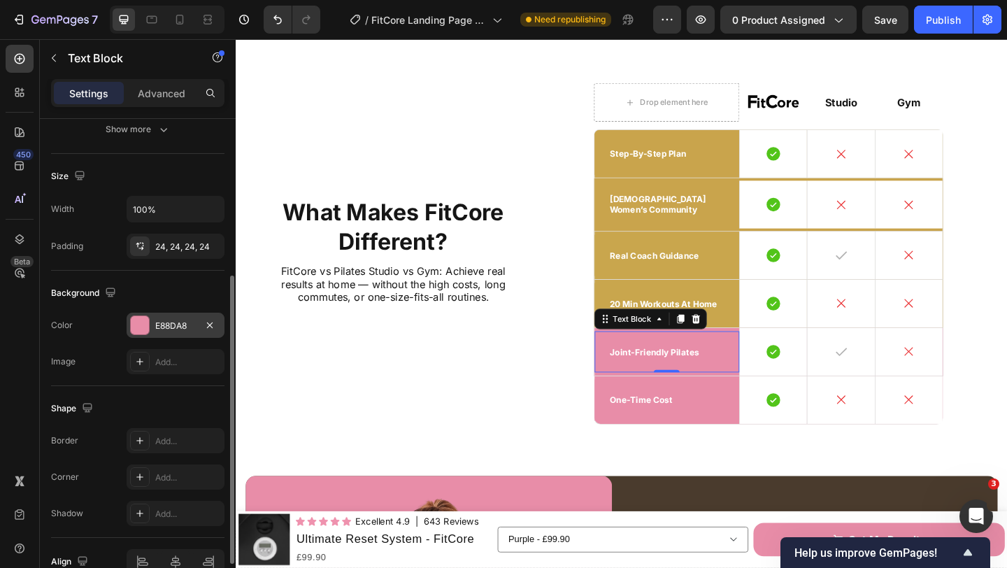
click at [154, 328] on div "E88DA8" at bounding box center [176, 324] width 98 height 25
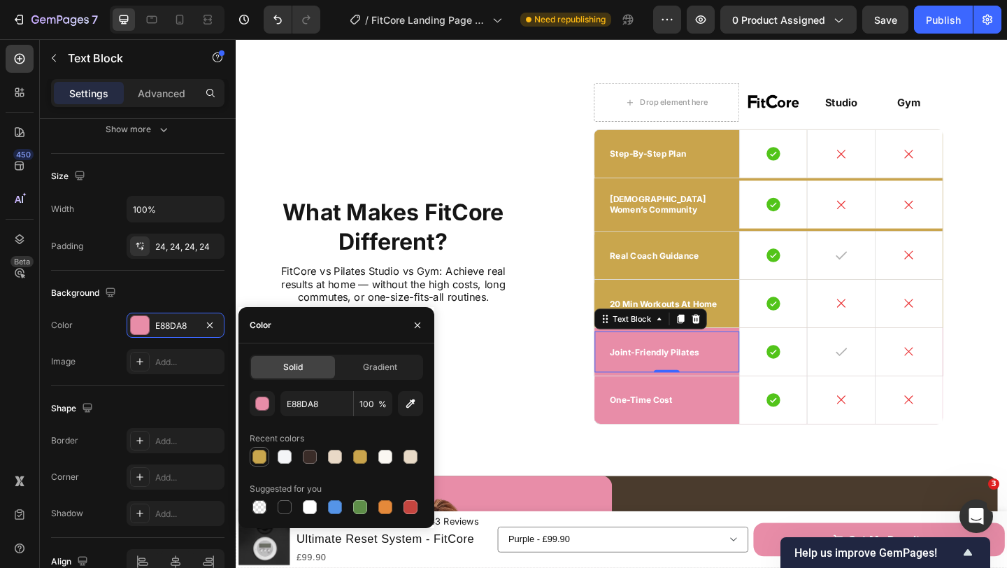
click at [258, 452] on div at bounding box center [259, 456] width 14 height 14
type input "C9A64D"
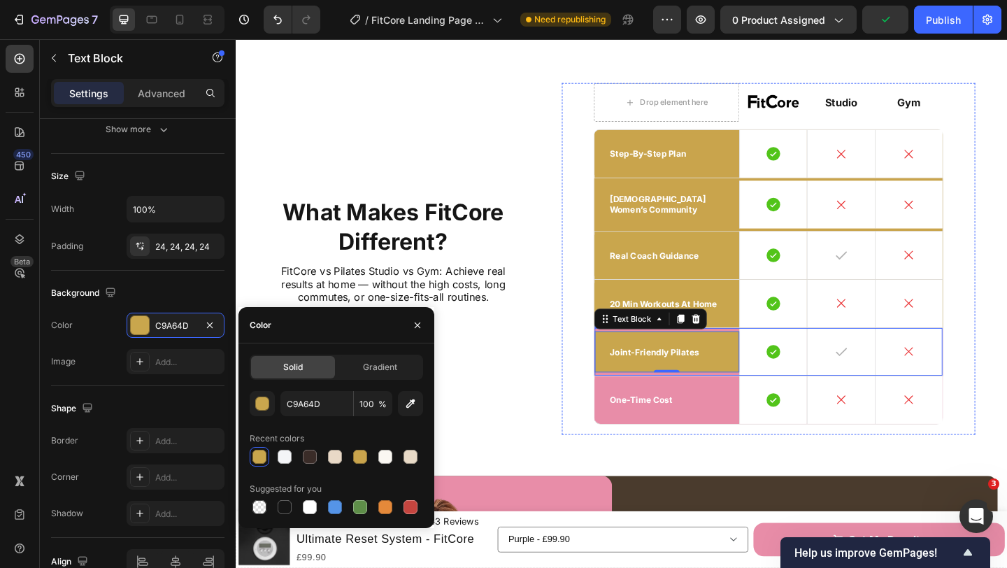
click at [770, 353] on div "joint-friendly pilates Text Block 0" at bounding box center [705, 379] width 158 height 52
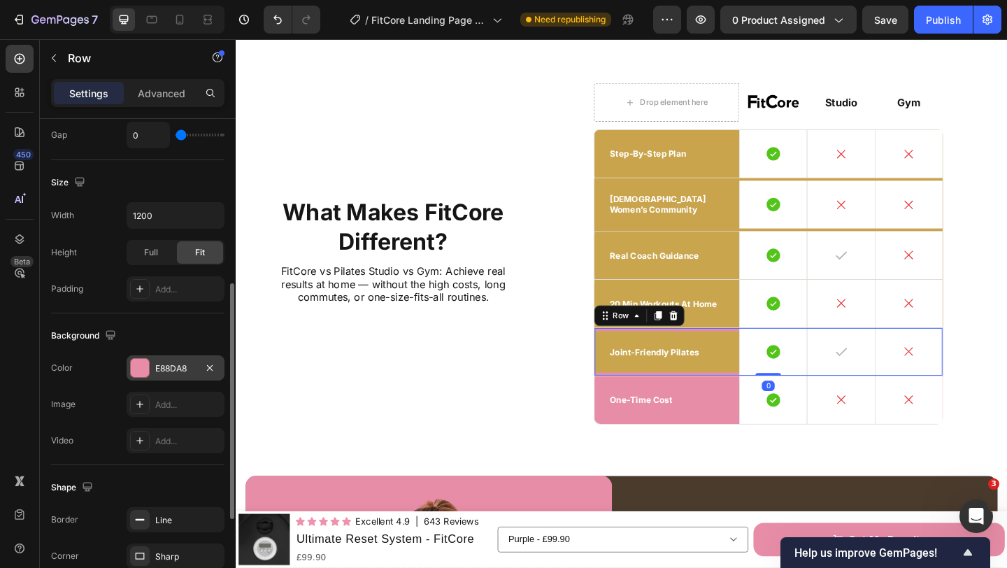
scroll to position [342, 0]
click at [155, 368] on div "E88DA8" at bounding box center [175, 367] width 41 height 13
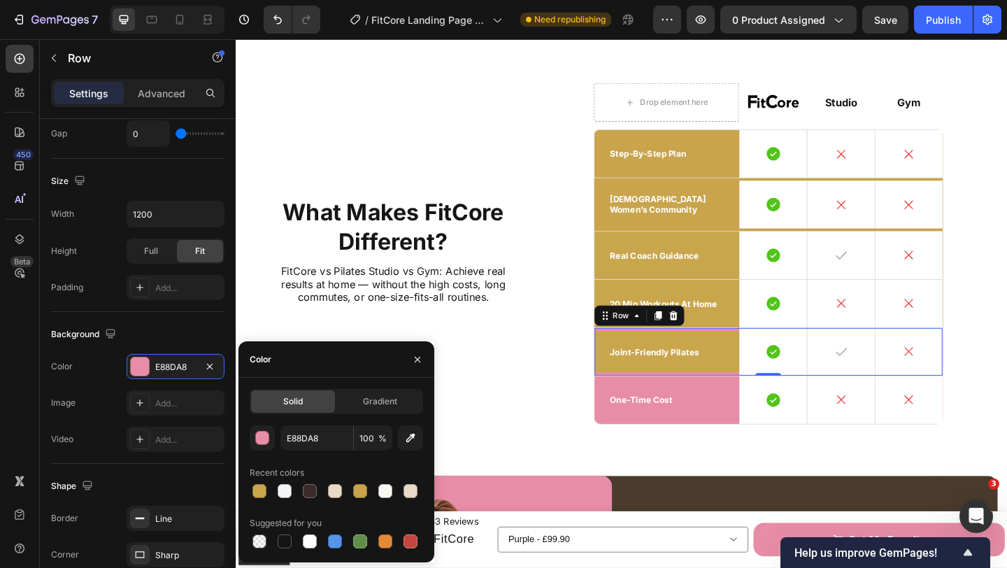
click at [249, 491] on div "Solid Gradient E88DA8 100 % Recent colors Suggested for you" at bounding box center [336, 470] width 196 height 162
click at [258, 489] on div at bounding box center [259, 491] width 14 height 14
type input "C9A64D"
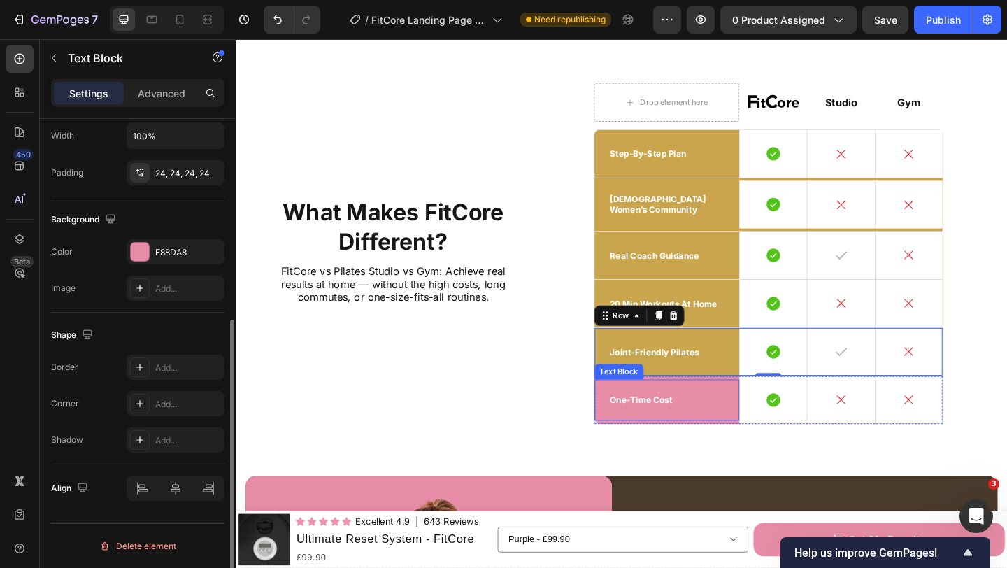
click at [756, 409] on div "one-time cost" at bounding box center [705, 431] width 158 height 45
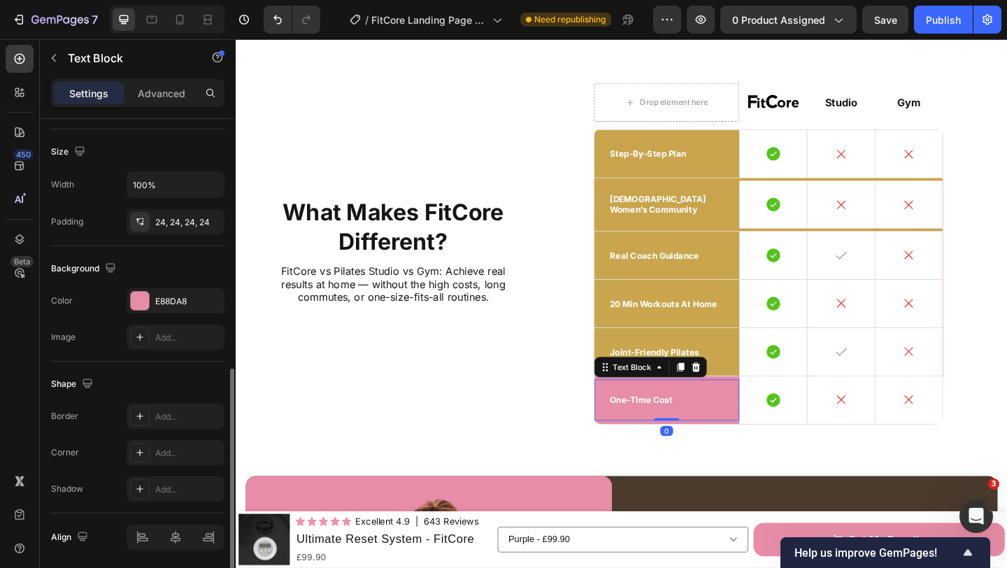
scroll to position [340, 0]
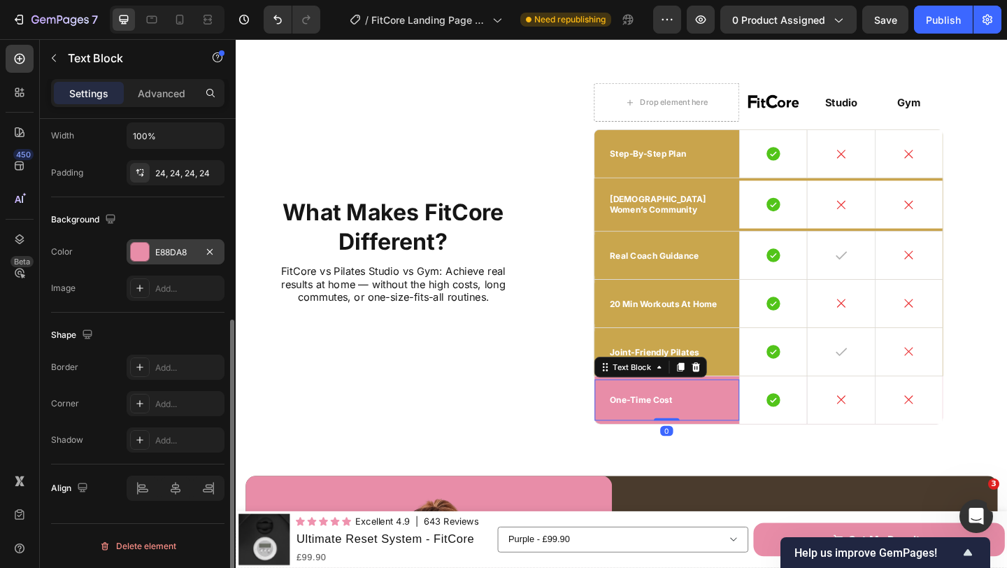
click at [166, 257] on div "E88DA8" at bounding box center [175, 252] width 41 height 13
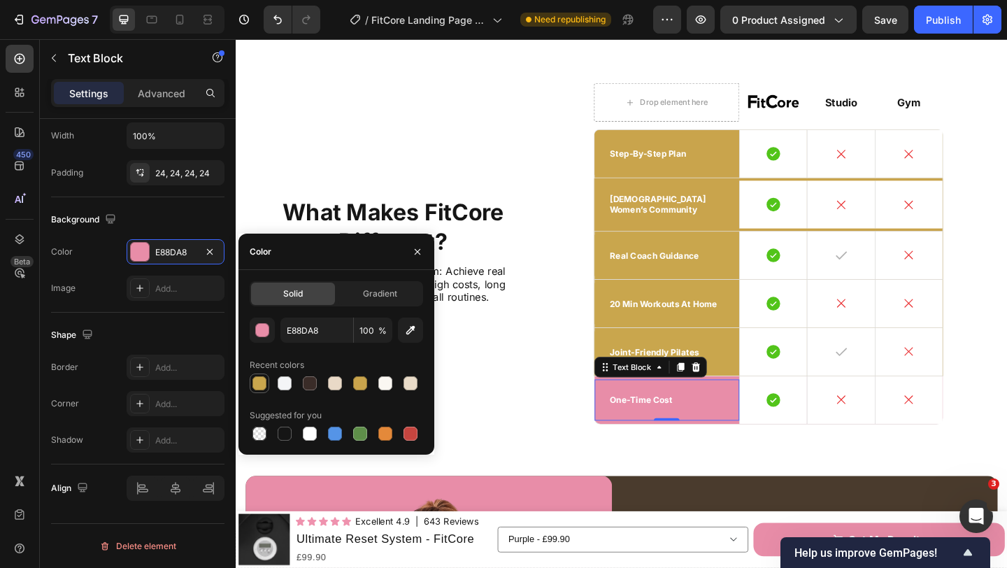
click at [264, 381] on div at bounding box center [259, 383] width 14 height 14
type input "C9A64D"
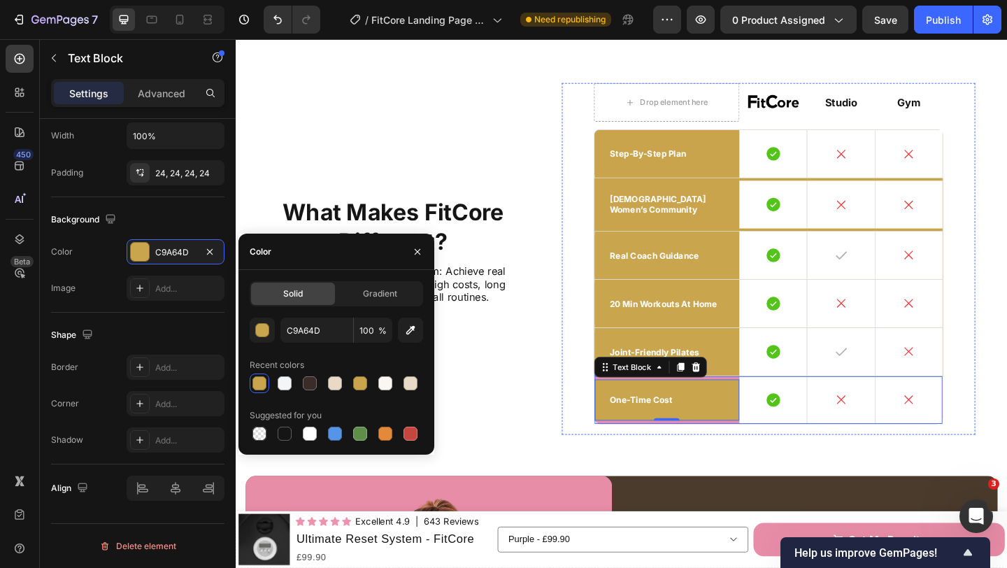
click at [772, 405] on div "one-time cost Text Block 0" at bounding box center [705, 431] width 158 height 52
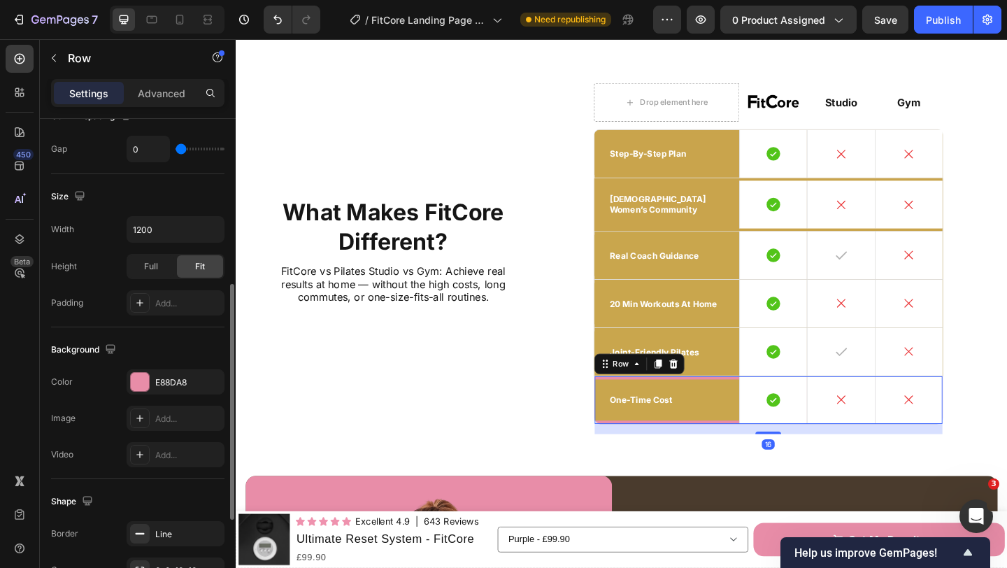
scroll to position [331, 0]
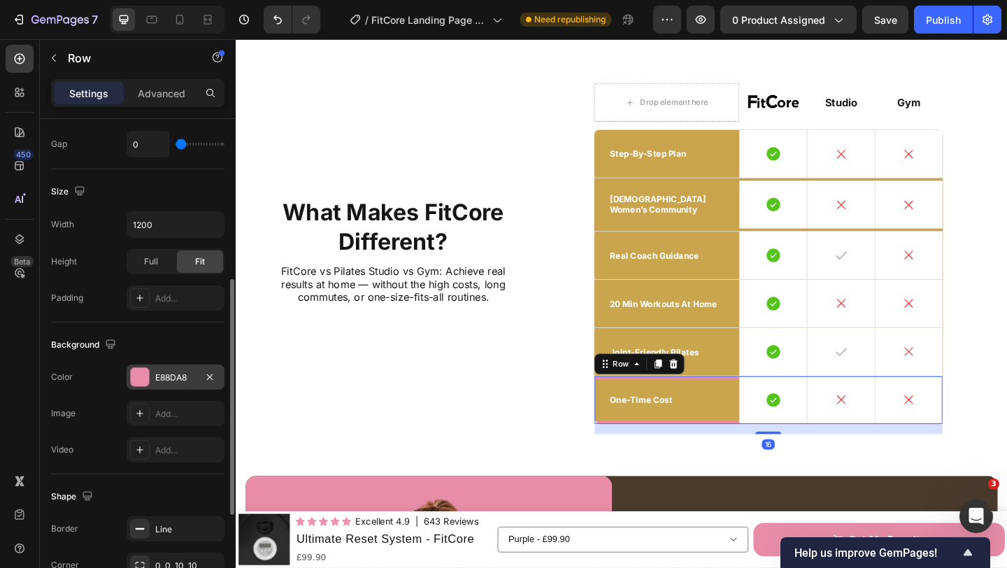
click at [157, 367] on div "E88DA8" at bounding box center [176, 376] width 98 height 25
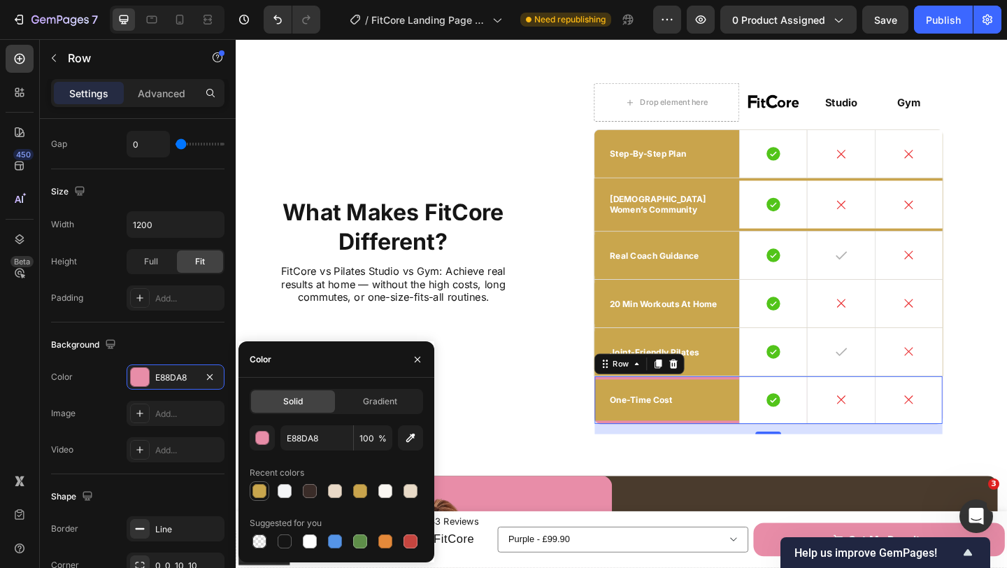
click at [257, 484] on div at bounding box center [259, 491] width 14 height 14
type input "C9A64D"
click at [418, 360] on icon "button" at bounding box center [418, 359] width 6 height 6
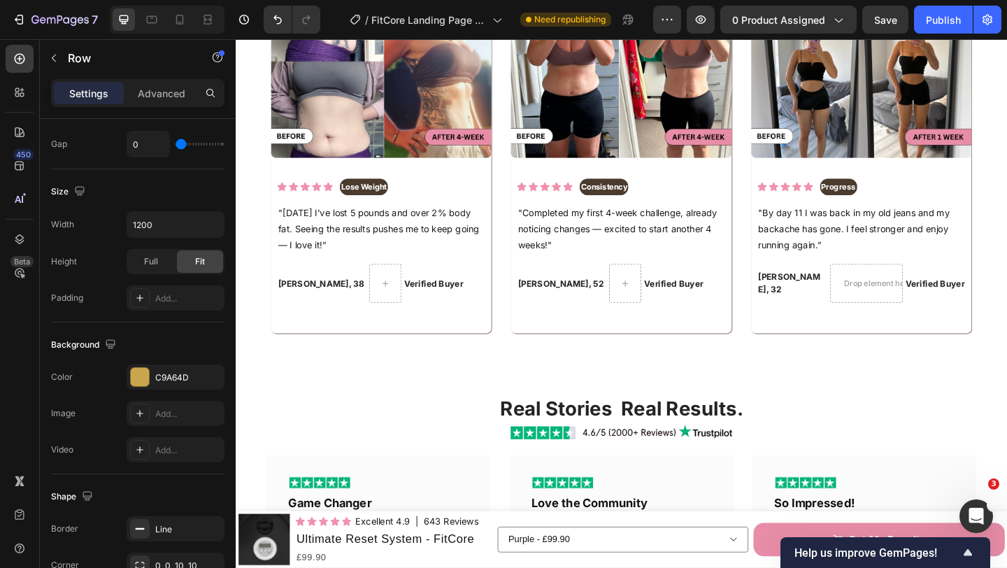
scroll to position [2725, 0]
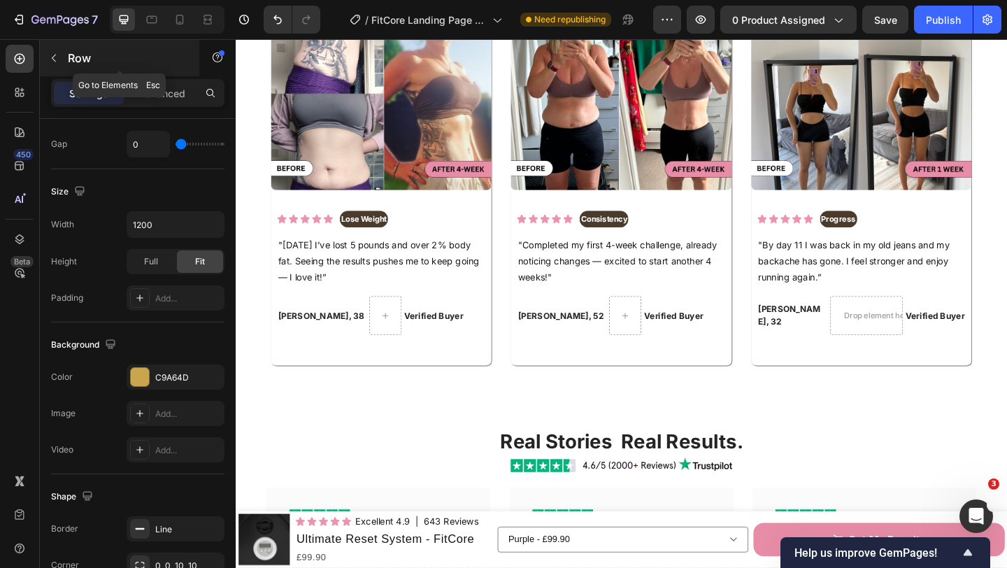
click at [61, 63] on button "button" at bounding box center [54, 58] width 22 height 22
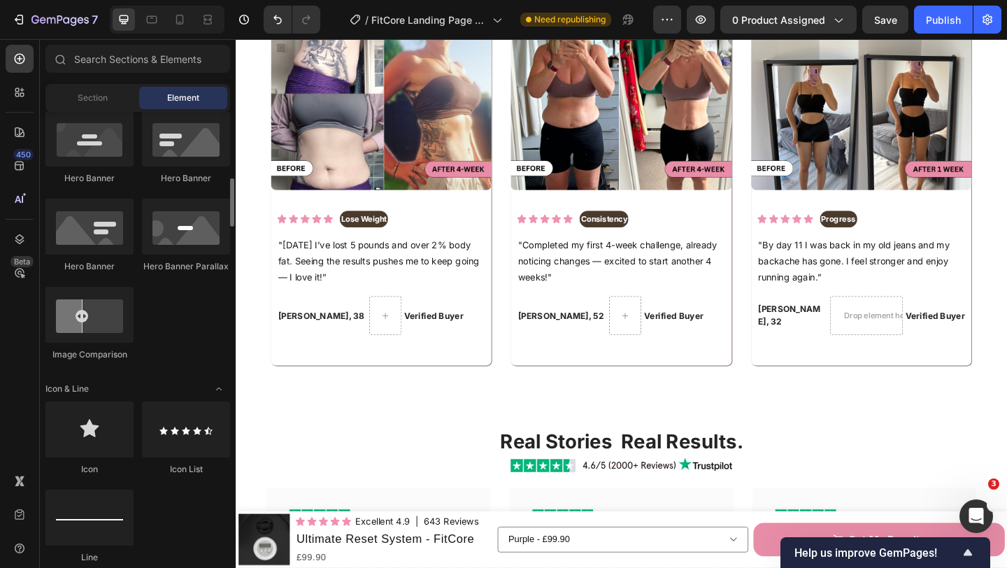
scroll to position [643, 0]
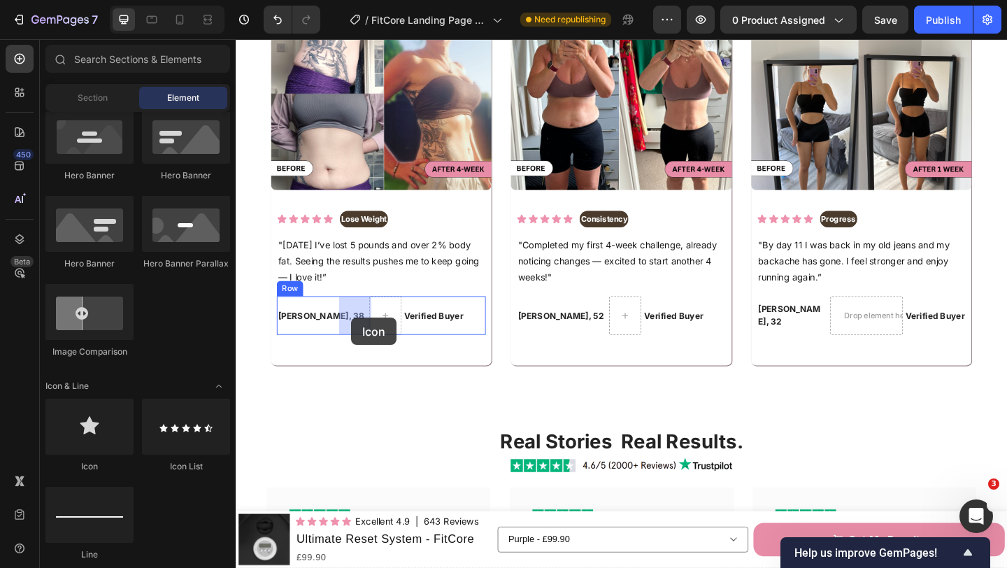
drag, startPoint x: 315, startPoint y: 468, endPoint x: 361, endPoint y: 342, distance: 133.8
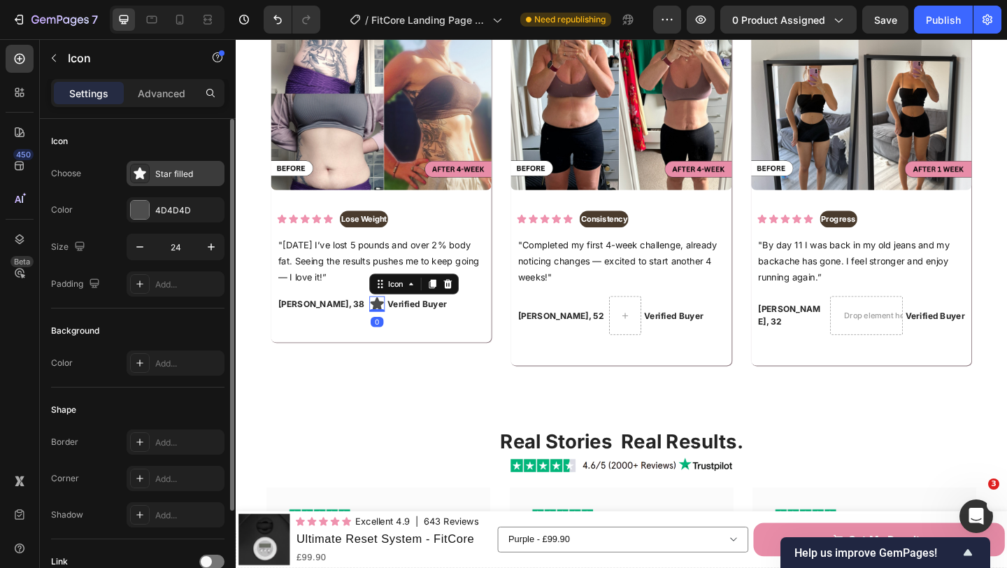
click at [160, 177] on div "Star filled" at bounding box center [188, 174] width 66 height 13
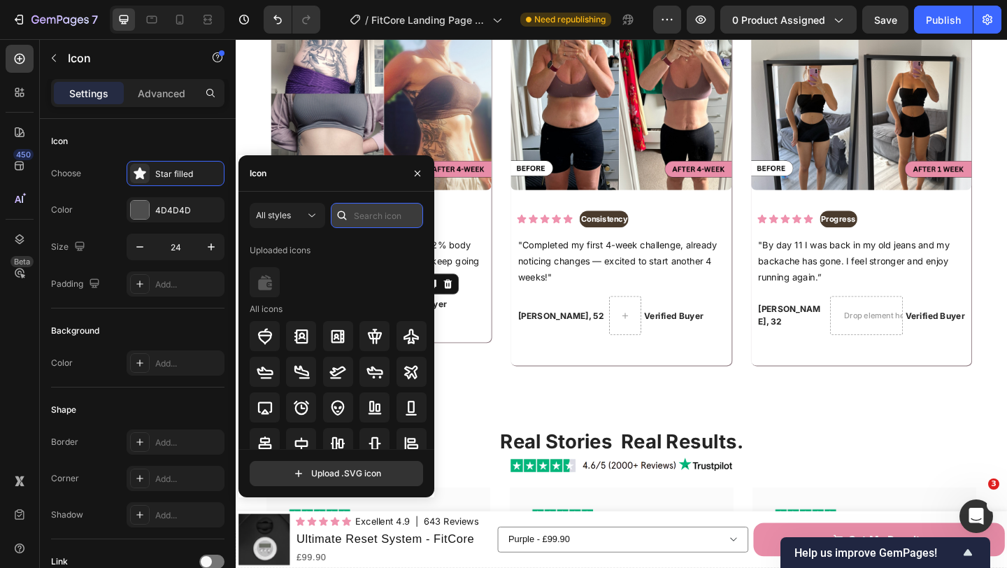
click at [358, 221] on input "text" at bounding box center [377, 215] width 92 height 25
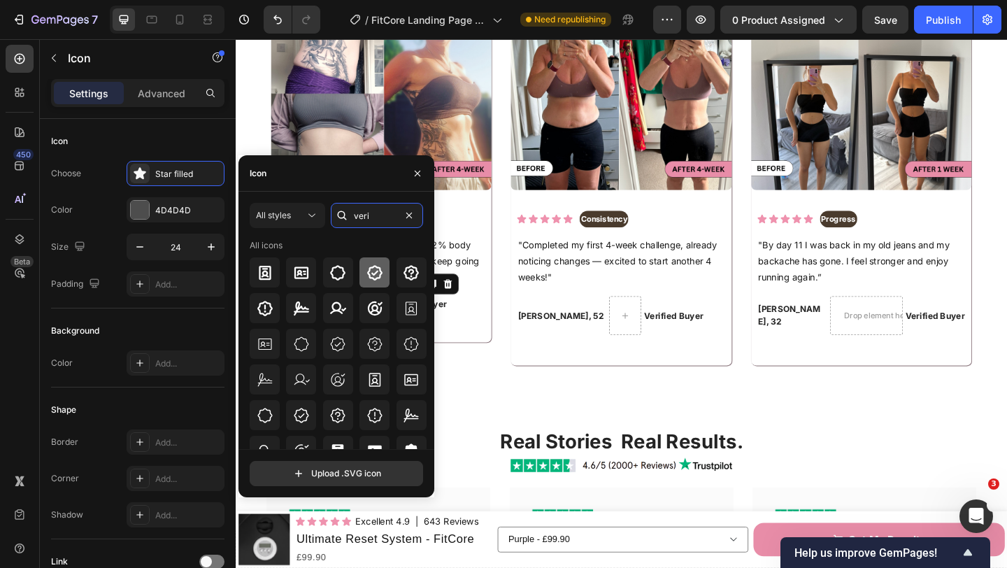
type input "veri"
click at [368, 281] on div at bounding box center [374, 272] width 30 height 30
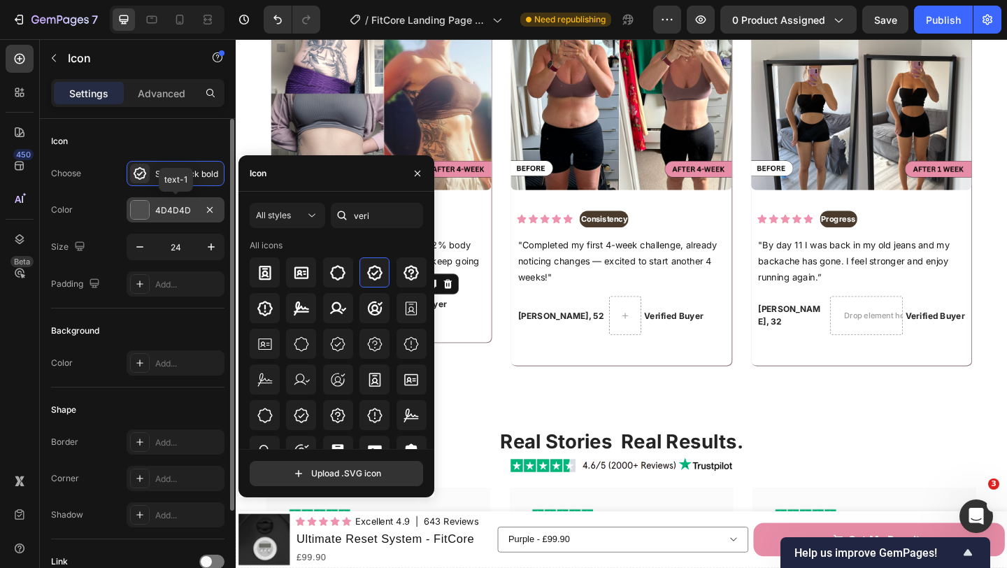
click at [138, 207] on div at bounding box center [140, 210] width 18 height 18
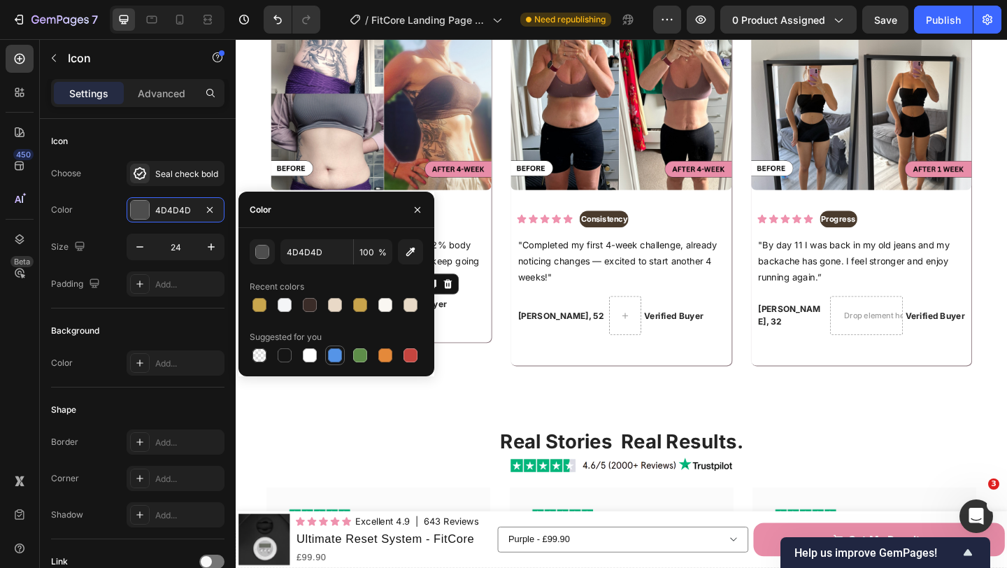
click at [337, 355] on div at bounding box center [335, 355] width 14 height 14
type input "5594E7"
click at [423, 205] on button "button" at bounding box center [417, 210] width 22 height 22
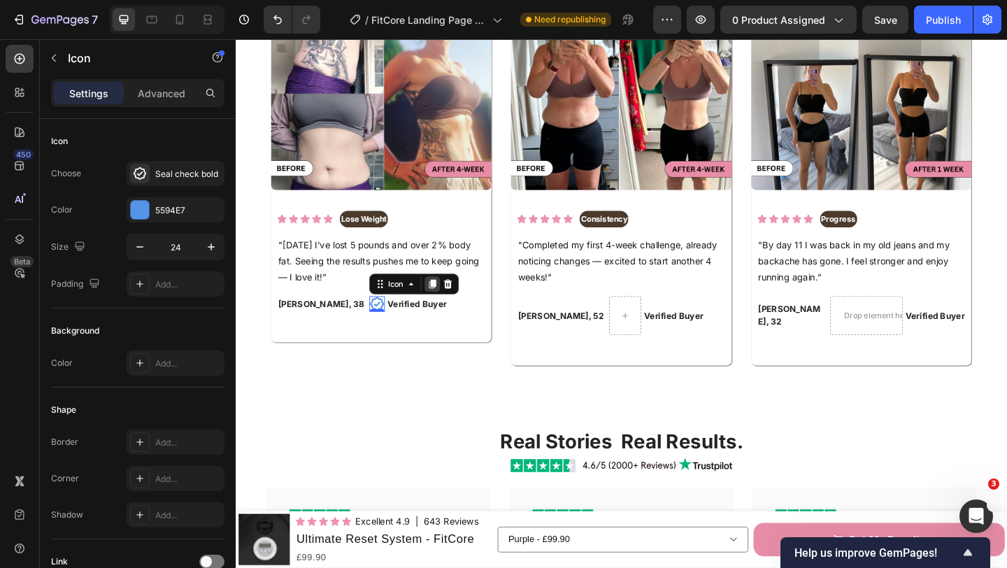
click at [446, 304] on icon at bounding box center [450, 306] width 8 height 10
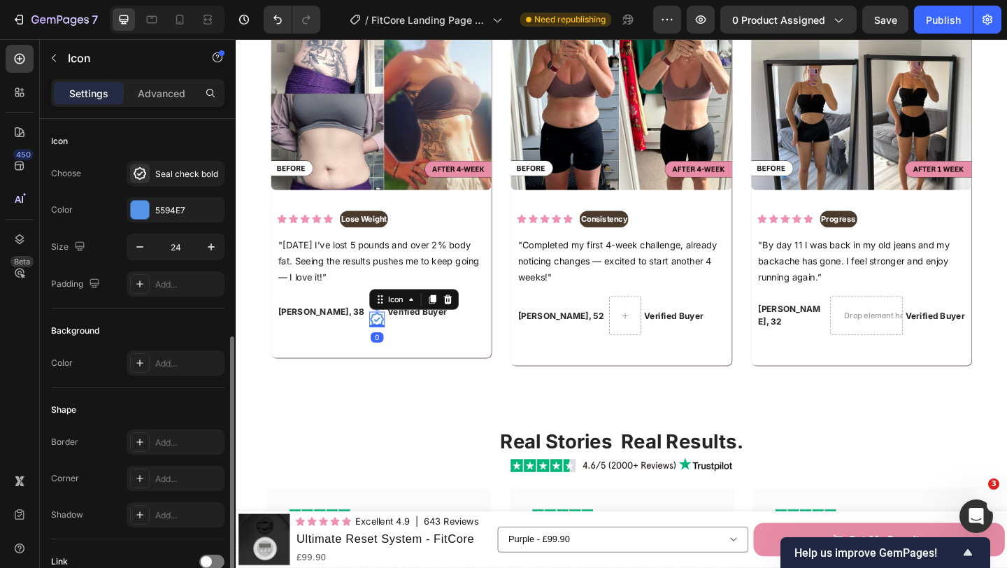
scroll to position [120, 0]
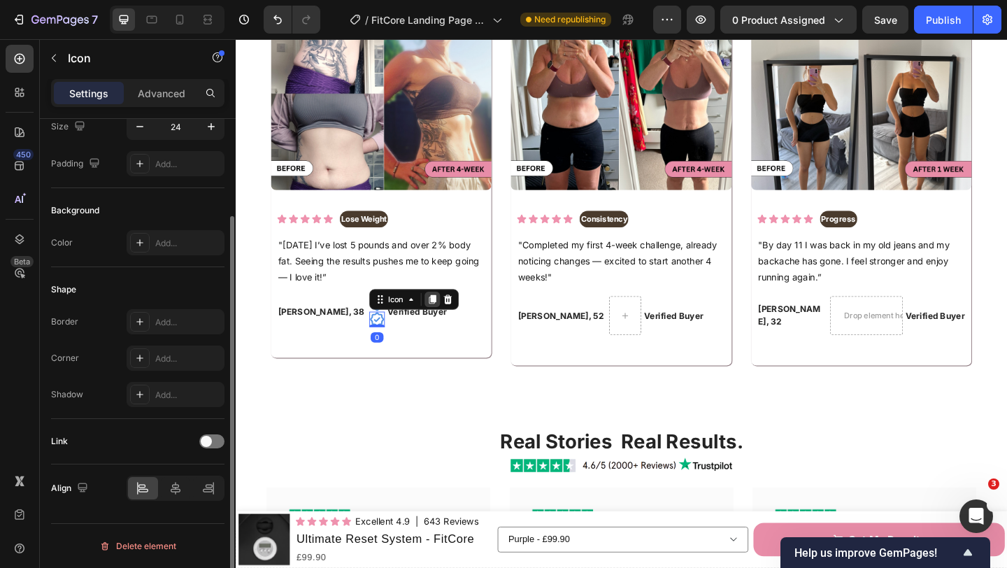
click at [446, 326] on icon at bounding box center [450, 323] width 8 height 10
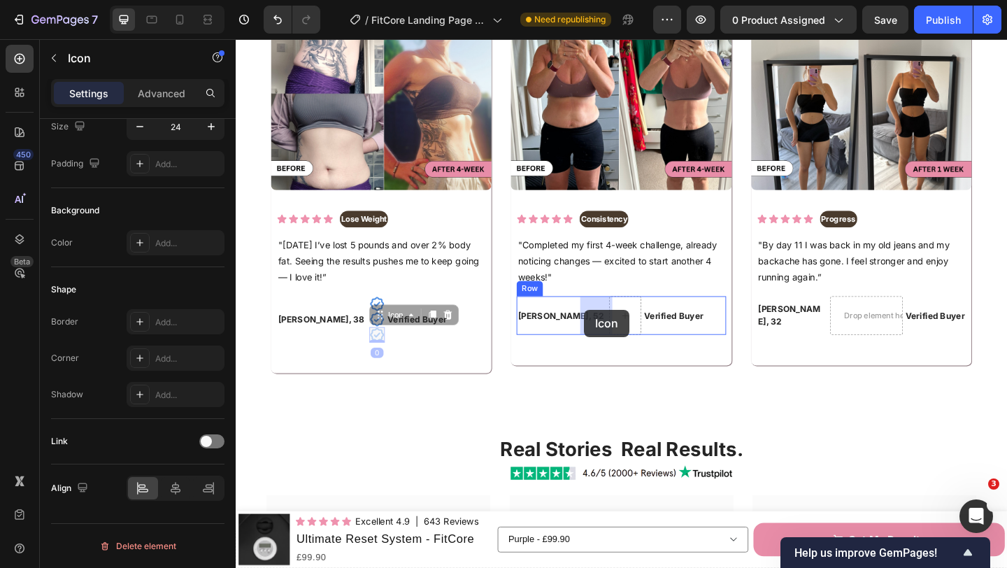
drag, startPoint x: 356, startPoint y: 344, endPoint x: 614, endPoint y: 333, distance: 258.1
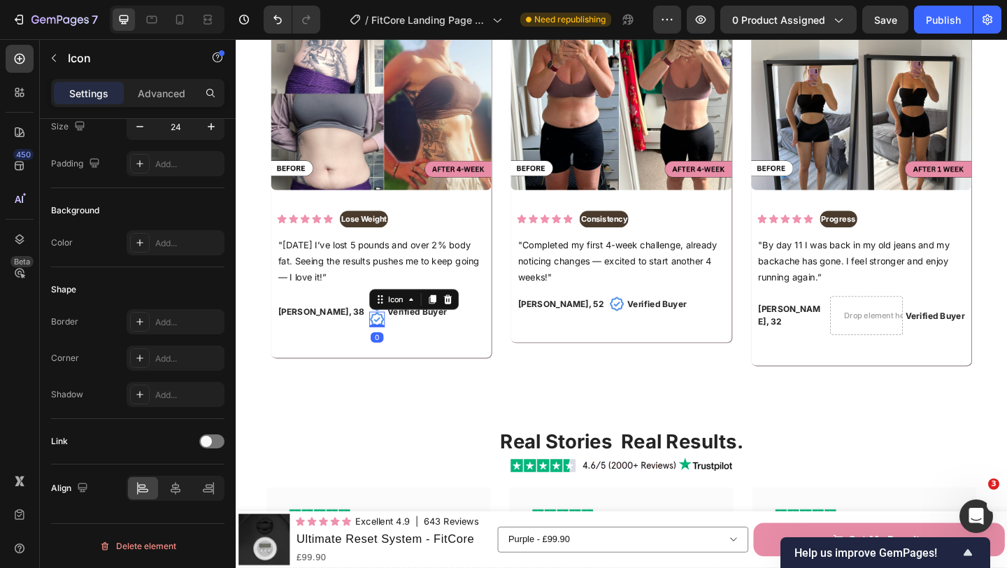
click at [381, 343] on icon at bounding box center [389, 344] width 17 height 17
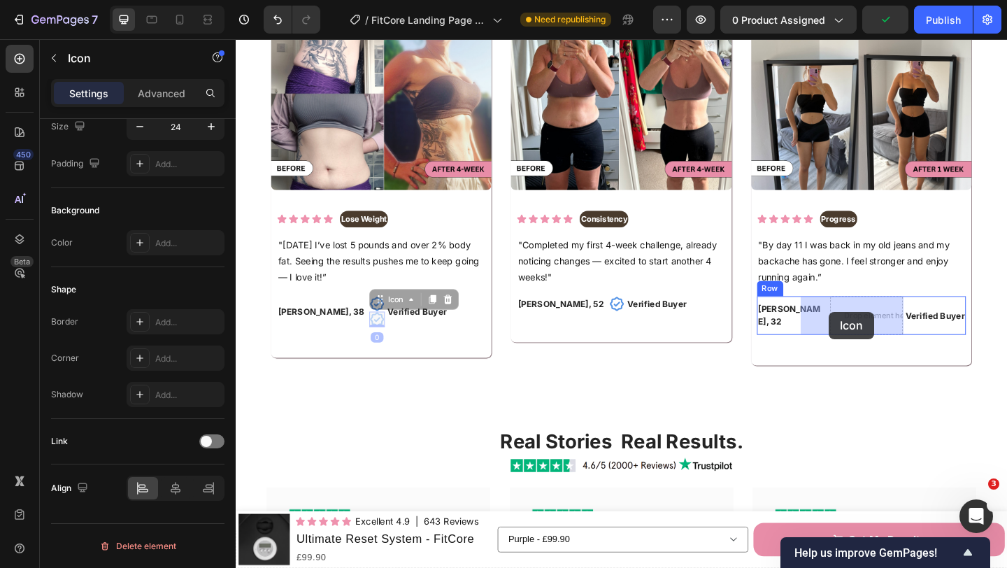
drag, startPoint x: 359, startPoint y: 323, endPoint x: 881, endPoint y: 336, distance: 521.6
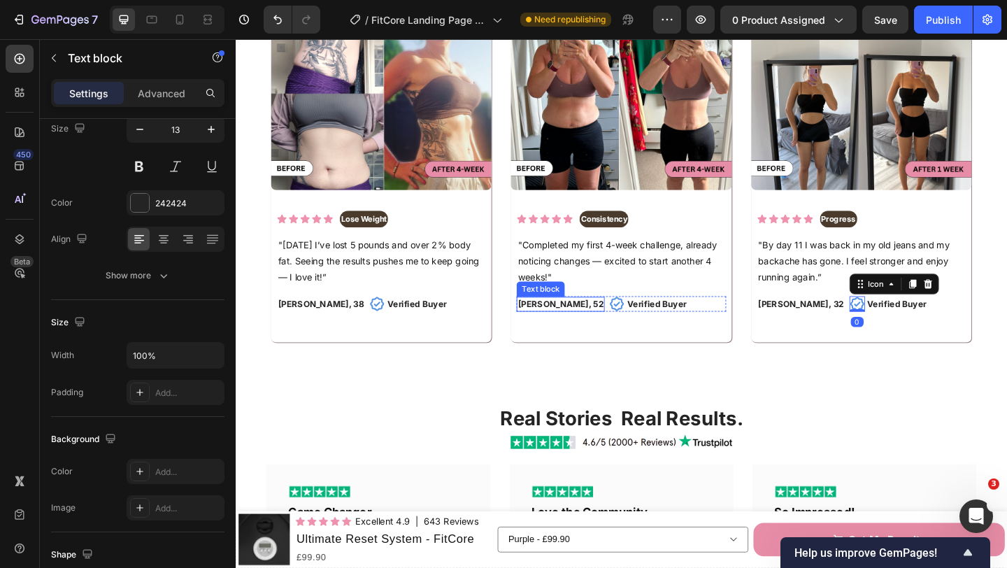
click at [596, 326] on p "[PERSON_NAME], 52" at bounding box center [588, 328] width 93 height 14
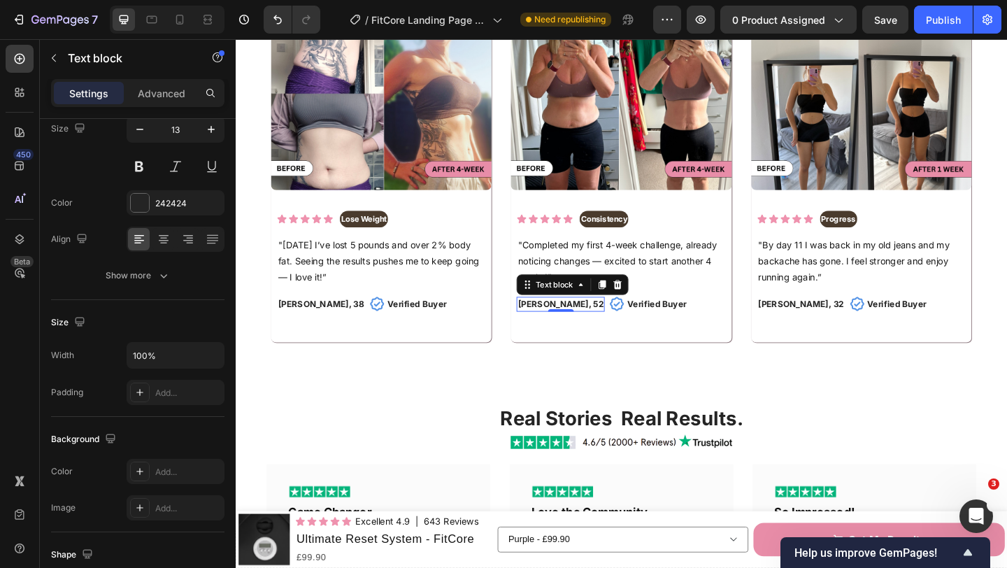
scroll to position [0, 0]
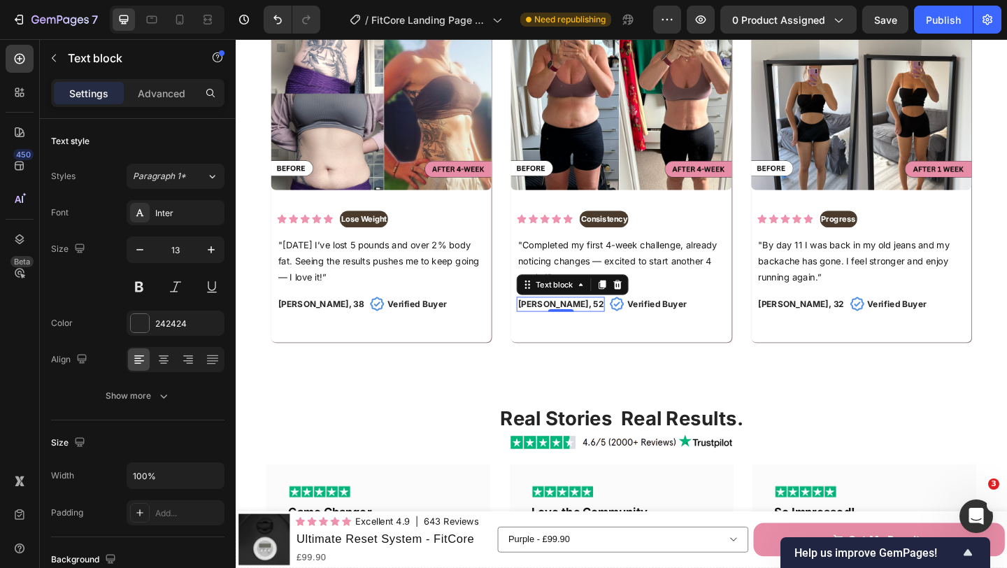
click at [596, 326] on p "[PERSON_NAME], 52" at bounding box center [588, 328] width 93 height 14
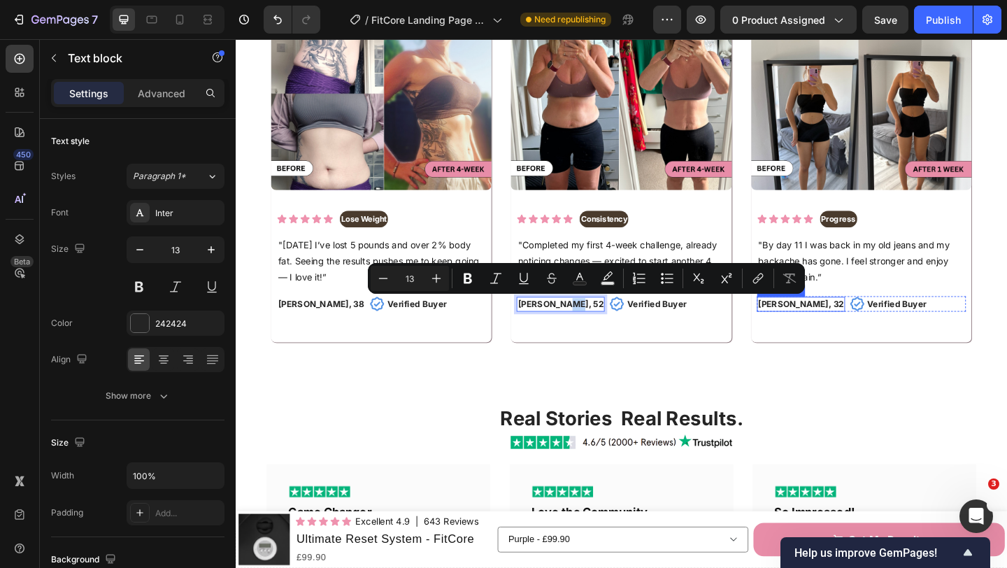
click at [835, 328] on p "Jan L, 32" at bounding box center [850, 328] width 93 height 14
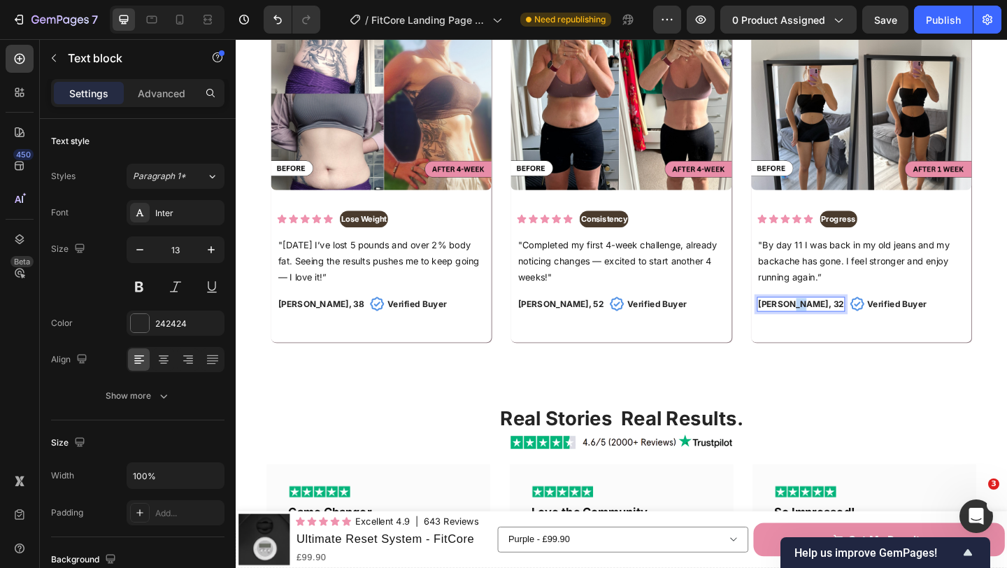
click at [835, 328] on p "Jan L, 32" at bounding box center [850, 328] width 93 height 14
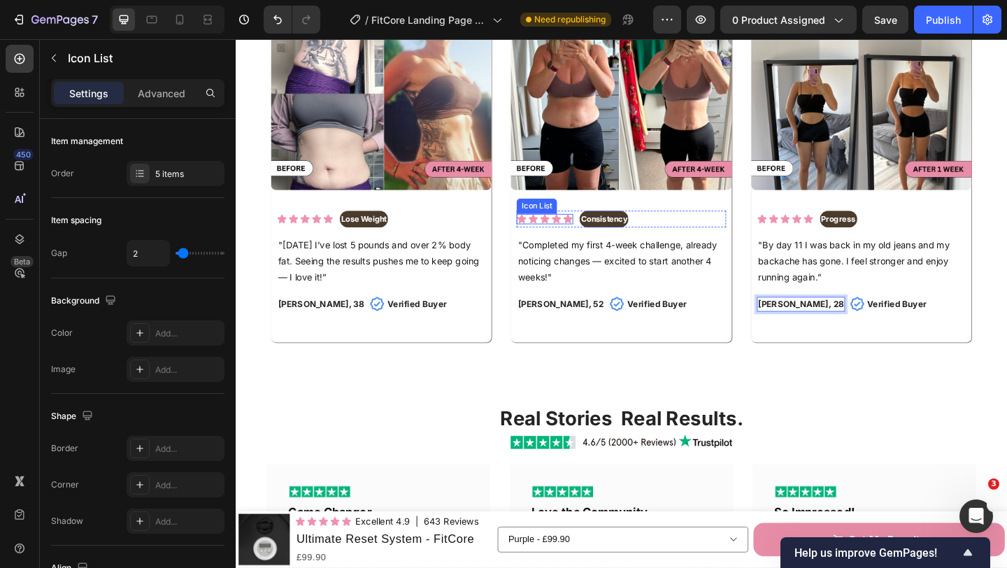
click at [591, 238] on div "Icon Icon Icon Icon Icon" at bounding box center [572, 234] width 62 height 11
click at [643, 213] on icon at bounding box center [642, 216] width 9 height 10
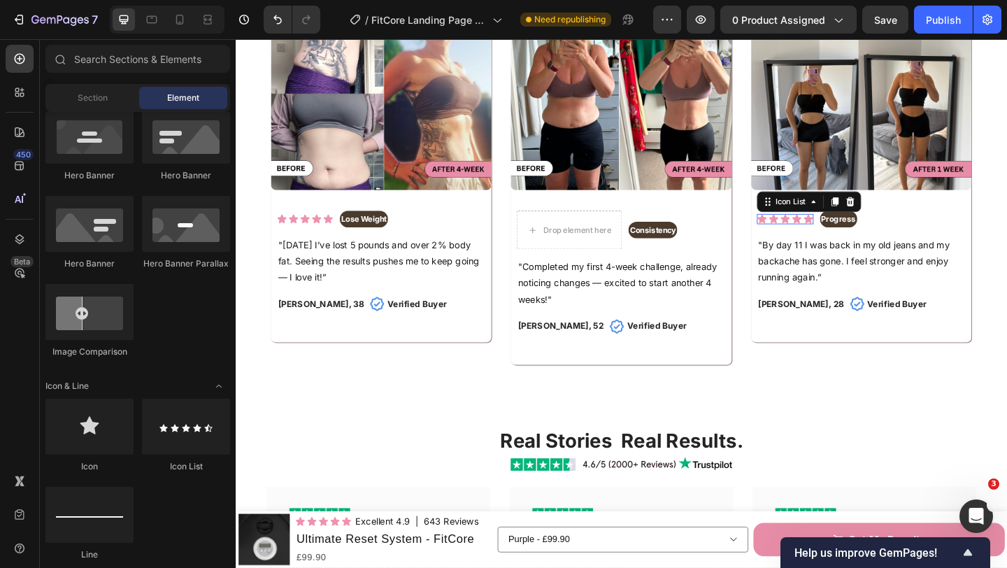
click at [852, 238] on div "Icon Icon Icon Icon Icon" at bounding box center [833, 234] width 62 height 11
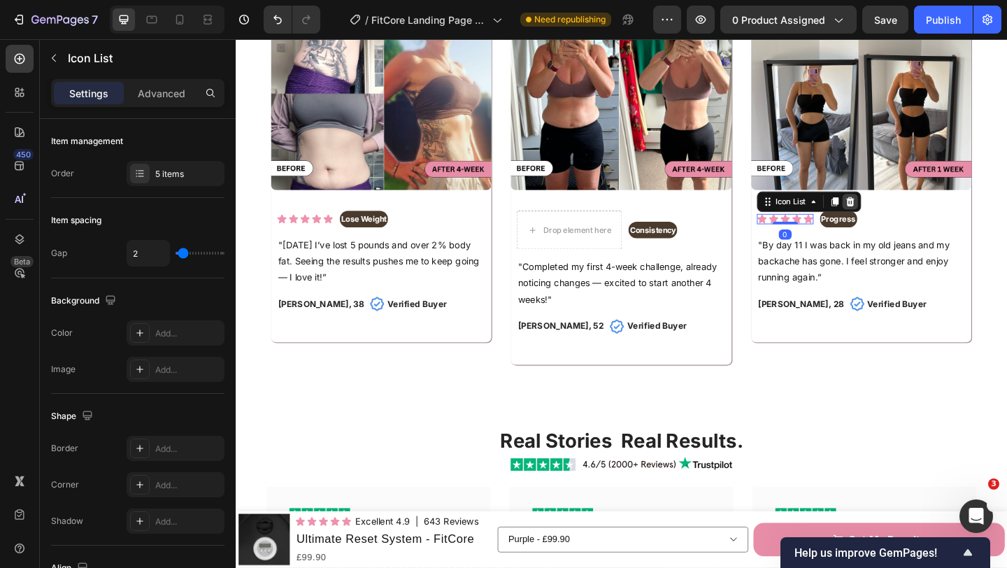
click at [906, 212] on icon at bounding box center [903, 216] width 9 height 10
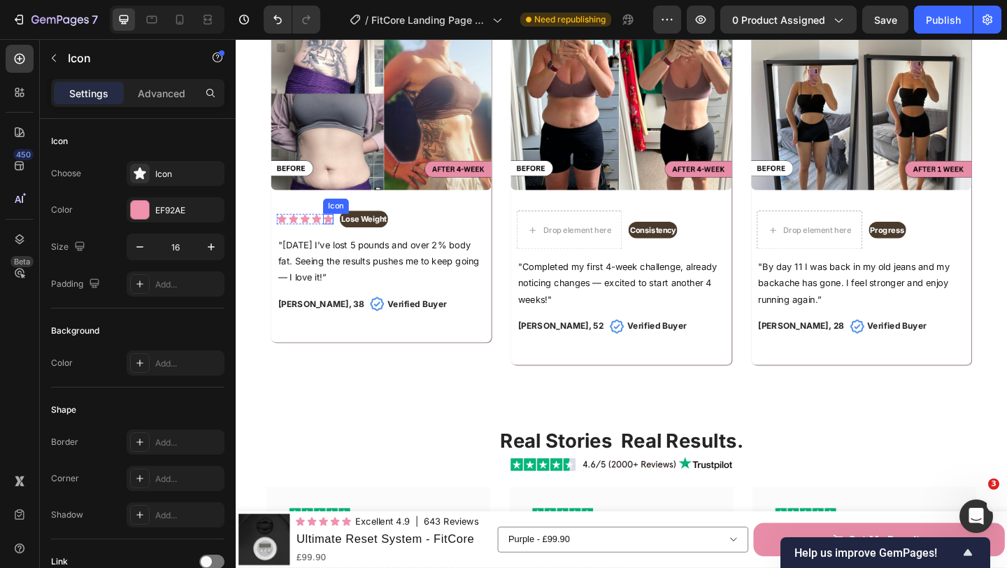
click at [331, 238] on icon at bounding box center [336, 234] width 11 height 11
click at [303, 238] on icon at bounding box center [298, 234] width 11 height 11
click at [306, 237] on icon at bounding box center [310, 234] width 11 height 11
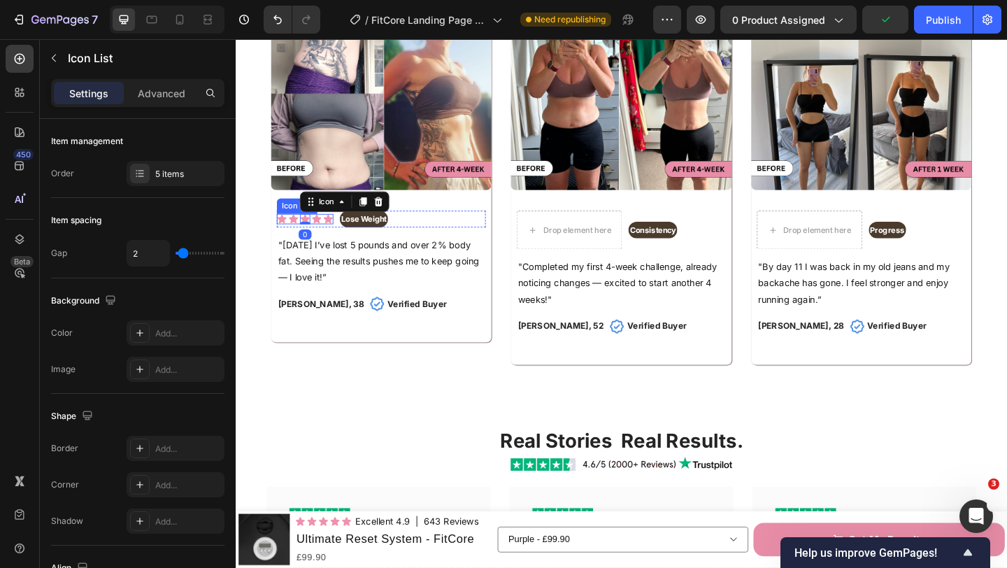
click at [304, 237] on div "Icon Icon Icon 0 Icon Icon Icon List" at bounding box center [311, 234] width 62 height 11
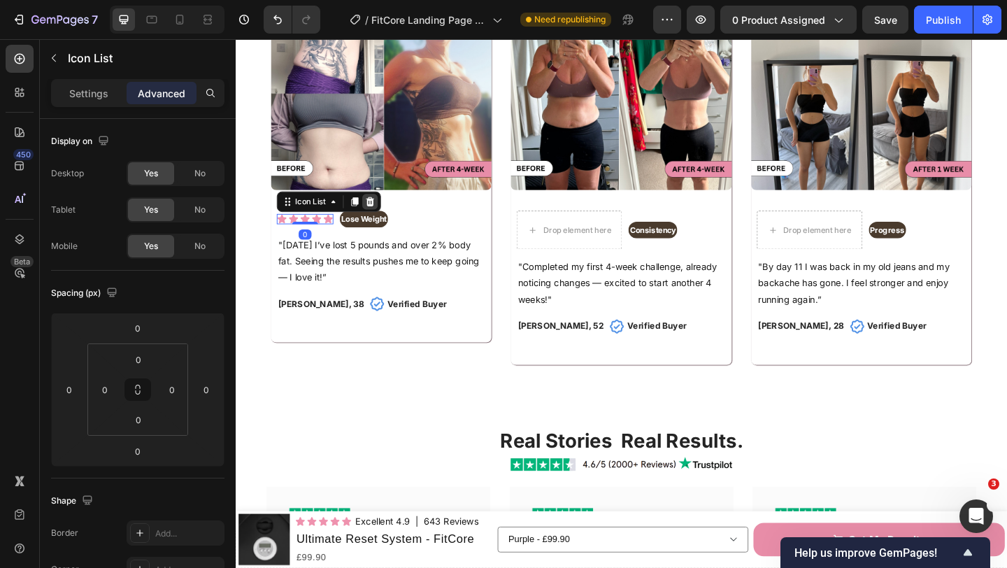
click at [380, 214] on icon at bounding box center [381, 216] width 9 height 10
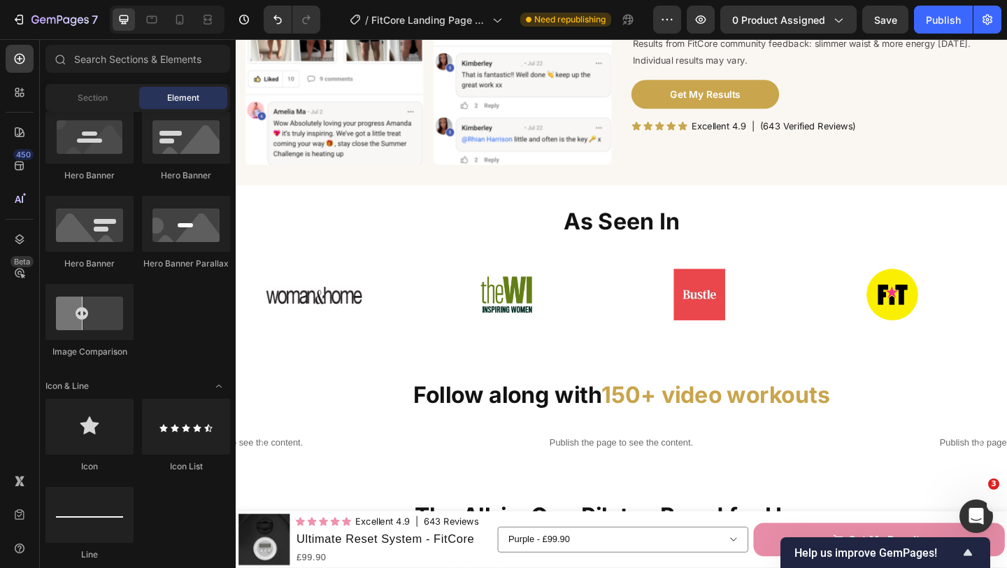
scroll to position [1429, 0]
click at [702, 138] on div "Icon Icon Icon Icon Icon Icon List" at bounding box center [696, 134] width 62 height 11
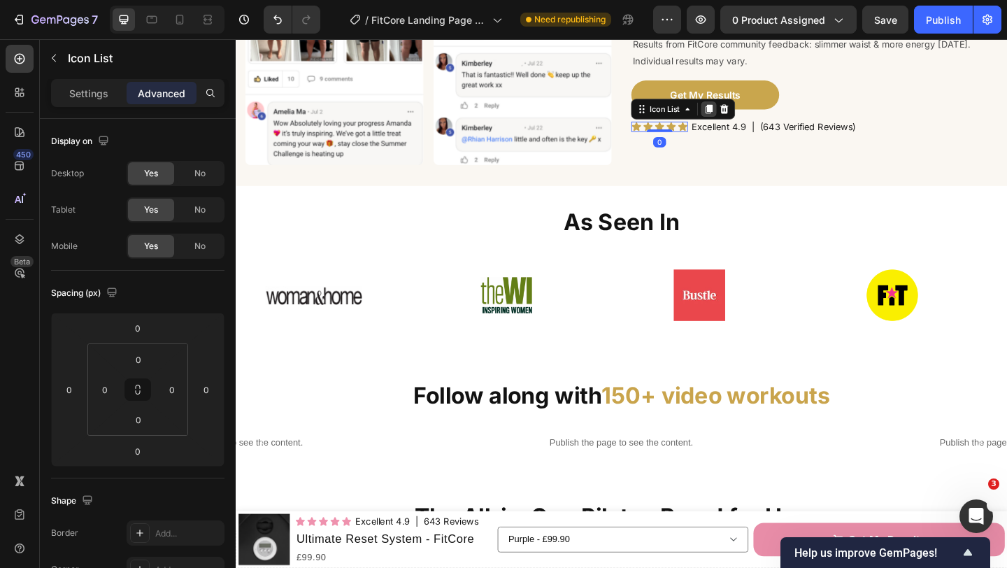
click at [747, 115] on icon at bounding box center [749, 115] width 11 height 11
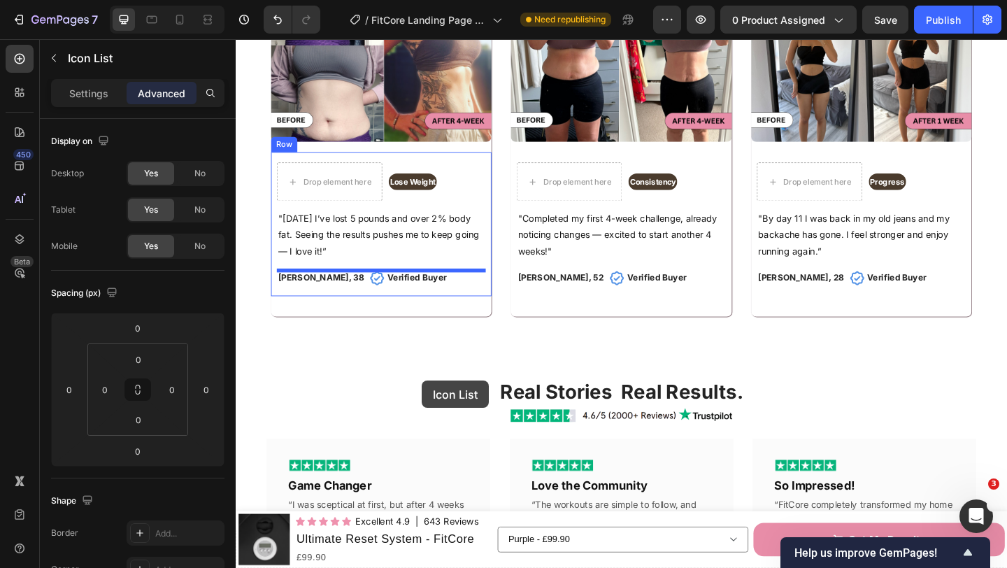
scroll to position [2795, 0]
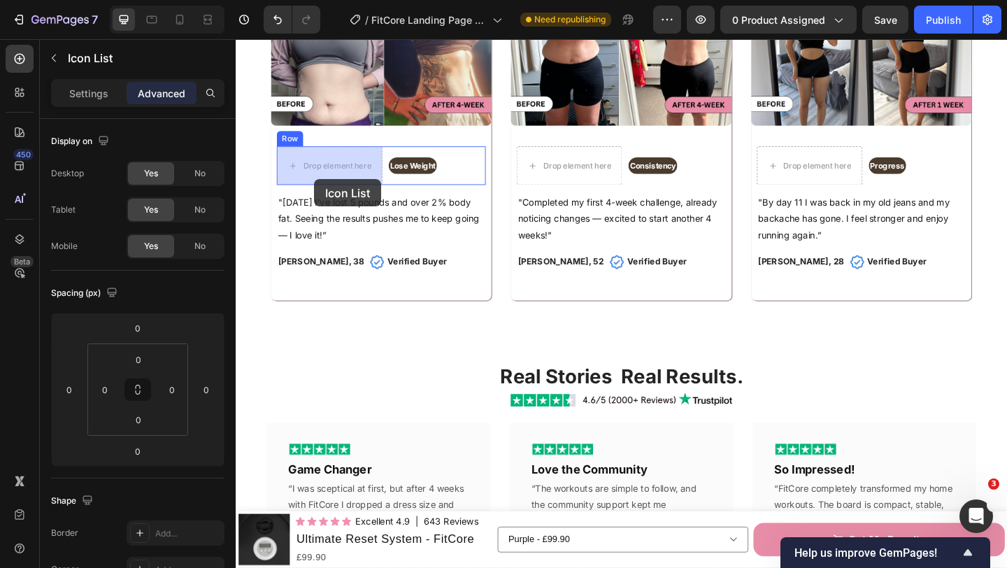
drag, startPoint x: 672, startPoint y: 159, endPoint x: 322, endPoint y: 190, distance: 351.6
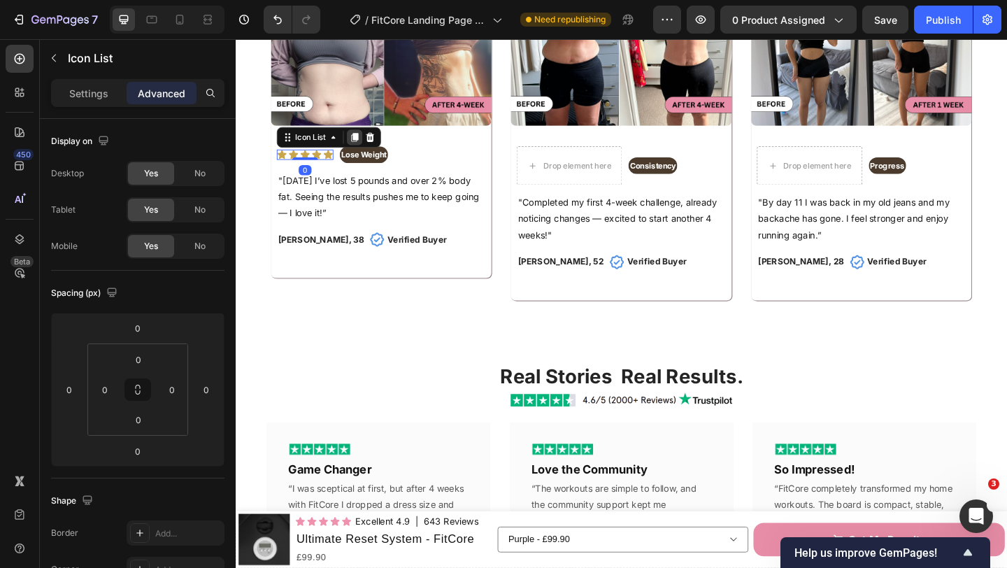
click at [363, 146] on icon at bounding box center [365, 146] width 8 height 10
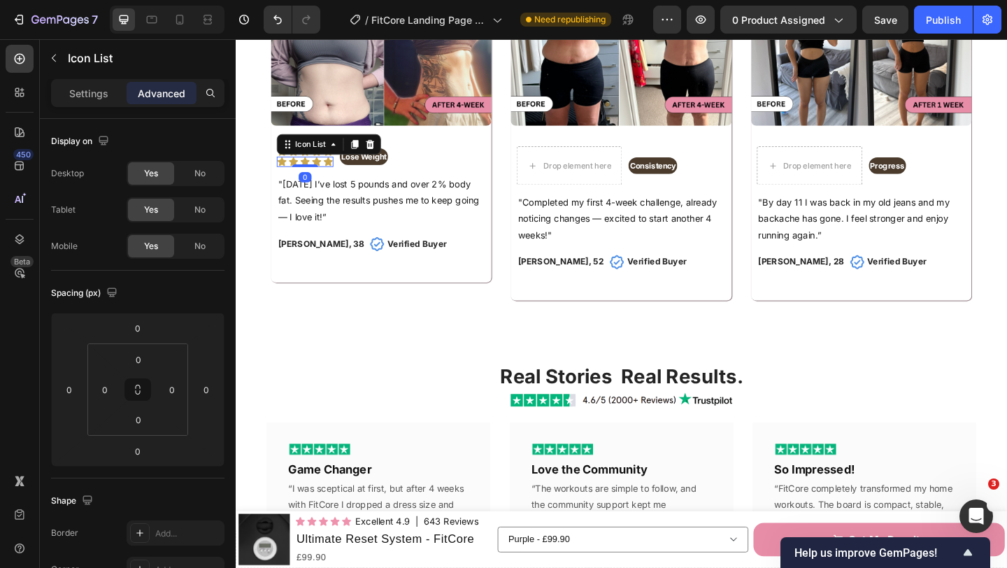
click at [363, 146] on div at bounding box center [364, 153] width 17 height 17
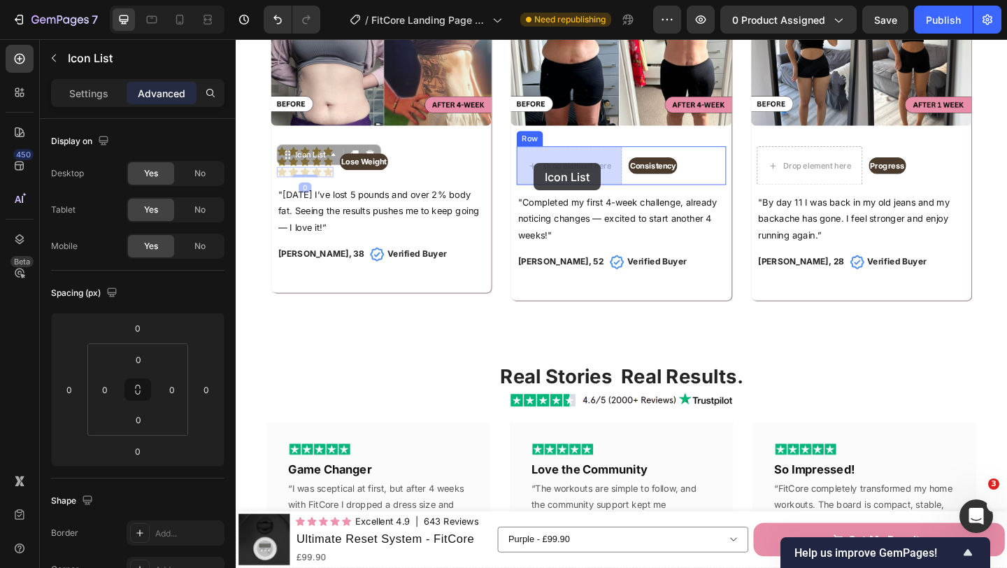
drag, startPoint x: 287, startPoint y: 163, endPoint x: 559, endPoint y: 174, distance: 272.1
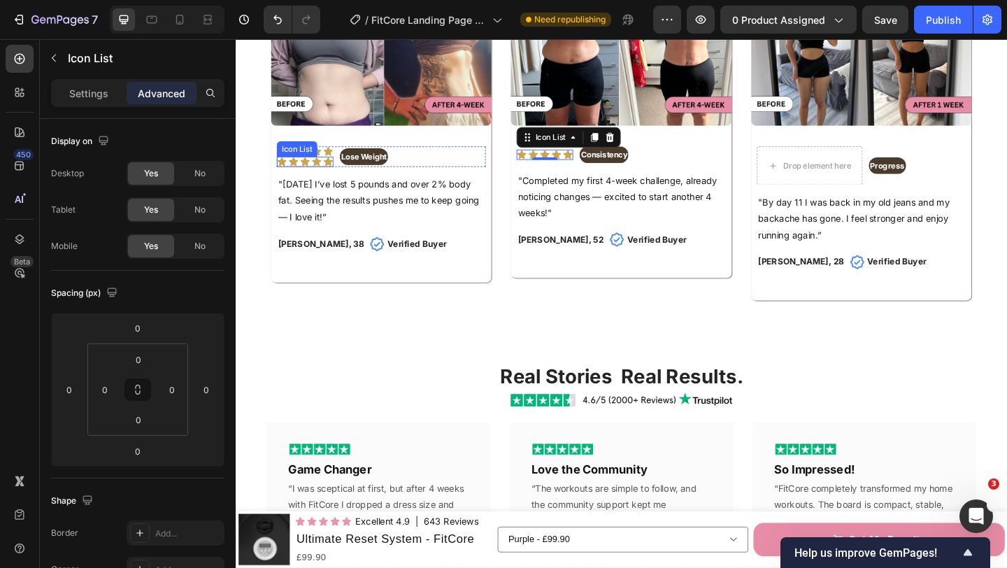
click at [330, 174] on div "Icon Icon Icon Icon Icon" at bounding box center [311, 172] width 62 height 11
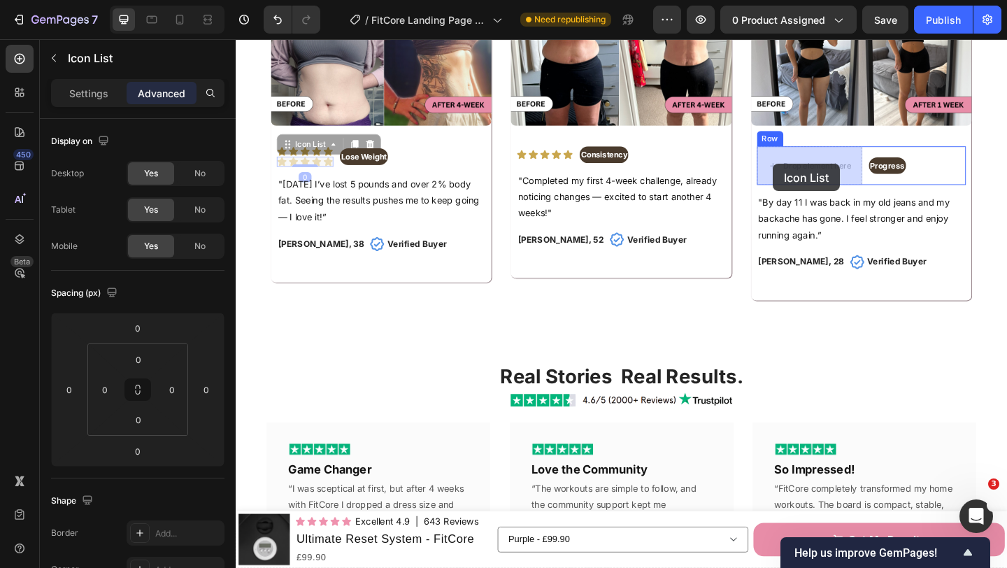
drag, startPoint x: 293, startPoint y: 156, endPoint x: 820, endPoint y: 175, distance: 527.4
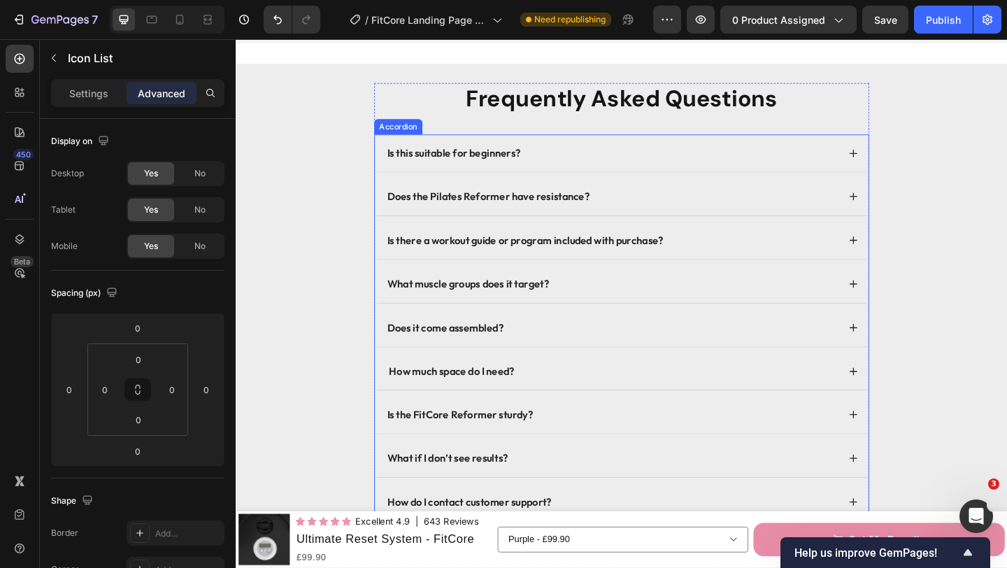
scroll to position [4356, 0]
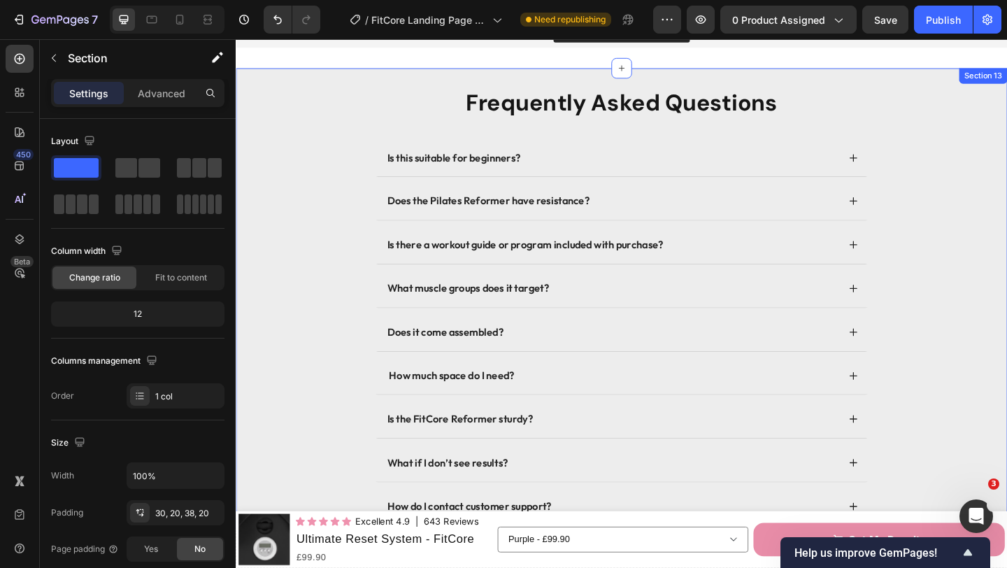
click at [319, 108] on div "Frequently Asked Questions Heading Is this suitable for beginners? Does the Pil…" at bounding box center [655, 339] width 811 height 494
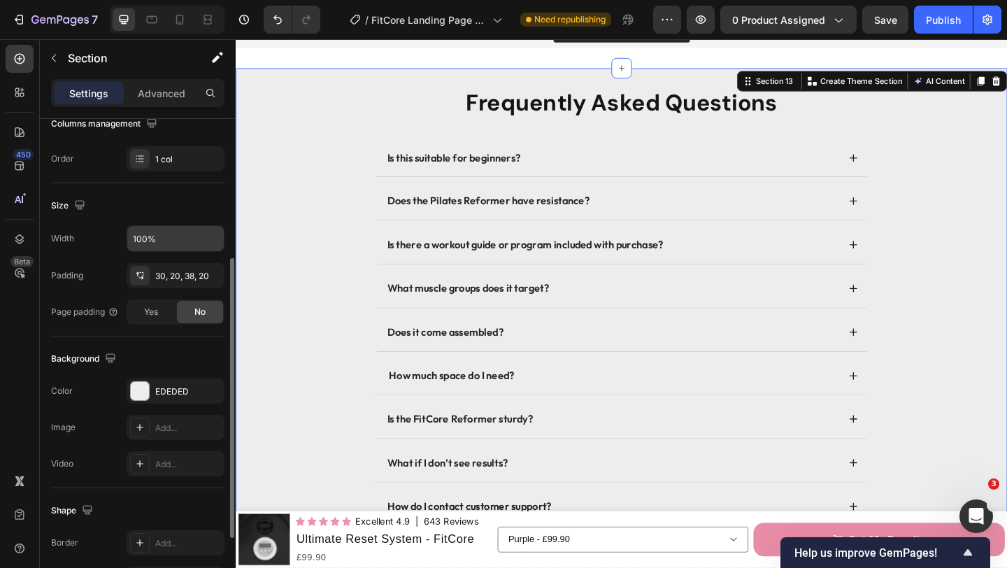
scroll to position [241, 0]
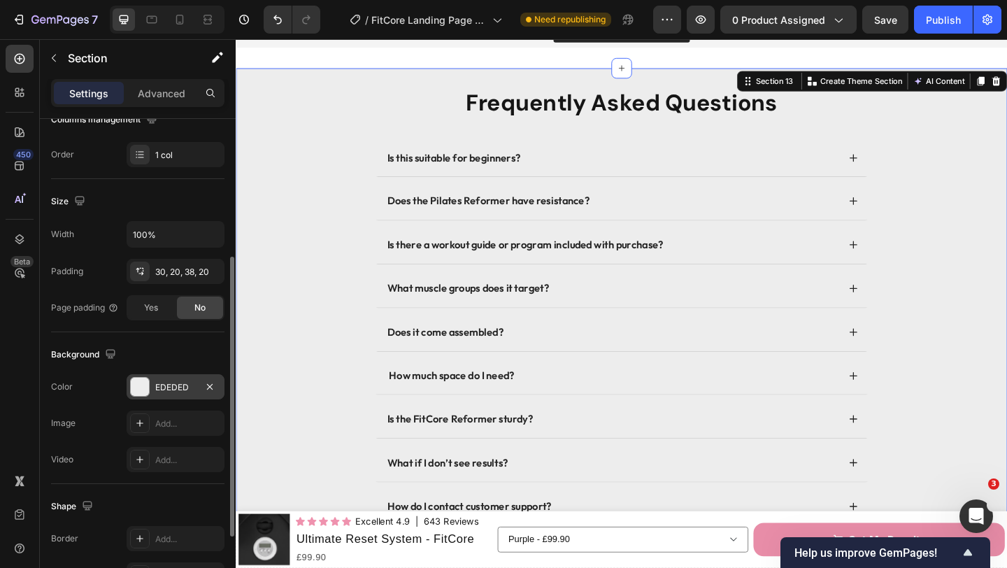
click at [175, 389] on div "EDEDED" at bounding box center [175, 387] width 41 height 13
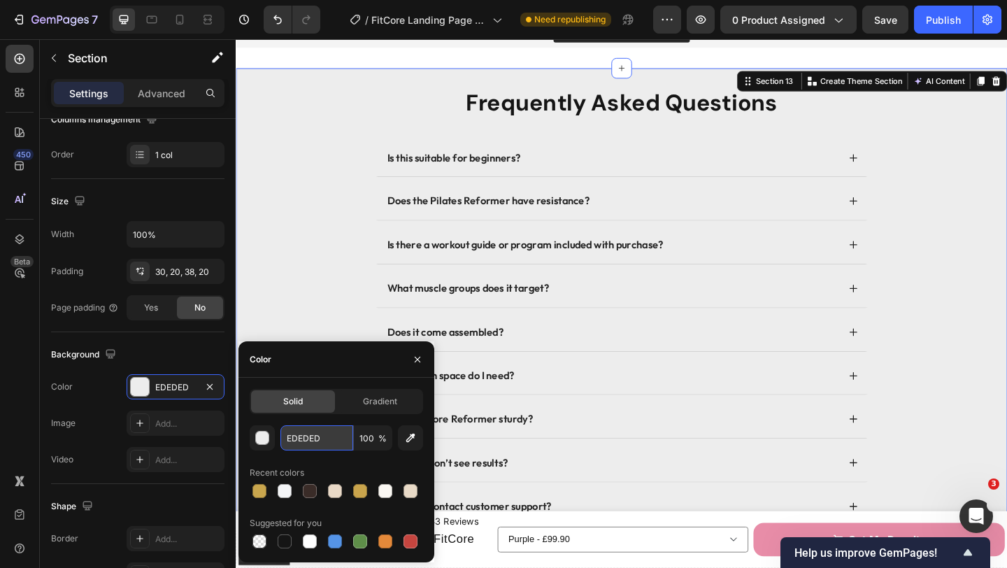
click at [329, 432] on input "EDEDED" at bounding box center [316, 437] width 73 height 25
paste input "FAF7F2"
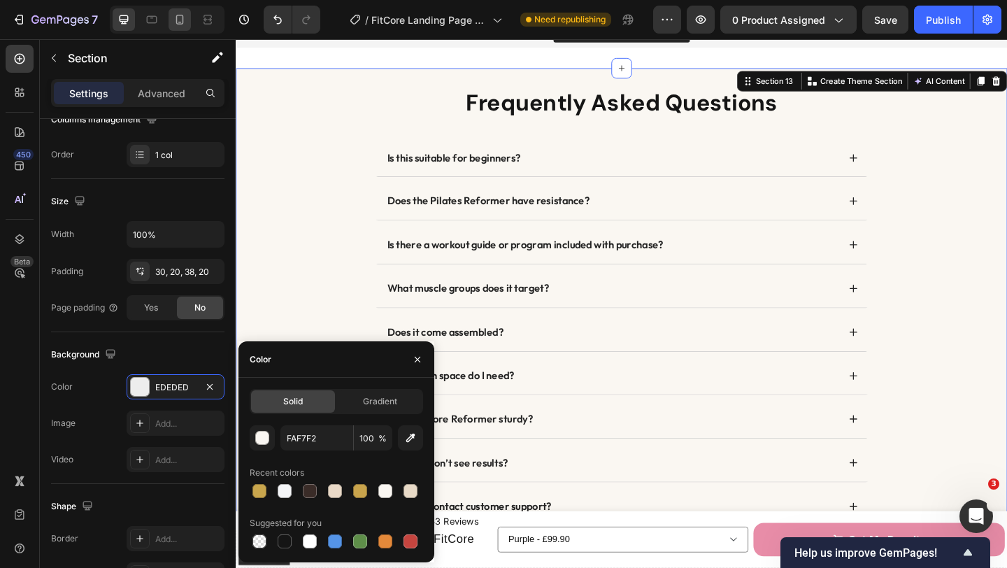
click at [180, 27] on div at bounding box center [179, 19] width 22 height 22
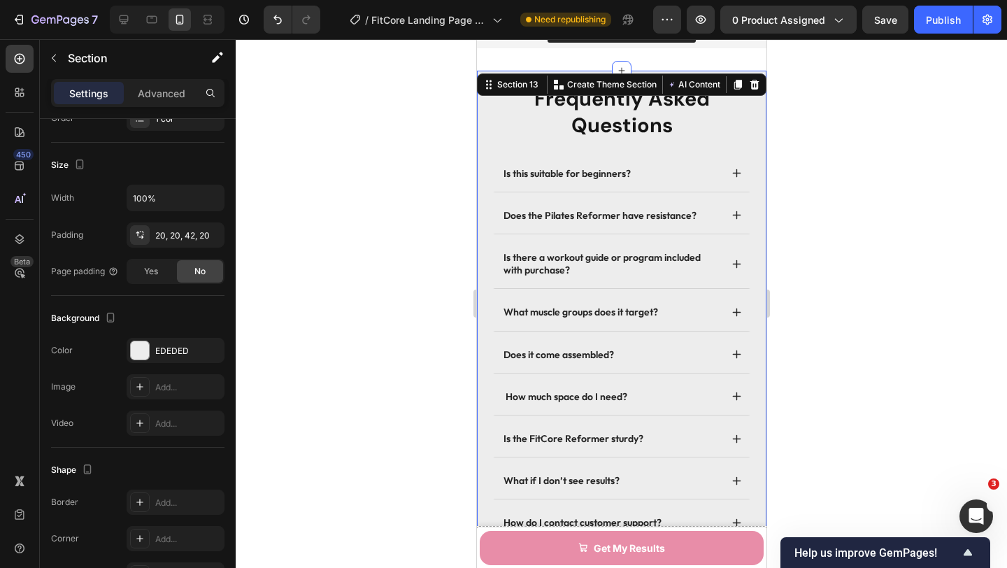
scroll to position [4338, 0]
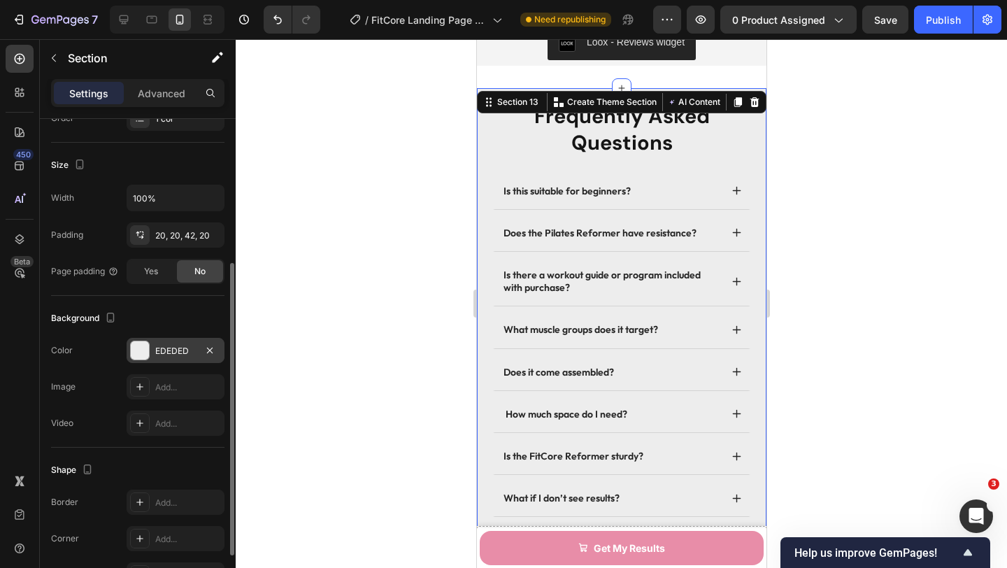
click at [172, 343] on div "EDEDED" at bounding box center [176, 350] width 98 height 25
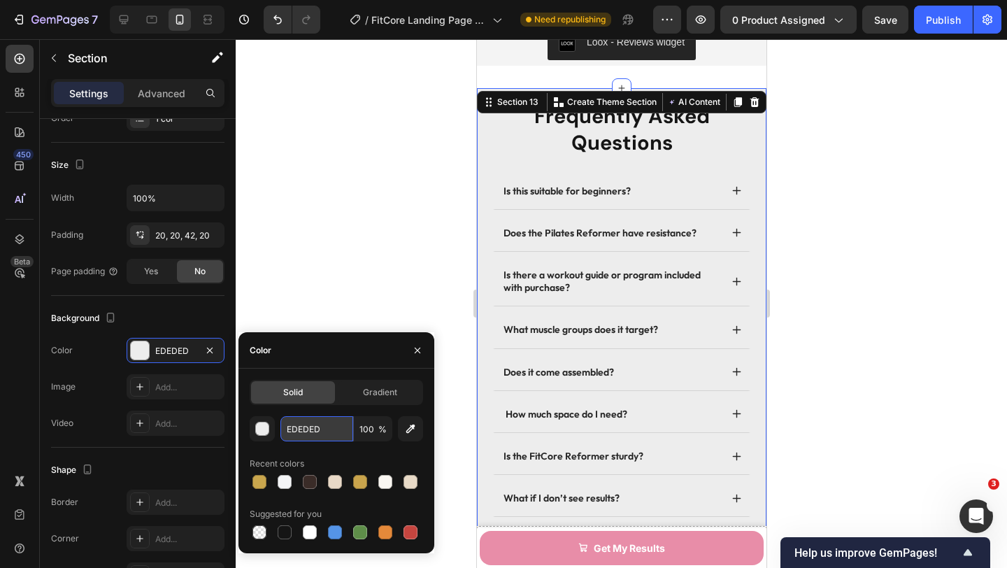
click at [324, 425] on input "EDEDED" at bounding box center [316, 428] width 73 height 25
paste input "FAF7F2"
type input "FAF7F2"
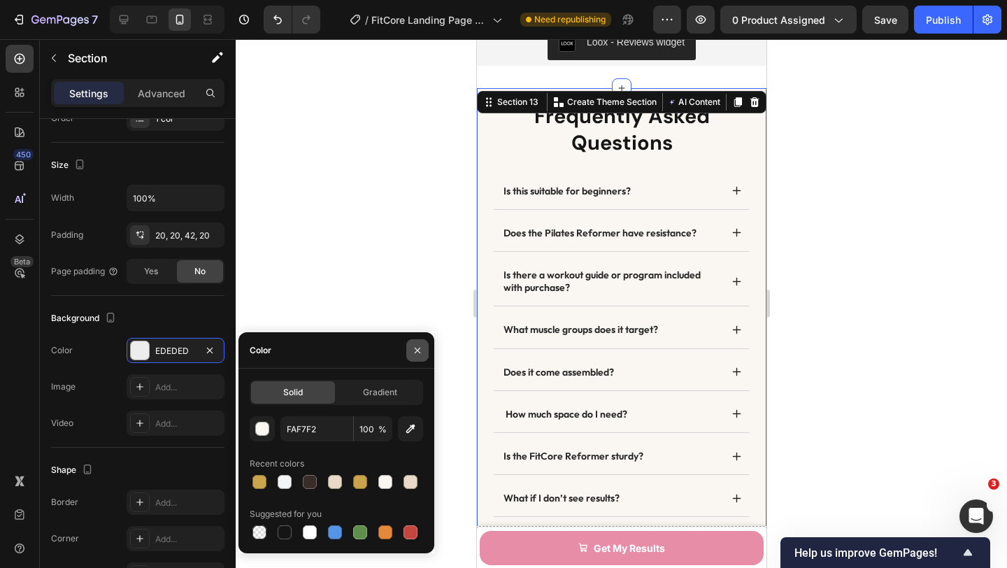
click at [415, 347] on icon "button" at bounding box center [418, 350] width 6 height 6
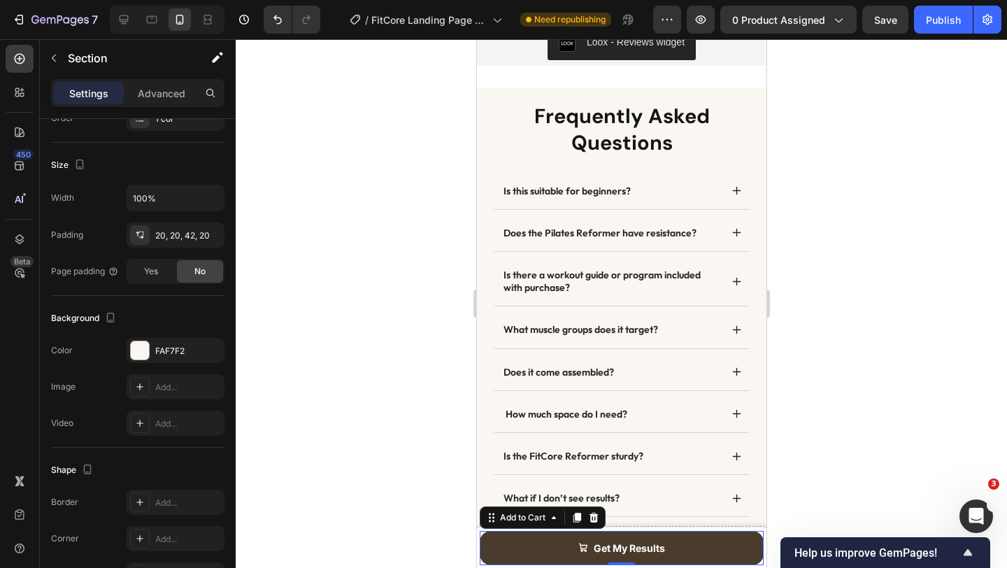
click at [524, 546] on button "Get My Results" at bounding box center [621, 548] width 284 height 34
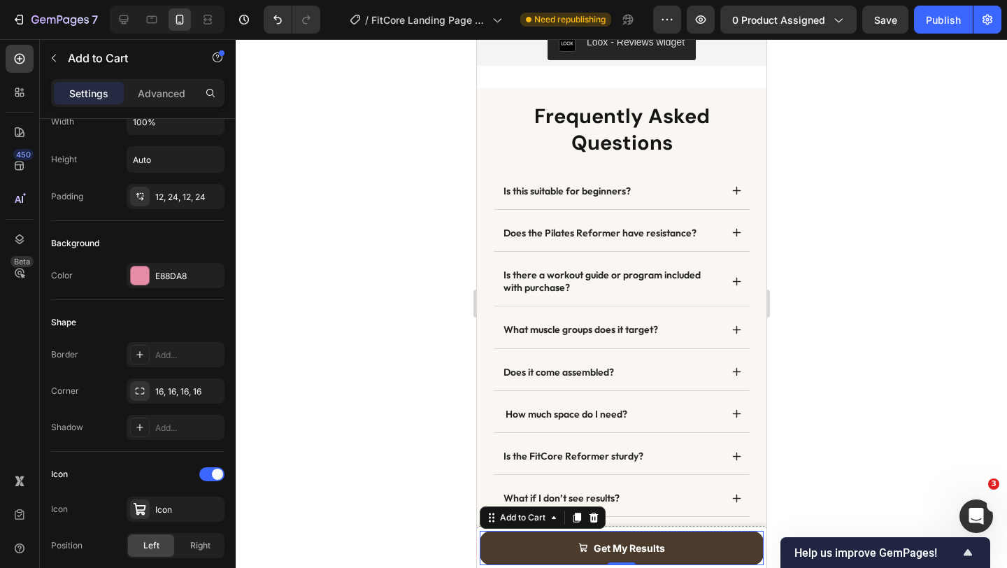
scroll to position [0, 0]
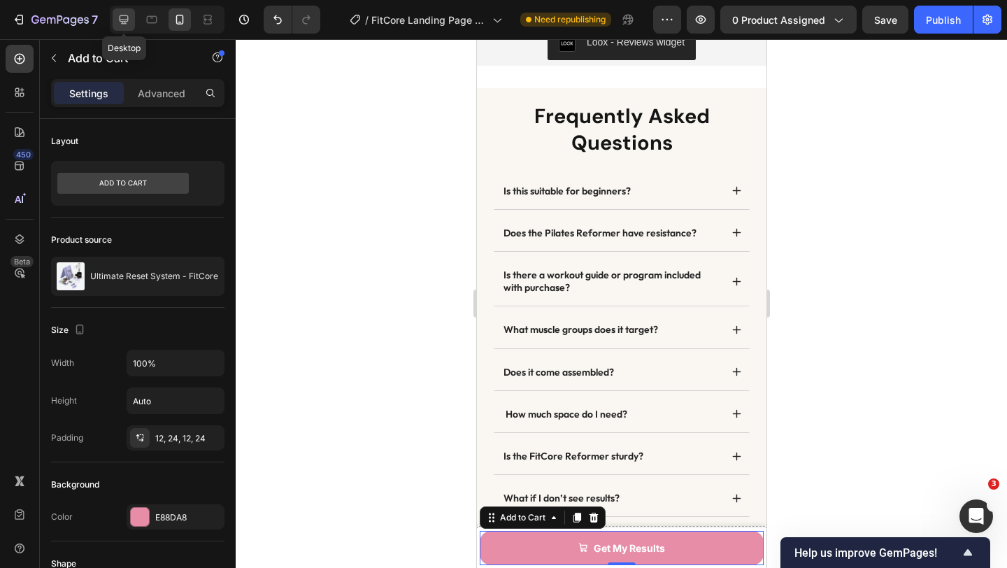
click at [123, 25] on icon at bounding box center [124, 20] width 14 height 14
type input "16"
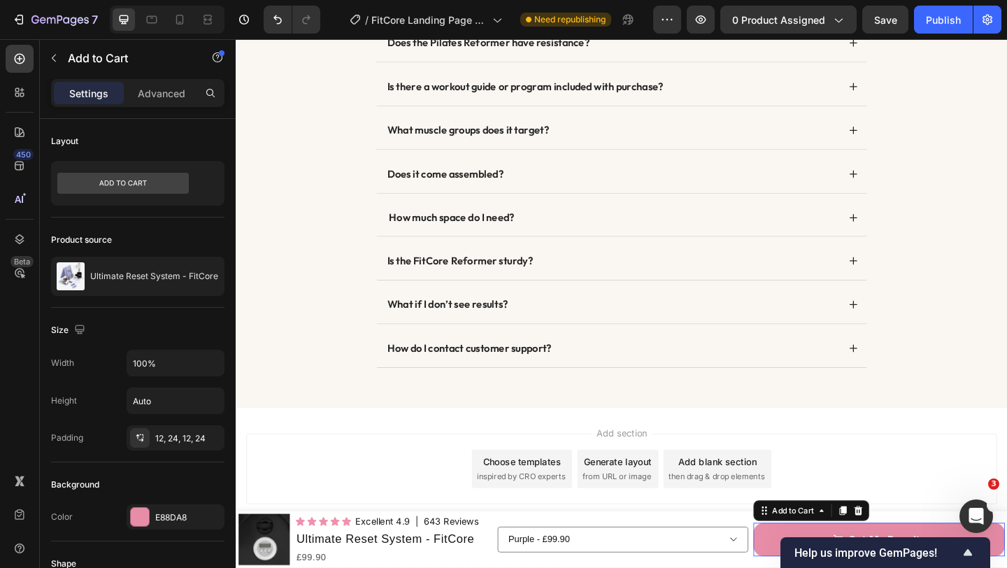
scroll to position [4554, 0]
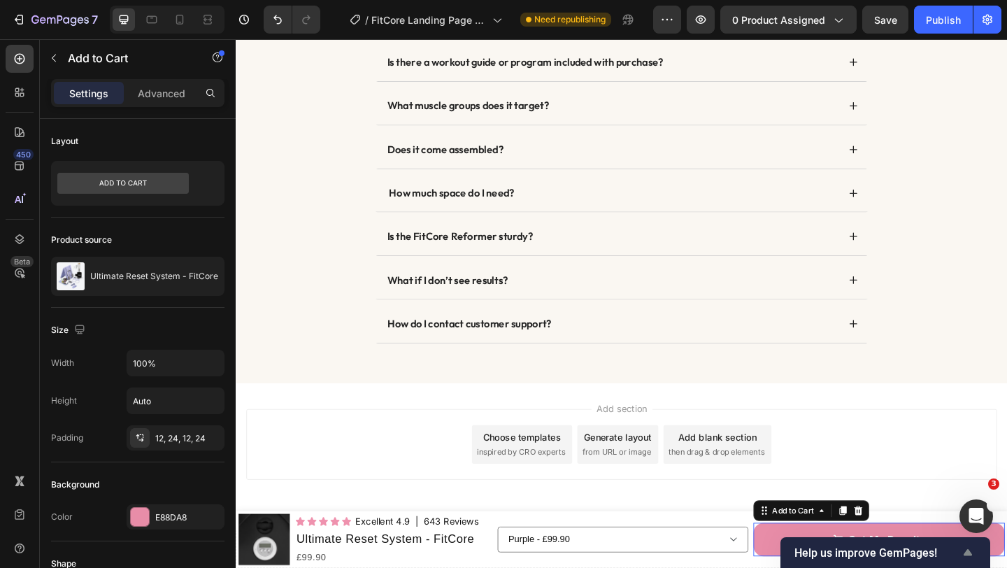
click at [969, 550] on icon "Show survey - Help us improve GemPages!" at bounding box center [967, 552] width 17 height 17
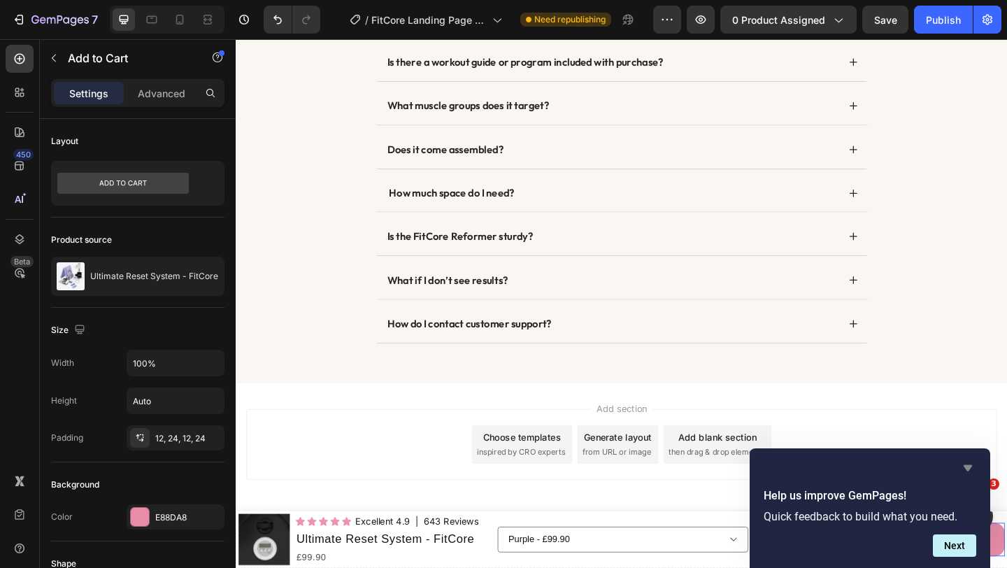
click at [967, 467] on icon "Hide survey" at bounding box center [967, 468] width 8 height 6
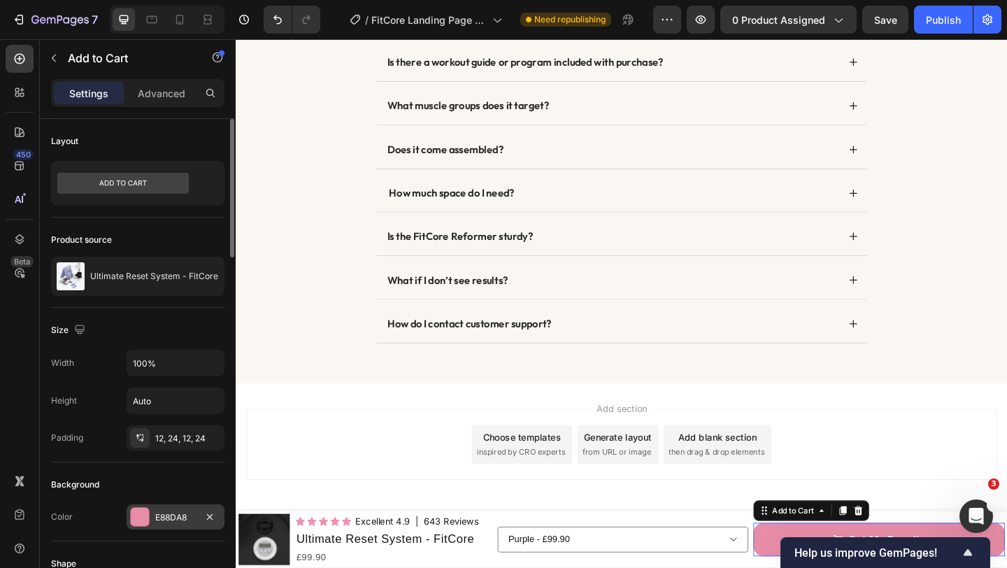
click at [171, 515] on div "E88DA8" at bounding box center [175, 517] width 41 height 13
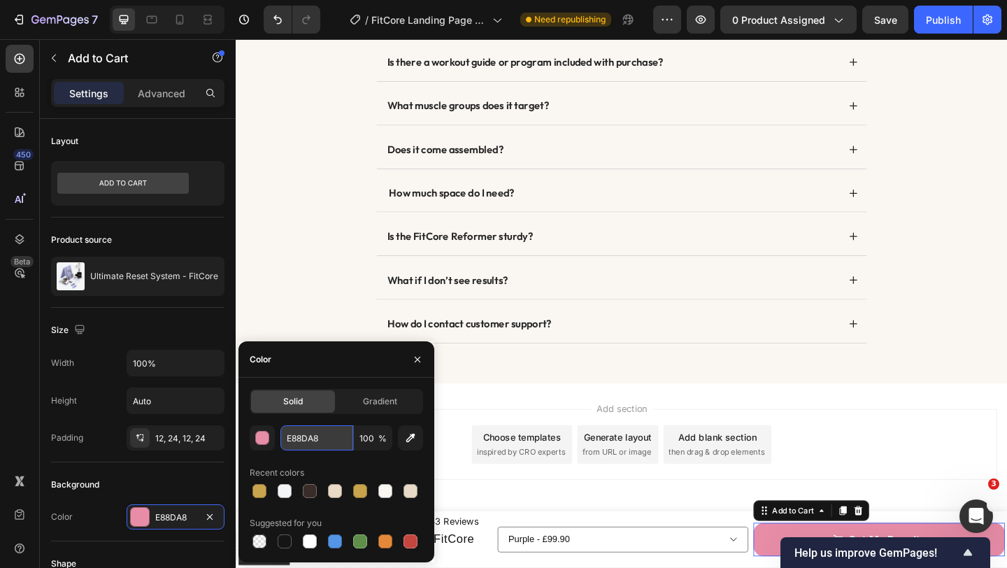
click at [327, 438] on input "E88DA8" at bounding box center [316, 437] width 73 height 25
paste input "C9A44C"
type input "C9A44C"
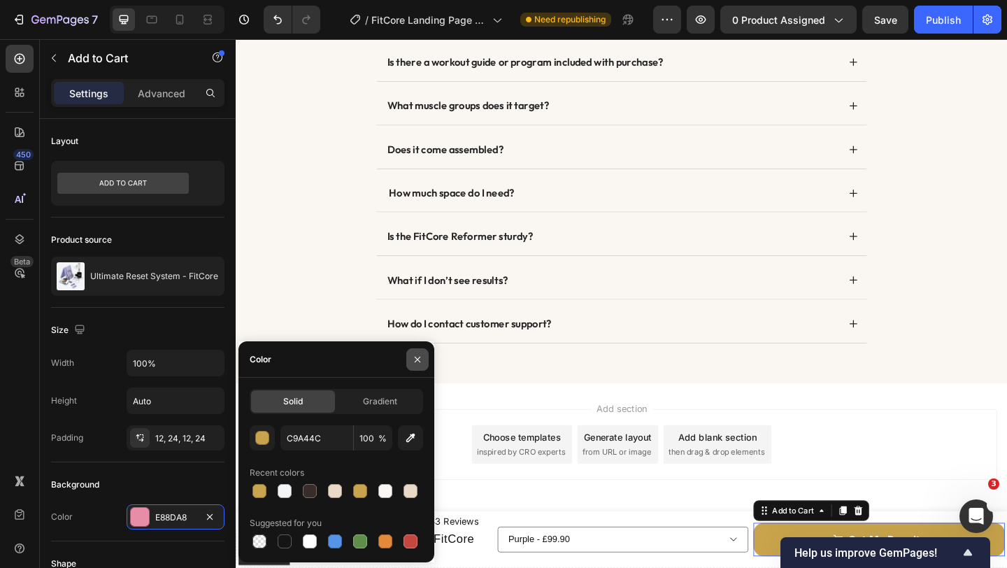
click at [417, 362] on icon "button" at bounding box center [417, 359] width 11 height 11
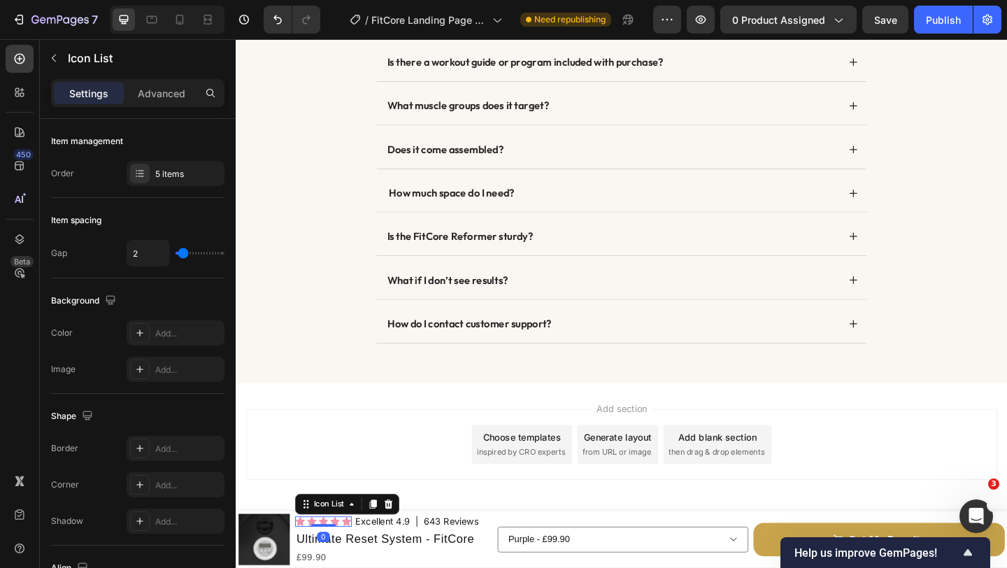
click at [350, 567] on div "Icon Icon Icon Icon Icon" at bounding box center [331, 563] width 62 height 11
click at [402, 544] on icon at bounding box center [401, 545] width 9 height 10
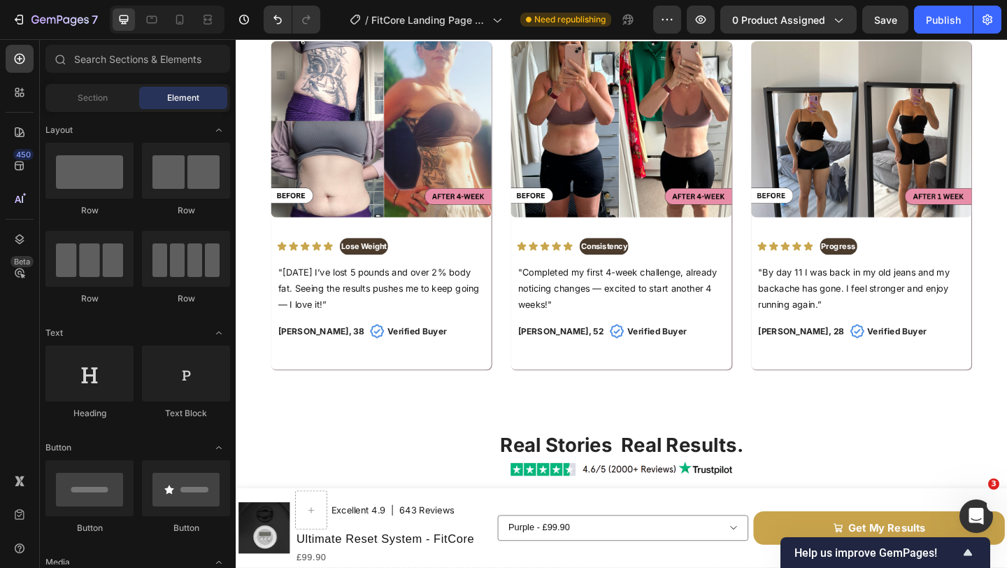
scroll to position [2693, 0]
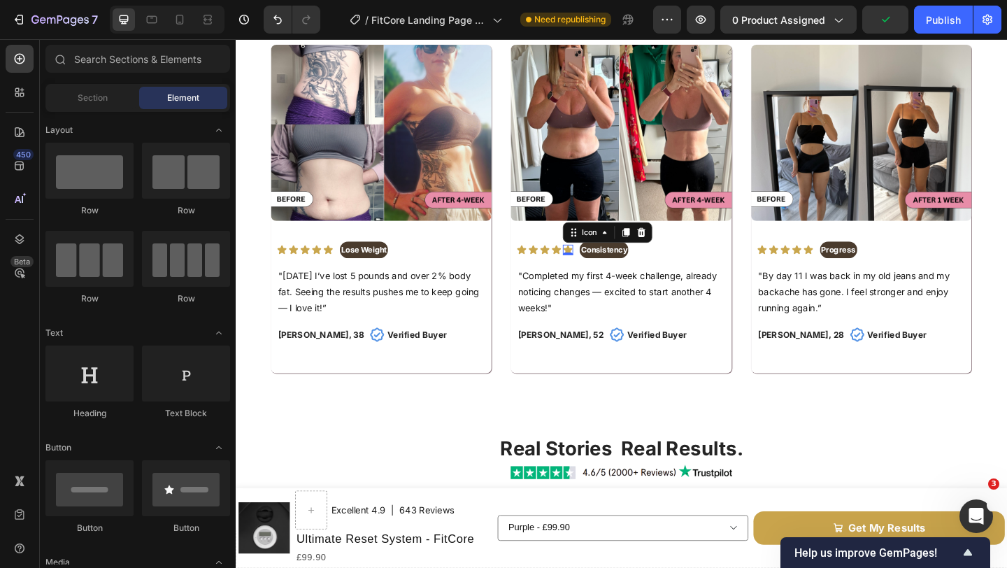
click at [591, 269] on icon at bounding box center [596, 267] width 11 height 11
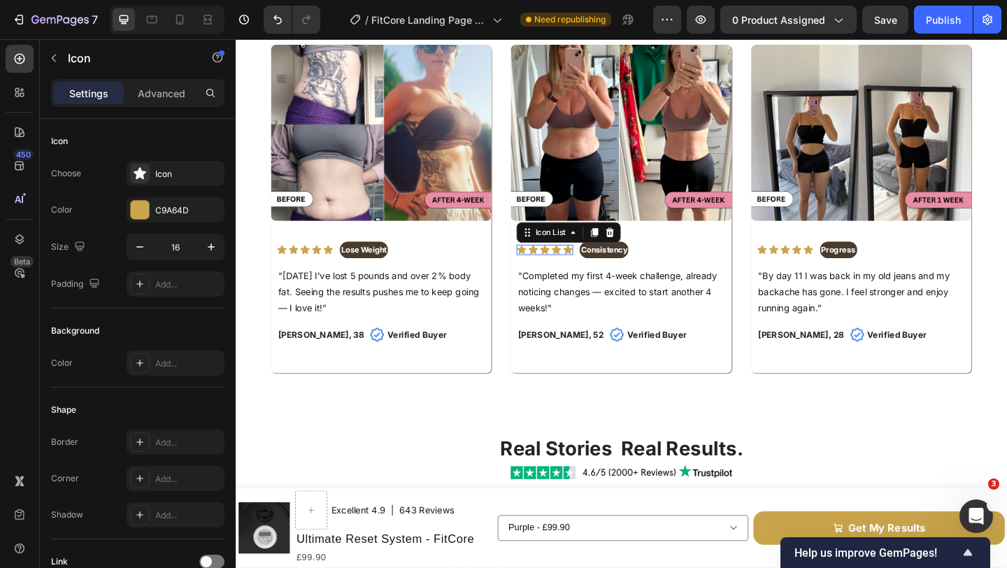
click at [552, 270] on div "Icon Icon Icon Icon Icon" at bounding box center [572, 267] width 62 height 11
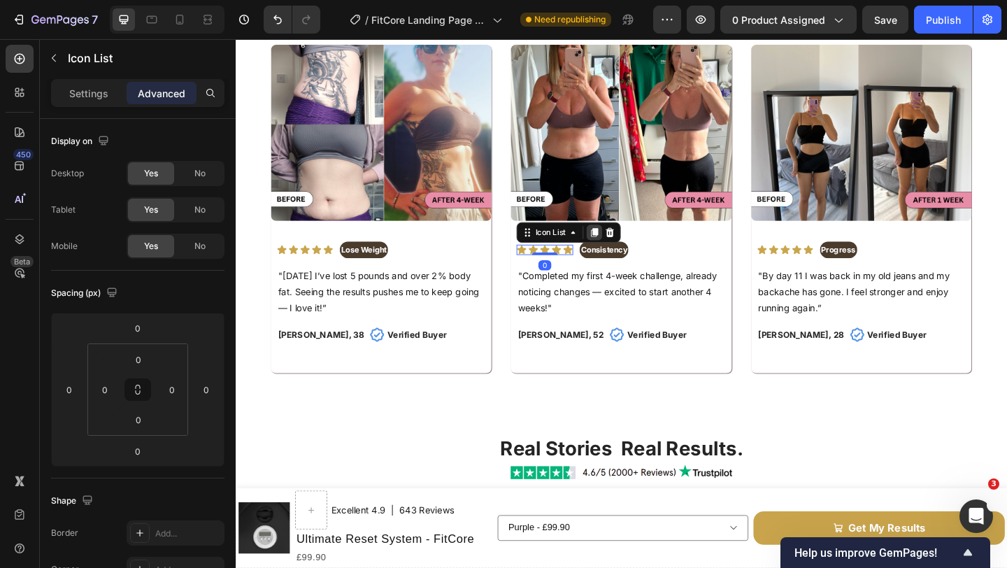
click at [624, 250] on icon at bounding box center [626, 249] width 8 height 10
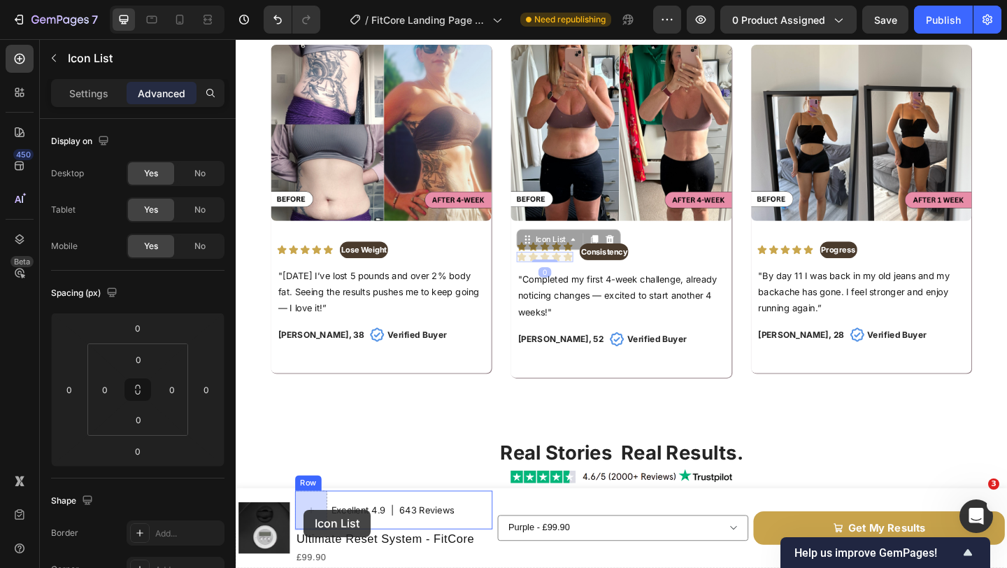
drag, startPoint x: 555, startPoint y: 260, endPoint x: 320, endPoint y: 532, distance: 359.3
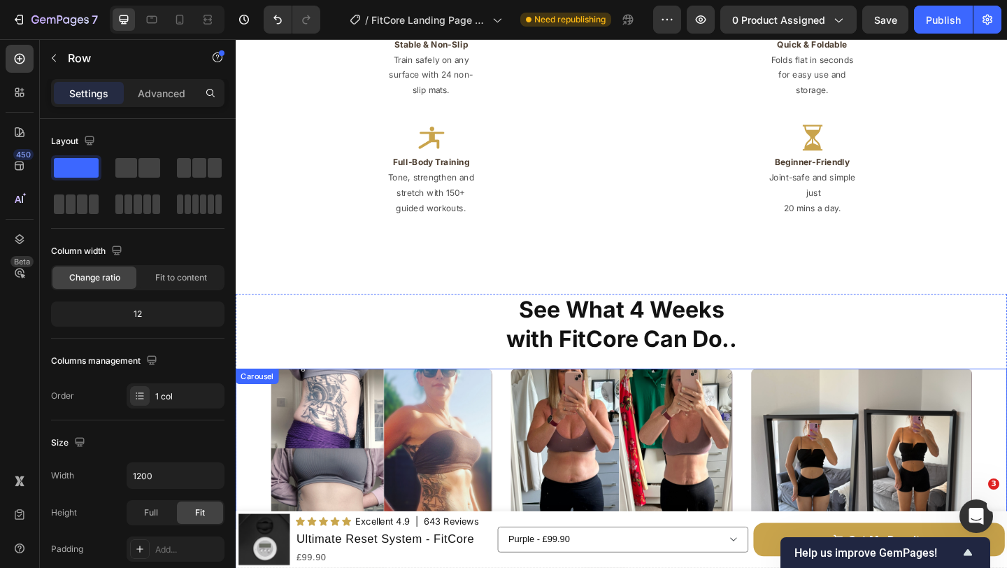
scroll to position [2334, 0]
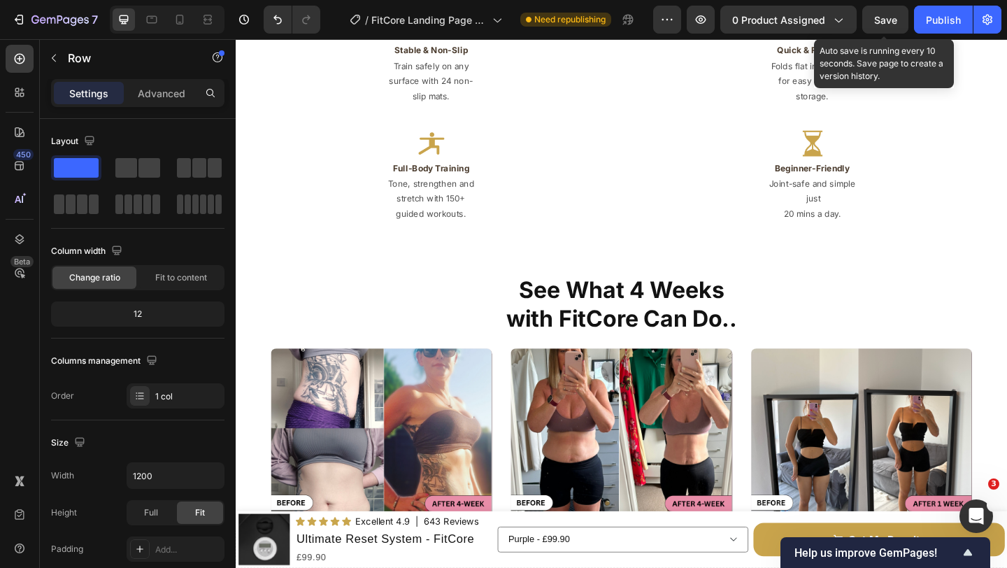
drag, startPoint x: 870, startPoint y: 24, endPoint x: 865, endPoint y: 36, distance: 12.2
click at [870, 24] on button "Save" at bounding box center [885, 20] width 46 height 28
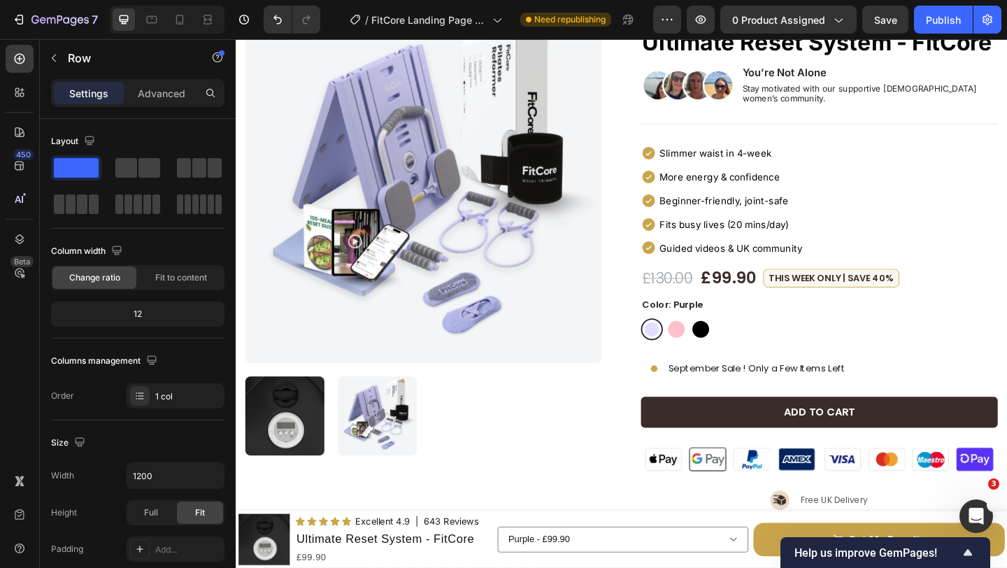
scroll to position [0, 0]
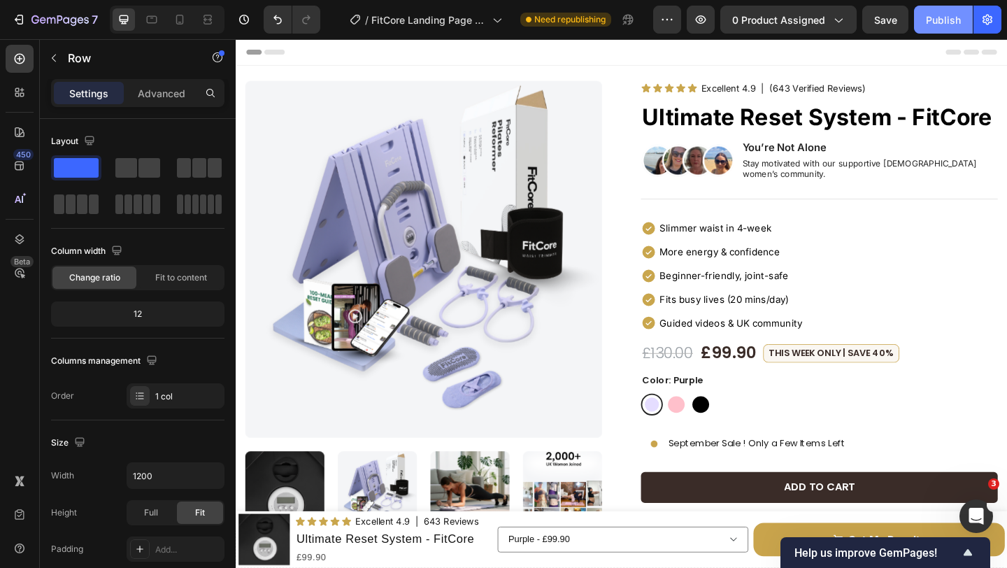
click at [923, 24] on button "Publish" at bounding box center [943, 20] width 59 height 28
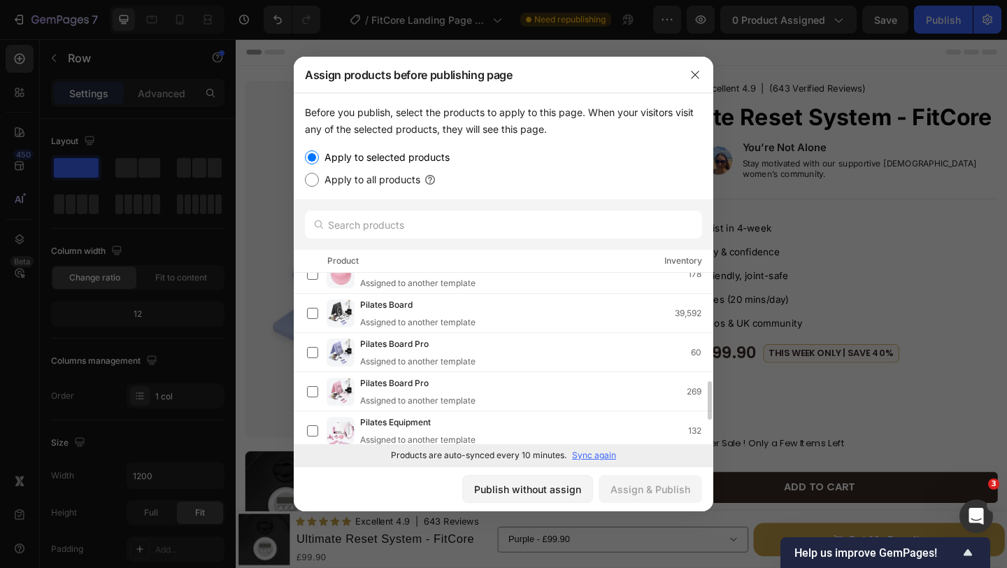
scroll to position [532, 0]
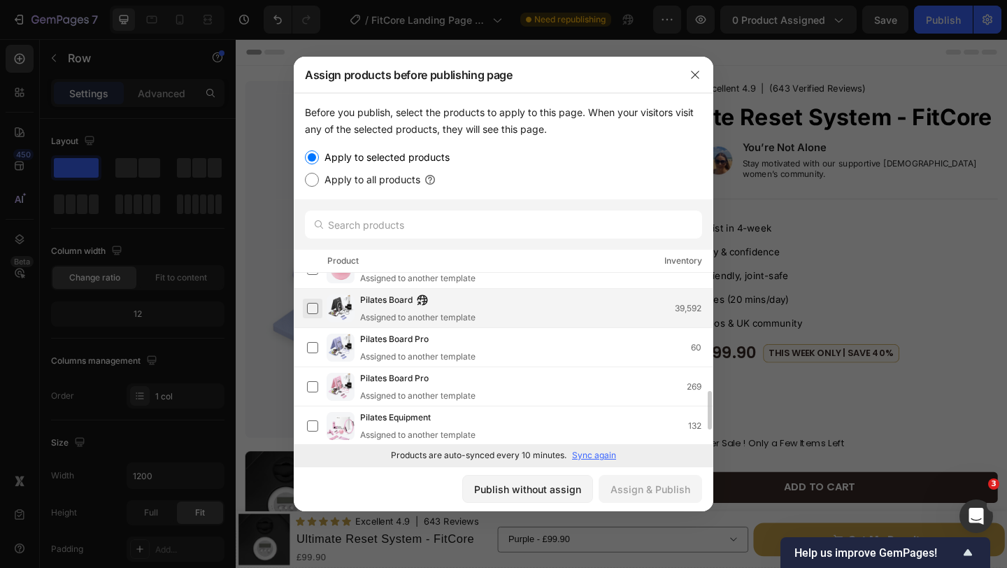
click at [312, 306] on label at bounding box center [312, 308] width 11 height 11
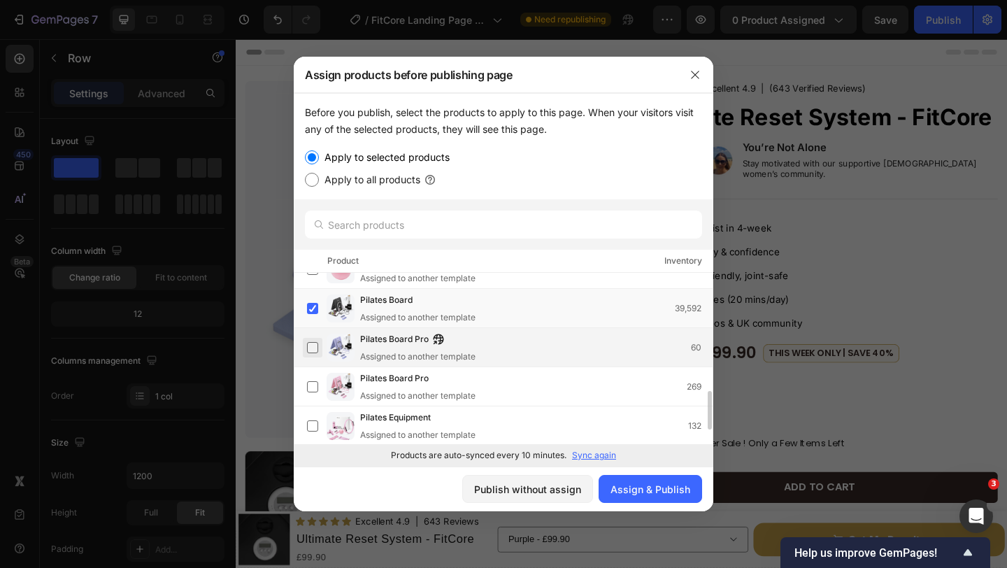
click at [309, 345] on label at bounding box center [312, 347] width 11 height 11
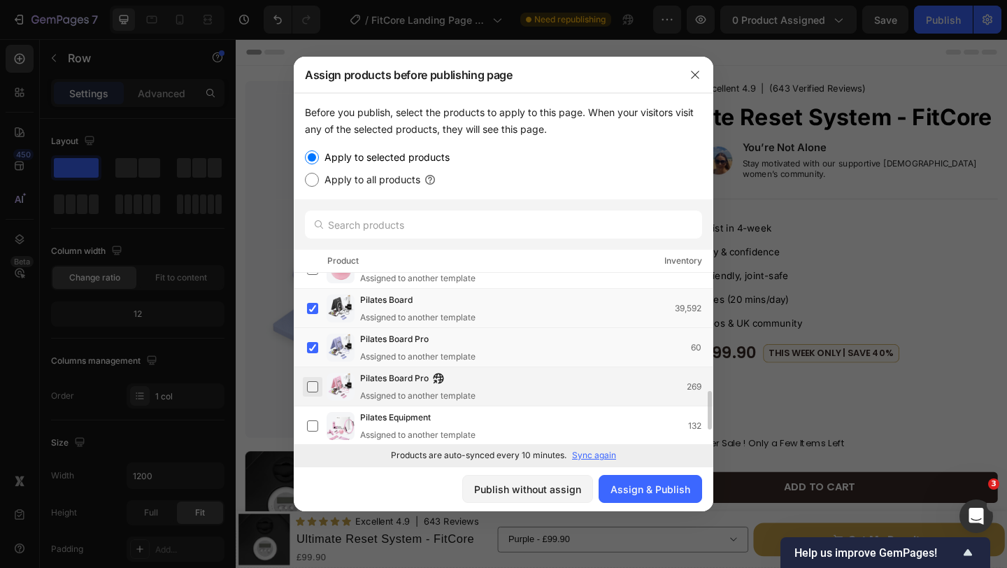
click at [314, 387] on label at bounding box center [312, 386] width 11 height 11
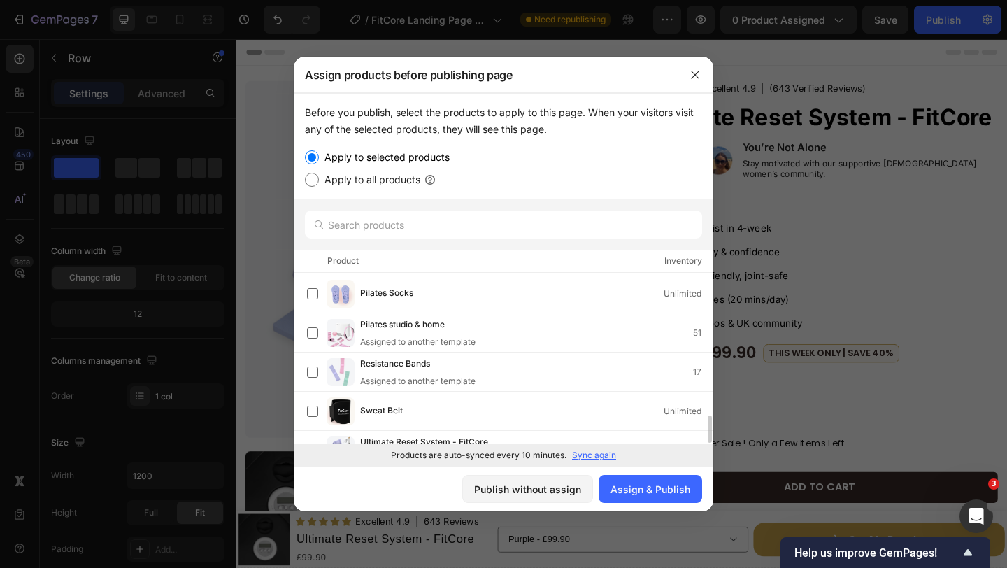
scroll to position [922, 0]
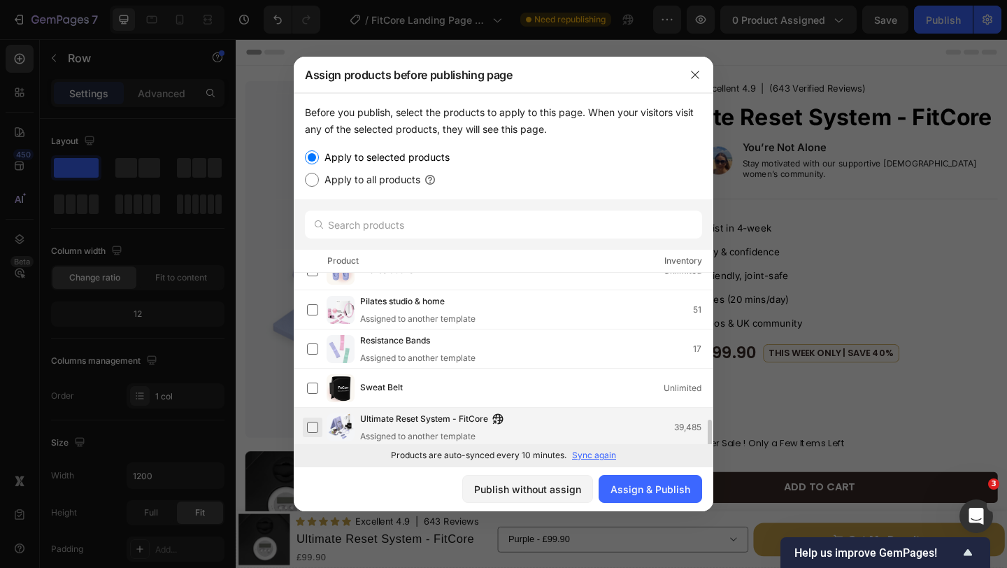
click at [313, 426] on label at bounding box center [312, 427] width 11 height 11
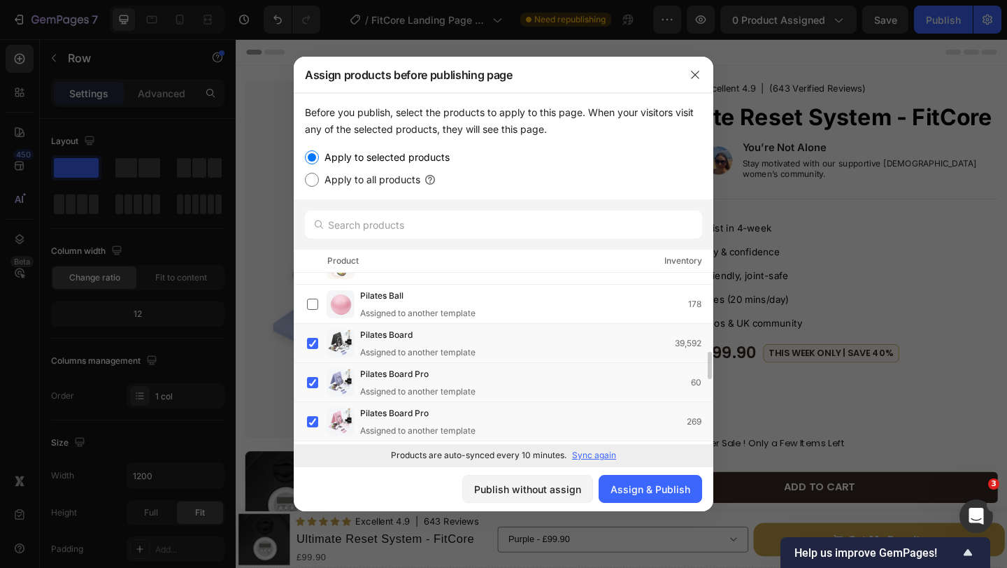
scroll to position [496, 0]
click at [642, 489] on div "Assign & Publish" at bounding box center [650, 489] width 80 height 15
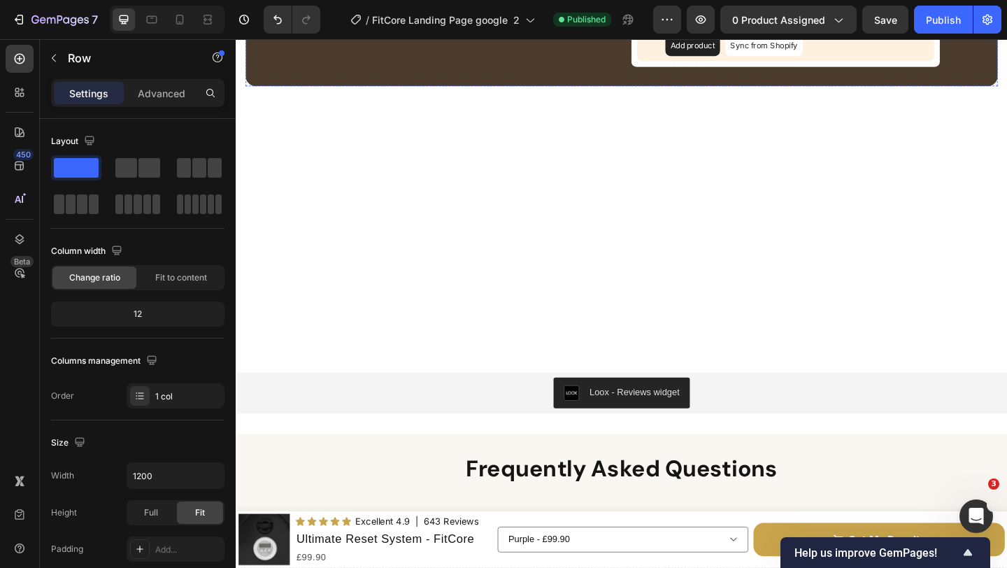
scroll to position [3956, 0]
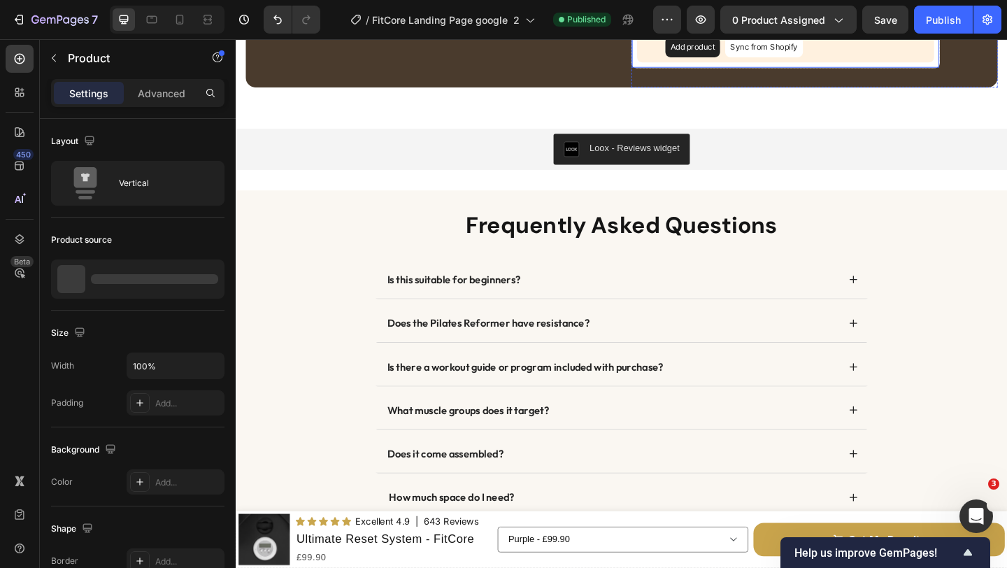
click at [812, 59] on button "Sync from Shopify" at bounding box center [810, 47] width 85 height 22
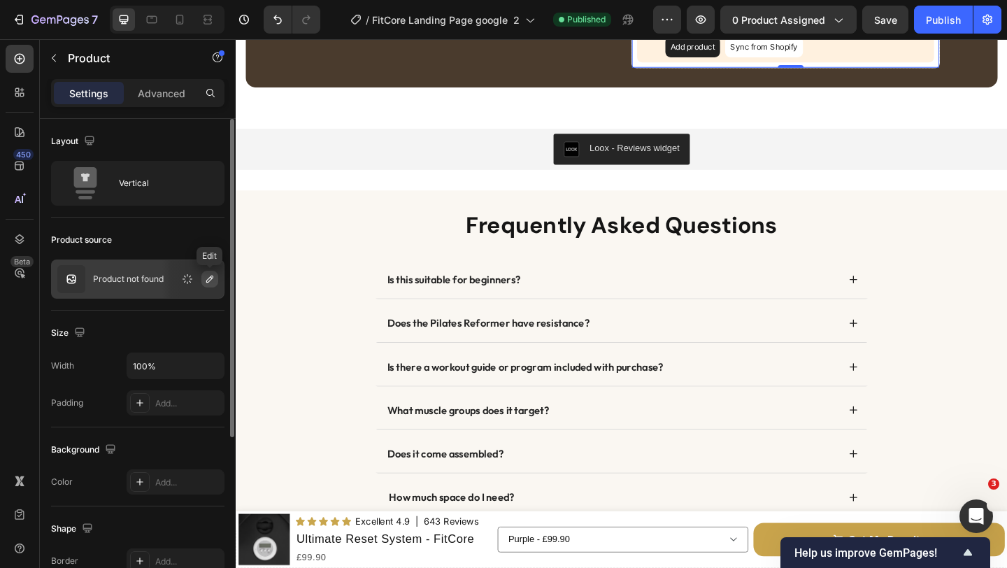
click at [209, 276] on icon "button" at bounding box center [209, 278] width 11 height 11
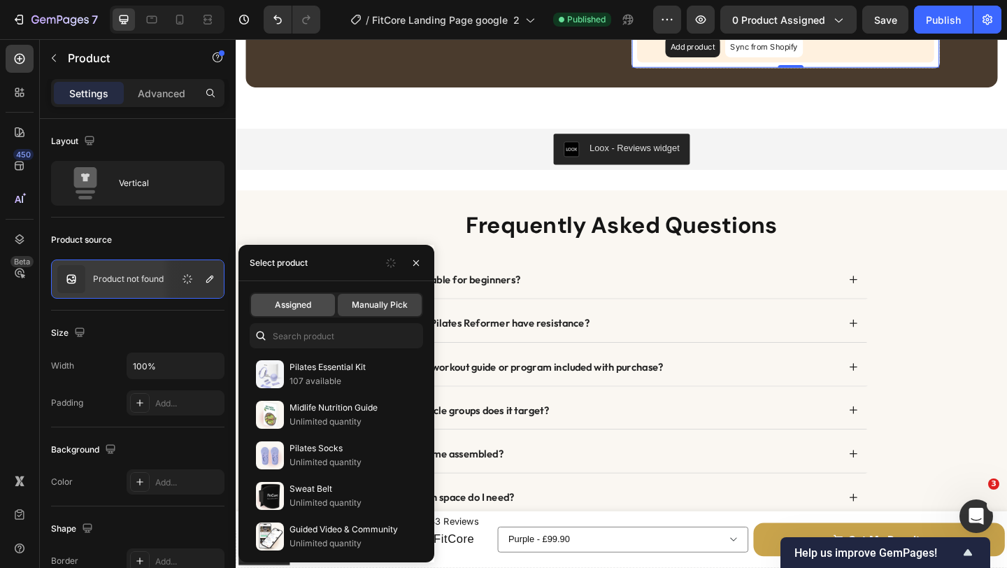
click at [302, 300] on span "Assigned" at bounding box center [293, 304] width 36 height 13
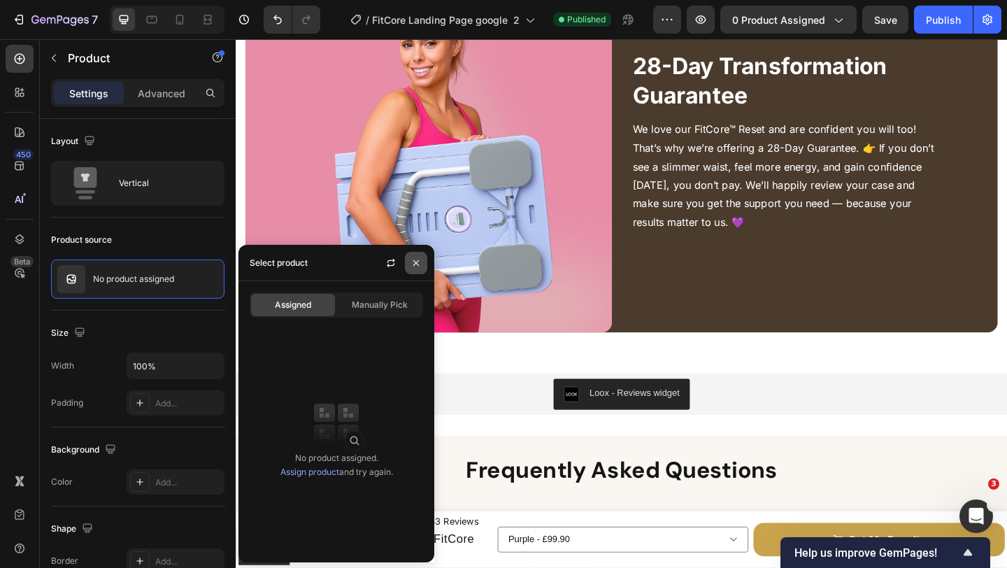
click at [415, 268] on button "button" at bounding box center [416, 263] width 22 height 22
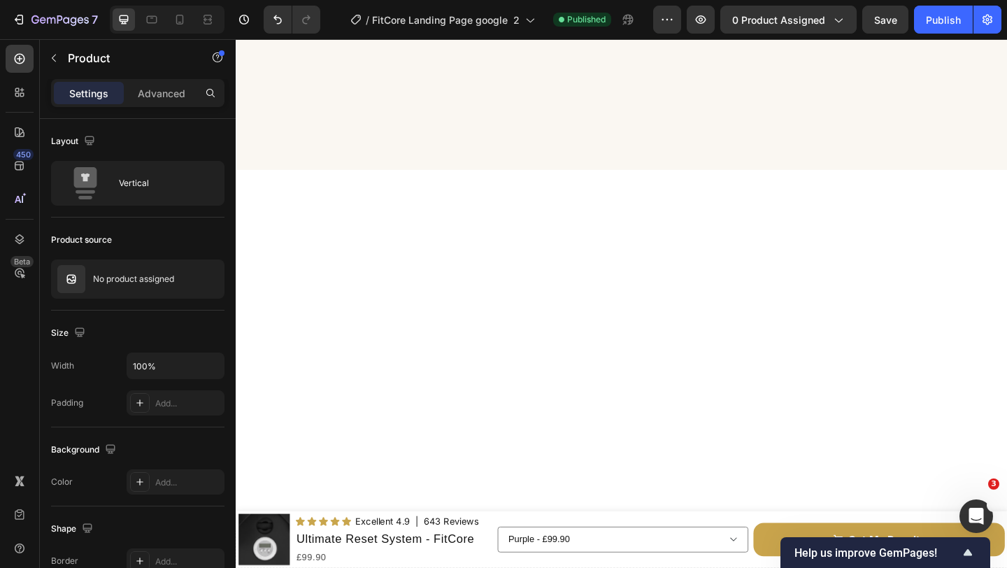
scroll to position [0, 0]
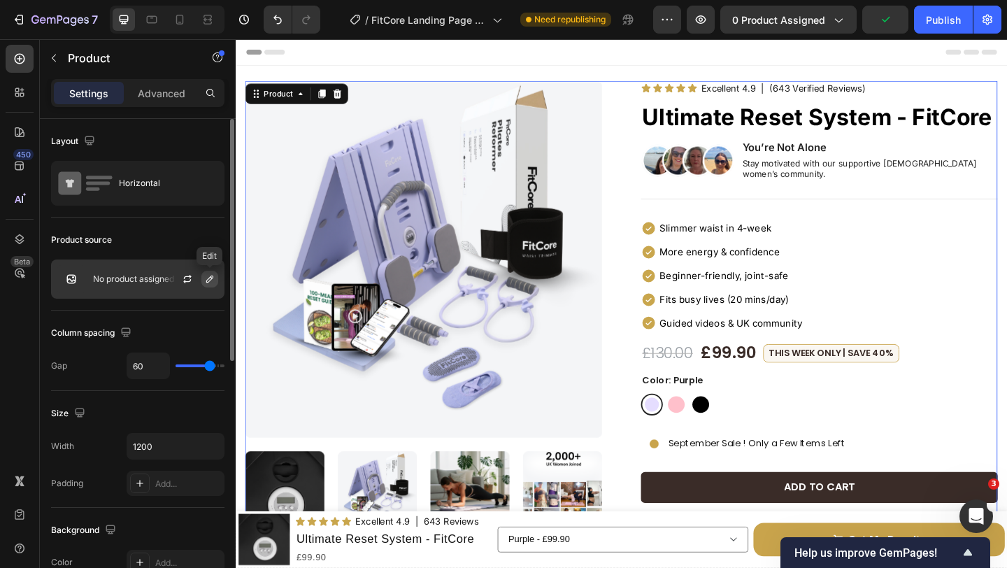
click at [210, 282] on icon "button" at bounding box center [209, 278] width 11 height 11
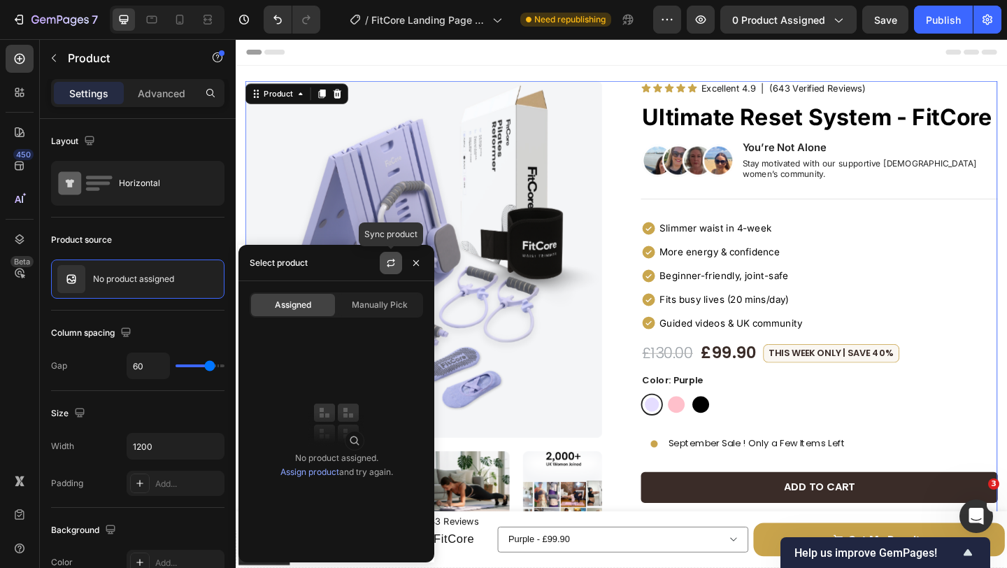
click at [390, 264] on icon "button" at bounding box center [390, 262] width 11 height 11
drag, startPoint x: 422, startPoint y: 266, endPoint x: 286, endPoint y: 192, distance: 154.5
click at [422, 266] on button "button" at bounding box center [416, 263] width 22 height 22
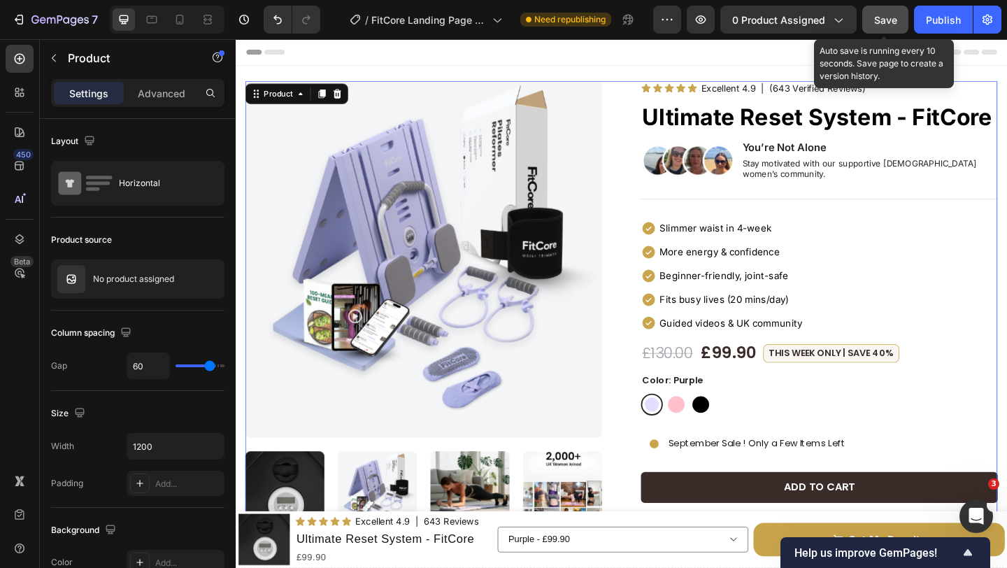
click at [881, 25] on div "Save" at bounding box center [885, 20] width 23 height 15
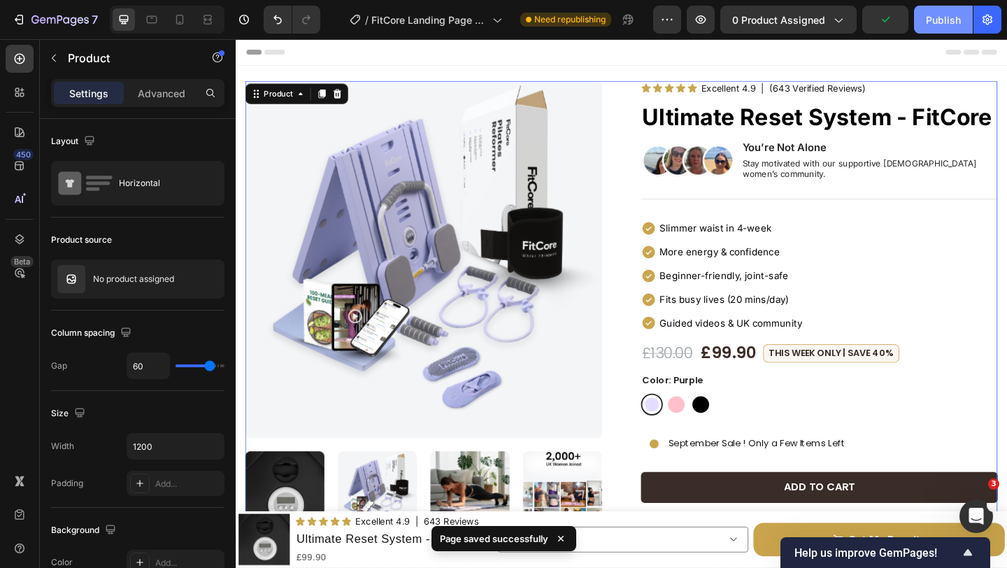
click at [931, 24] on div "Publish" at bounding box center [942, 20] width 35 height 15
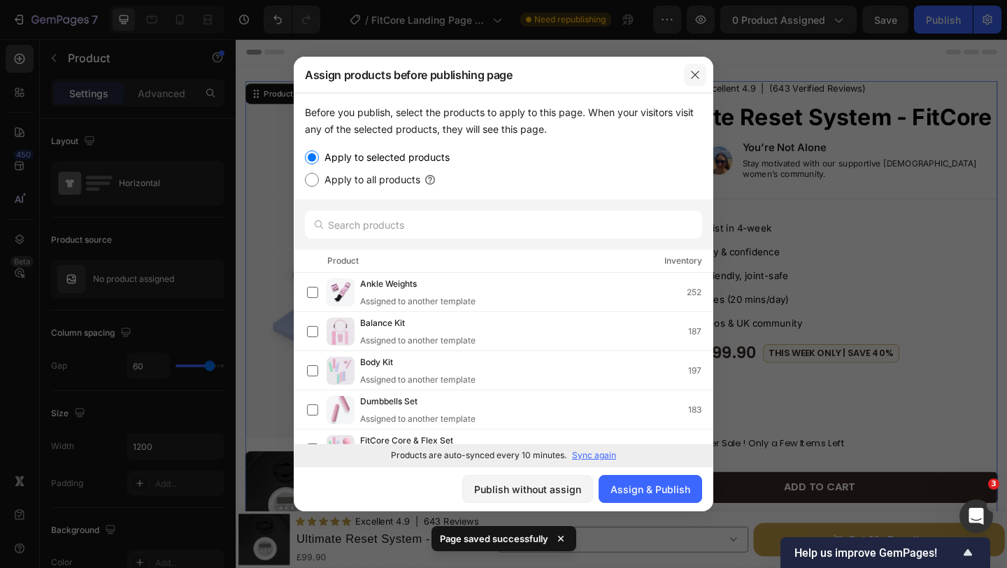
click at [697, 71] on icon "button" at bounding box center [694, 74] width 11 height 11
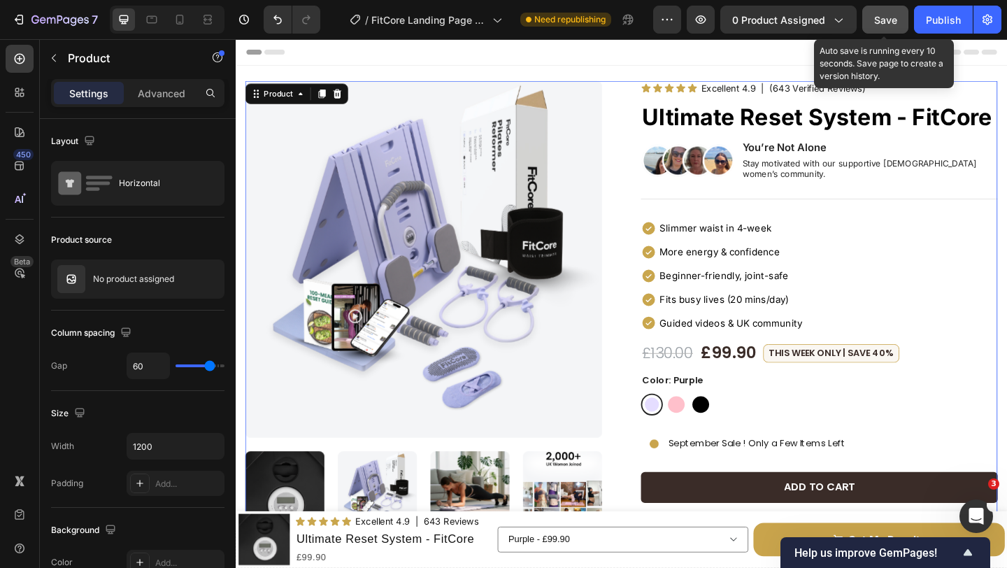
click at [875, 23] on span "Save" at bounding box center [885, 20] width 23 height 12
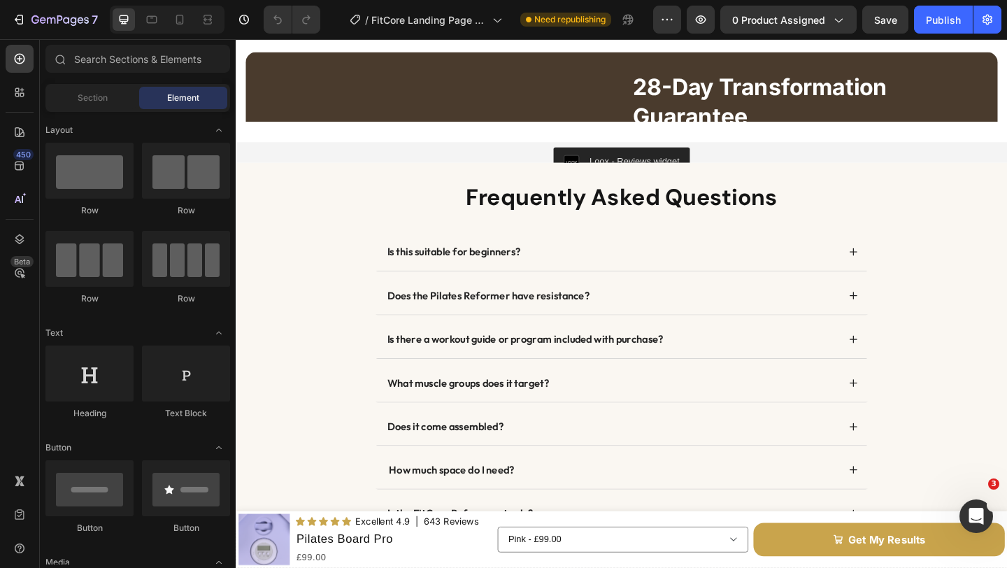
scroll to position [3640, 0]
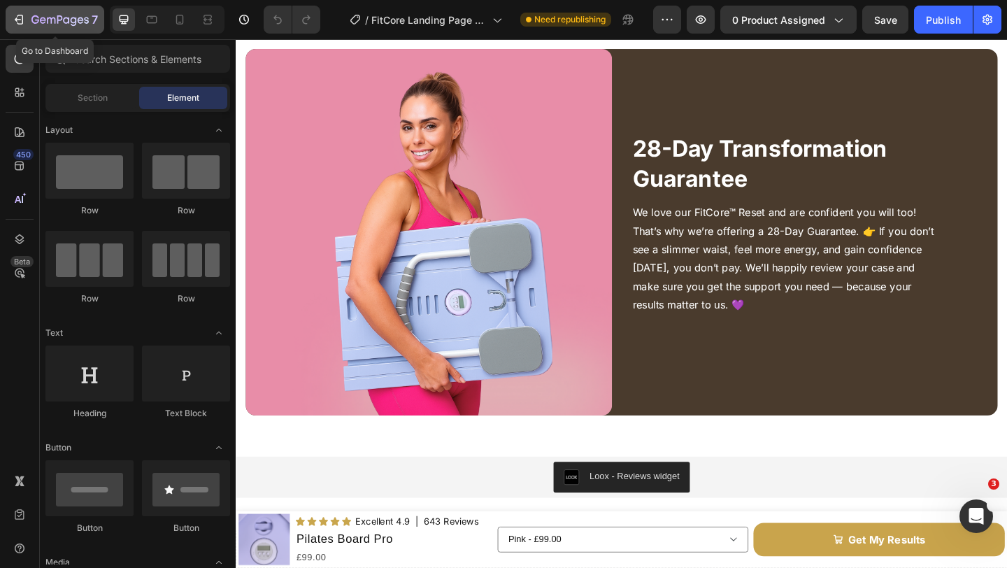
click at [62, 26] on icon "button" at bounding box center [59, 21] width 57 height 12
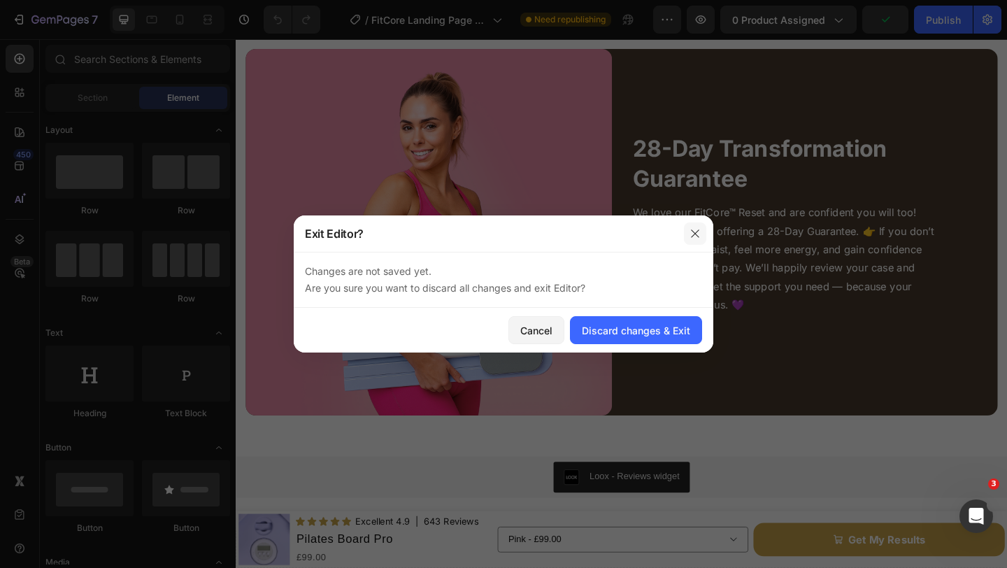
click at [694, 234] on icon "button" at bounding box center [695, 233] width 8 height 8
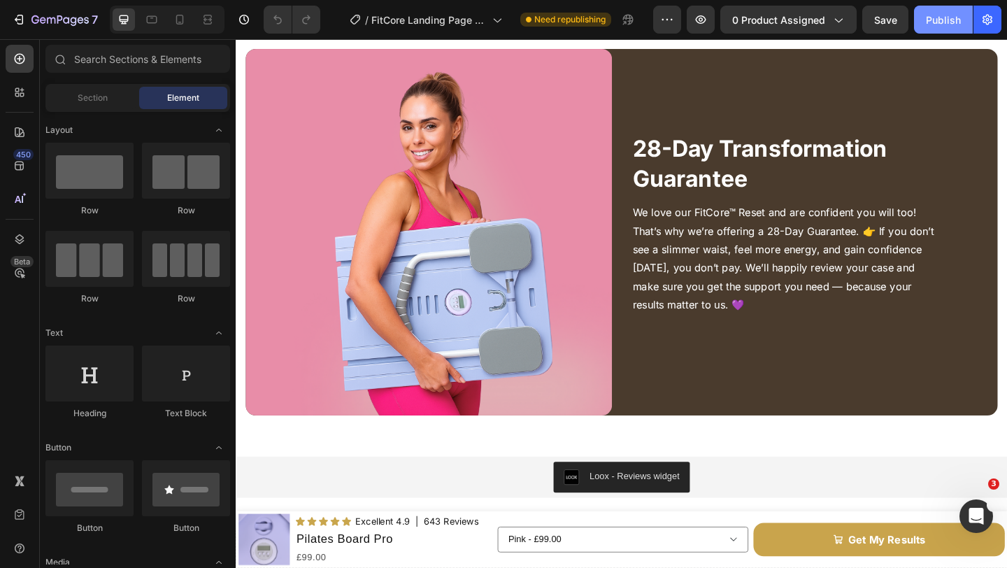
click at [930, 21] on div "Publish" at bounding box center [942, 20] width 35 height 15
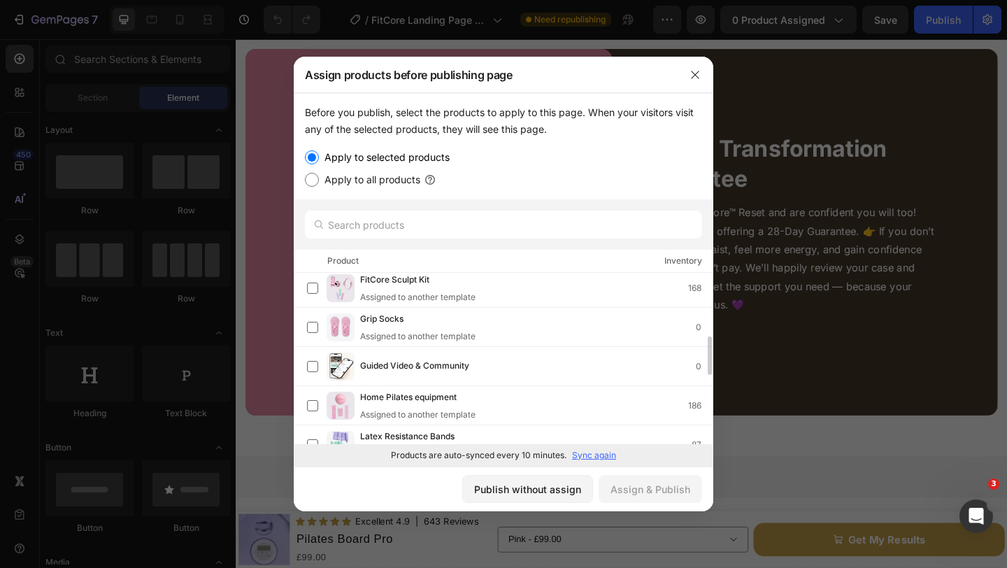
scroll to position [280, 0]
click at [589, 452] on p "Sync again" at bounding box center [594, 455] width 44 height 13
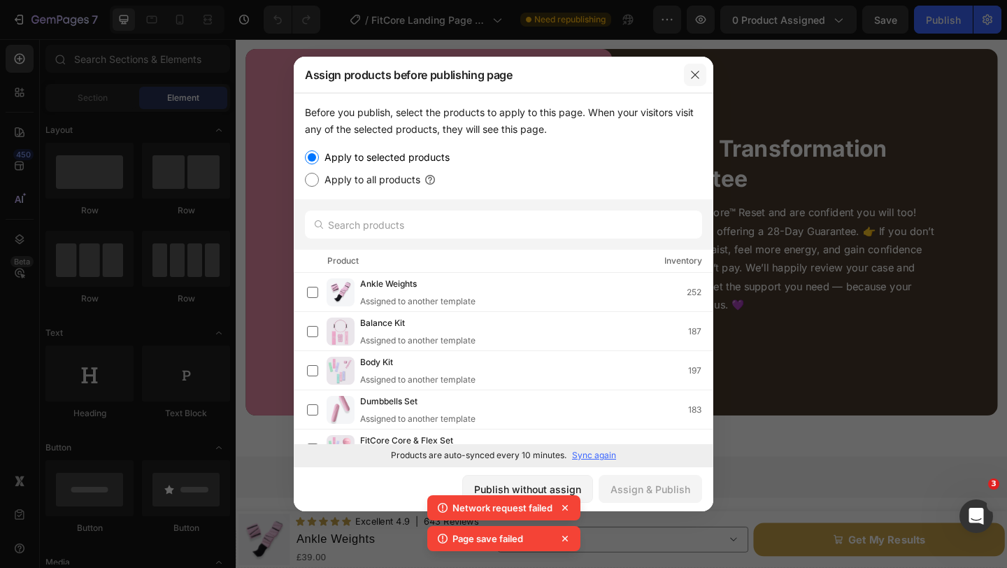
click at [690, 80] on button "button" at bounding box center [695, 75] width 22 height 22
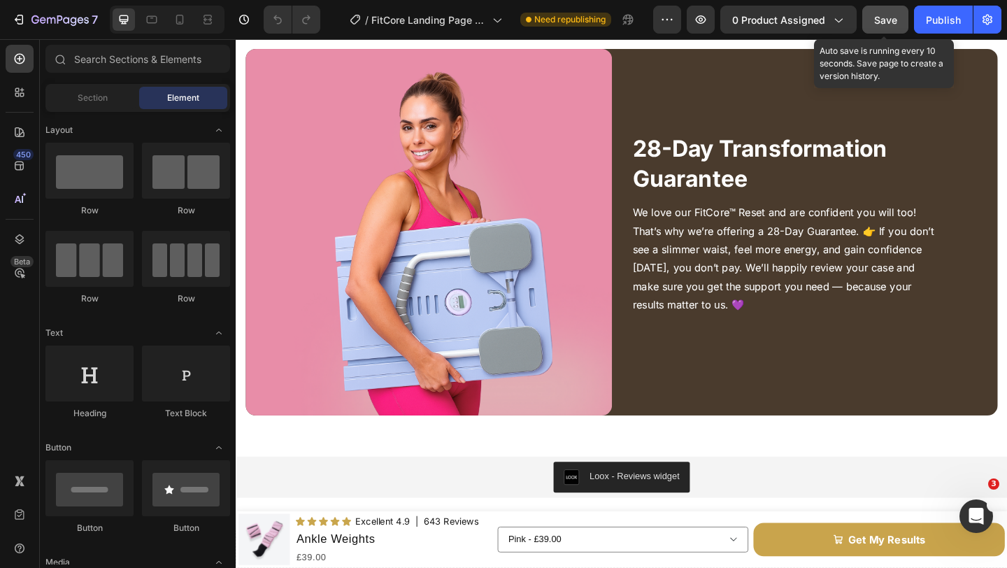
click at [877, 27] on div "Save" at bounding box center [885, 20] width 23 height 15
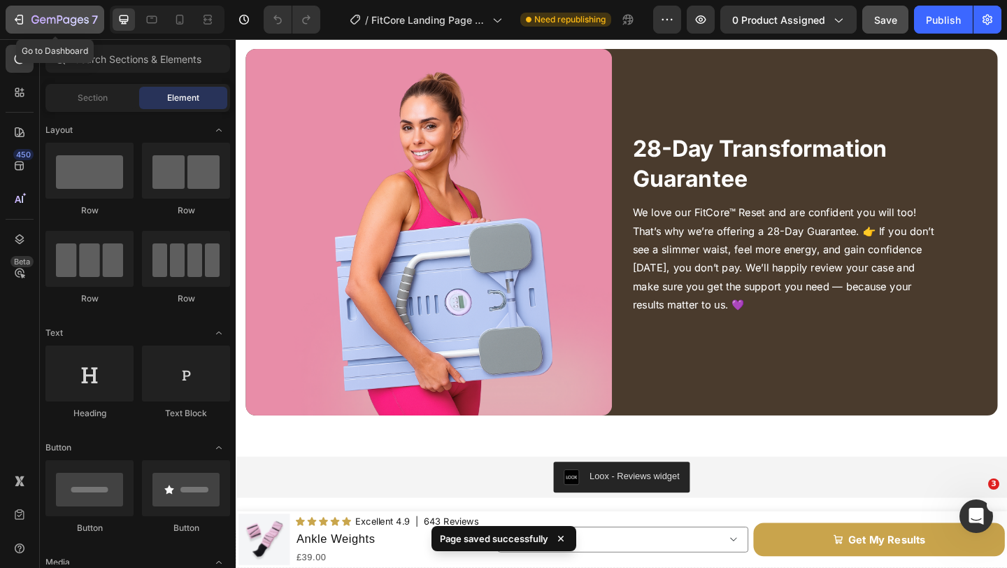
click at [41, 24] on icon "button" at bounding box center [59, 21] width 57 height 12
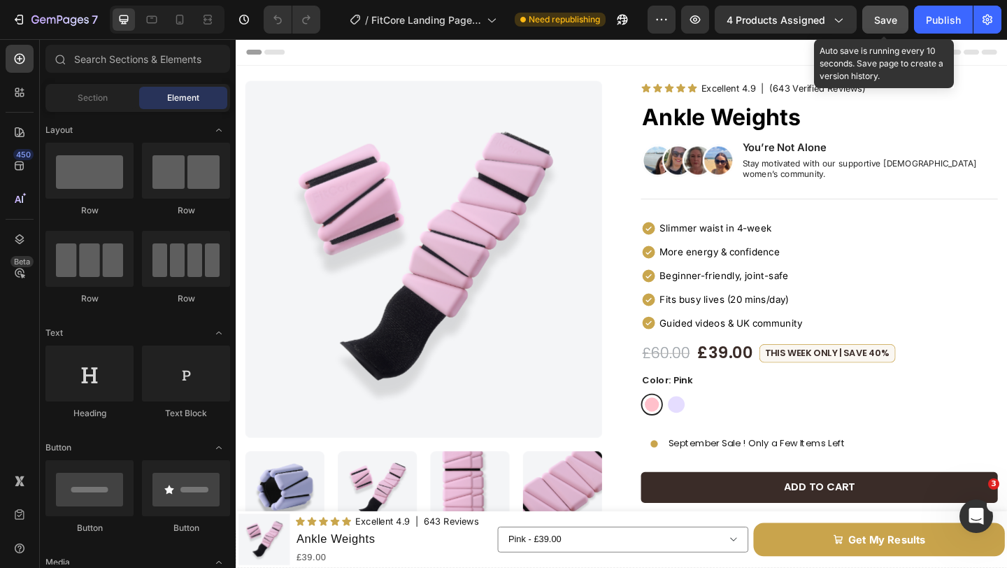
click at [895, 24] on span "Save" at bounding box center [885, 20] width 23 height 12
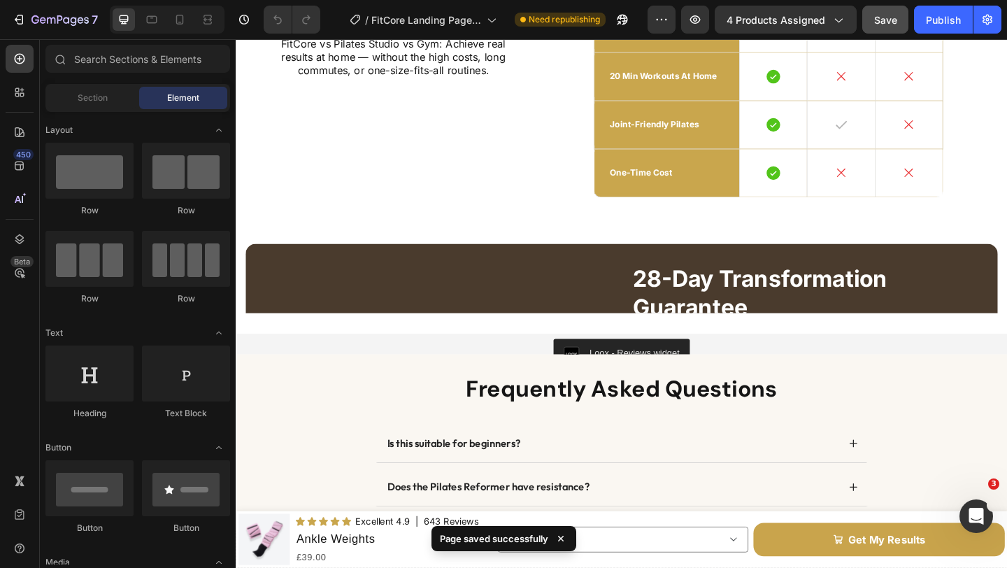
scroll to position [3382, 0]
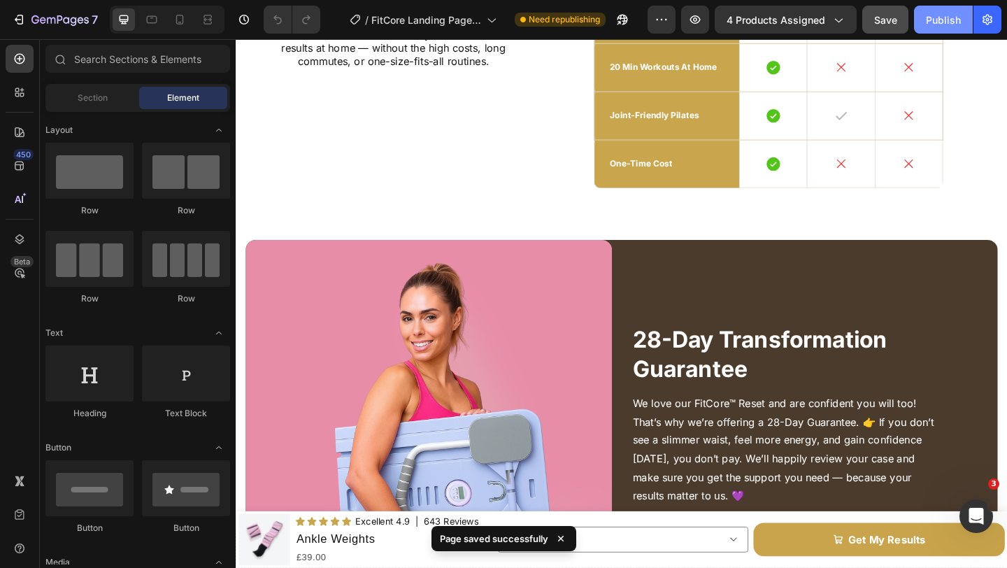
click at [937, 17] on div "Publish" at bounding box center [942, 20] width 35 height 15
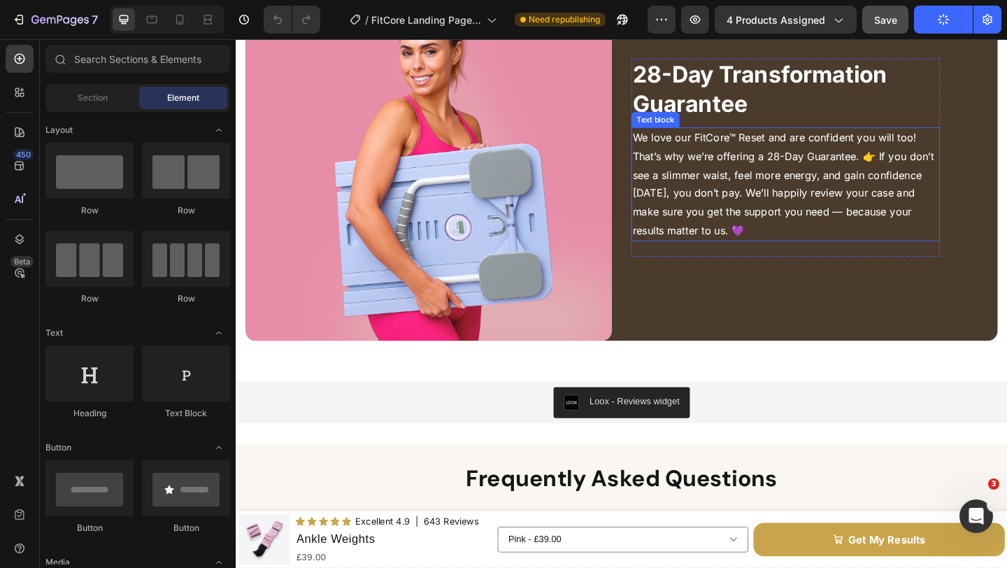
scroll to position [3667, 0]
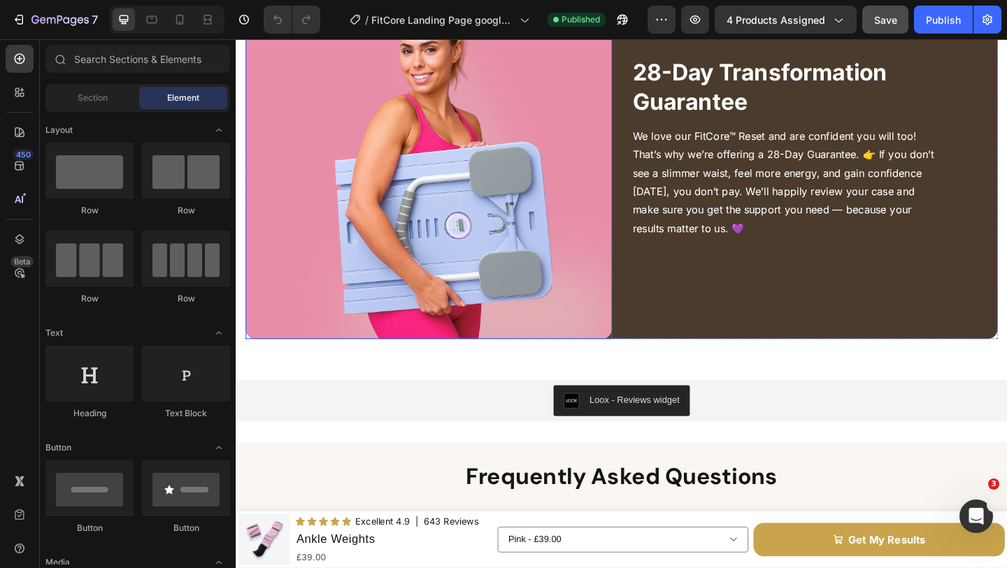
click at [449, 150] on img at bounding box center [445, 165] width 398 height 398
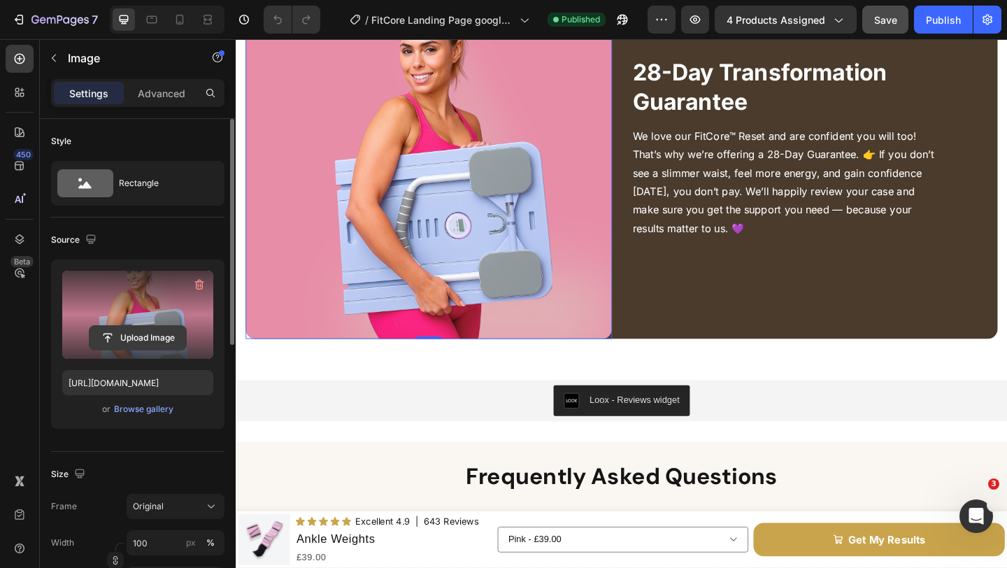
click at [144, 338] on input "file" at bounding box center [137, 338] width 96 height 24
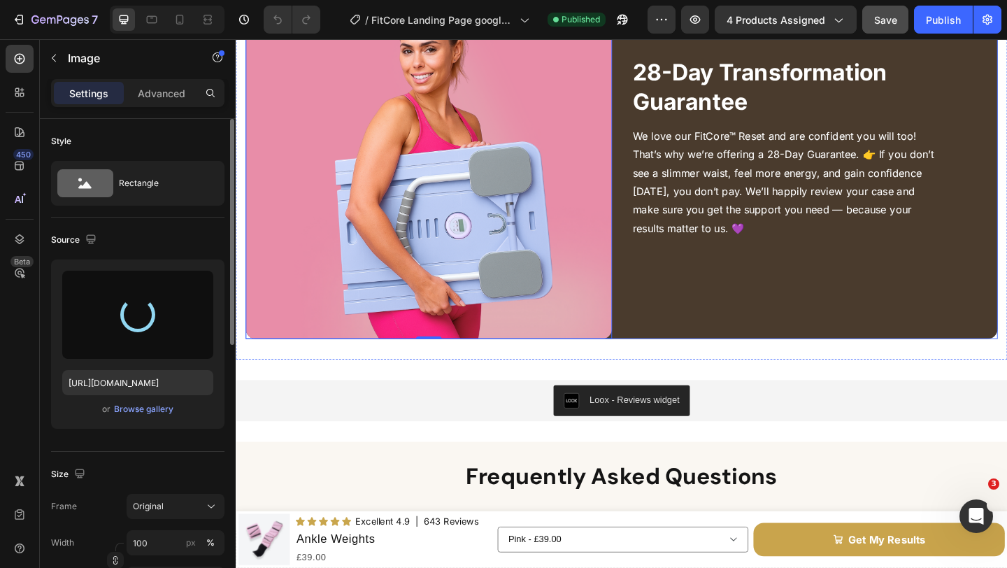
type input "[URL][DOMAIN_NAME]"
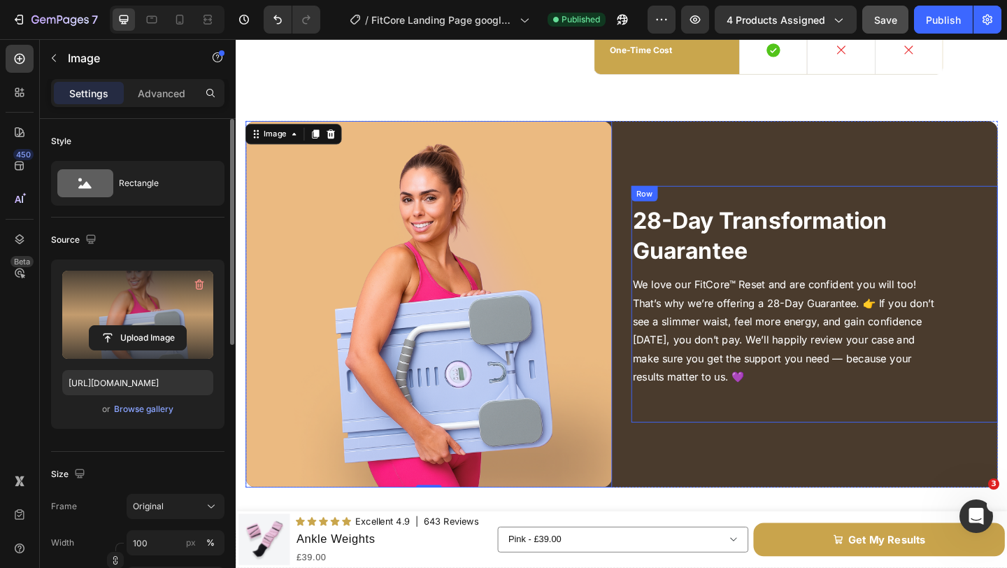
scroll to position [3497, 0]
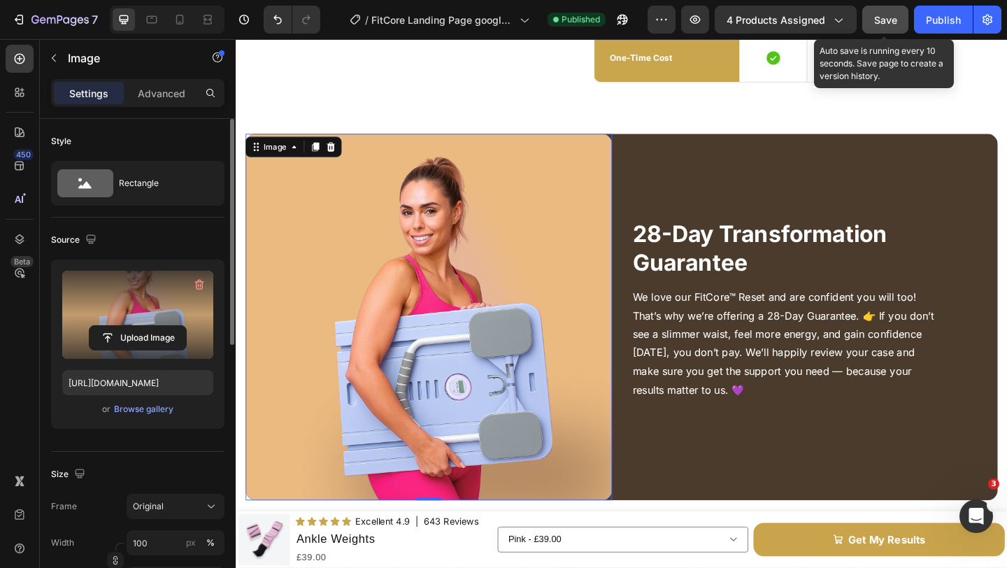
click at [877, 22] on span "Save" at bounding box center [885, 20] width 23 height 12
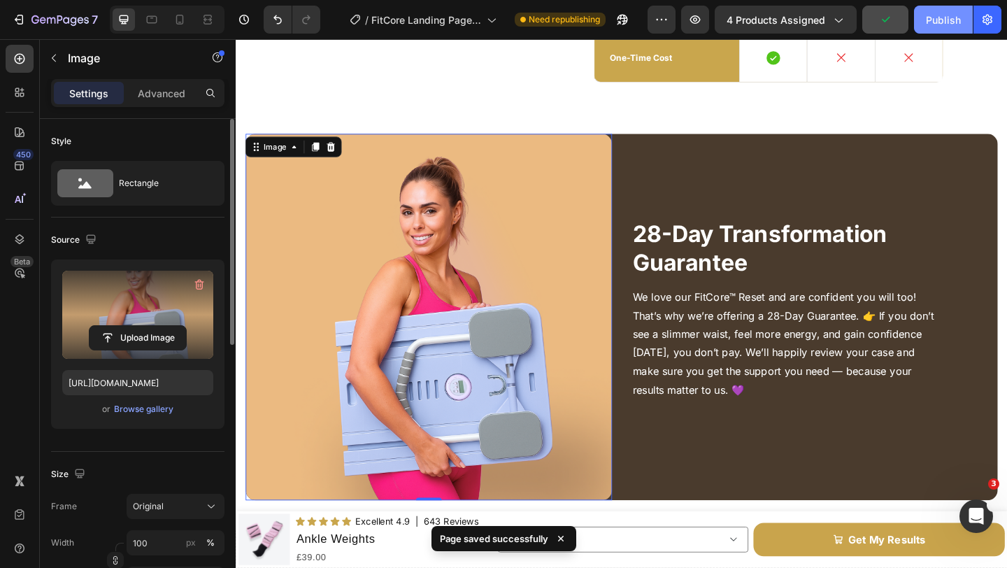
click at [936, 26] on div "Publish" at bounding box center [942, 20] width 35 height 15
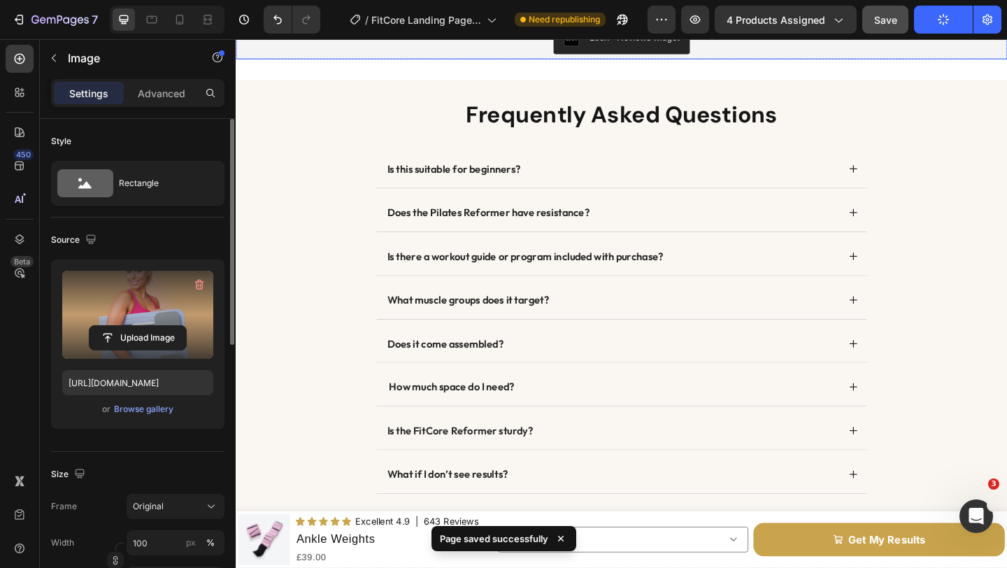
scroll to position [4064, 0]
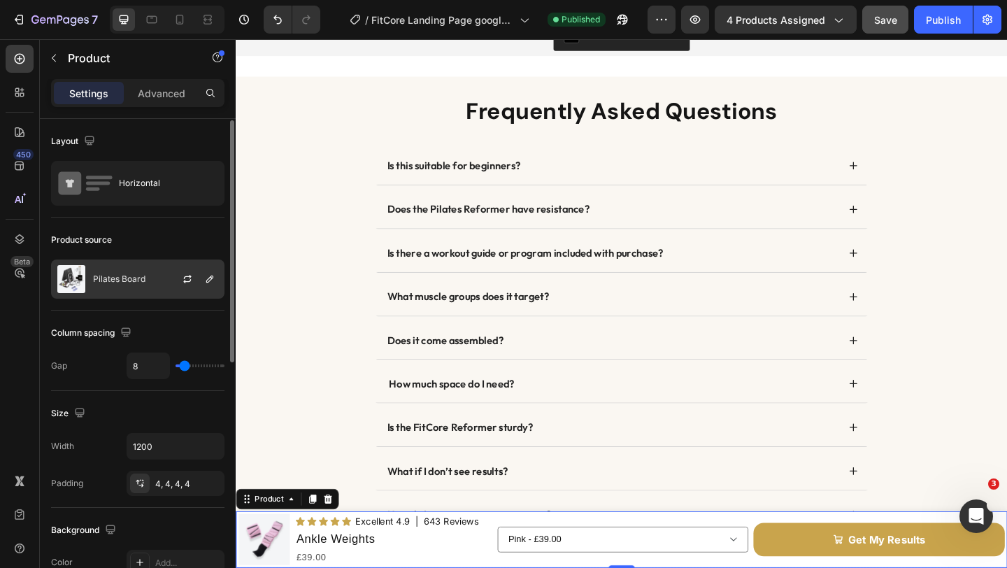
scroll to position [3, 0]
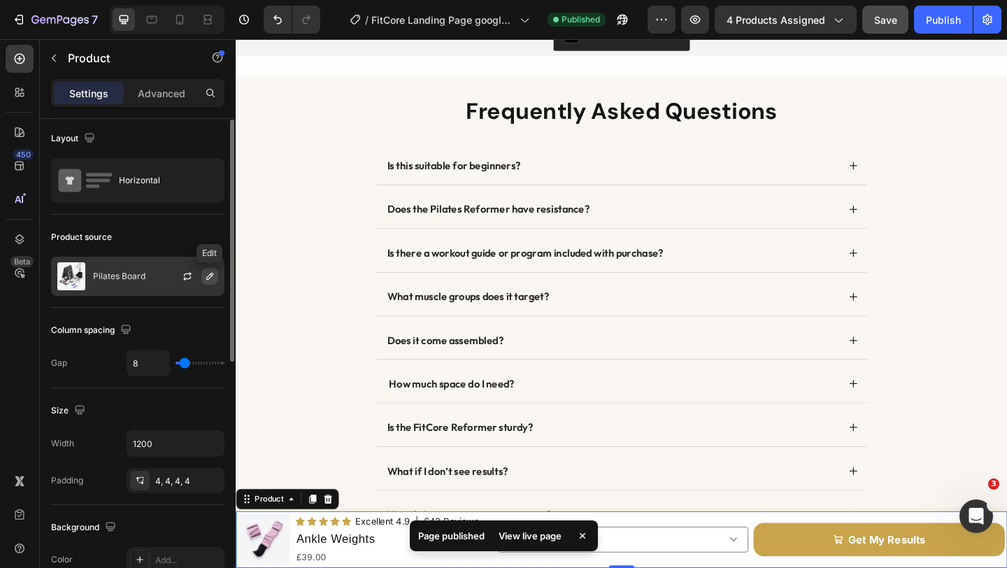
click at [210, 278] on icon "button" at bounding box center [209, 276] width 11 height 11
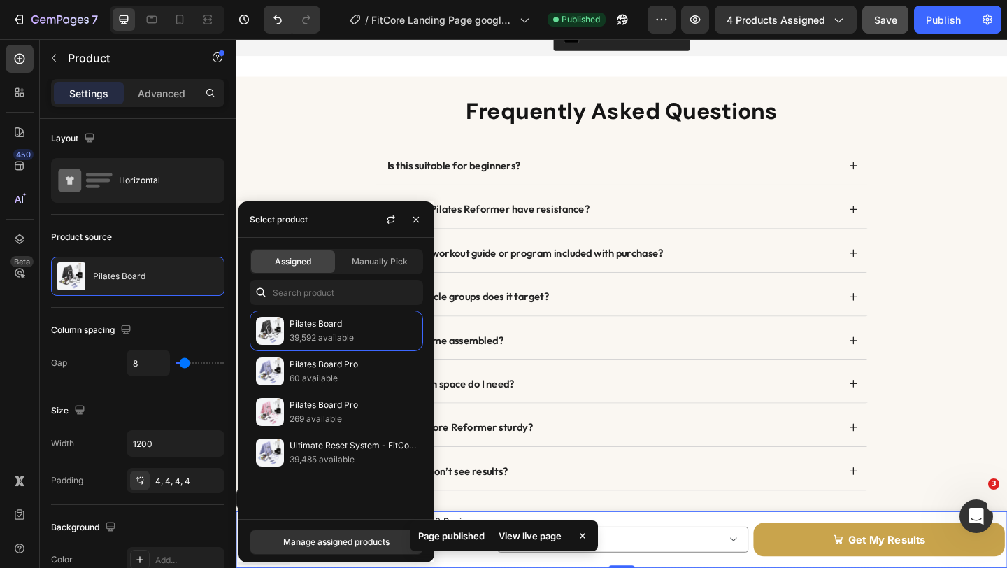
click at [289, 264] on span "Assigned" at bounding box center [293, 261] width 36 height 13
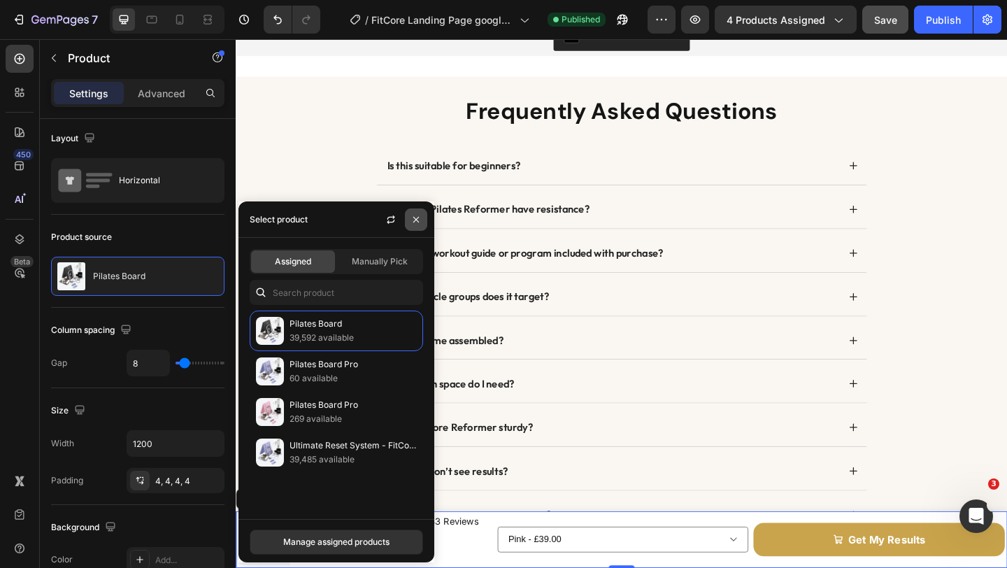
click at [419, 217] on icon "button" at bounding box center [415, 219] width 11 height 11
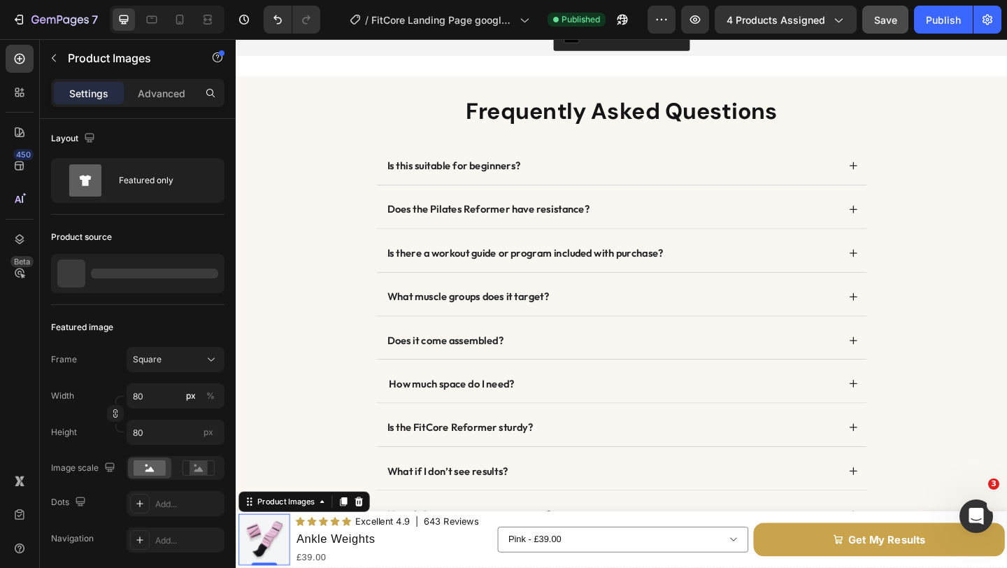
scroll to position [0, 0]
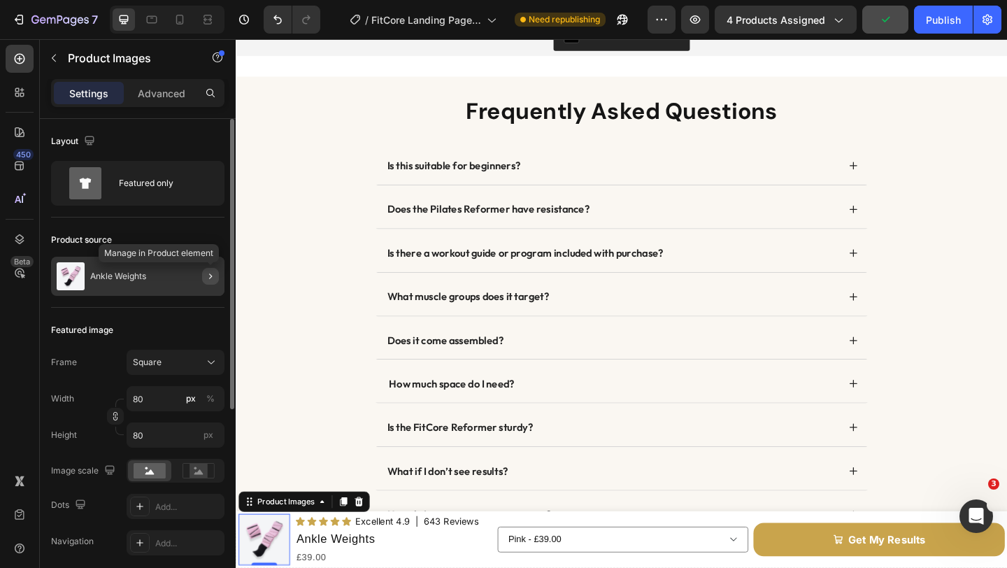
click at [212, 280] on icon "button" at bounding box center [210, 276] width 11 height 11
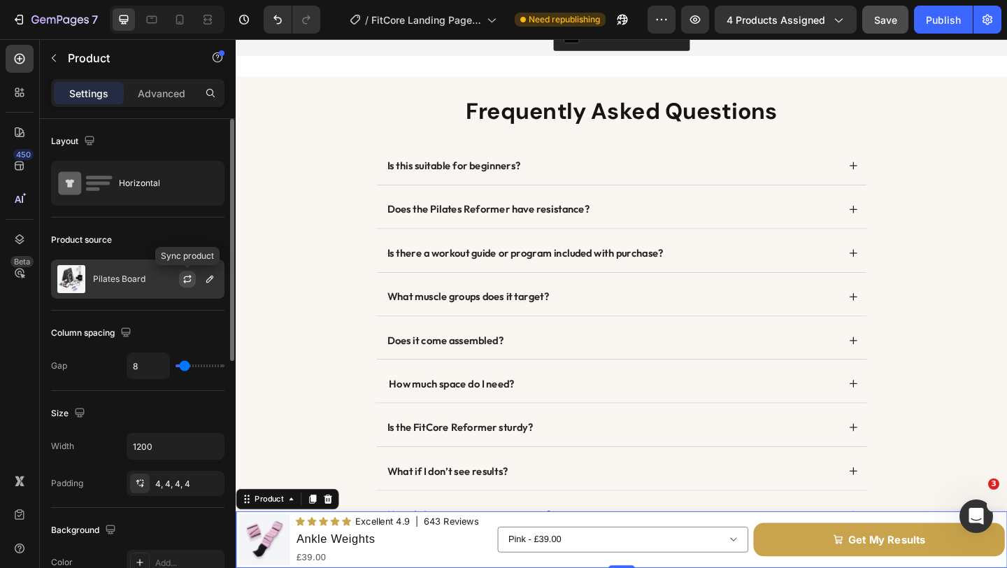
click at [187, 280] on icon "button" at bounding box center [187, 278] width 11 height 11
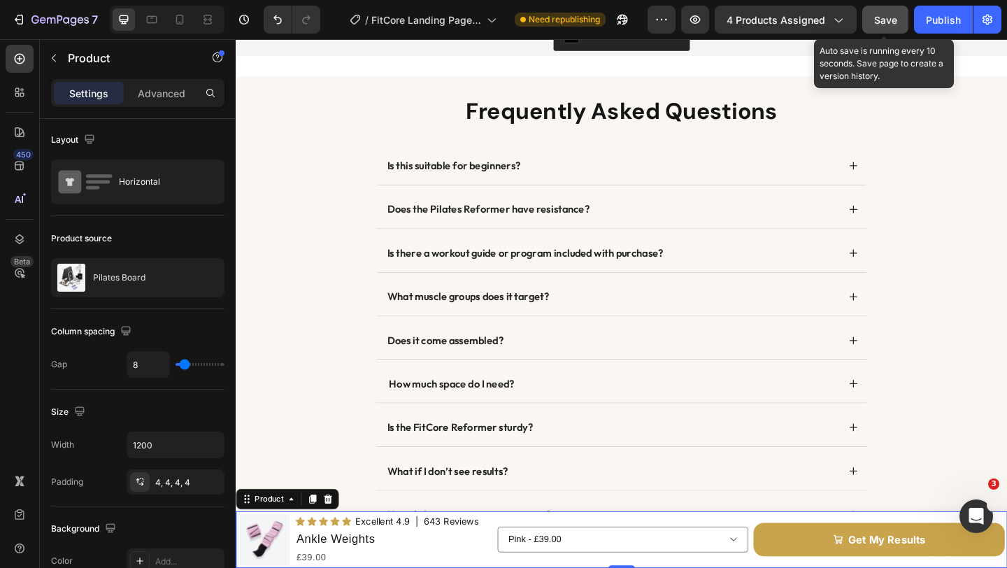
click at [877, 19] on span "Save" at bounding box center [885, 20] width 23 height 12
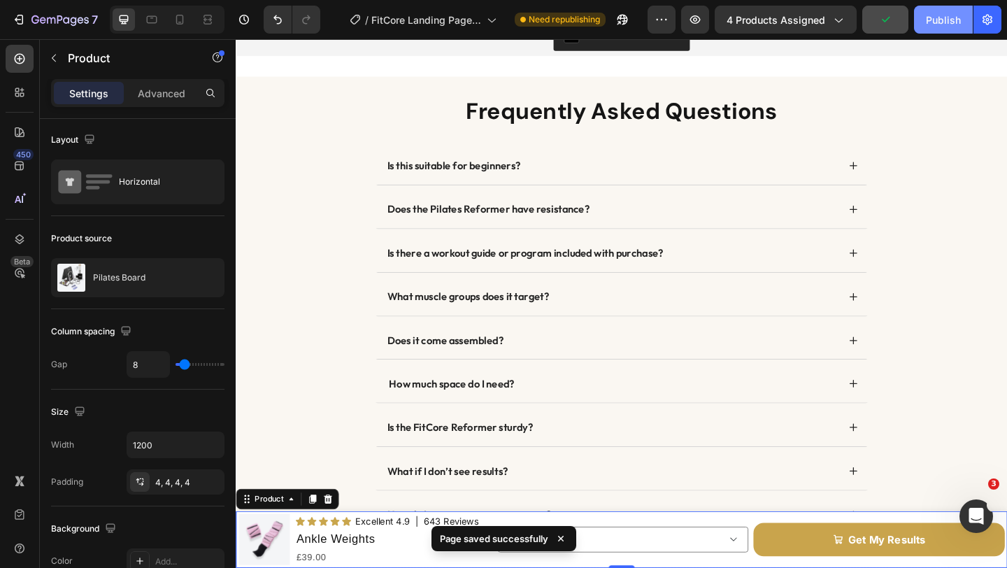
click at [932, 22] on div "Publish" at bounding box center [942, 20] width 35 height 15
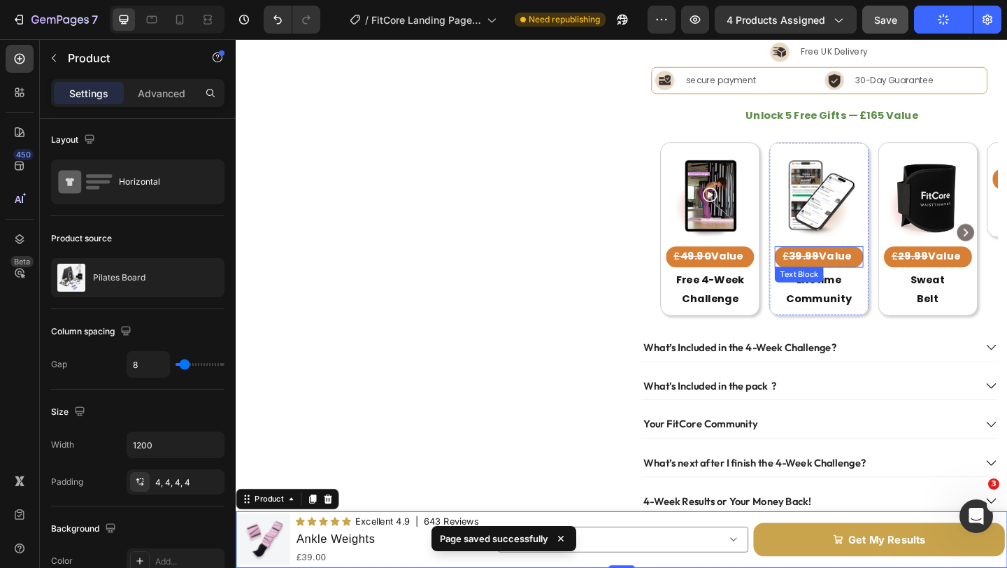
scroll to position [0, 0]
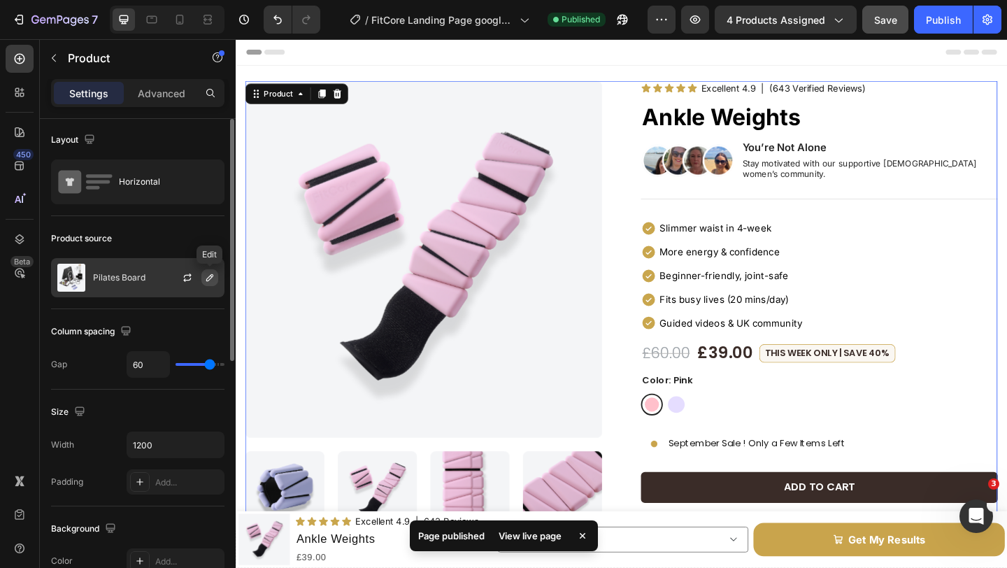
click at [208, 276] on icon "button" at bounding box center [209, 277] width 11 height 11
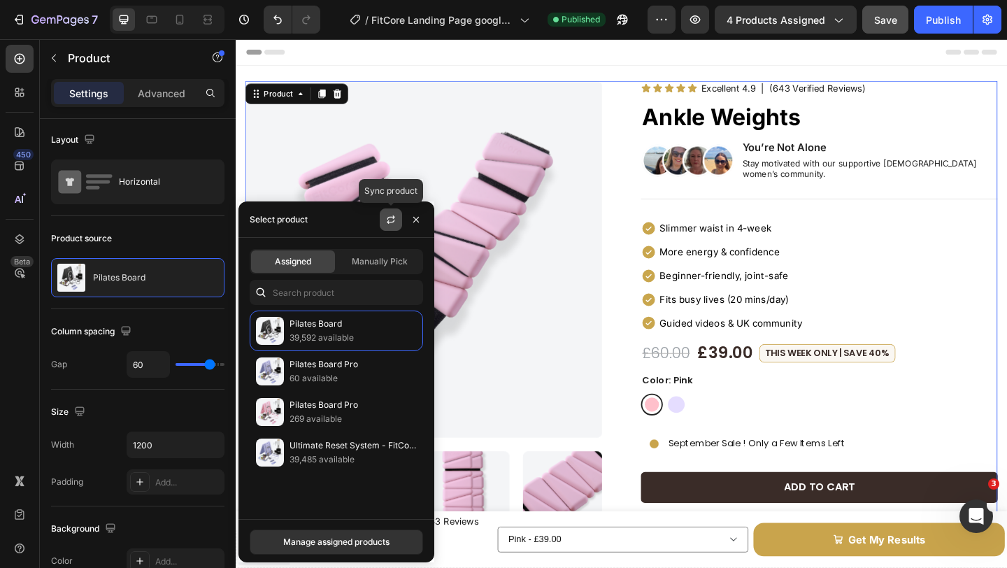
click at [391, 221] on icon "button" at bounding box center [390, 219] width 11 height 11
click at [420, 217] on icon "button" at bounding box center [415, 219] width 11 height 11
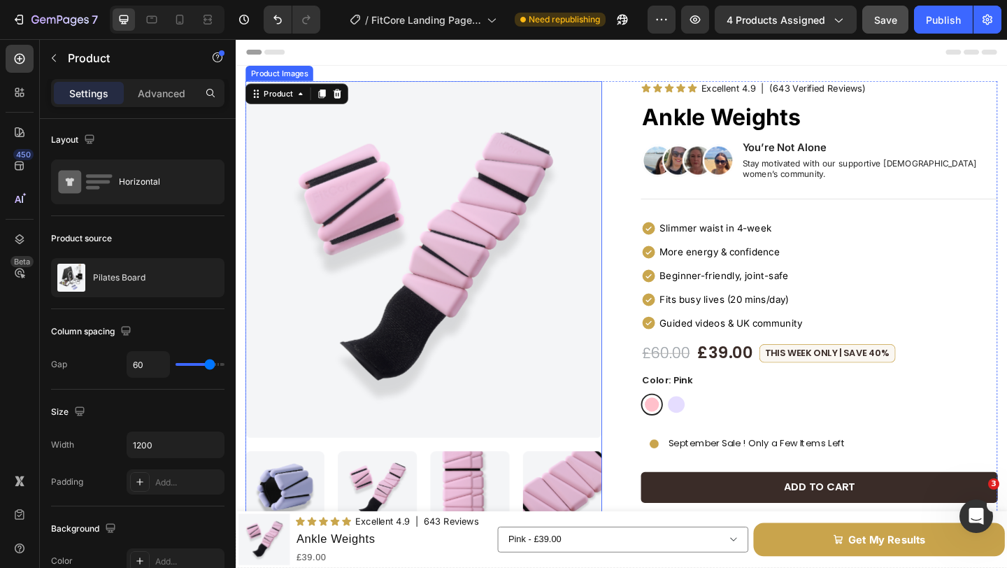
click at [551, 223] on img at bounding box center [440, 279] width 388 height 388
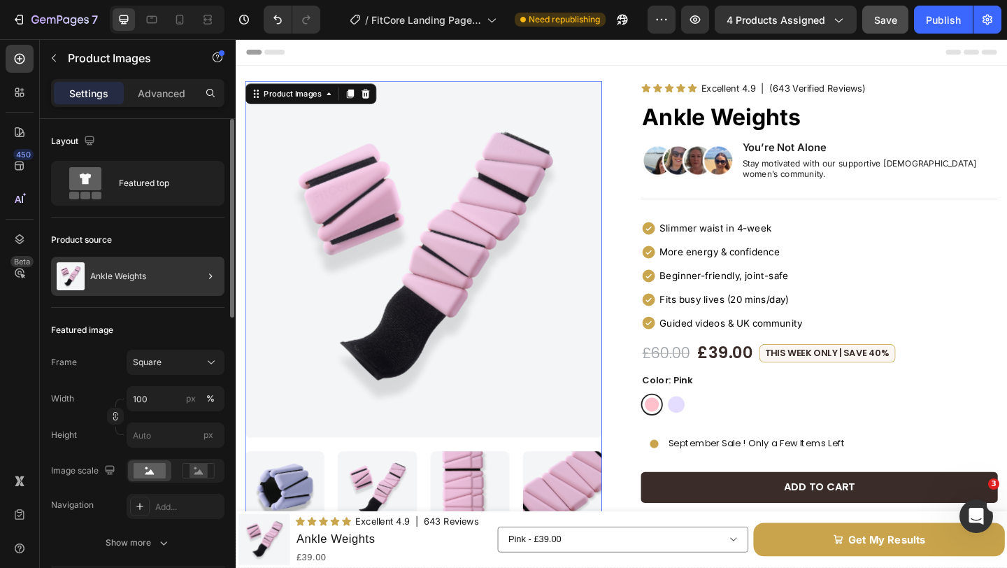
click at [192, 287] on div at bounding box center [204, 276] width 39 height 39
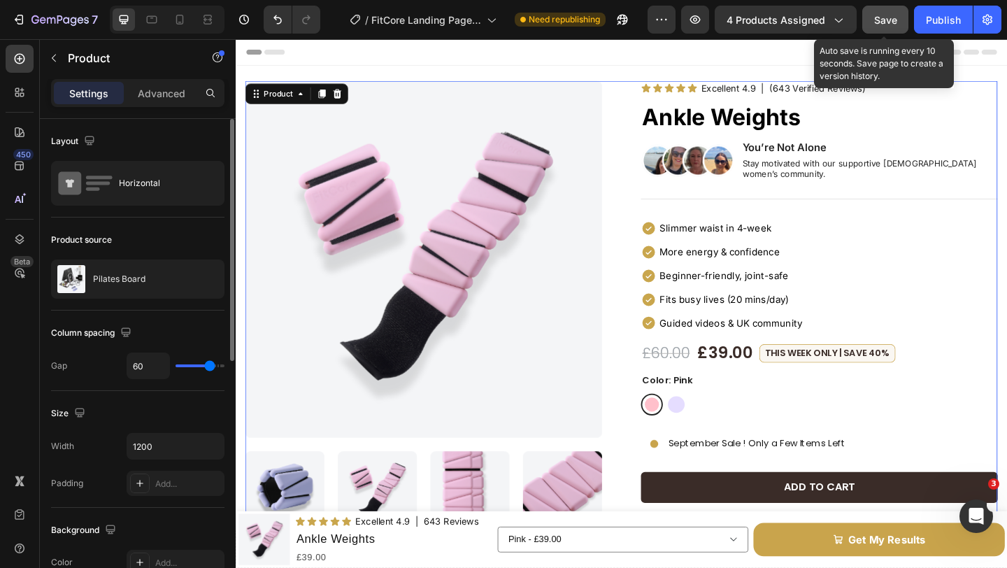
click at [880, 20] on span "Save" at bounding box center [885, 20] width 23 height 12
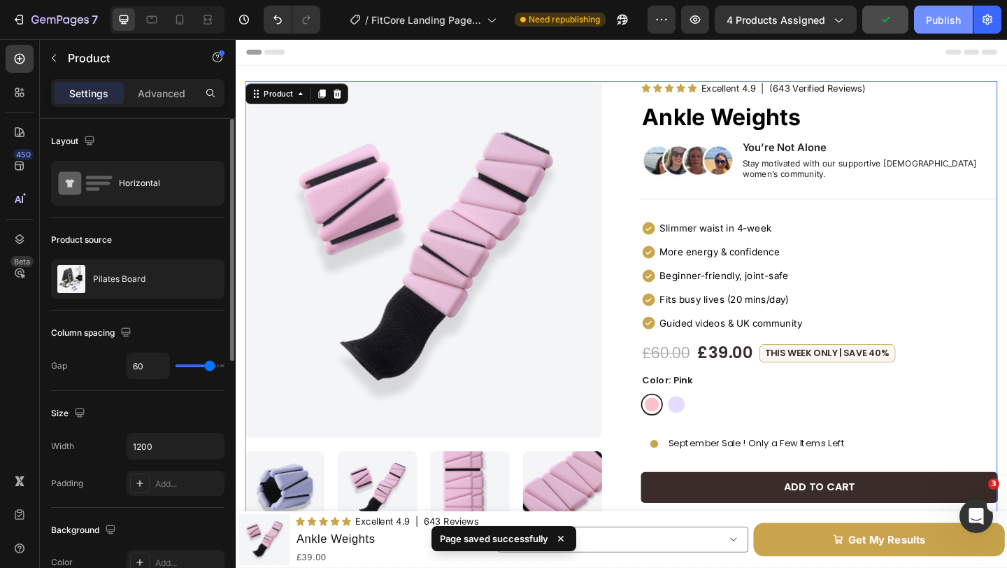
click at [936, 17] on div "Publish" at bounding box center [942, 20] width 35 height 15
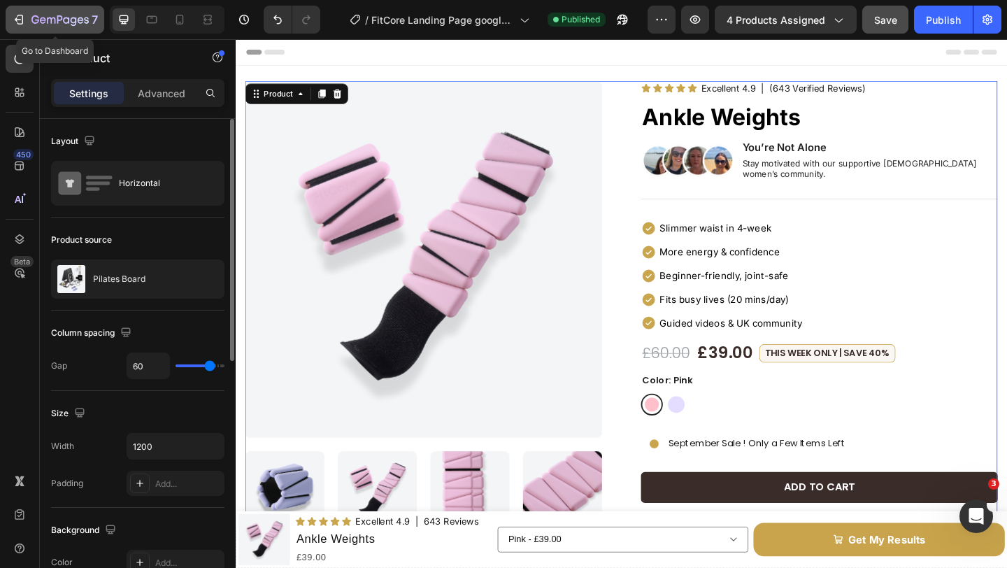
click at [74, 21] on icon "button" at bounding box center [59, 21] width 57 height 12
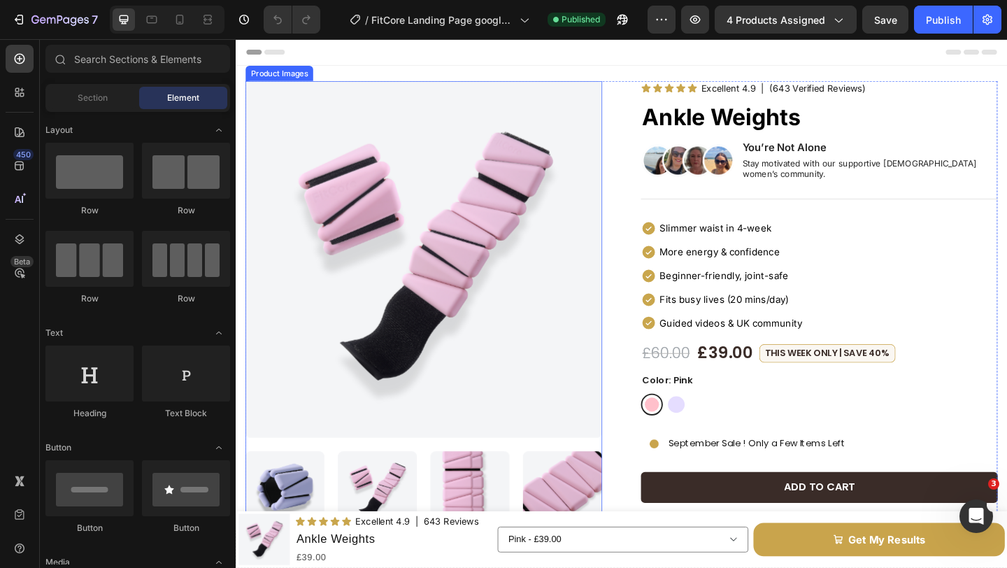
click at [371, 189] on img at bounding box center [440, 279] width 388 height 388
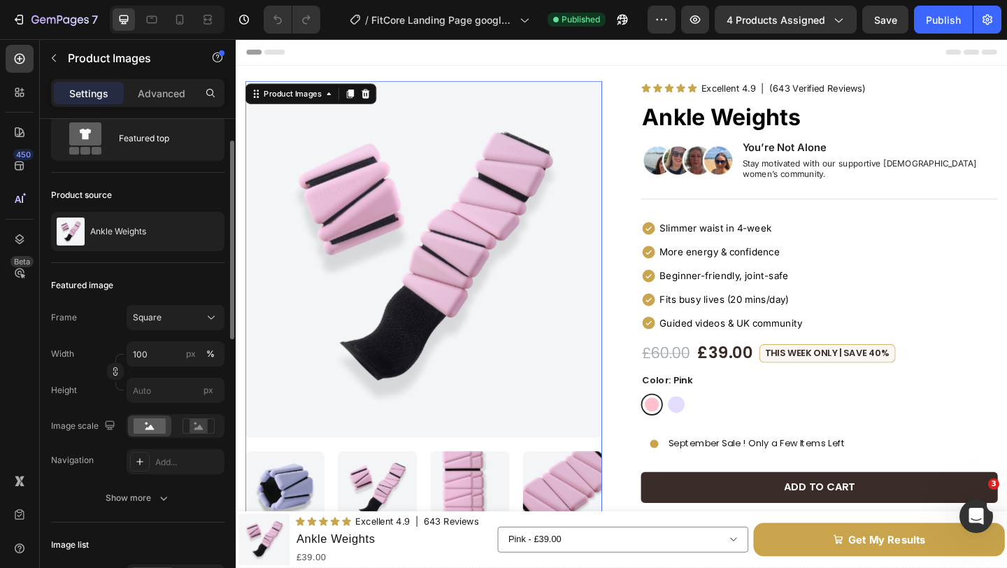
scroll to position [48, 0]
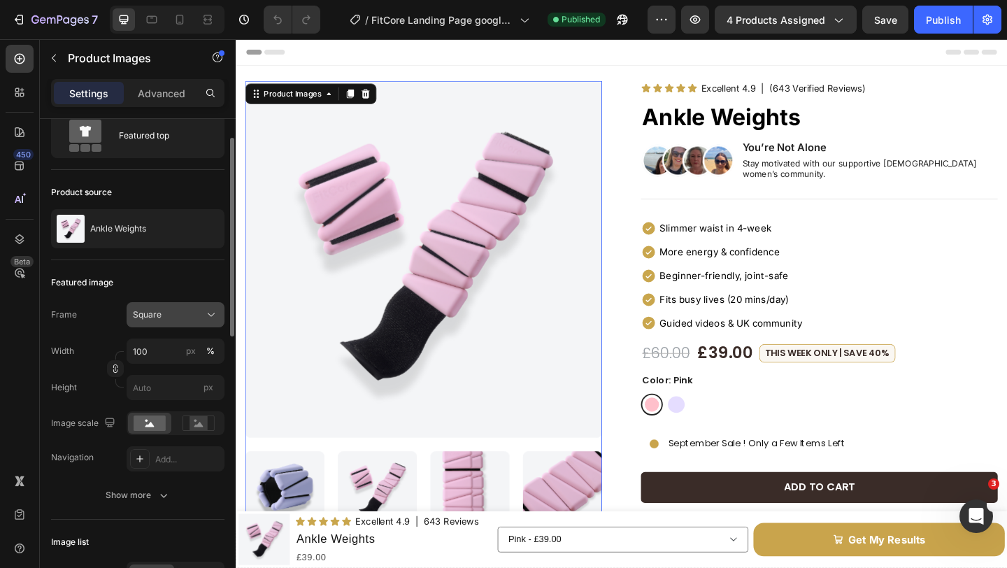
click at [175, 312] on div "Square" at bounding box center [167, 314] width 69 height 13
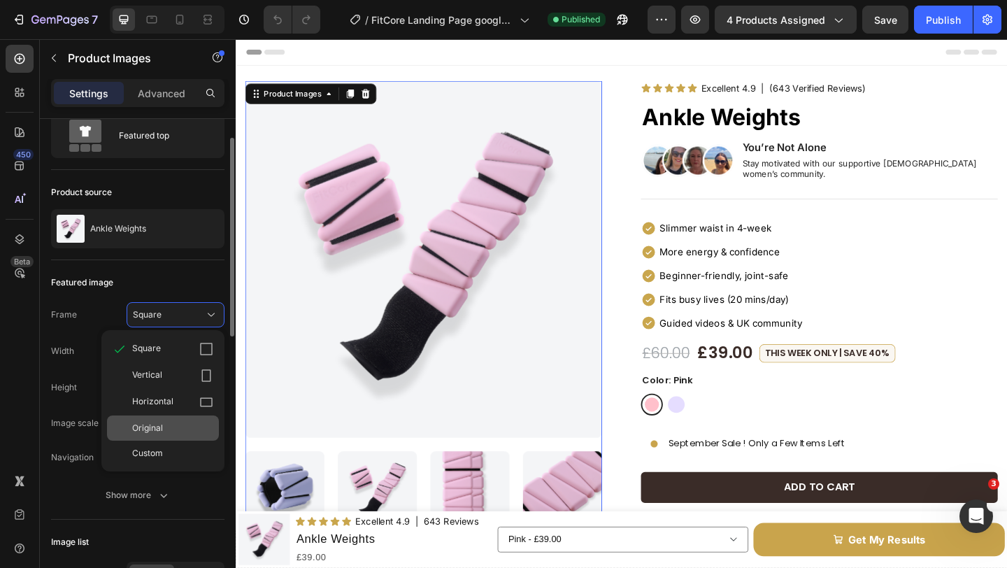
click at [192, 422] on div "Original" at bounding box center [172, 428] width 81 height 13
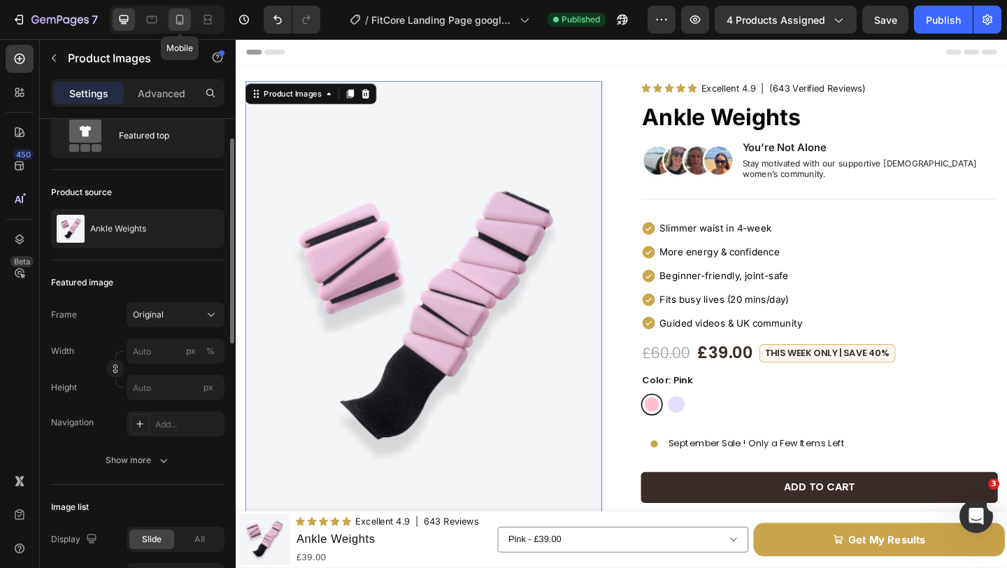
click at [177, 27] on div at bounding box center [179, 19] width 22 height 22
type input "12"
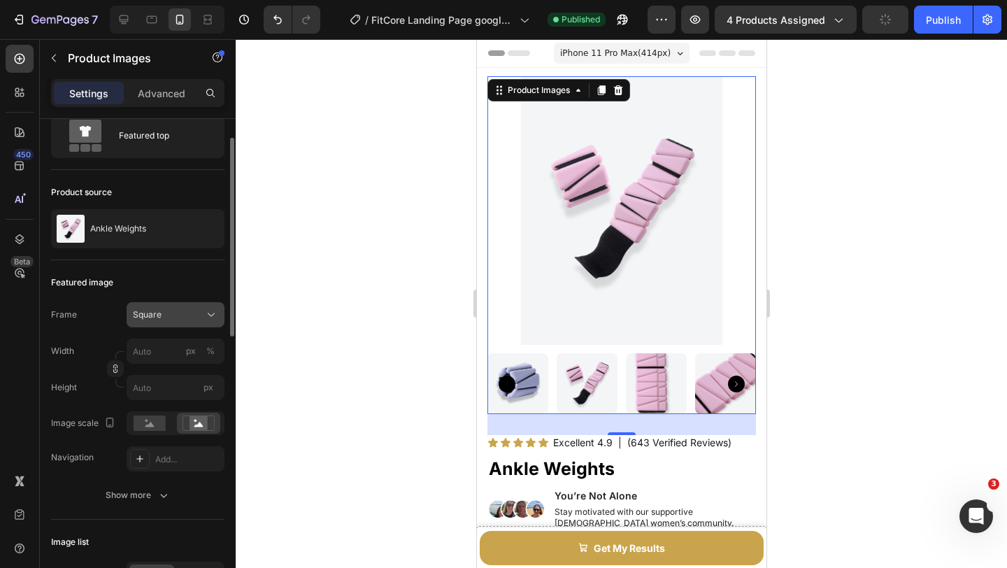
click at [189, 317] on div "Square" at bounding box center [167, 314] width 69 height 13
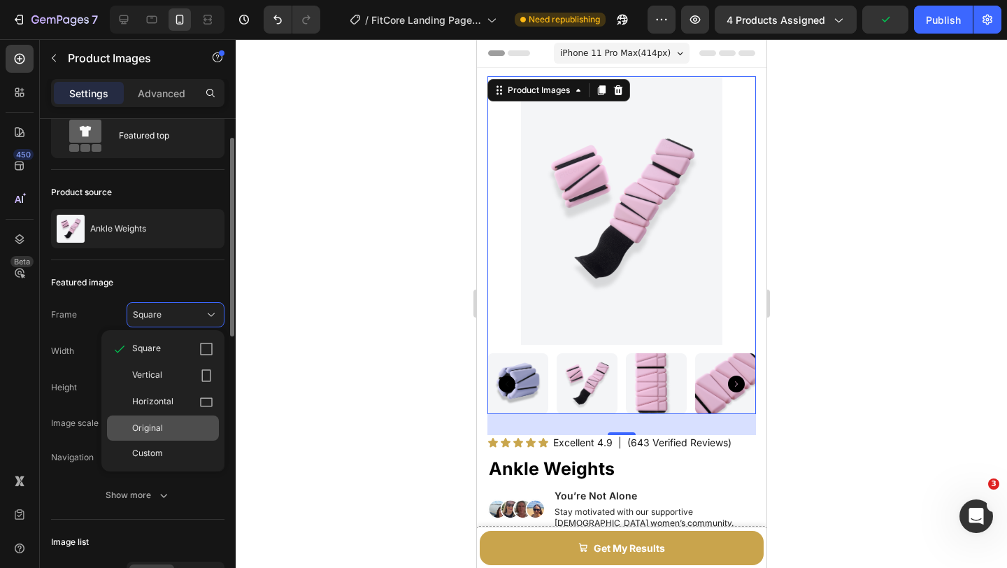
click at [180, 426] on div "Original" at bounding box center [172, 428] width 81 height 13
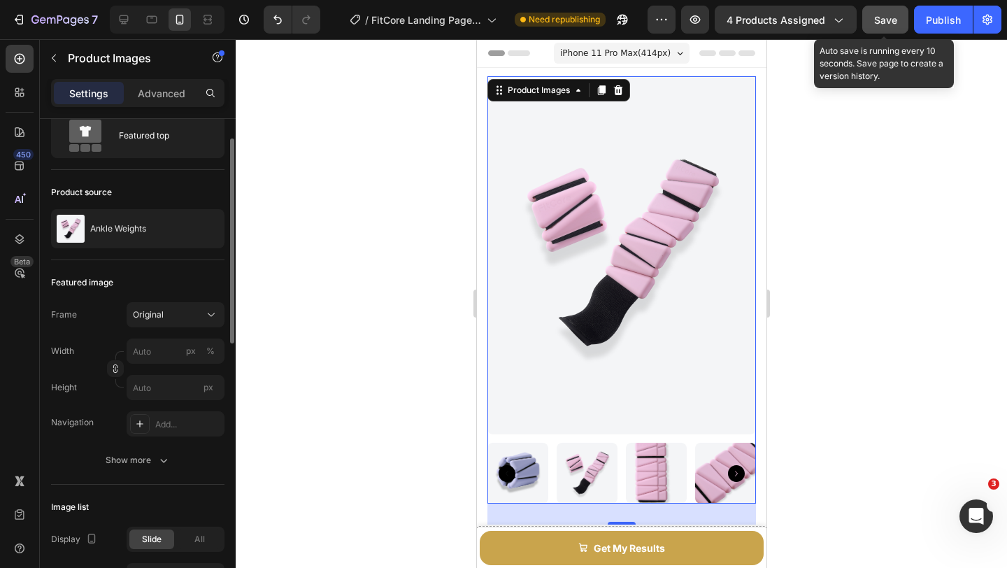
click at [886, 20] on span "Save" at bounding box center [885, 20] width 23 height 12
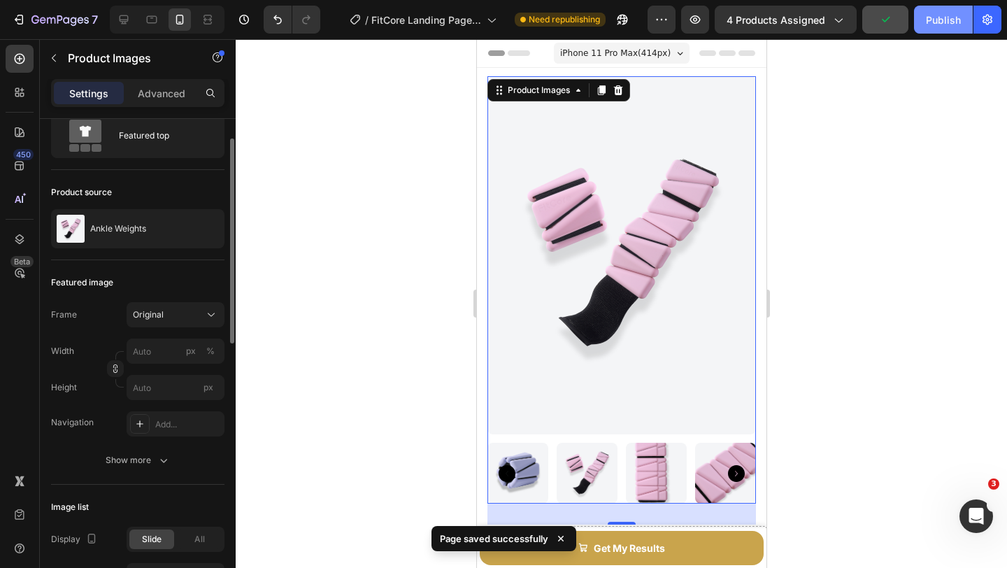
click at [930, 23] on div "Publish" at bounding box center [942, 20] width 35 height 15
click at [113, 20] on div at bounding box center [124, 19] width 22 height 22
type input "21"
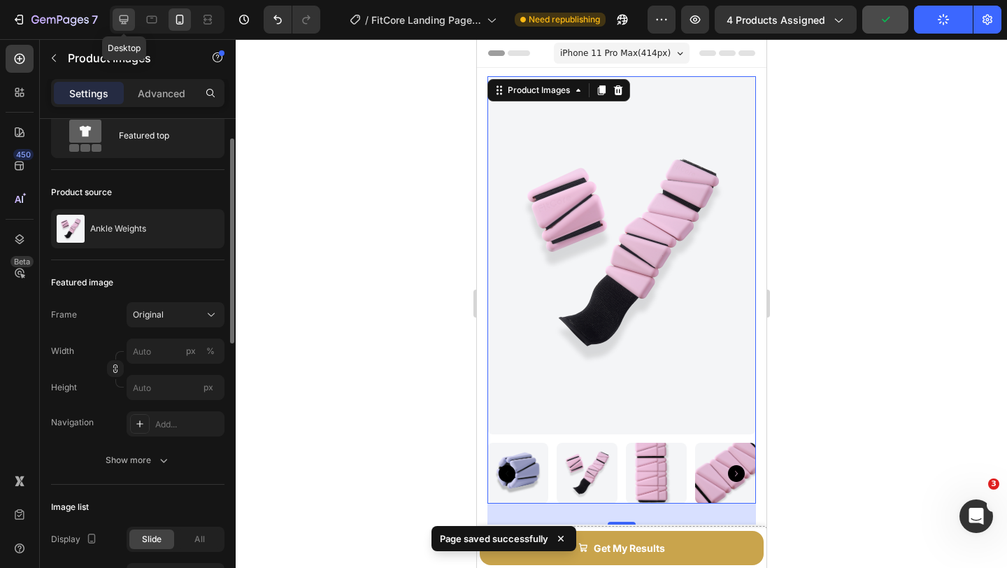
type input "21"
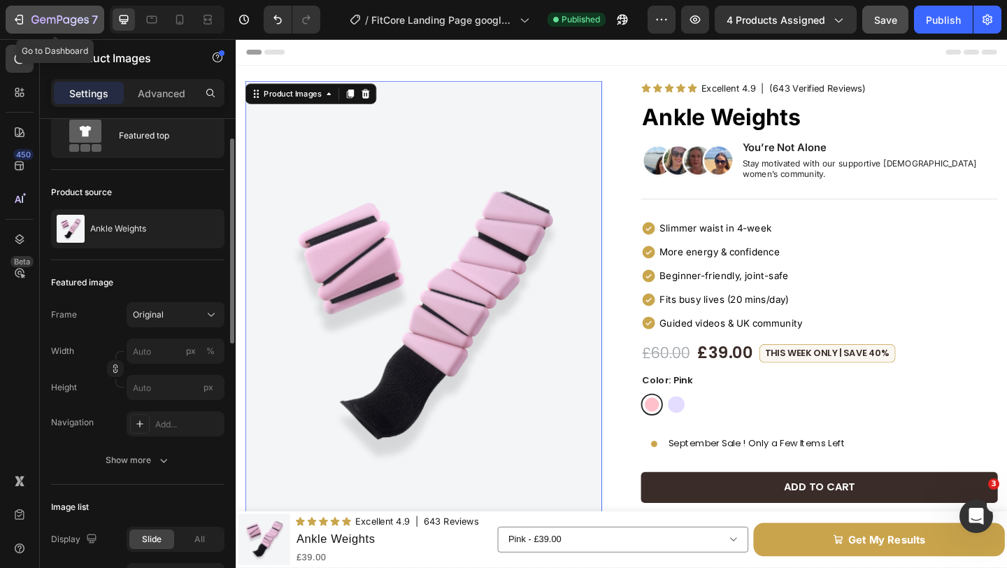
click at [57, 18] on icon "button" at bounding box center [59, 21] width 57 height 12
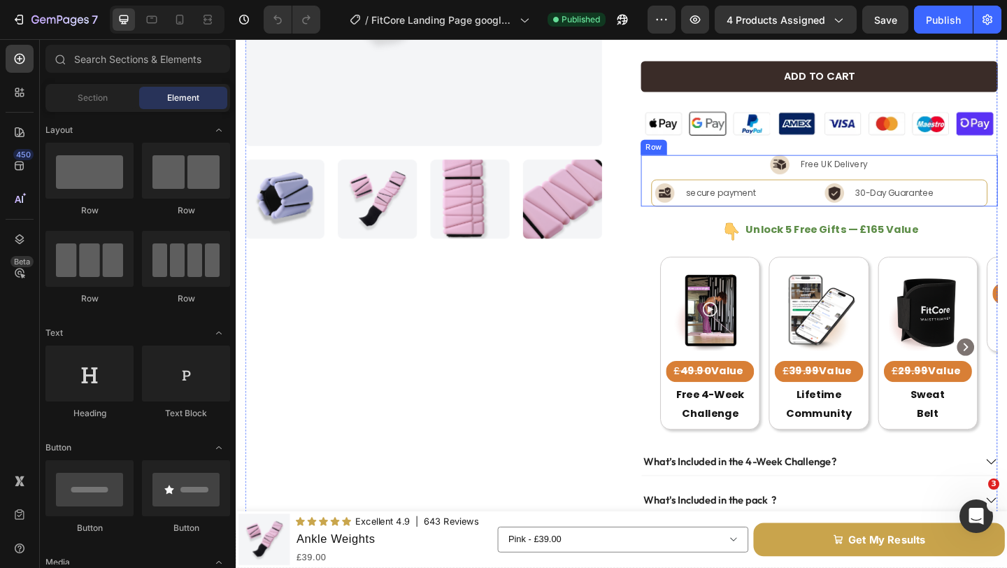
scroll to position [449, 0]
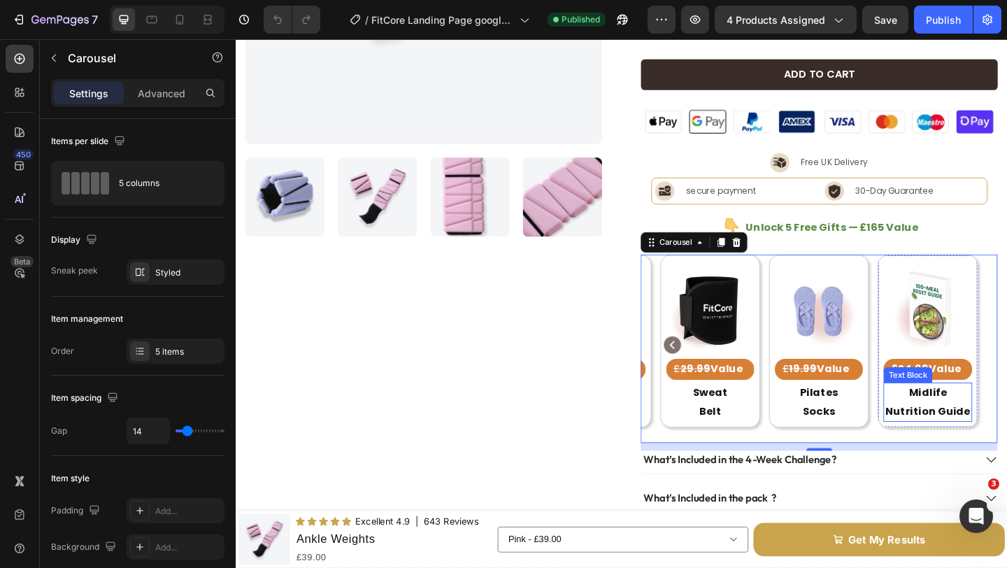
click at [988, 420] on strong "Midlife Nutrition Guide" at bounding box center [988, 433] width 92 height 36
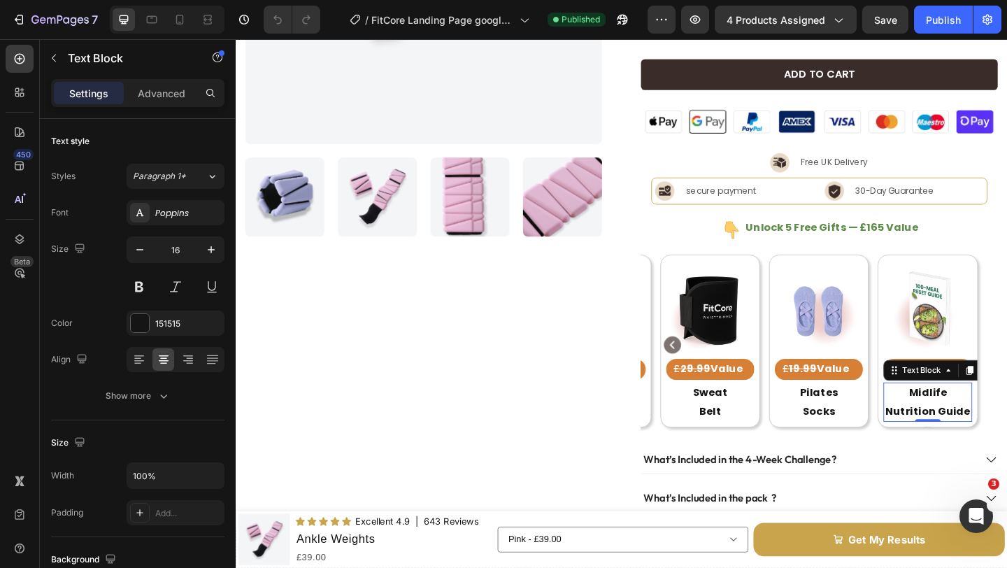
click at [988, 420] on strong "Midlife Nutrition Guide" at bounding box center [988, 433] width 92 height 36
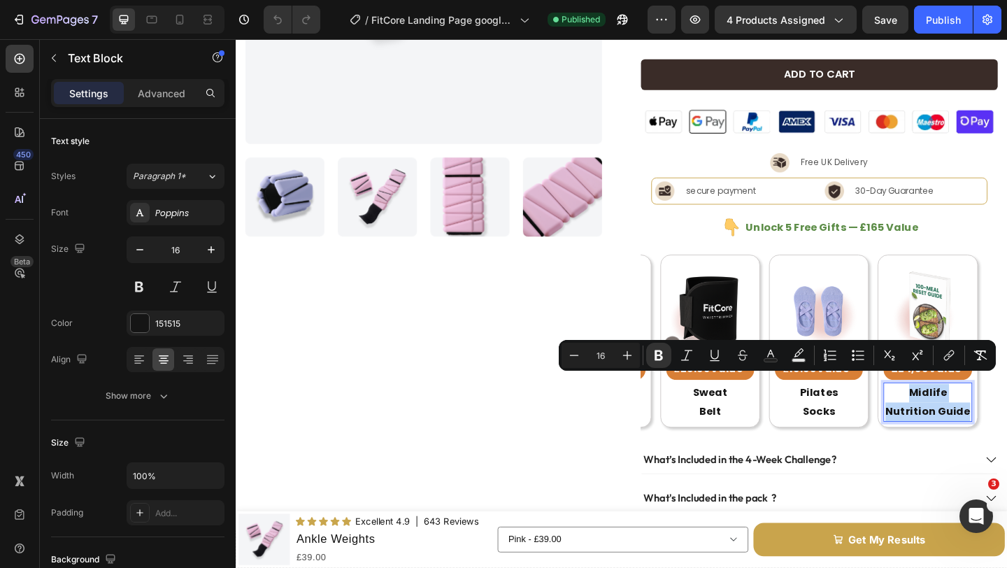
click at [988, 420] on strong "Midlife Nutrition Guide" at bounding box center [988, 433] width 92 height 36
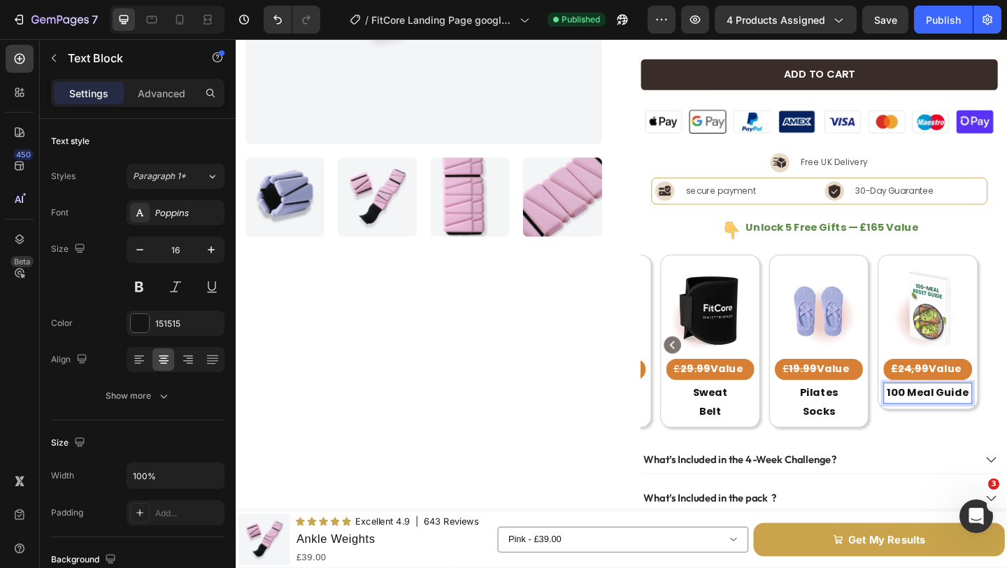
click at [966, 415] on strong "100 Meal Guide" at bounding box center [988, 423] width 89 height 16
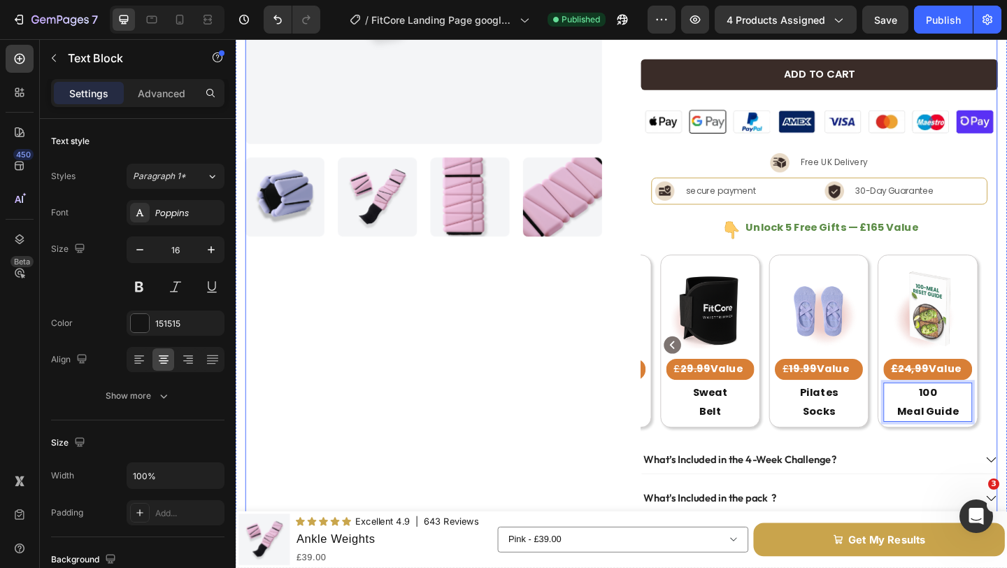
click at [557, 363] on div "Product Images" at bounding box center [440, 189] width 388 height 1107
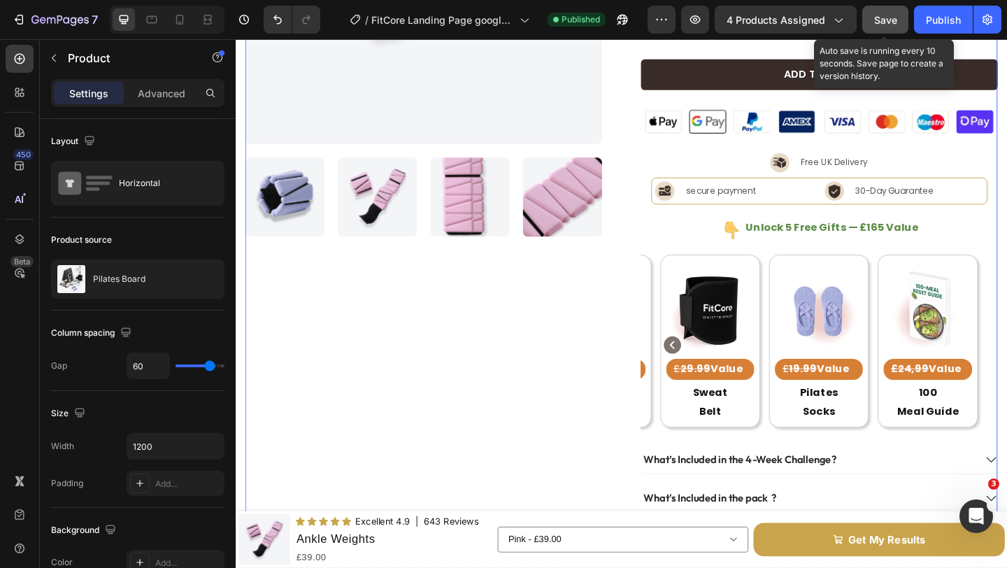
click at [872, 27] on button "Save" at bounding box center [885, 20] width 46 height 28
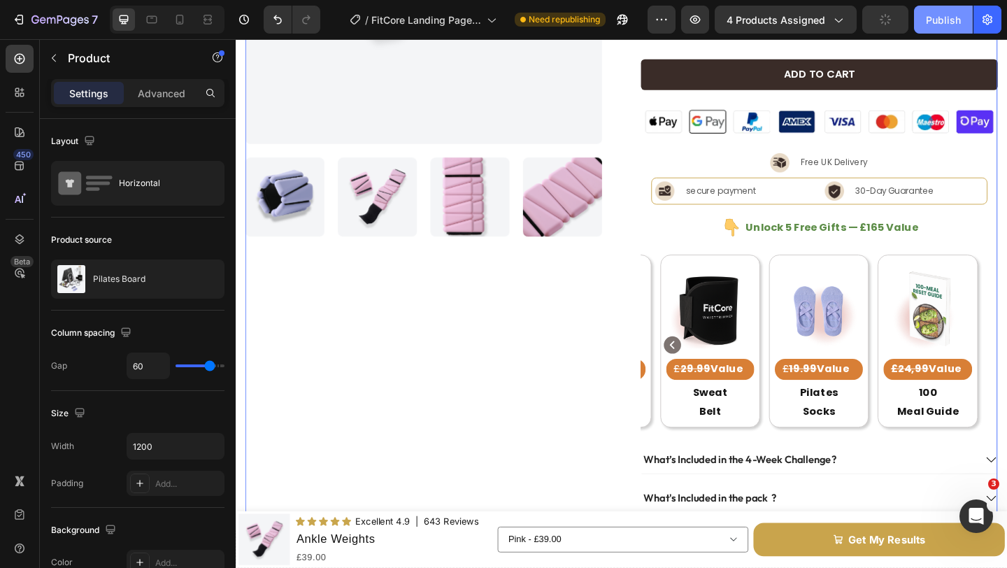
click at [929, 21] on div "Publish" at bounding box center [942, 20] width 35 height 15
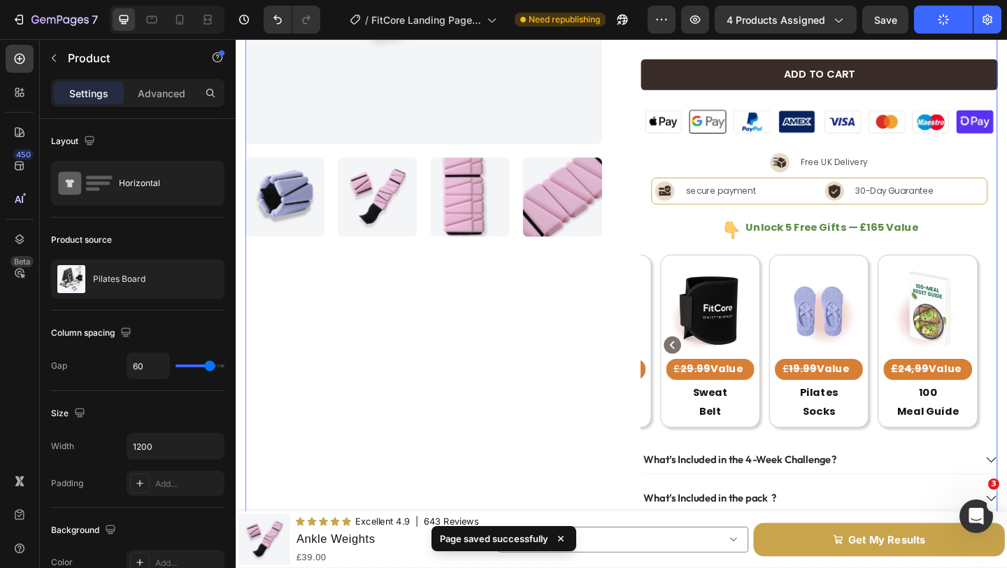
scroll to position [0, 0]
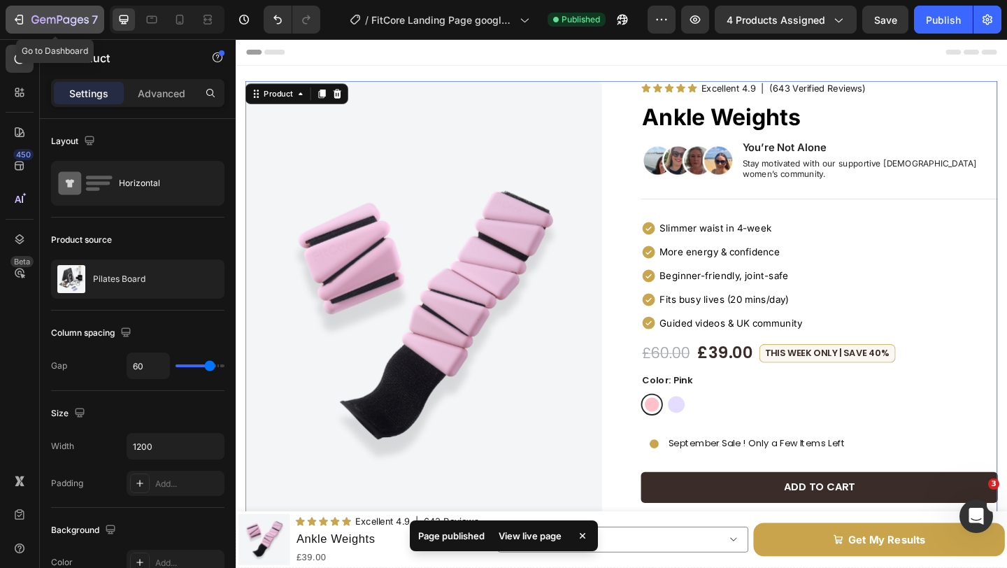
click at [39, 25] on icon "button" at bounding box center [59, 21] width 57 height 12
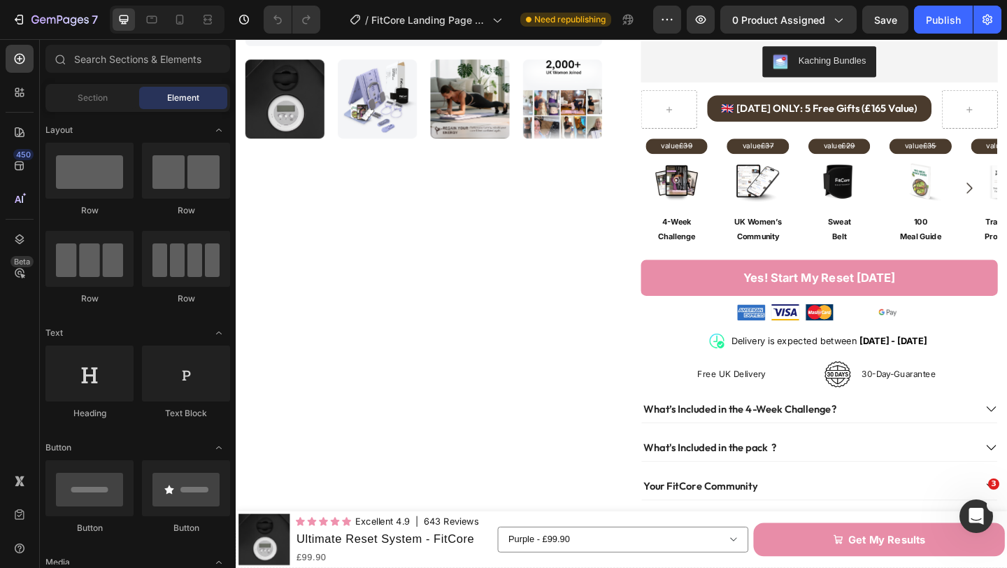
scroll to position [428, 0]
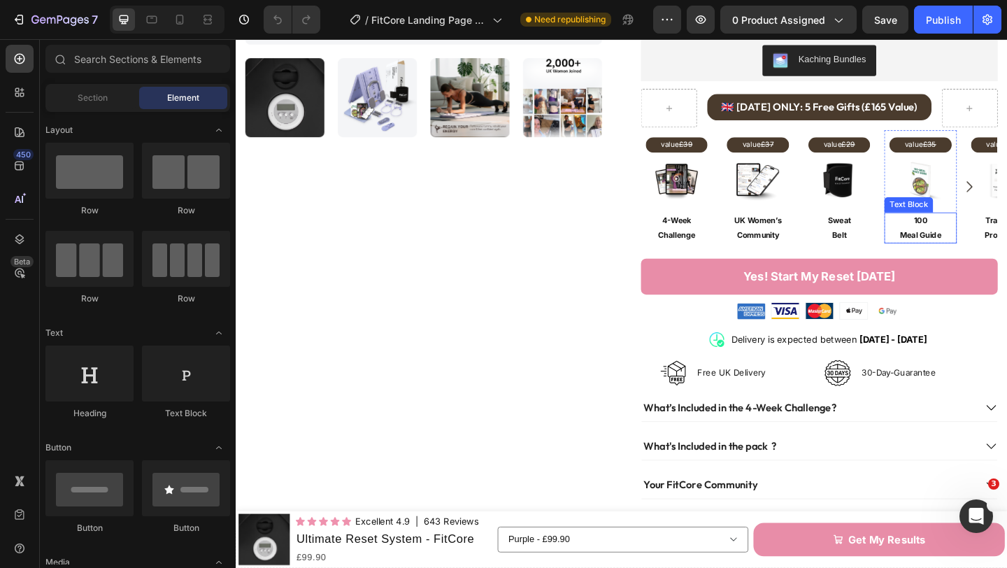
click at [985, 244] on p "Meal Guide" at bounding box center [979, 251] width 75 height 15
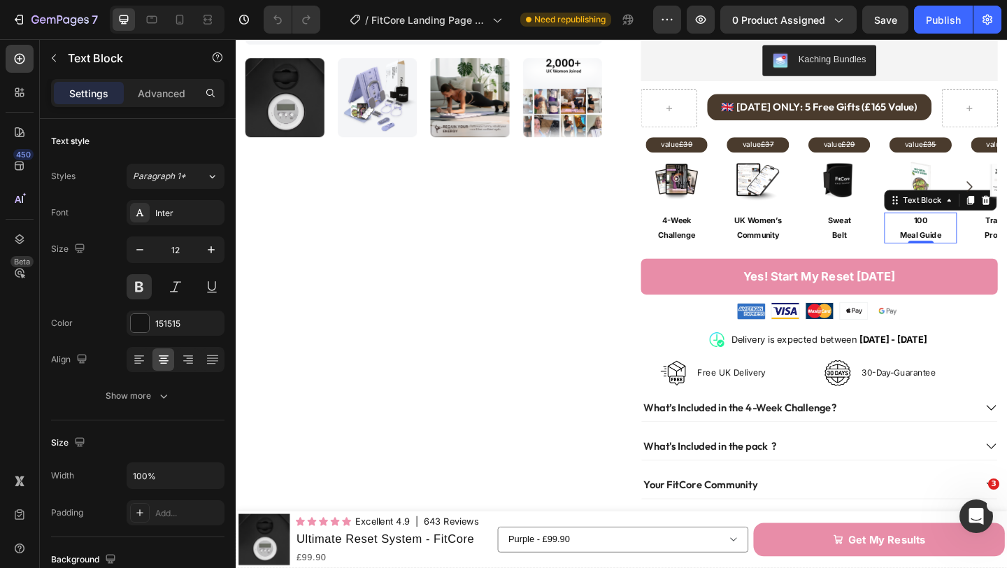
click at [985, 244] on p "Meal Guide" at bounding box center [979, 251] width 75 height 15
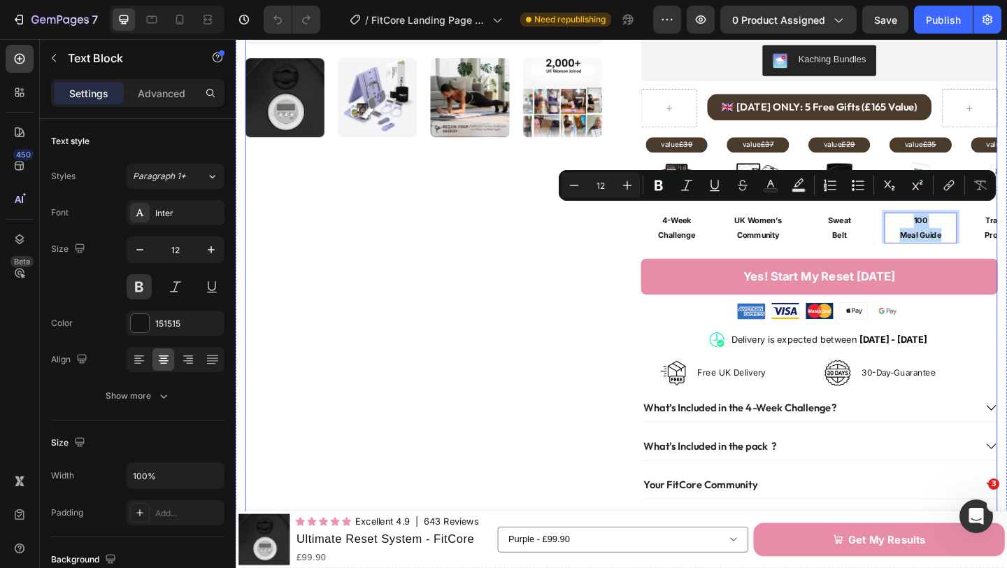
click at [624, 263] on div "Product Images" at bounding box center [440, 151] width 388 height 988
